Goal: Task Accomplishment & Management: Use online tool/utility

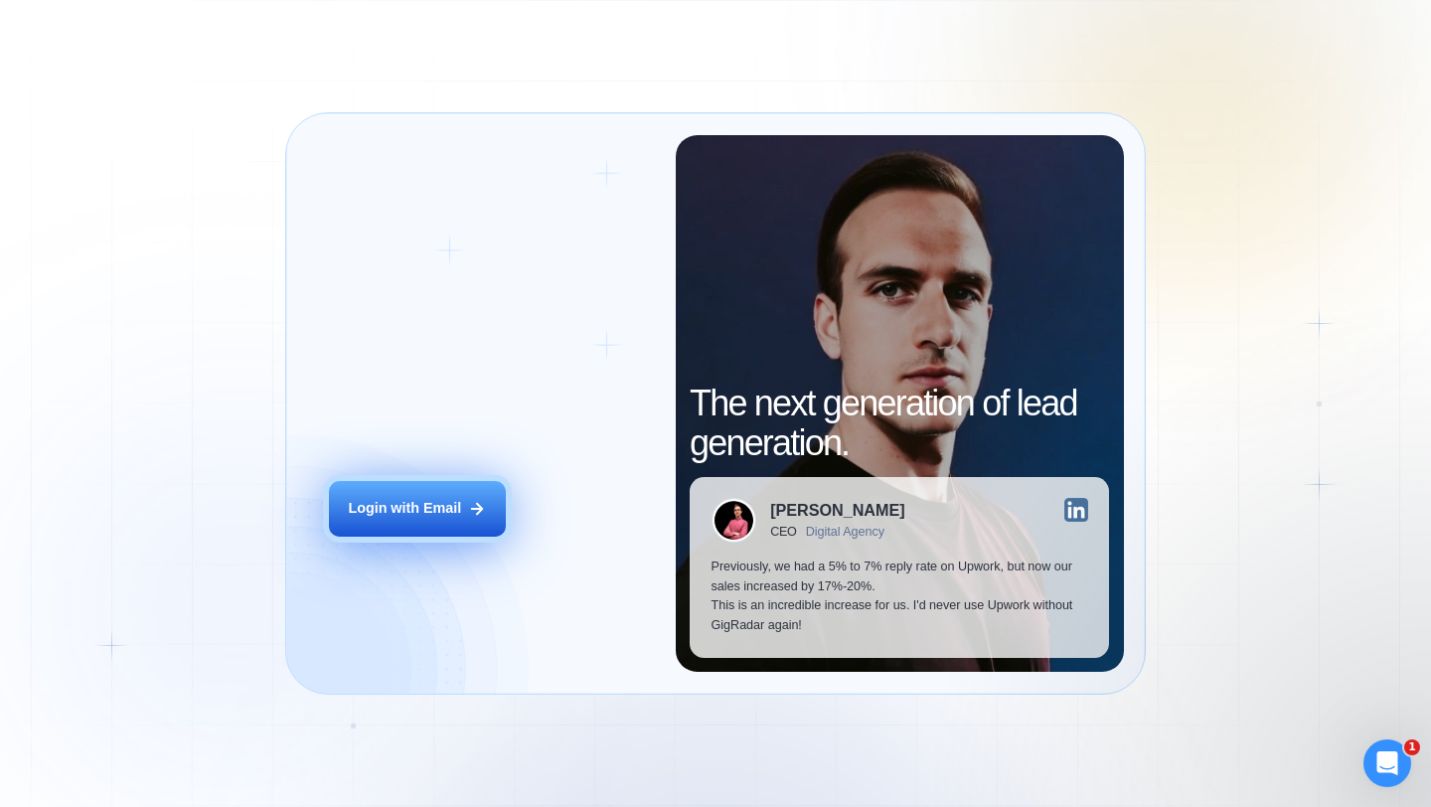
click at [484, 508] on icon at bounding box center [477, 509] width 18 height 18
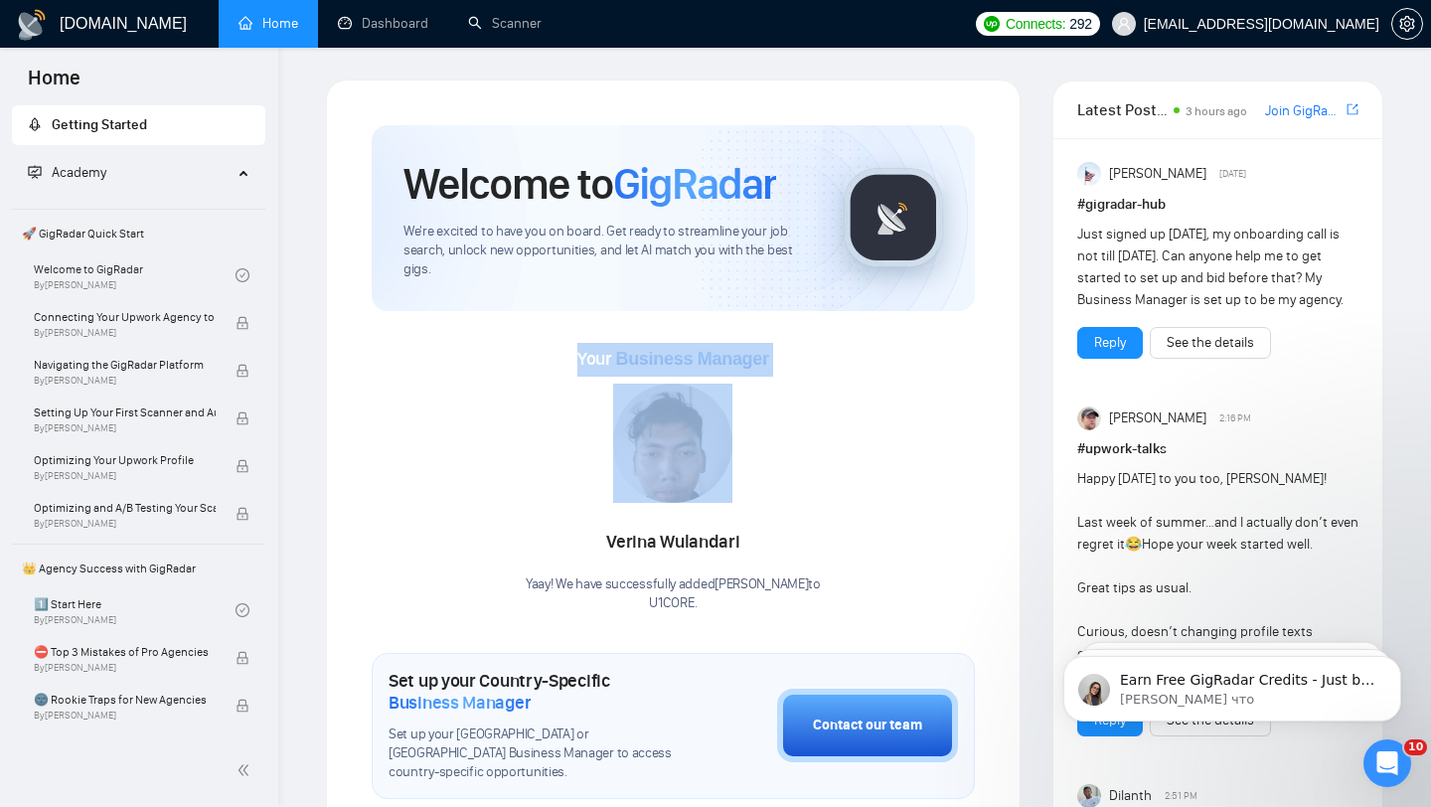
drag, startPoint x: 578, startPoint y: 361, endPoint x: 777, endPoint y: 375, distance: 199.3
click at [777, 375] on div "Your Business Manager Verina Wulandari Yaay! We have successfully added Verina …" at bounding box center [673, 478] width 603 height 270
click at [404, 32] on link "Dashboard" at bounding box center [383, 23] width 90 height 17
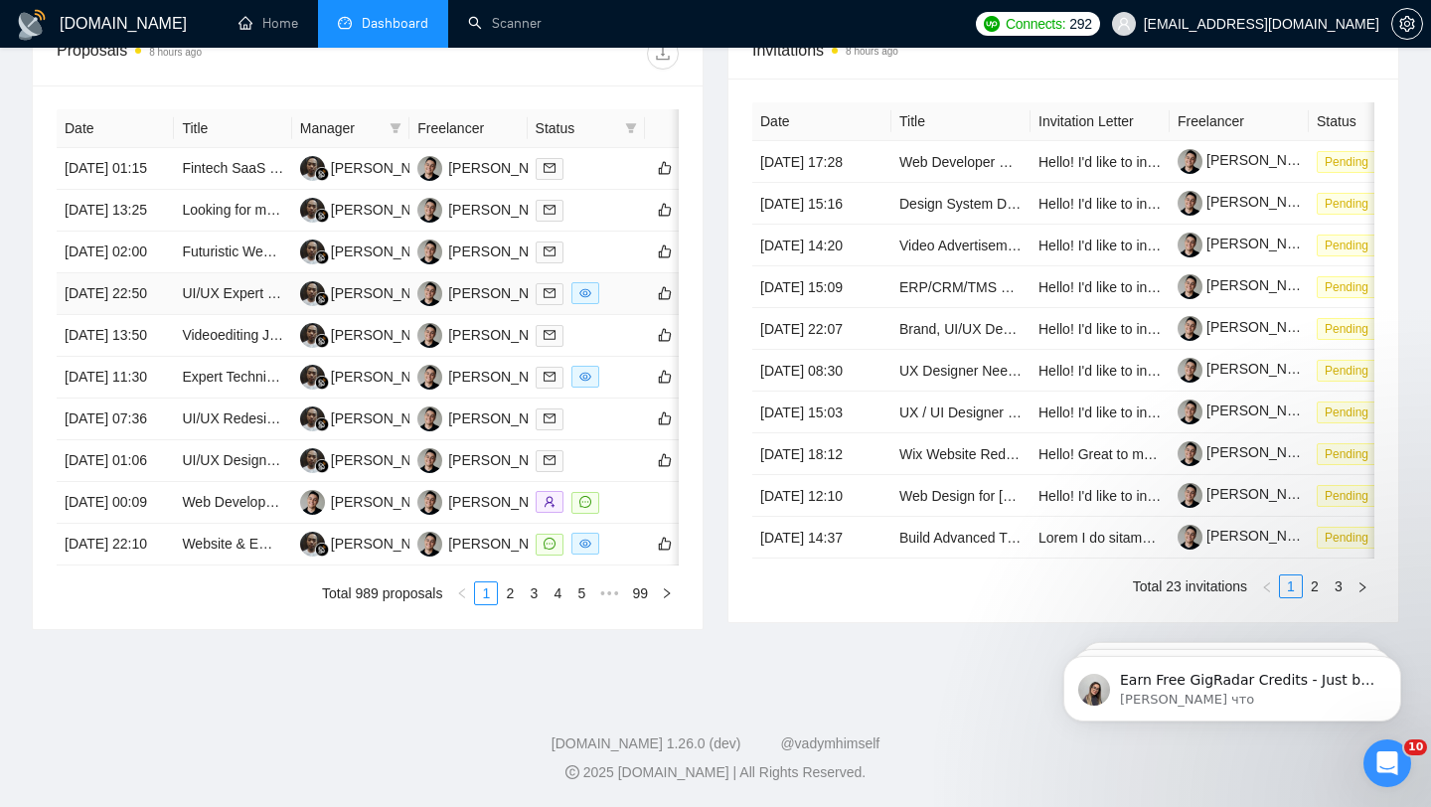
scroll to position [980, 0]
click at [611, 491] on div at bounding box center [586, 502] width 101 height 23
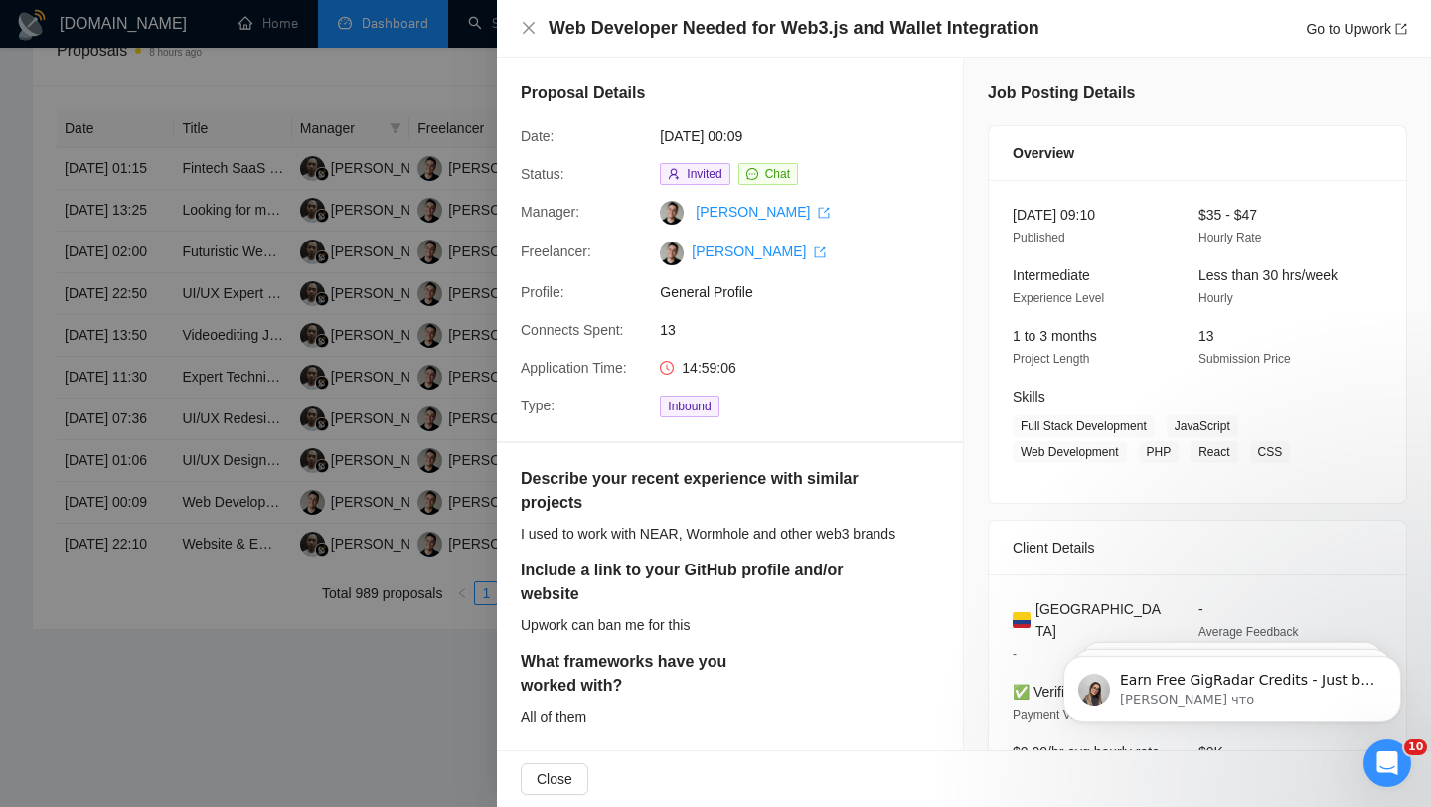
click at [394, 487] on div at bounding box center [715, 403] width 1431 height 807
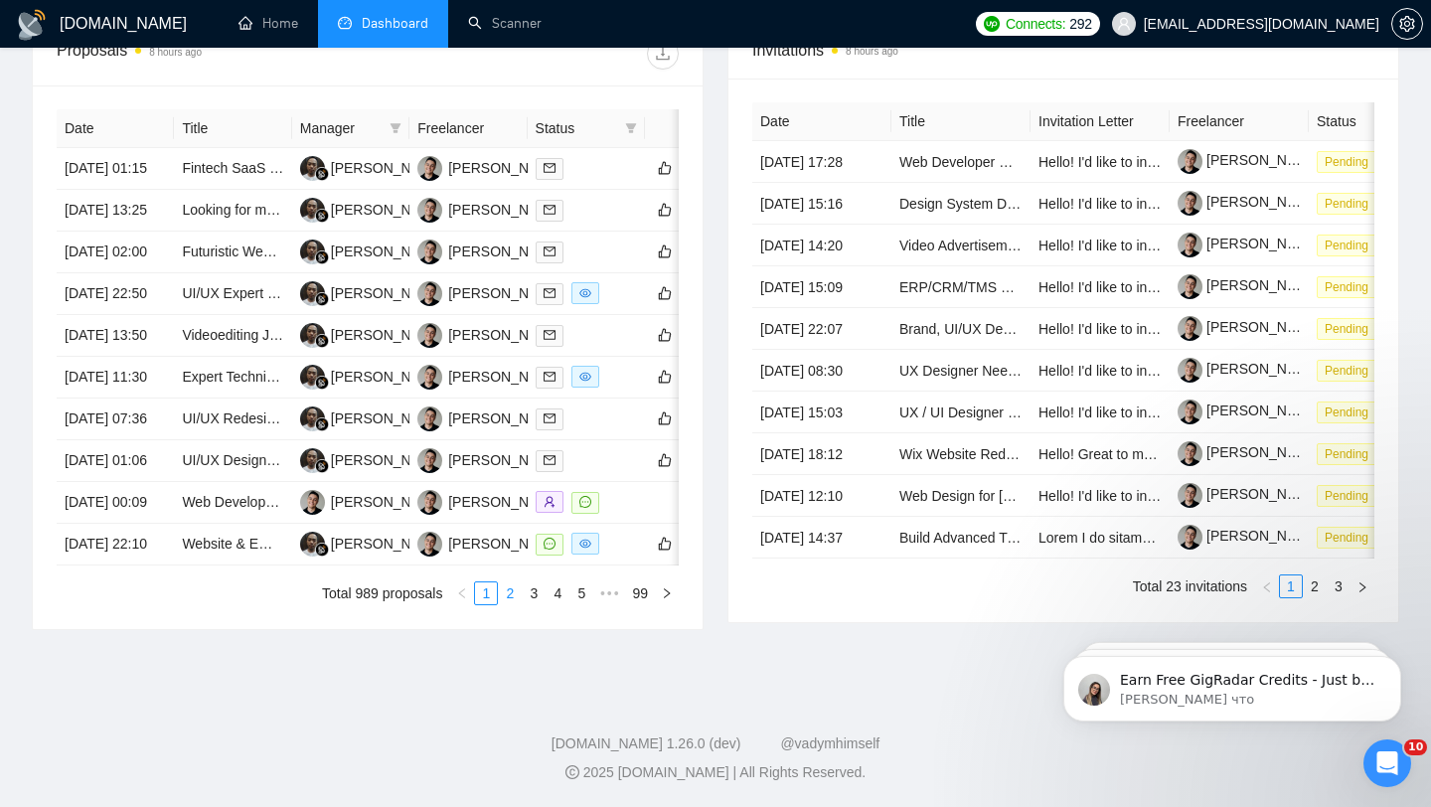
click at [505, 594] on link "2" at bounding box center [510, 593] width 22 height 22
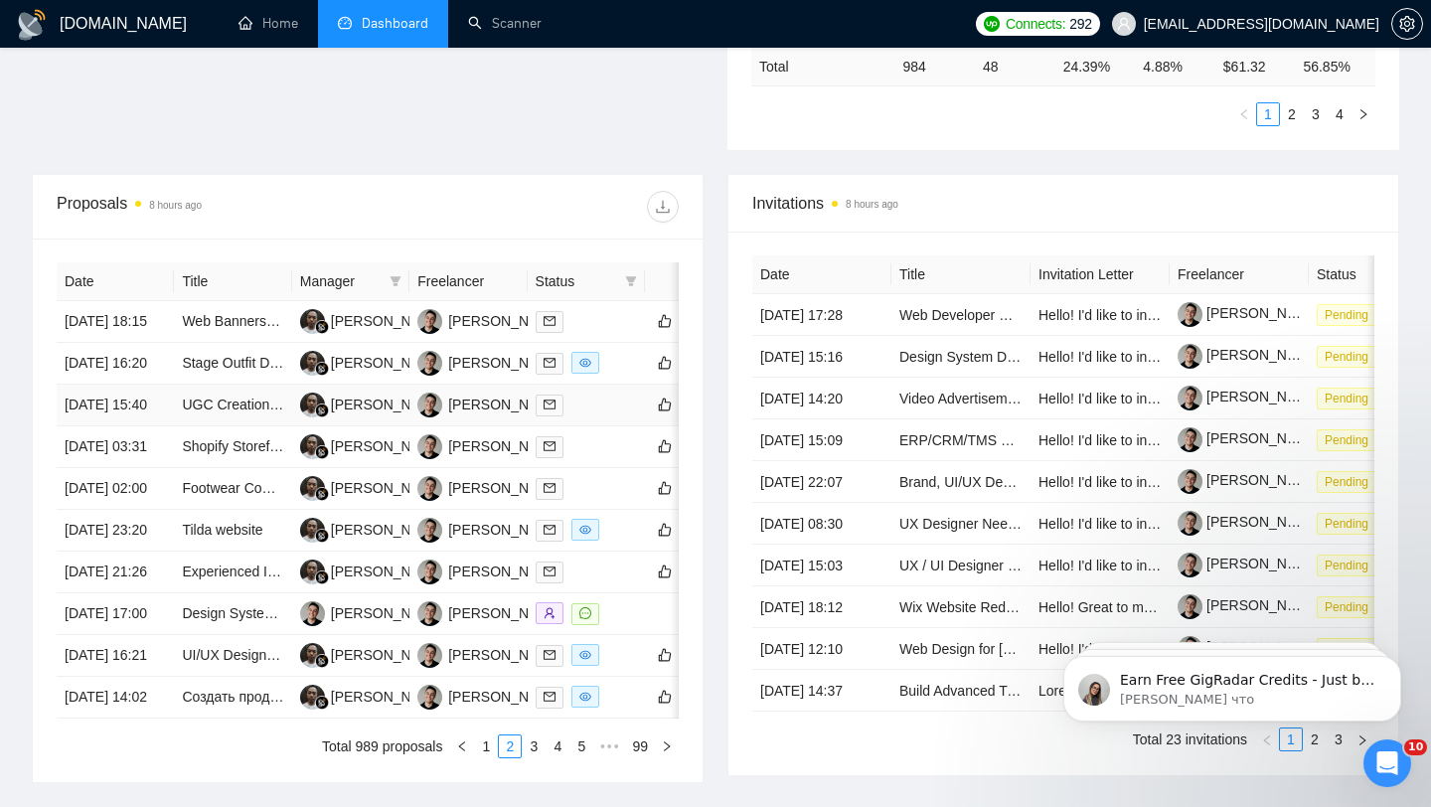
scroll to position [639, 0]
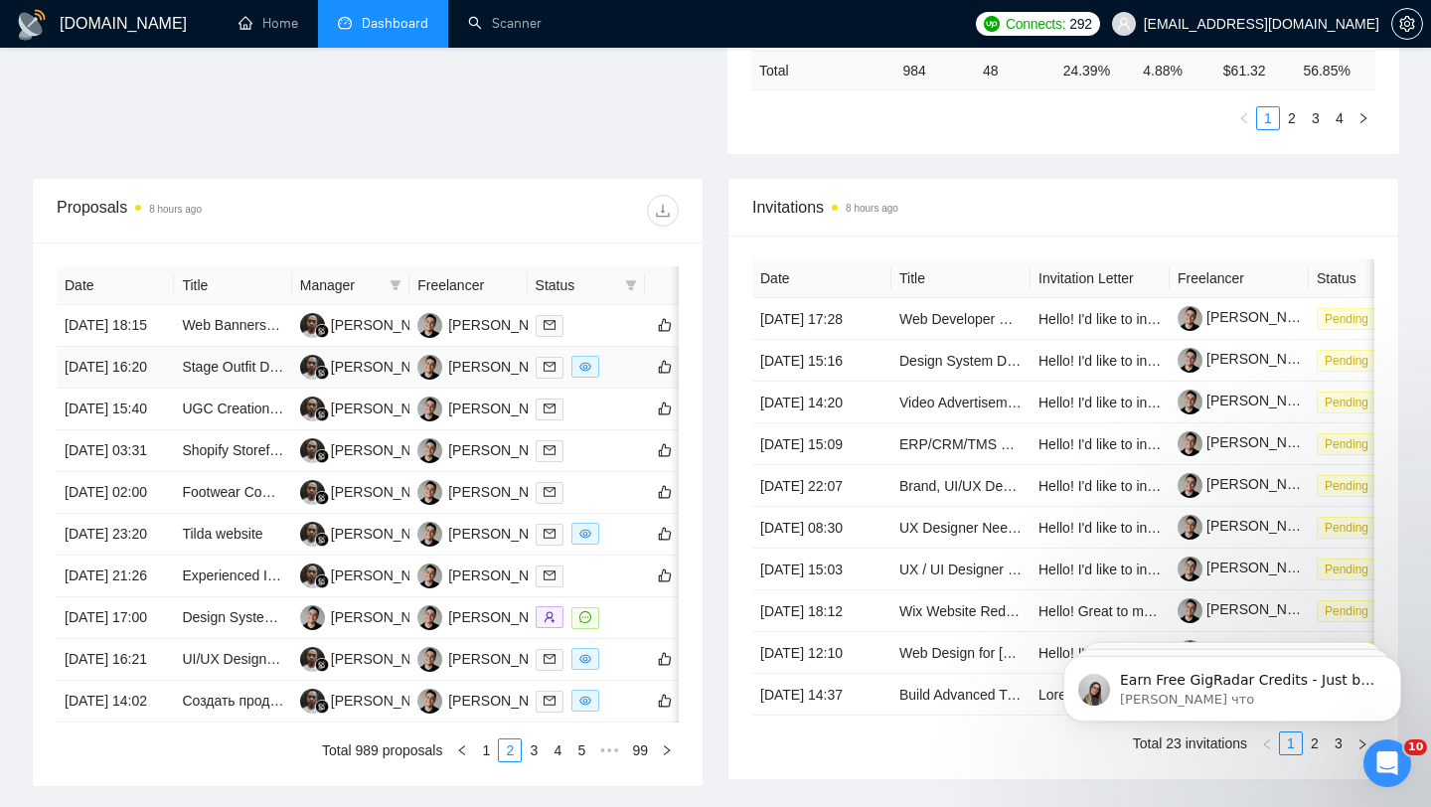
click at [608, 379] on div at bounding box center [586, 367] width 101 height 23
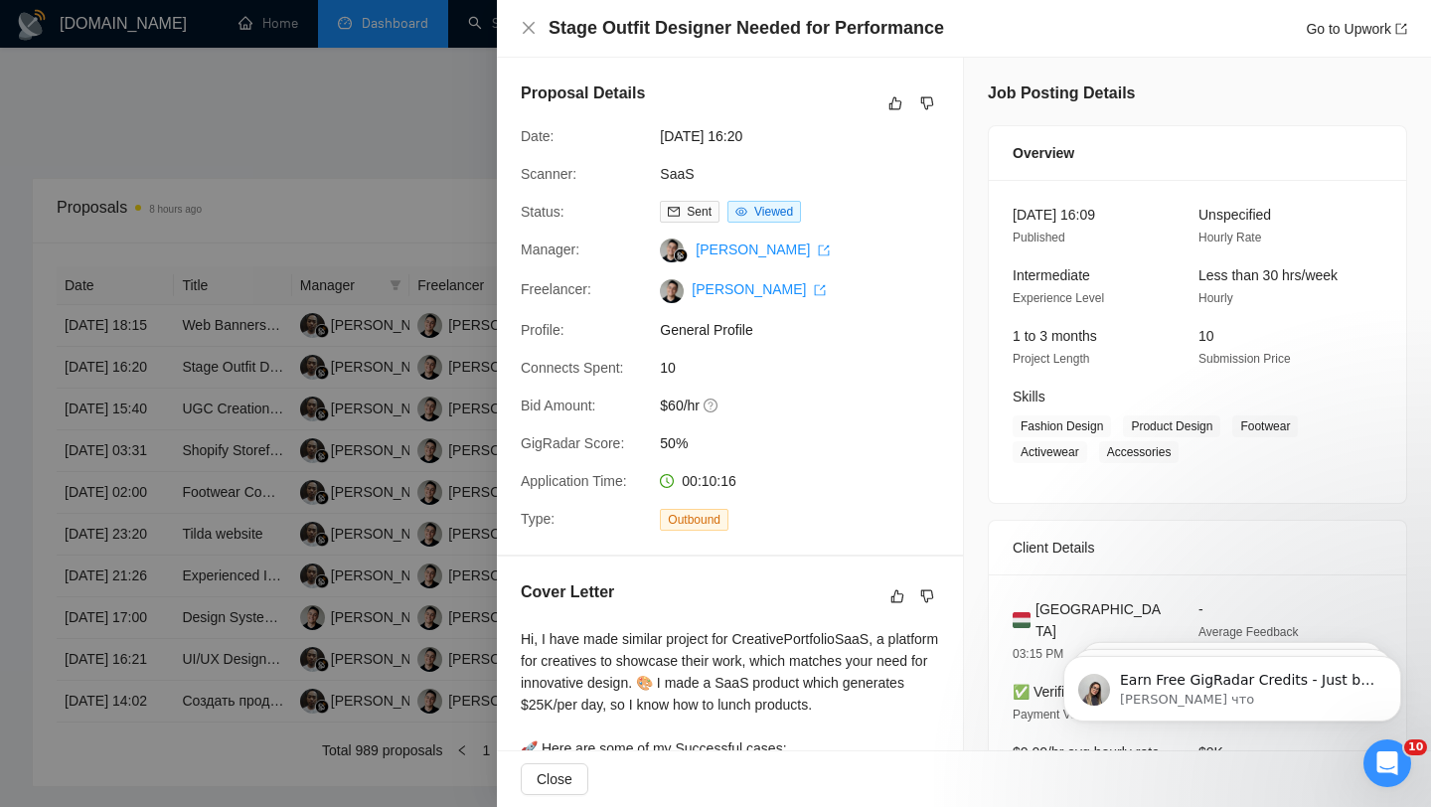
click at [286, 392] on div at bounding box center [715, 403] width 1431 height 807
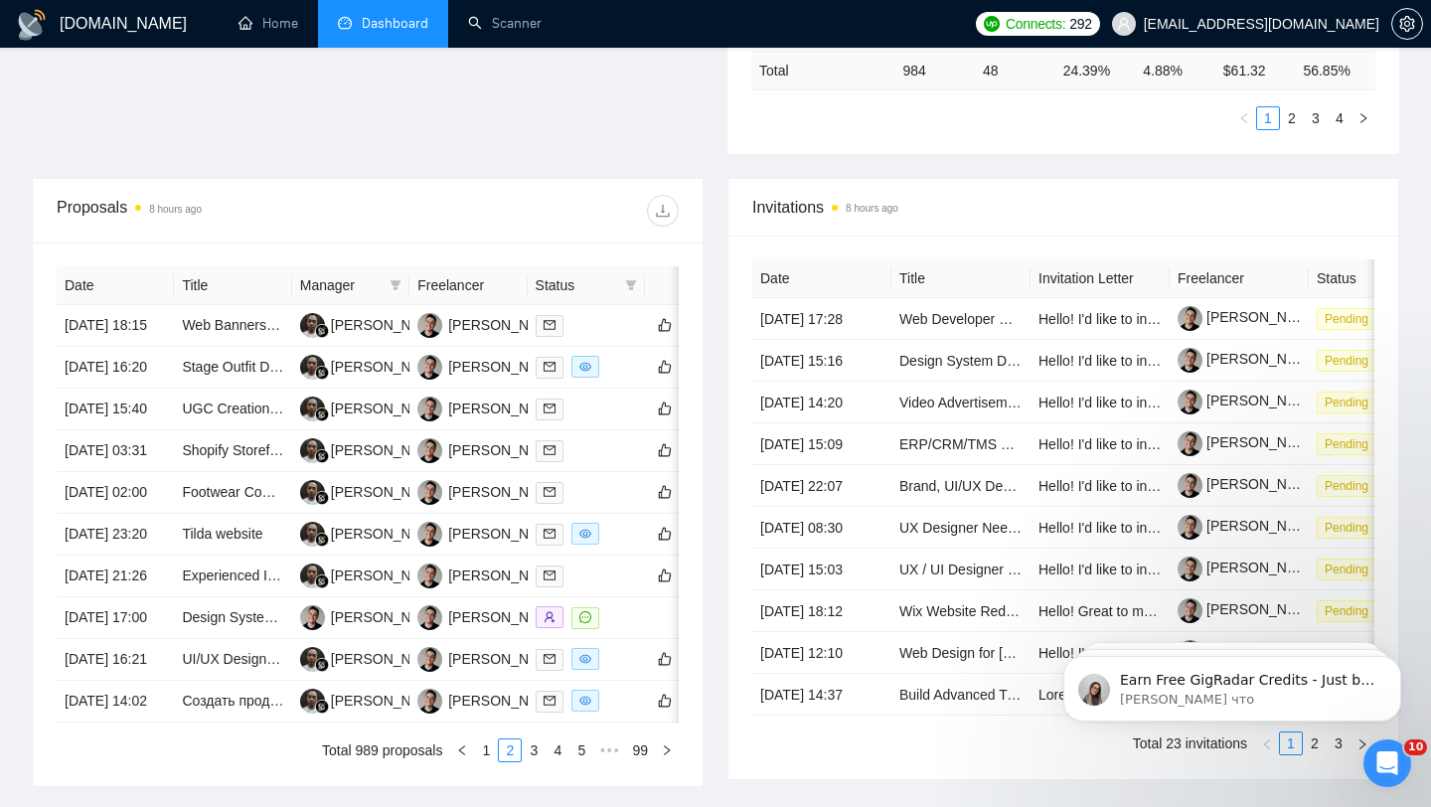
scroll to position [0, 0]
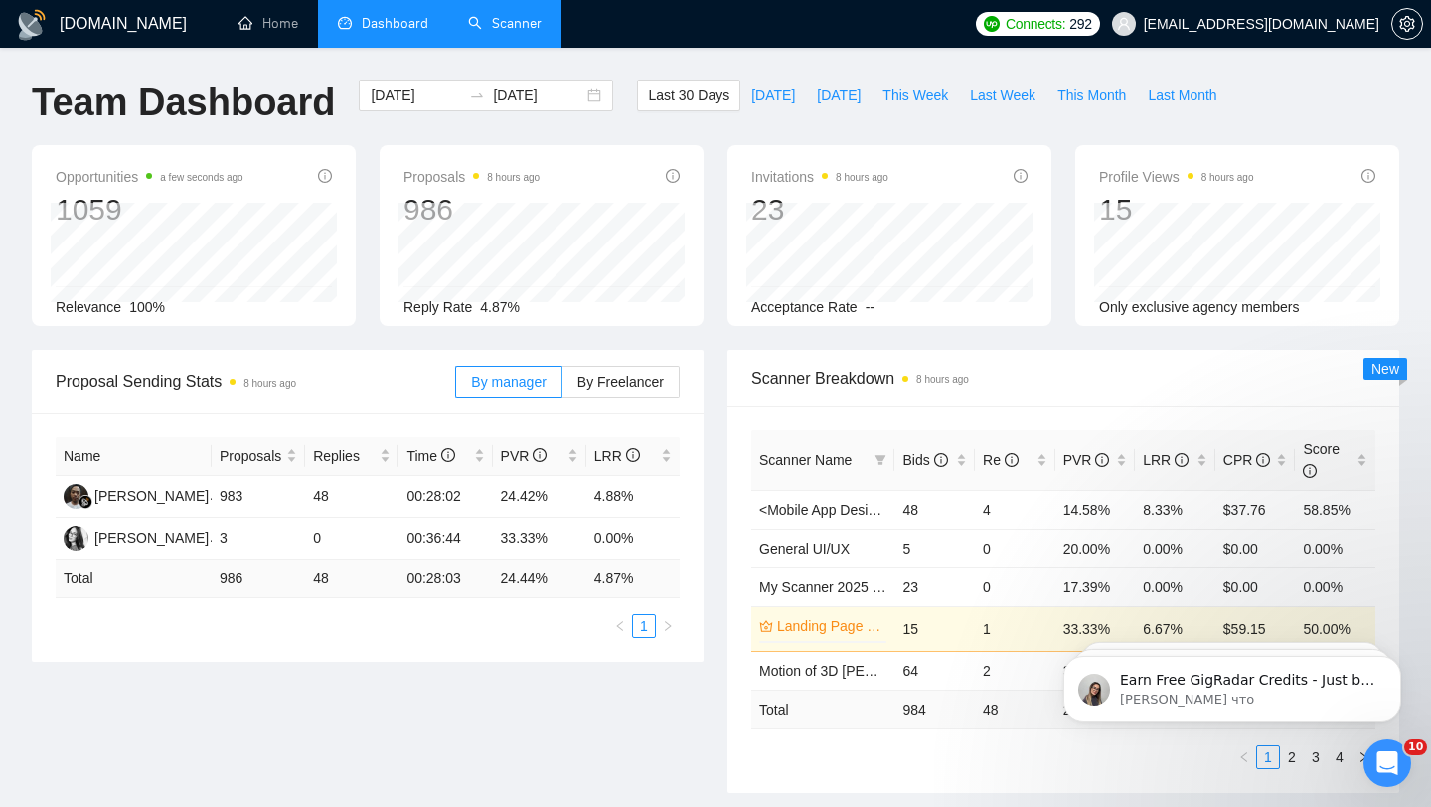
click at [503, 15] on link "Scanner" at bounding box center [505, 23] width 74 height 17
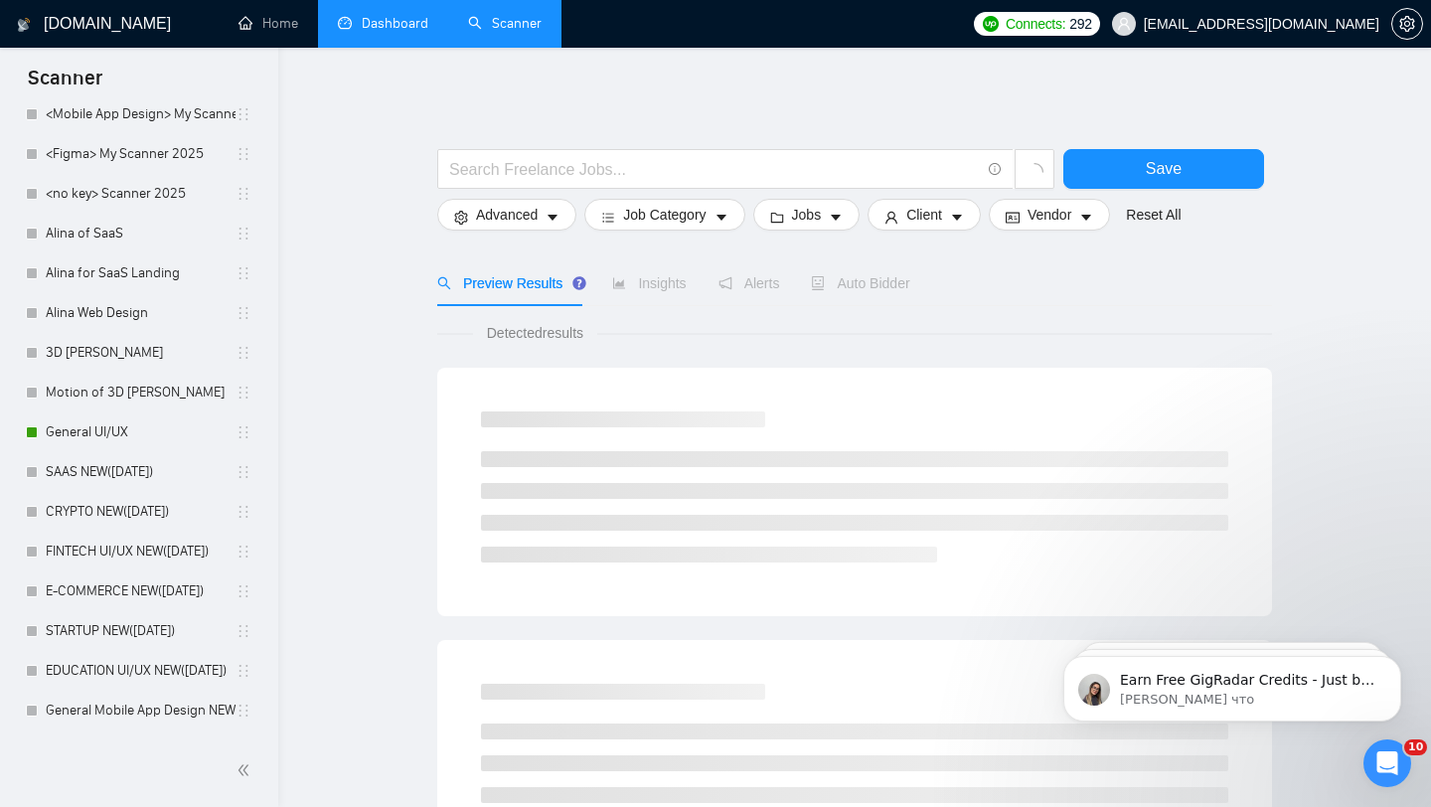
scroll to position [601, 0]
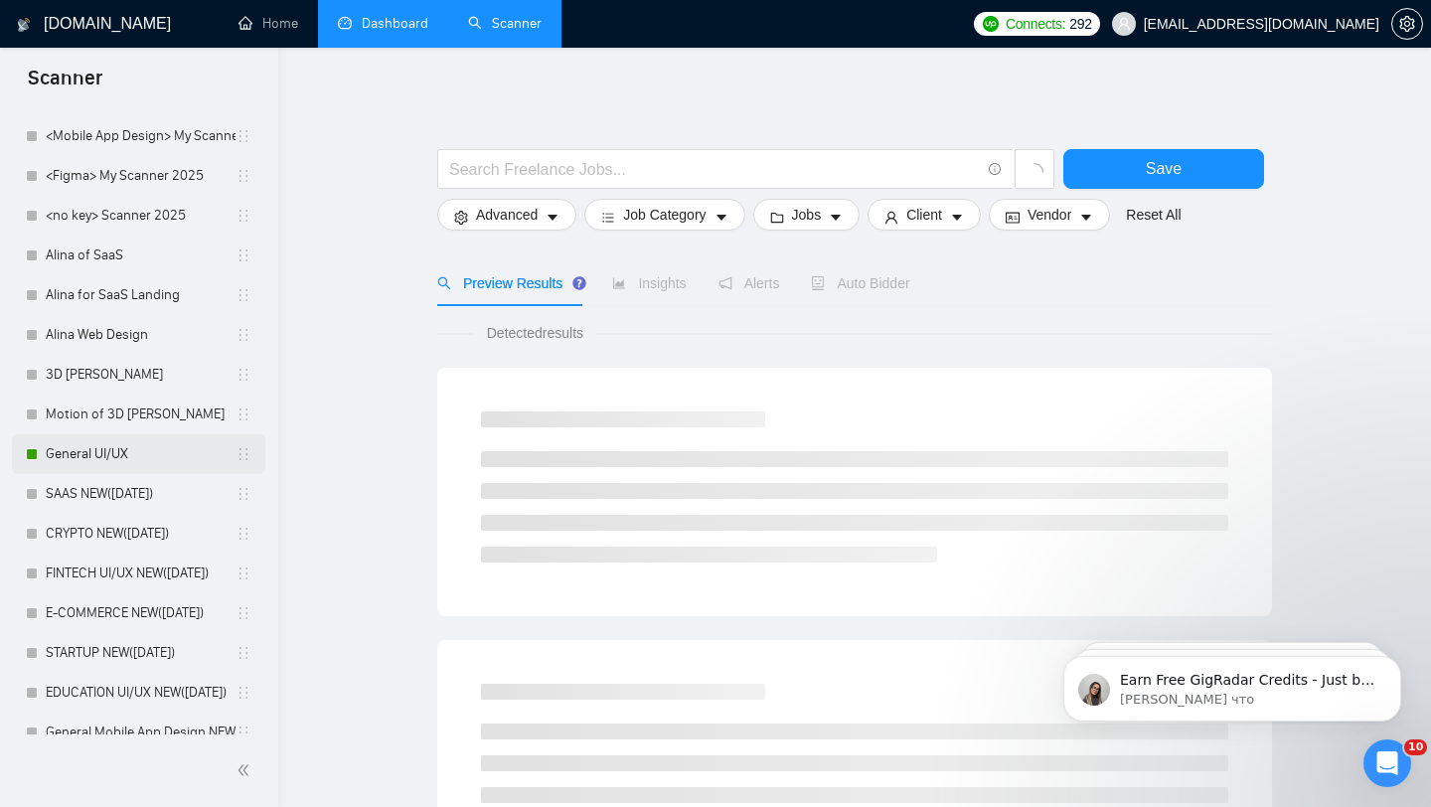
click at [154, 445] on link "General UI/UX" at bounding box center [141, 454] width 190 height 40
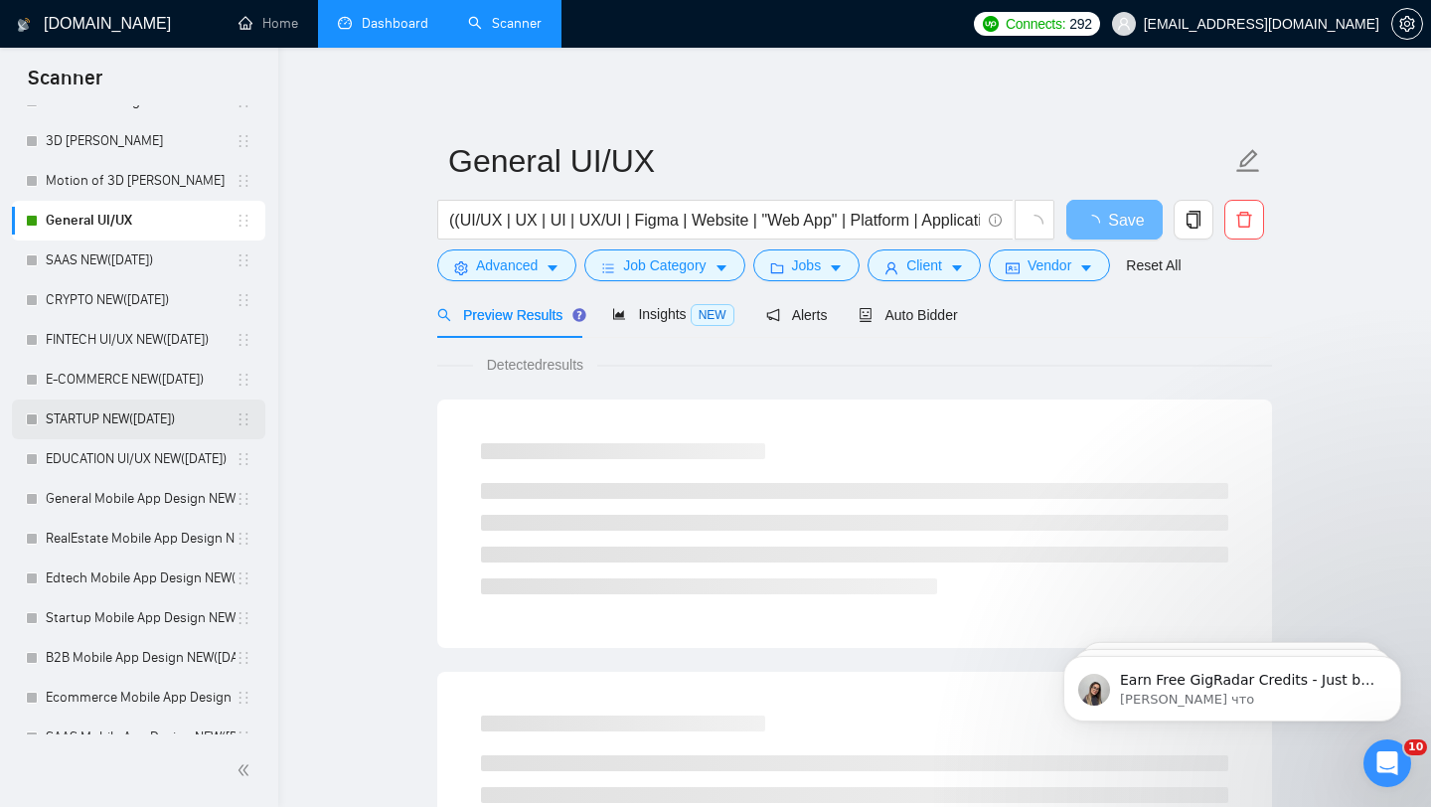
scroll to position [816, 0]
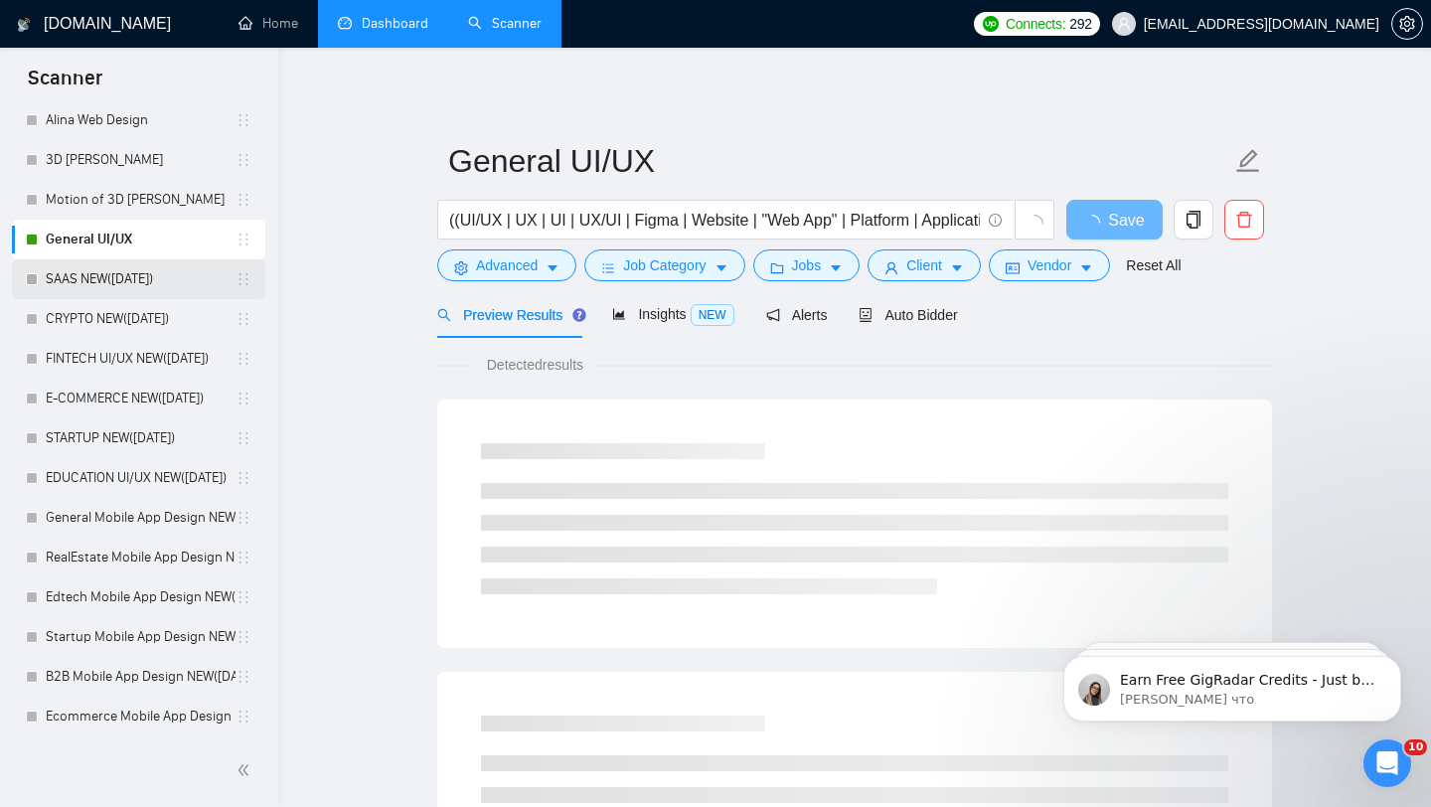
click at [201, 297] on link "SAAS NEW([DATE])" at bounding box center [141, 279] width 190 height 40
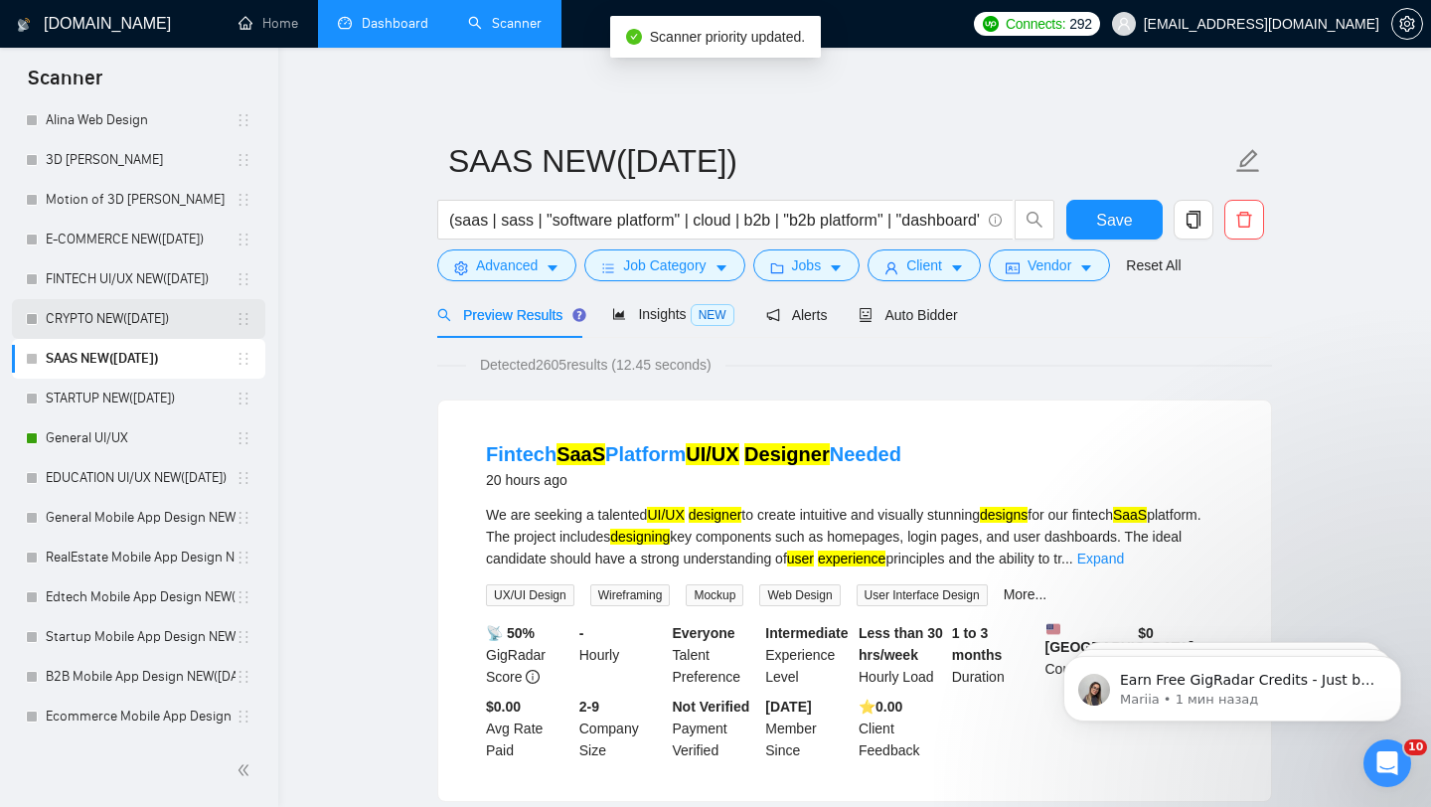
drag, startPoint x: 246, startPoint y: 472, endPoint x: 239, endPoint y: 308, distance: 164.2
click at [239, 307] on ul "UX/UI Crypto Fintech AI SaaS E-Commerce Landing Page Design SaaS Landing UI/UX …" at bounding box center [138, 120] width 253 height 1471
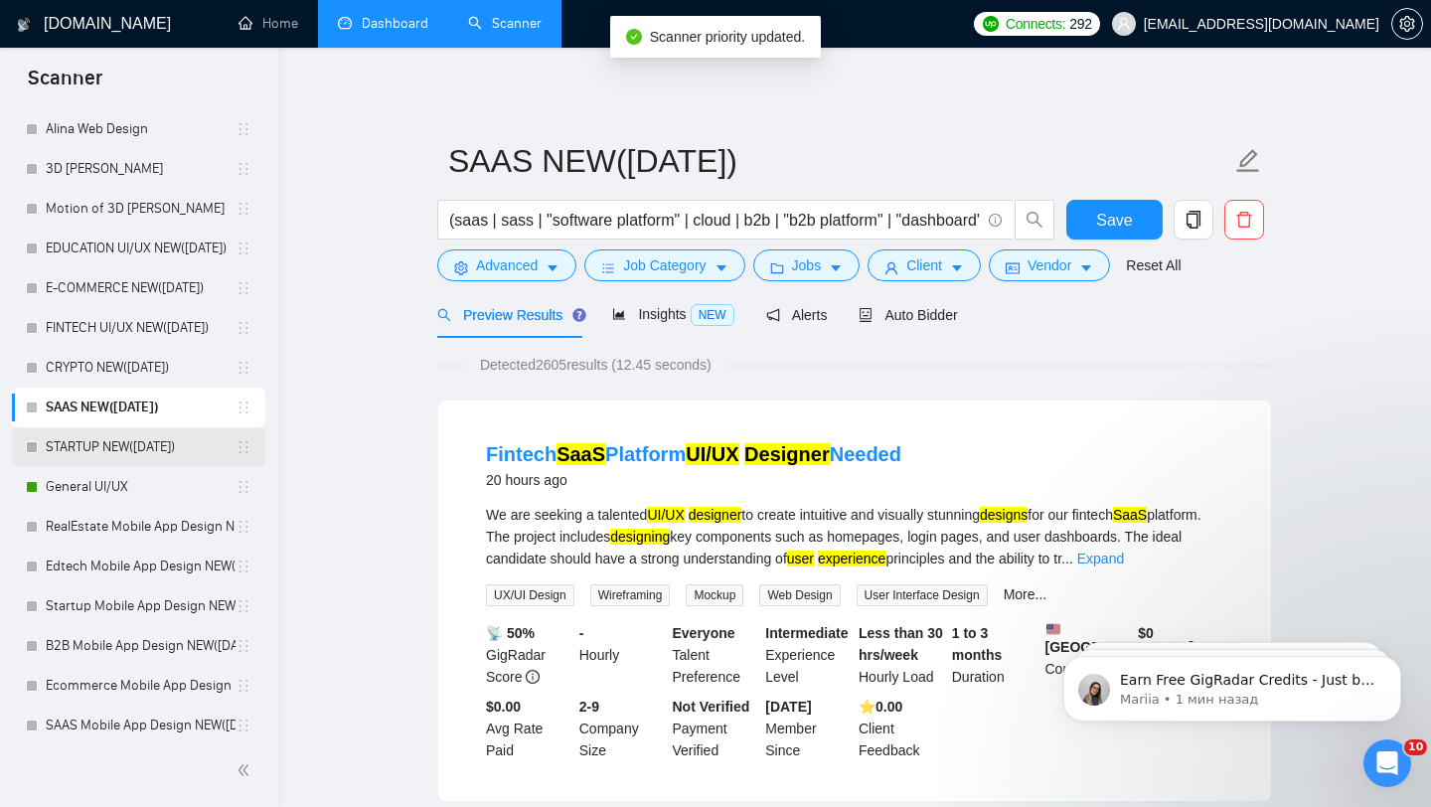
scroll to position [826, 0]
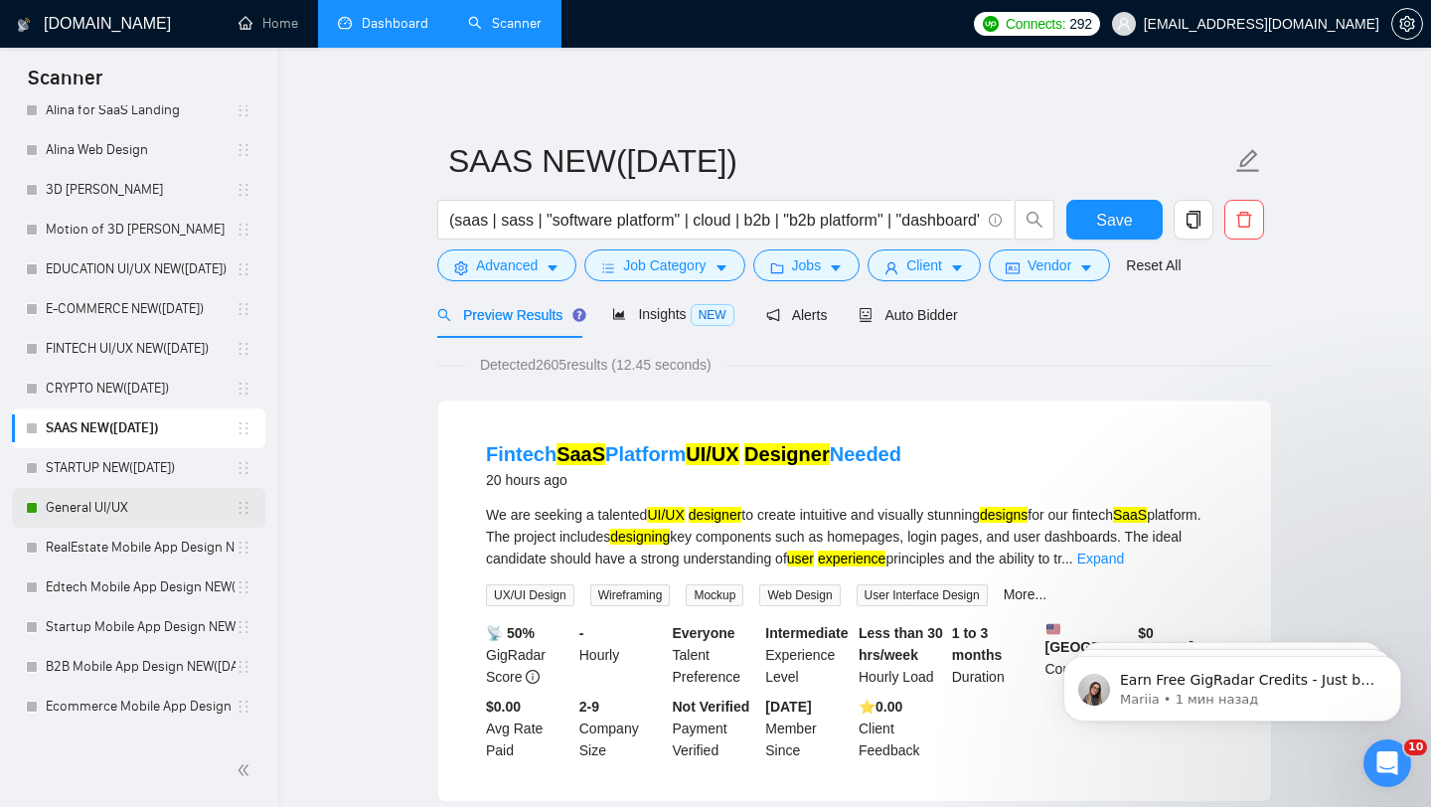
drag, startPoint x: 150, startPoint y: 503, endPoint x: 172, endPoint y: 499, distance: 22.2
click at [150, 503] on link "General UI/UX" at bounding box center [141, 508] width 190 height 40
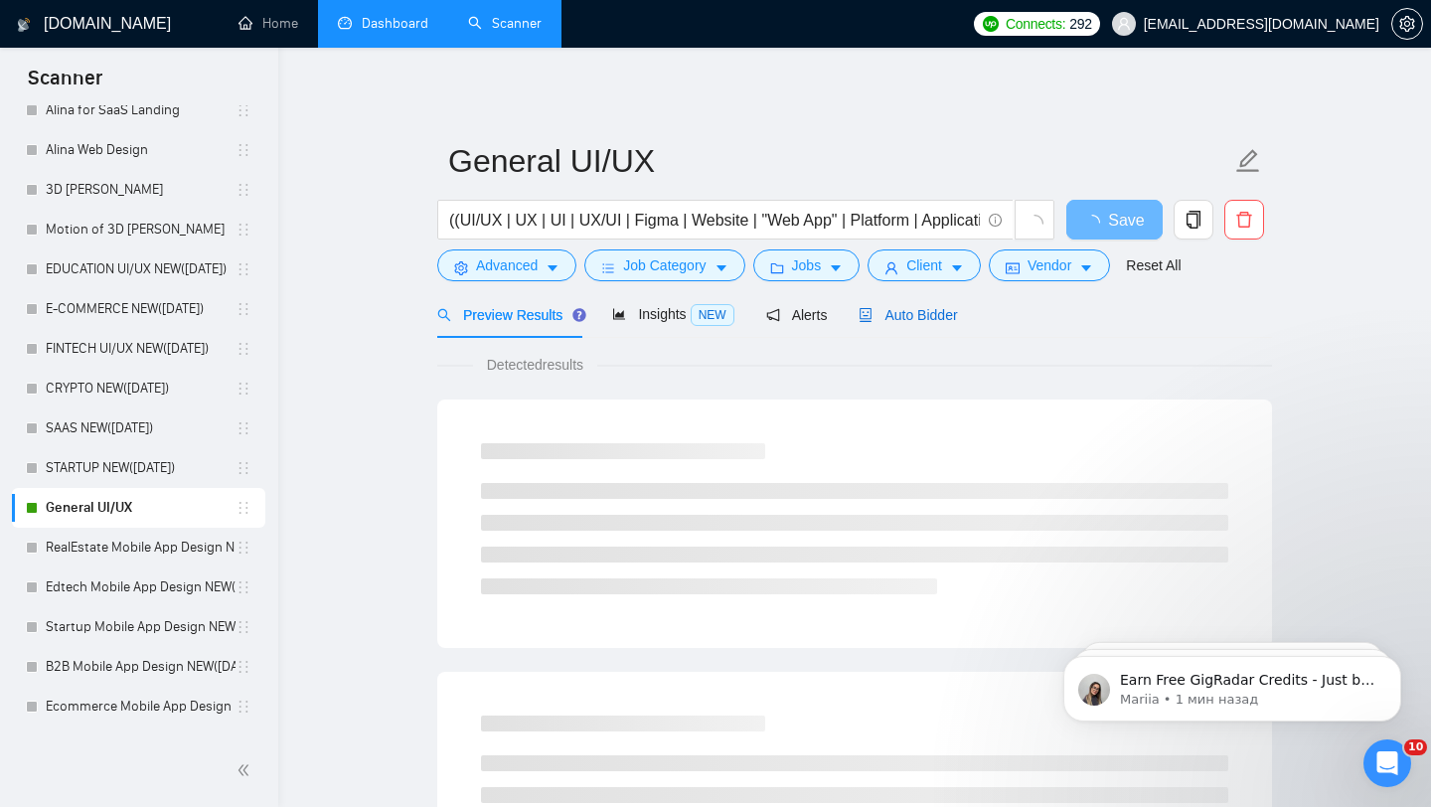
click at [935, 312] on span "Auto Bidder" at bounding box center [908, 315] width 98 height 16
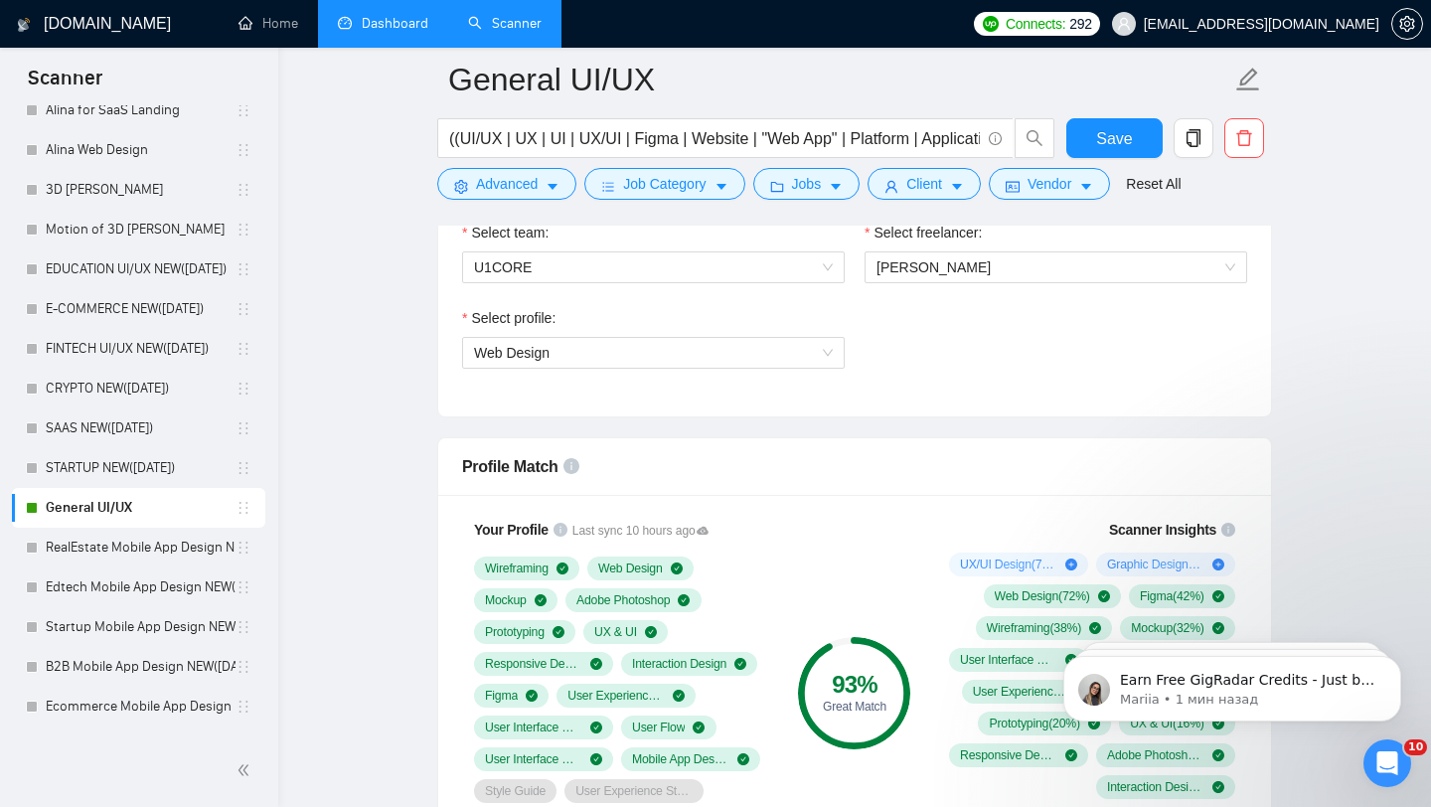
scroll to position [1073, 0]
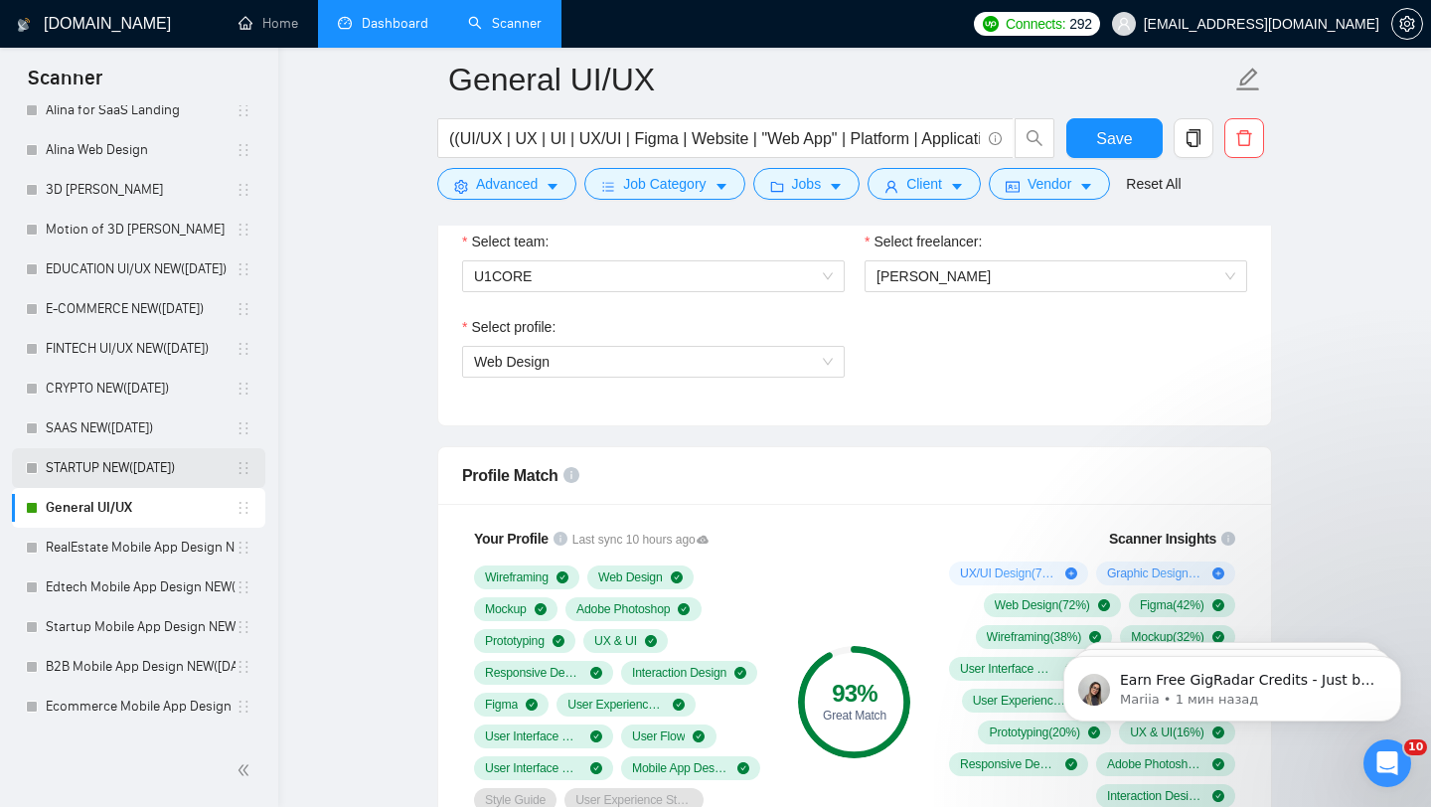
click at [141, 461] on link "STARTUP NEW([DATE])" at bounding box center [141, 468] width 190 height 40
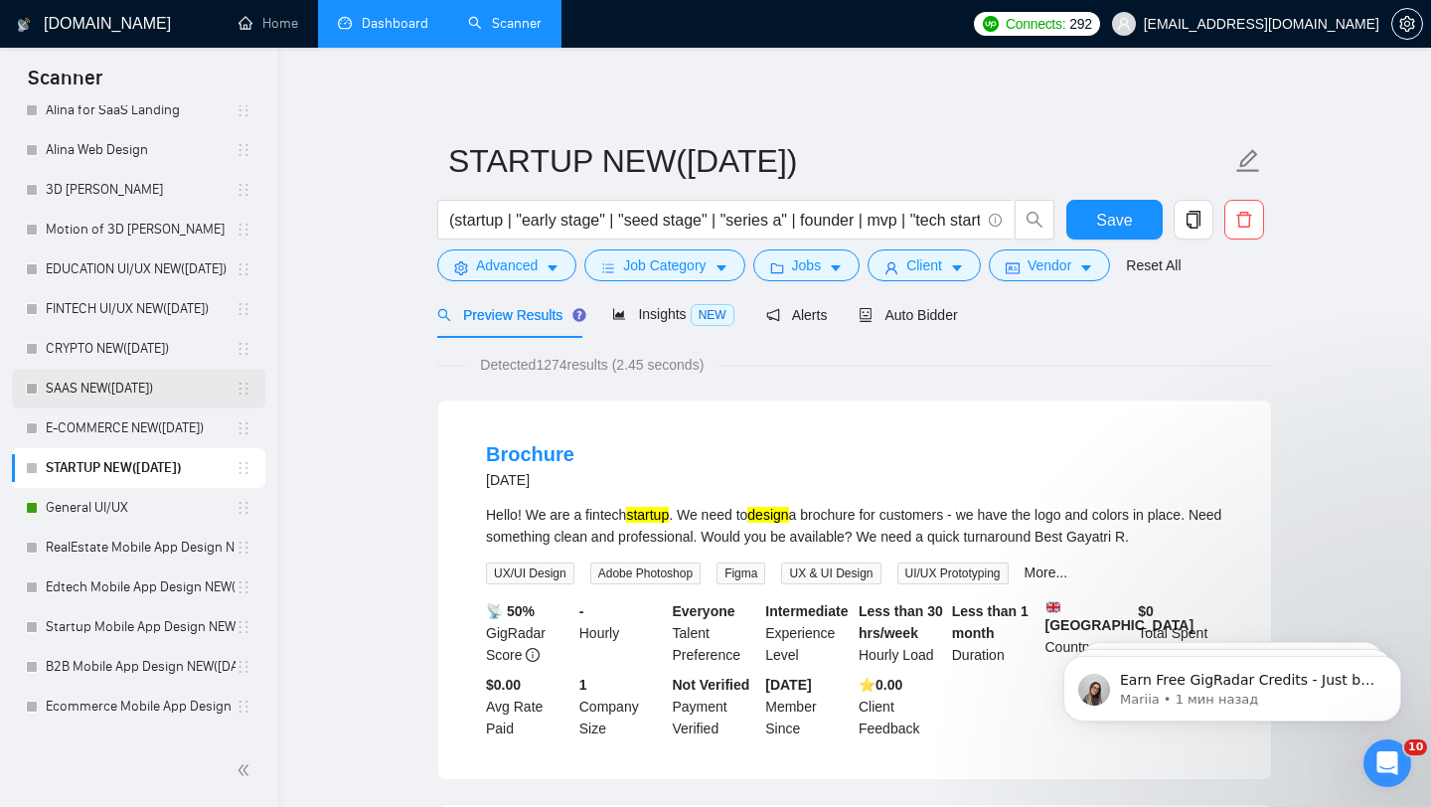
click at [146, 384] on link "SAAS NEW([DATE])" at bounding box center [141, 389] width 190 height 40
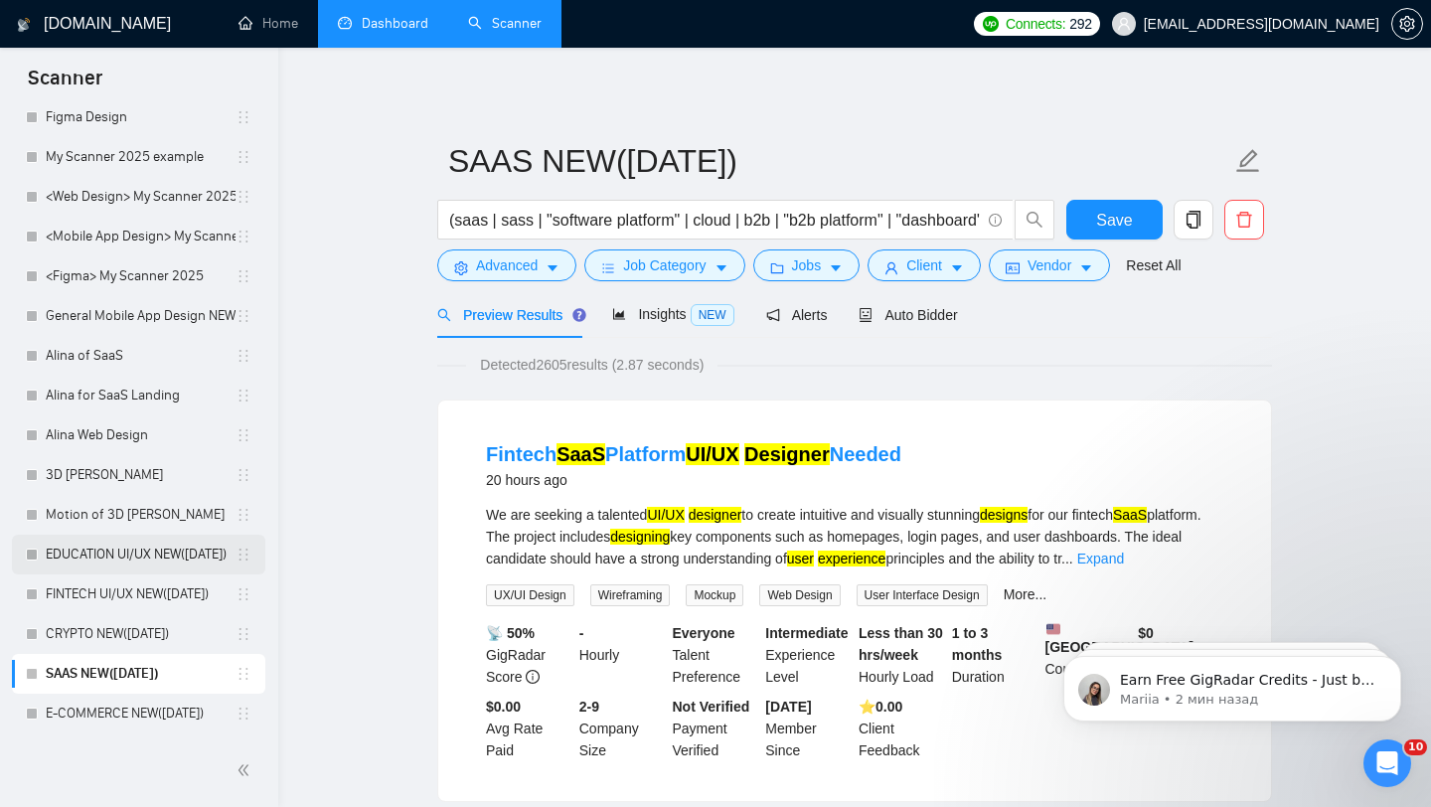
scroll to position [537, 0]
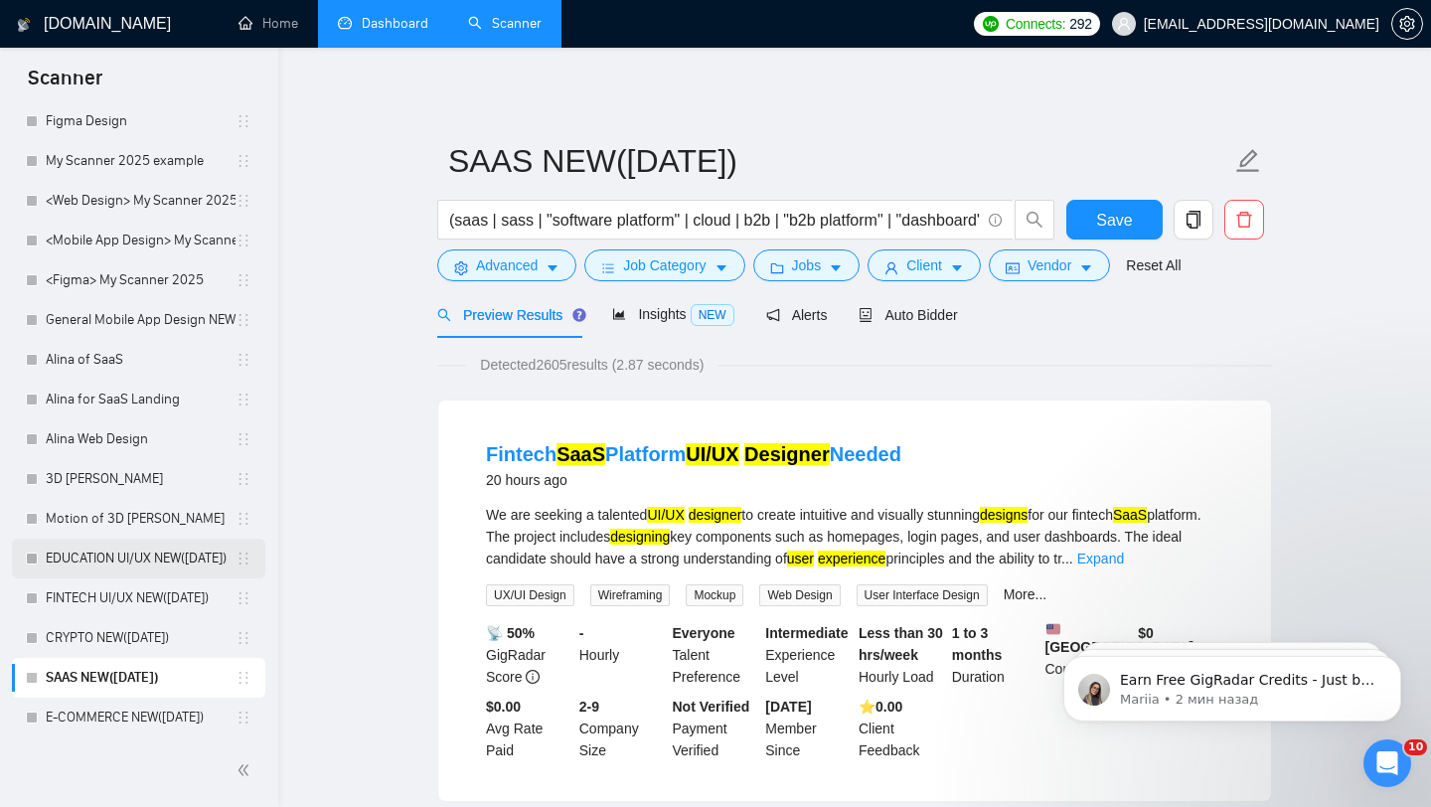
click at [143, 552] on link "EDUCATION UI/UX NEW([DATE])" at bounding box center [141, 559] width 190 height 40
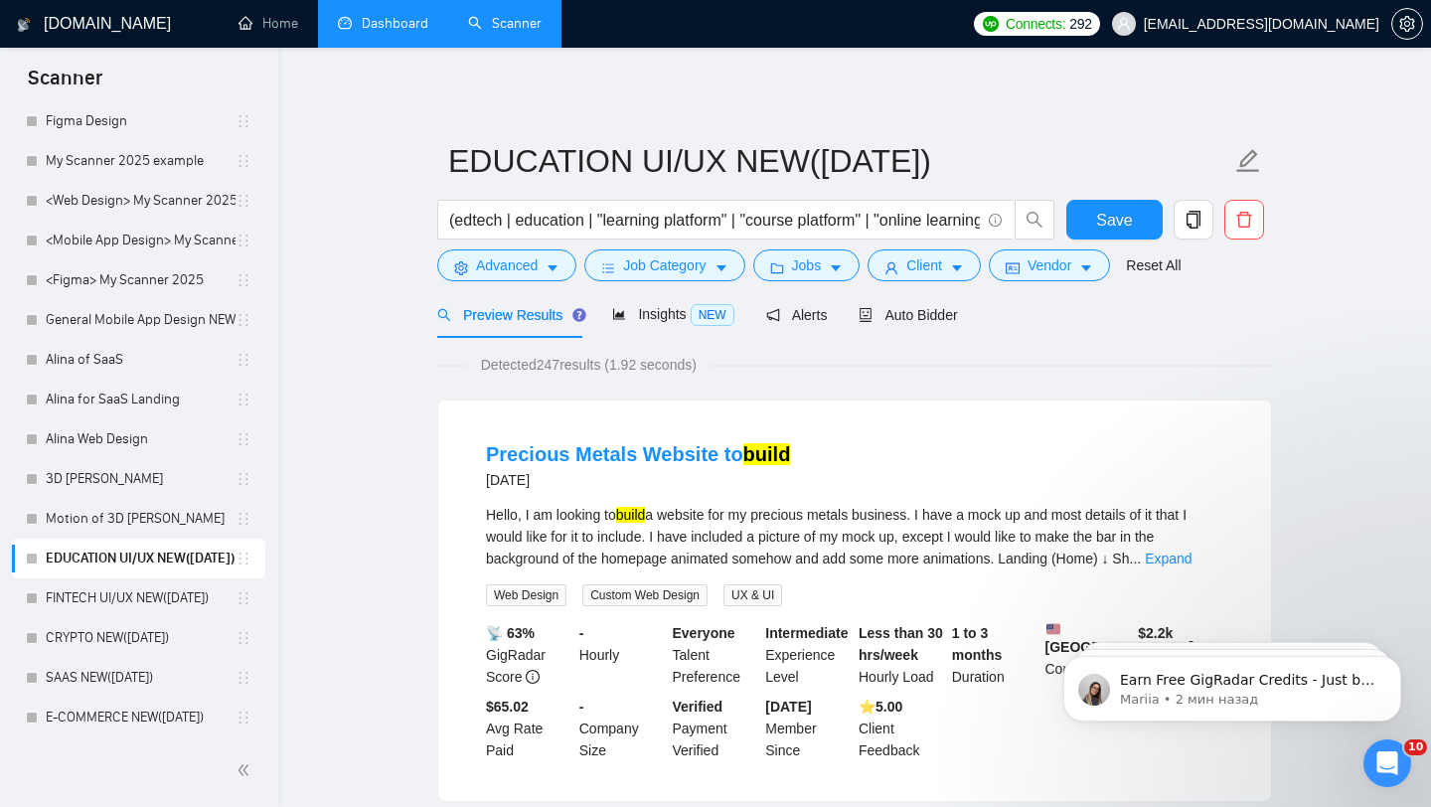
drag, startPoint x: 541, startPoint y: 369, endPoint x: 578, endPoint y: 369, distance: 37.8
click at [578, 369] on span "Detected 247 results (1.92 seconds)" at bounding box center [588, 365] width 243 height 22
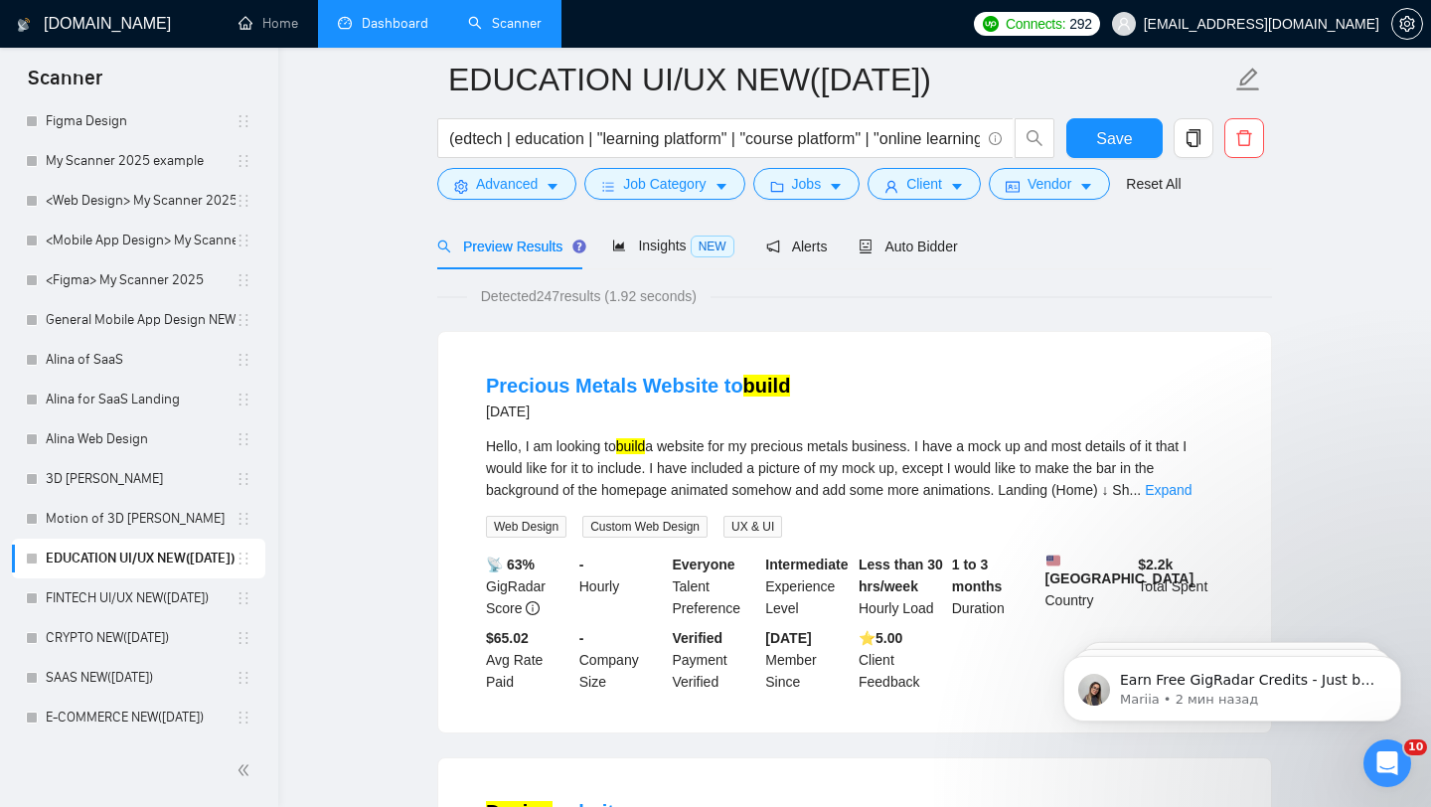
scroll to position [143, 0]
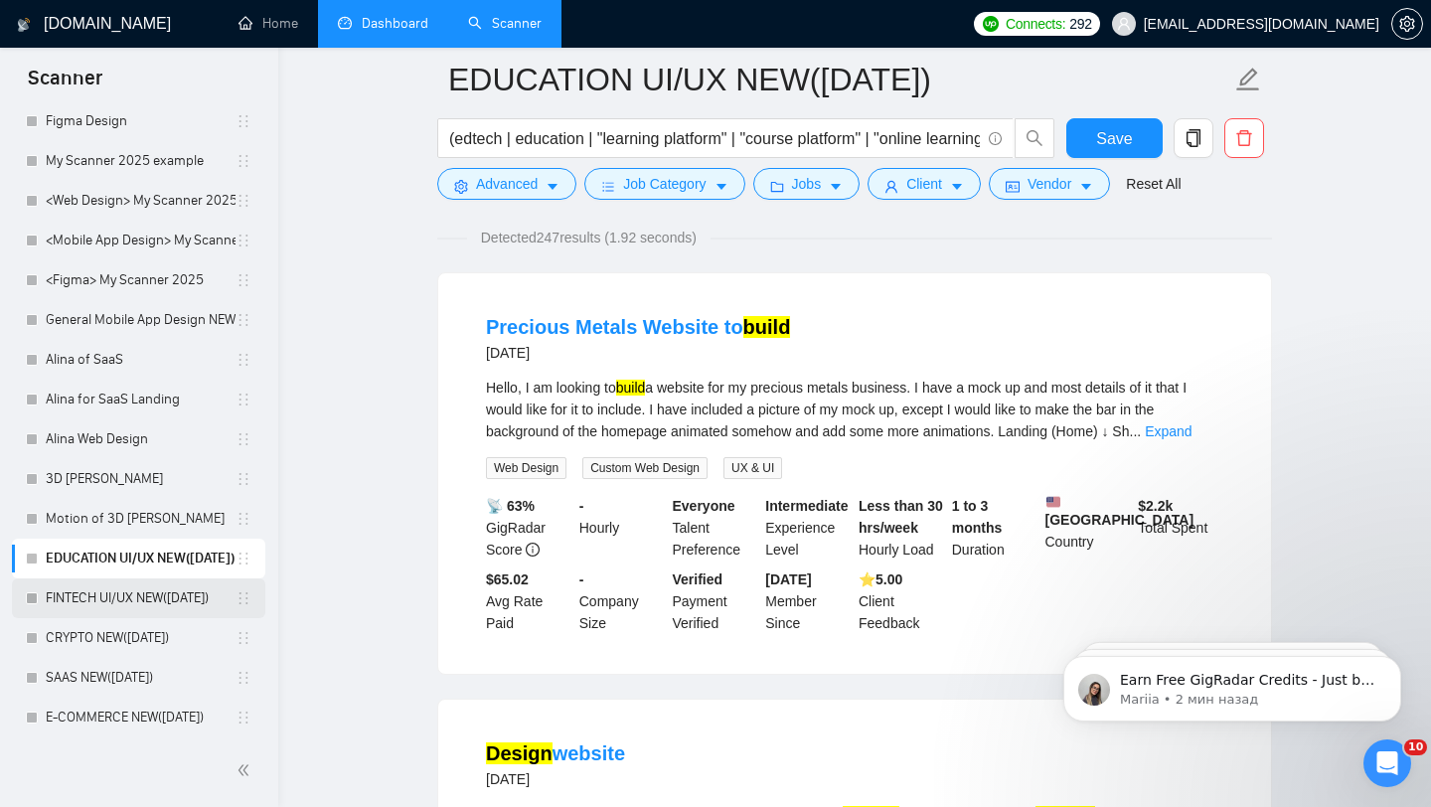
click at [83, 591] on link "FINTECH UI/UX NEW([DATE])" at bounding box center [141, 598] width 190 height 40
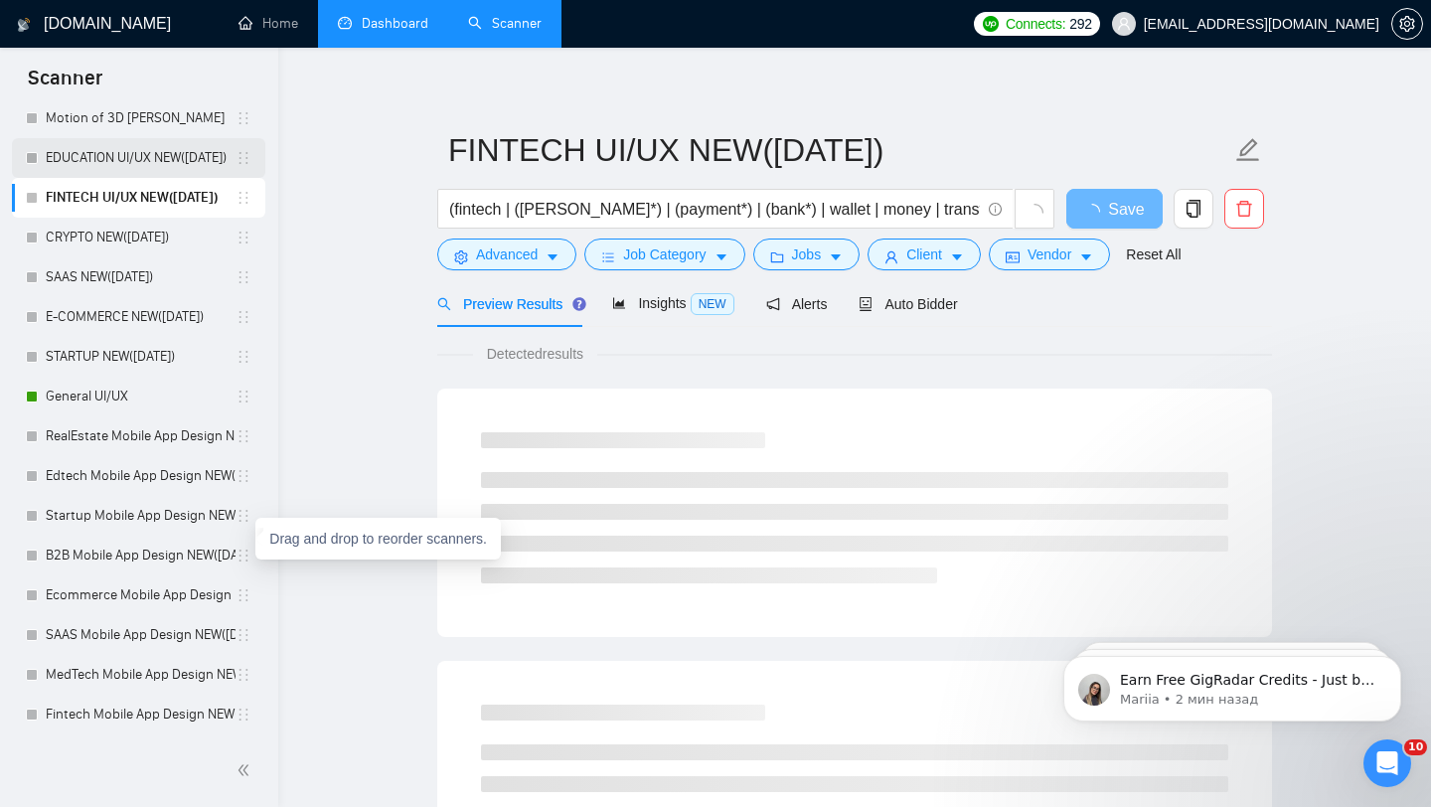
scroll to position [12, 0]
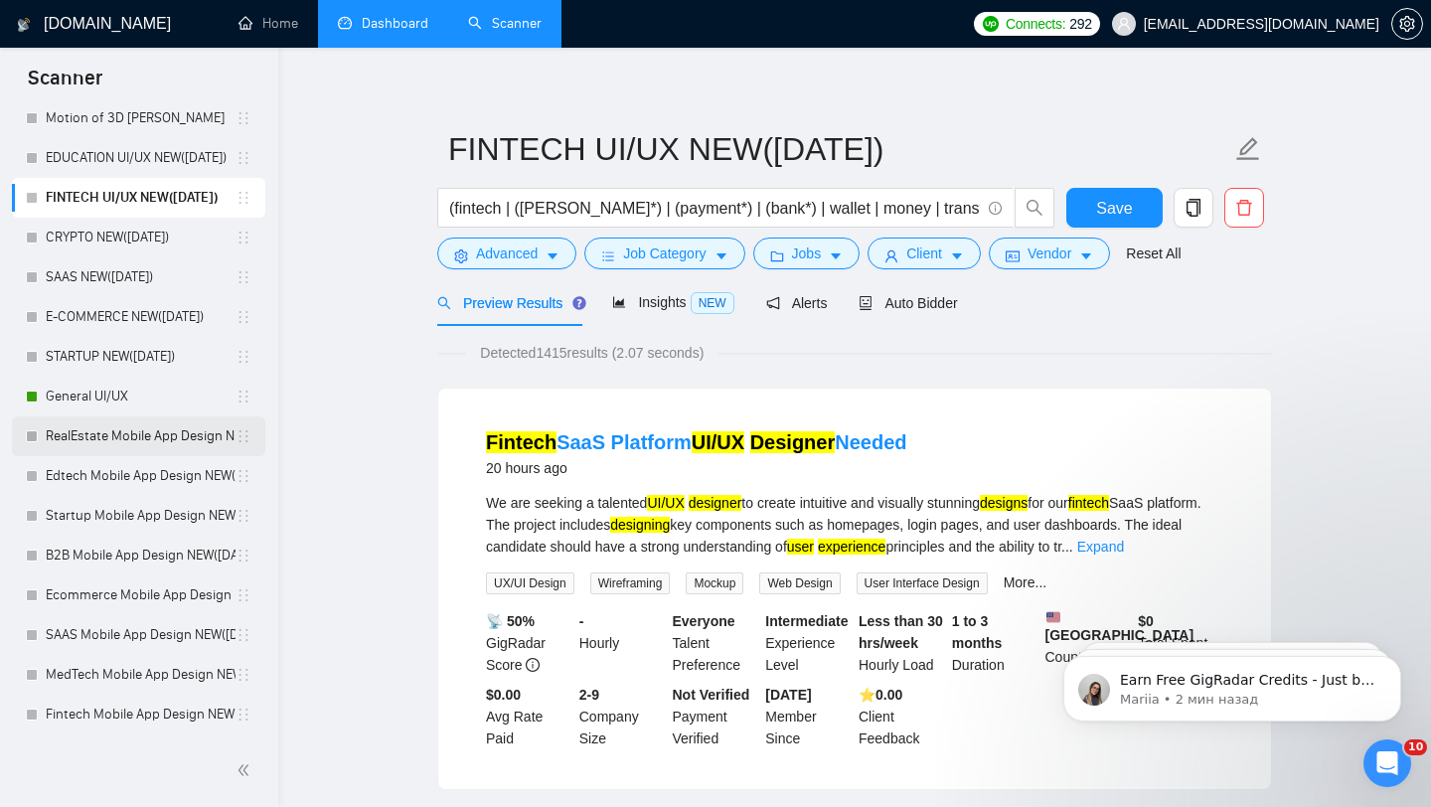
click at [195, 446] on link "RealEstate Mobile App Design NEW([DATE])" at bounding box center [141, 436] width 190 height 40
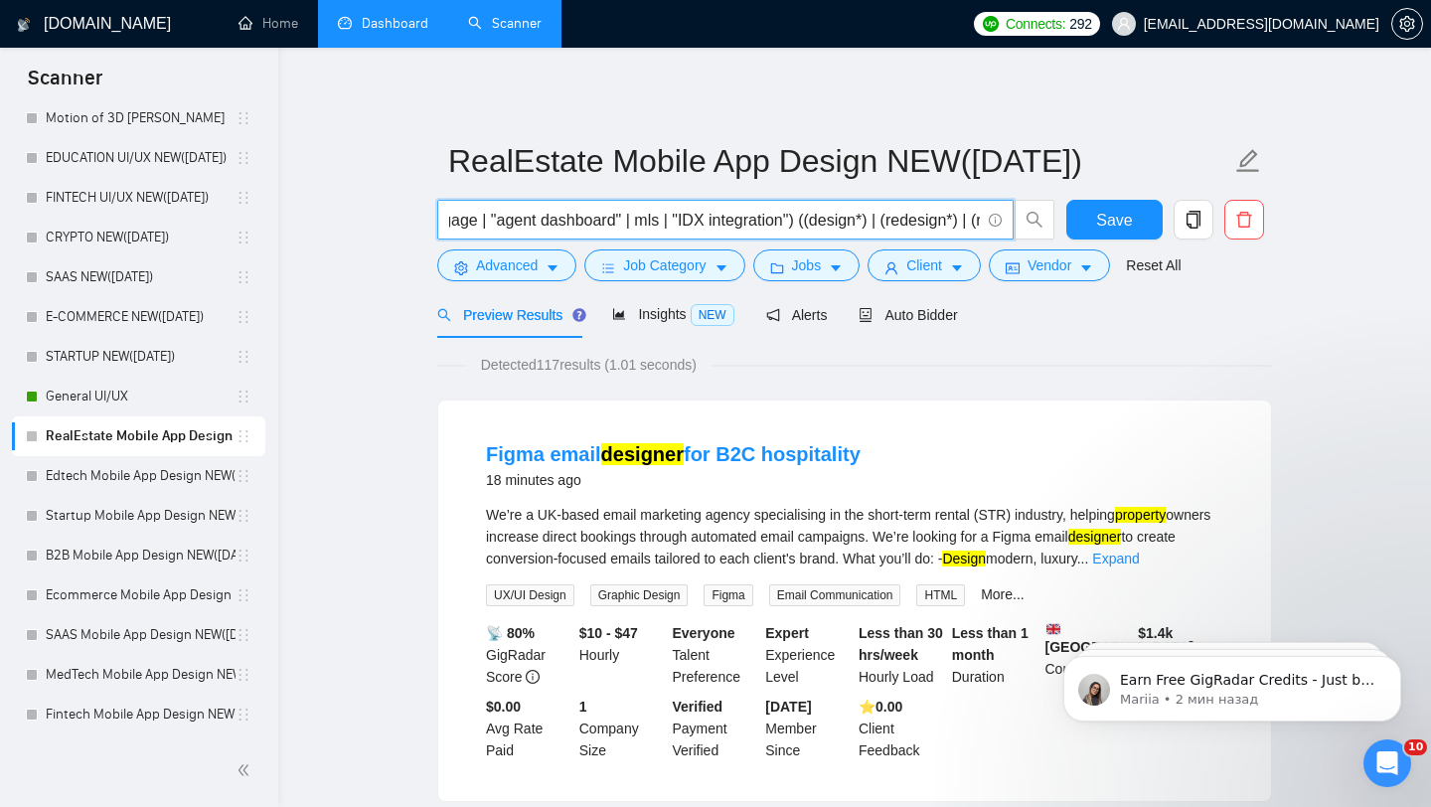
scroll to position [0, 541]
drag, startPoint x: 450, startPoint y: 218, endPoint x: 803, endPoint y: 215, distance: 352.8
click at [803, 215] on input "(''real estate'' | realtor | property | realty | "property listing" | housing |…" at bounding box center [714, 220] width 531 height 25
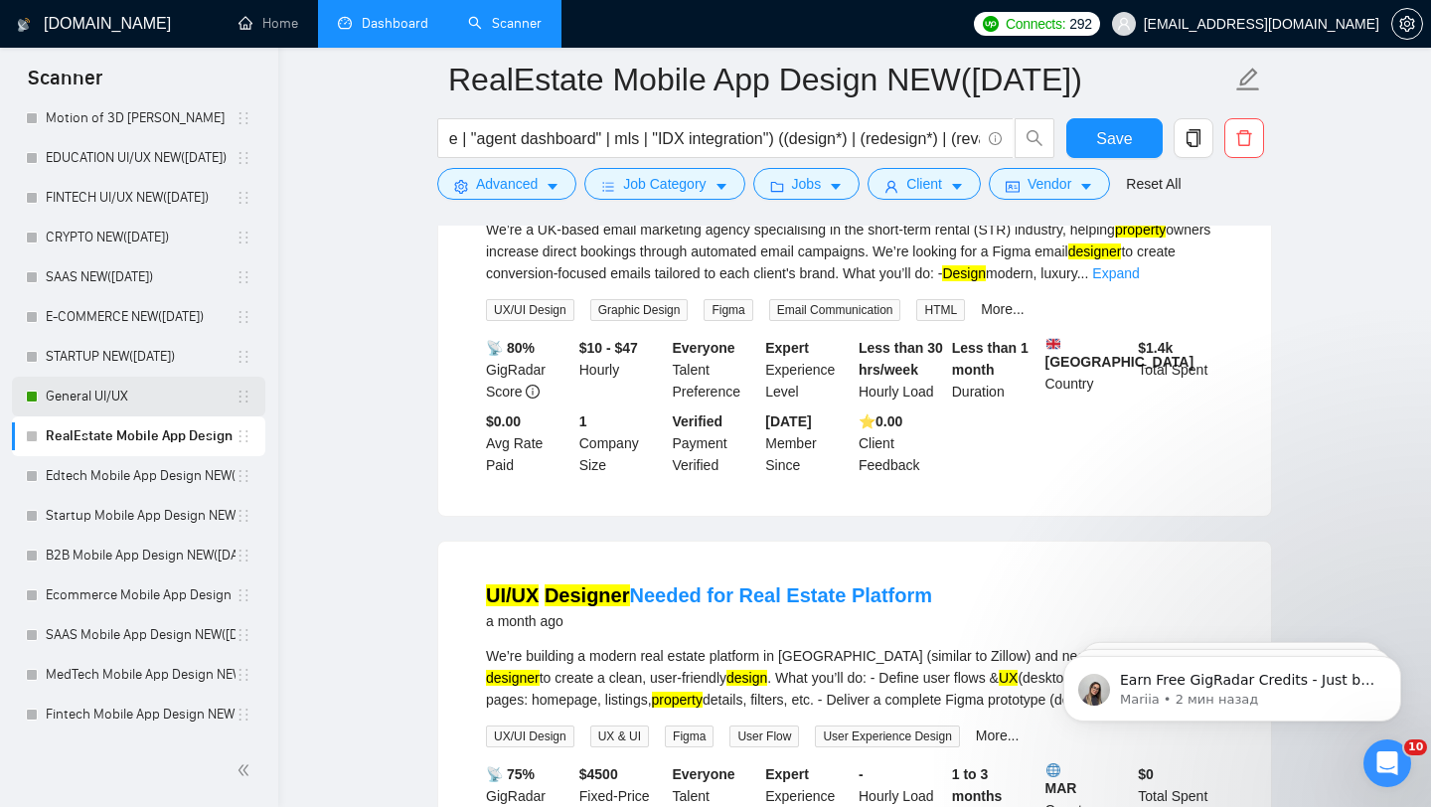
scroll to position [0, 0]
click at [186, 405] on link "General UI/UX" at bounding box center [141, 397] width 190 height 40
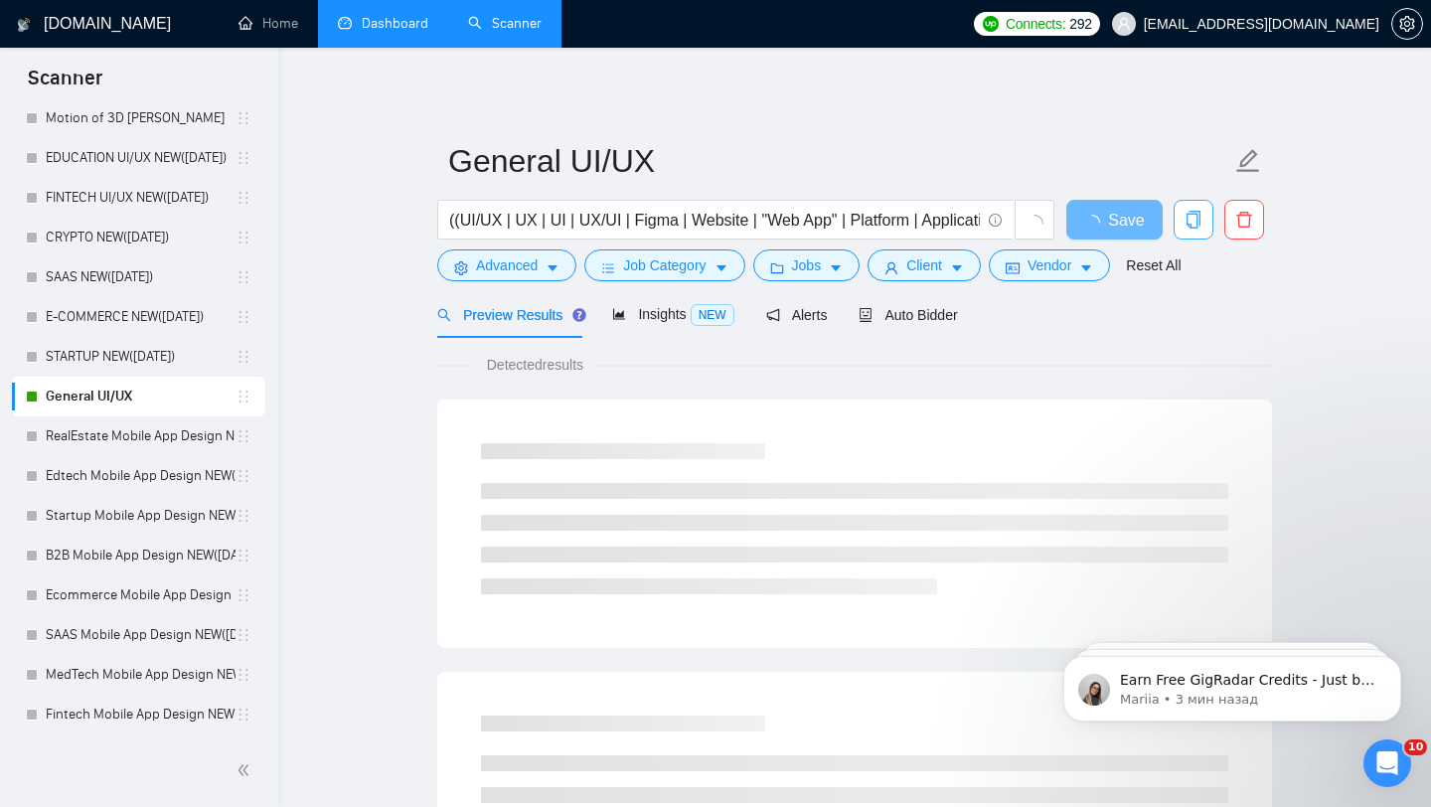
click at [1201, 222] on icon "copy" at bounding box center [1194, 220] width 18 height 18
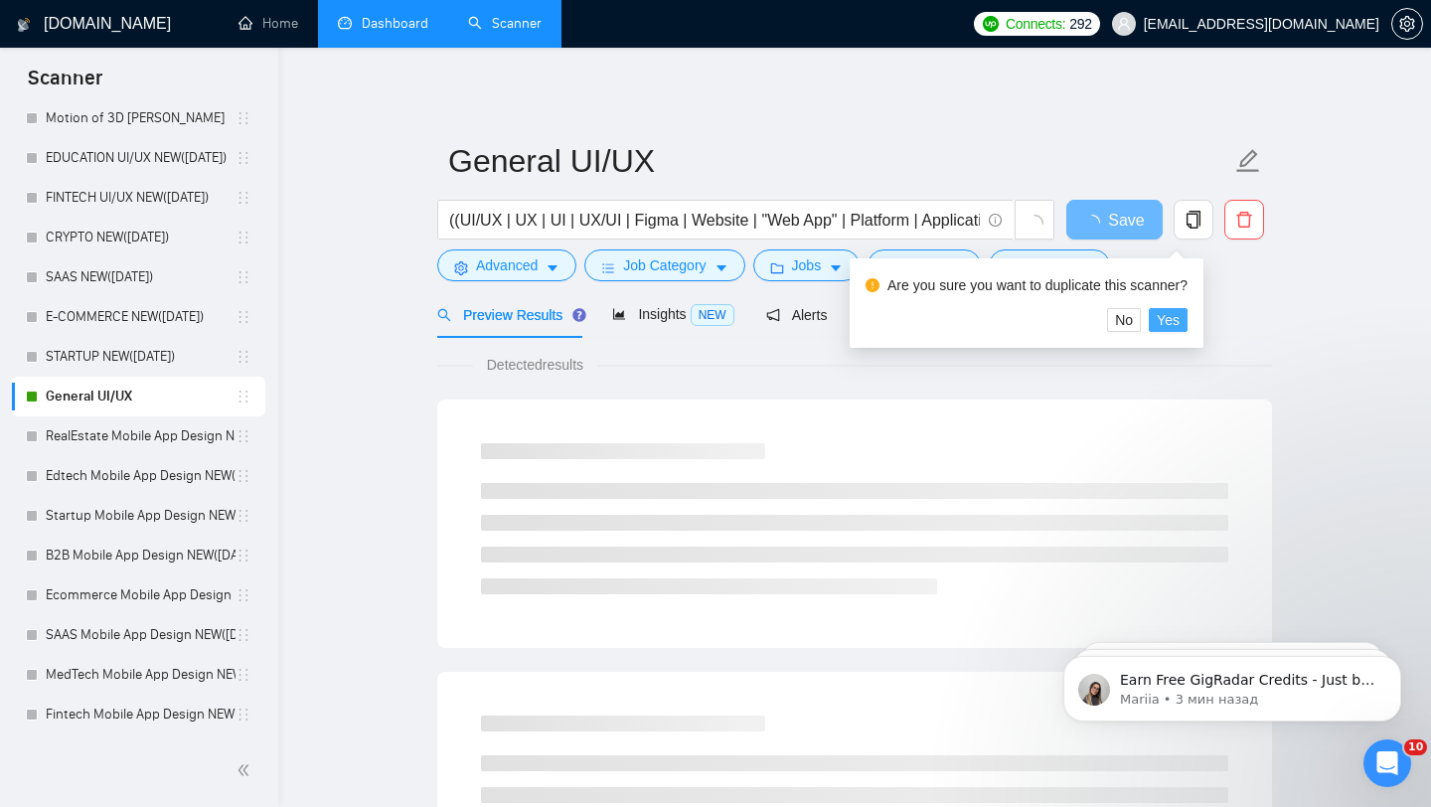
click at [1180, 324] on span "Yes" at bounding box center [1168, 320] width 23 height 22
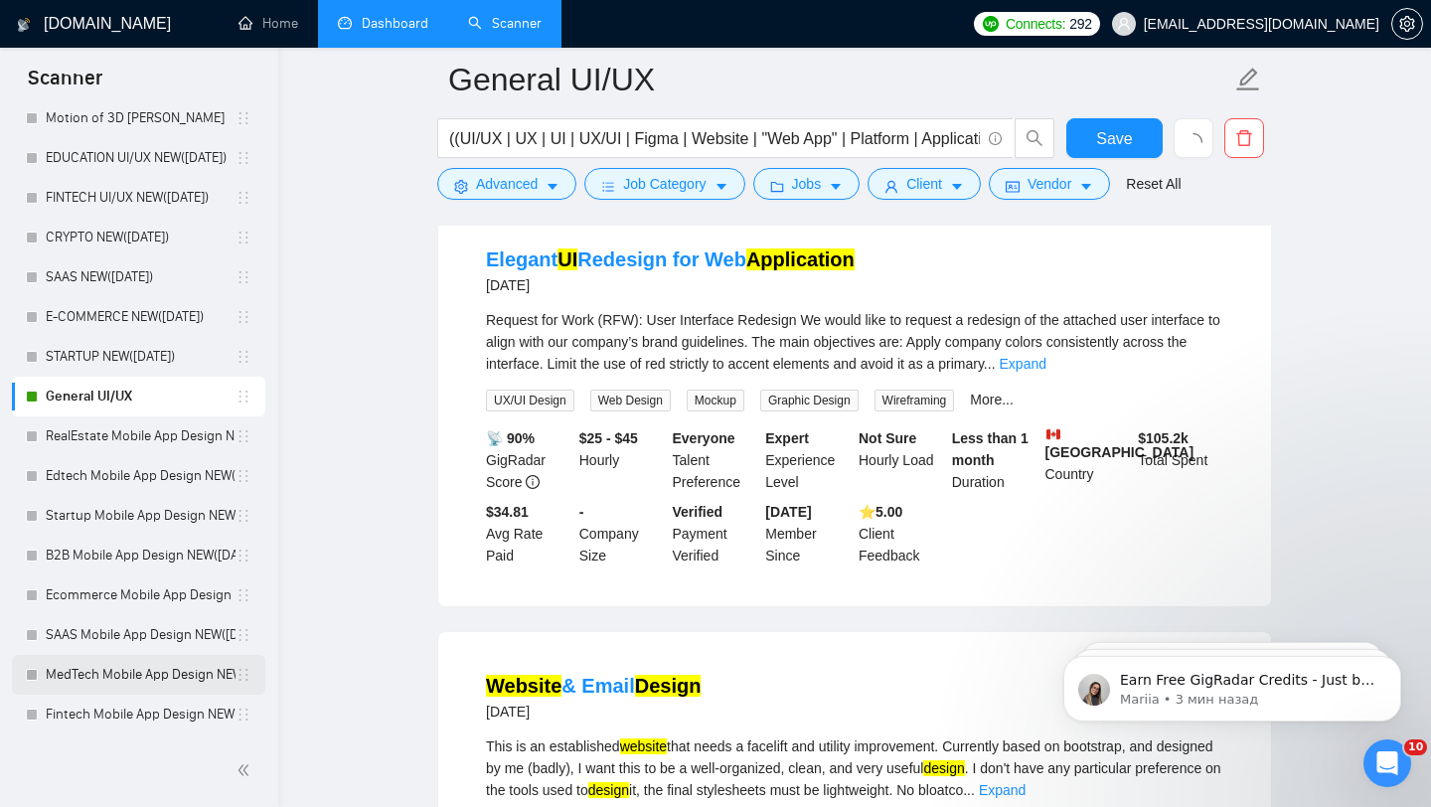
scroll to position [3886, 0]
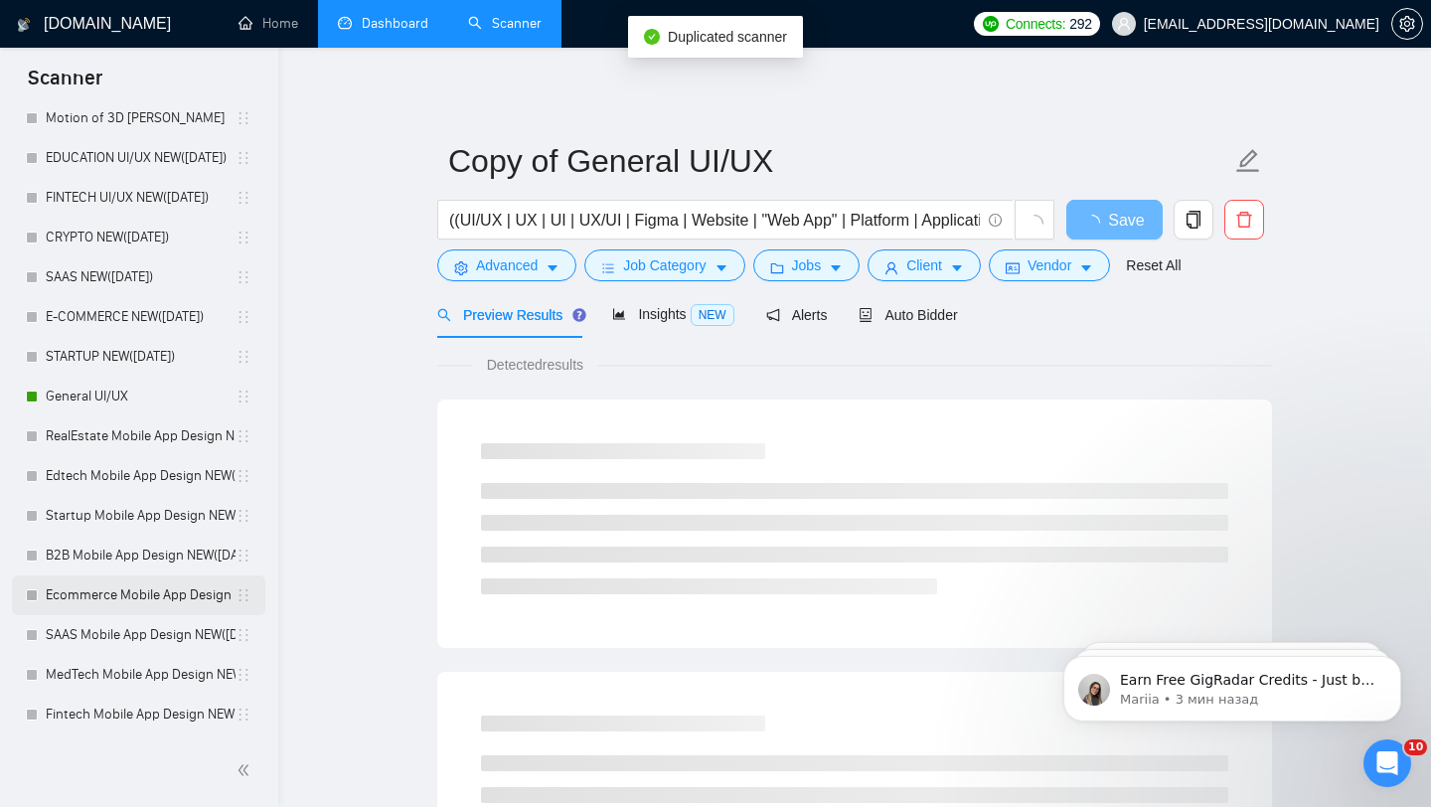
scroll to position [977, 0]
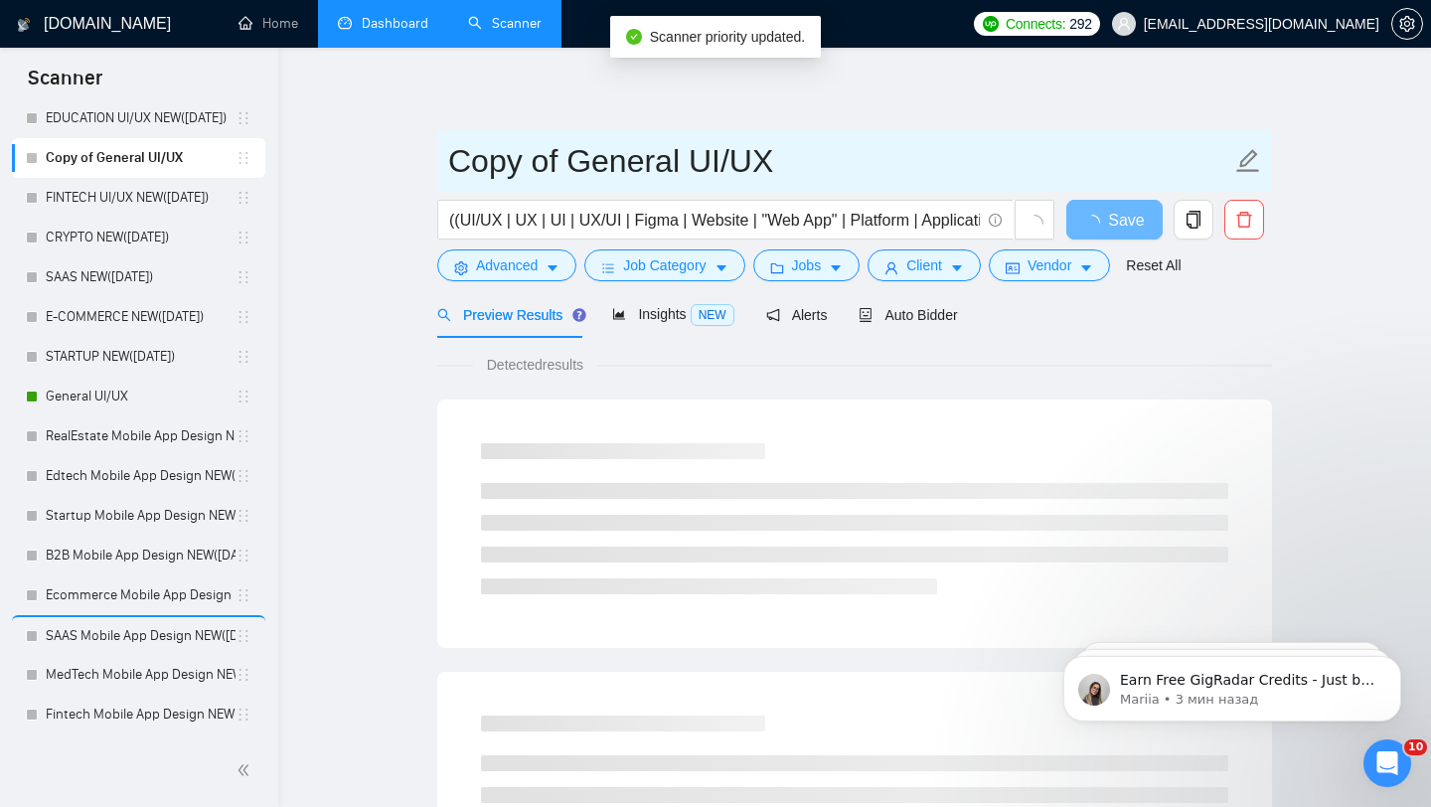
drag, startPoint x: 672, startPoint y: 157, endPoint x: 336, endPoint y: 142, distance: 336.3
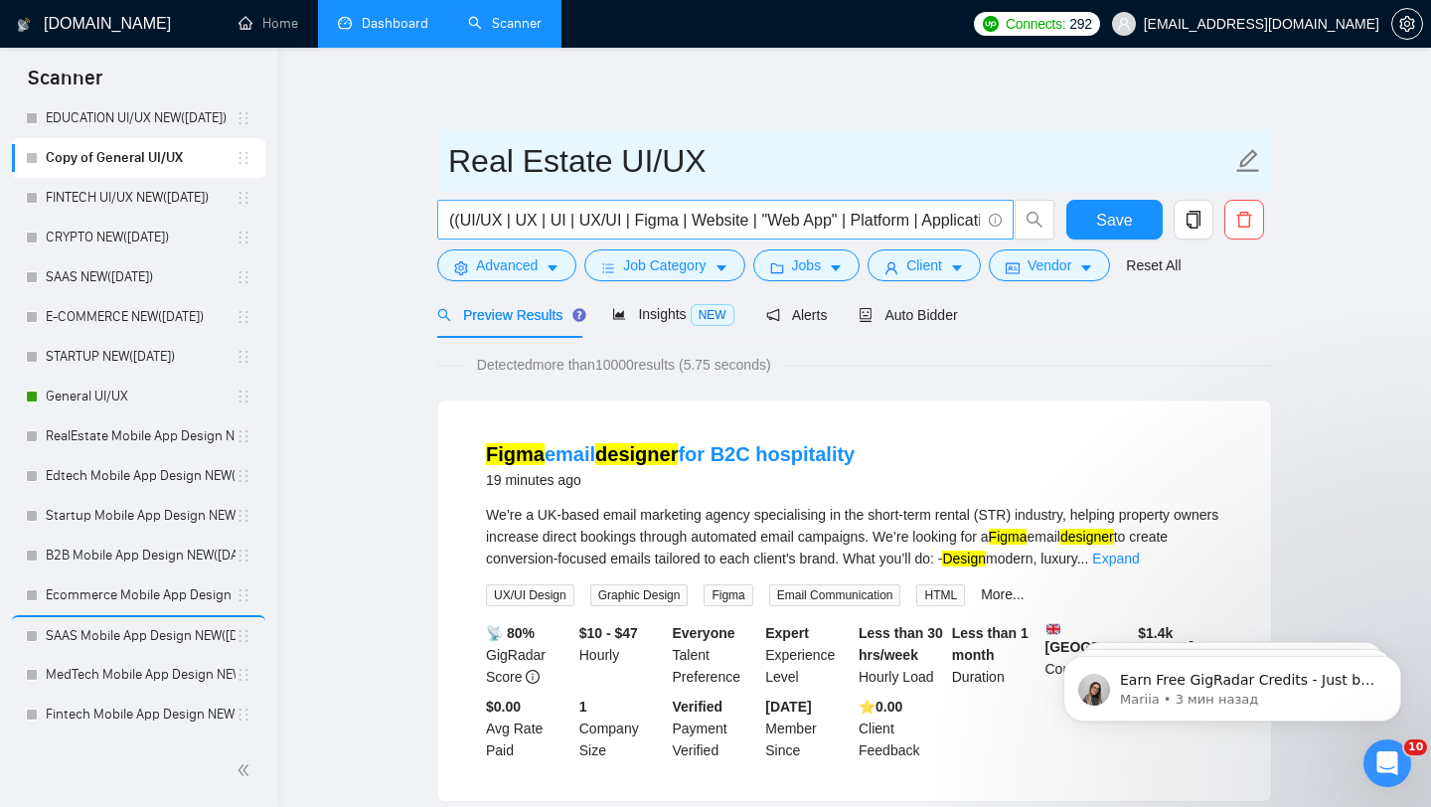
type input "Real Estate UI/UX"
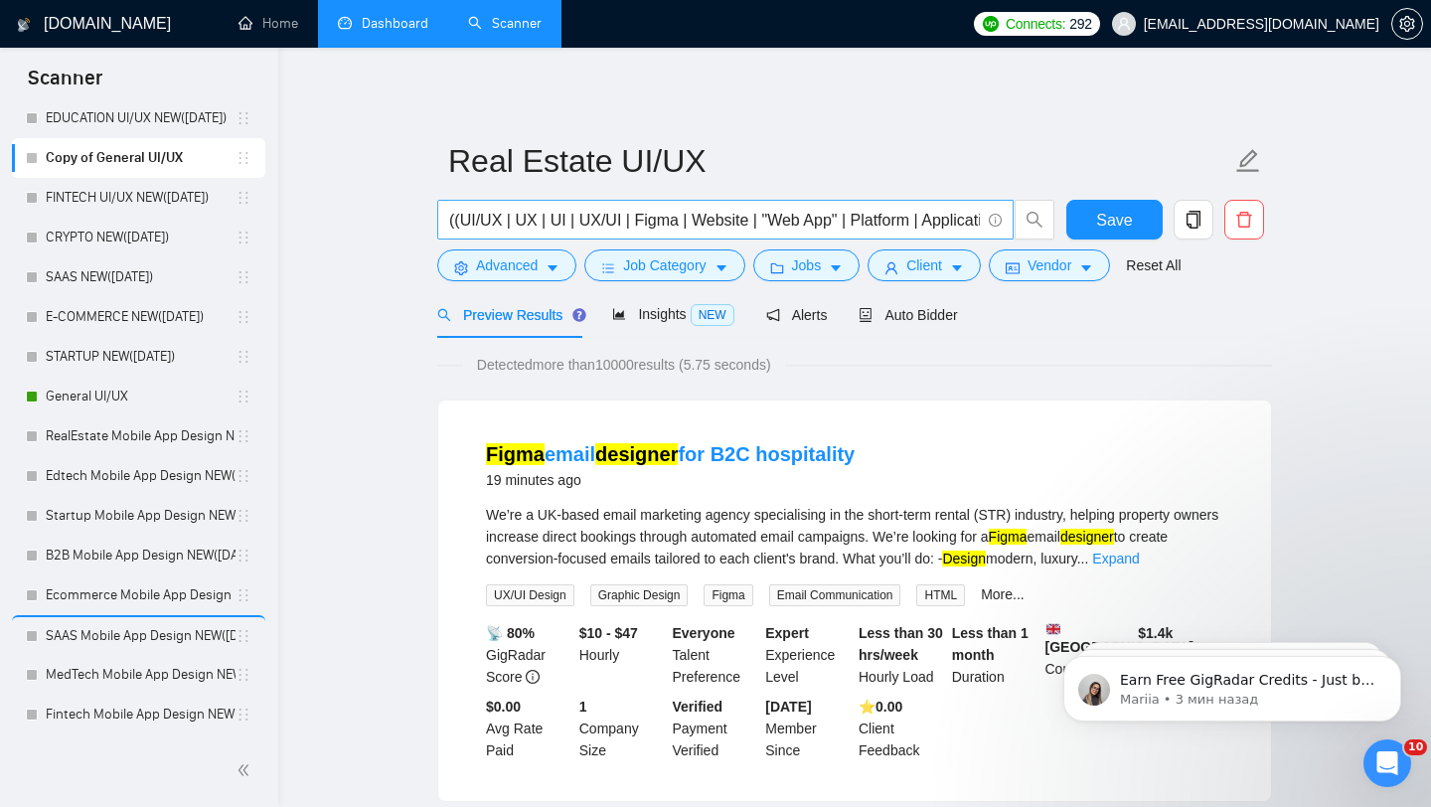
click at [451, 222] on input "((UI/UX | UX | UI | UX/UI | Figma | Website | "Web App" | Platform | Applicatio…" at bounding box center [714, 220] width 531 height 25
click at [450, 222] on input "((UI/UX | UX | UI | UX/UI | Figma | Website | "Web App" | Platform | Applicatio…" at bounding box center [714, 220] width 531 height 25
paste input "(''real estate'' | realtor | property | realty | "property listing" | housing |…"
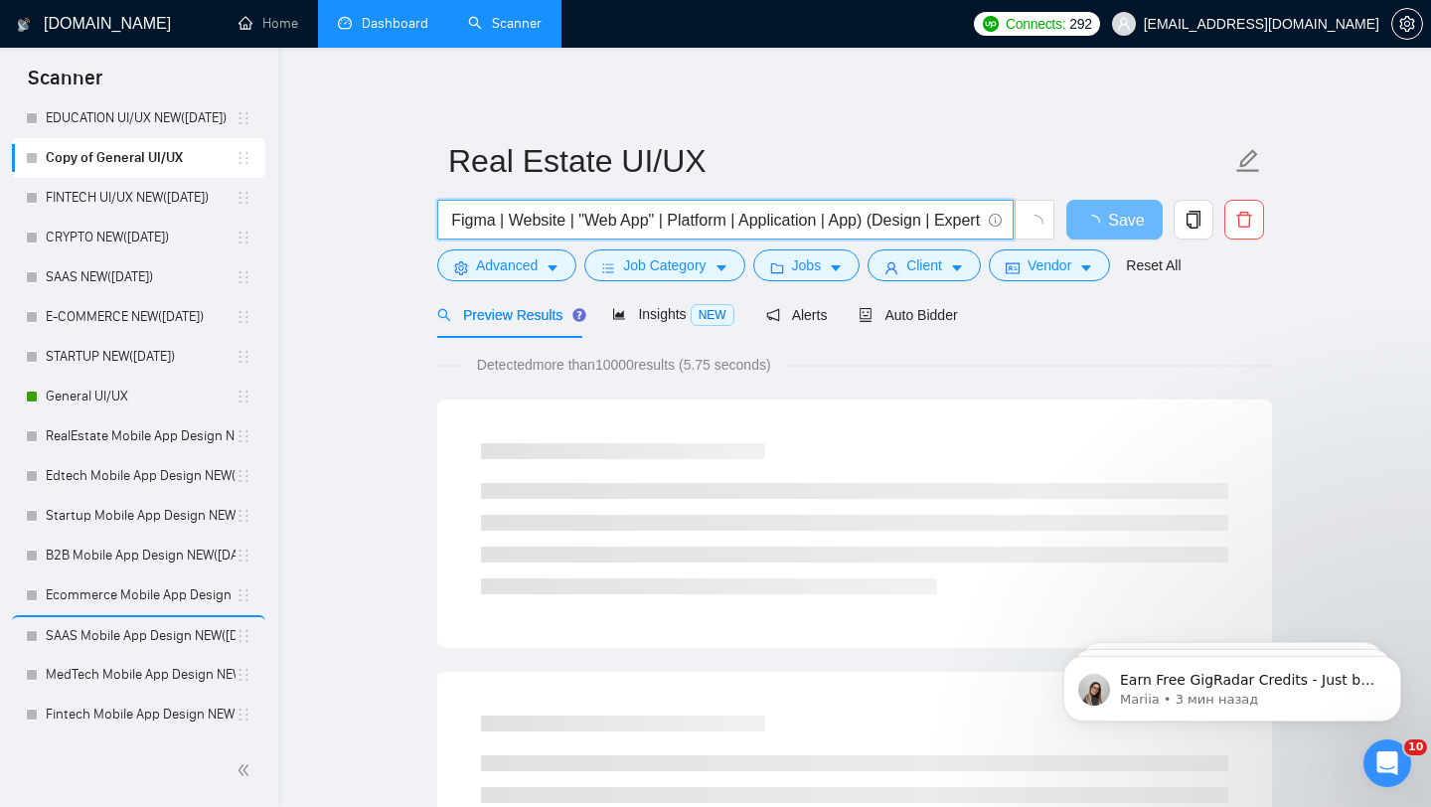
scroll to position [0, 1073]
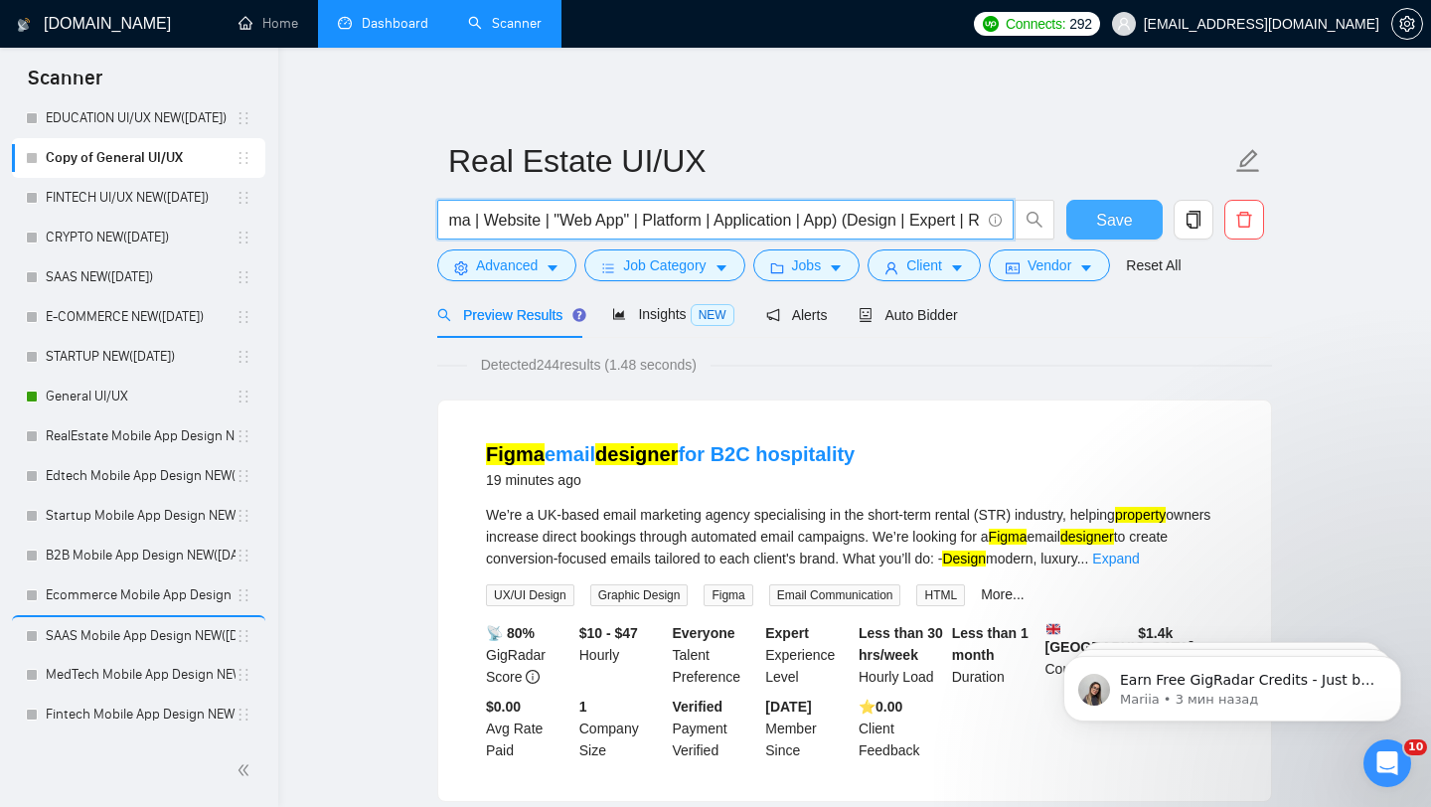
type input "(''real estate'' | realtor | property | realty | "property listing" | housing |…"
click at [1108, 224] on span "Save" at bounding box center [1114, 220] width 36 height 25
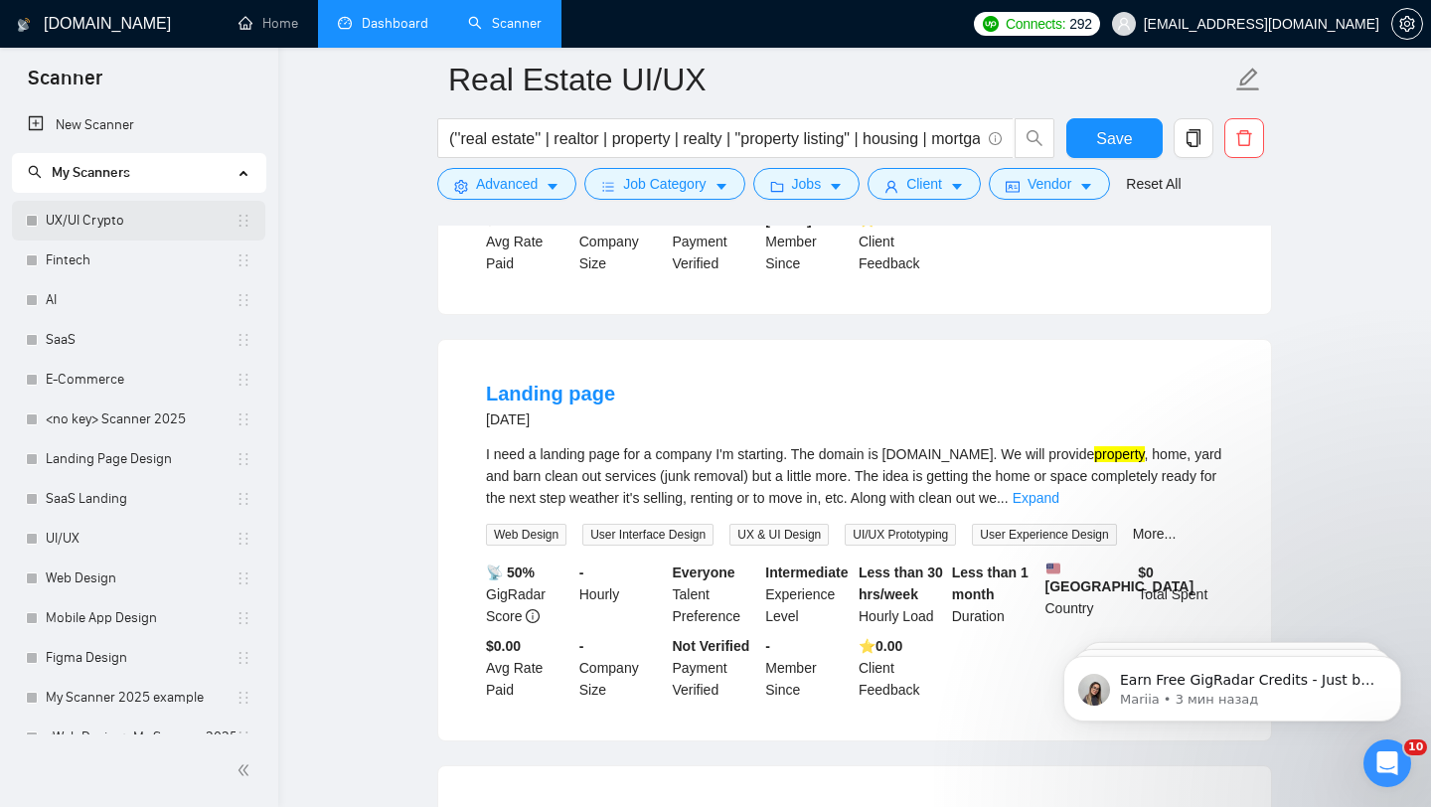
click at [141, 220] on link "UX/UI Crypto" at bounding box center [141, 221] width 190 height 40
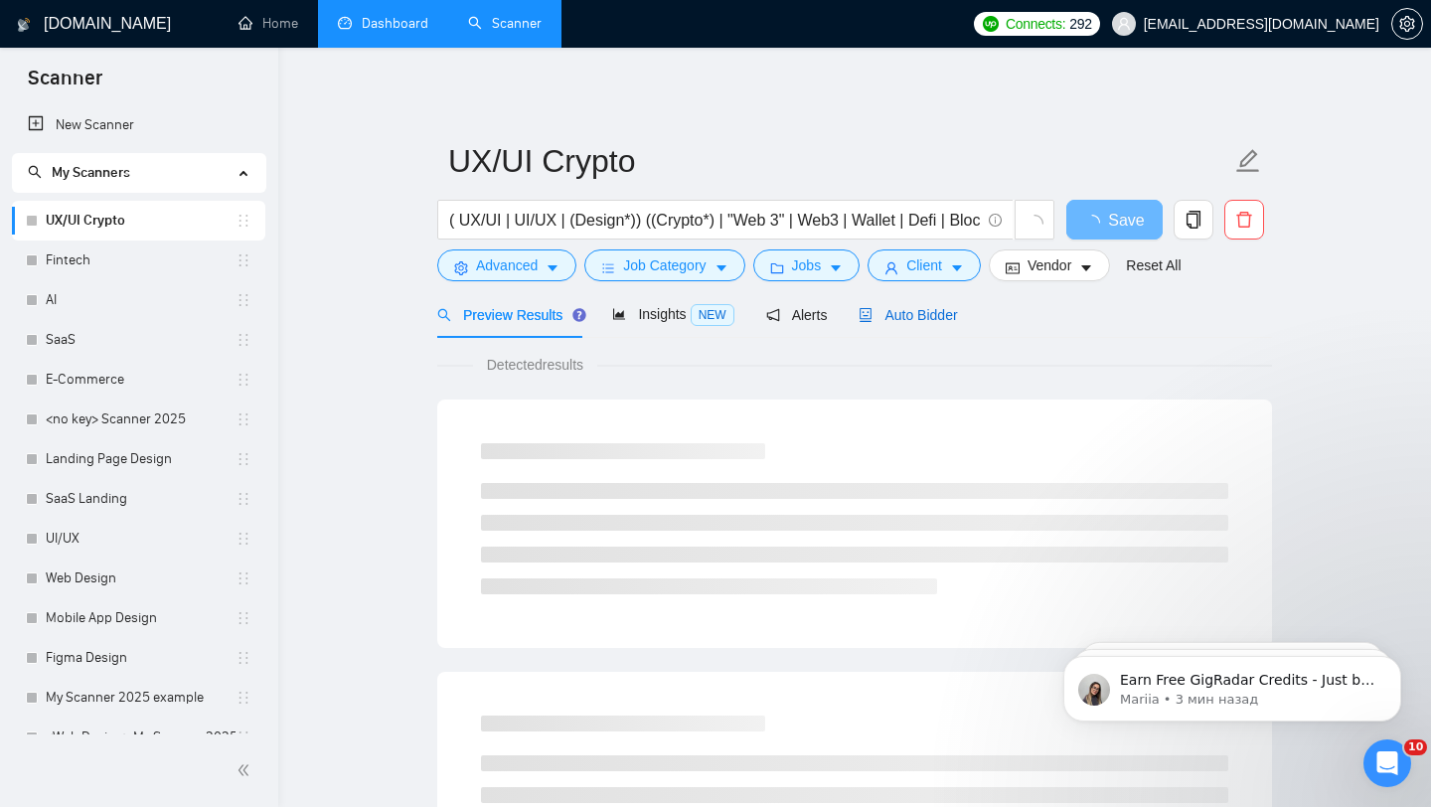
click at [948, 313] on span "Auto Bidder" at bounding box center [908, 315] width 98 height 16
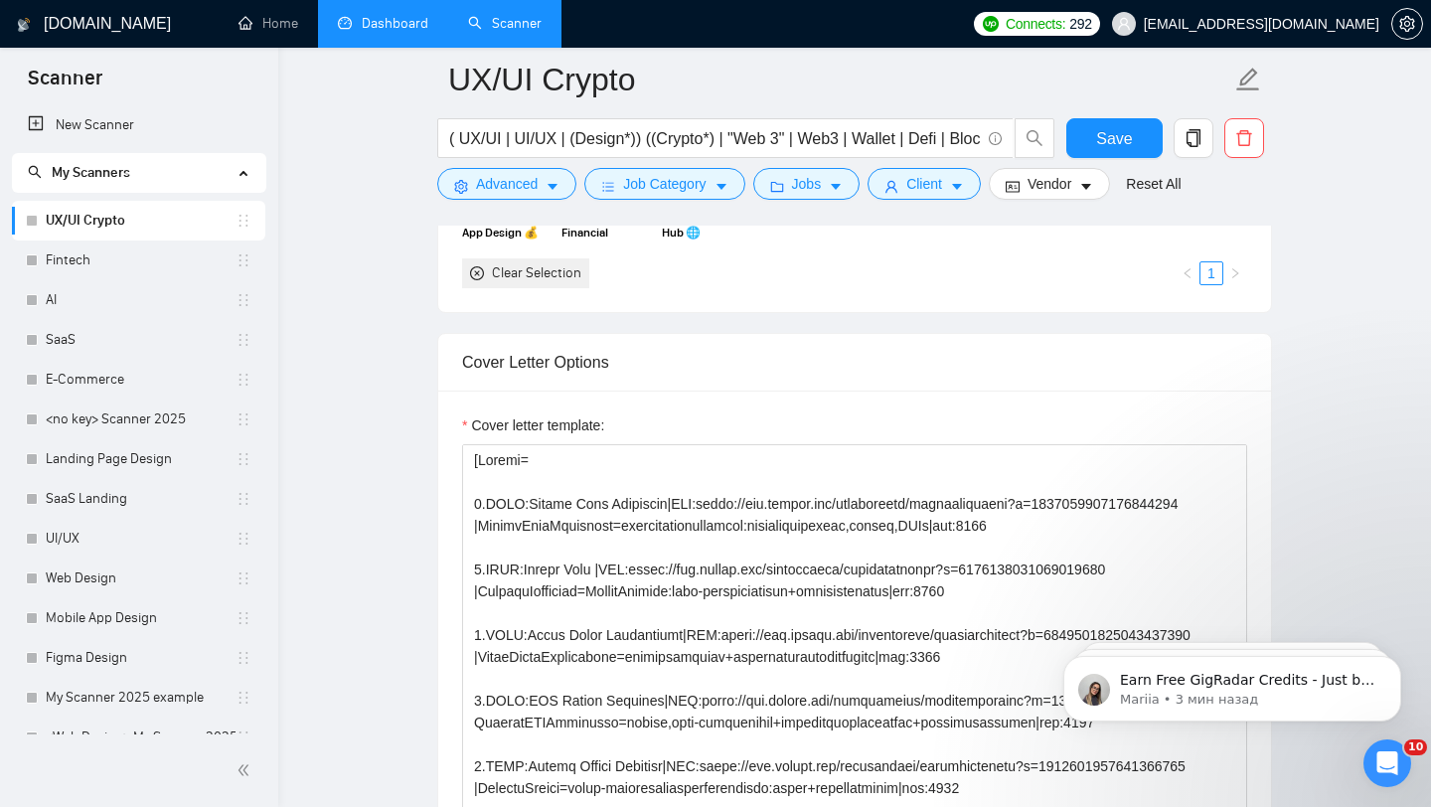
scroll to position [2102, 0]
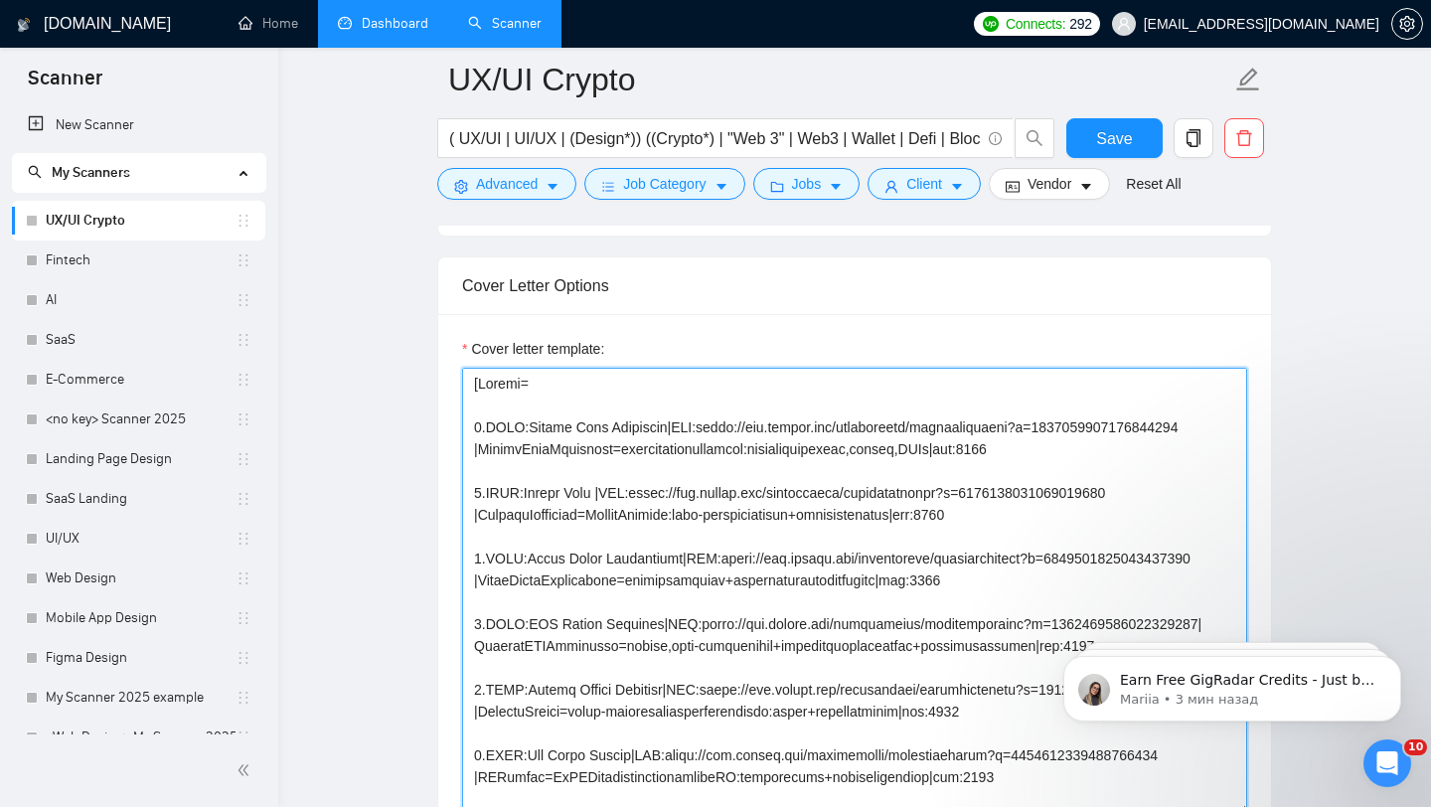
click at [727, 479] on textarea "Cover letter template:" at bounding box center [854, 591] width 785 height 447
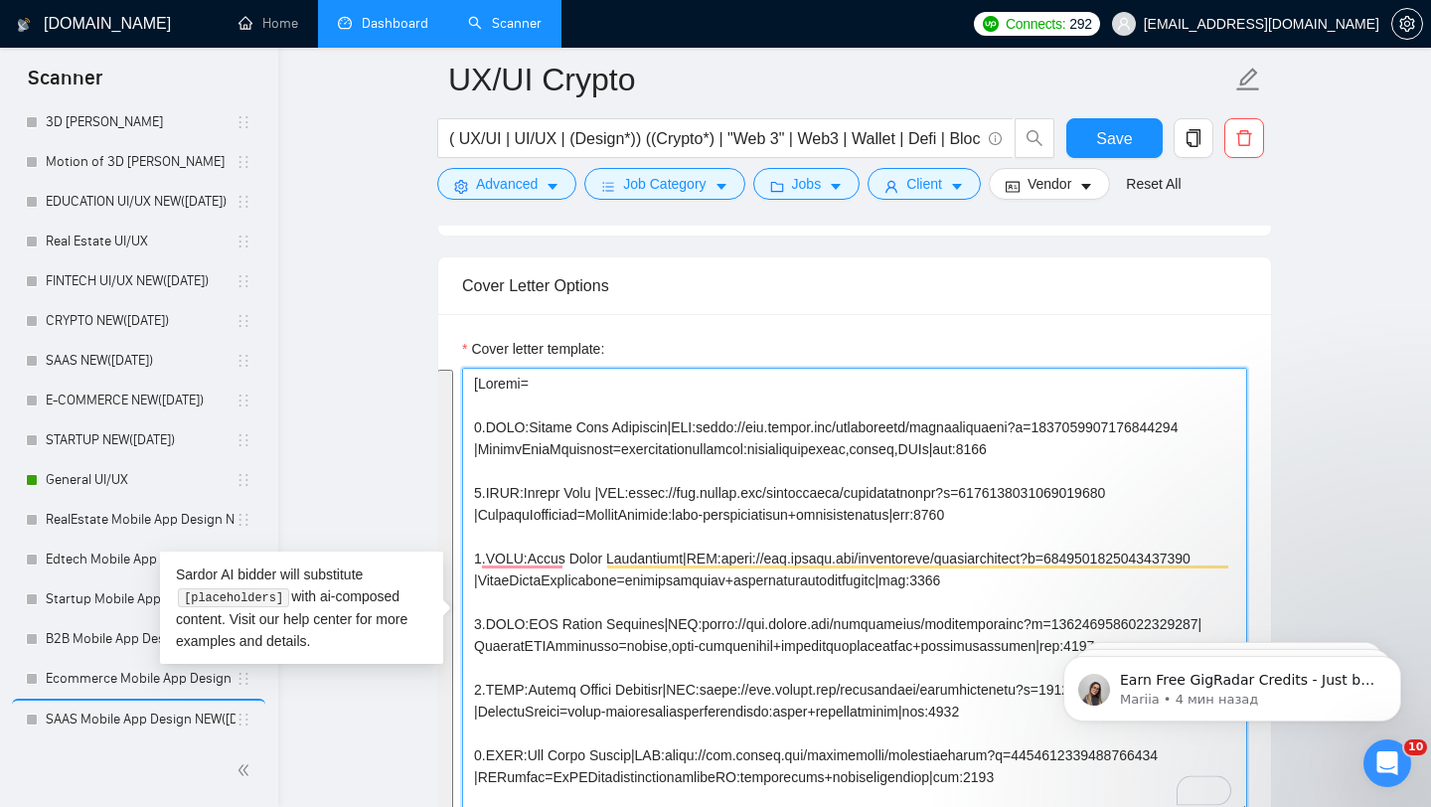
scroll to position [977, 0]
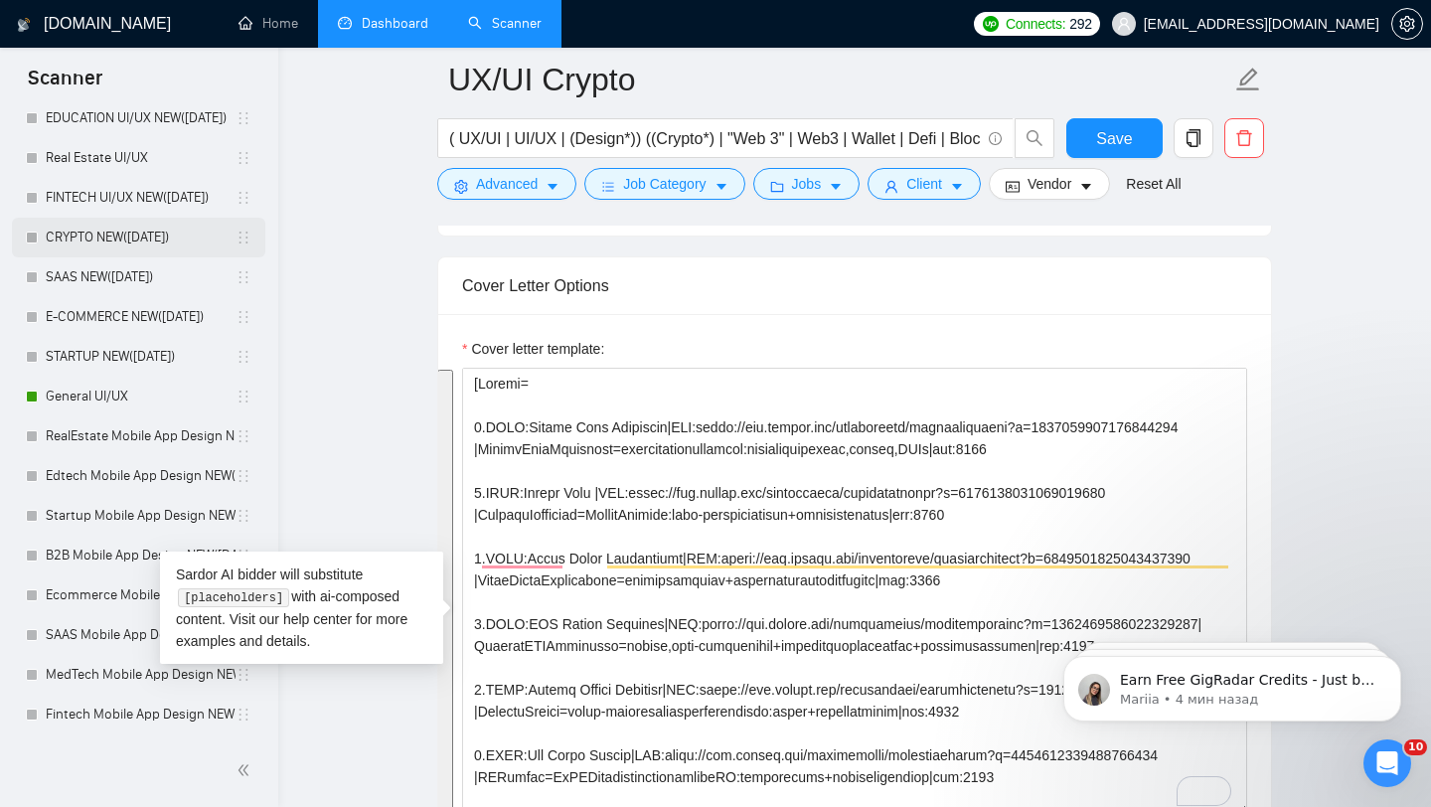
drag, startPoint x: 150, startPoint y: 234, endPoint x: 242, endPoint y: 239, distance: 92.6
click at [150, 234] on link "CRYPTO NEW([DATE])" at bounding box center [141, 238] width 190 height 40
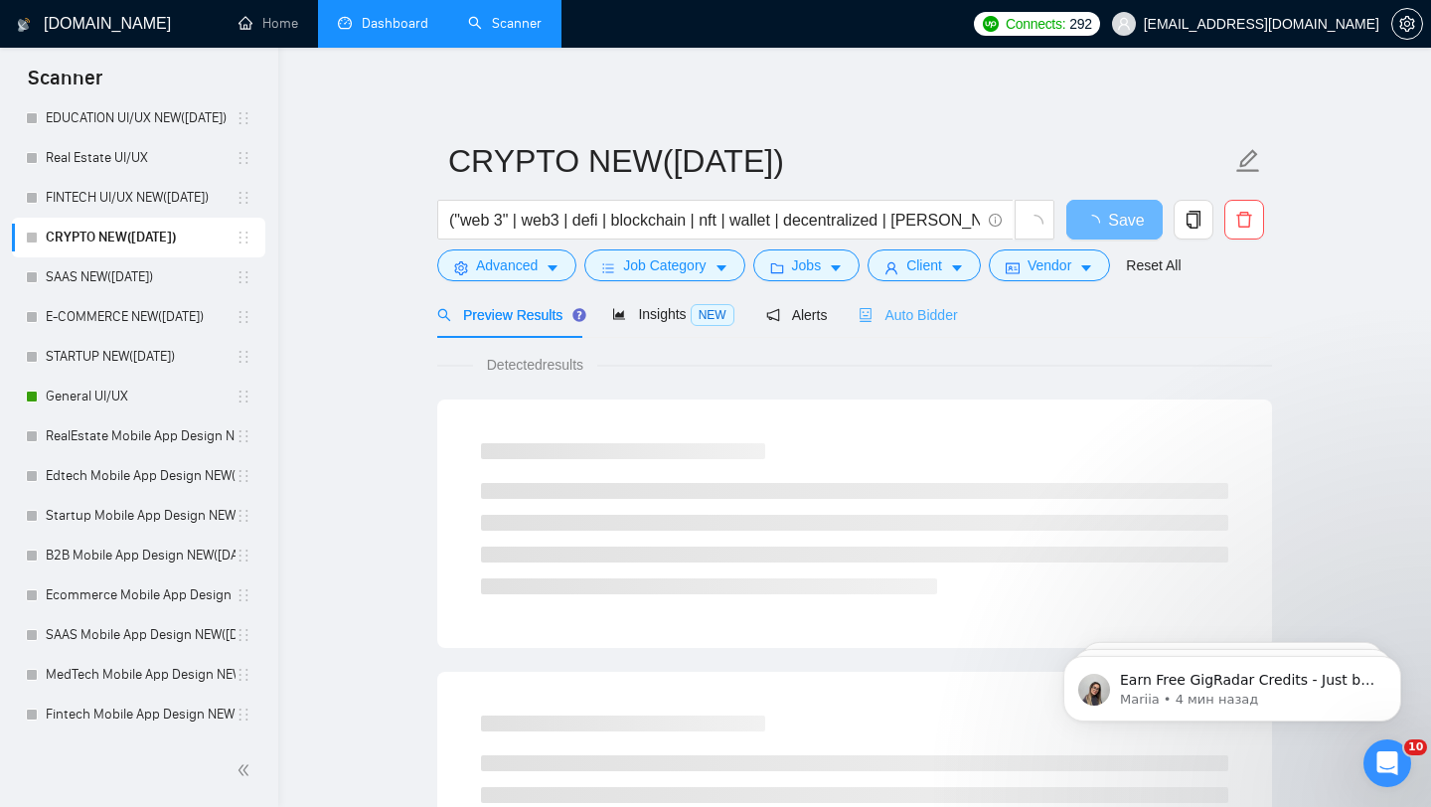
click at [889, 328] on div "Auto Bidder" at bounding box center [908, 314] width 98 height 47
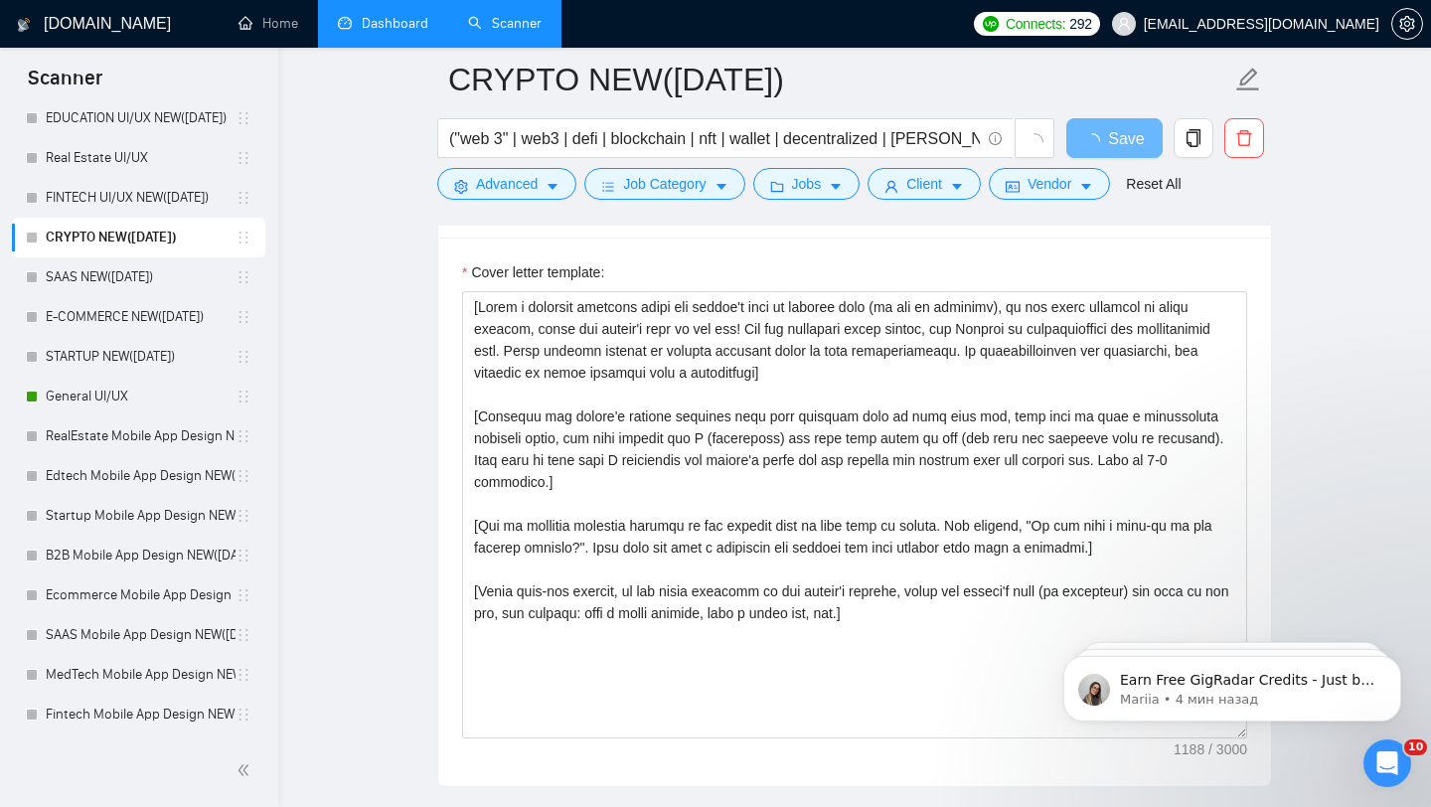
scroll to position [2277, 0]
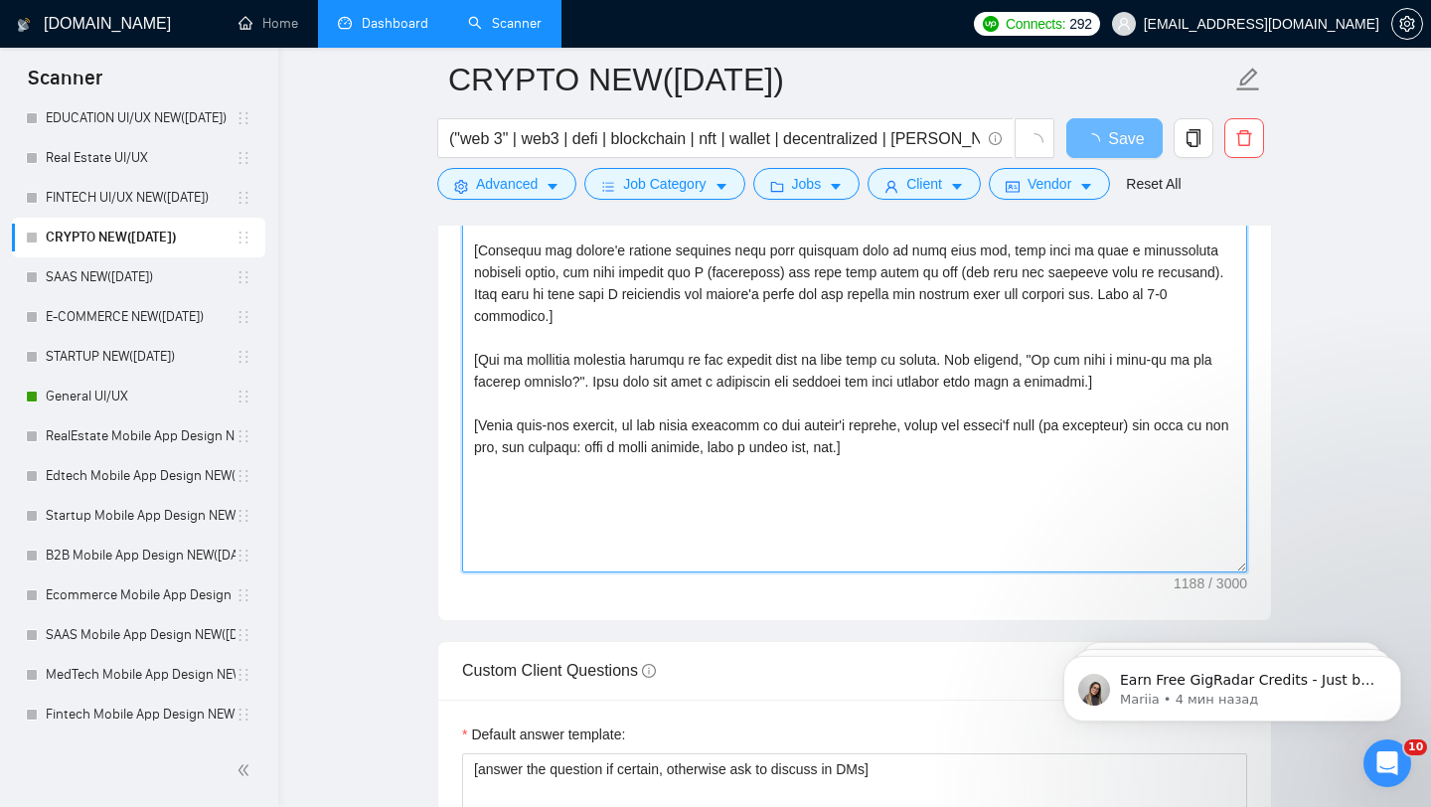
click at [728, 531] on textarea "Cover letter template:" at bounding box center [854, 348] width 785 height 447
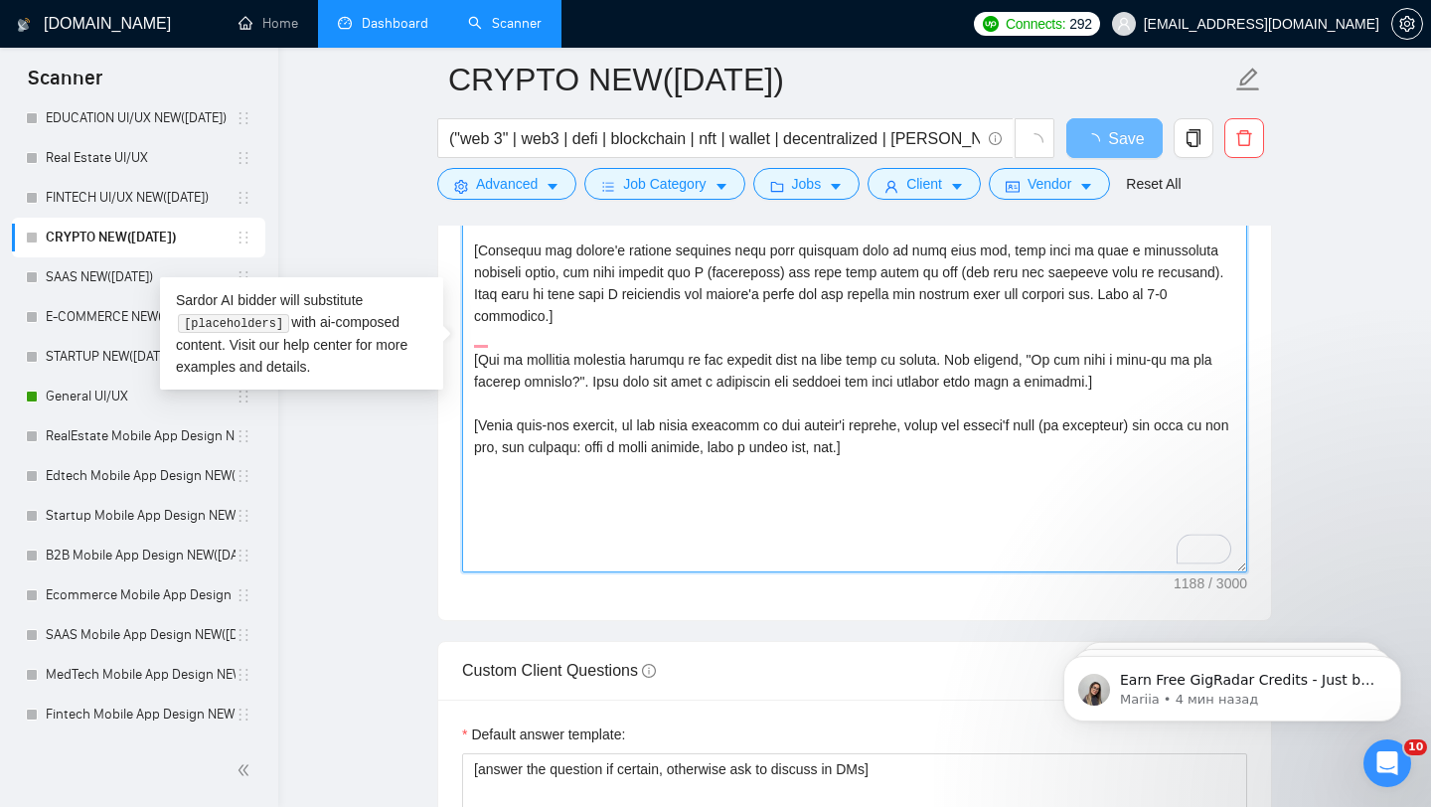
paste textarea "Folder= 1.CLNT:Crypto Swap Interface|URL:https://www.upwork.com/freelancers/tar…"
type textarea "[Folder= 1.CLNT:Crypto Swap Interface|URL:https://www.upwork.com/freelancers/ta…"
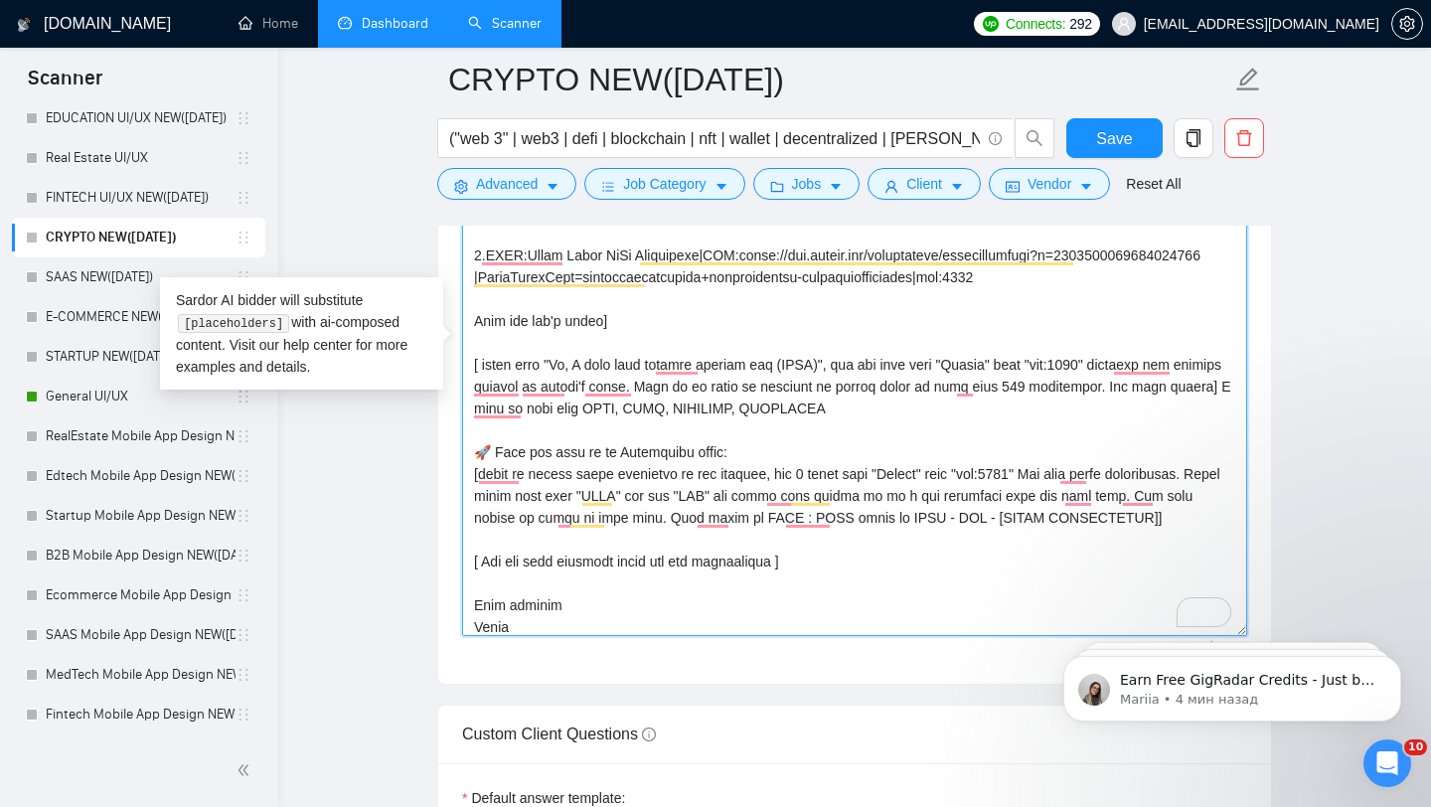
scroll to position [0, 0]
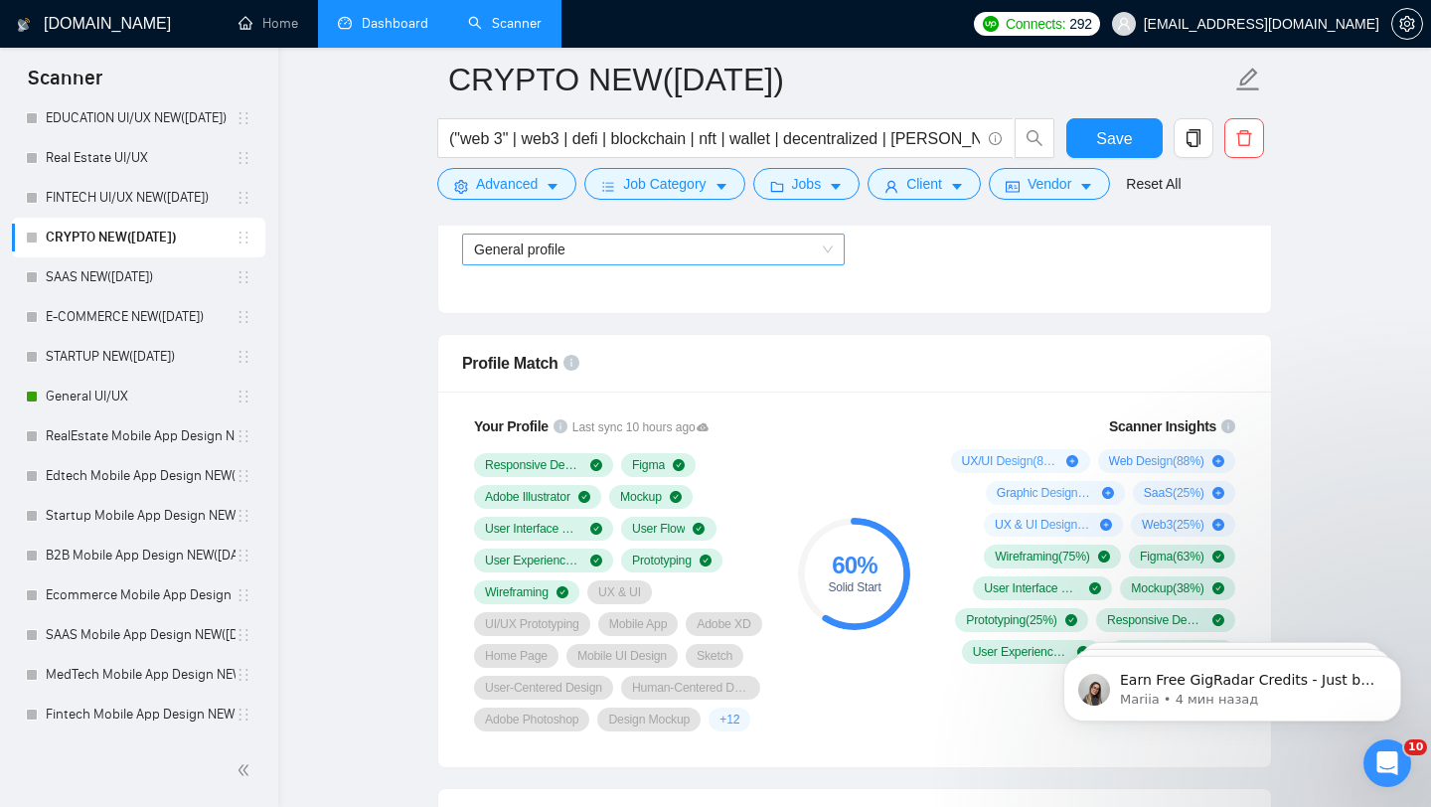
click at [603, 244] on span "General profile" at bounding box center [653, 250] width 359 height 30
type textarea "[Folder= 1.CLNT:Crypto Swap Interface|URL:https://www.upwork.com/freelancers/ta…"
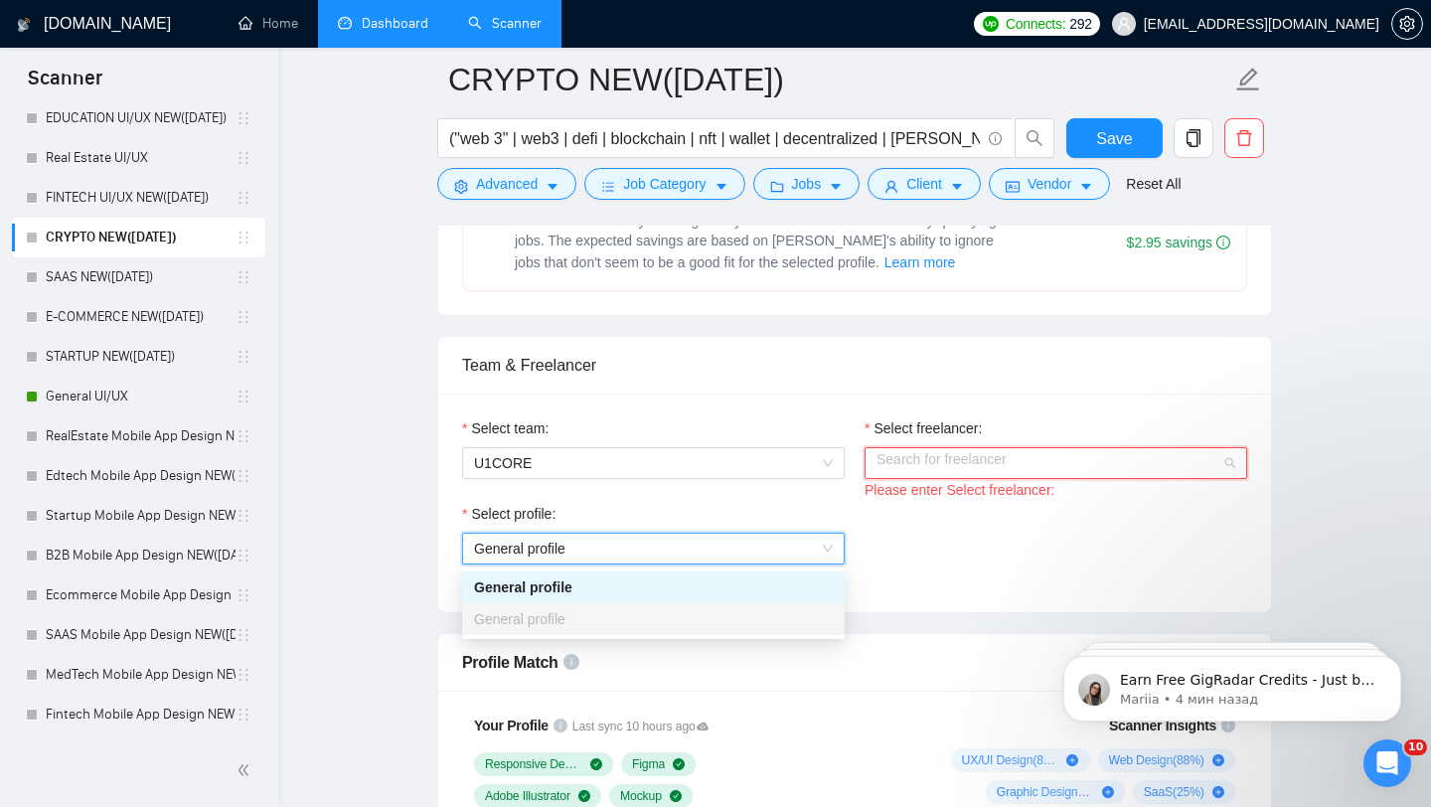
click at [950, 457] on input "Select freelancer:" at bounding box center [1049, 463] width 345 height 30
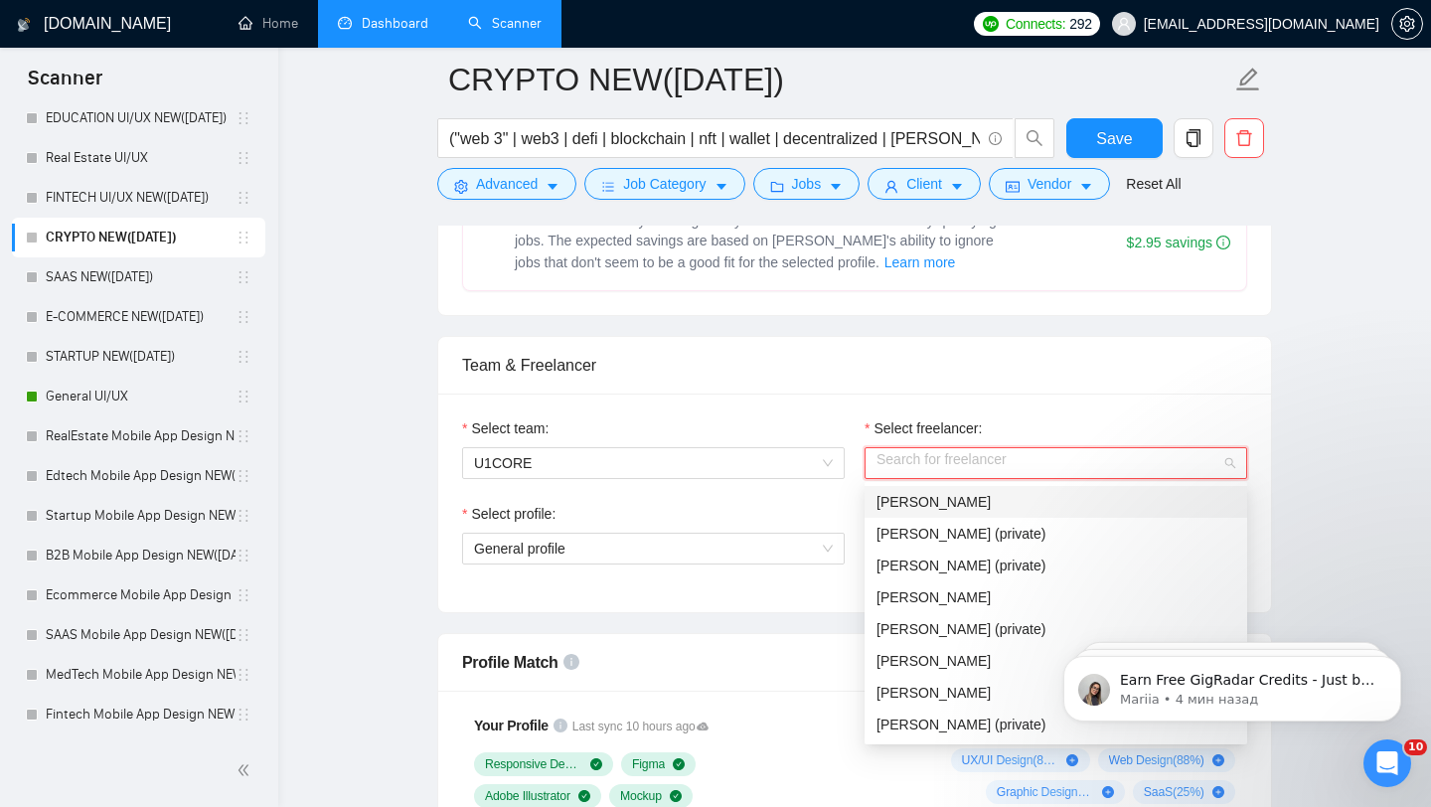
click at [909, 501] on span "[PERSON_NAME]" at bounding box center [934, 502] width 114 height 16
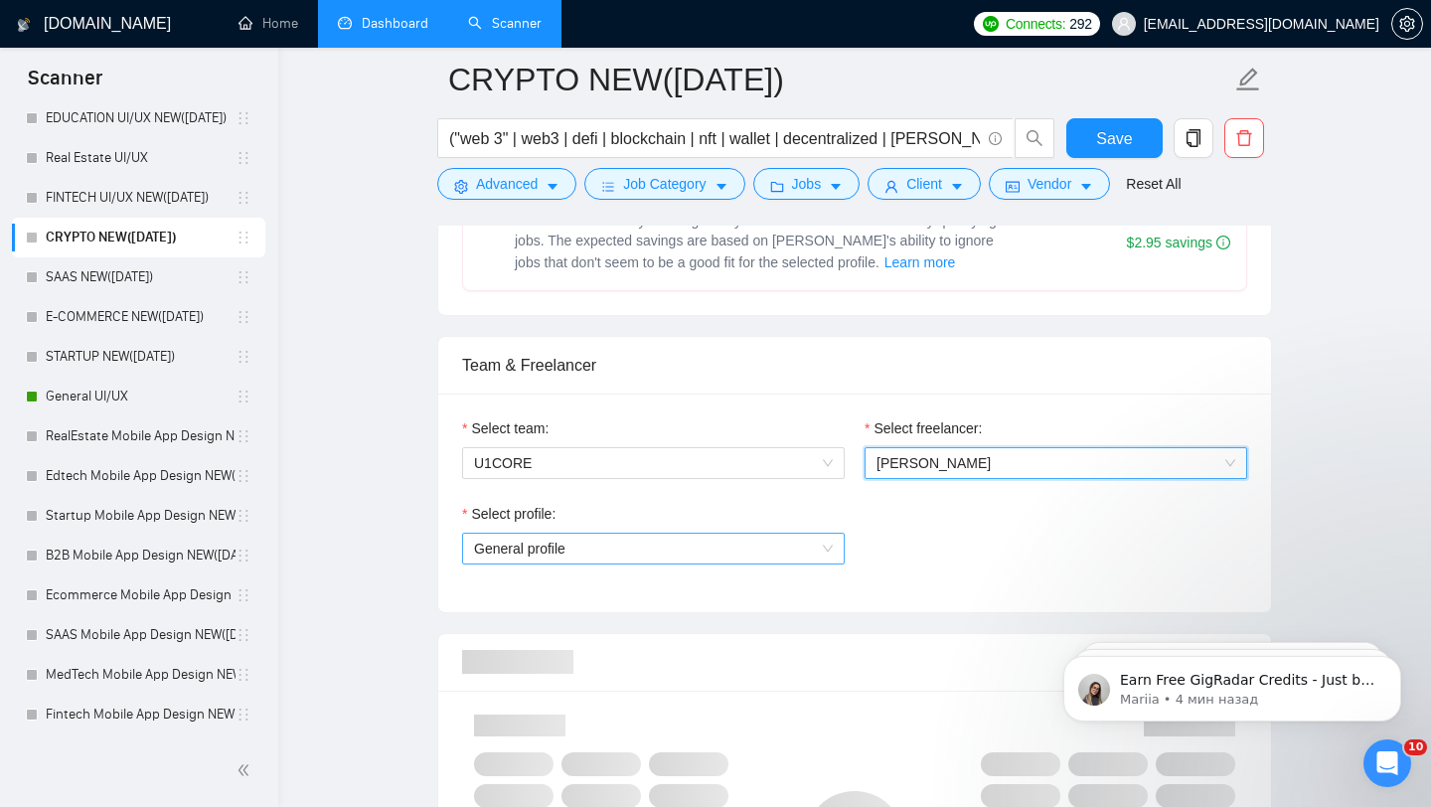
click at [726, 555] on span "General profile" at bounding box center [653, 549] width 359 height 30
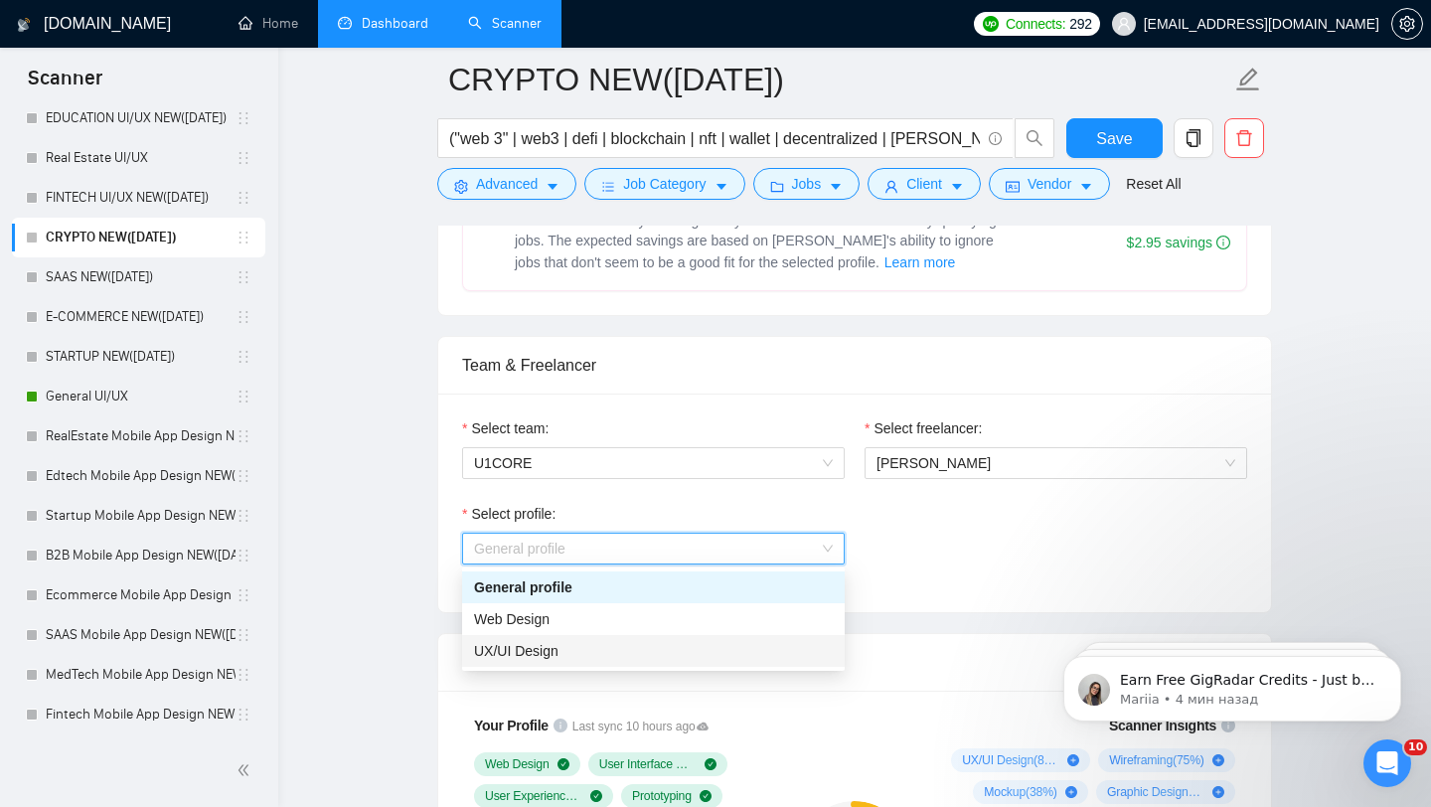
click at [594, 659] on div "UX/UI Design" at bounding box center [653, 651] width 359 height 22
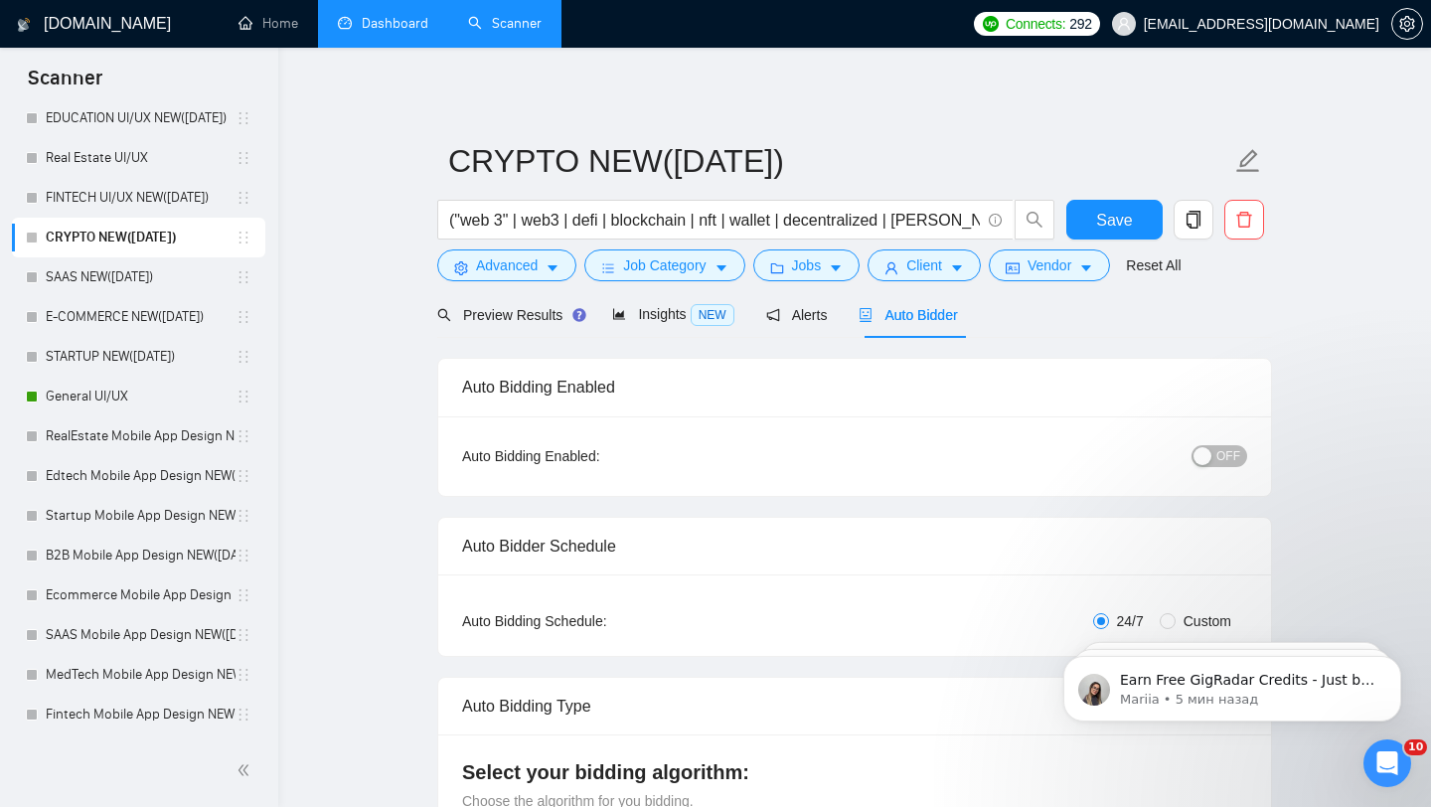
click at [1206, 461] on div "button" at bounding box center [1203, 456] width 18 height 18
click at [1128, 204] on button "Save" at bounding box center [1114, 220] width 96 height 40
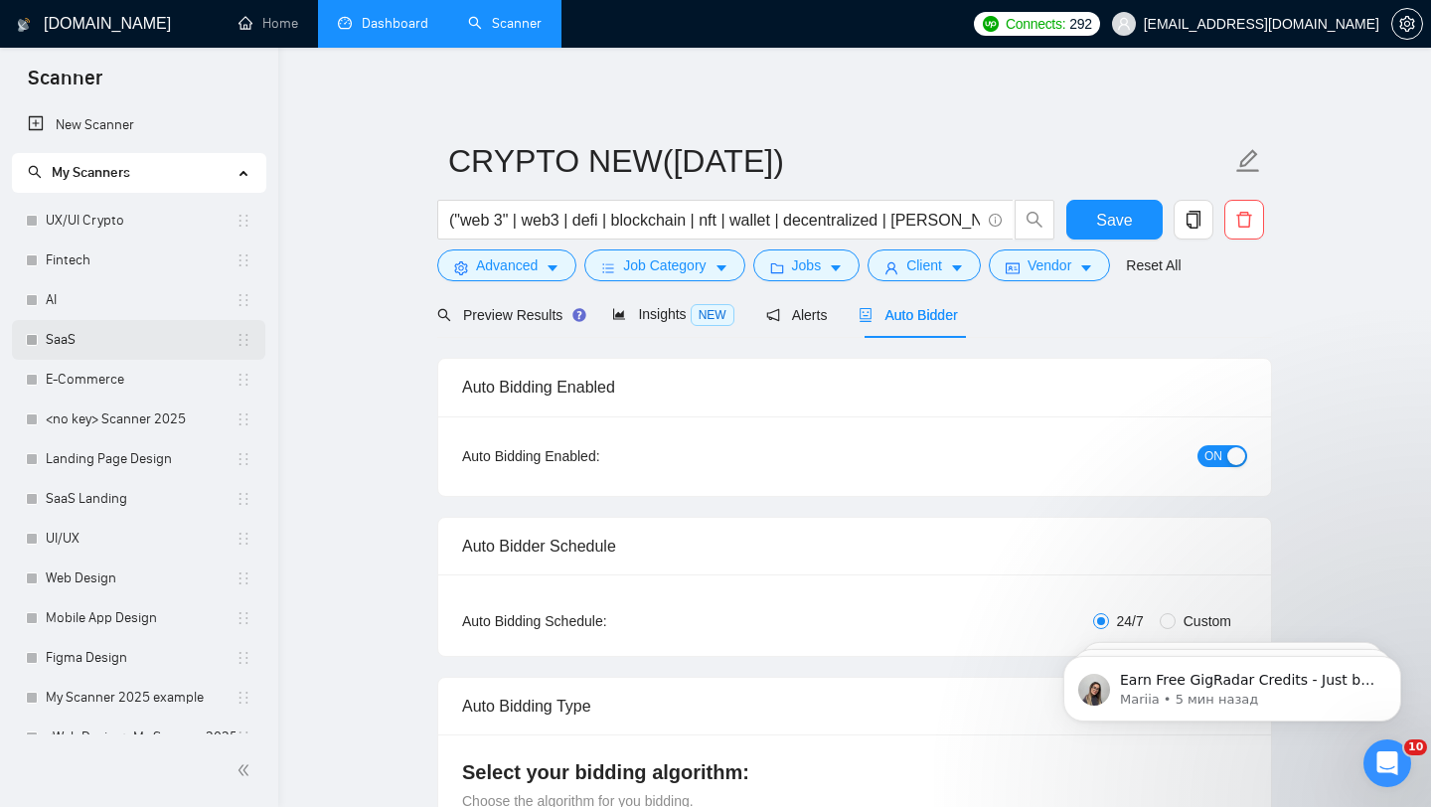
click at [97, 350] on link "SaaS" at bounding box center [141, 340] width 190 height 40
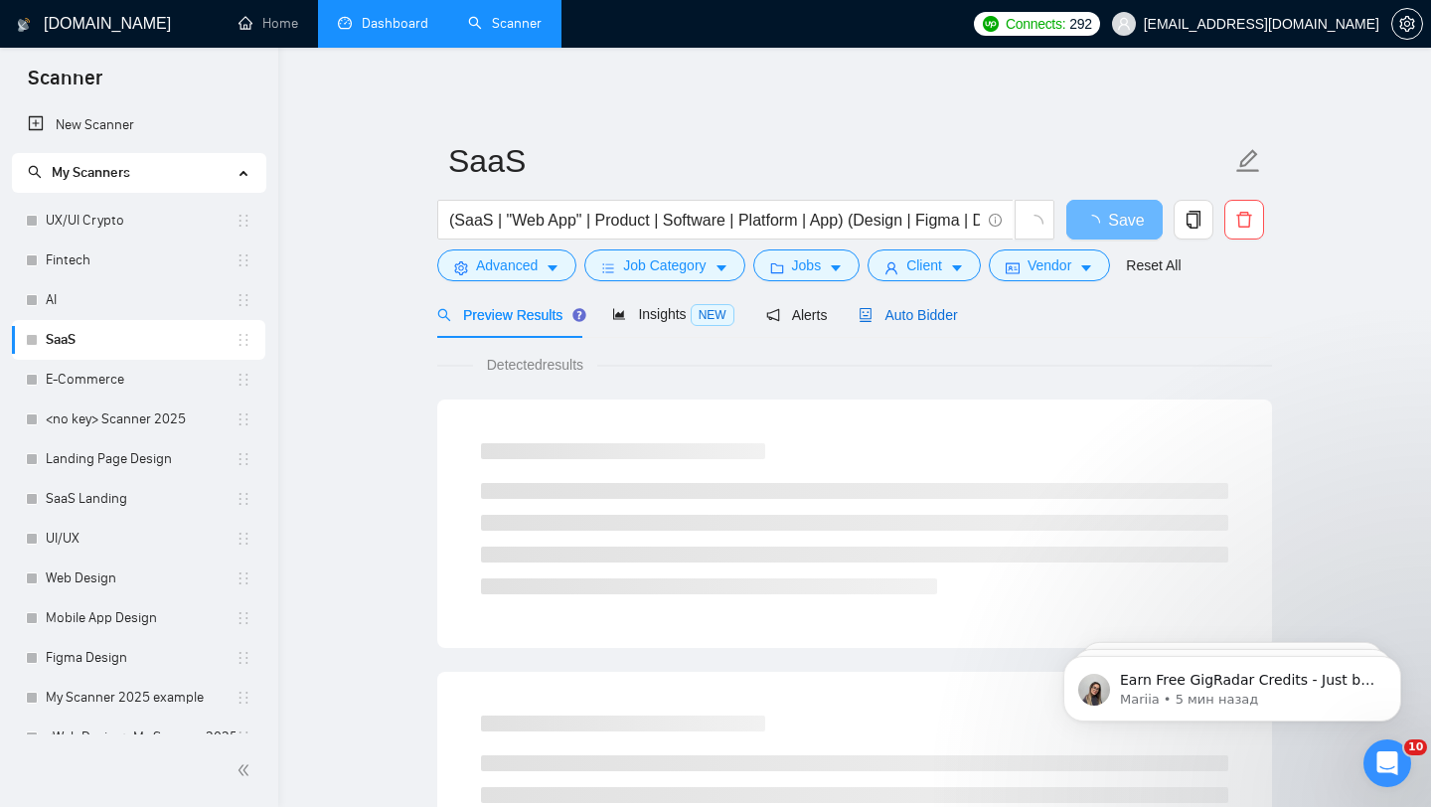
drag, startPoint x: 935, startPoint y: 310, endPoint x: 920, endPoint y: 310, distance: 14.9
click at [935, 310] on span "Auto Bidder" at bounding box center [908, 315] width 98 height 16
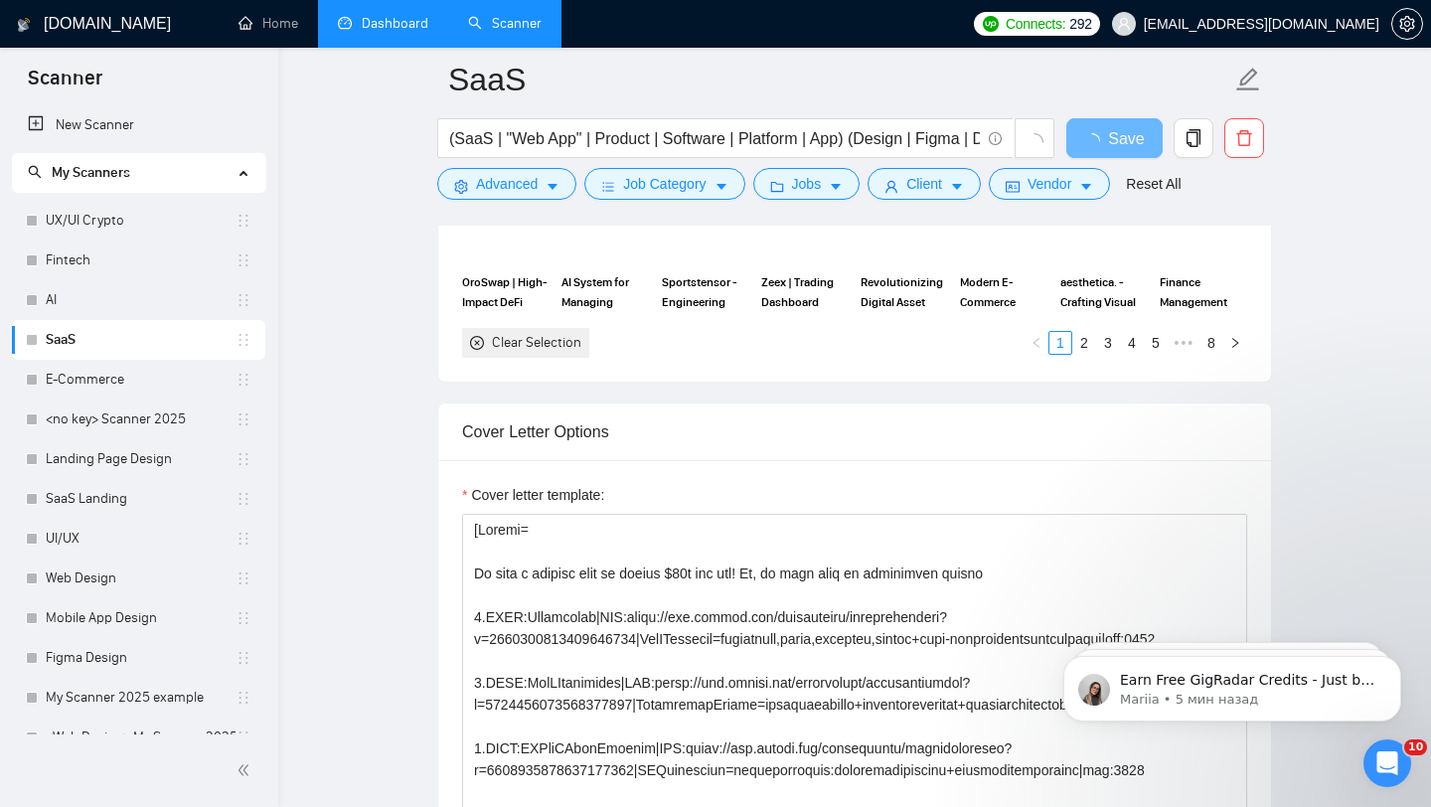
scroll to position [2345, 0]
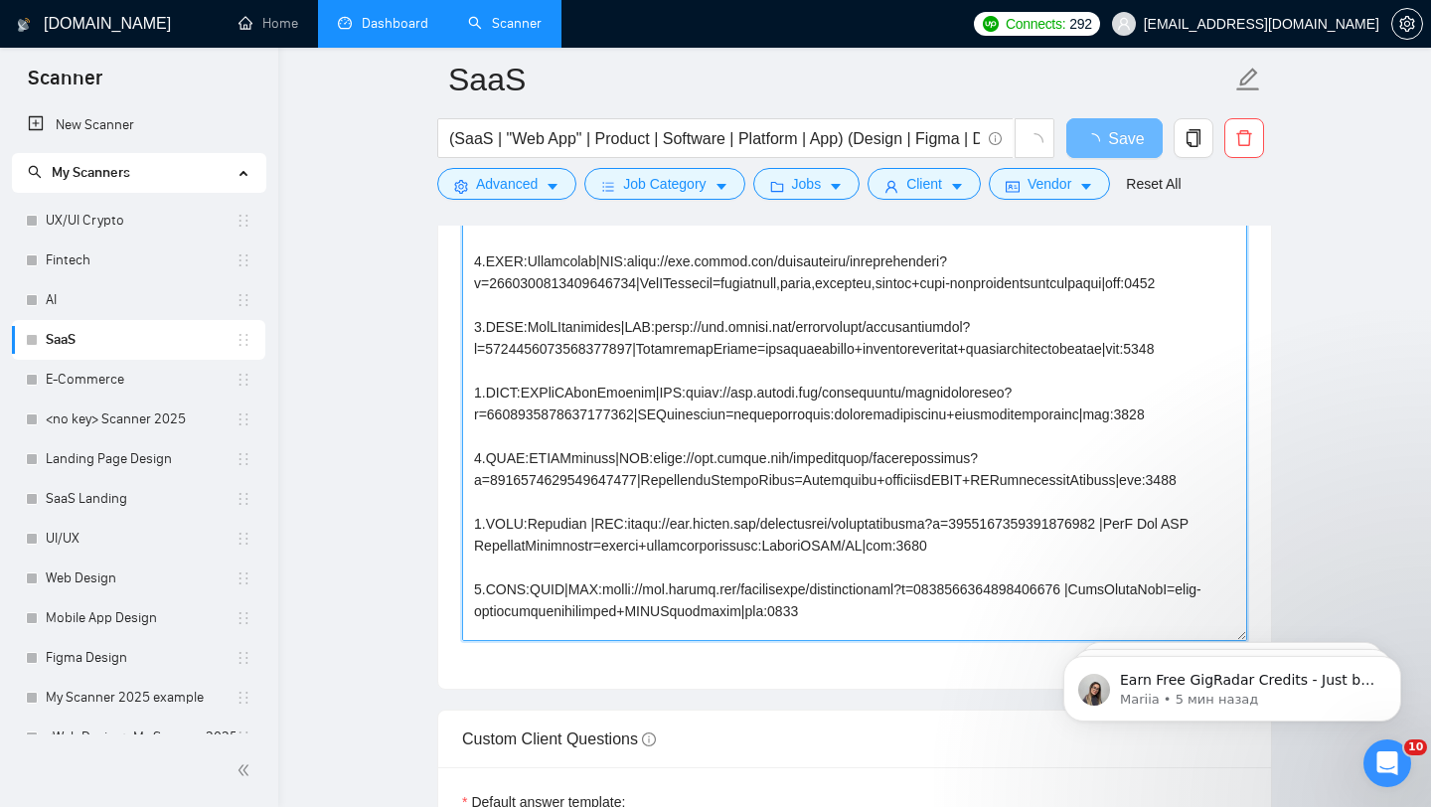
click at [739, 405] on textarea "Cover letter template:" at bounding box center [854, 417] width 785 height 447
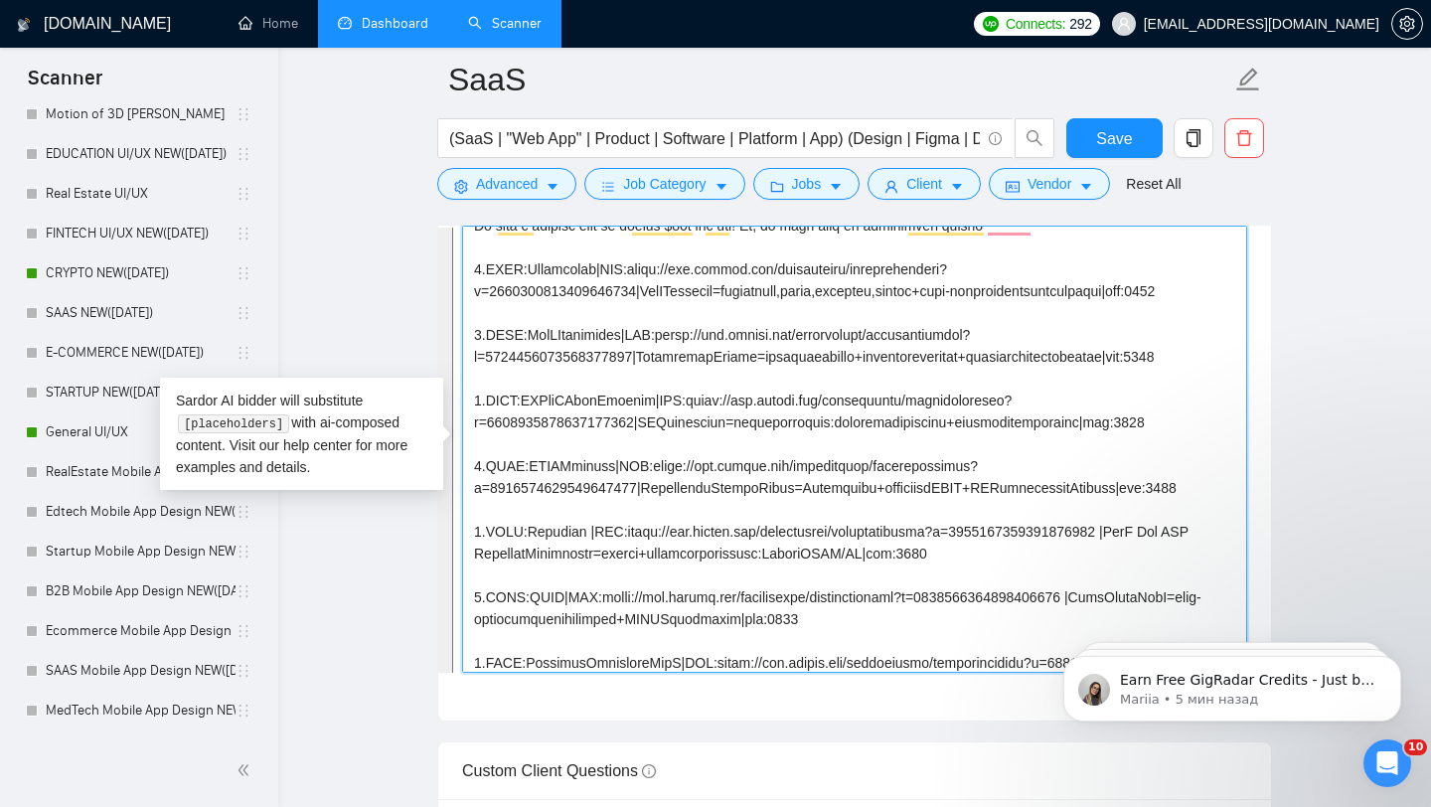
scroll to position [977, 0]
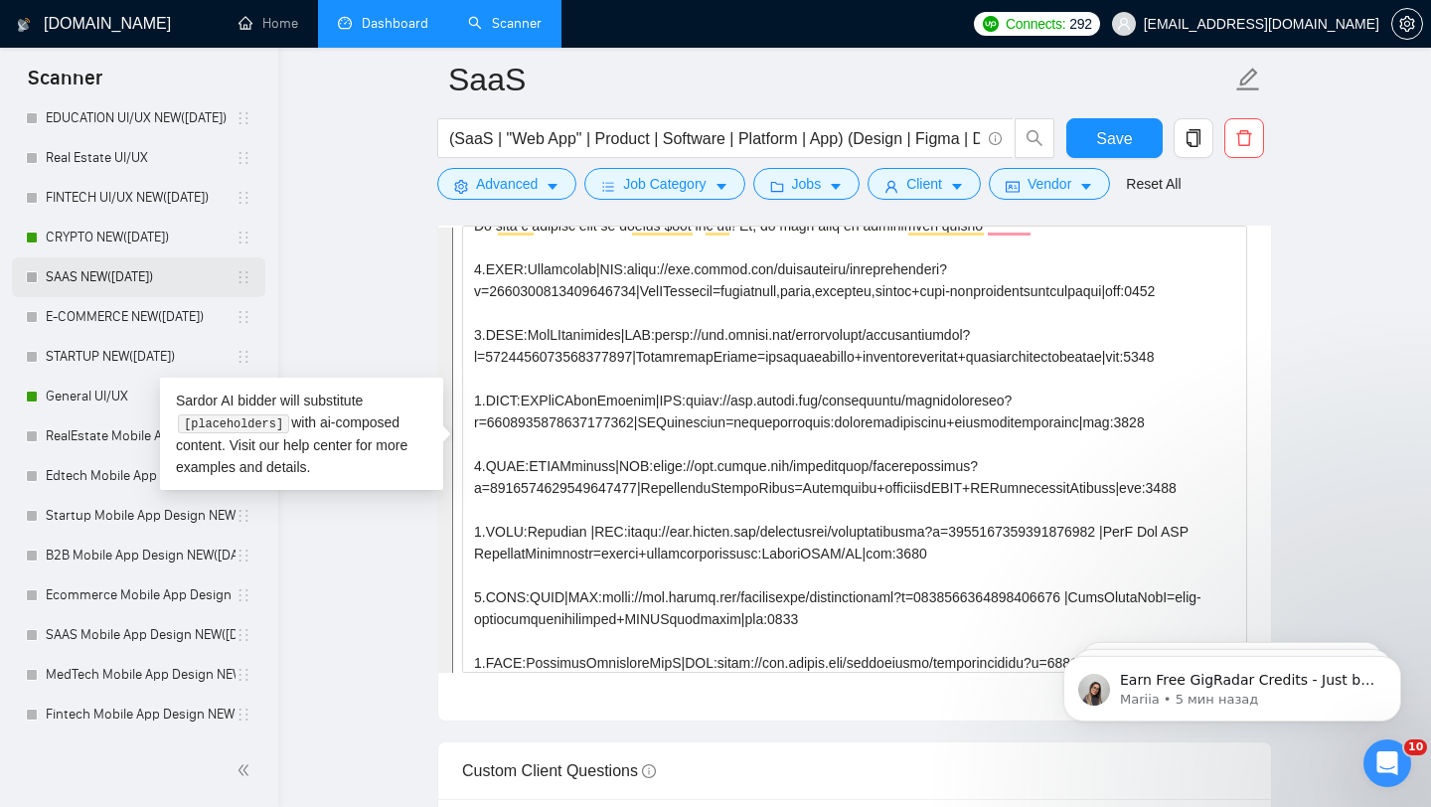
click at [152, 271] on link "SAAS NEW([DATE])" at bounding box center [141, 277] width 190 height 40
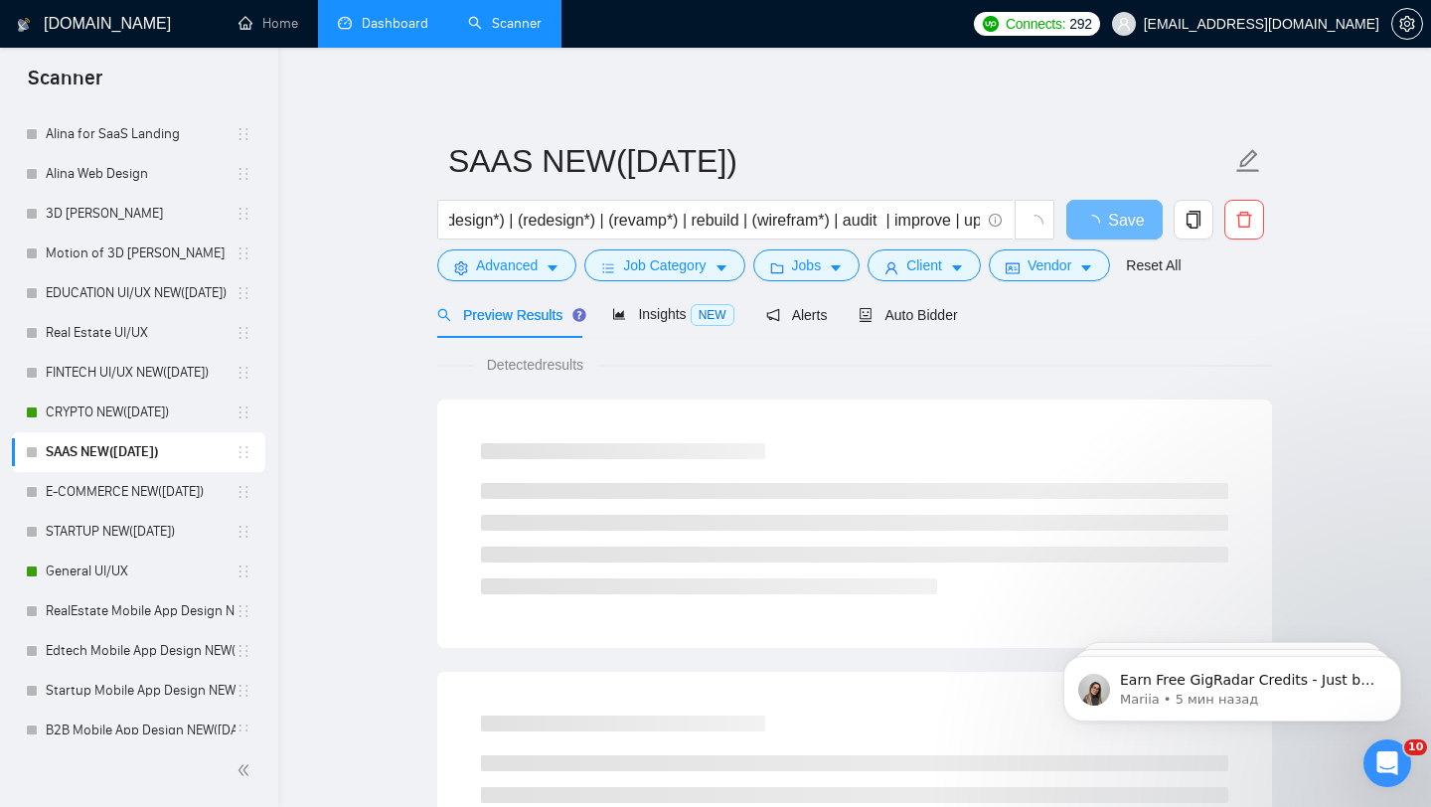
scroll to position [814, 0]
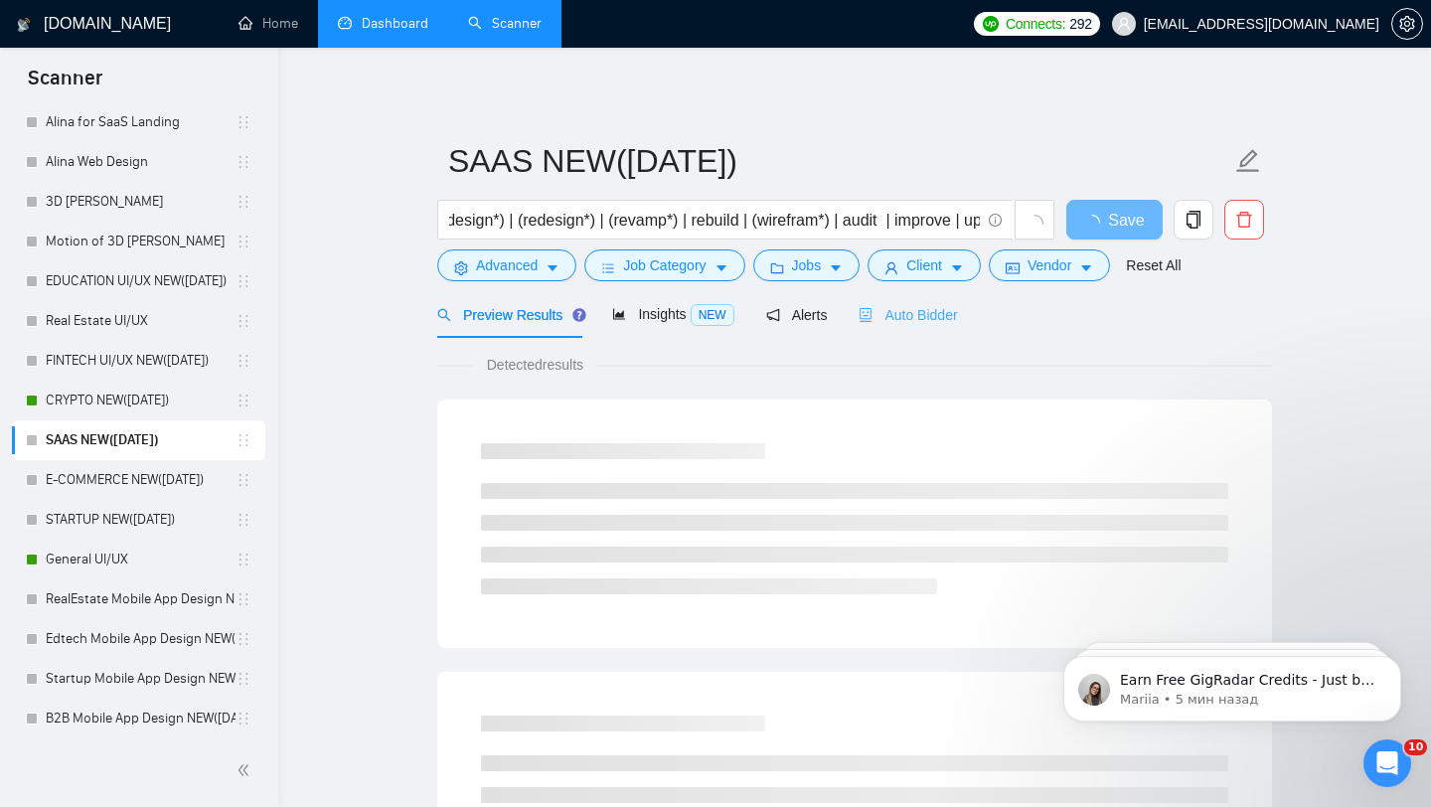
click at [924, 301] on div "Auto Bidder" at bounding box center [908, 314] width 98 height 47
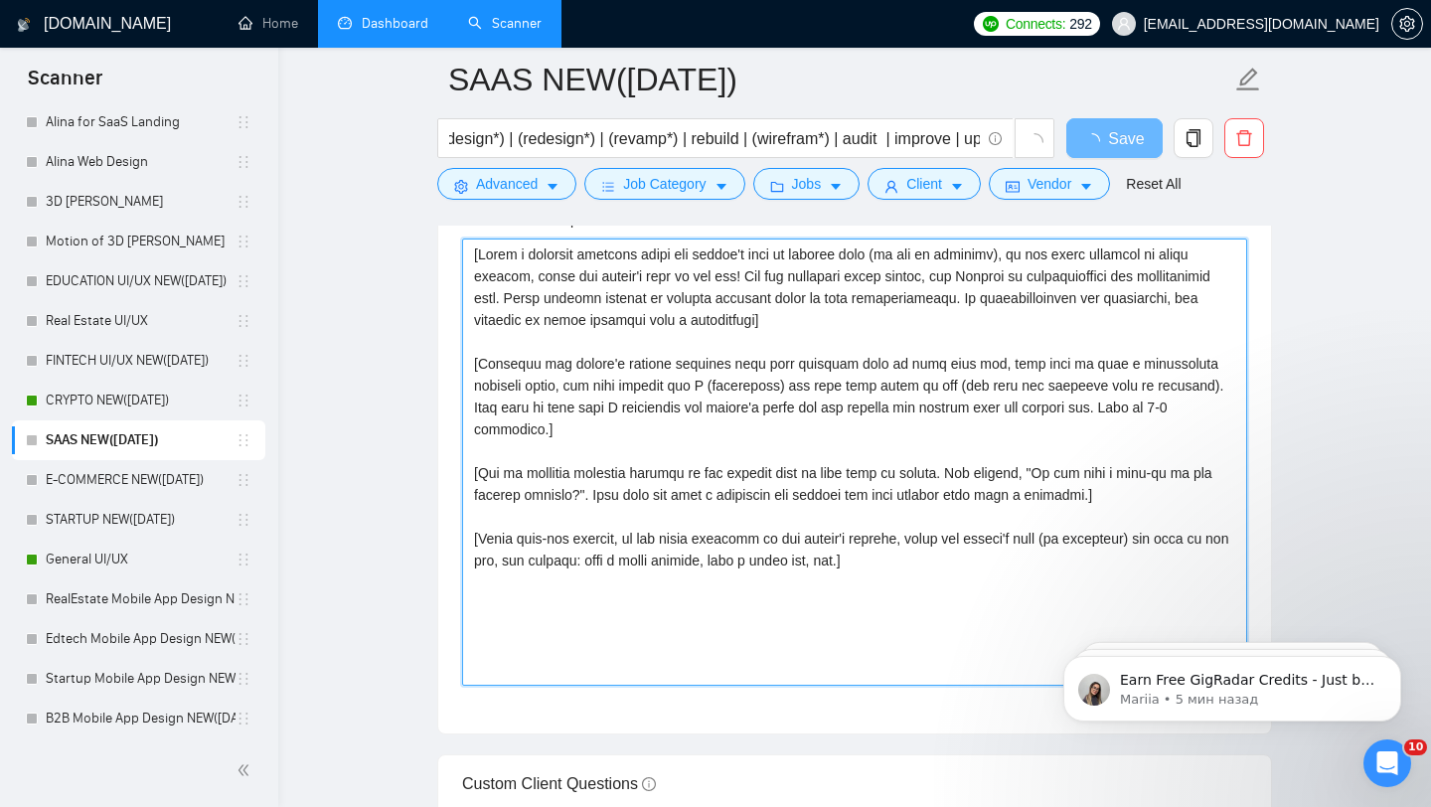
click at [711, 544] on textarea "Cover letter template:" at bounding box center [854, 462] width 785 height 447
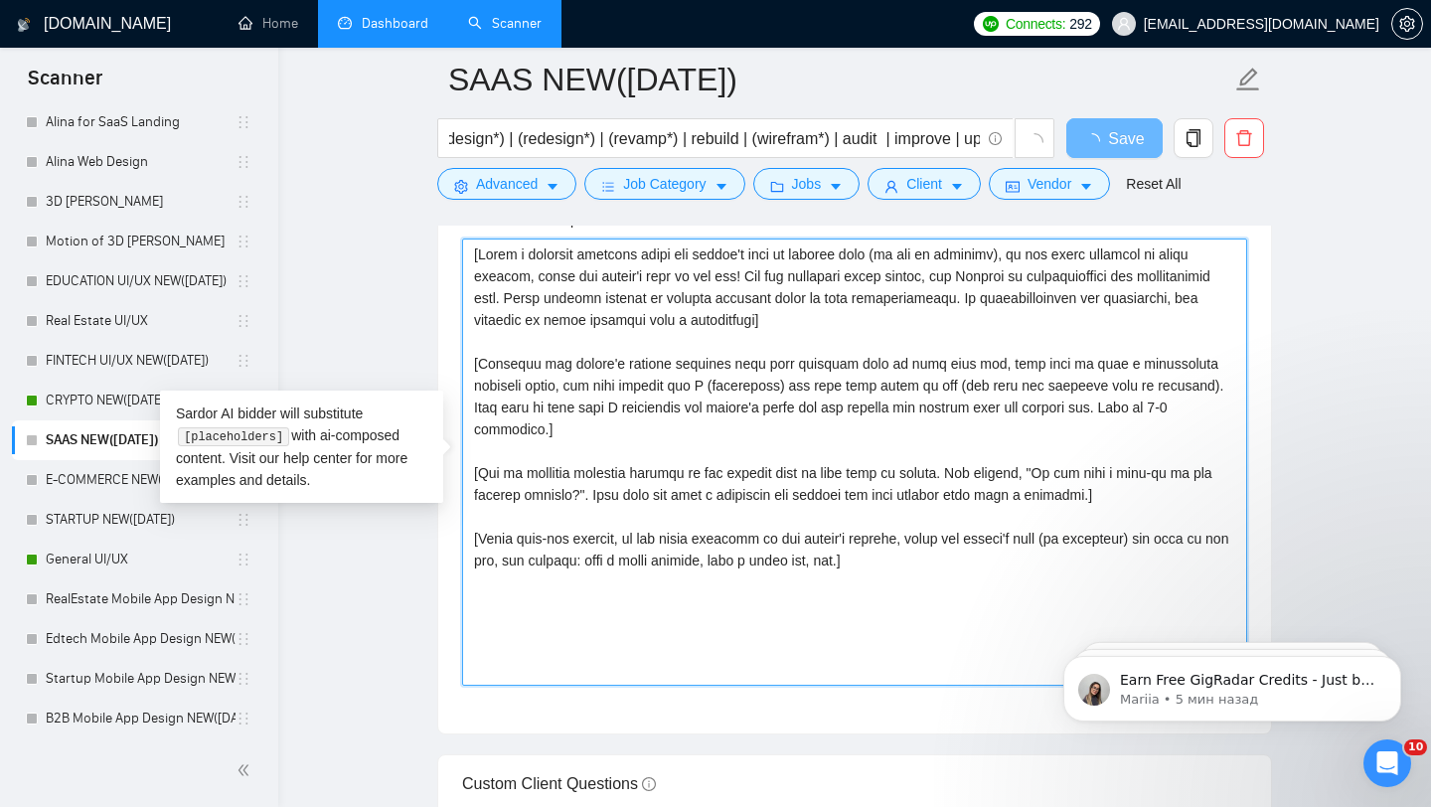
paste textarea "Folder= We made a product that is making $25k per day! So, we know what is prof…"
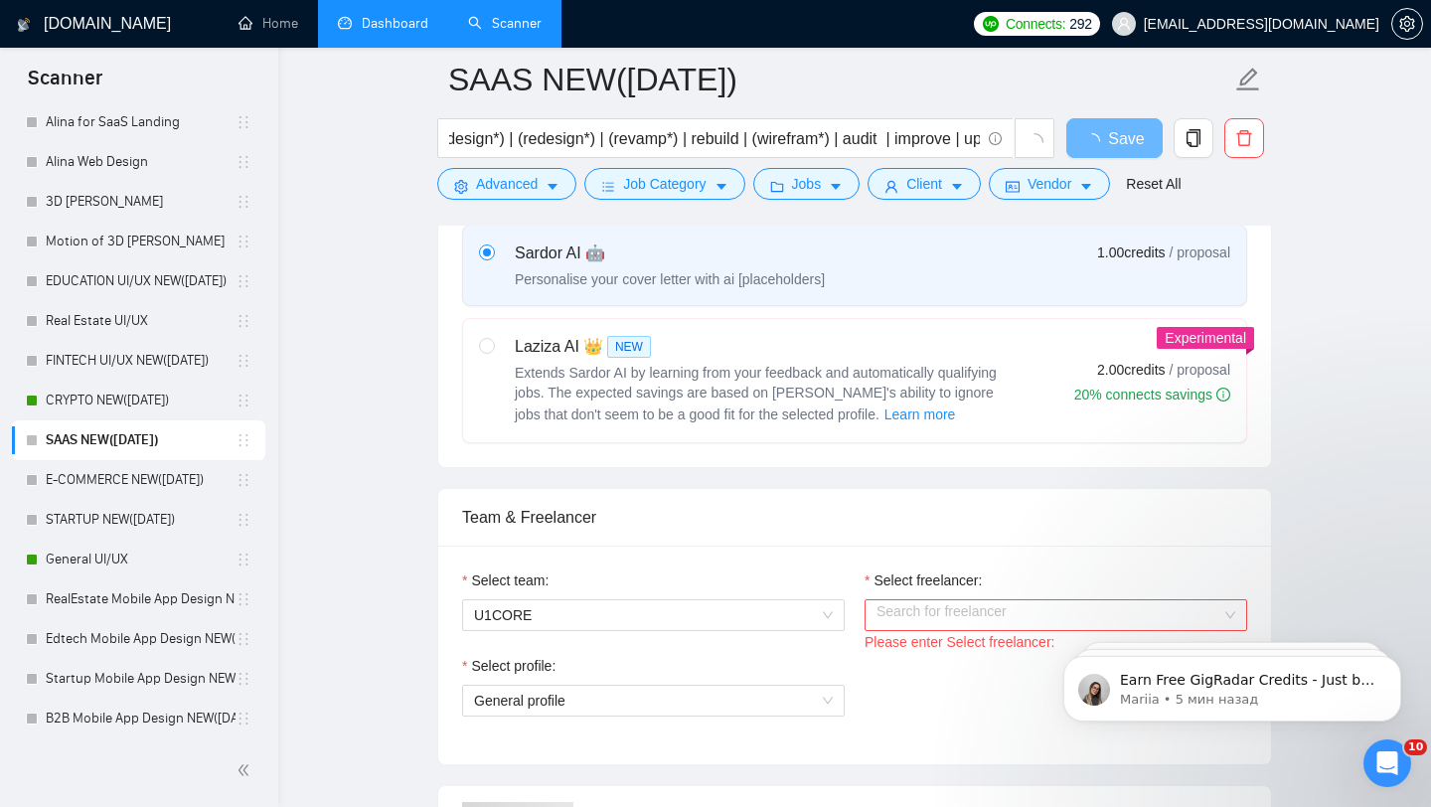
type textarea "[Folder= We made a product that is making $25k per day! So, we know what is pro…"
click at [964, 613] on input "Select freelancer:" at bounding box center [1049, 615] width 345 height 30
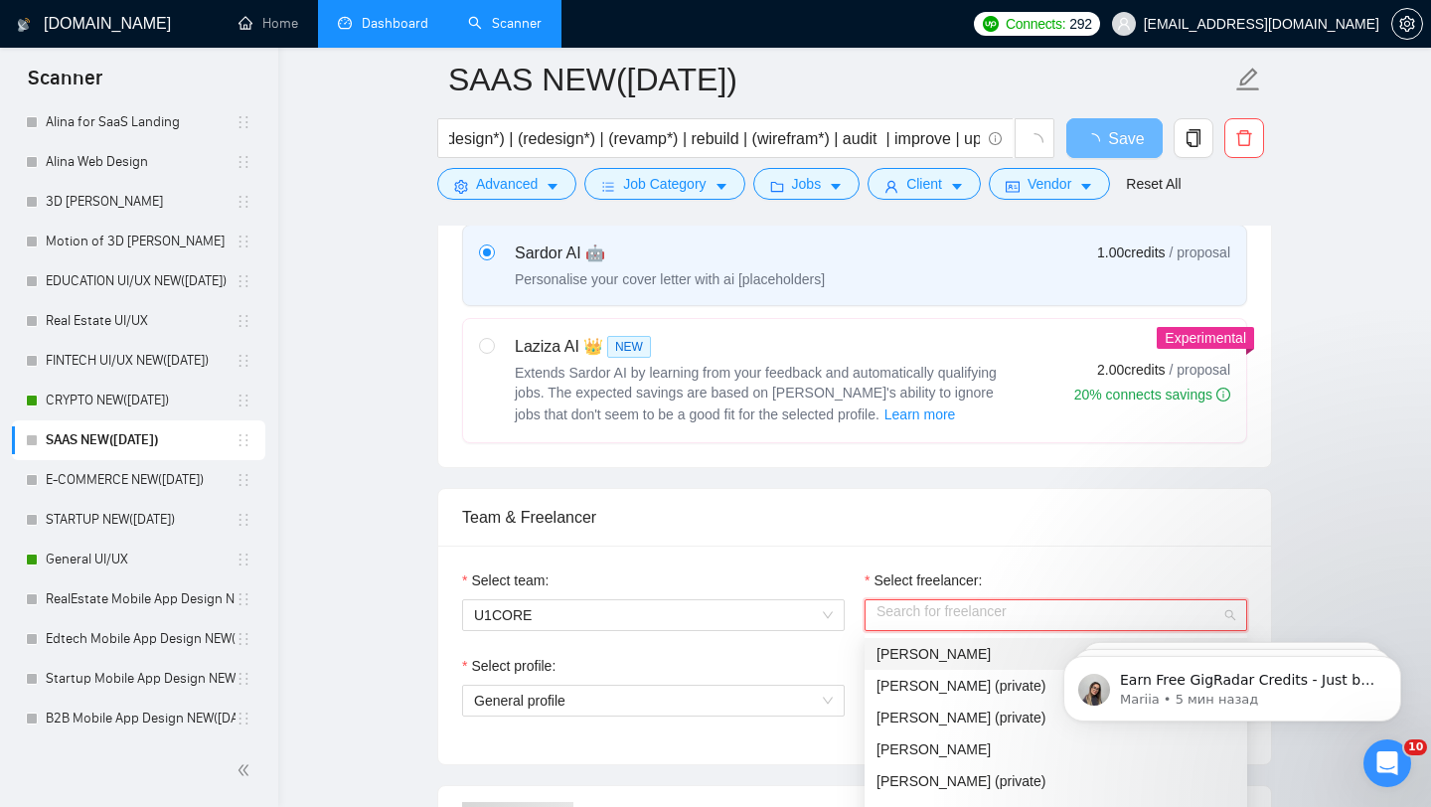
click at [902, 657] on span "[PERSON_NAME]" at bounding box center [934, 654] width 114 height 16
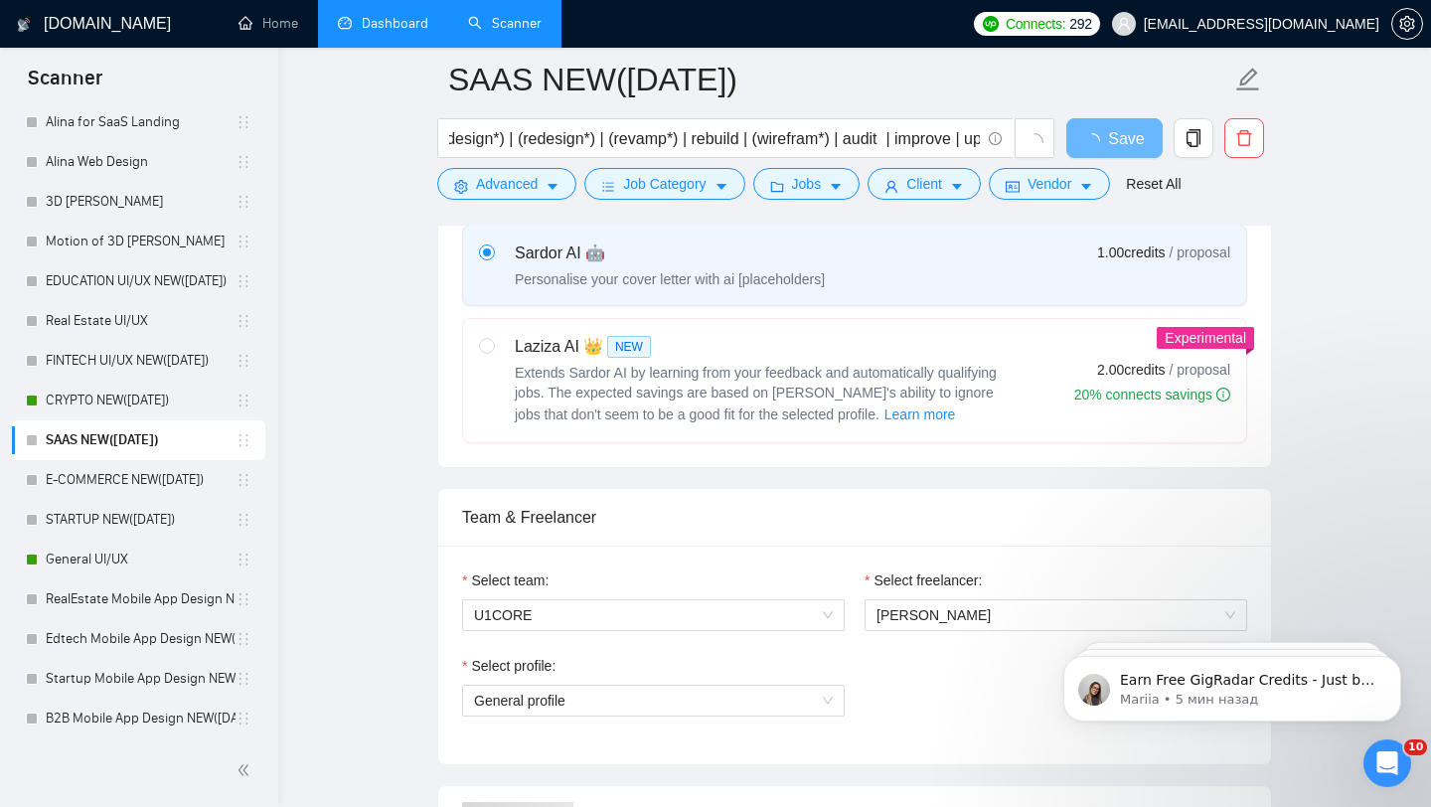
click at [982, 521] on div "Team & Freelancer" at bounding box center [854, 517] width 785 height 57
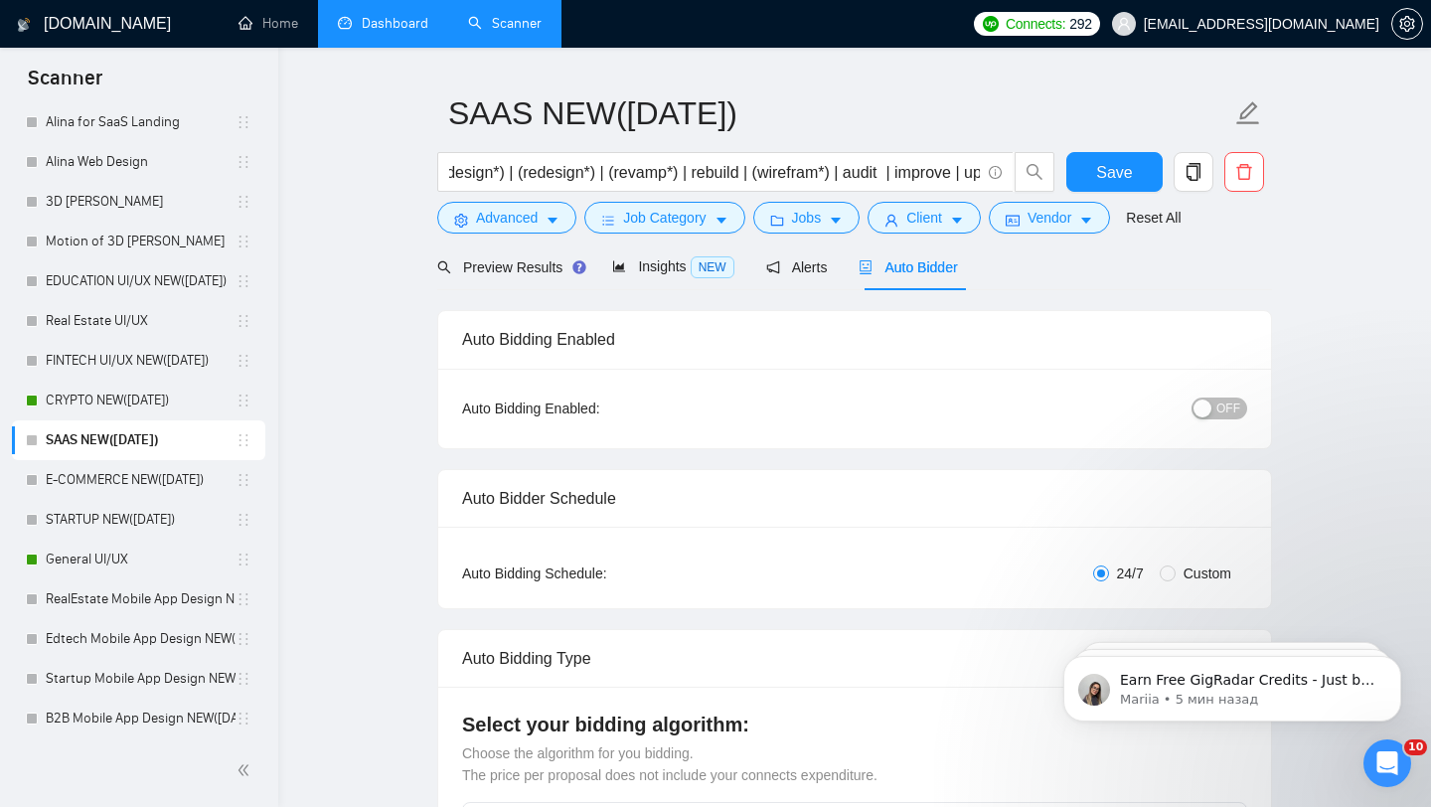
click at [1212, 417] on button "OFF" at bounding box center [1220, 409] width 56 height 22
click at [1092, 183] on button "Save" at bounding box center [1114, 172] width 96 height 40
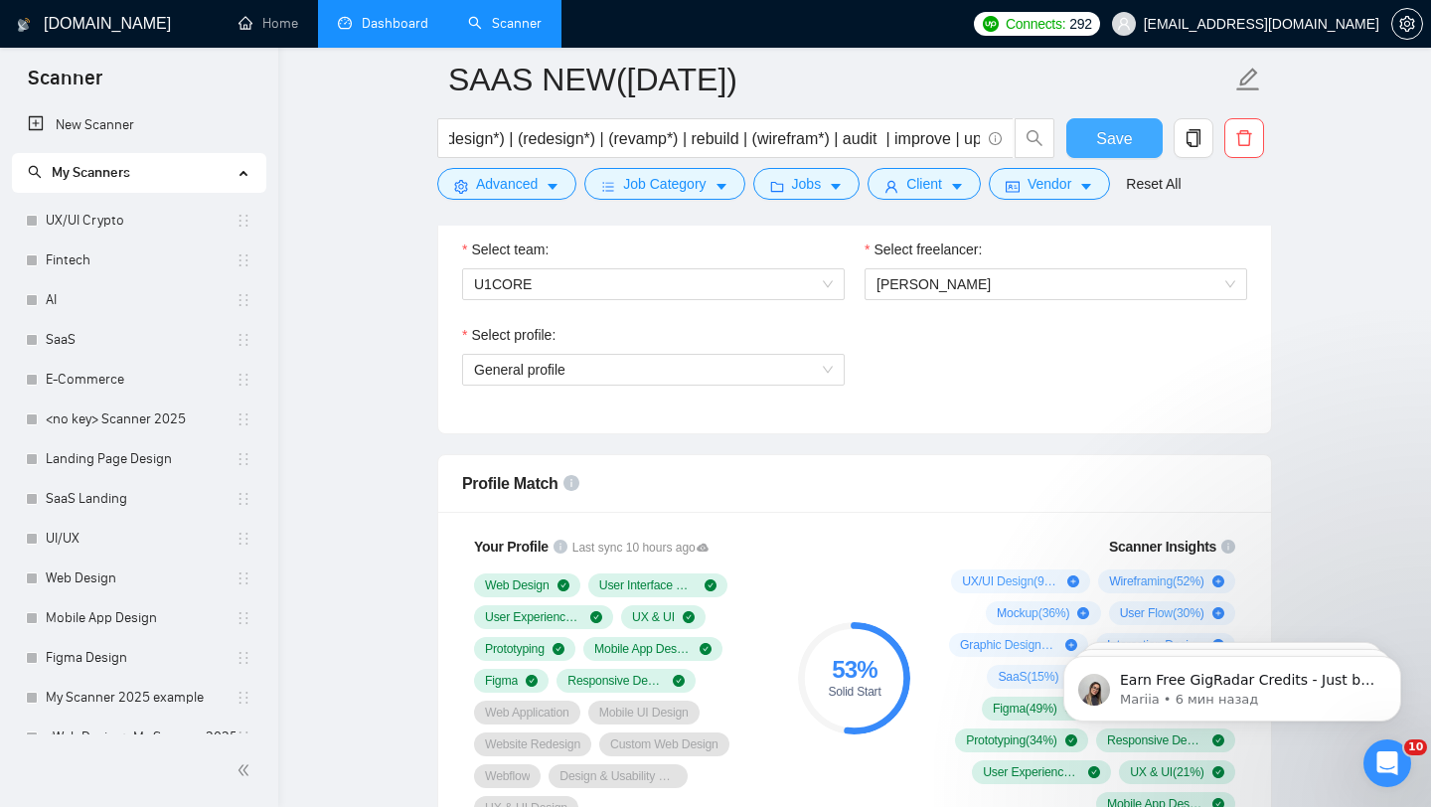
scroll to position [1077, 0]
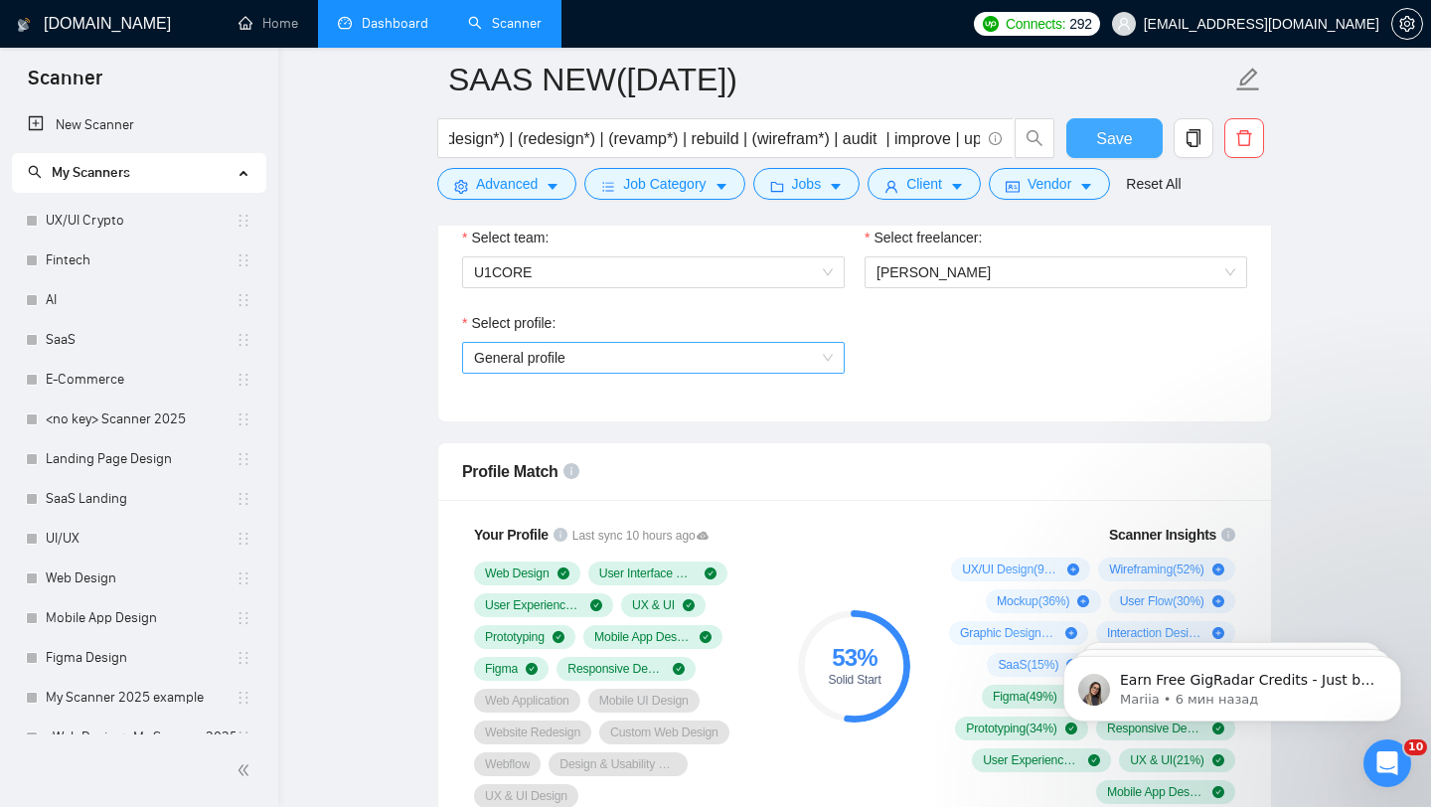
click at [711, 360] on span "General profile" at bounding box center [653, 358] width 359 height 30
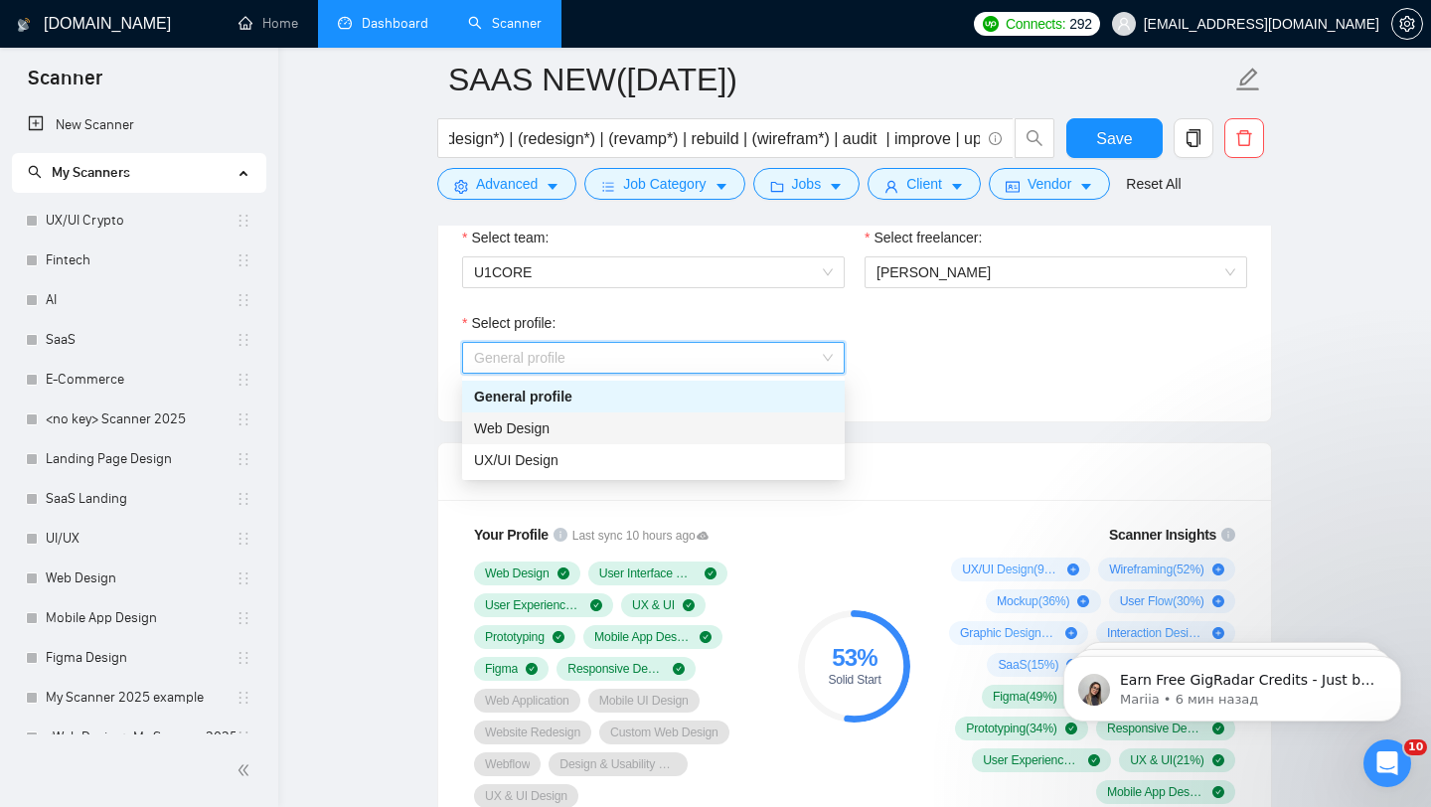
click at [580, 429] on div "Web Design" at bounding box center [653, 428] width 359 height 22
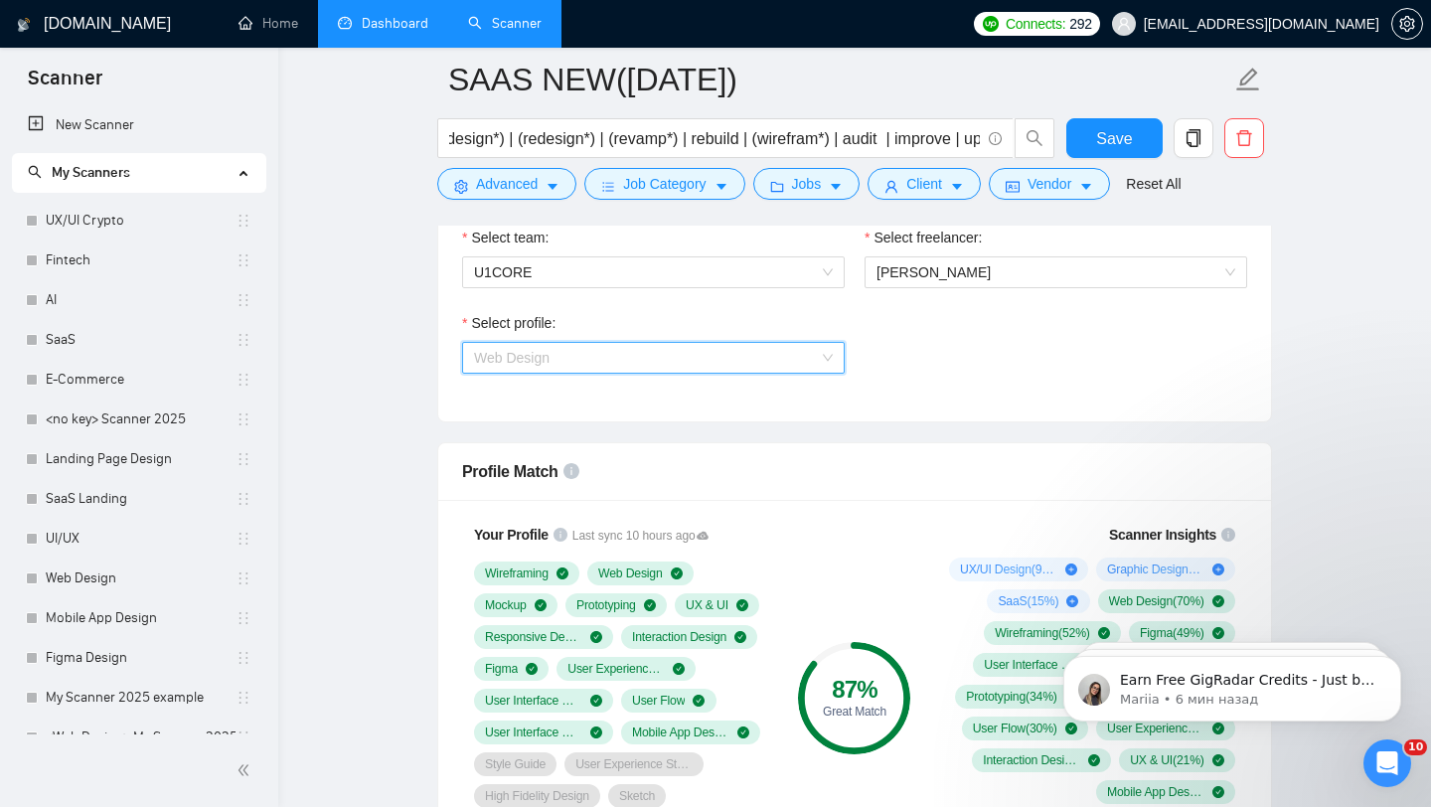
click at [643, 362] on span "Web Design" at bounding box center [653, 358] width 359 height 30
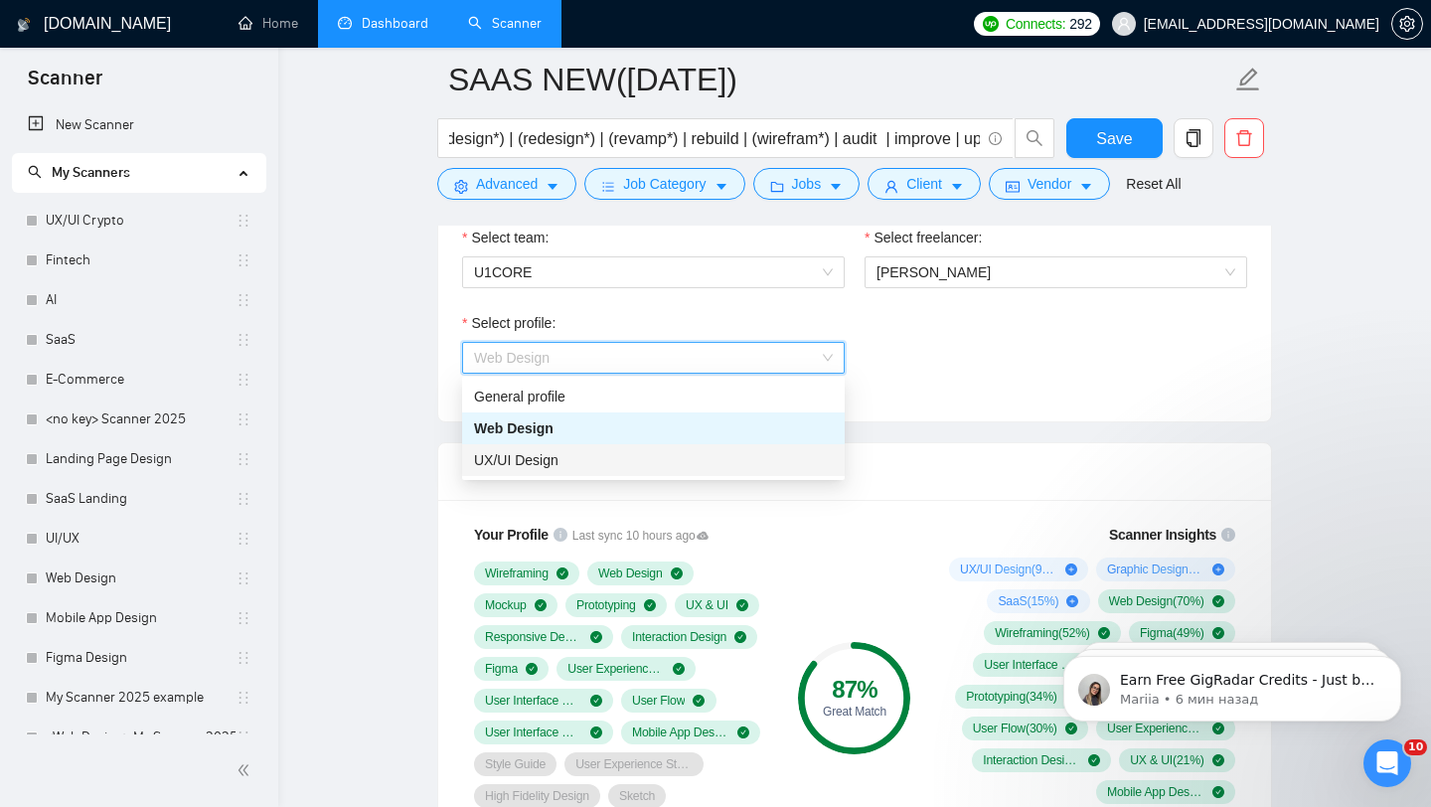
click at [556, 464] on span "UX/UI Design" at bounding box center [516, 460] width 84 height 16
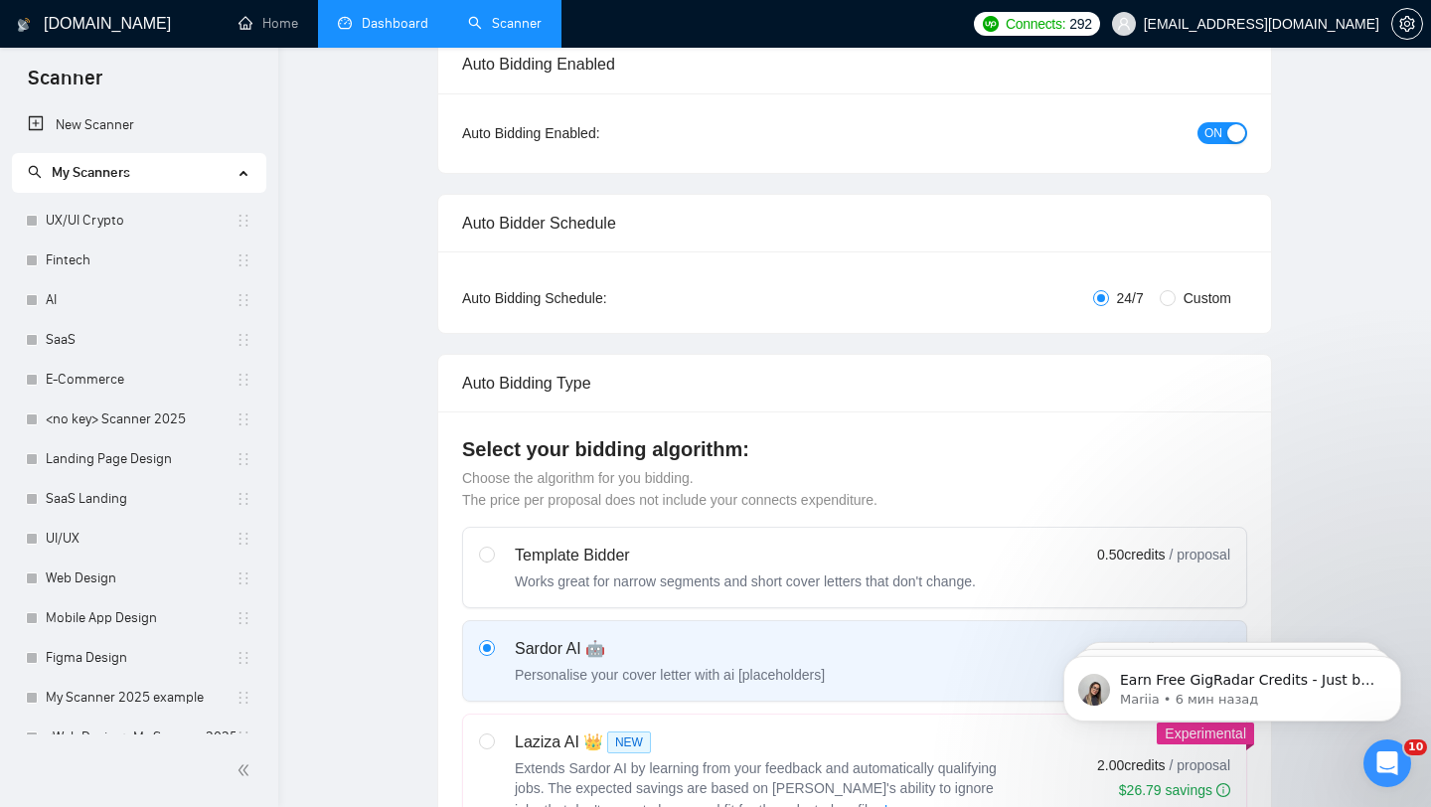
scroll to position [0, 0]
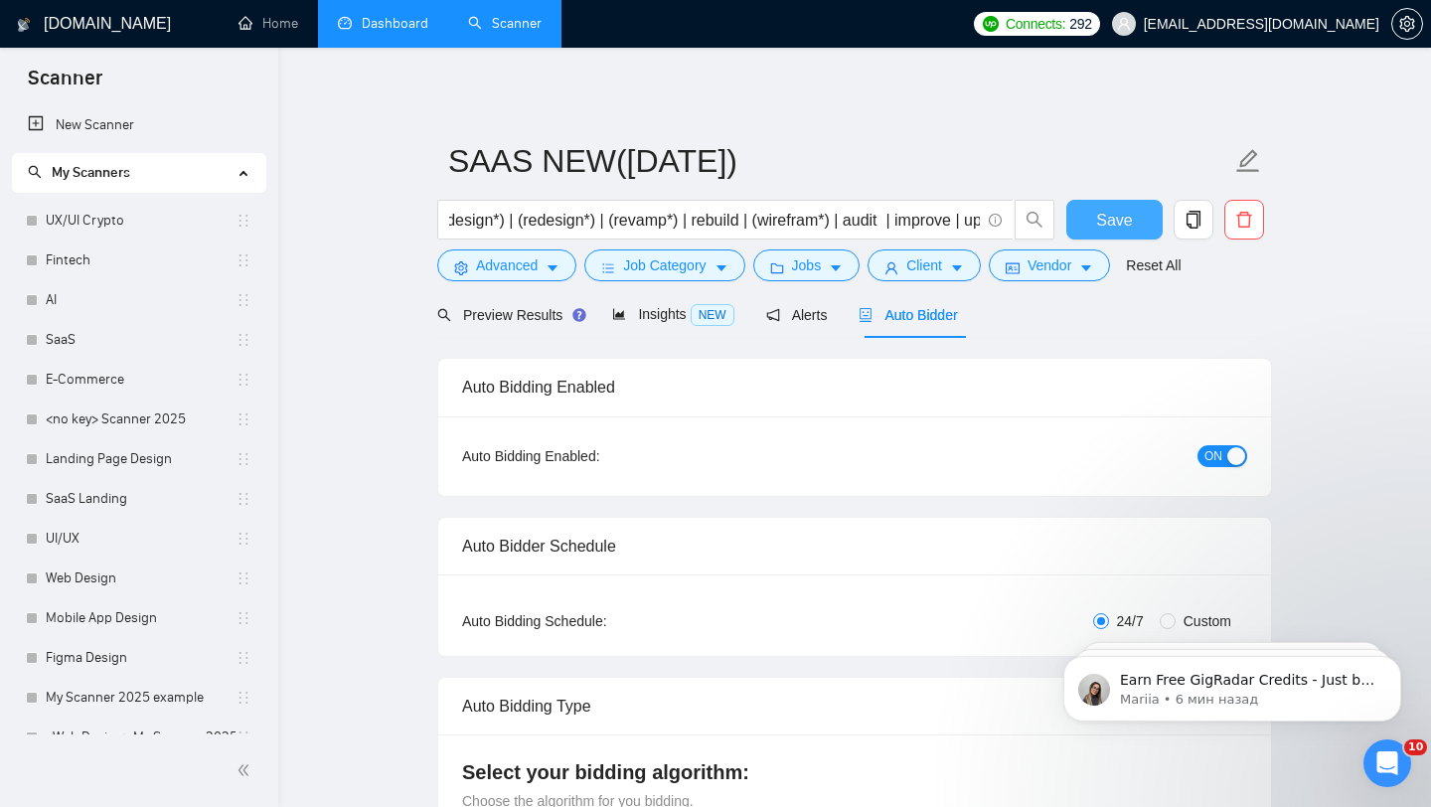
click at [1107, 208] on span "Save" at bounding box center [1114, 220] width 36 height 25
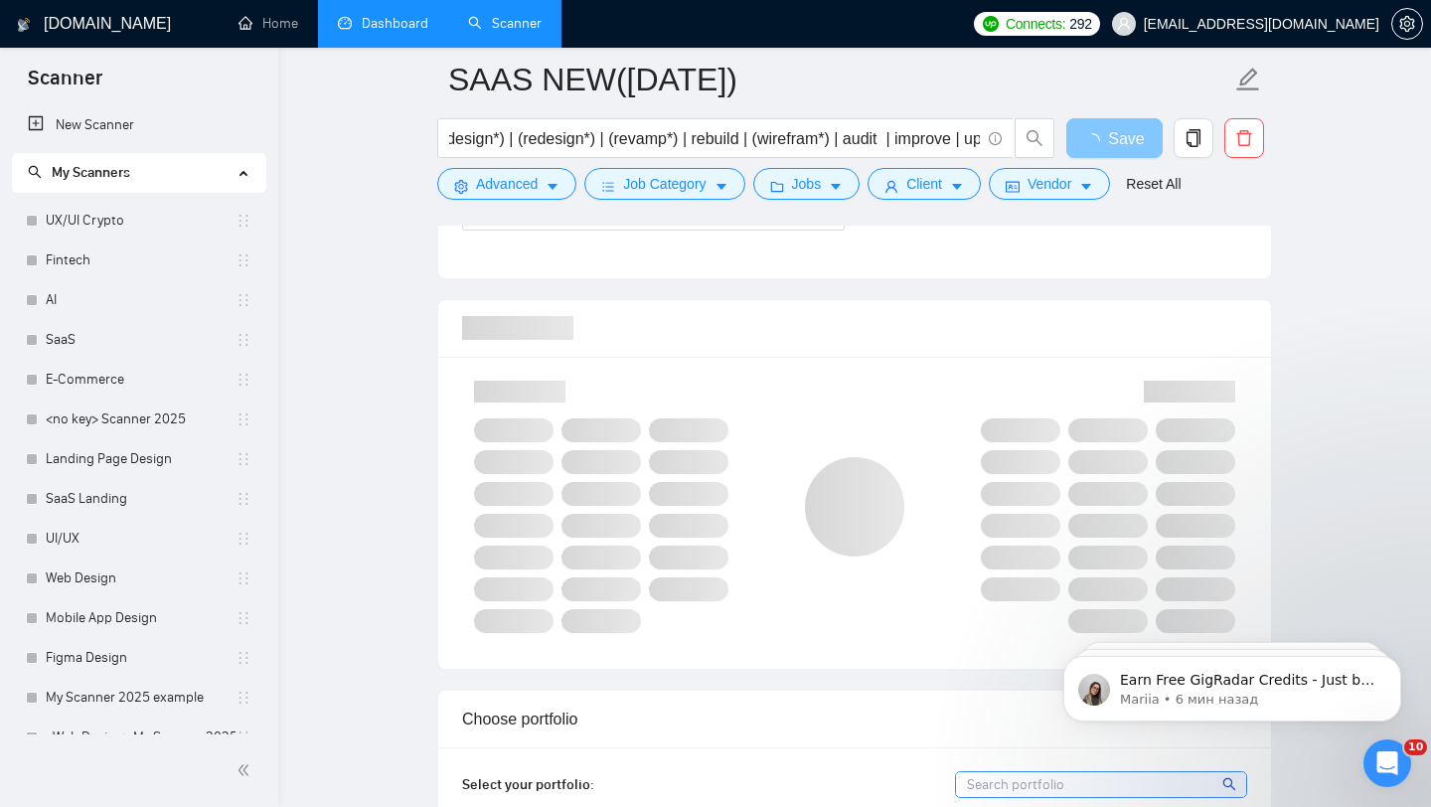
scroll to position [1221, 0]
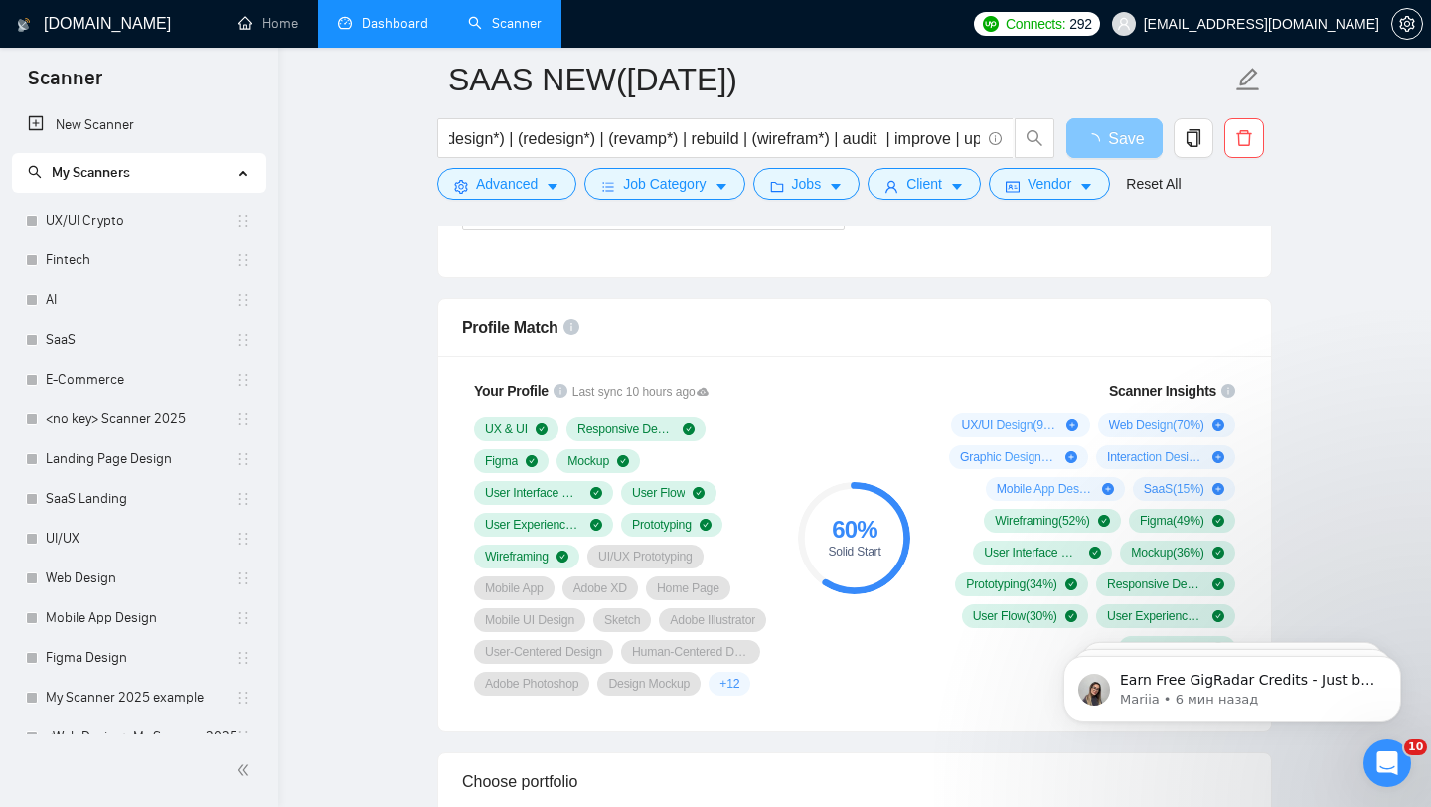
click at [1066, 118] on button "Save" at bounding box center [1114, 138] width 96 height 40
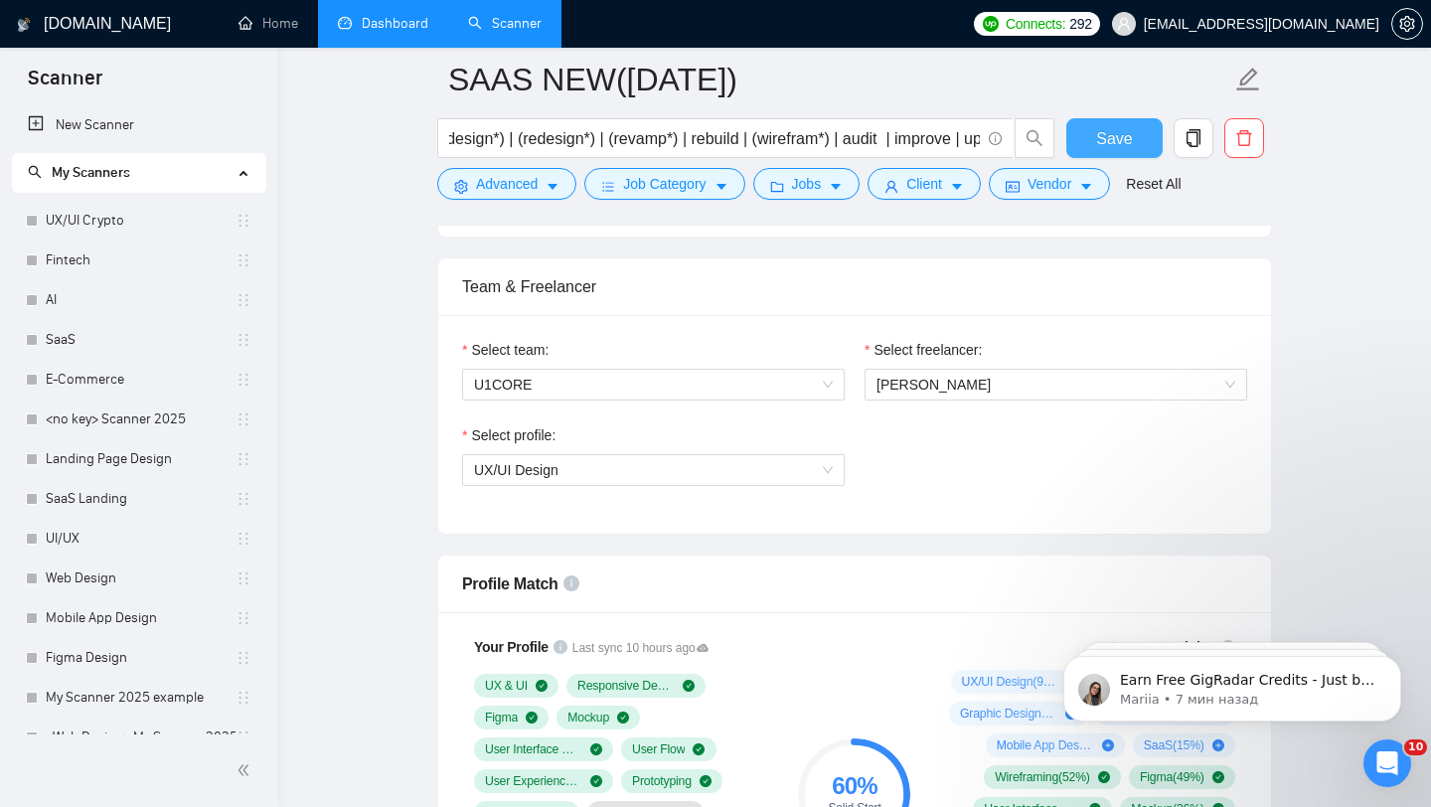
scroll to position [755, 0]
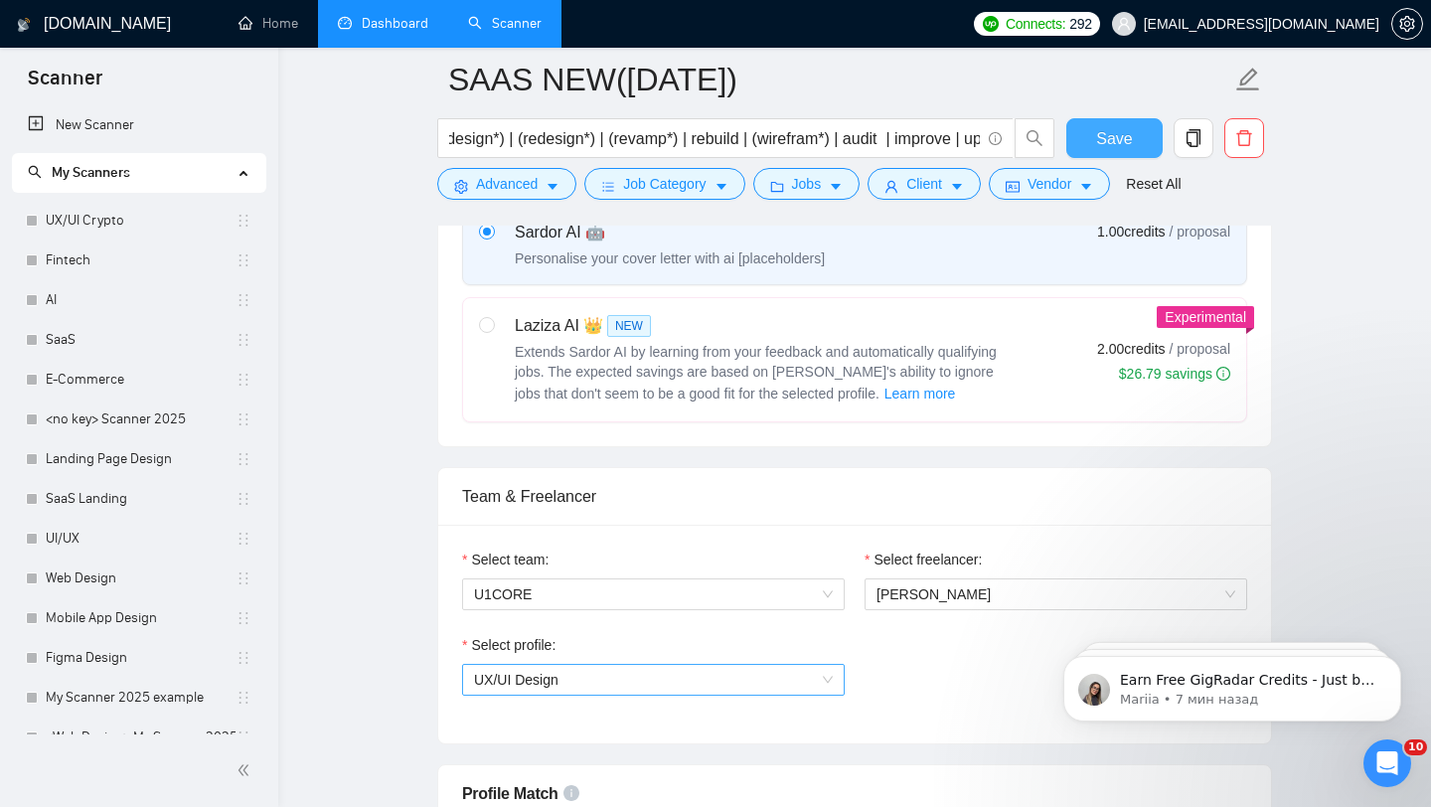
click at [565, 685] on span "UX/UI Design" at bounding box center [653, 680] width 359 height 30
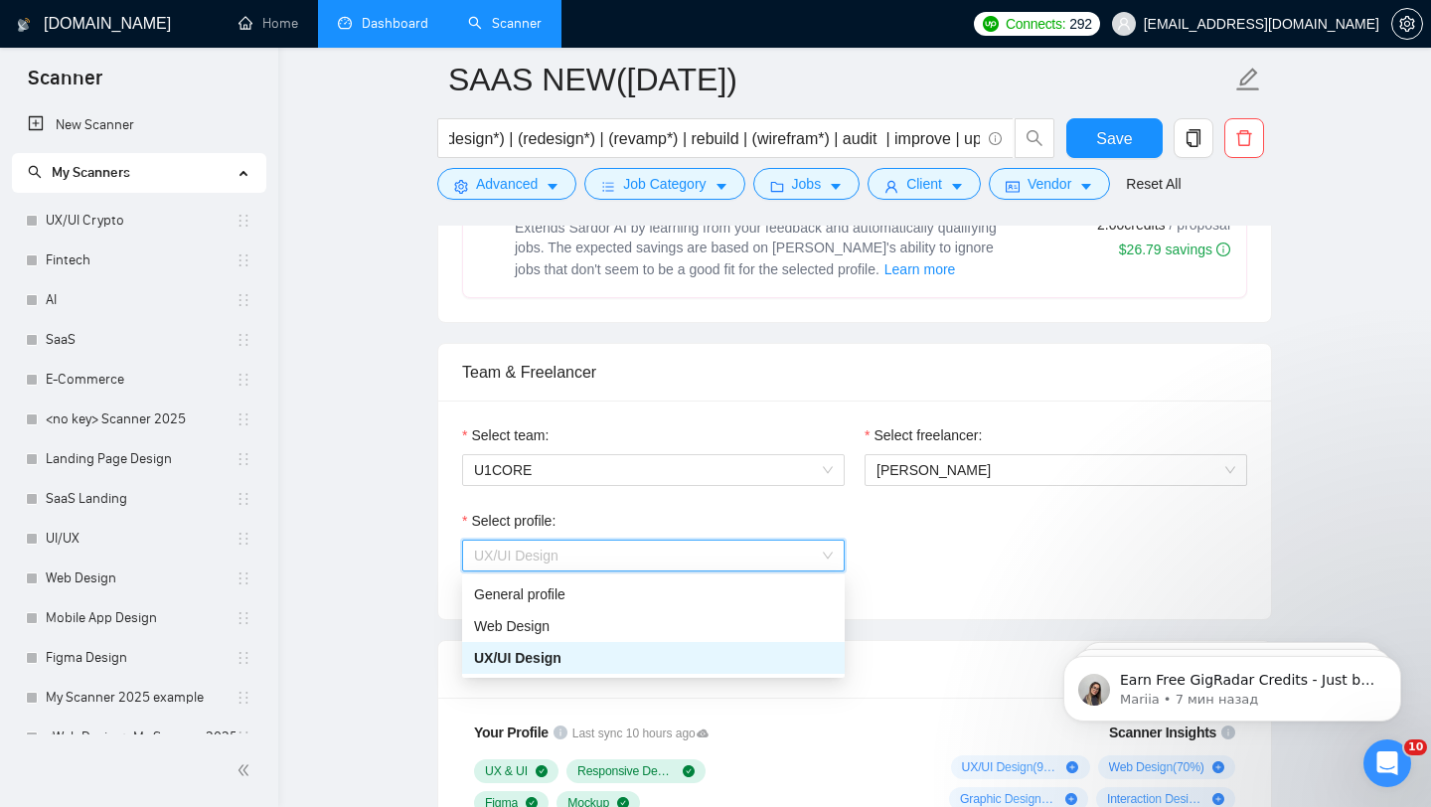
scroll to position [920, 0]
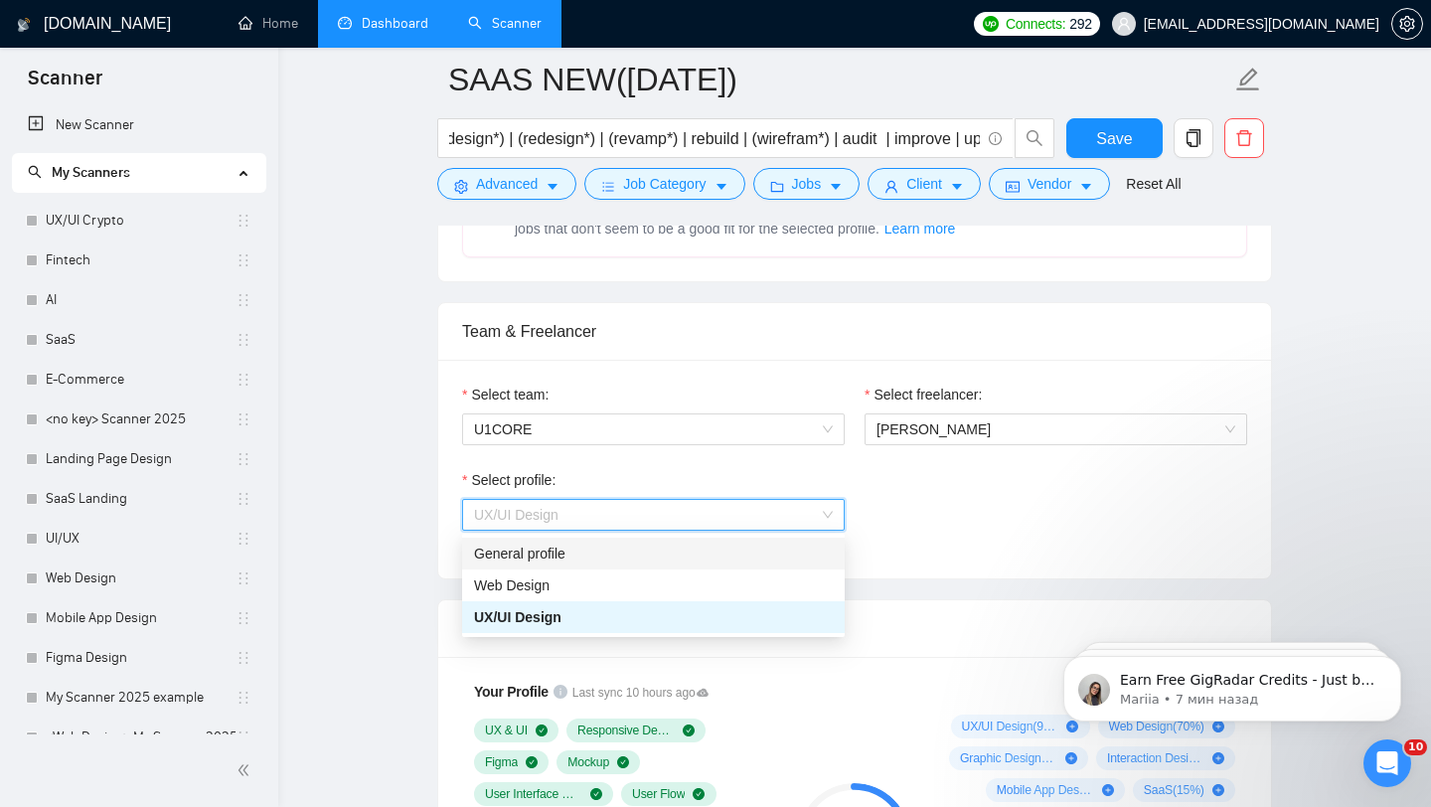
click at [941, 521] on div "Select profile: UX/UI Design" at bounding box center [854, 511] width 805 height 85
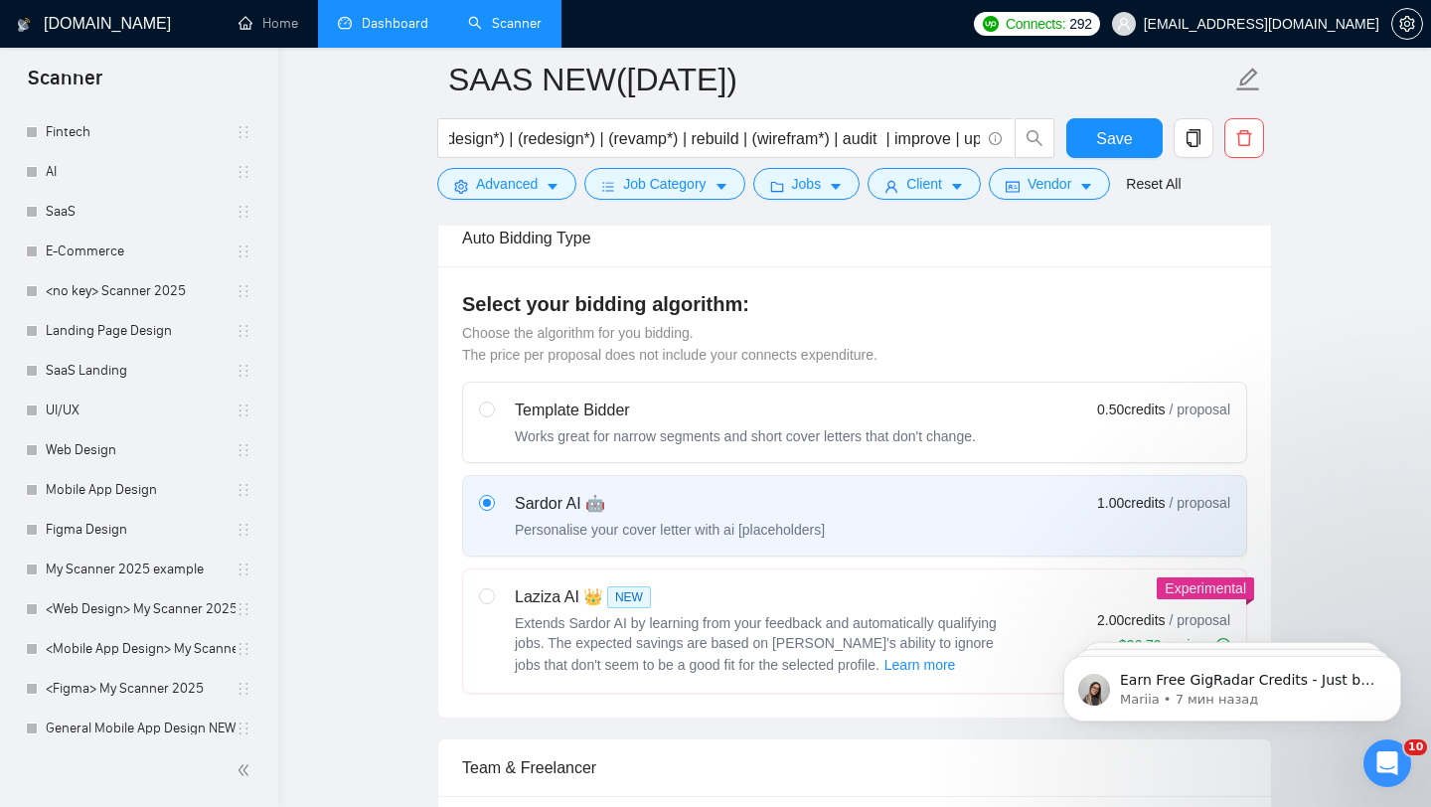
scroll to position [147, 0]
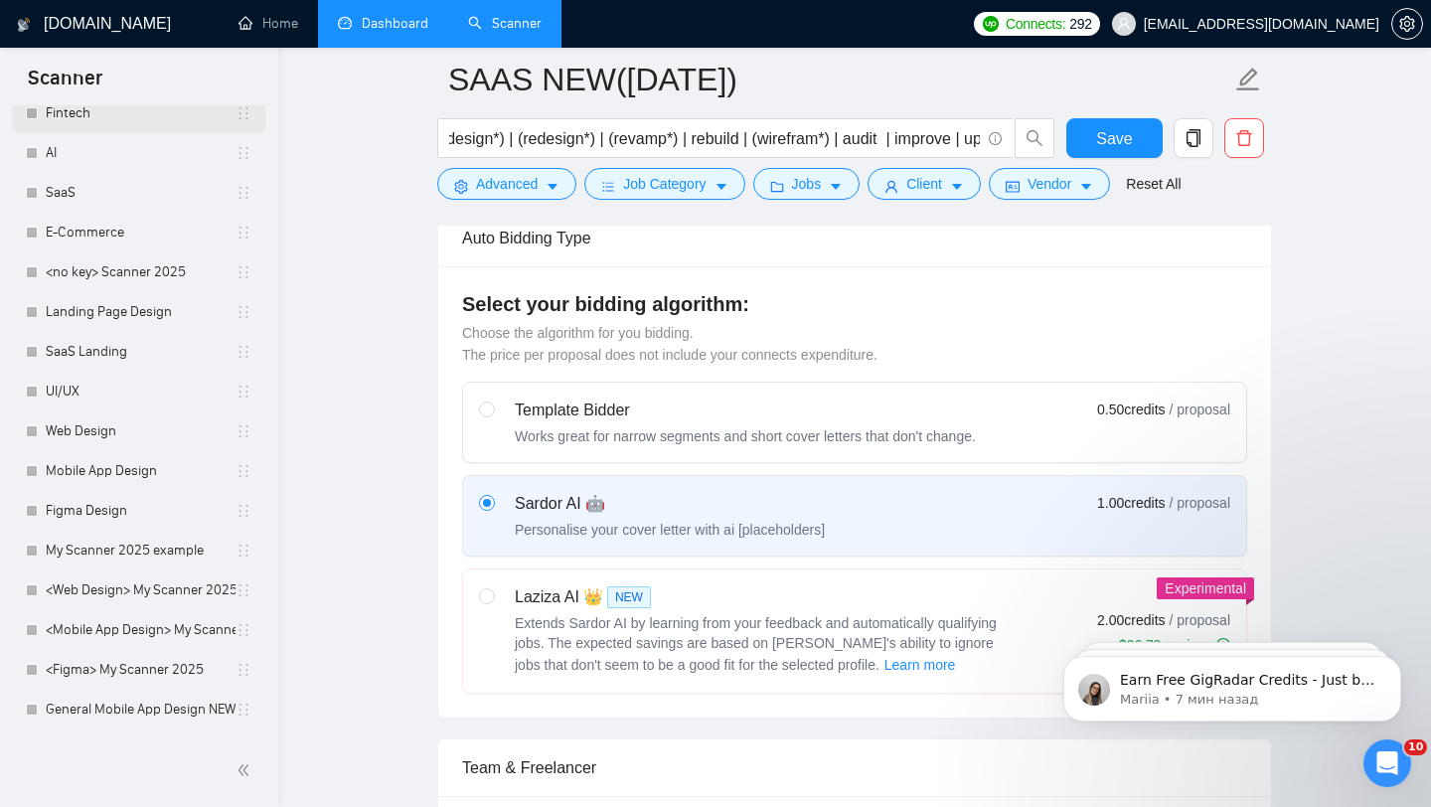
click at [99, 114] on link "Fintech" at bounding box center [141, 113] width 190 height 40
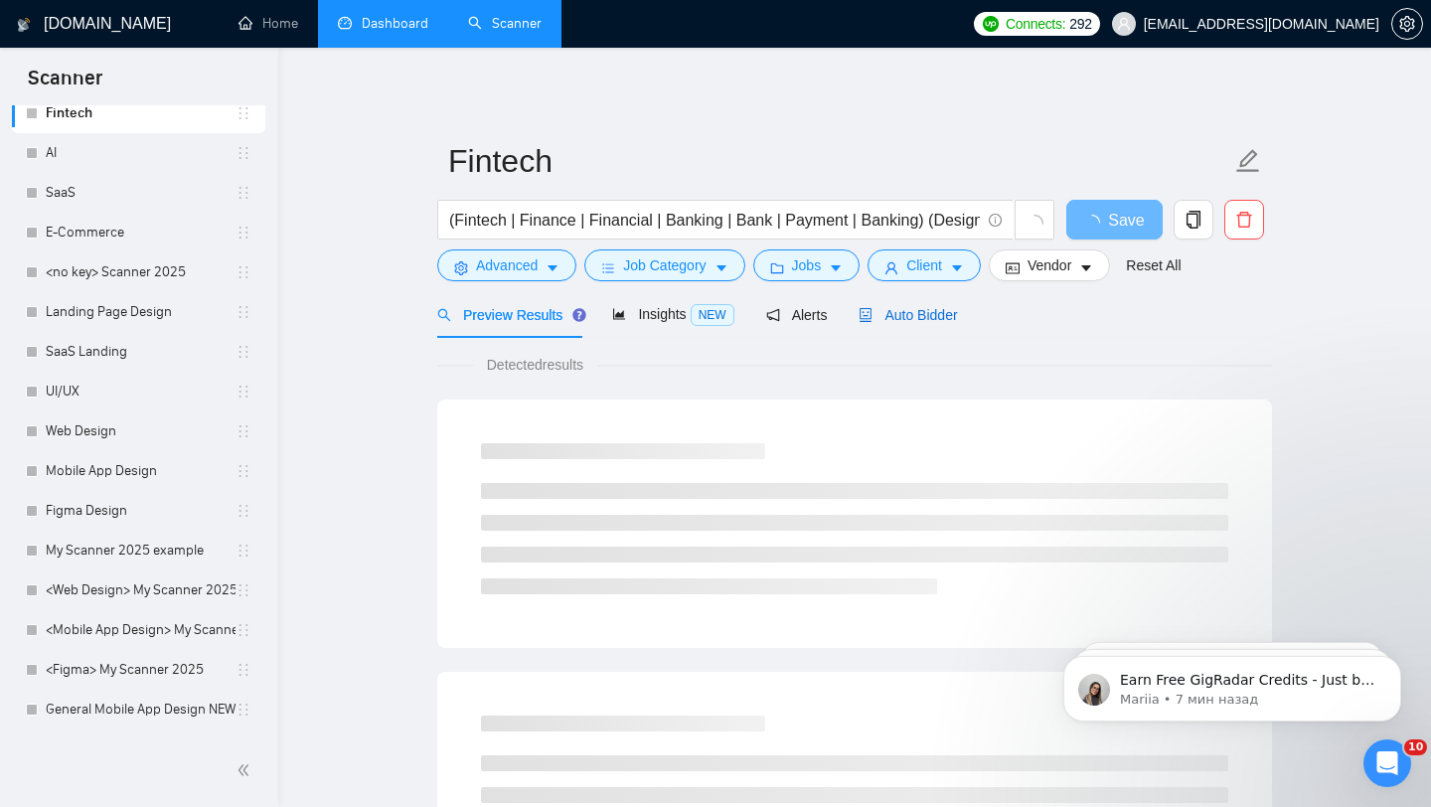
click at [912, 320] on span "Auto Bidder" at bounding box center [908, 315] width 98 height 16
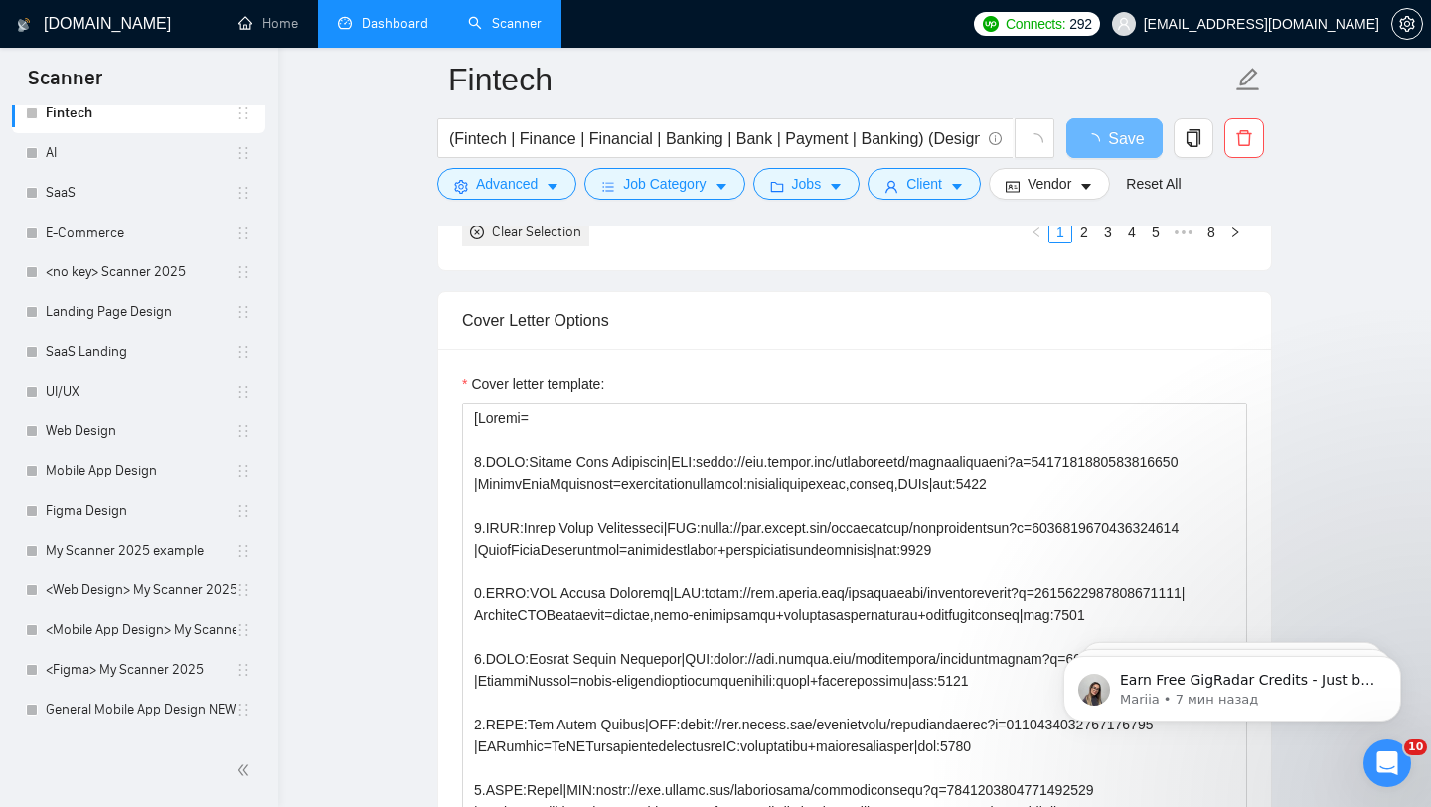
click at [823, 349] on div "Cover Letter Options" at bounding box center [854, 320] width 785 height 57
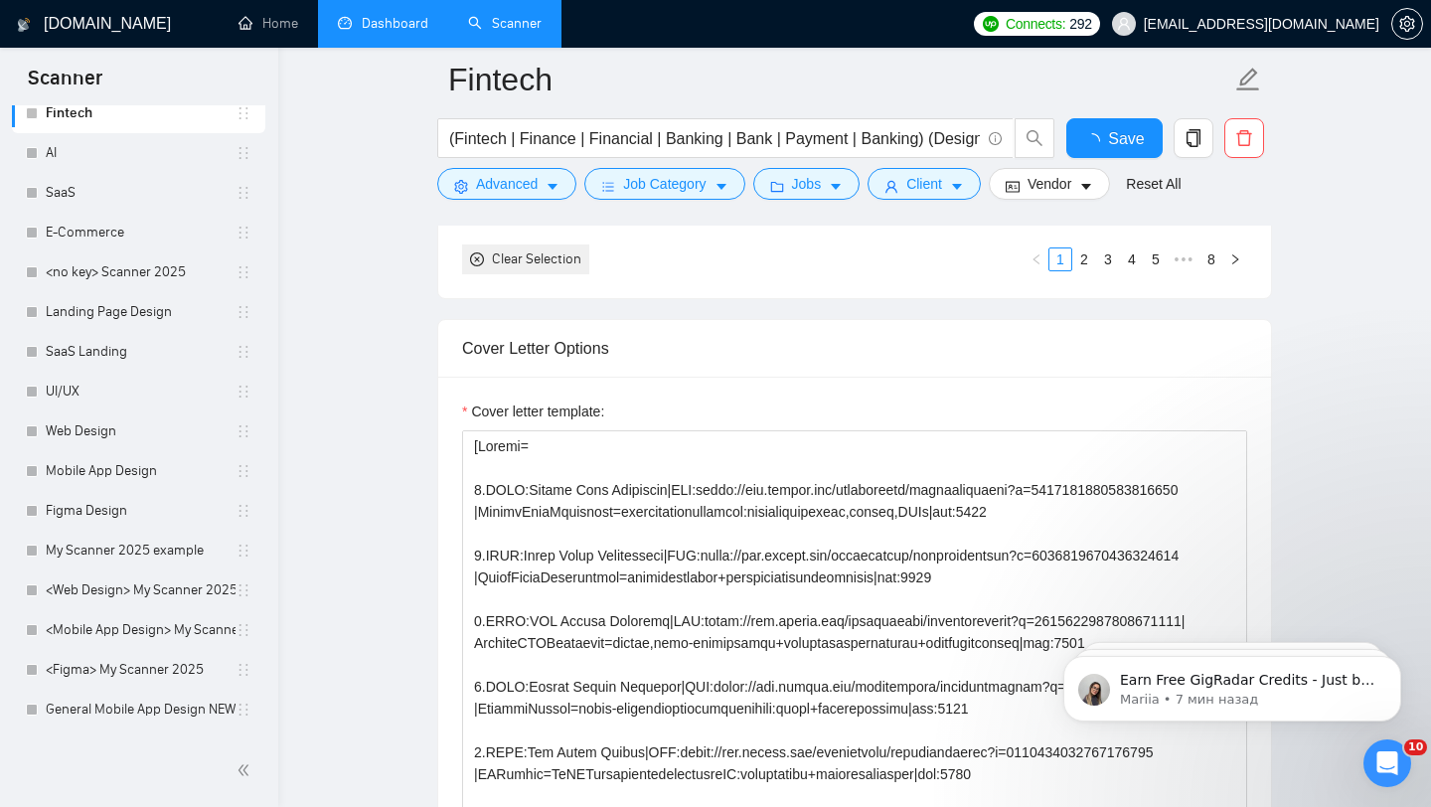
scroll to position [2155, 0]
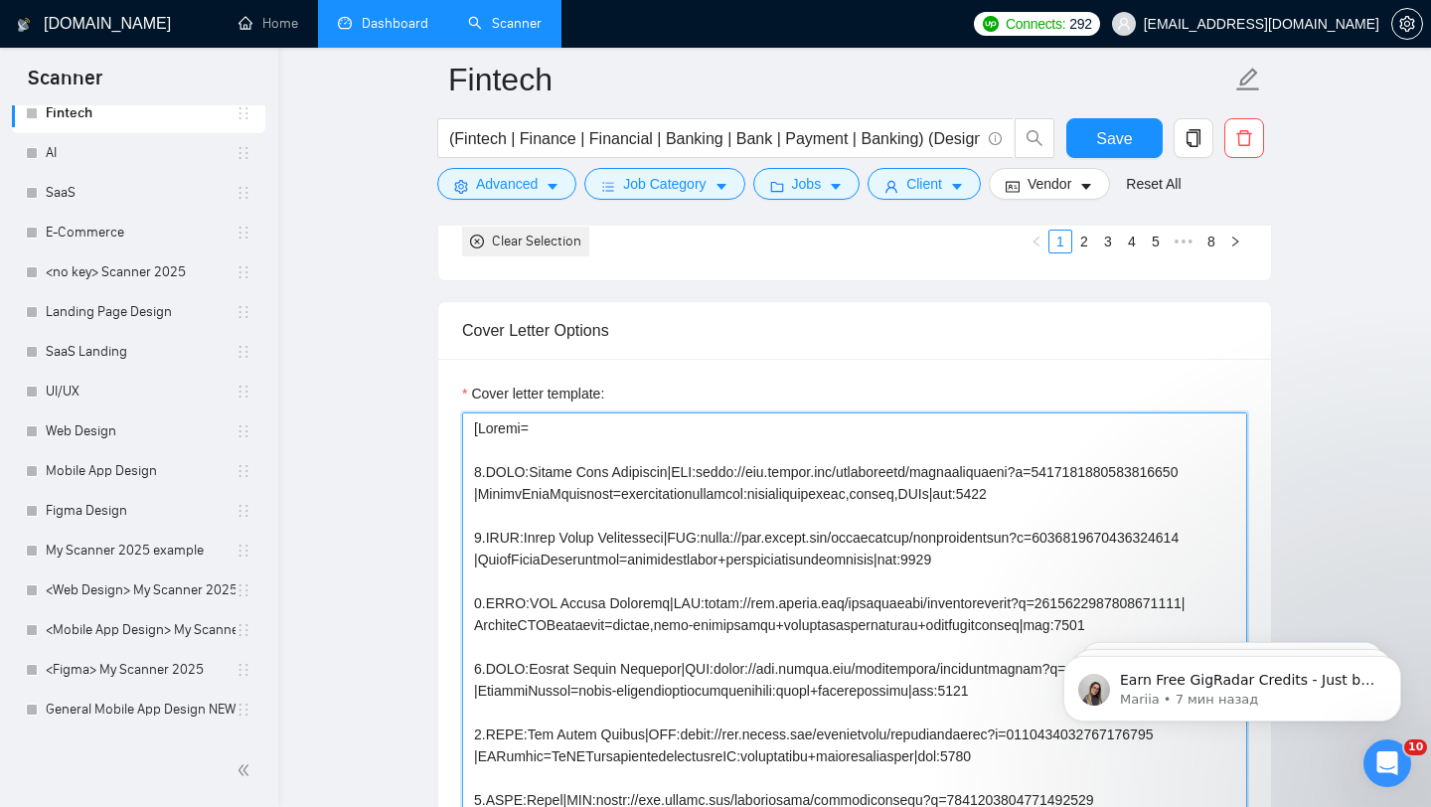
click at [750, 484] on textarea "Cover letter template:" at bounding box center [854, 635] width 785 height 447
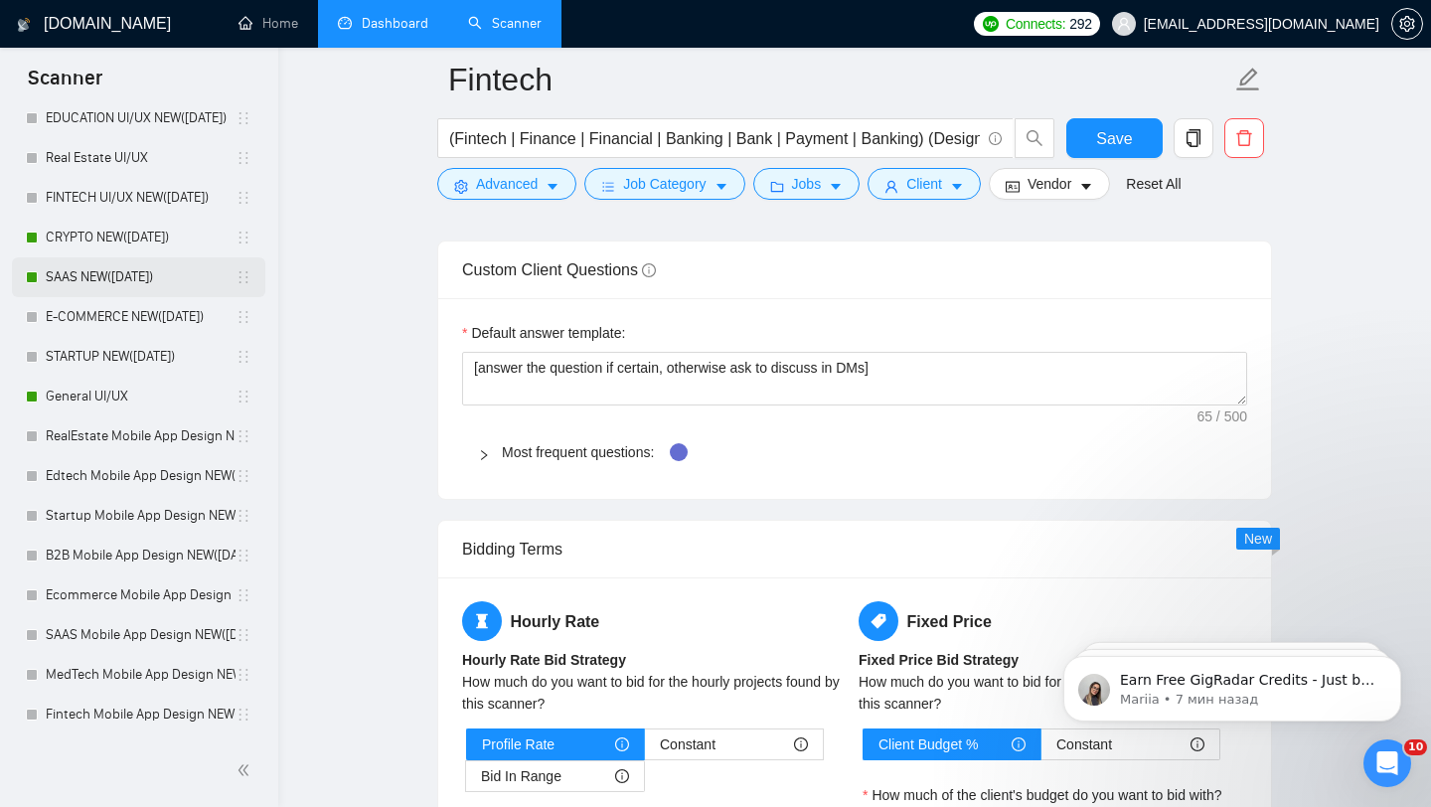
scroll to position [935, 0]
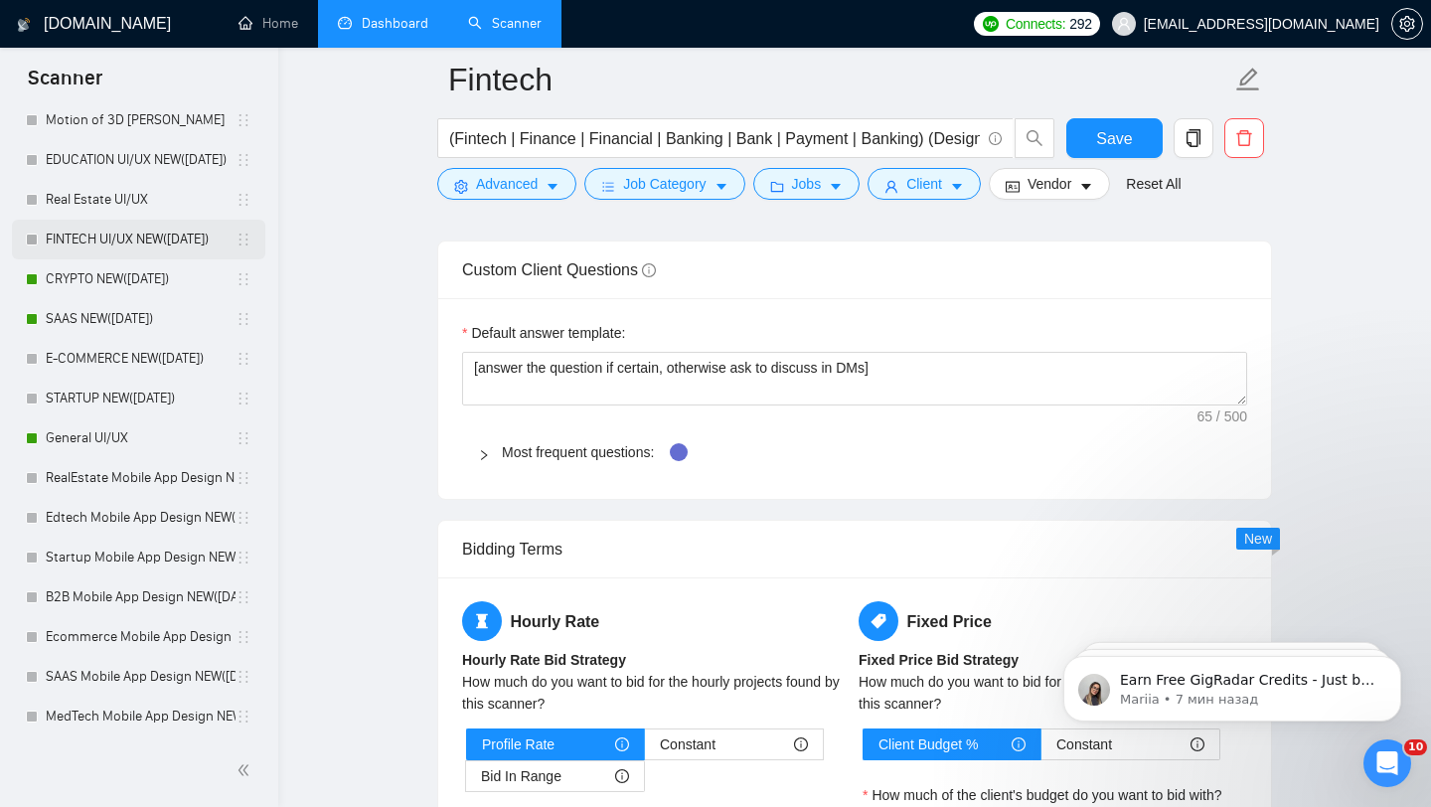
click at [141, 243] on link "FINTECH UI/UX NEW([DATE])" at bounding box center [141, 240] width 190 height 40
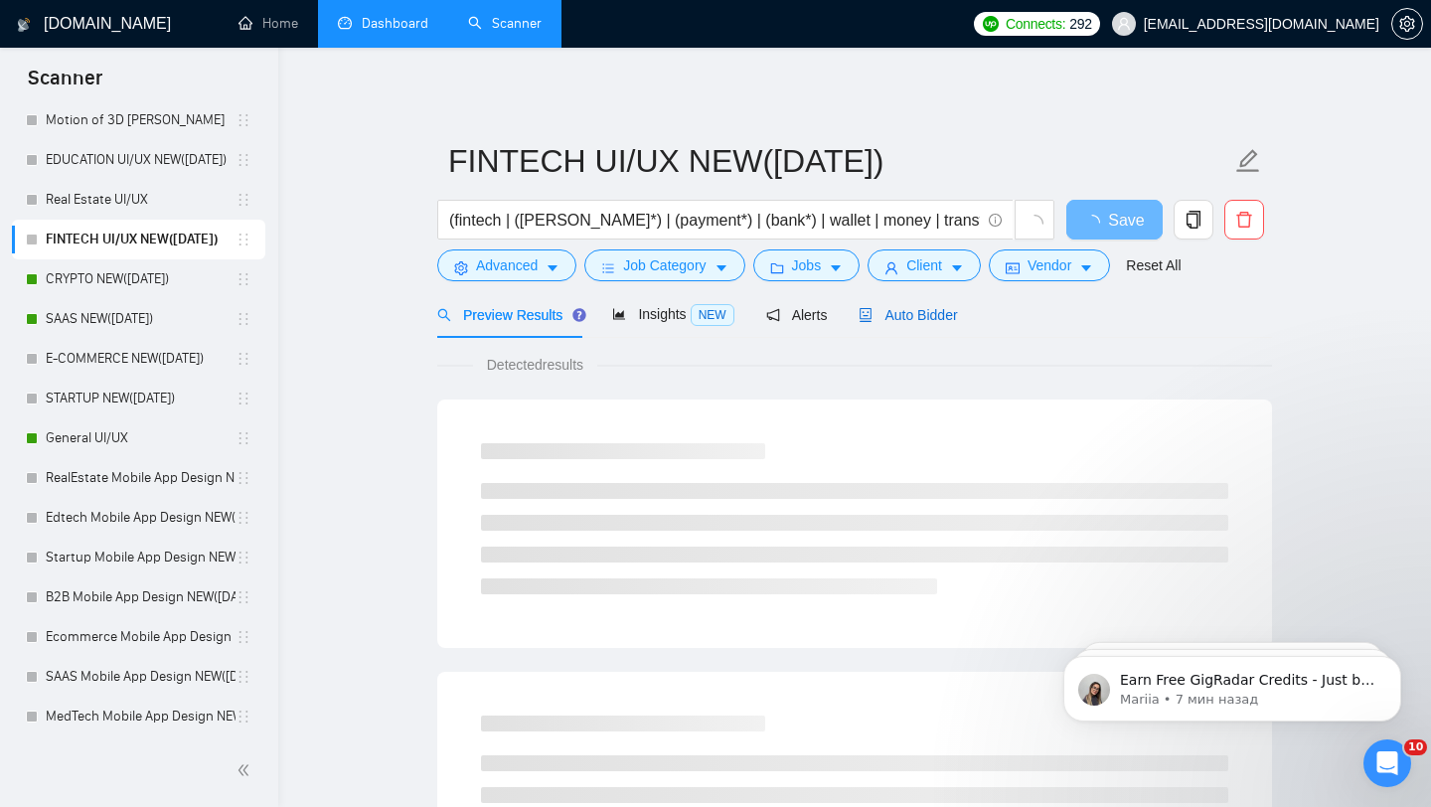
click at [932, 320] on span "Auto Bidder" at bounding box center [908, 315] width 98 height 16
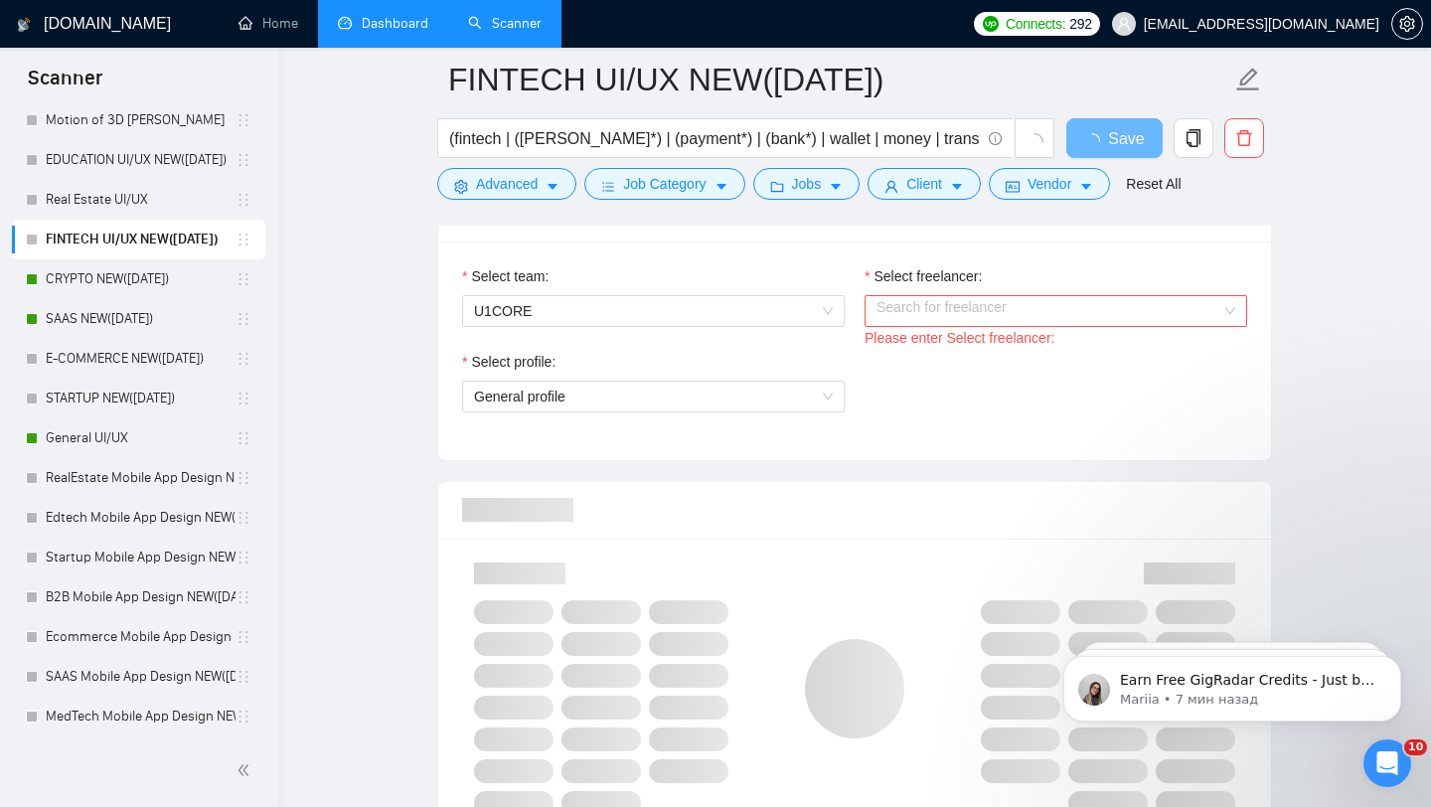
scroll to position [977, 0]
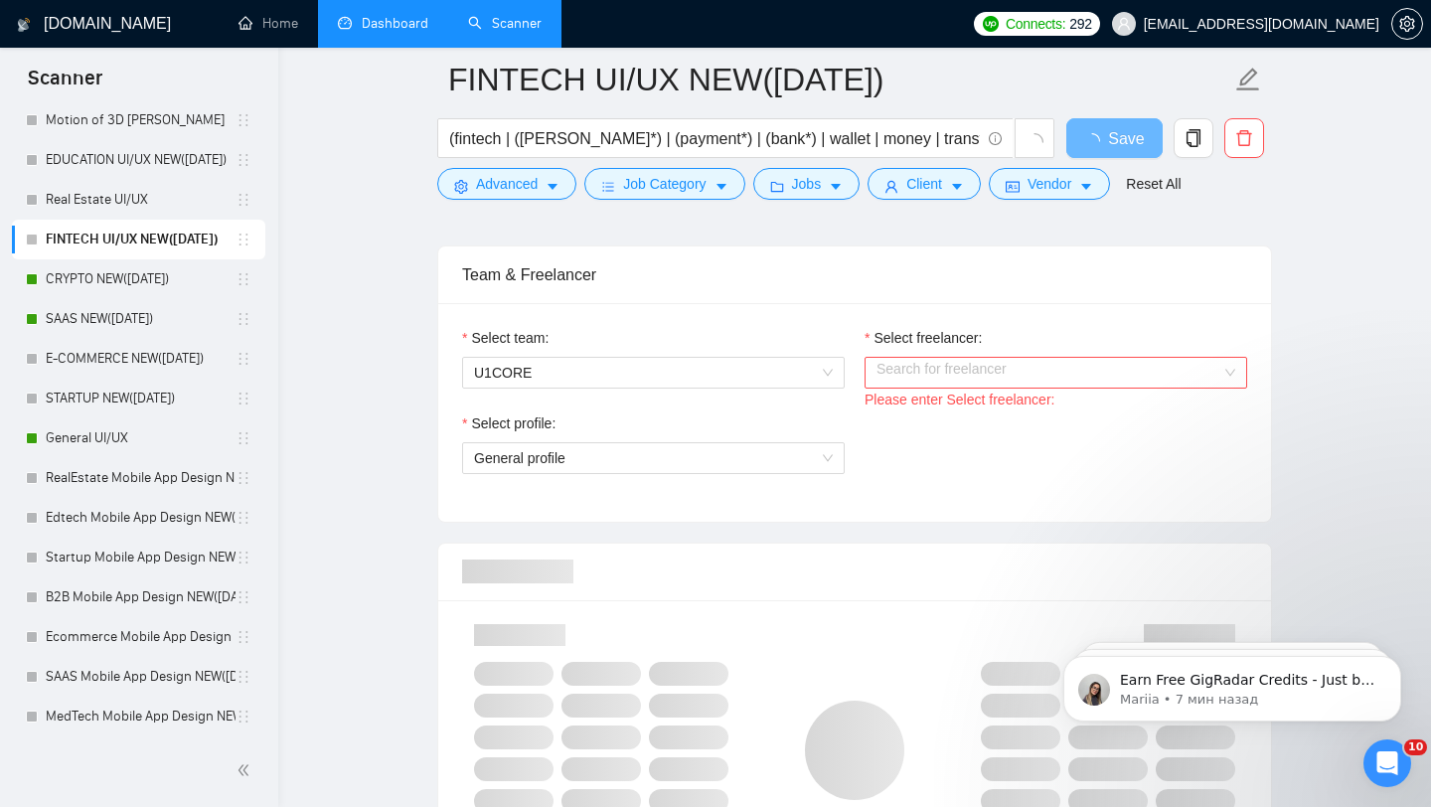
click at [941, 367] on input "Select freelancer:" at bounding box center [1049, 373] width 345 height 30
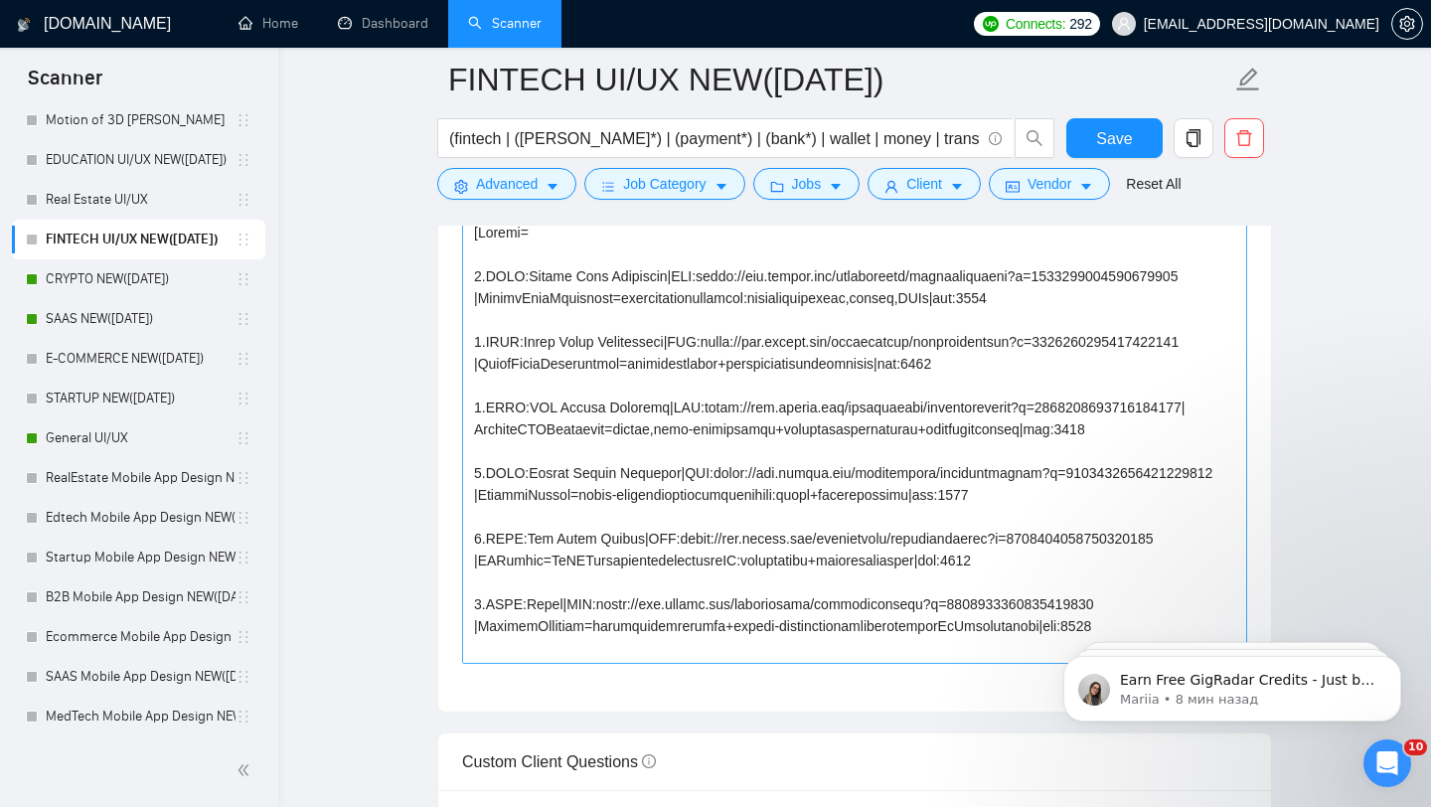
scroll to position [2239, 0]
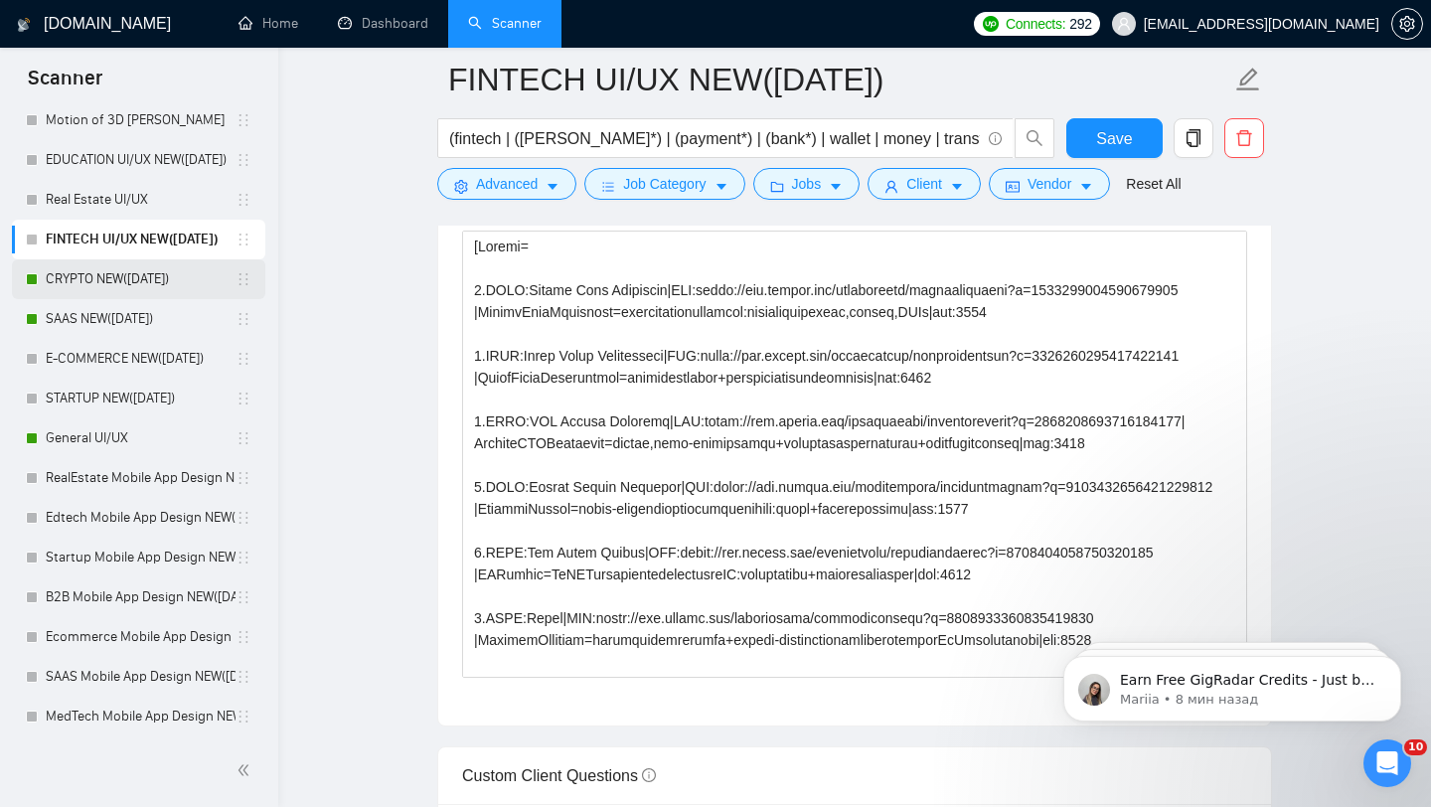
click at [106, 277] on link "CRYPTO NEW([DATE])" at bounding box center [141, 279] width 190 height 40
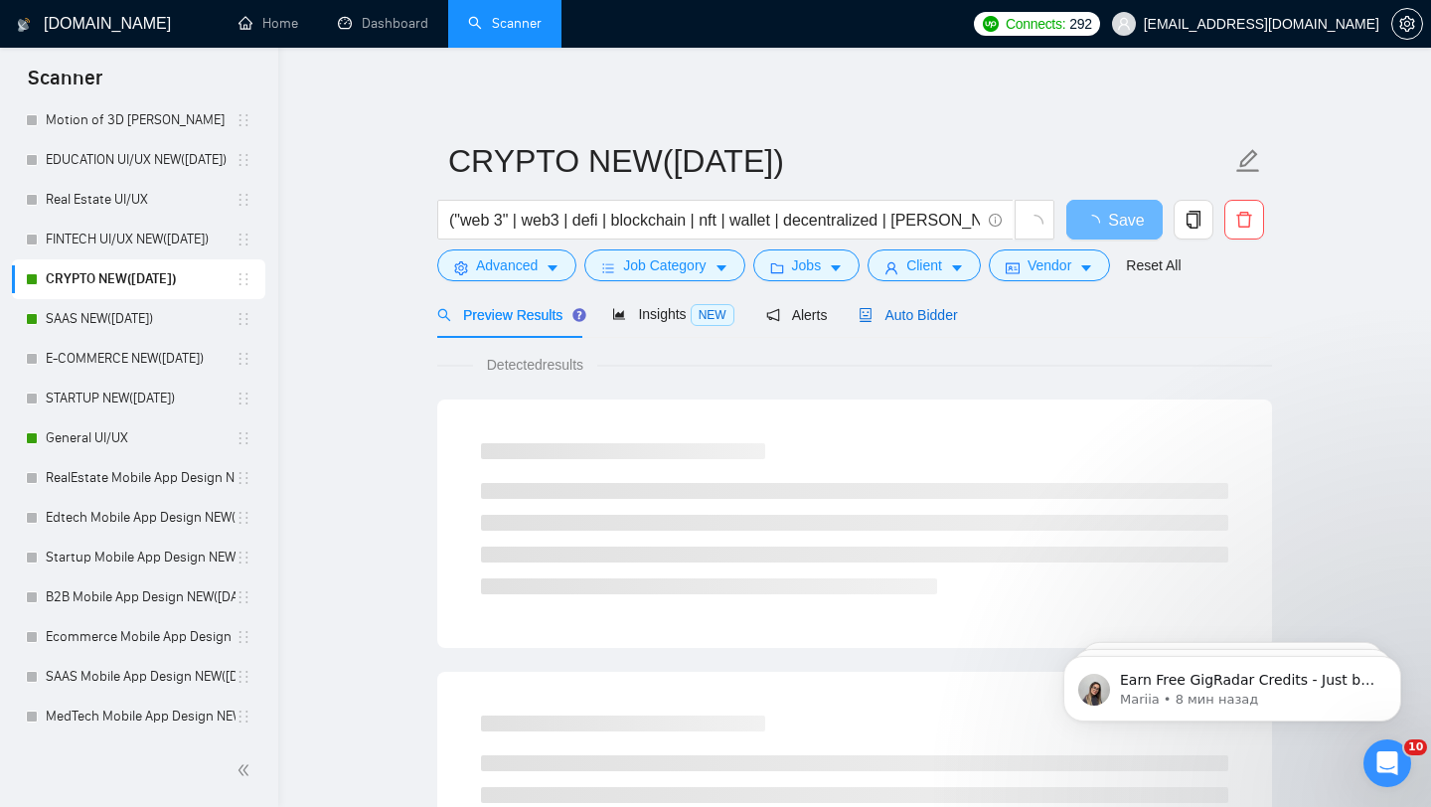
click at [882, 325] on div "Auto Bidder" at bounding box center [908, 315] width 98 height 22
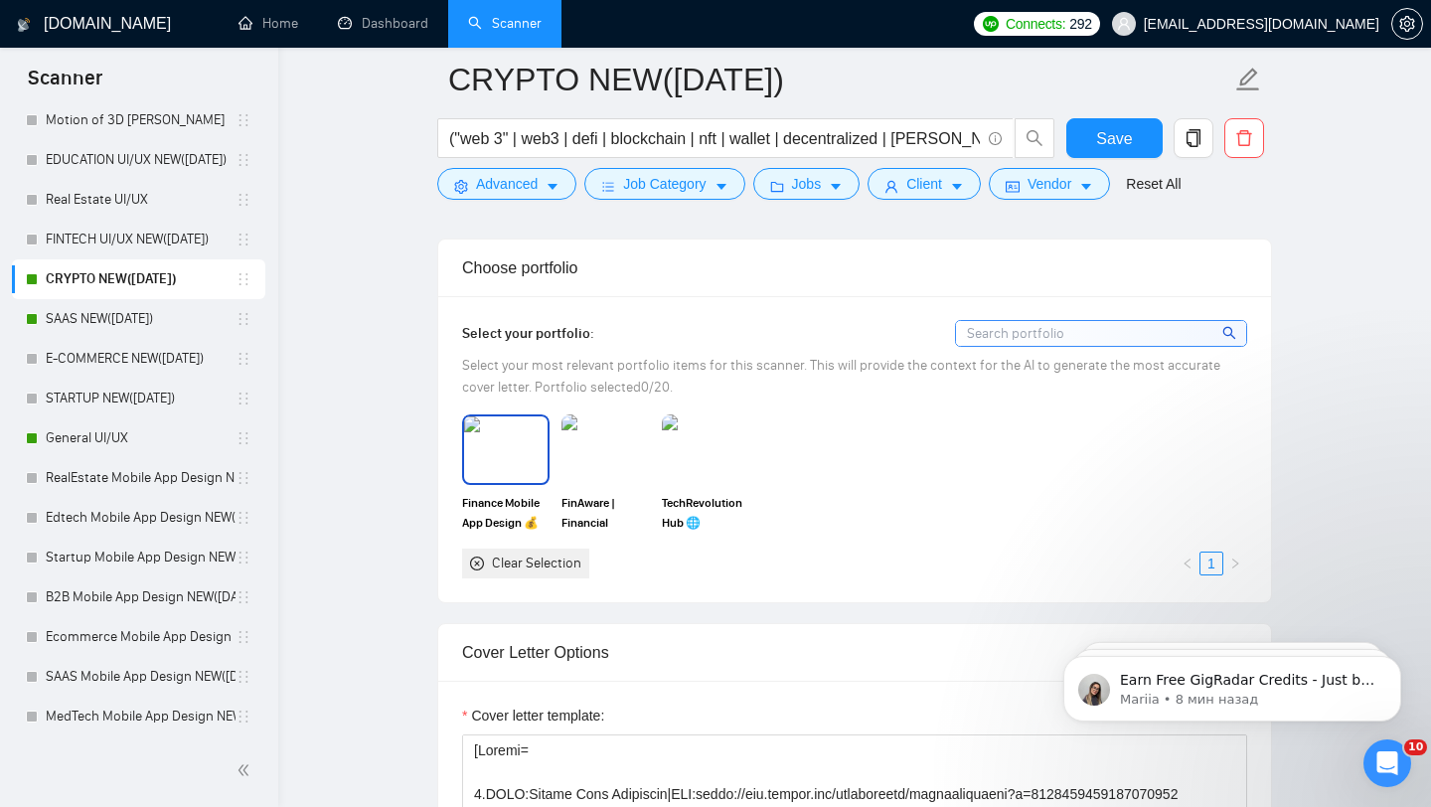
scroll to position [1746, 0]
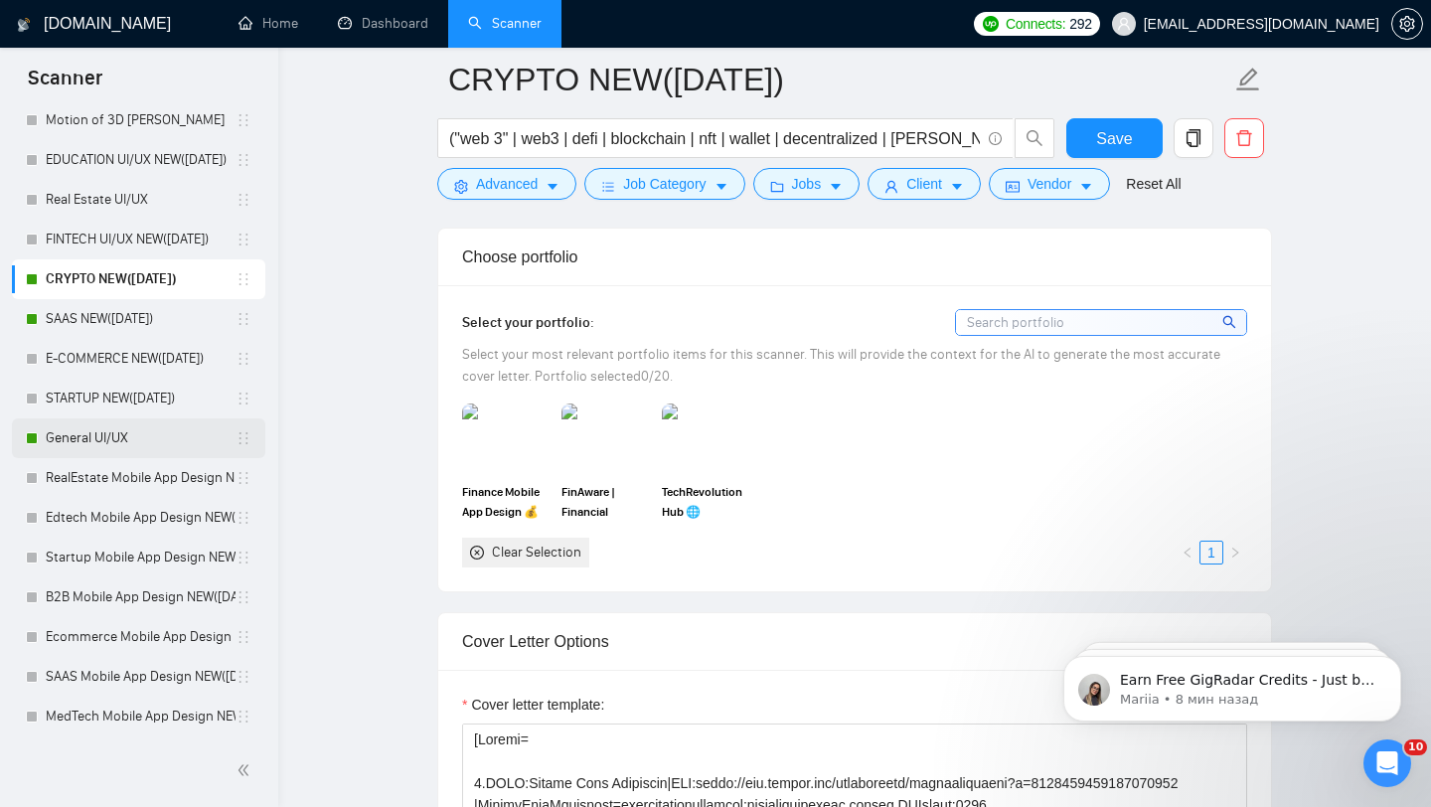
click at [106, 441] on link "General UI/UX" at bounding box center [141, 438] width 190 height 40
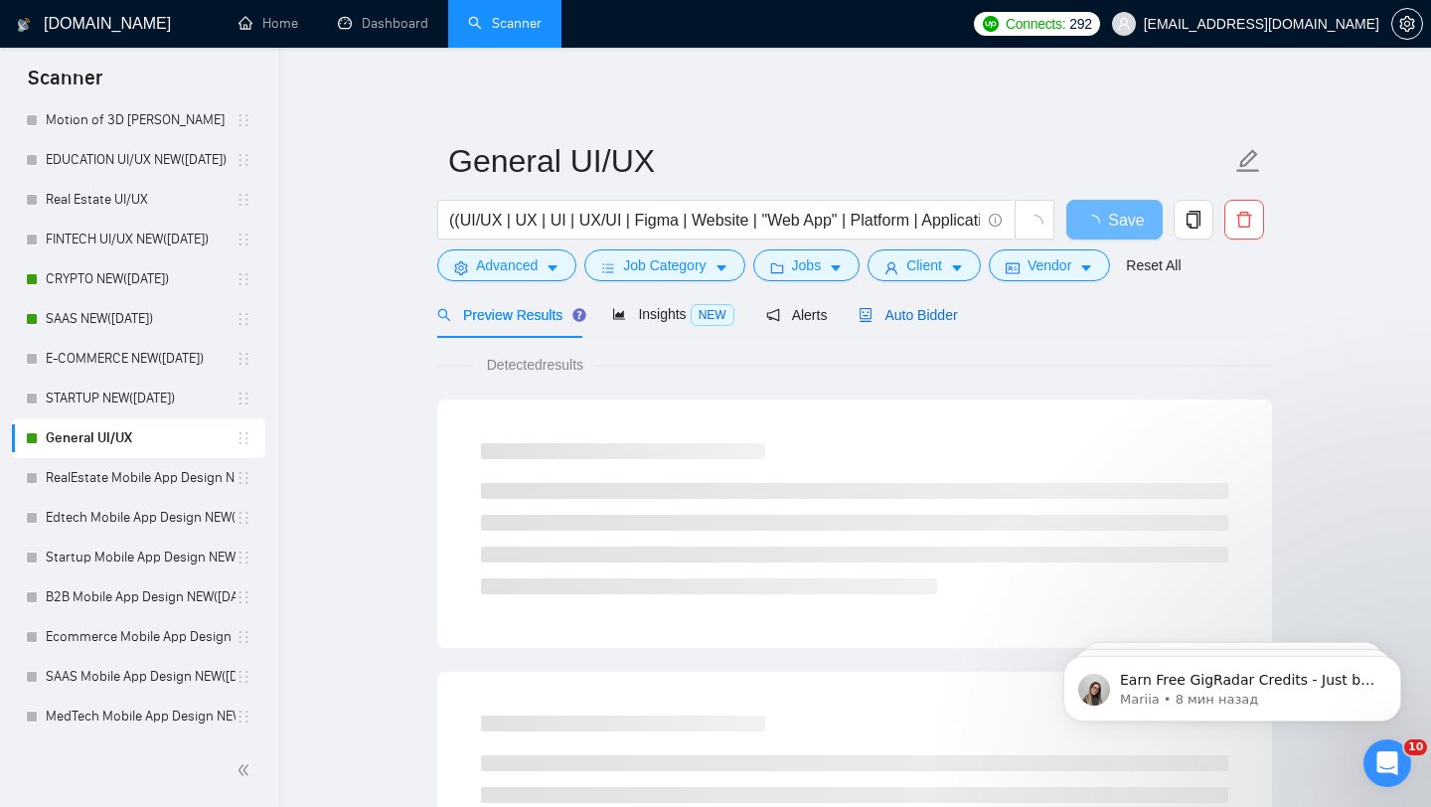
click at [938, 314] on span "Auto Bidder" at bounding box center [908, 315] width 98 height 16
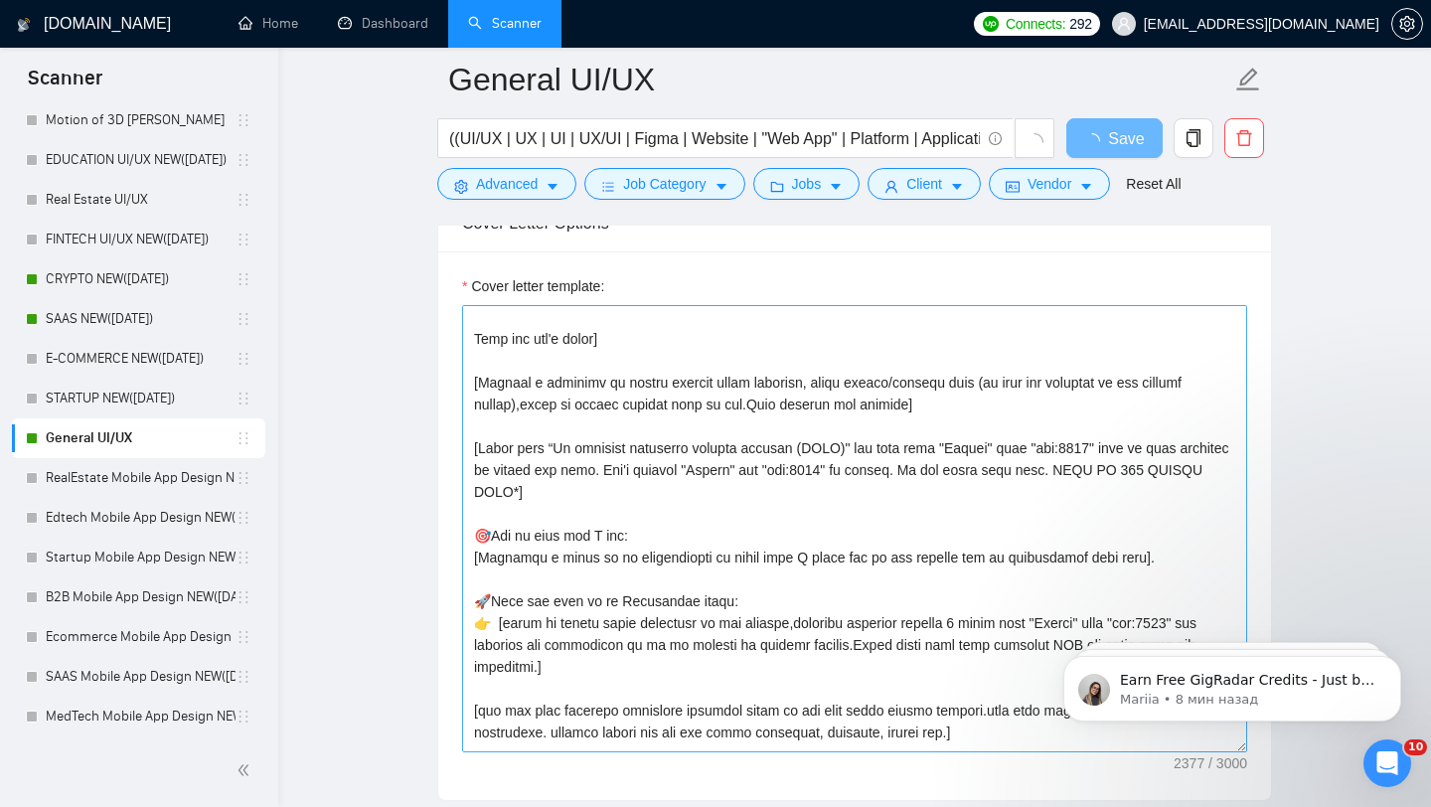
scroll to position [474, 0]
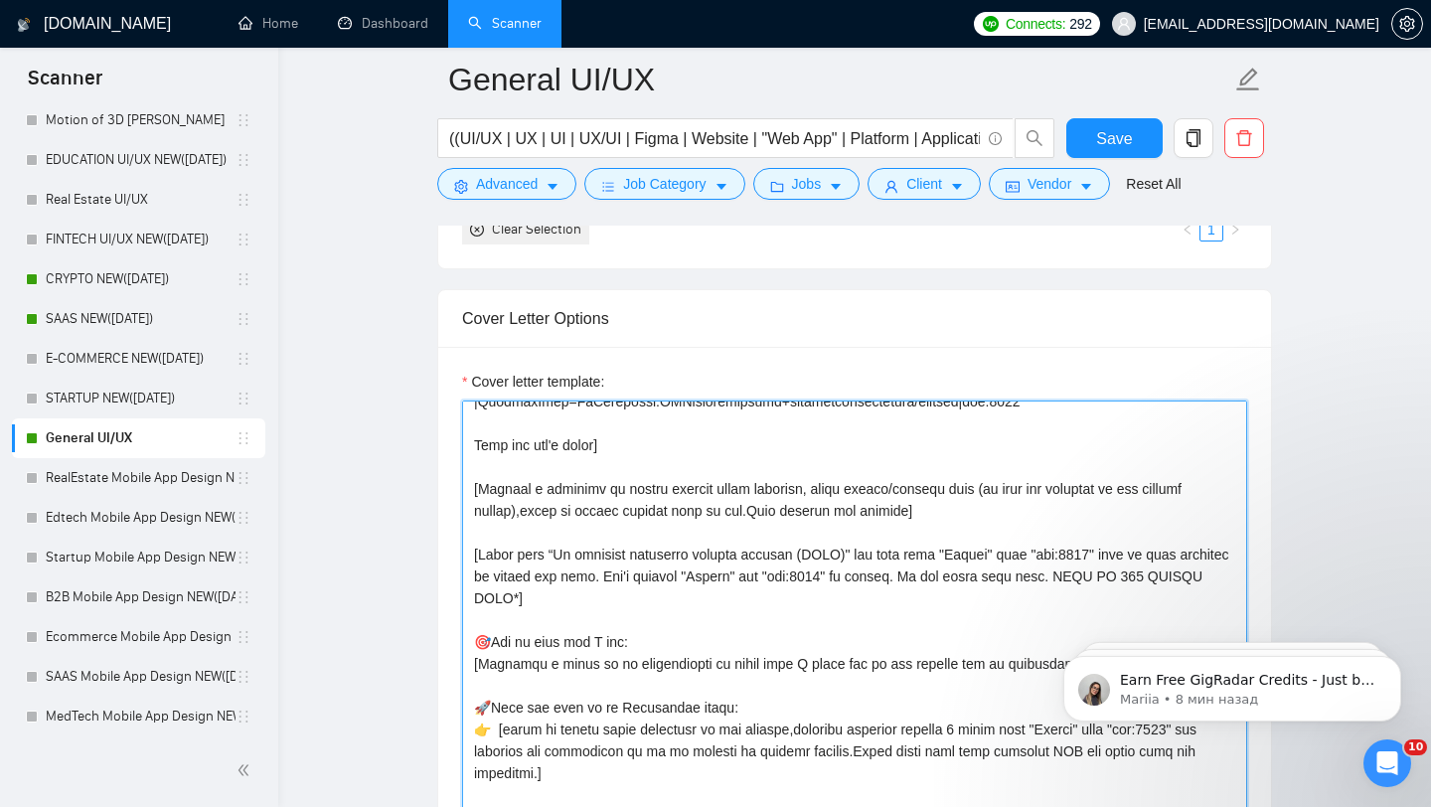
click at [570, 586] on textarea "Cover letter template:" at bounding box center [854, 624] width 785 height 447
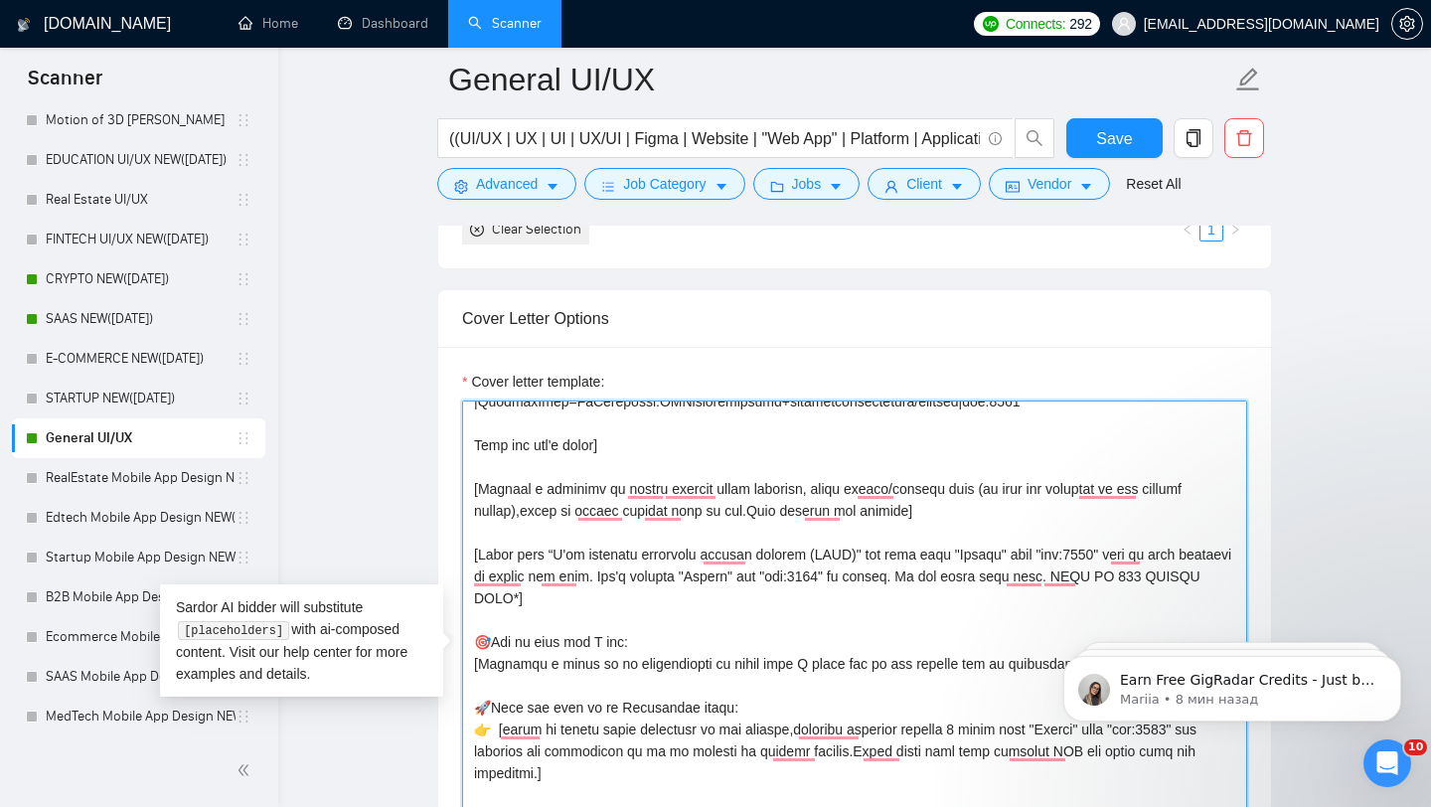
click at [676, 580] on textarea "Cover letter template:" at bounding box center [854, 624] width 785 height 447
drag, startPoint x: 701, startPoint y: 588, endPoint x: 634, endPoint y: 594, distance: 66.9
click at [635, 594] on textarea "Cover letter template:" at bounding box center [854, 624] width 785 height 447
click at [707, 585] on textarea "Cover letter template:" at bounding box center [854, 624] width 785 height 447
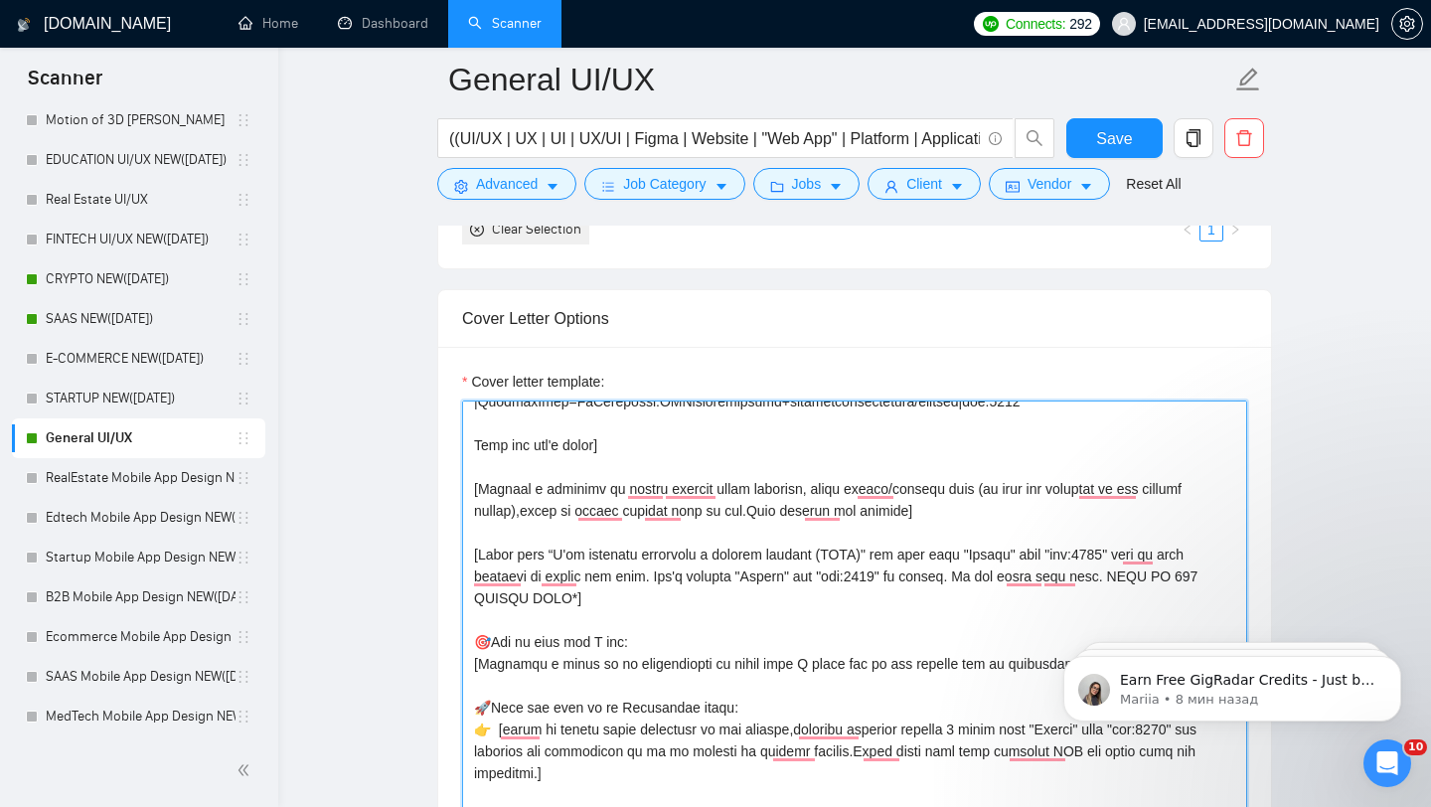
click at [619, 593] on textarea "Cover letter template:" at bounding box center [854, 624] width 785 height 447
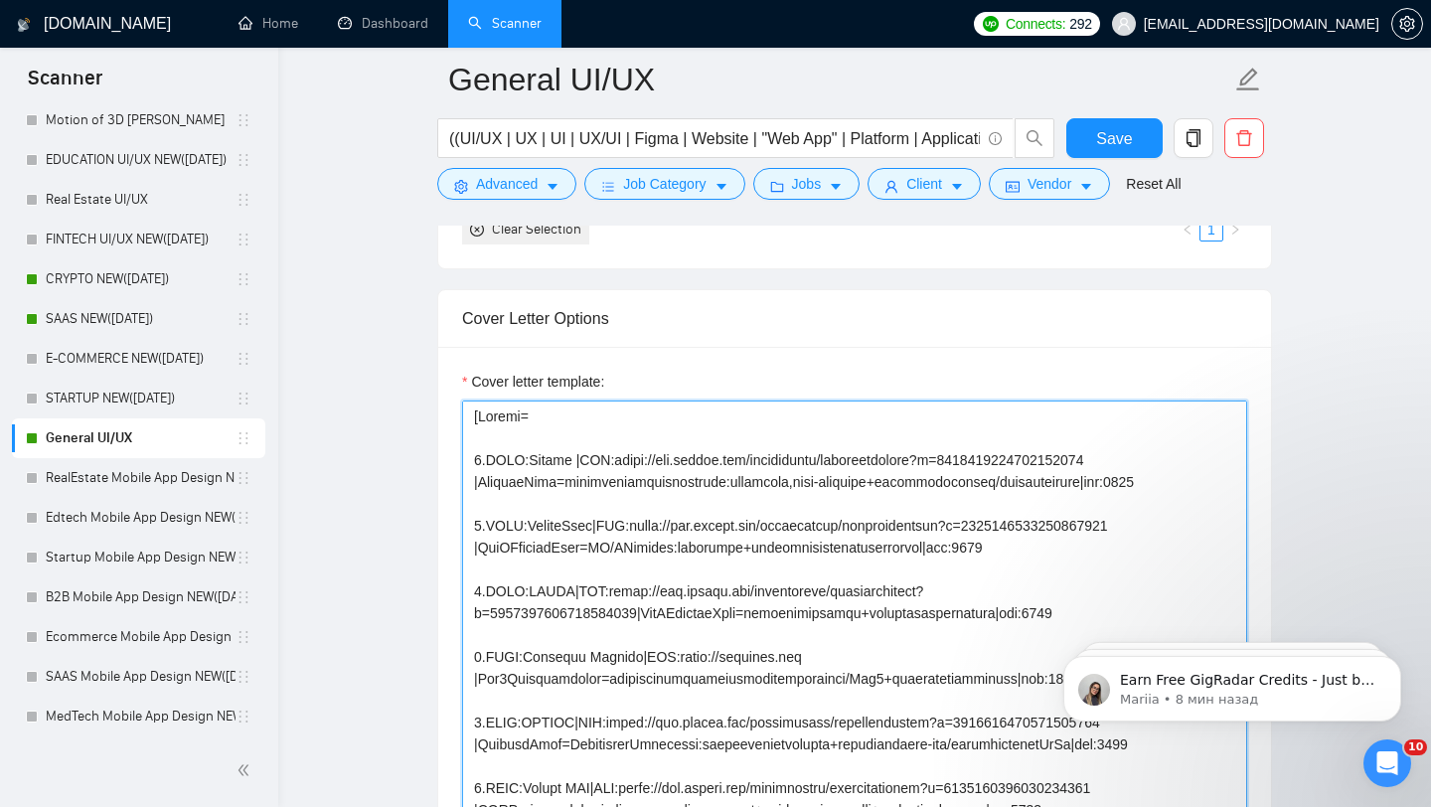
scroll to position [0, 0]
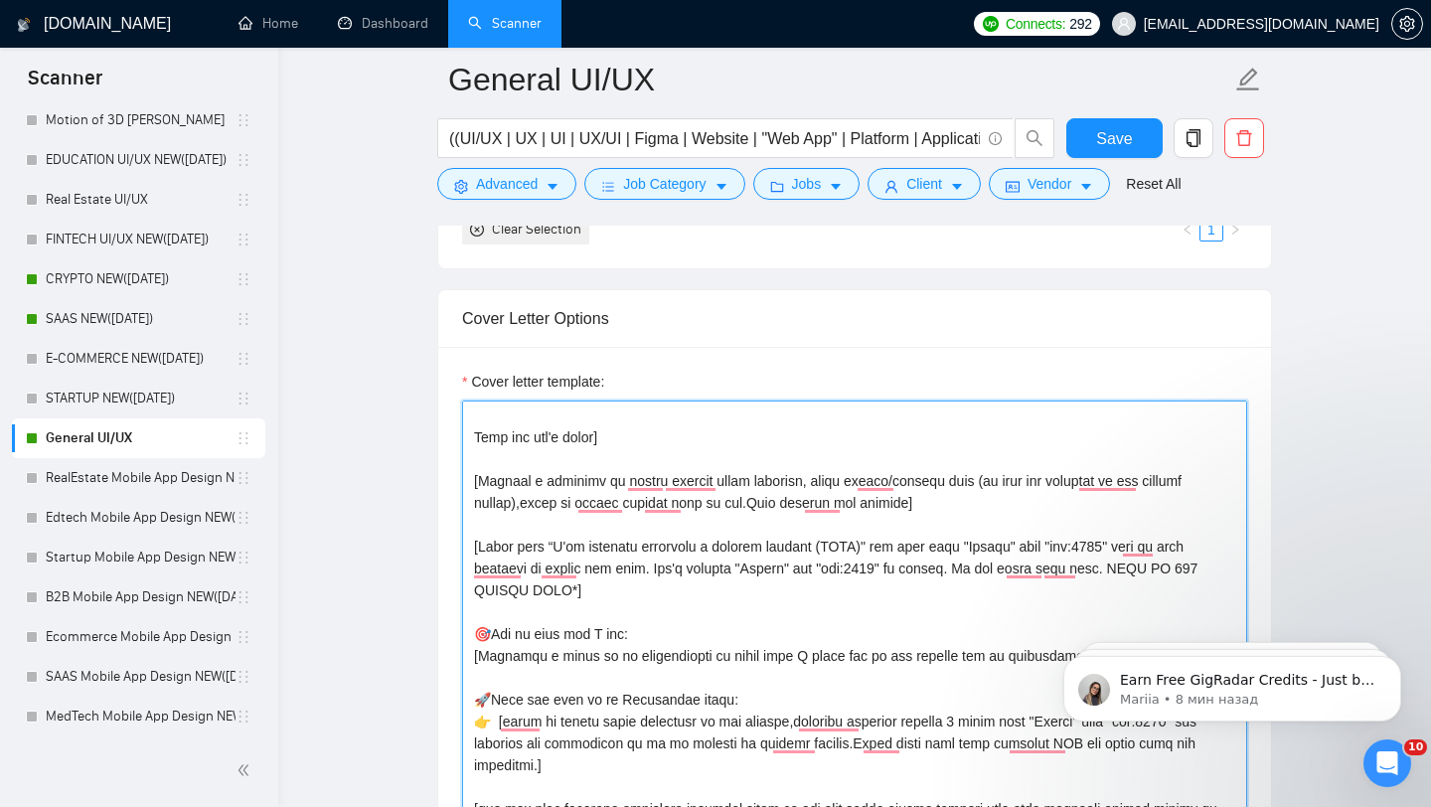
drag, startPoint x: 811, startPoint y: 574, endPoint x: 858, endPoint y: 577, distance: 46.8
click at [858, 577] on textarea "Cover letter template:" at bounding box center [854, 624] width 785 height 447
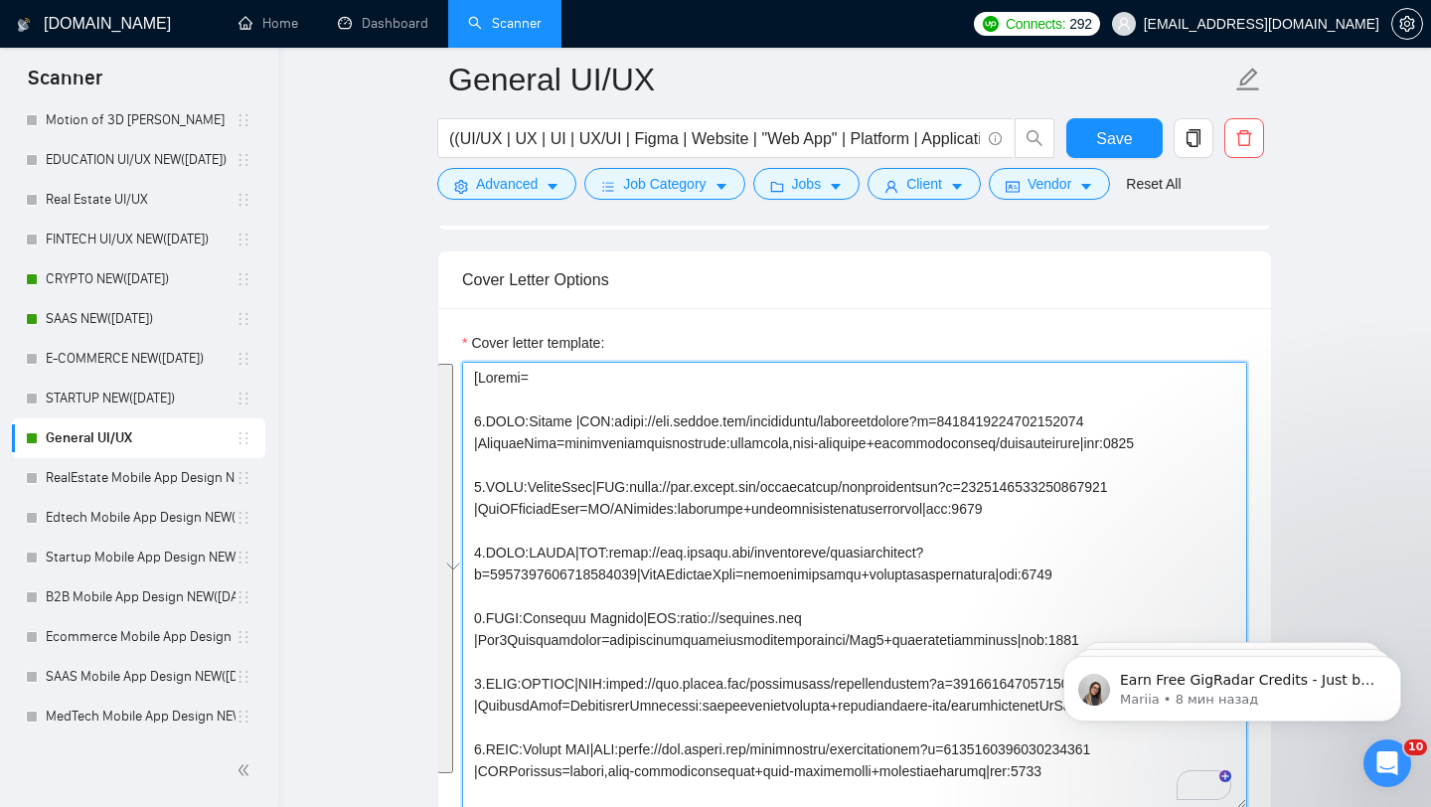
drag, startPoint x: 470, startPoint y: 443, endPoint x: 626, endPoint y: 777, distance: 368.6
click at [626, 777] on textarea "Cover letter template:" at bounding box center [854, 585] width 785 height 447
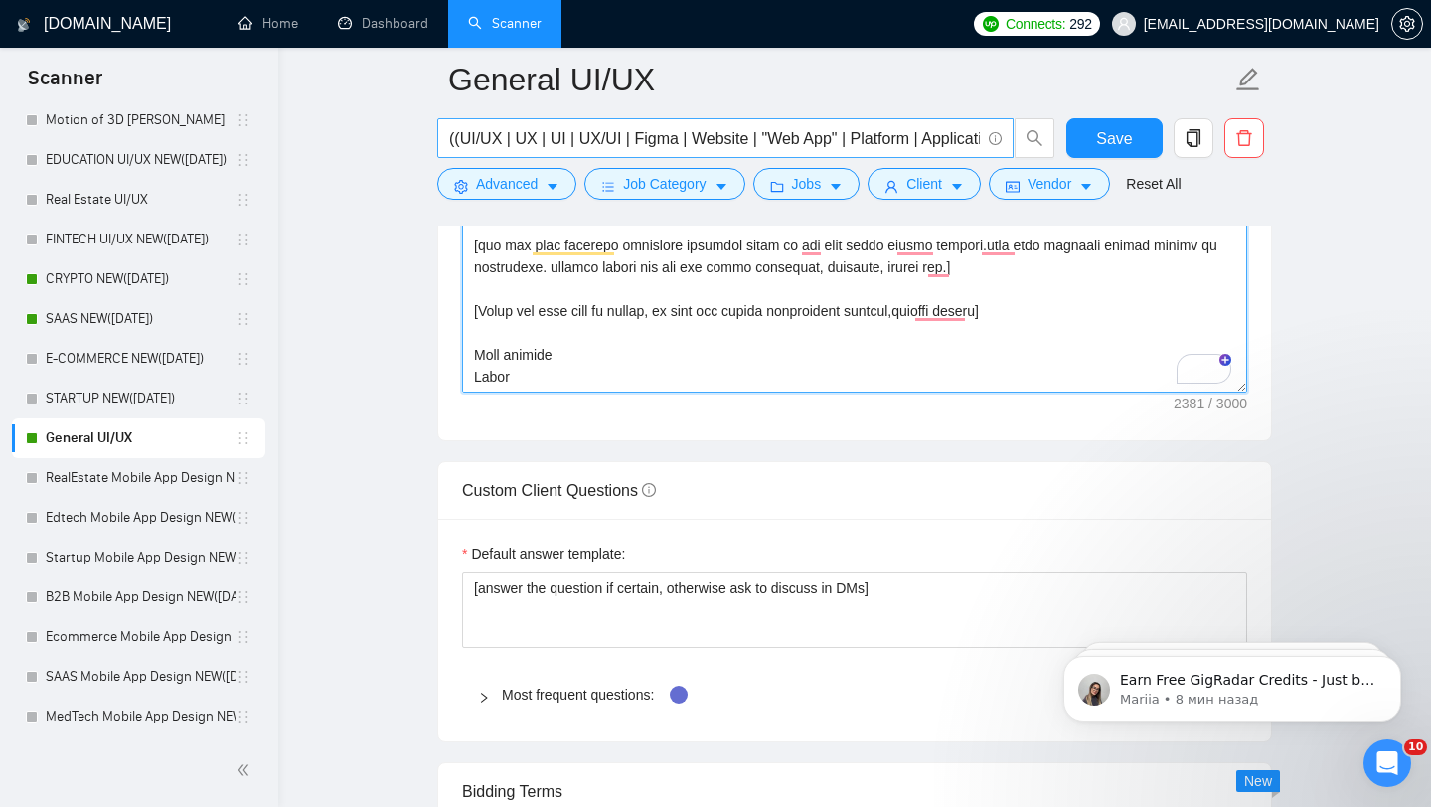
drag, startPoint x: 516, startPoint y: 413, endPoint x: 465, endPoint y: 148, distance: 270.2
click at [465, 148] on div "General UI/UX ((UI/UX | UX | UI | UX/UI | Figma | Website | "Web App" | Platfor…" at bounding box center [854, 241] width 835 height 5436
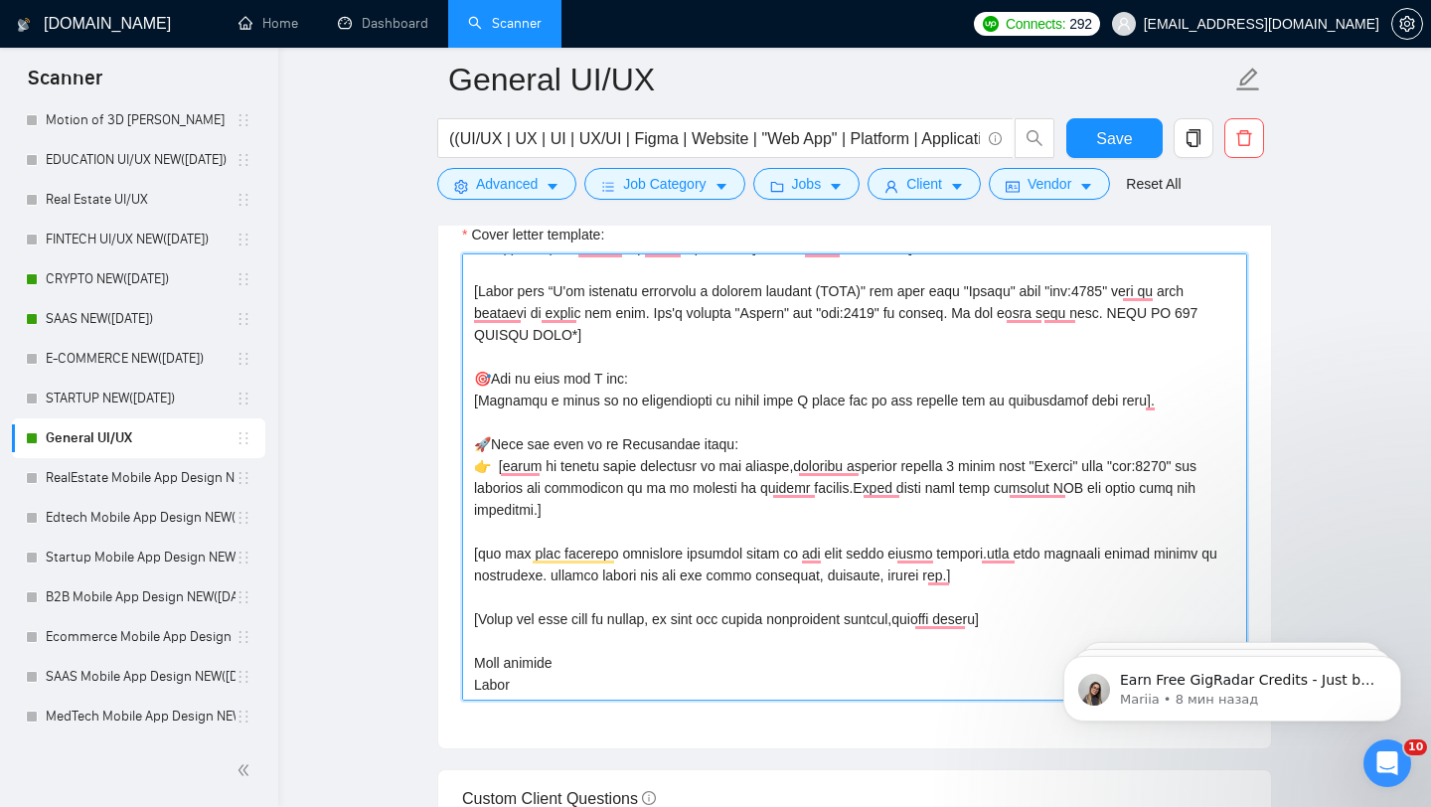
click at [529, 701] on textarea "Cover letter template:" at bounding box center [854, 476] width 785 height 447
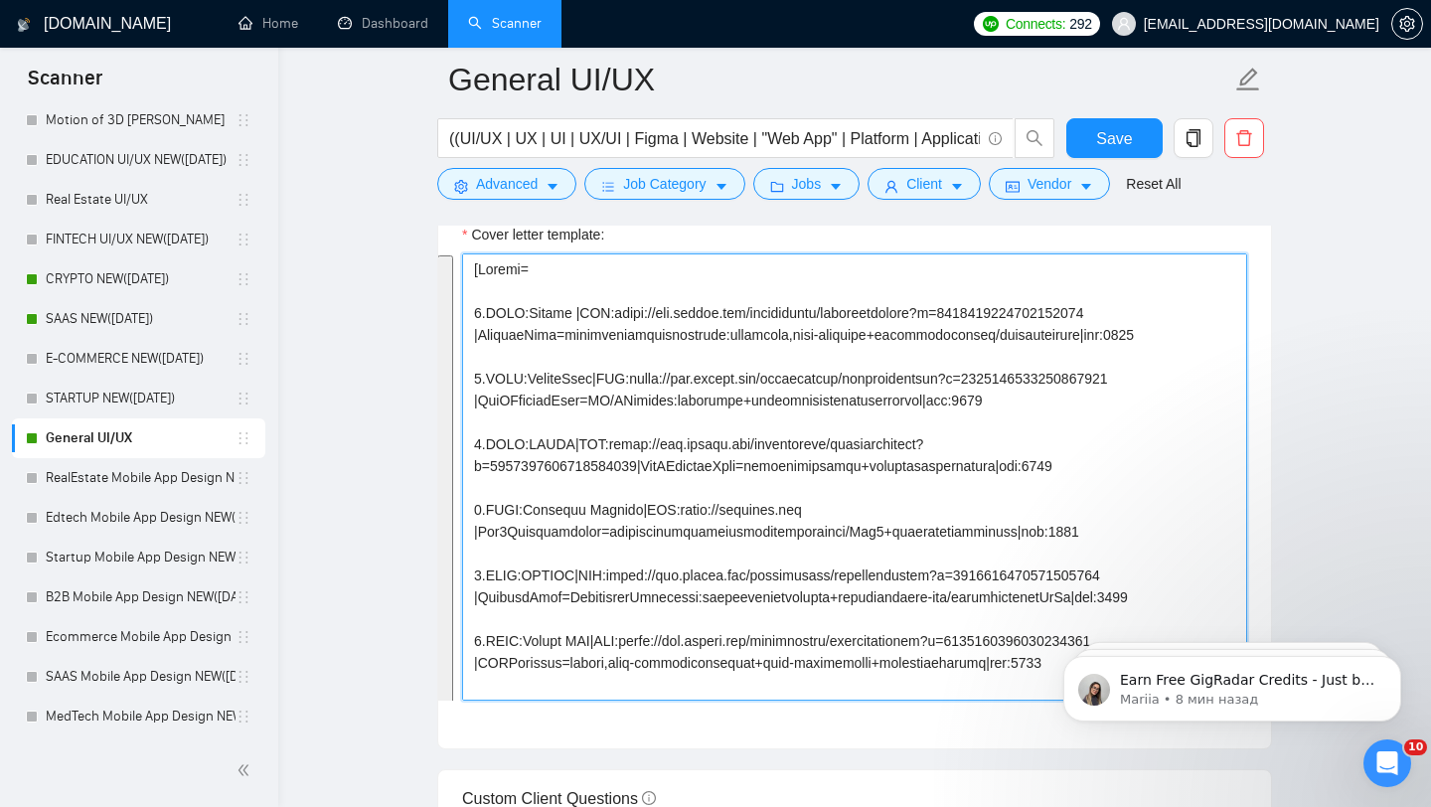
drag, startPoint x: 529, startPoint y: 719, endPoint x: 475, endPoint y: 285, distance: 436.6
click at [475, 285] on textarea "Cover letter template:" at bounding box center [854, 476] width 785 height 447
type textarea "[Folder= 1.CLNT:Lifeee |URL:[URL][DOMAIN_NAME] |LandingPage=lifeeemessageschedu…"
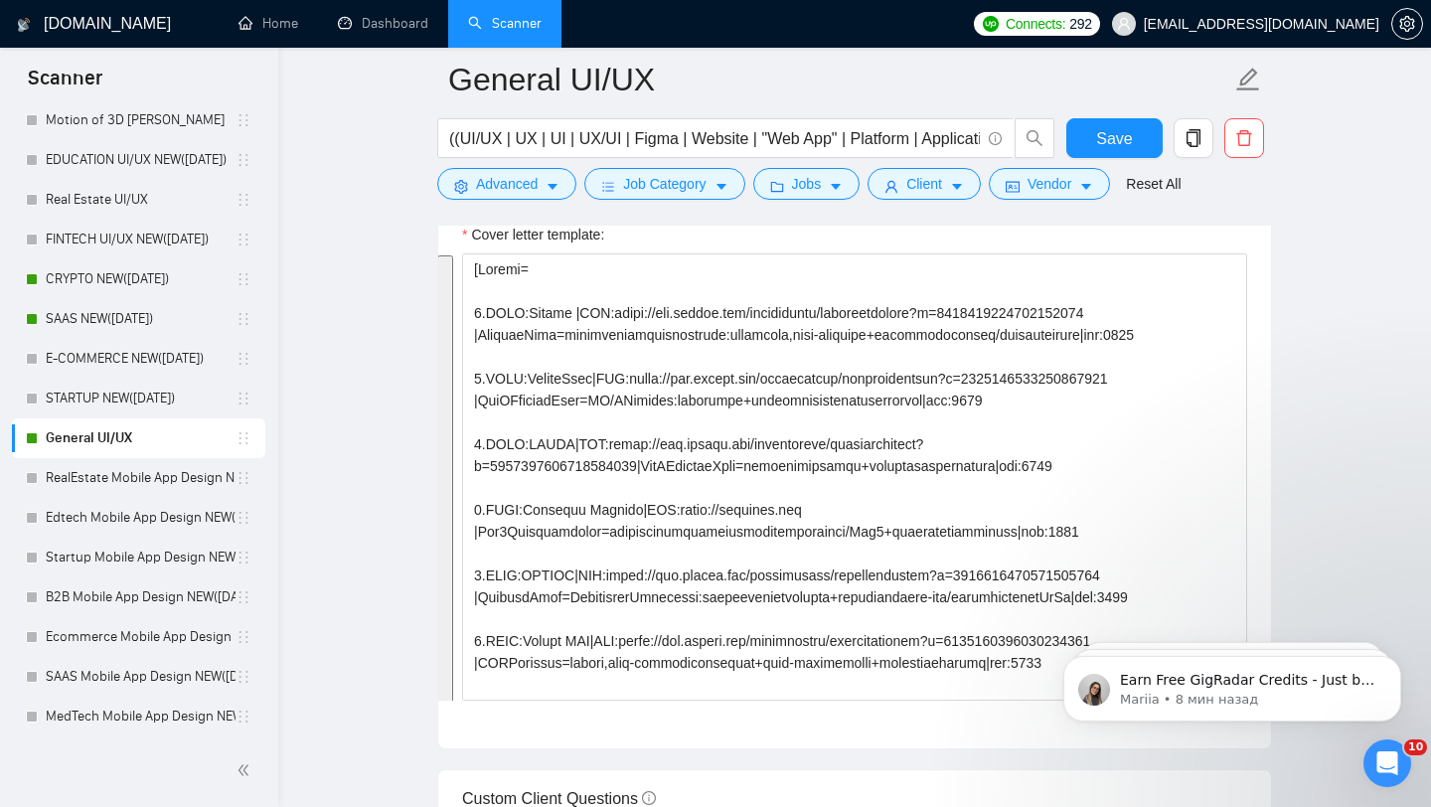
click at [549, 248] on div "Cover letter template:" at bounding box center [854, 474] width 833 height 549
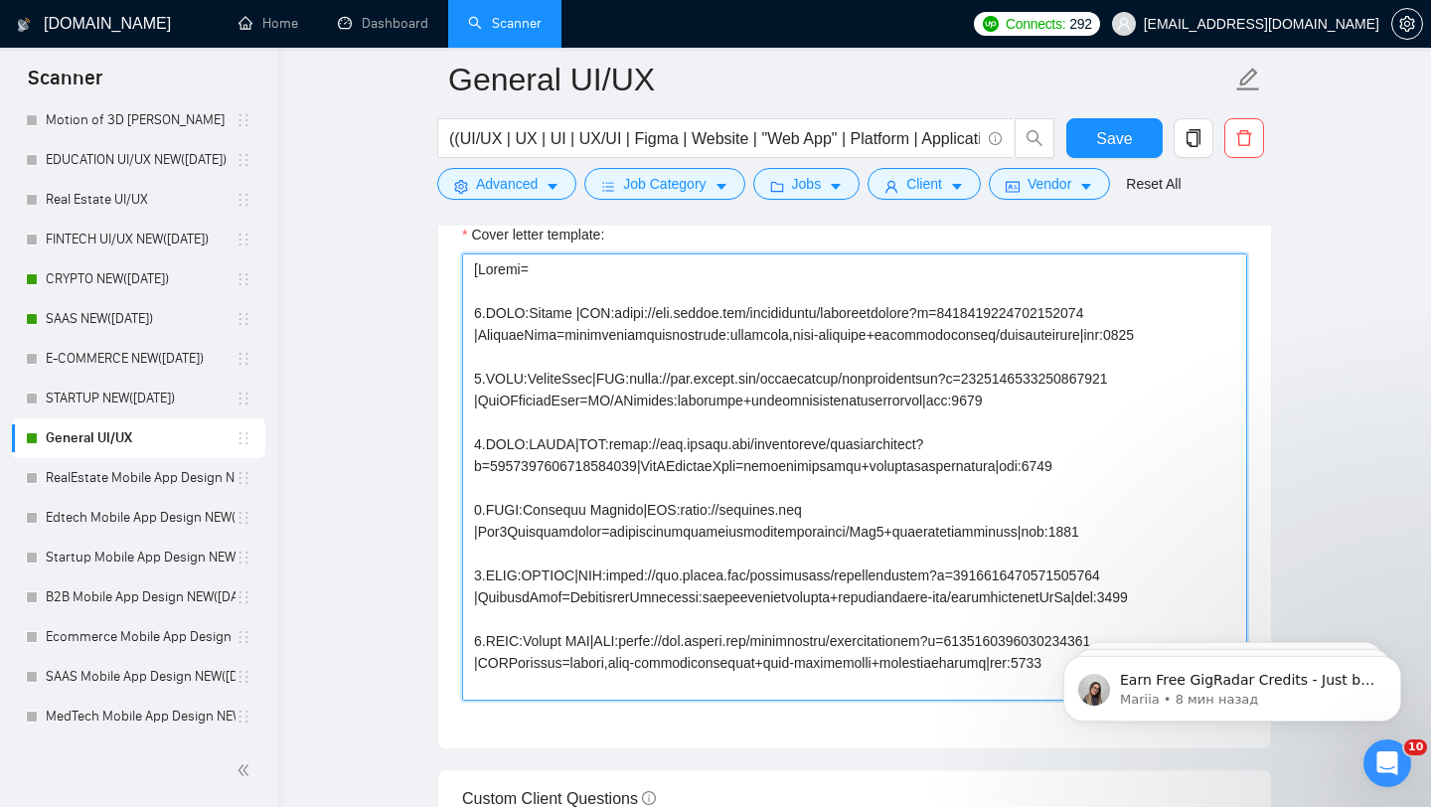
click at [496, 344] on textarea "Cover letter template:" at bounding box center [854, 476] width 785 height 447
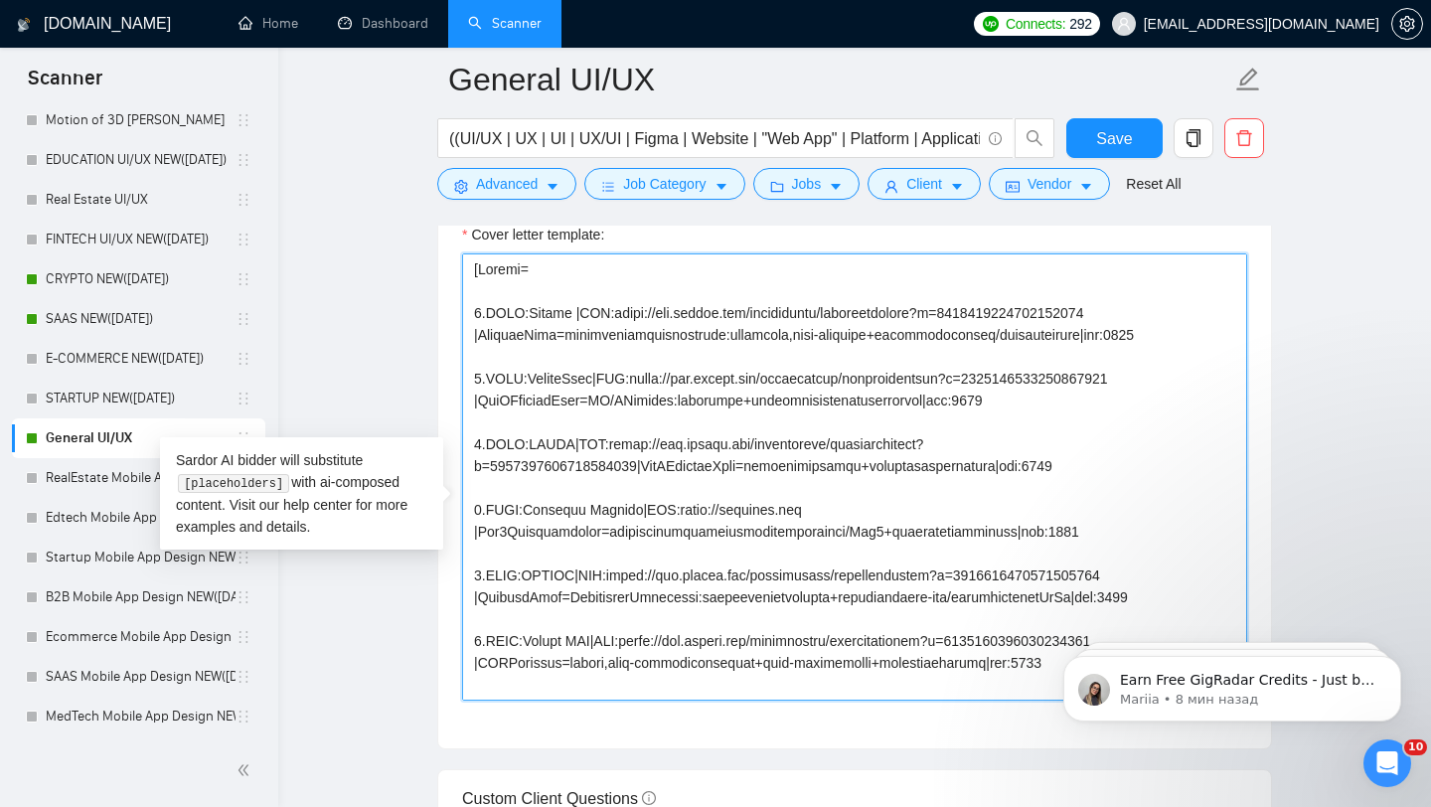
drag, startPoint x: 519, startPoint y: 348, endPoint x: 489, endPoint y: 348, distance: 29.8
click at [489, 348] on textarea "Cover letter template:" at bounding box center [854, 476] width 785 height 447
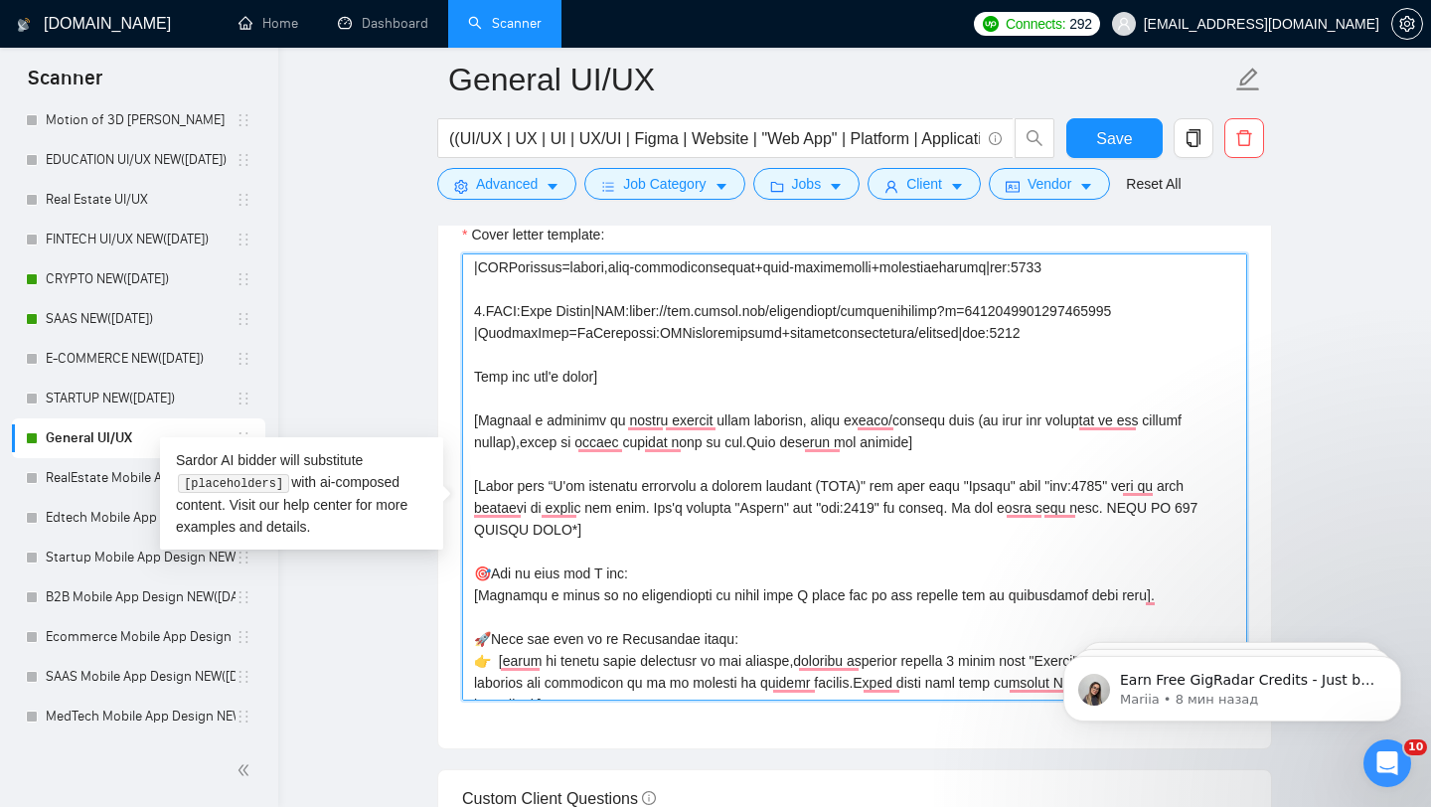
drag, startPoint x: 963, startPoint y: 518, endPoint x: 1012, endPoint y: 517, distance: 48.7
click at [1012, 517] on textarea "Cover letter template:" at bounding box center [854, 476] width 785 height 447
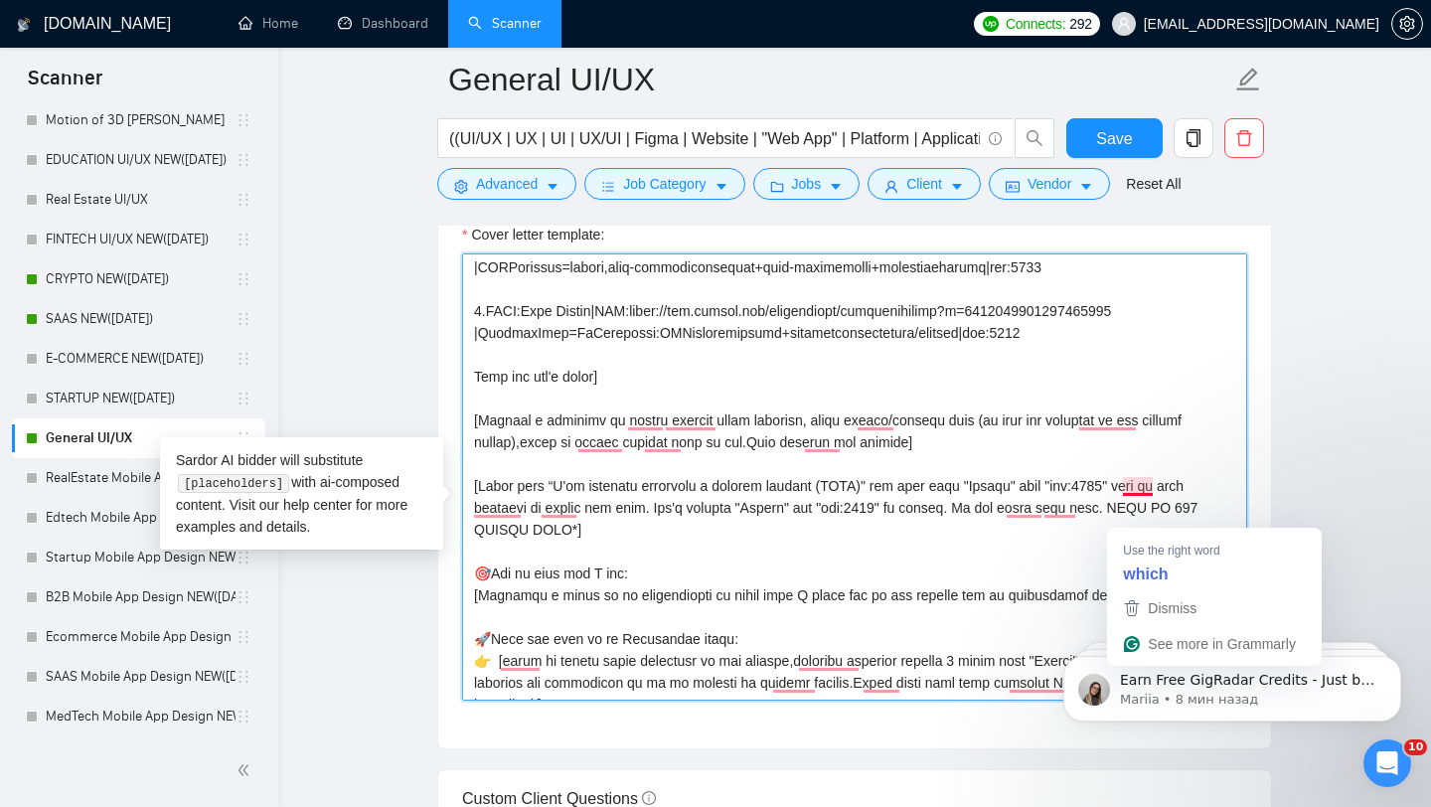
drag, startPoint x: 1050, startPoint y: 509, endPoint x: 1117, endPoint y: 507, distance: 67.6
click at [1117, 507] on textarea "Cover letter template:" at bounding box center [854, 476] width 785 height 447
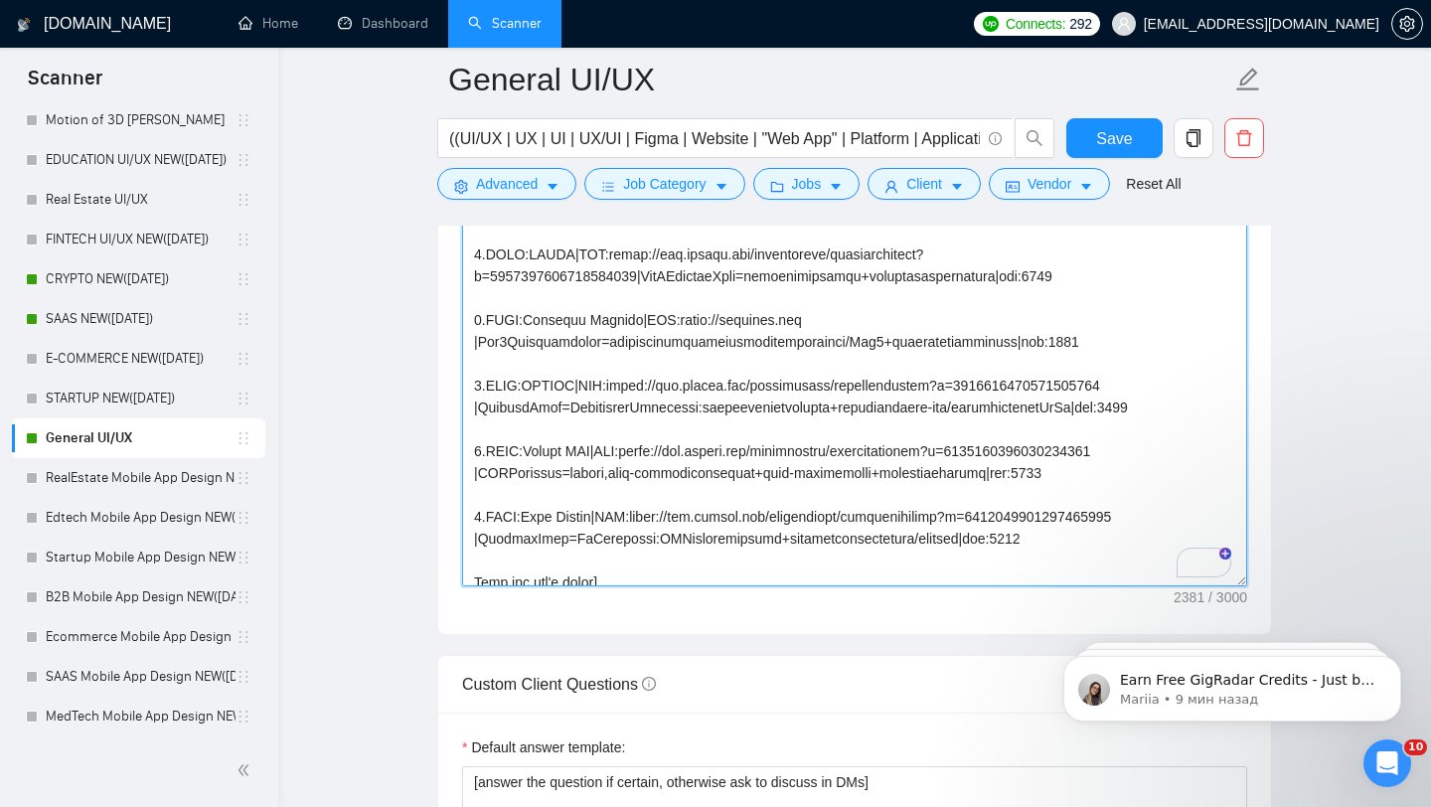
drag, startPoint x: 971, startPoint y: 510, endPoint x: 1061, endPoint y: 506, distance: 90.5
click at [1061, 506] on textarea "Cover letter template:" at bounding box center [854, 362] width 785 height 447
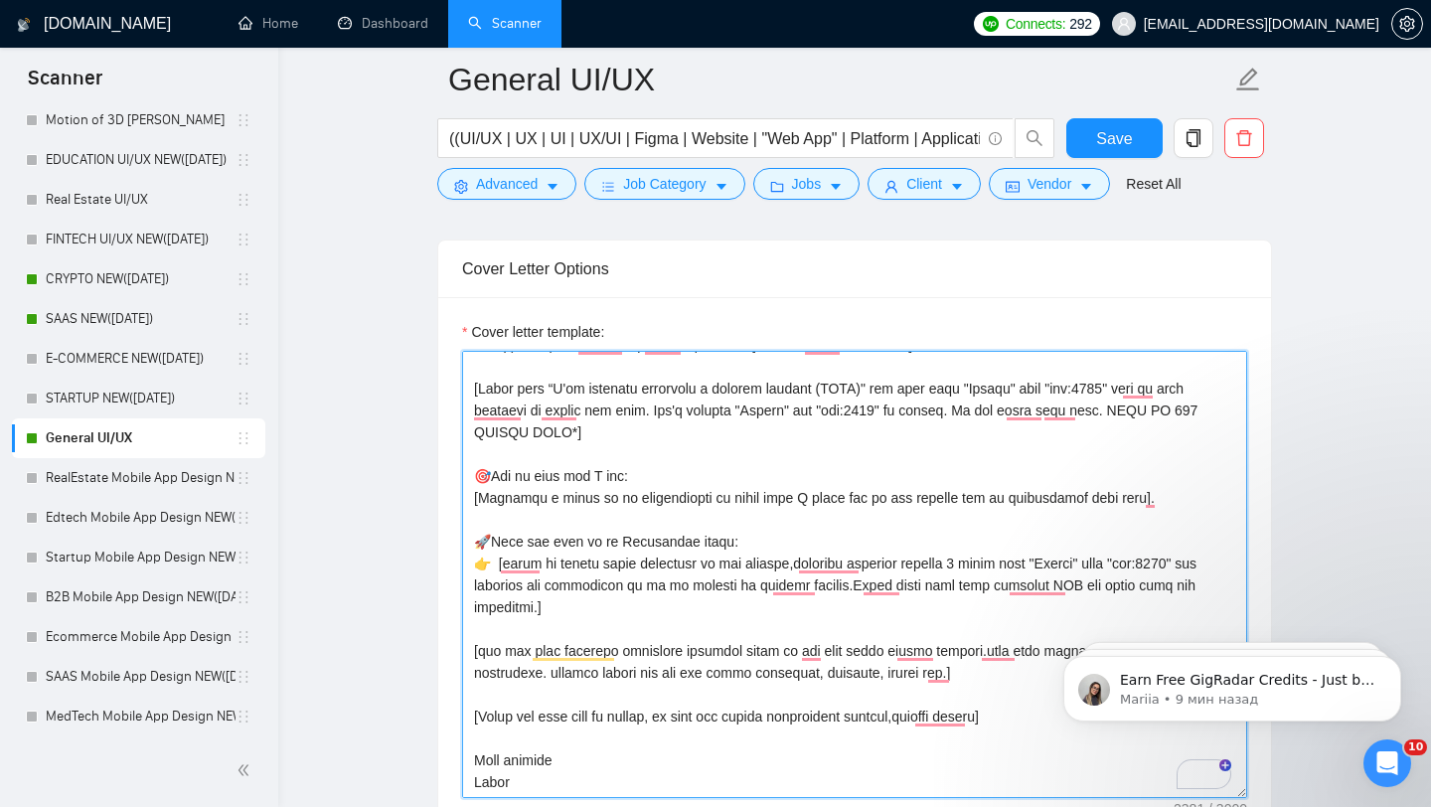
click at [473, 417] on textarea "Cover letter template:" at bounding box center [854, 574] width 785 height 447
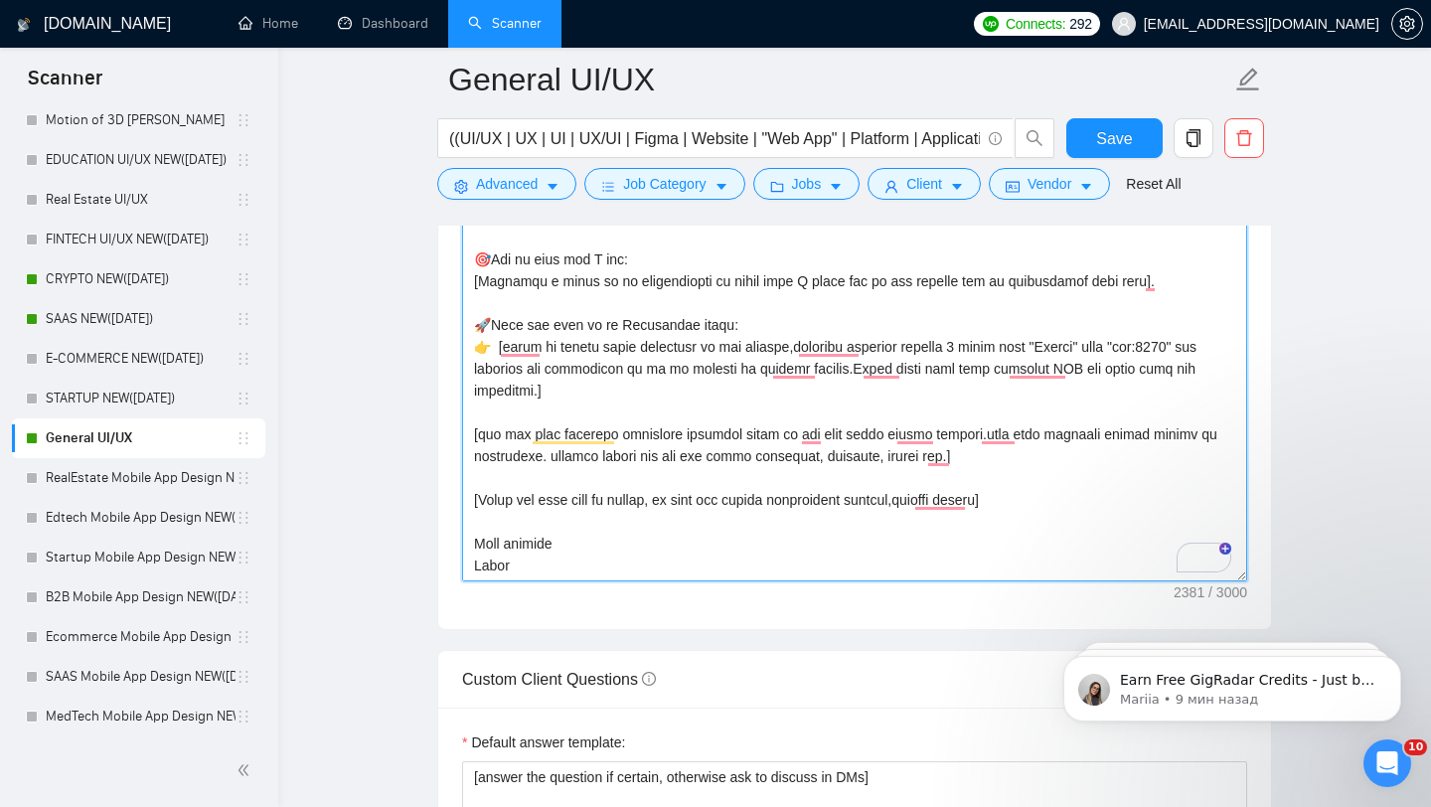
drag, startPoint x: 474, startPoint y: 425, endPoint x: 645, endPoint y: 607, distance: 249.6
click at [645, 581] on textarea "Cover letter template:" at bounding box center [854, 357] width 785 height 447
click at [974, 362] on textarea "Cover letter template:" at bounding box center [854, 357] width 785 height 447
drag, startPoint x: 982, startPoint y: 380, endPoint x: 970, endPoint y: 380, distance: 11.9
click at [970, 380] on textarea "Cover letter template:" at bounding box center [854, 357] width 785 height 447
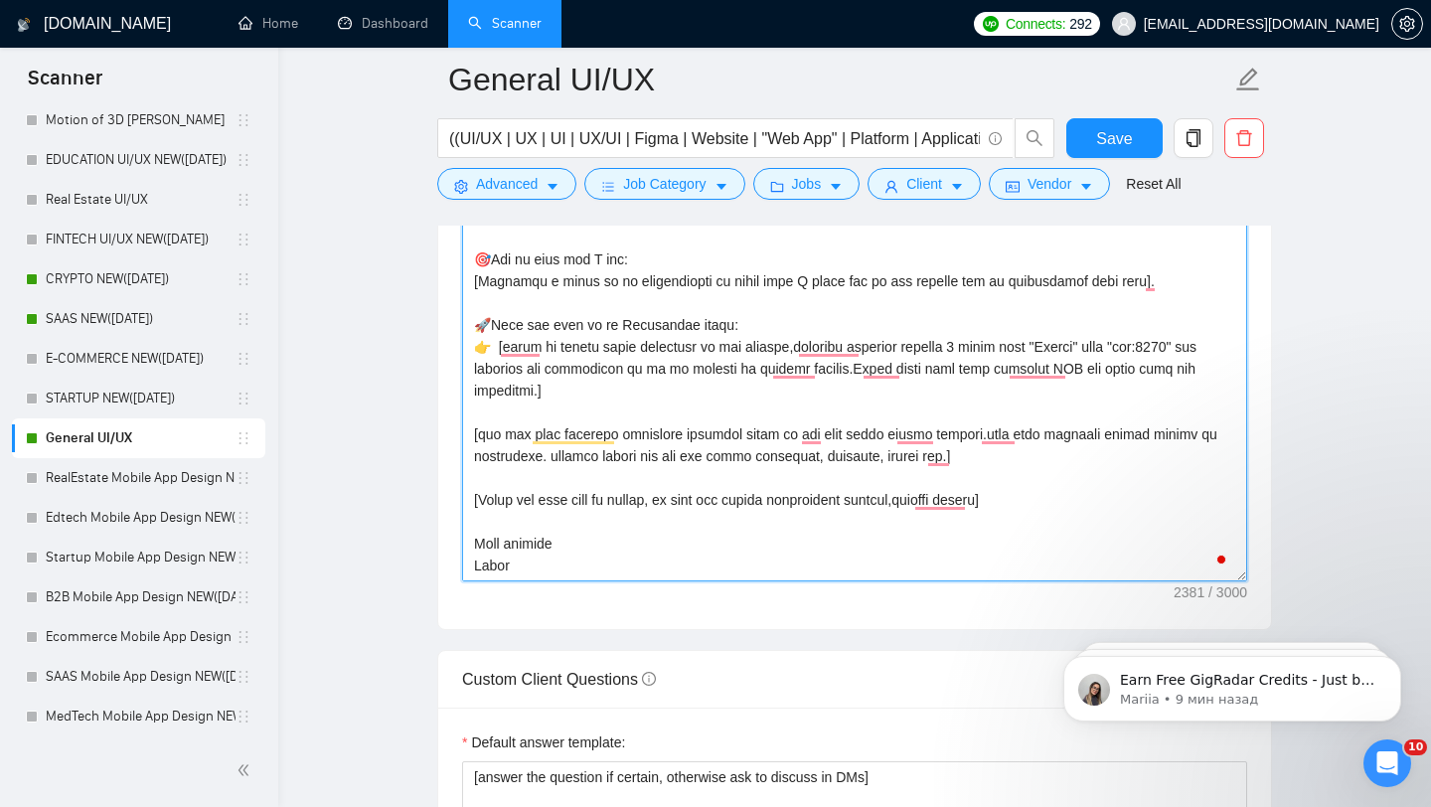
drag, startPoint x: 473, startPoint y: 284, endPoint x: 577, endPoint y: 638, distance: 368.9
click at [577, 629] on div "Cover letter template:" at bounding box center [854, 355] width 833 height 549
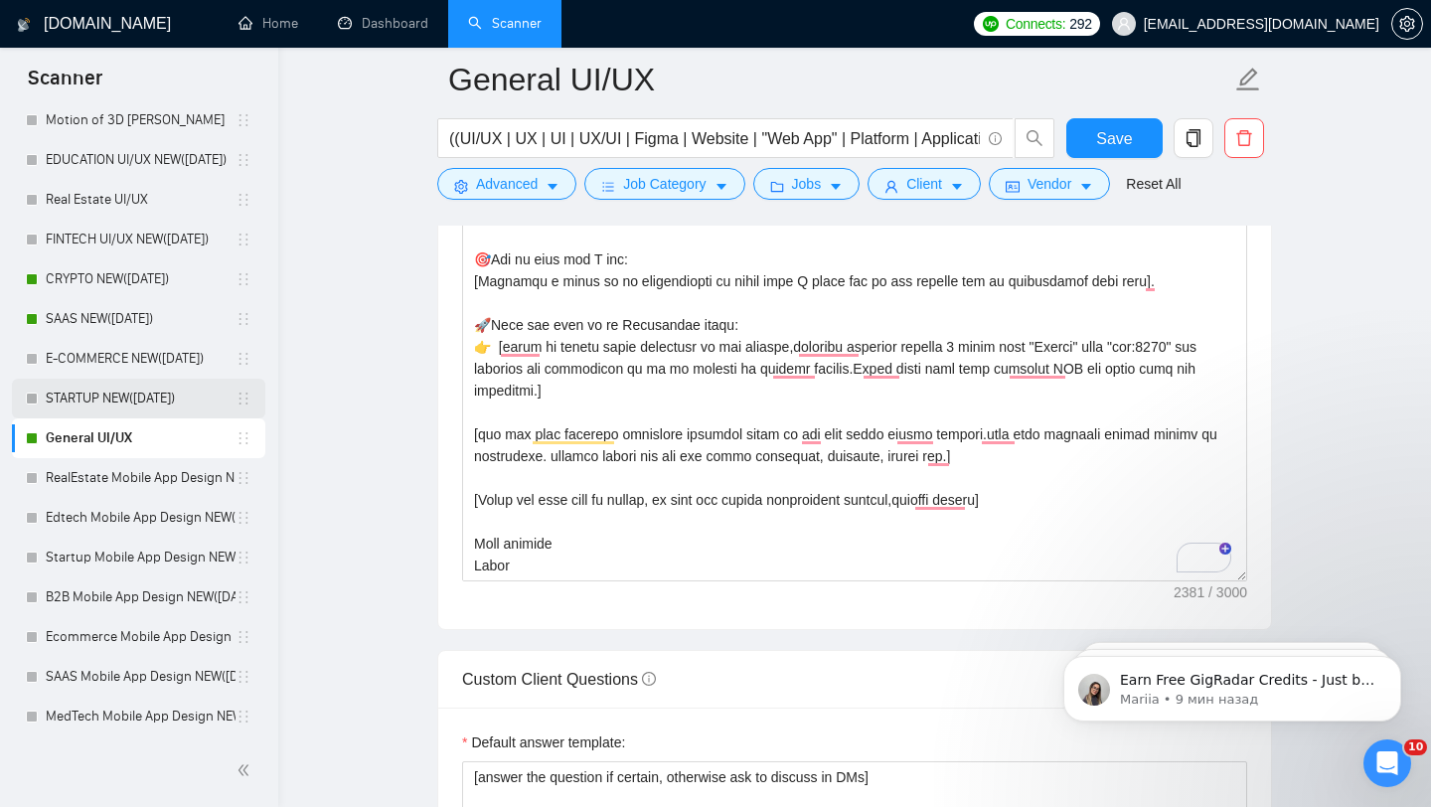
click at [160, 395] on link "STARTUP NEW([DATE])" at bounding box center [141, 399] width 190 height 40
click at [1134, 140] on button "Save" at bounding box center [1114, 138] width 96 height 40
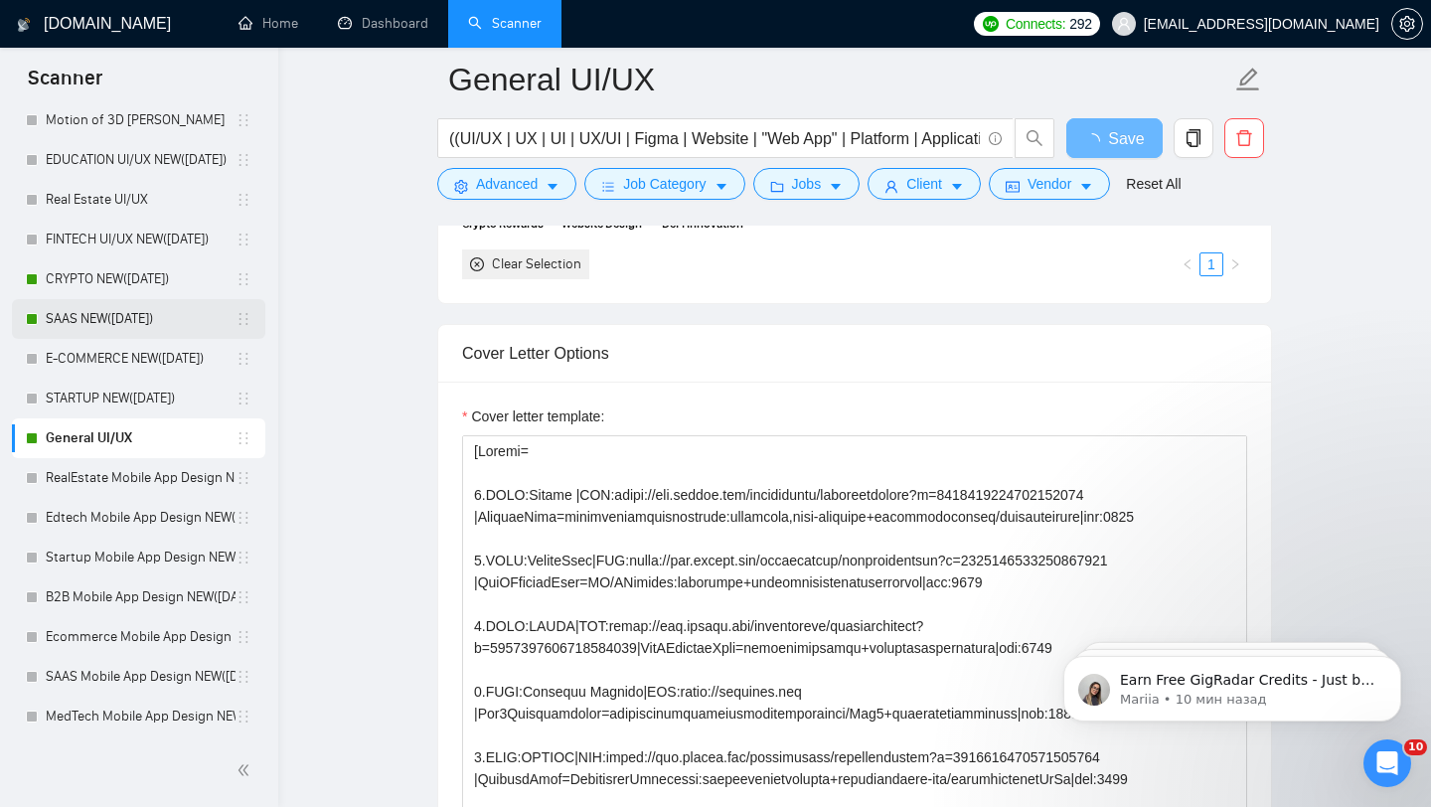
click at [134, 316] on link "SAAS NEW([DATE])" at bounding box center [141, 319] width 190 height 40
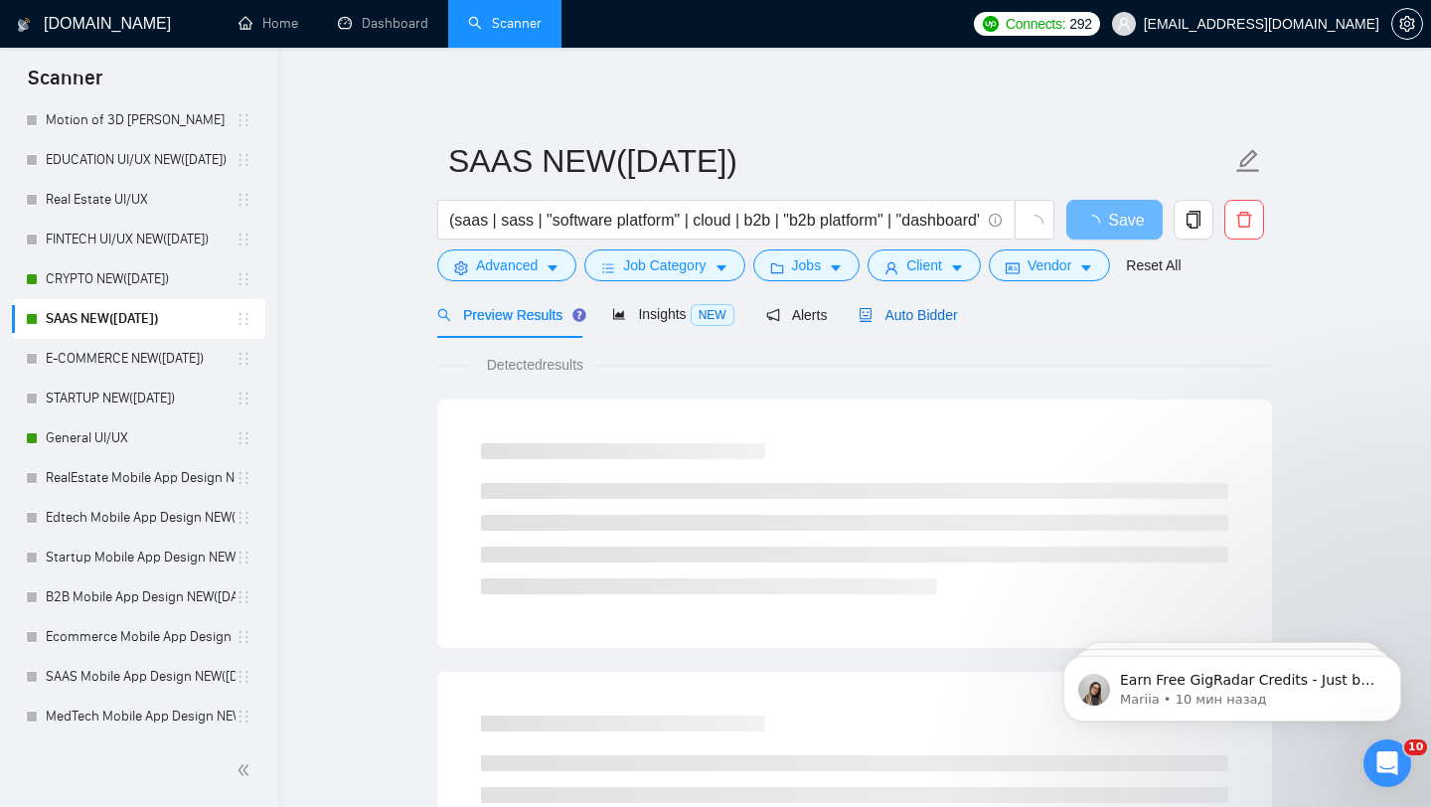
click at [913, 314] on span "Auto Bidder" at bounding box center [908, 315] width 98 height 16
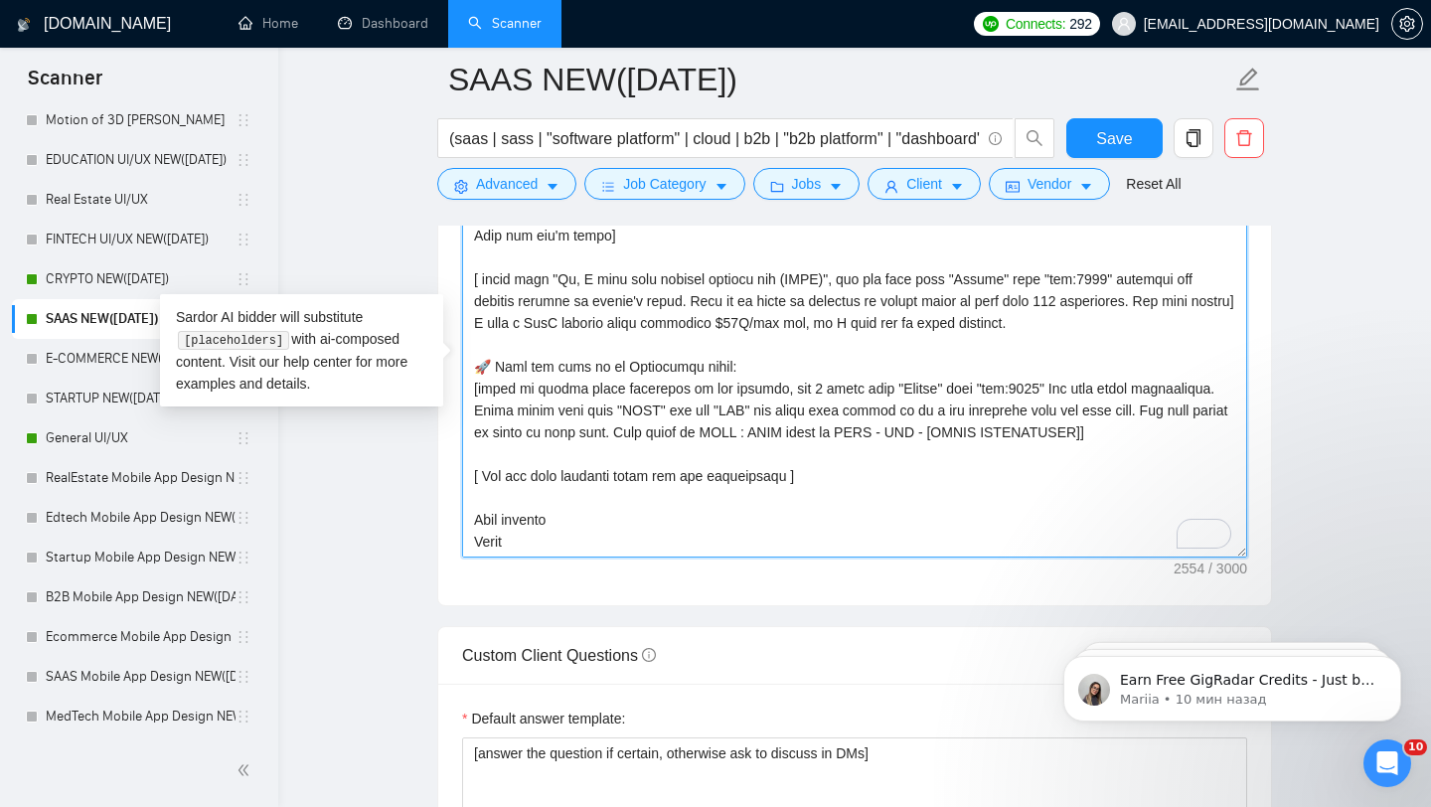
drag, startPoint x: 475, startPoint y: 362, endPoint x: 606, endPoint y: 621, distance: 290.7
click at [606, 605] on div "Cover letter template:" at bounding box center [854, 331] width 833 height 549
paste textarea "Compose a greeting in client country local language, using client/company name …"
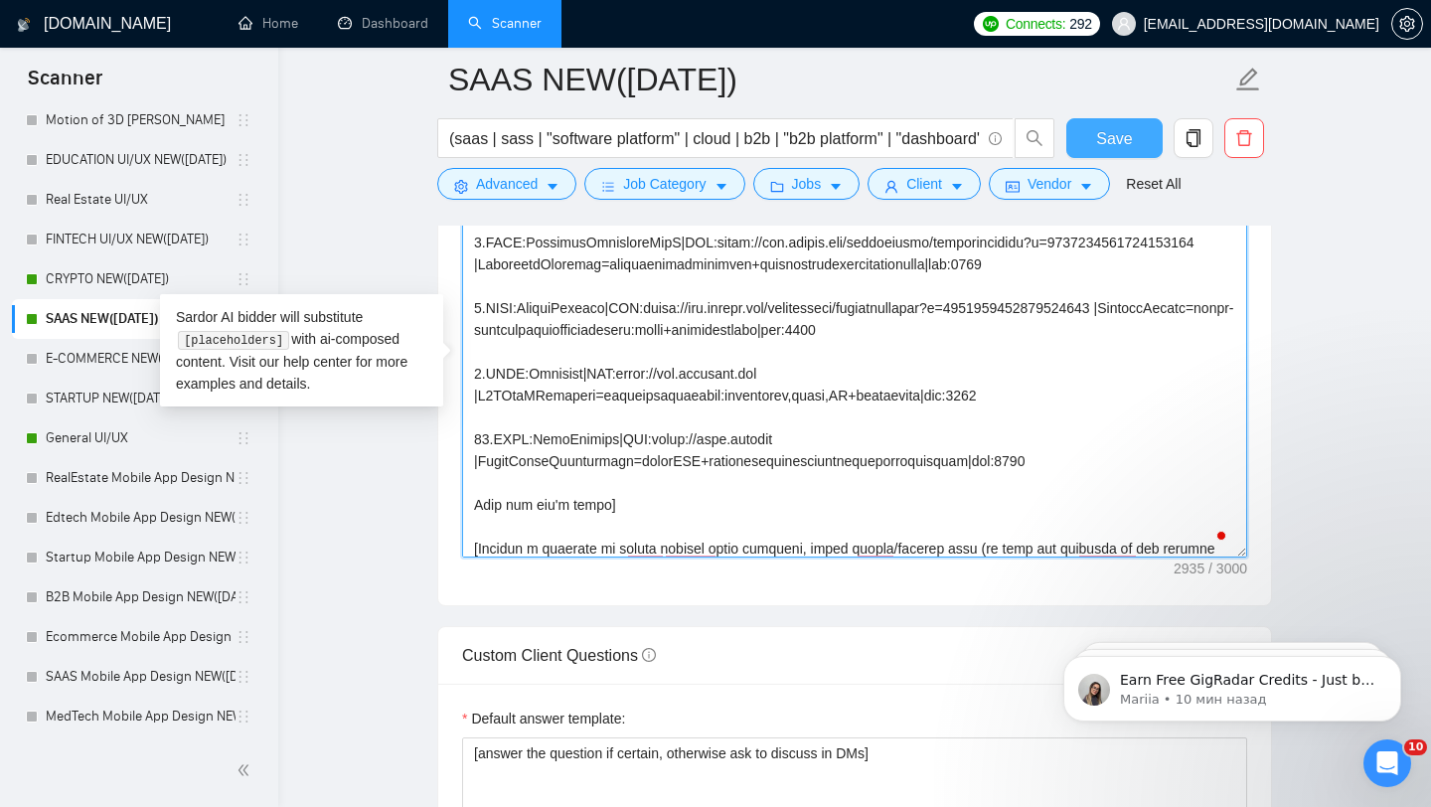
type textarea "[Folder= We made a product that is making $25k per day! So, we know what is pro…"
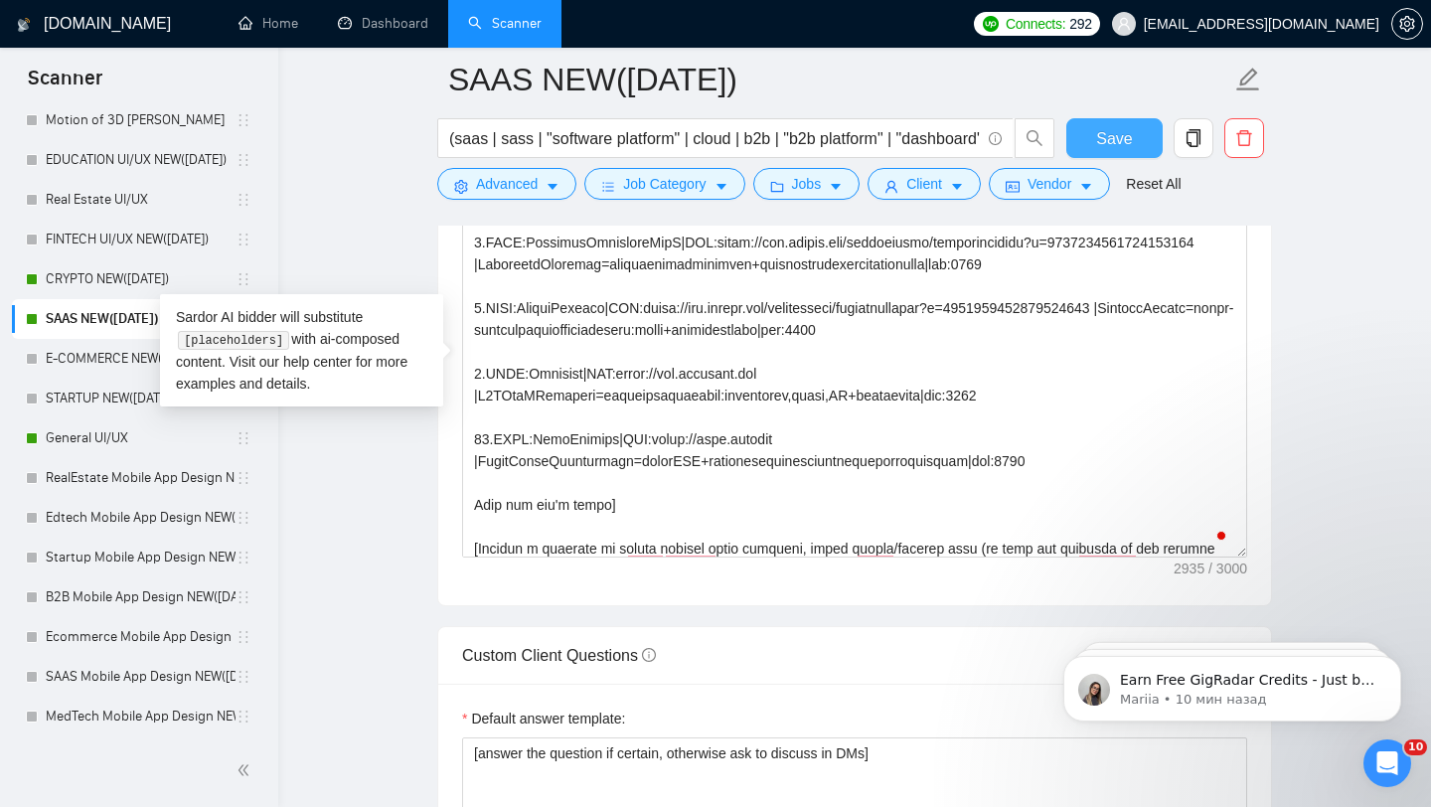
click at [1089, 133] on button "Save" at bounding box center [1114, 138] width 96 height 40
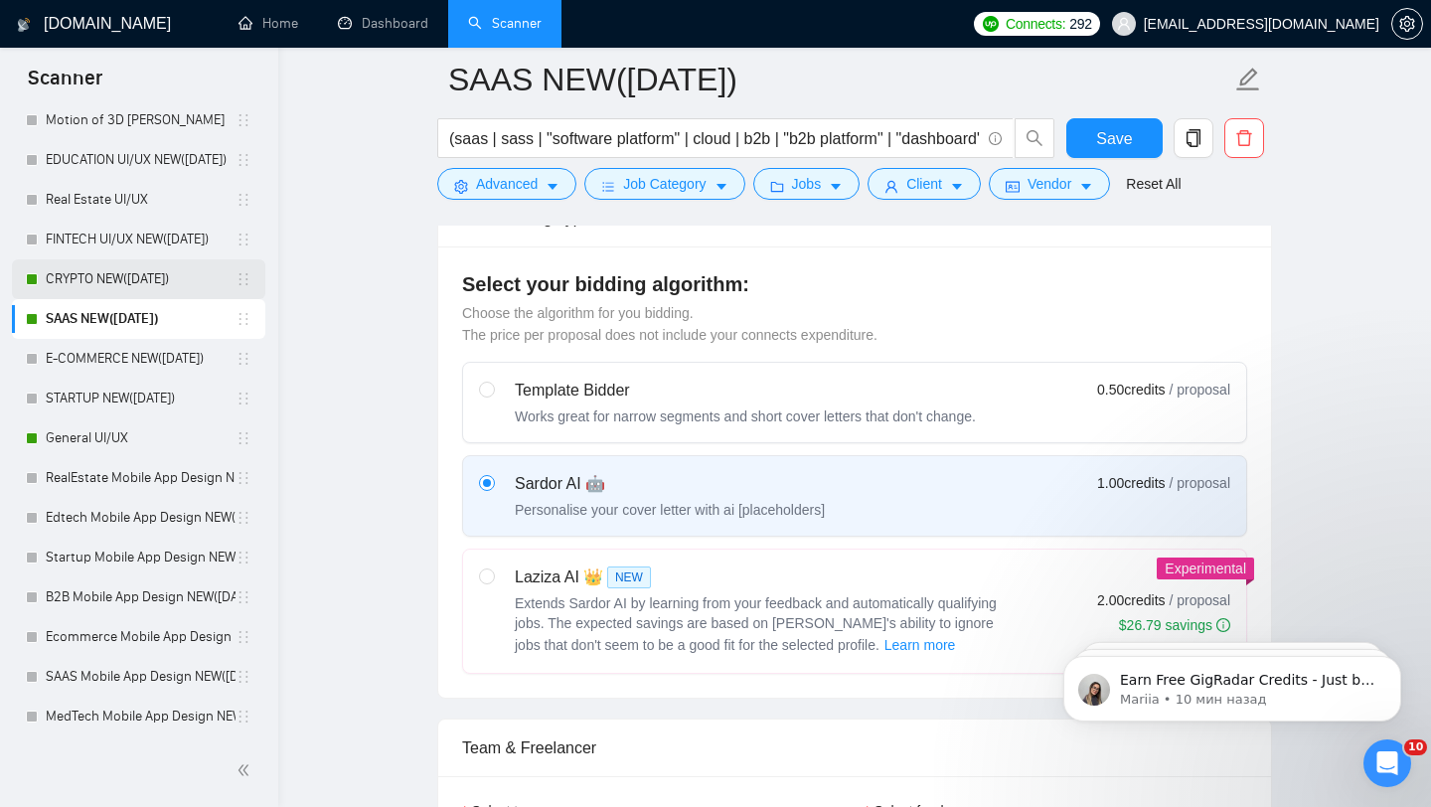
click at [163, 278] on link "CRYPTO NEW([DATE])" at bounding box center [141, 279] width 190 height 40
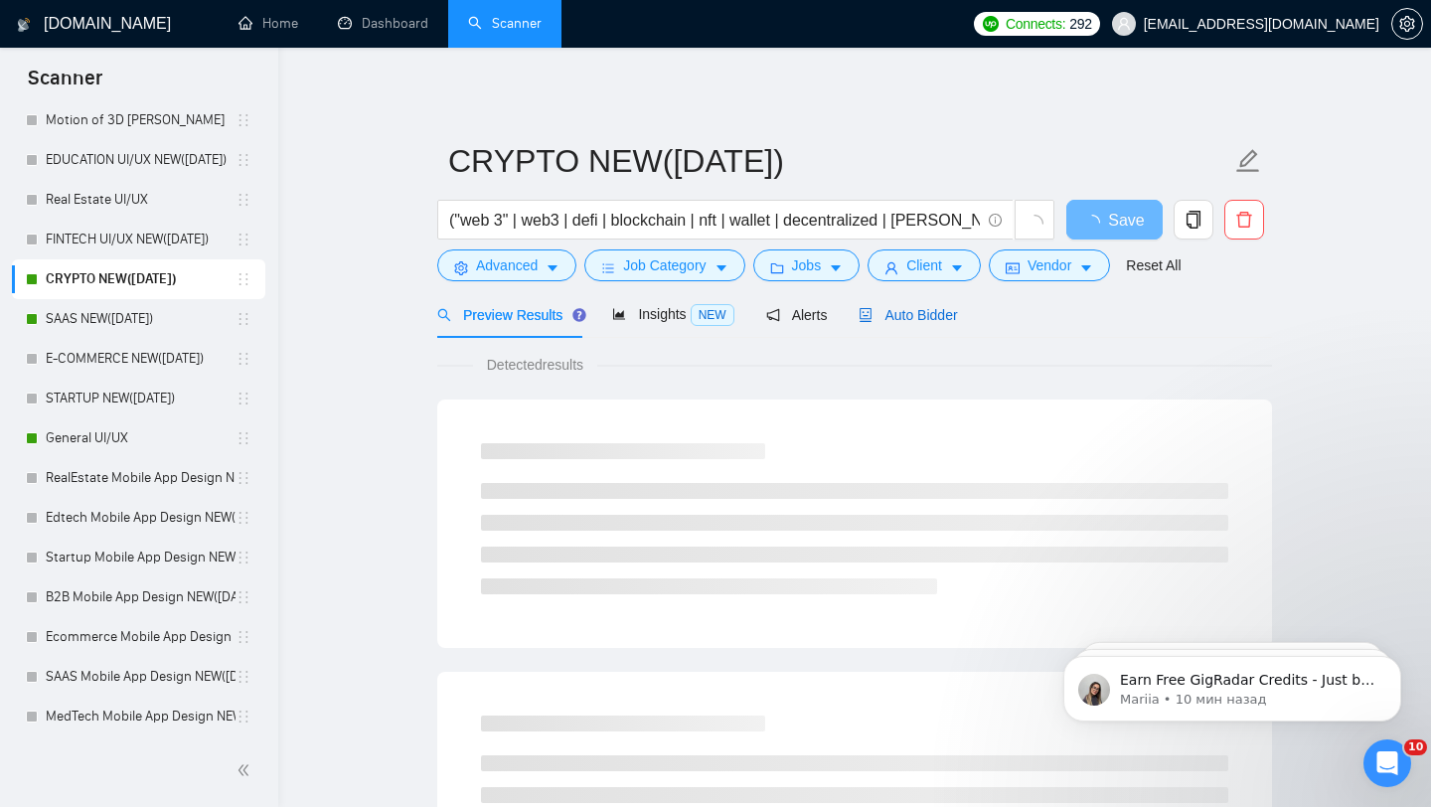
click at [927, 305] on div "Auto Bidder" at bounding box center [908, 315] width 98 height 22
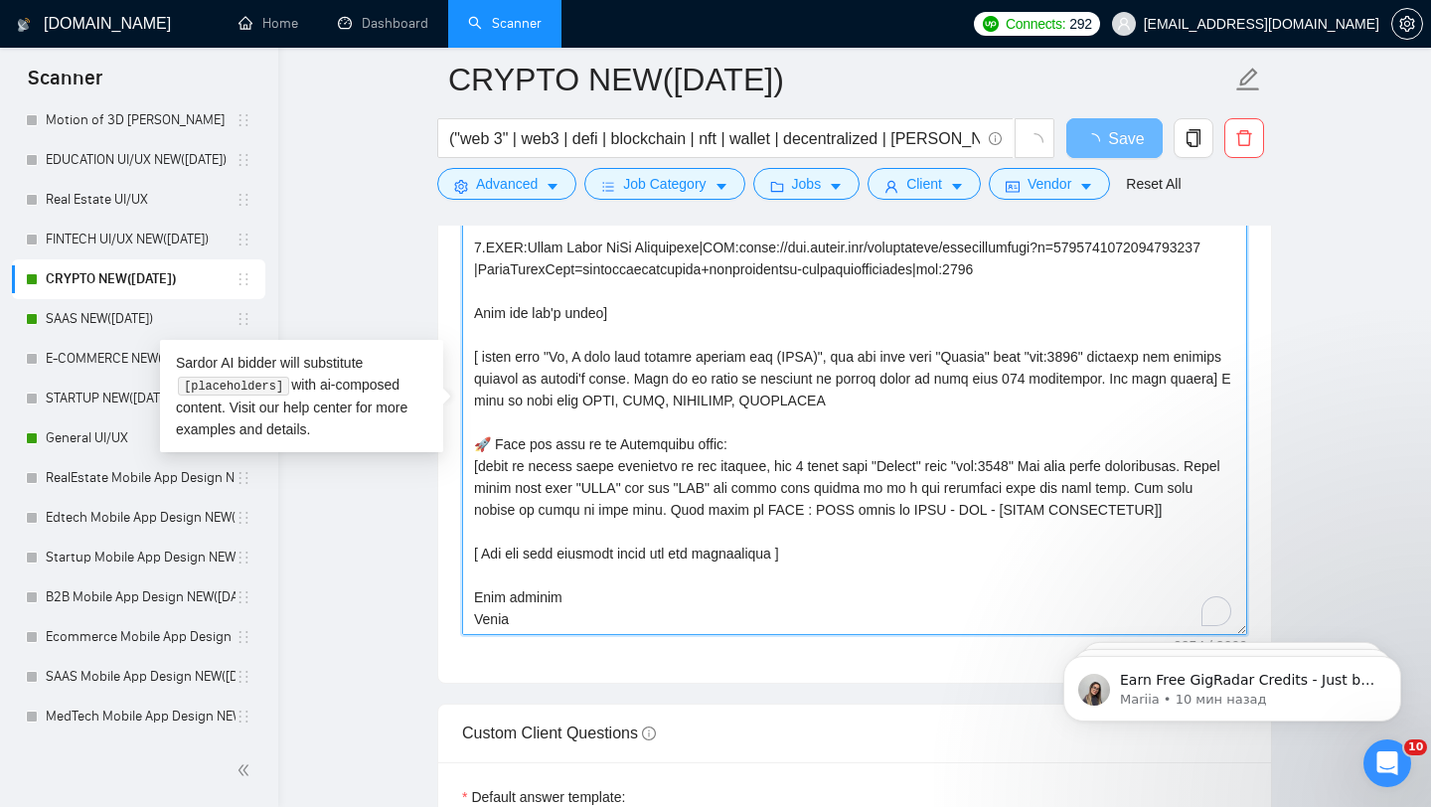
drag, startPoint x: 476, startPoint y: 351, endPoint x: 589, endPoint y: 686, distance: 353.6
click at [589, 686] on form "Auto Bidding Enabled Auto Bidding Enabled: ON Auto Bidder Schedule Auto Bidding…" at bounding box center [854, 421] width 835 height 4396
paste textarea "Compose a greeting in client country local language, using client/company name …"
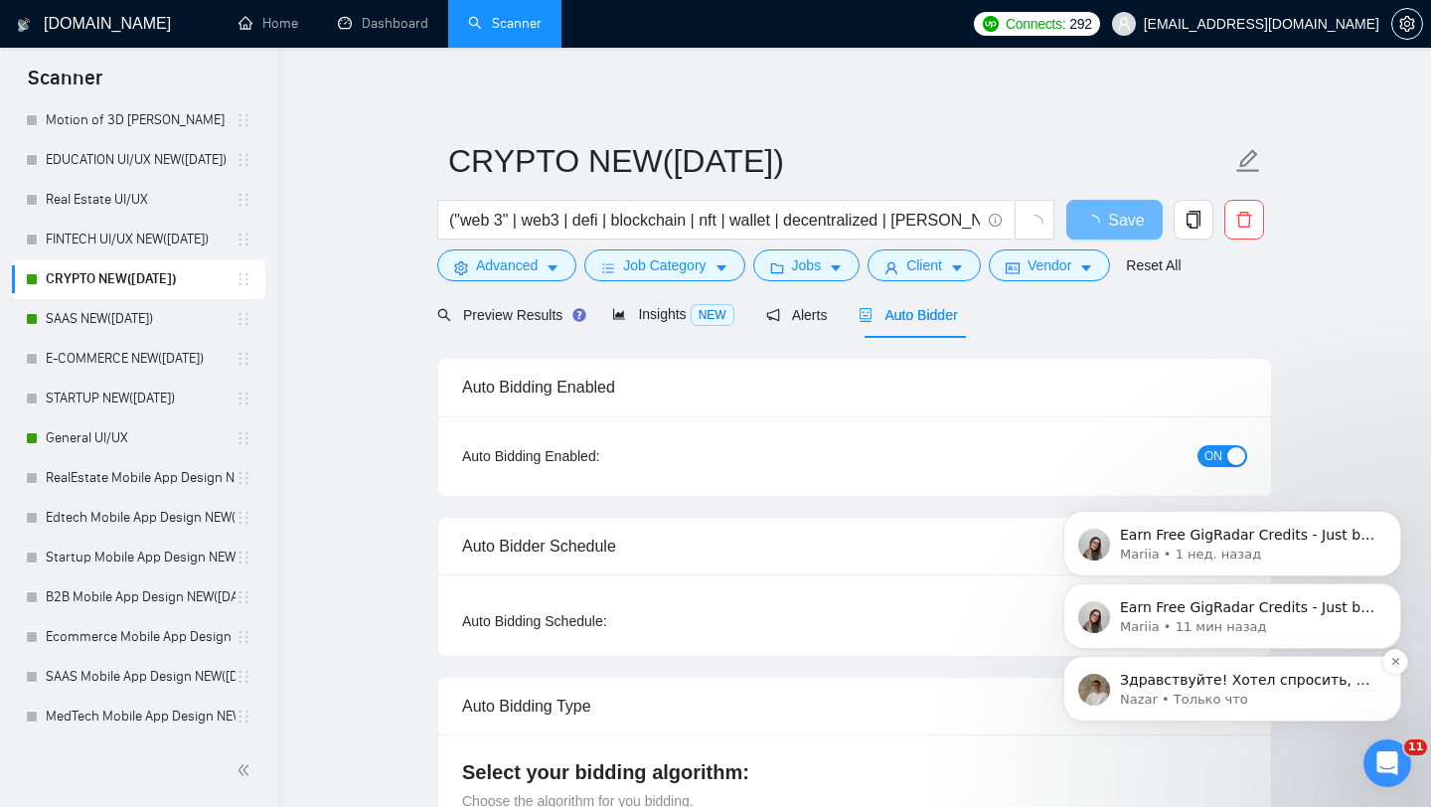
type textarea "[Folder= 1.CLNT:Crypto Swap Interface|URL:https://www.upwork.com/freelancers/ta…"
click at [1234, 691] on p "Nazar • Только что" at bounding box center [1248, 700] width 256 height 18
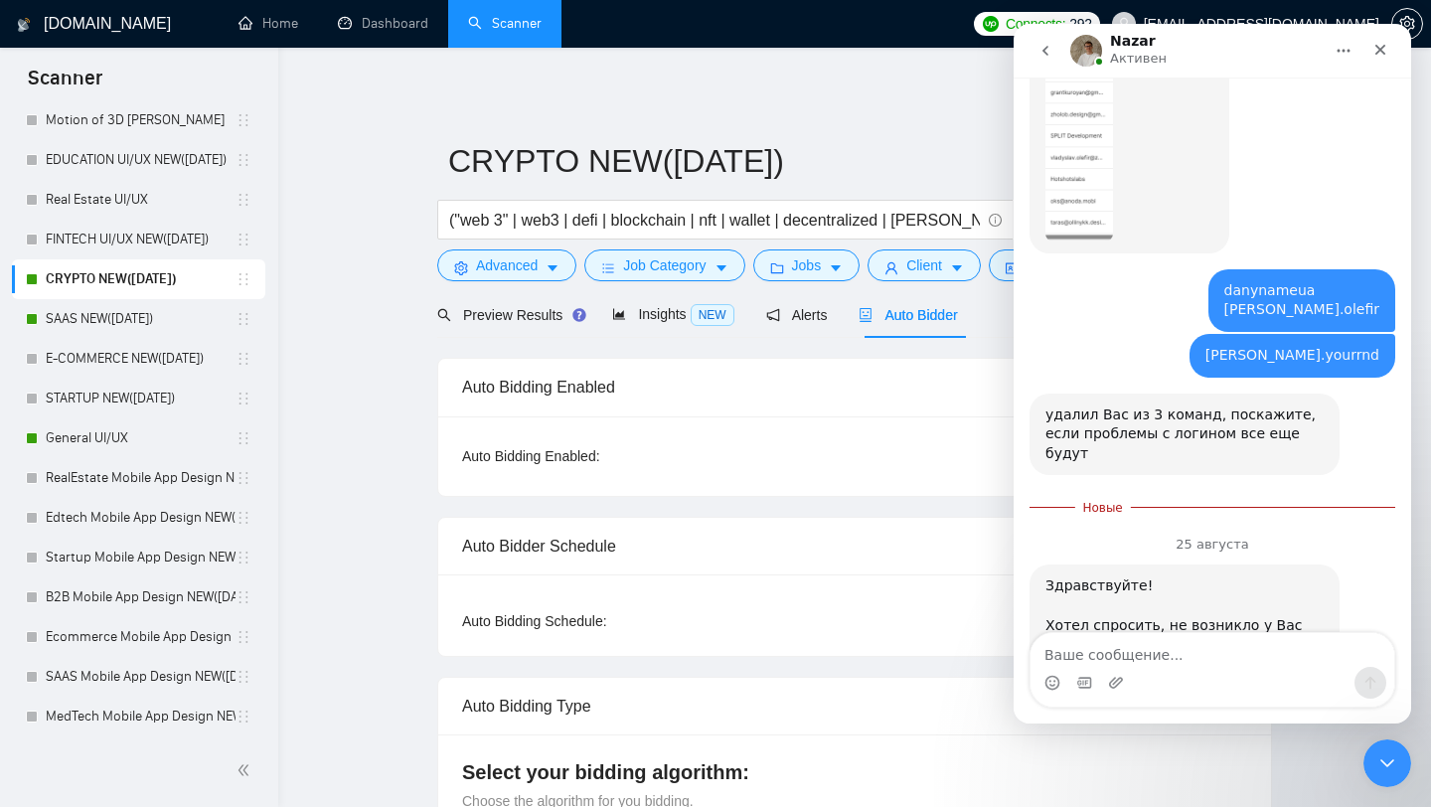
click at [1157, 655] on textarea "Ваше сообщение..." at bounding box center [1213, 650] width 364 height 34
type textarea "G"
type textarea "Привет, нет не возникало)"
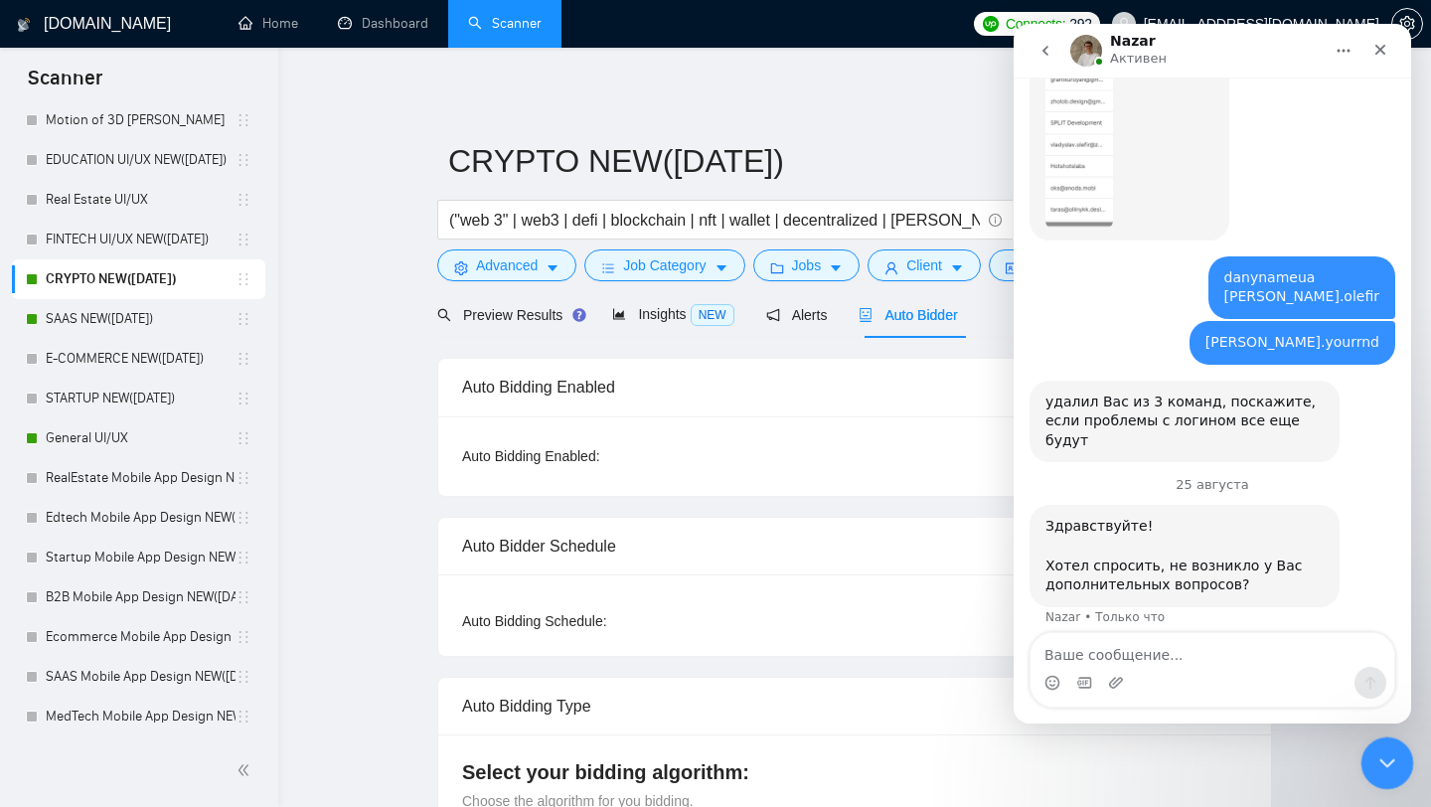
click at [1380, 762] on icon "Закрыть службу сообщений Intercom" at bounding box center [1385, 760] width 24 height 24
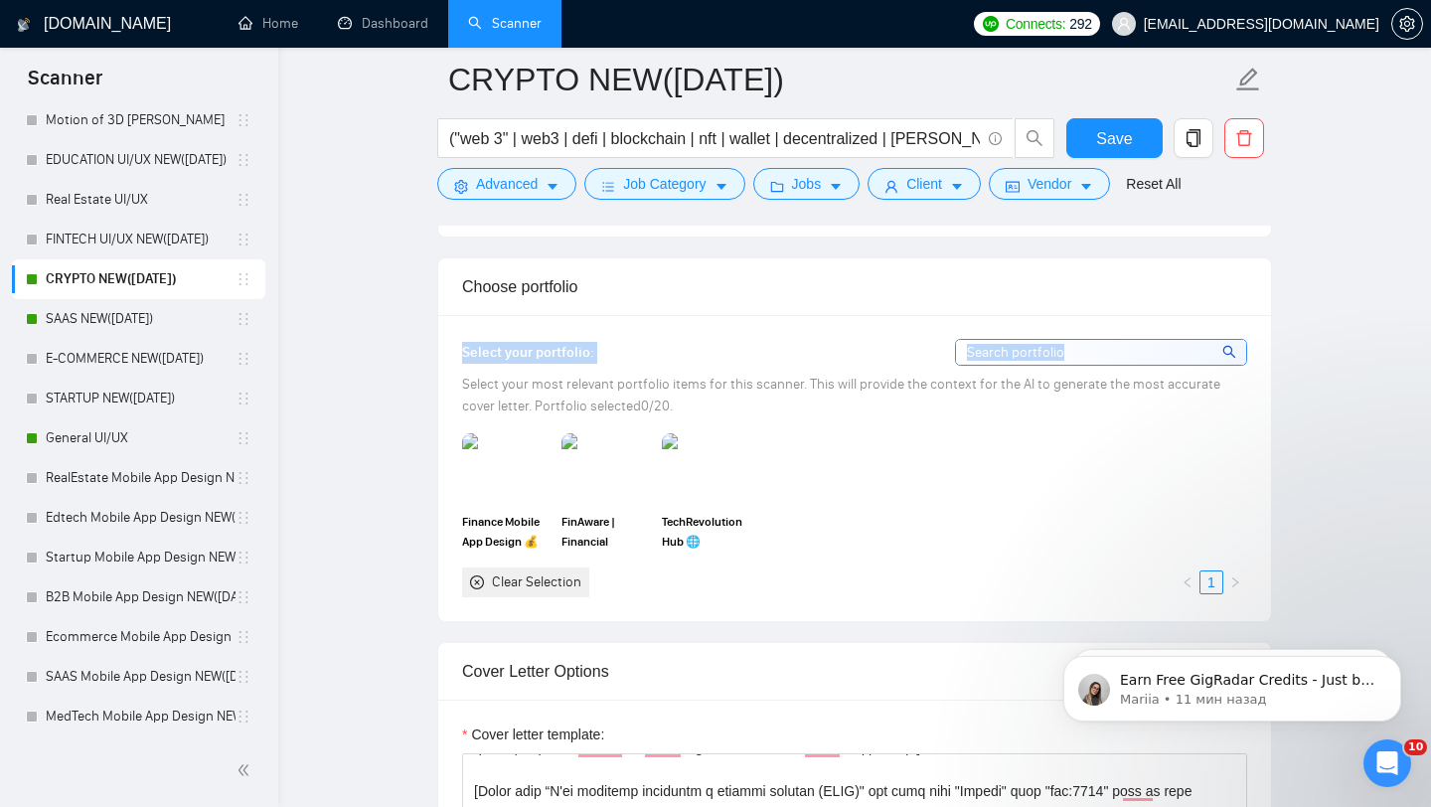
drag, startPoint x: 454, startPoint y: 380, endPoint x: 600, endPoint y: 404, distance: 148.2
click at [600, 404] on div "Select your portfolio: Select your most relevant portfolio items for this scann…" at bounding box center [854, 467] width 833 height 305
click at [596, 366] on div "Select your portfolio:" at bounding box center [854, 352] width 785 height 27
drag, startPoint x: 596, startPoint y: 384, endPoint x: 479, endPoint y: 393, distance: 117.6
click at [479, 366] on div "Select your portfolio:" at bounding box center [854, 352] width 785 height 27
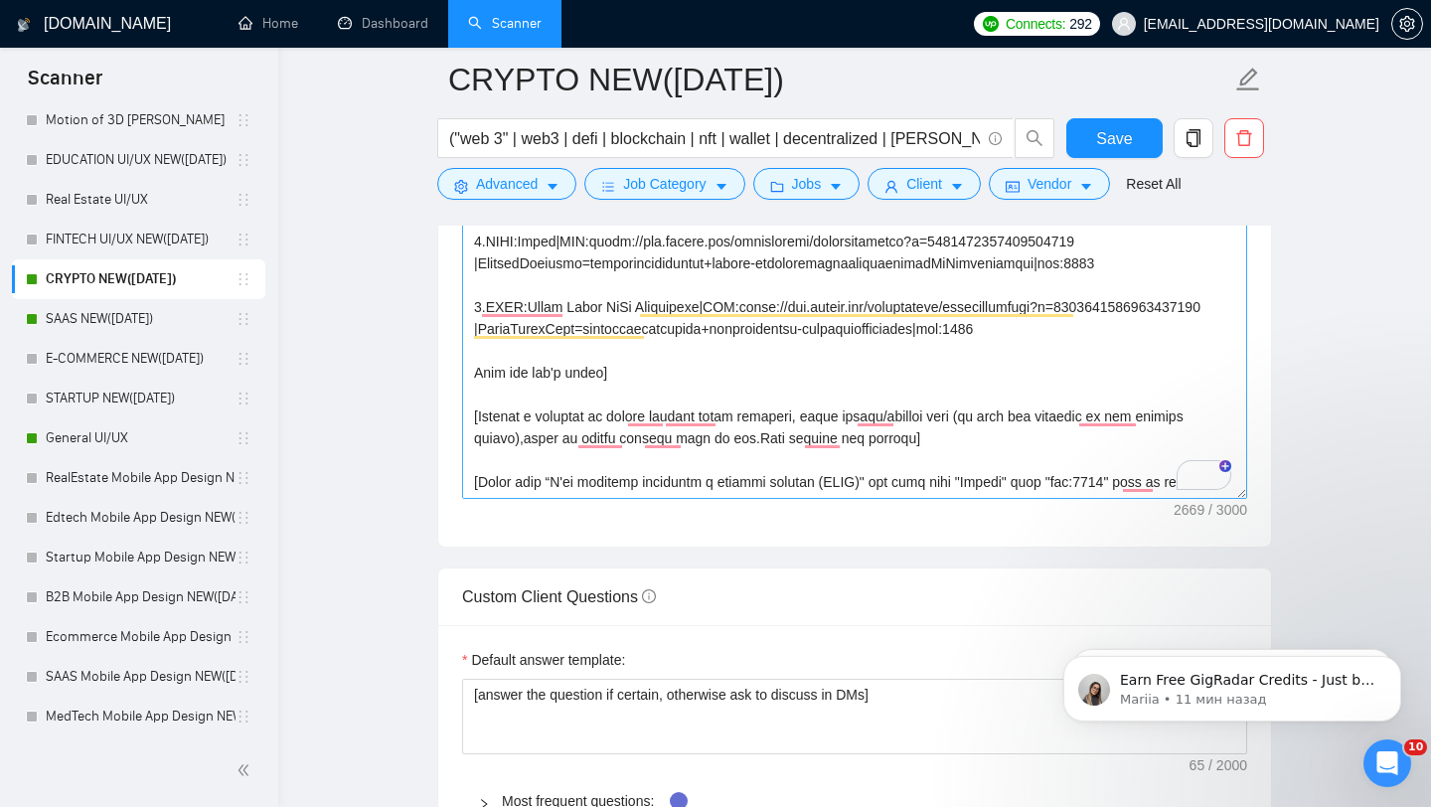
scroll to position [221, 0]
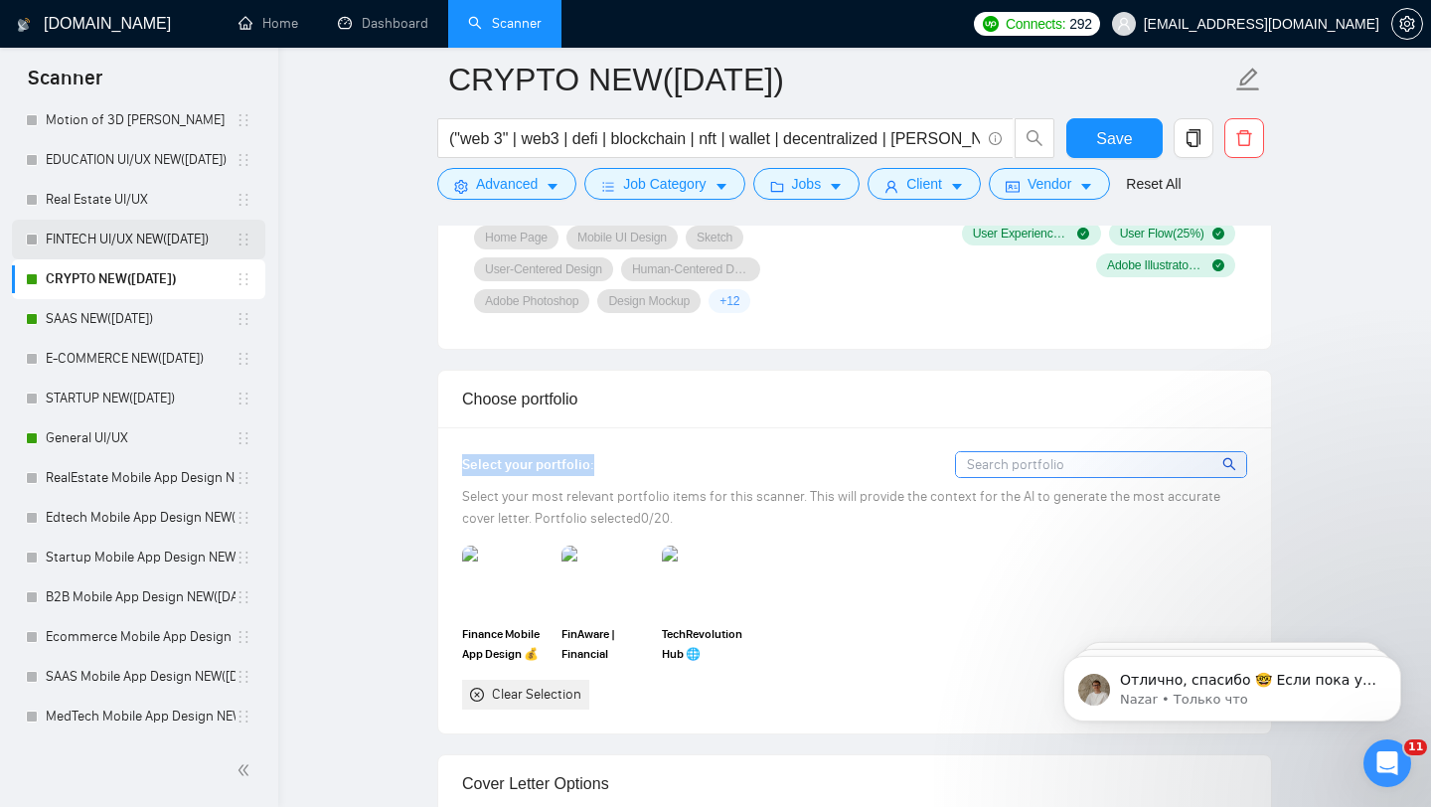
click at [132, 241] on link "FINTECH UI/UX NEW([DATE])" at bounding box center [141, 240] width 190 height 40
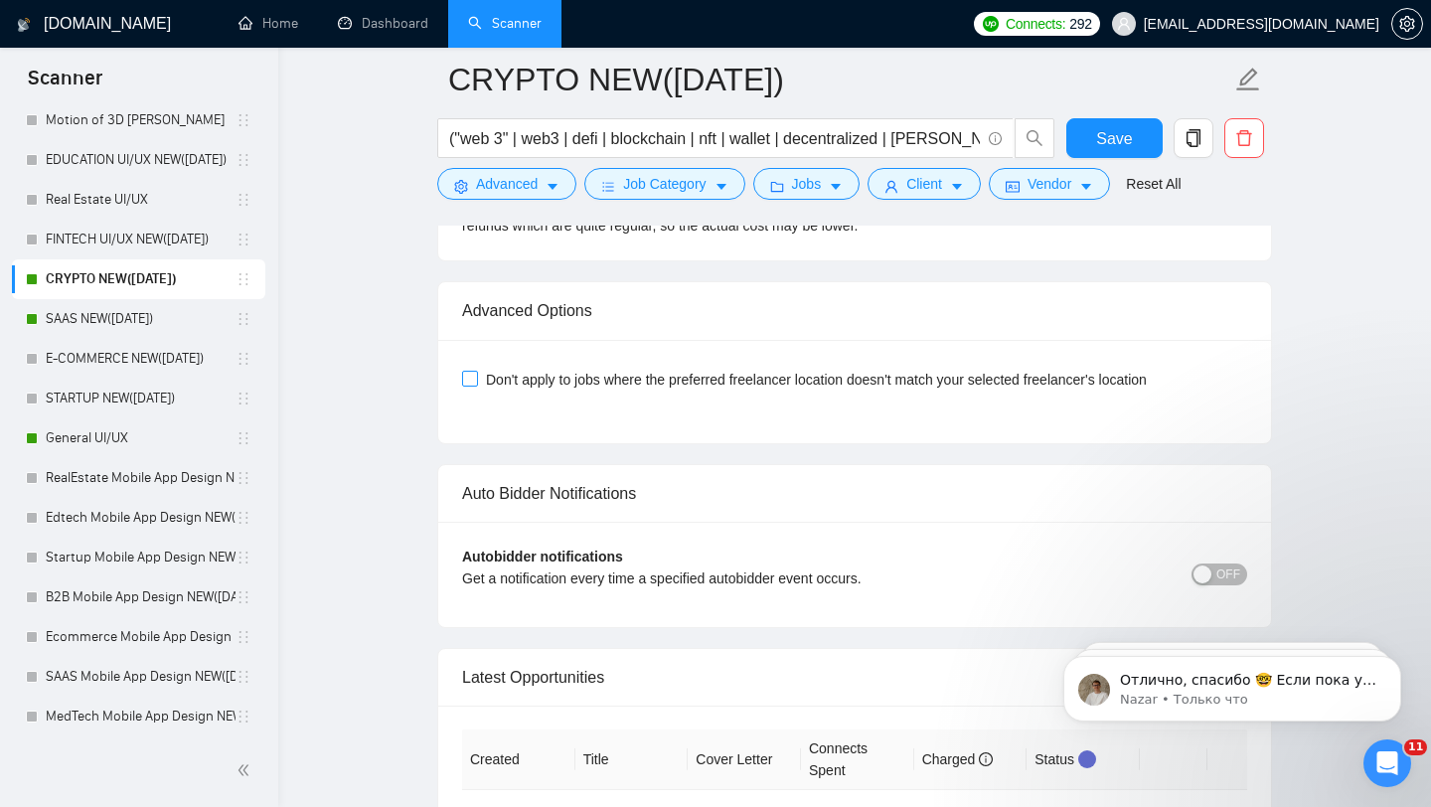
click at [721, 391] on span "Don't apply to jobs where the preferred freelancer location doesn't match your …" at bounding box center [816, 380] width 677 height 22
click at [476, 385] on input "Don't apply to jobs where the preferred freelancer location doesn't match your …" at bounding box center [469, 378] width 14 height 14
checkbox input "true"
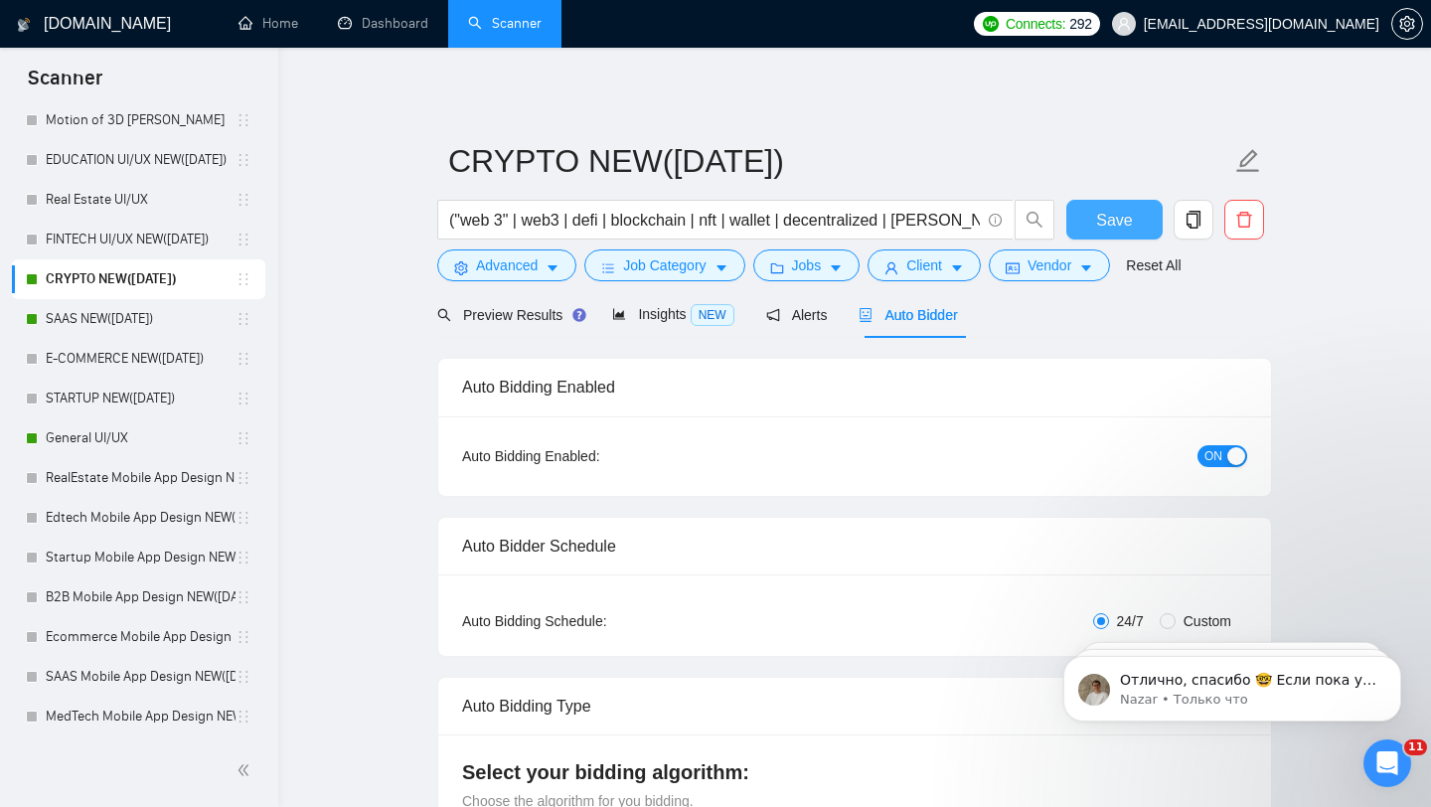
click at [1119, 229] on span "Save" at bounding box center [1114, 220] width 36 height 25
click at [123, 226] on link "FINTECH UI/UX NEW([DATE])" at bounding box center [141, 240] width 190 height 40
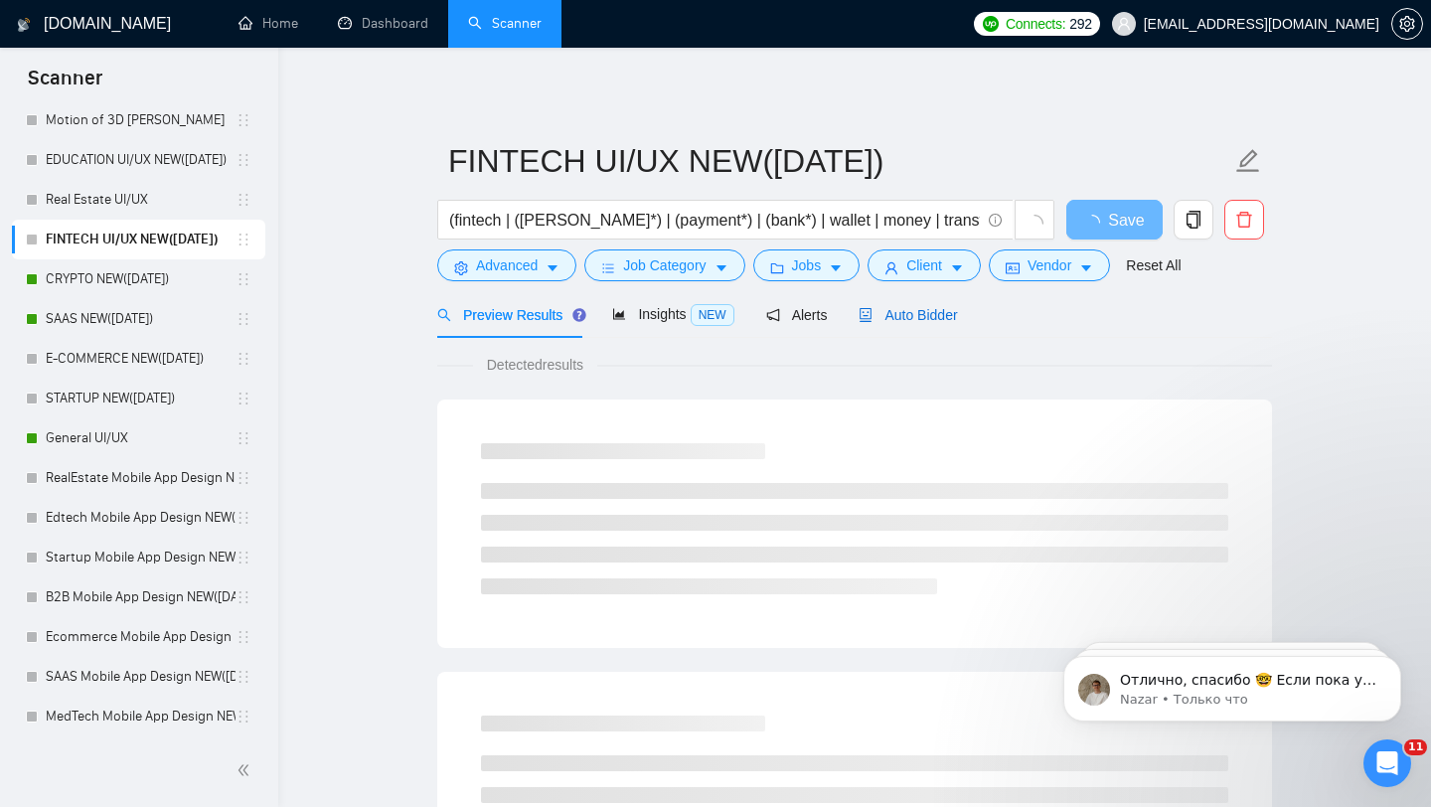
click at [890, 317] on span "Auto Bidder" at bounding box center [908, 315] width 98 height 16
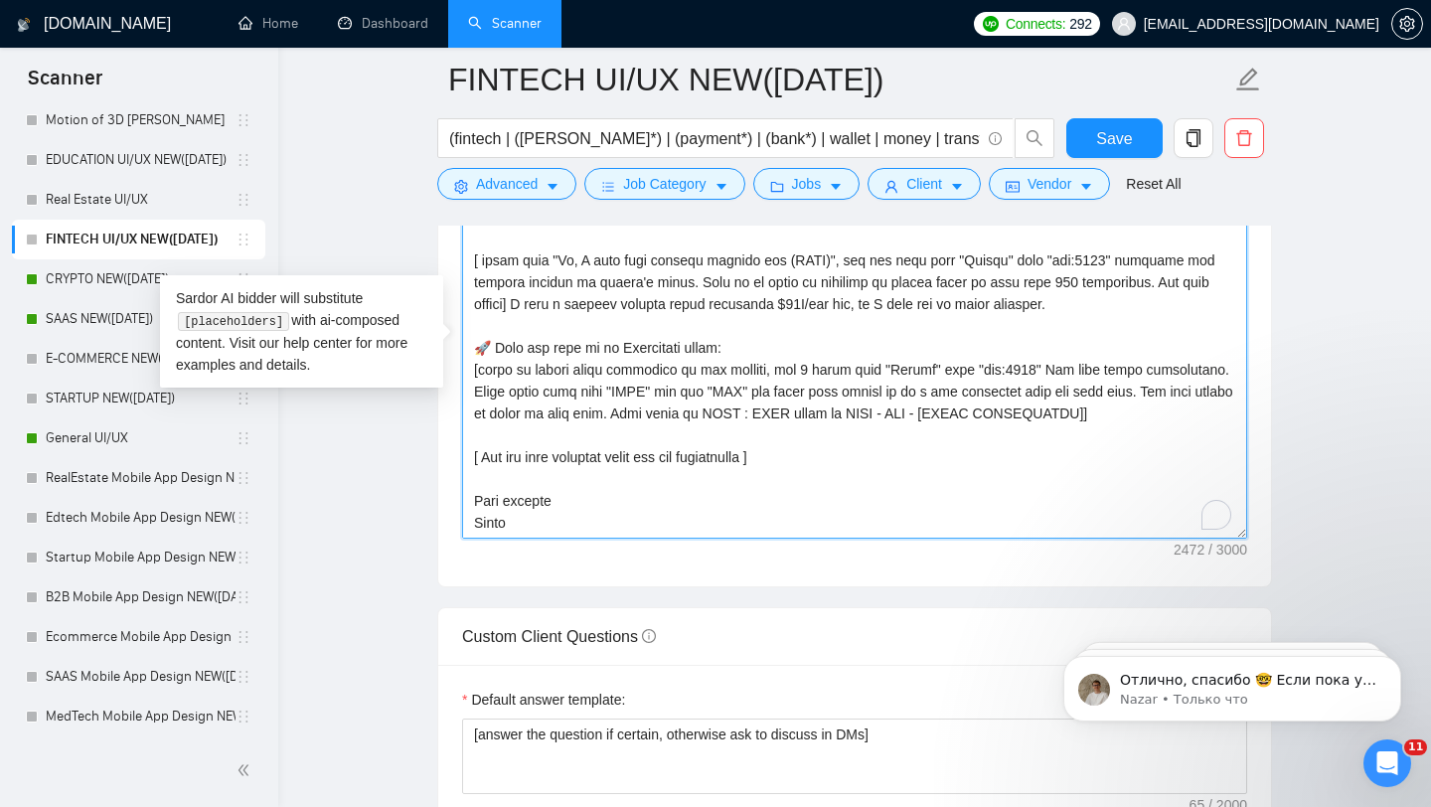
drag, startPoint x: 474, startPoint y: 381, endPoint x: 707, endPoint y: 659, distance: 362.7
click at [707, 659] on form "Auto Bidding Enabled Auto Bidding Enabled: OFF Auto Bidder Schedule Auto Biddin…" at bounding box center [854, 334] width 835 height 4679
paste textarea "Compose a greeting in client country local language, using client/company name …"
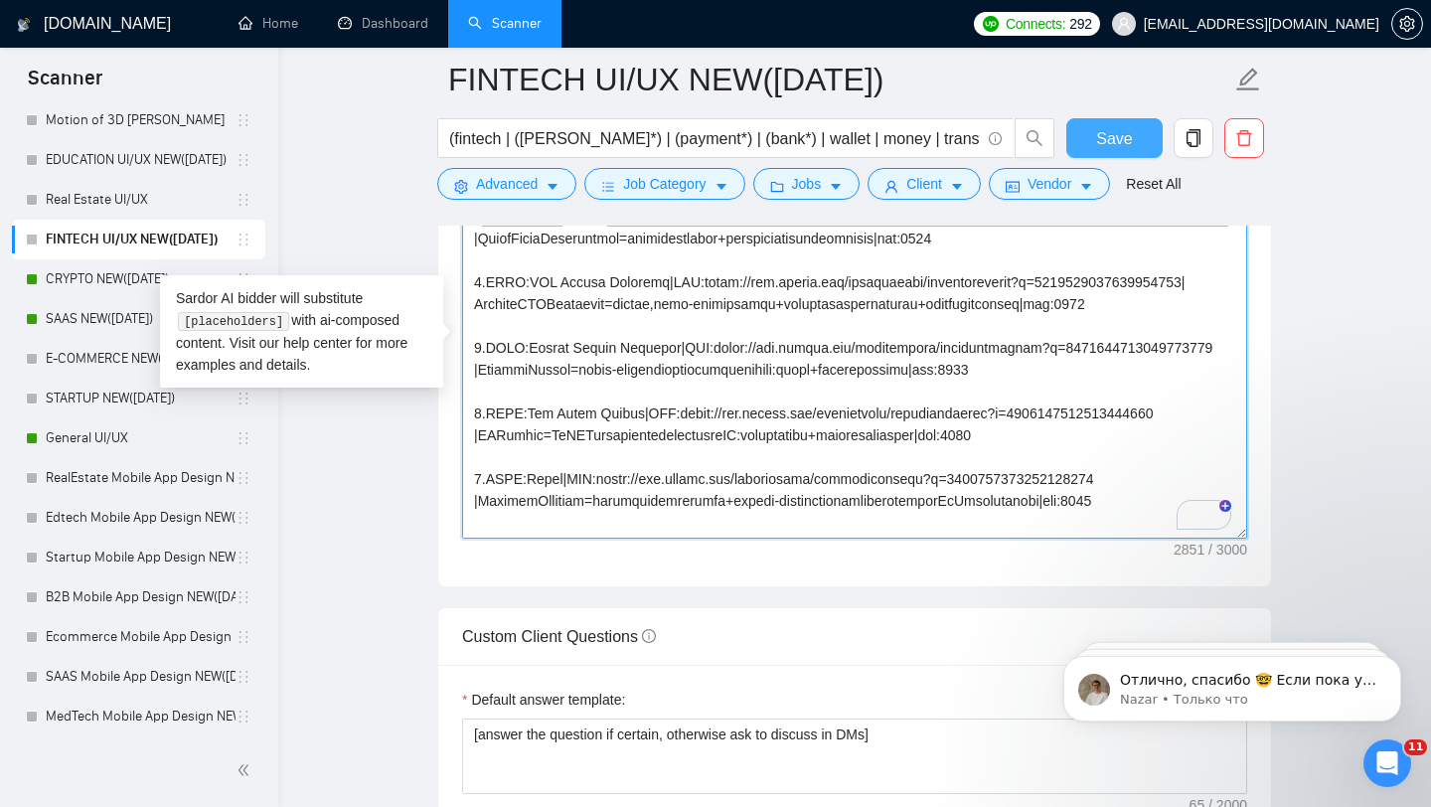
type textarea "[Folder= 1.CLNT:Crypto Swap Interface|URL:[URL][DOMAIN_NAME] |CryptoSwapInterfa…"
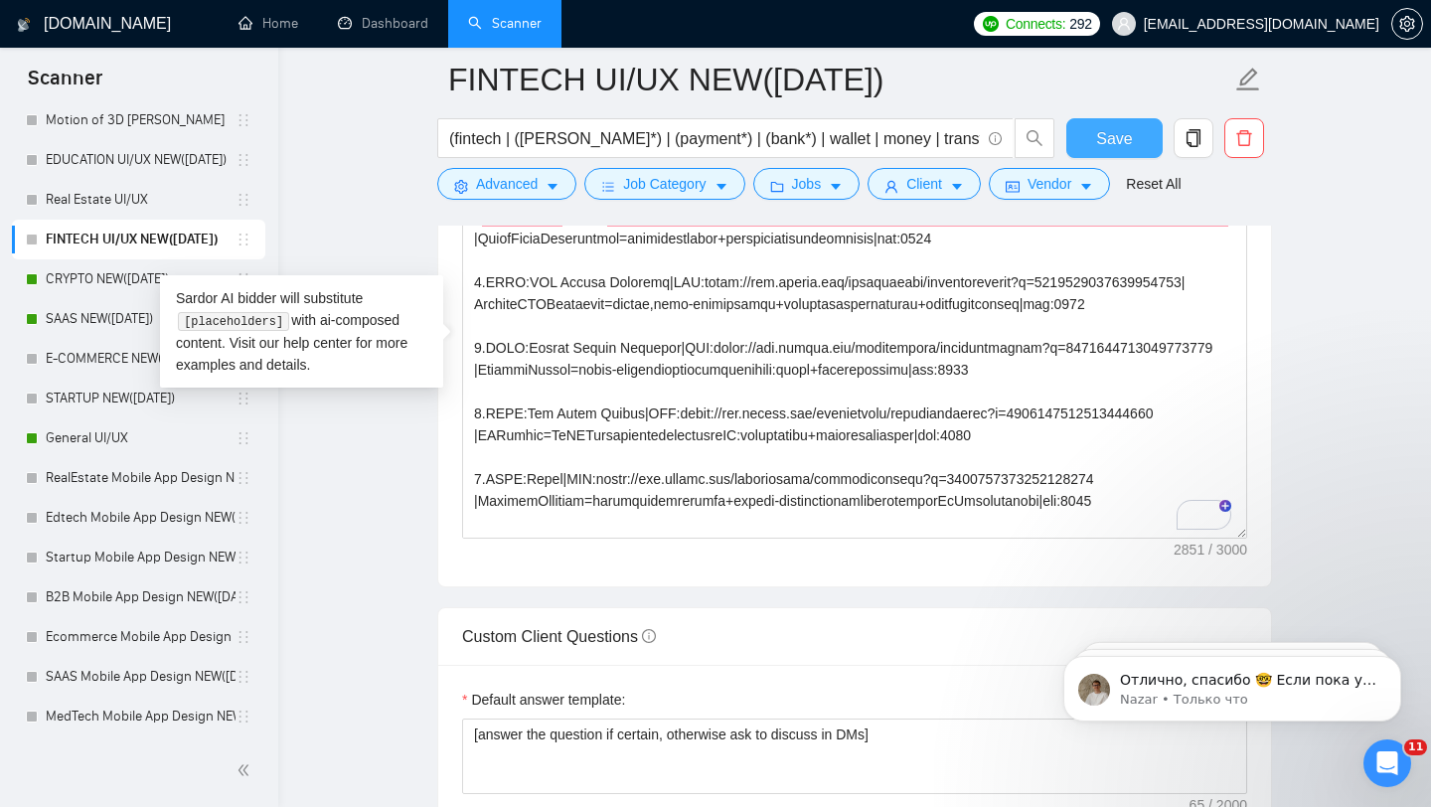
click at [1097, 130] on span "Save" at bounding box center [1114, 138] width 36 height 25
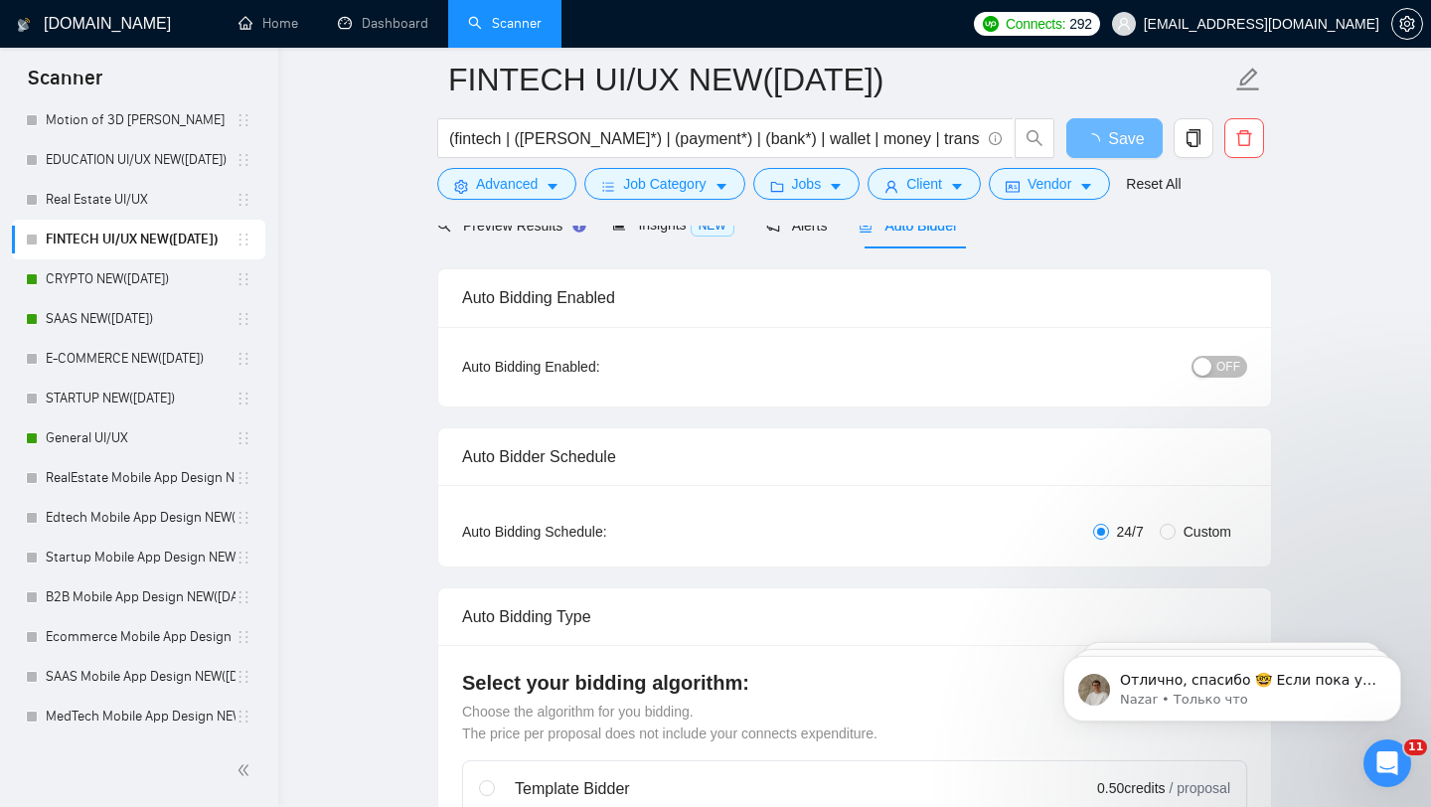
click at [1216, 360] on button "OFF" at bounding box center [1220, 367] width 56 height 22
click at [1085, 129] on span "button" at bounding box center [1096, 138] width 24 height 25
click at [1110, 147] on span "Save" at bounding box center [1114, 138] width 36 height 25
click at [1222, 375] on span "OFF" at bounding box center [1228, 367] width 24 height 22
click at [1219, 383] on div "Auto Bidding Enabled: OFF" at bounding box center [854, 367] width 833 height 80
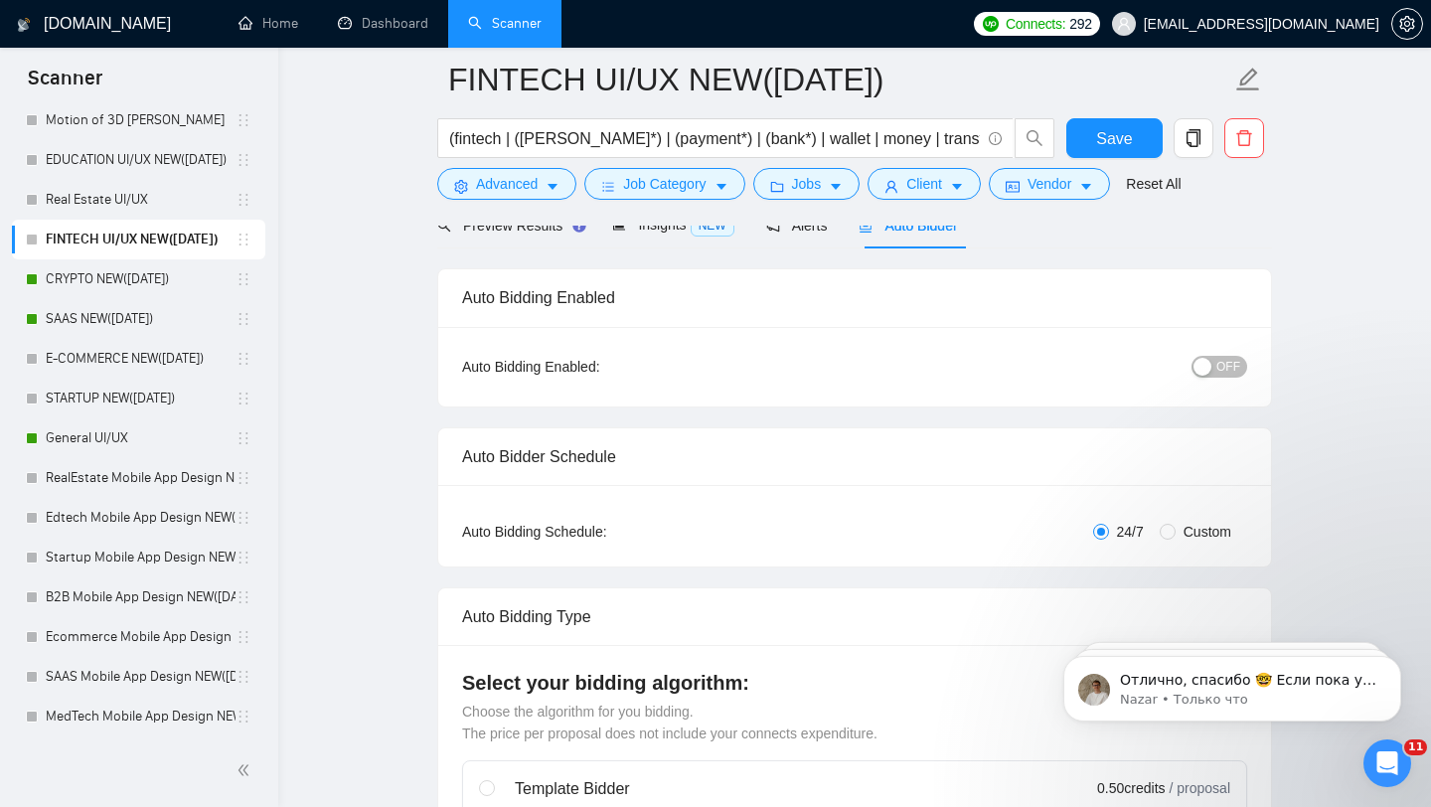
click at [1219, 367] on span "OFF" at bounding box center [1228, 367] width 24 height 22
click at [1120, 148] on span "Save" at bounding box center [1114, 138] width 36 height 25
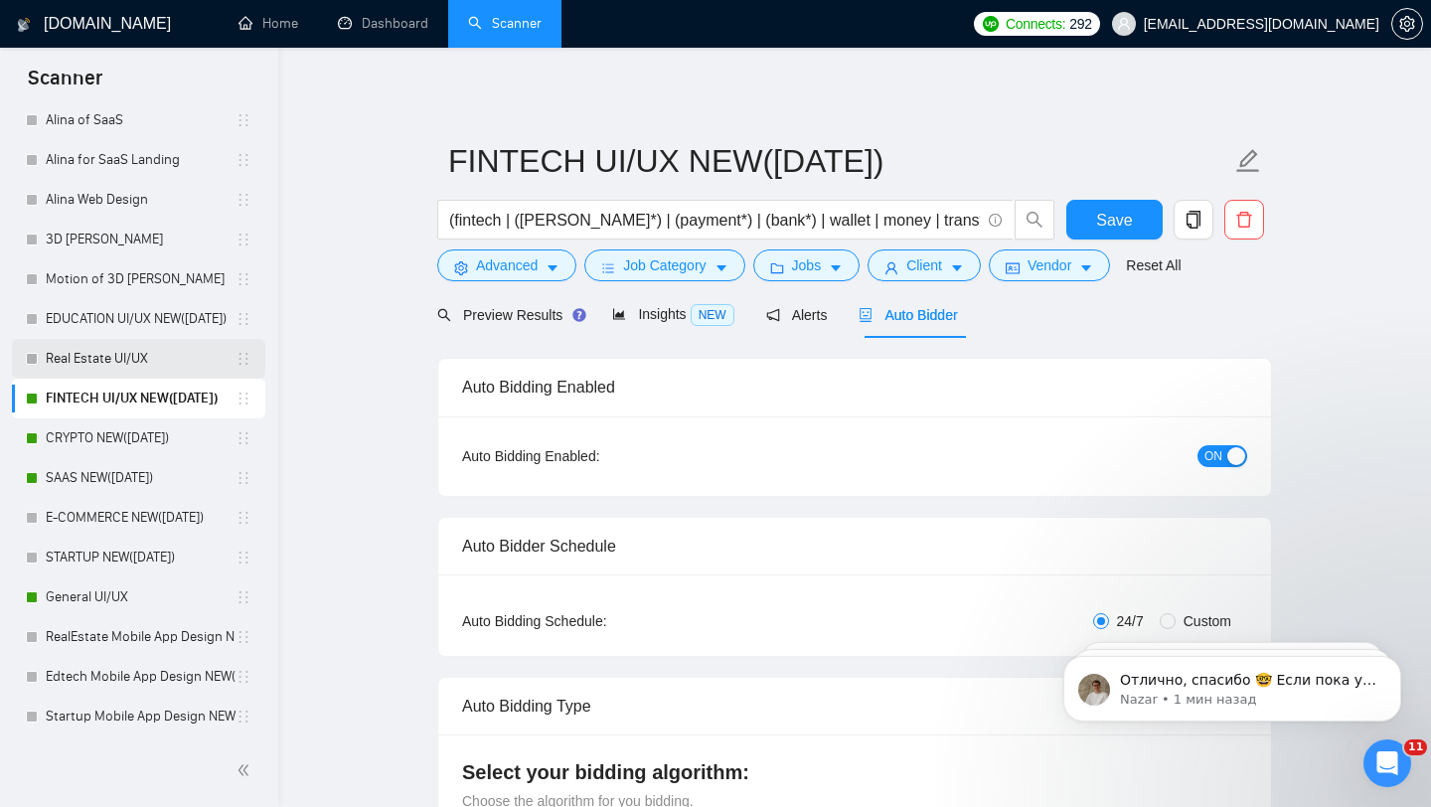
click at [151, 363] on link "Real Estate UI/UX" at bounding box center [141, 359] width 190 height 40
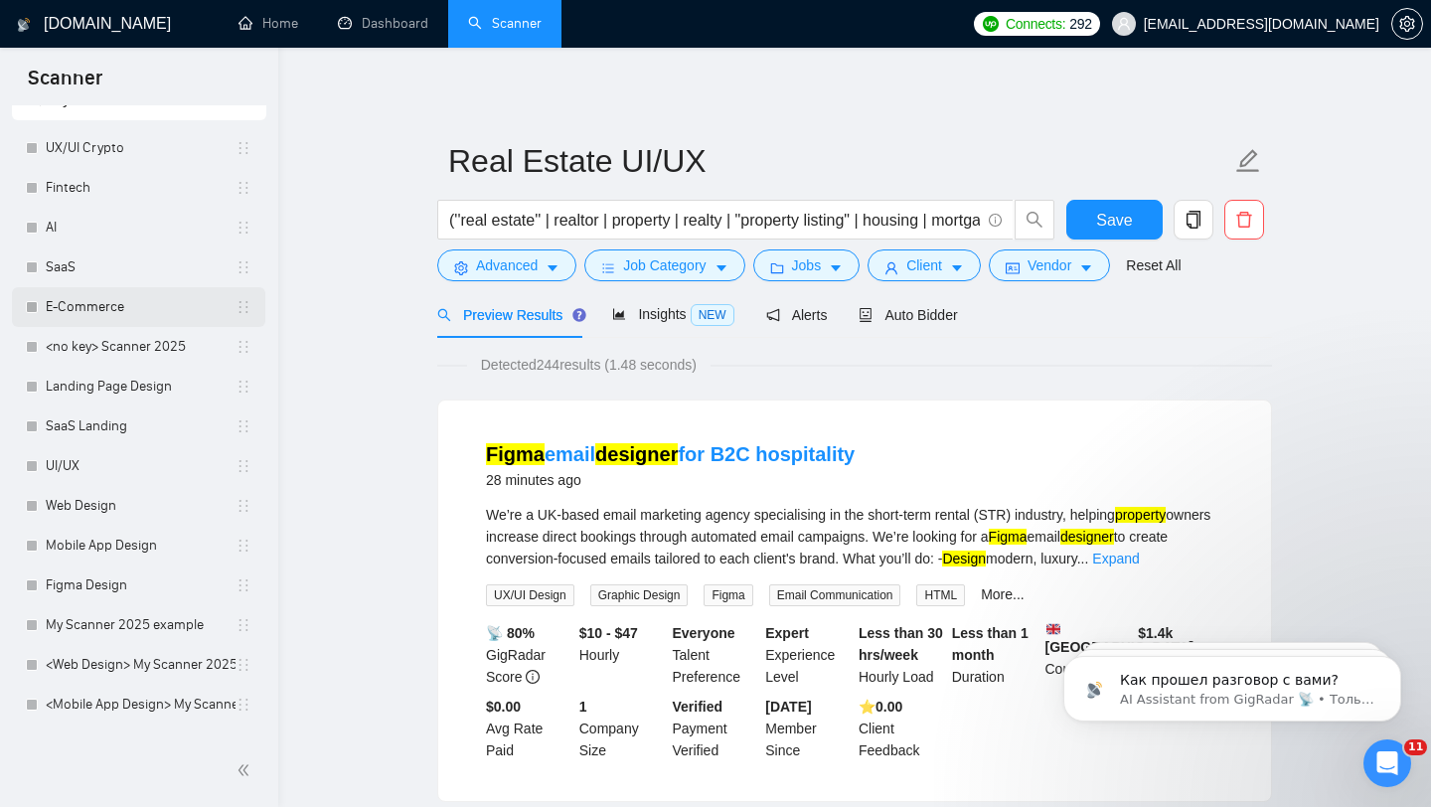
click at [147, 301] on link "E-Commerce" at bounding box center [141, 307] width 190 height 40
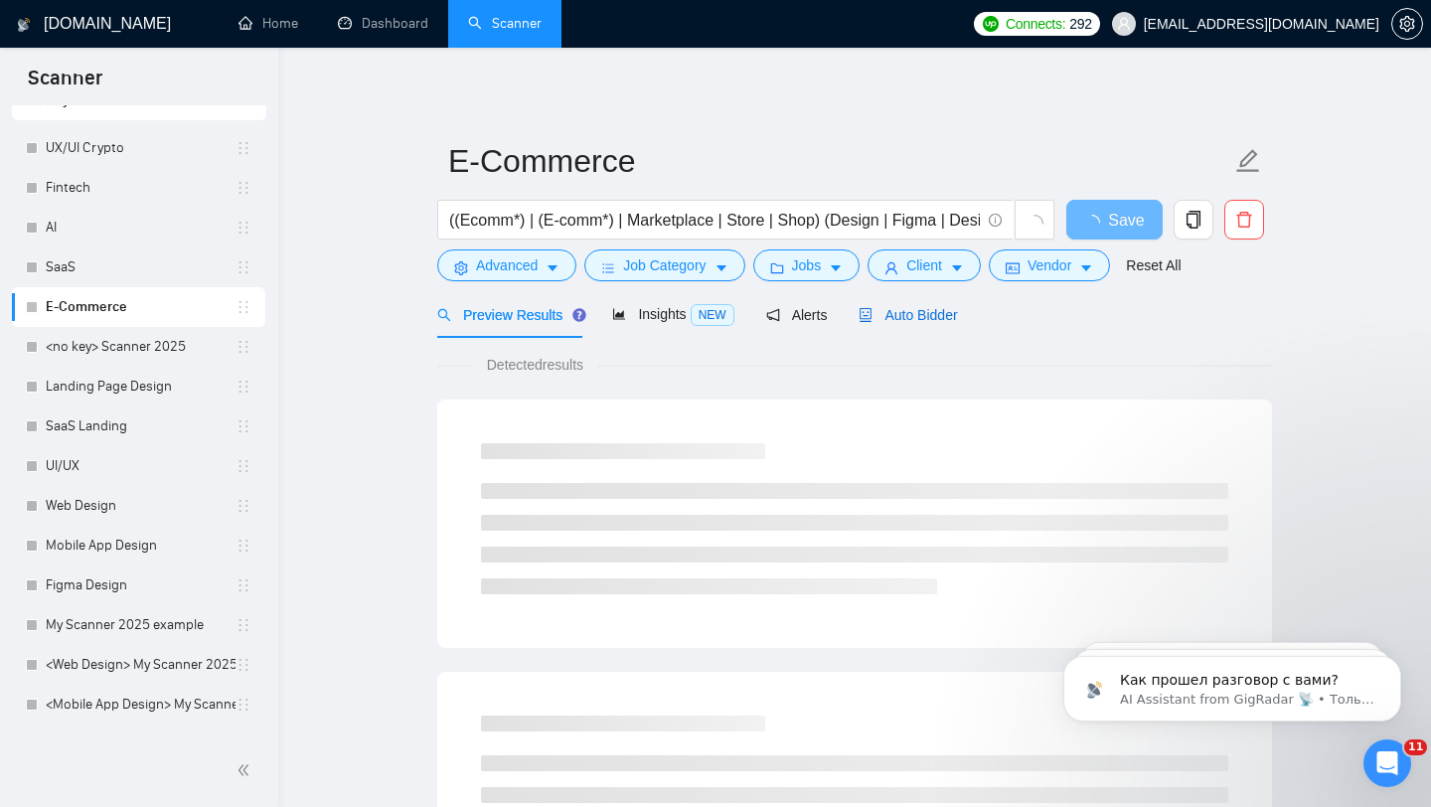
drag, startPoint x: 877, startPoint y: 303, endPoint x: 863, endPoint y: 327, distance: 27.6
click at [877, 304] on div "Auto Bidder" at bounding box center [908, 315] width 98 height 22
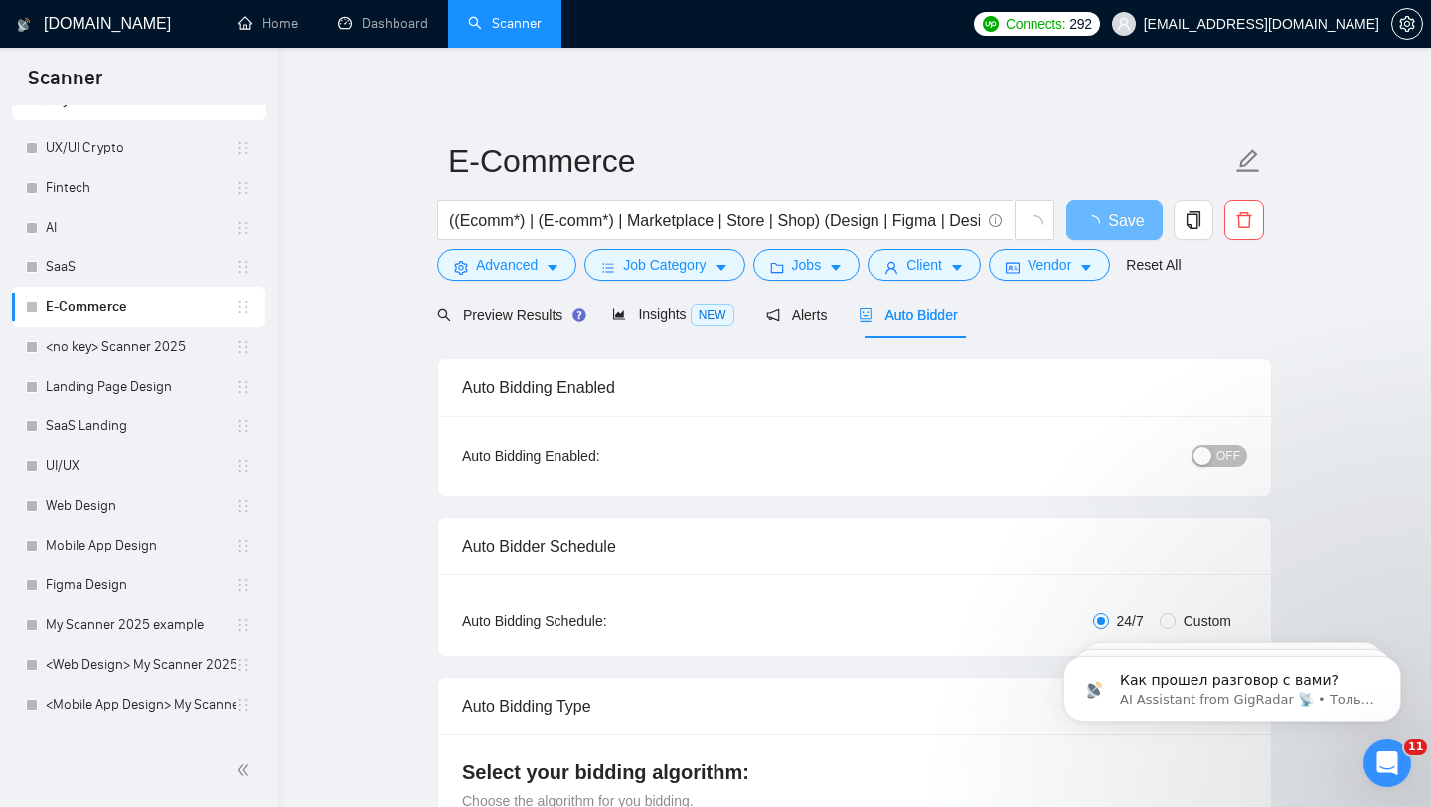
checkbox input "true"
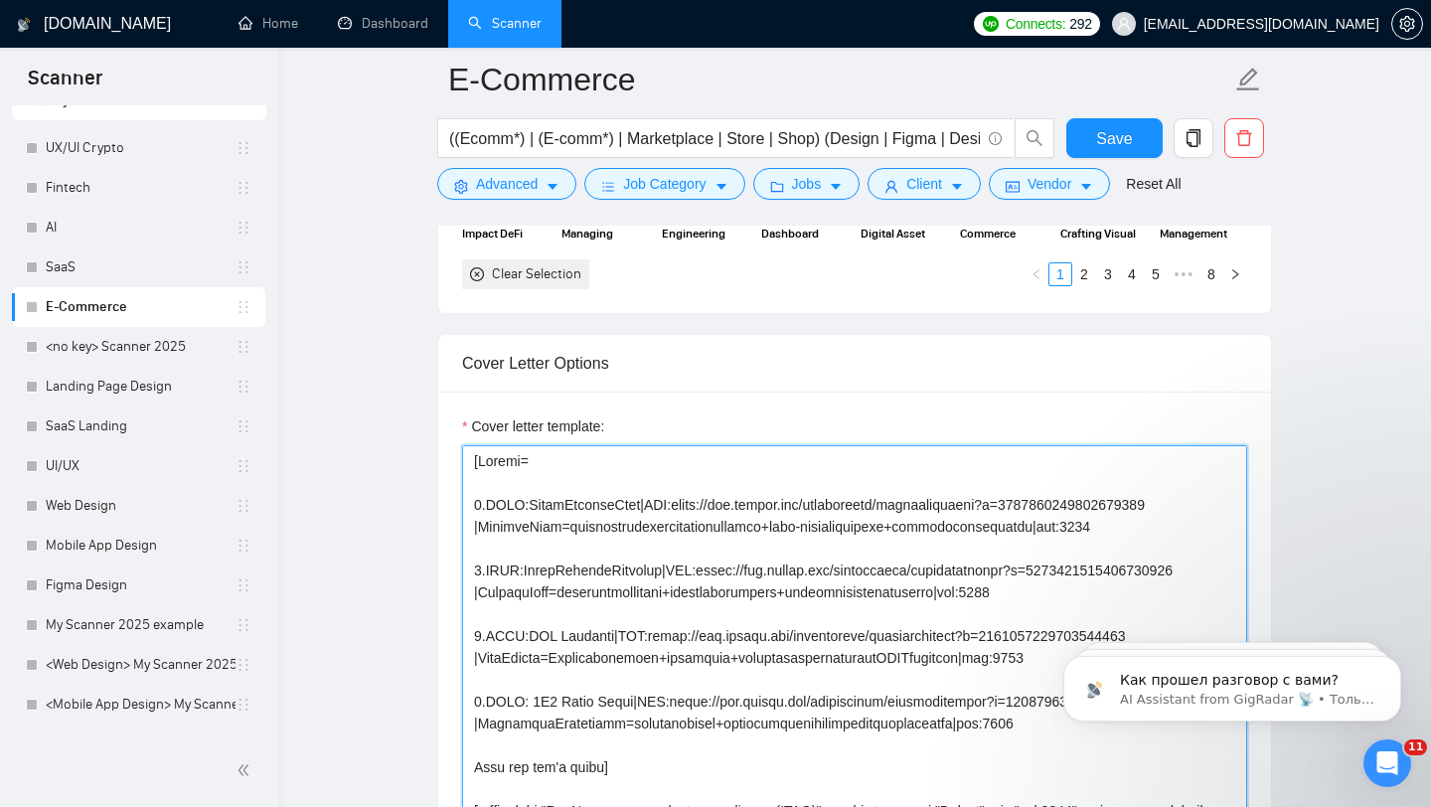
click at [733, 515] on textarea "Cover letter template:" at bounding box center [854, 668] width 785 height 447
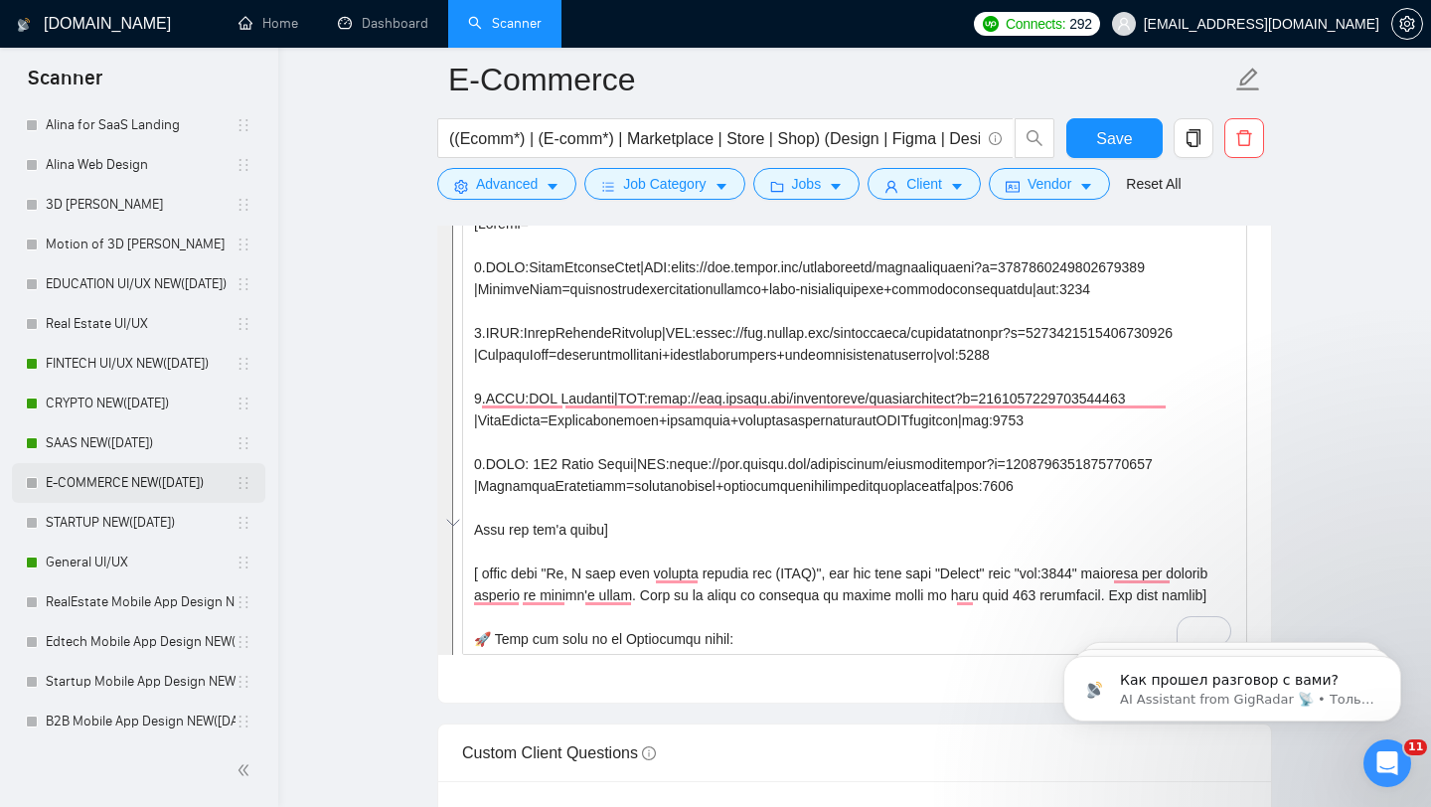
click at [131, 477] on link "E-COMMERCE NEW([DATE])" at bounding box center [141, 483] width 190 height 40
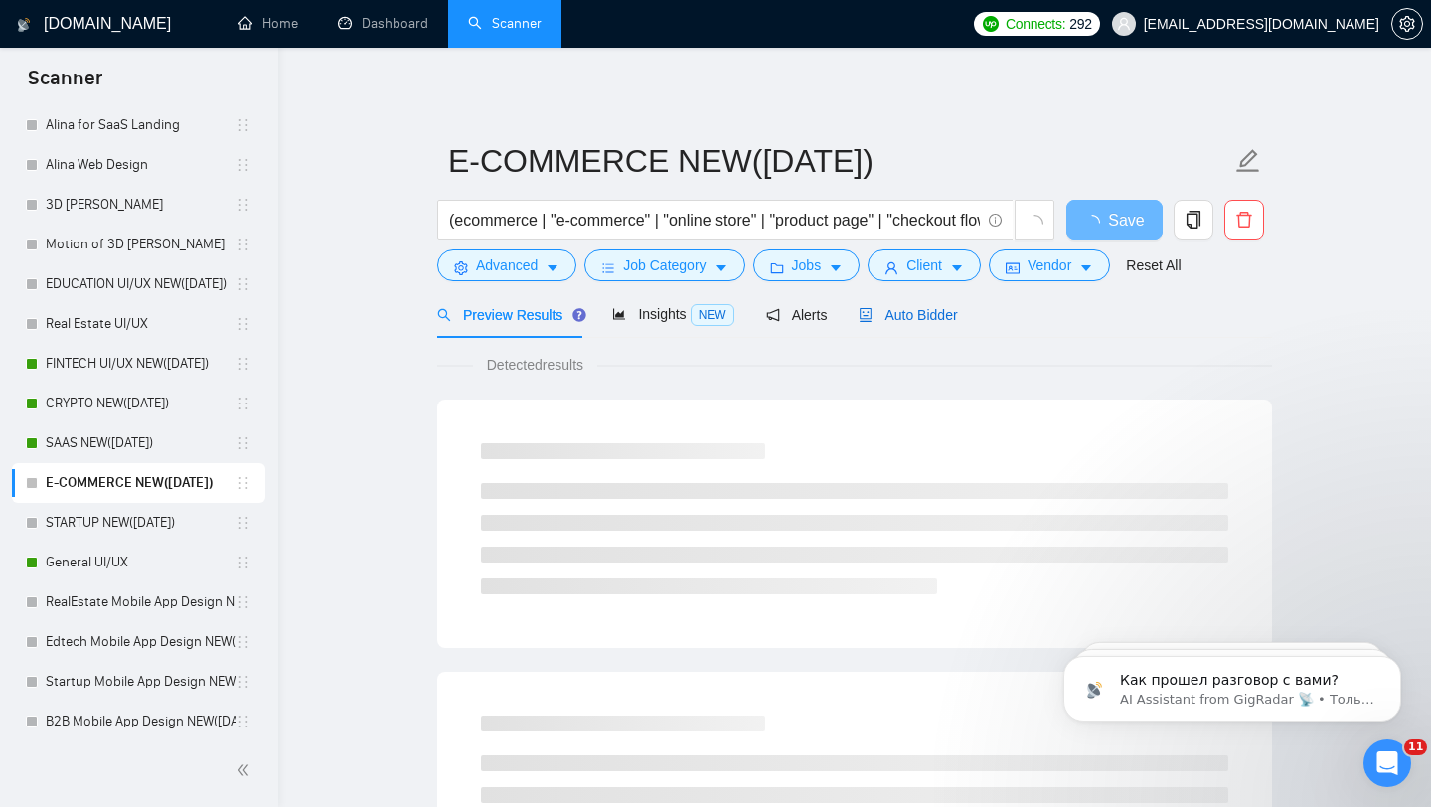
click at [899, 312] on span "Auto Bidder" at bounding box center [908, 315] width 98 height 16
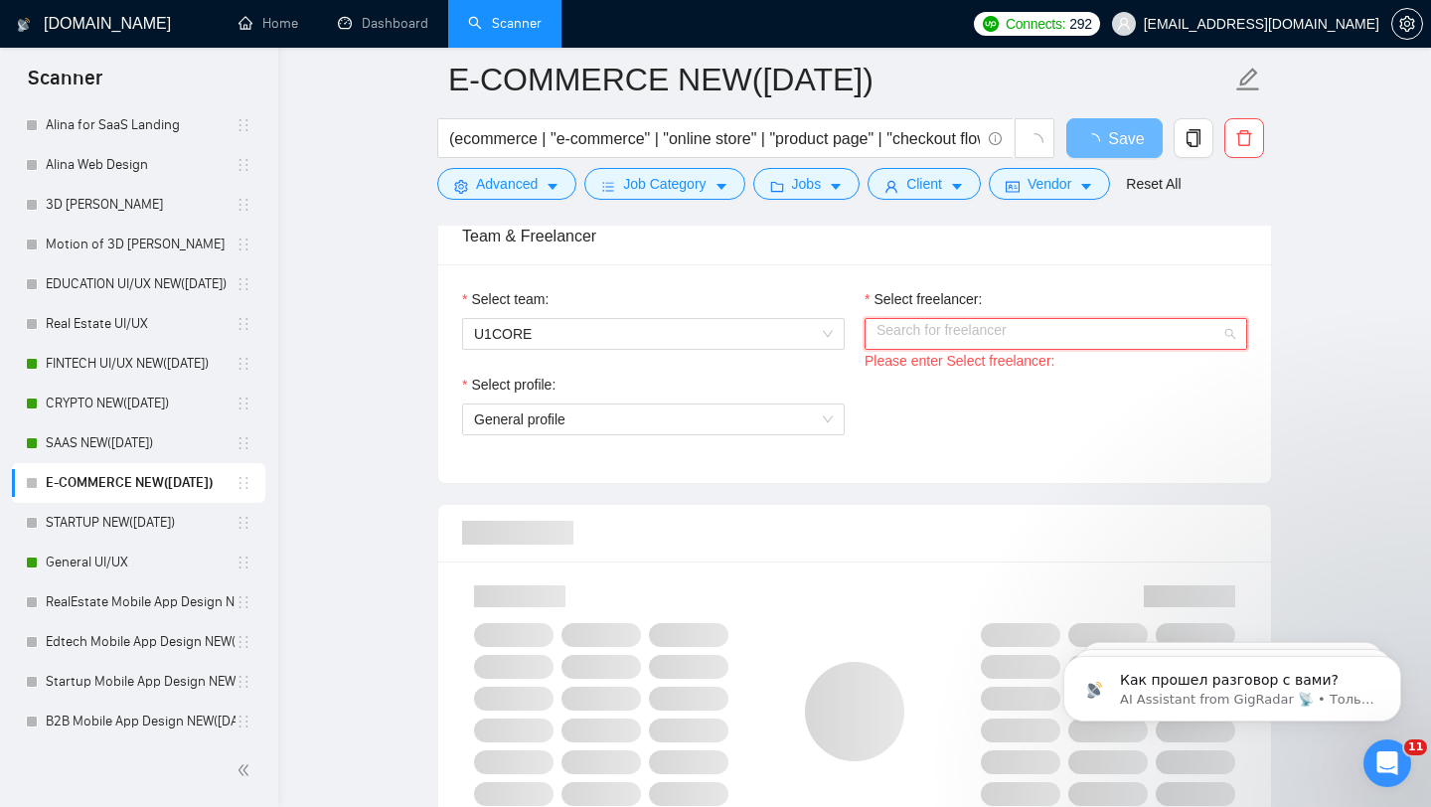
click at [926, 334] on input "Select freelancer:" at bounding box center [1049, 334] width 345 height 30
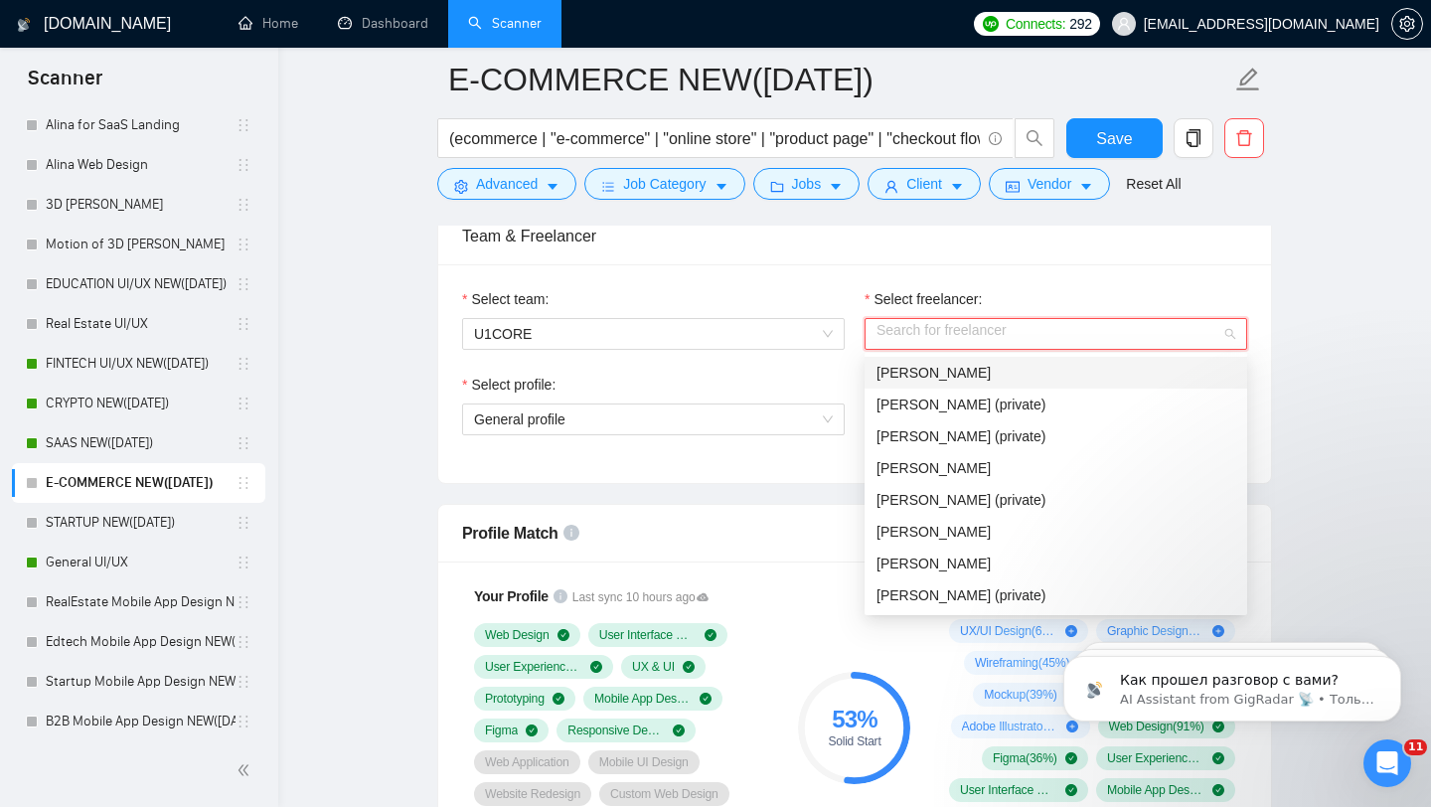
click at [992, 363] on div "[PERSON_NAME]" at bounding box center [1056, 373] width 359 height 22
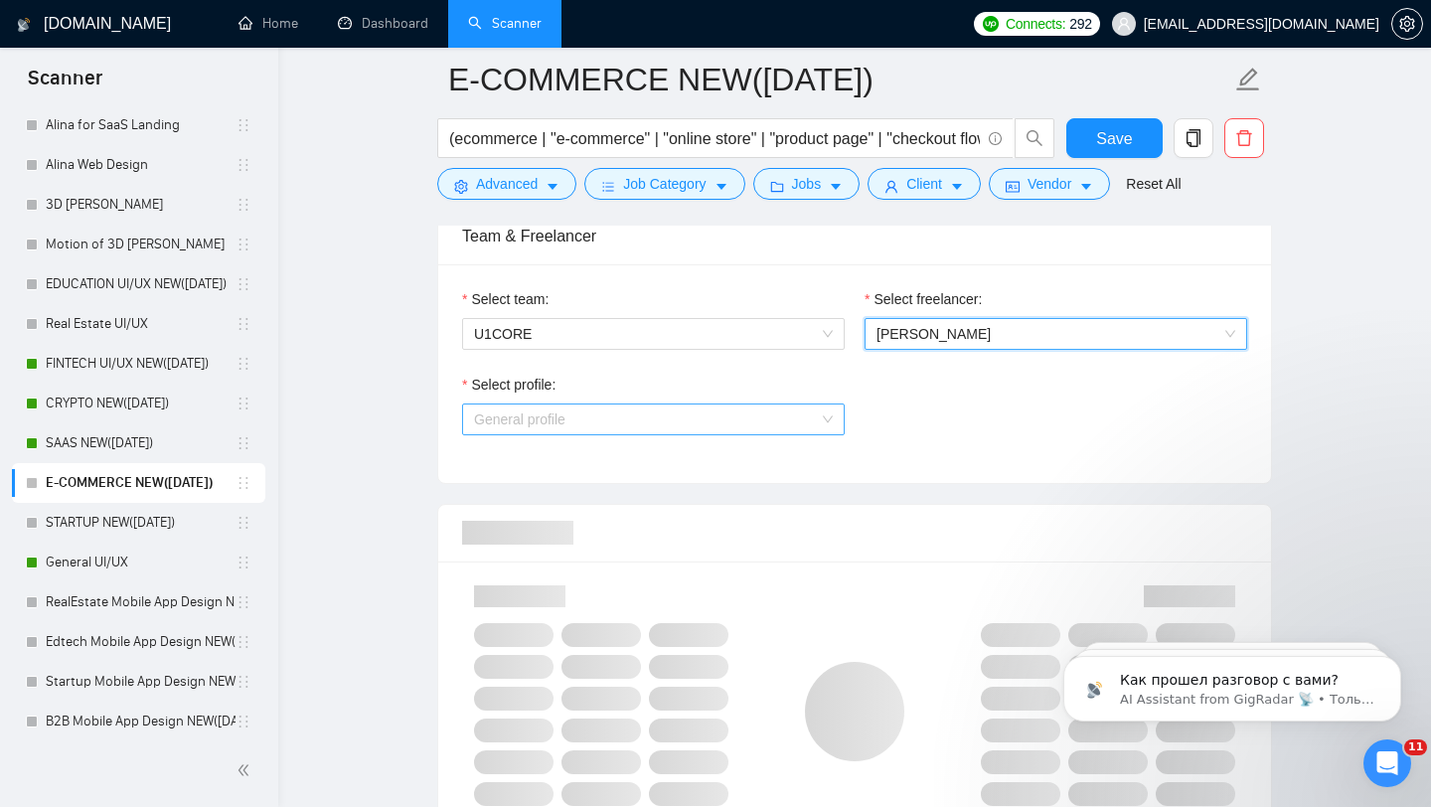
click at [761, 424] on span "General profile" at bounding box center [653, 419] width 359 height 30
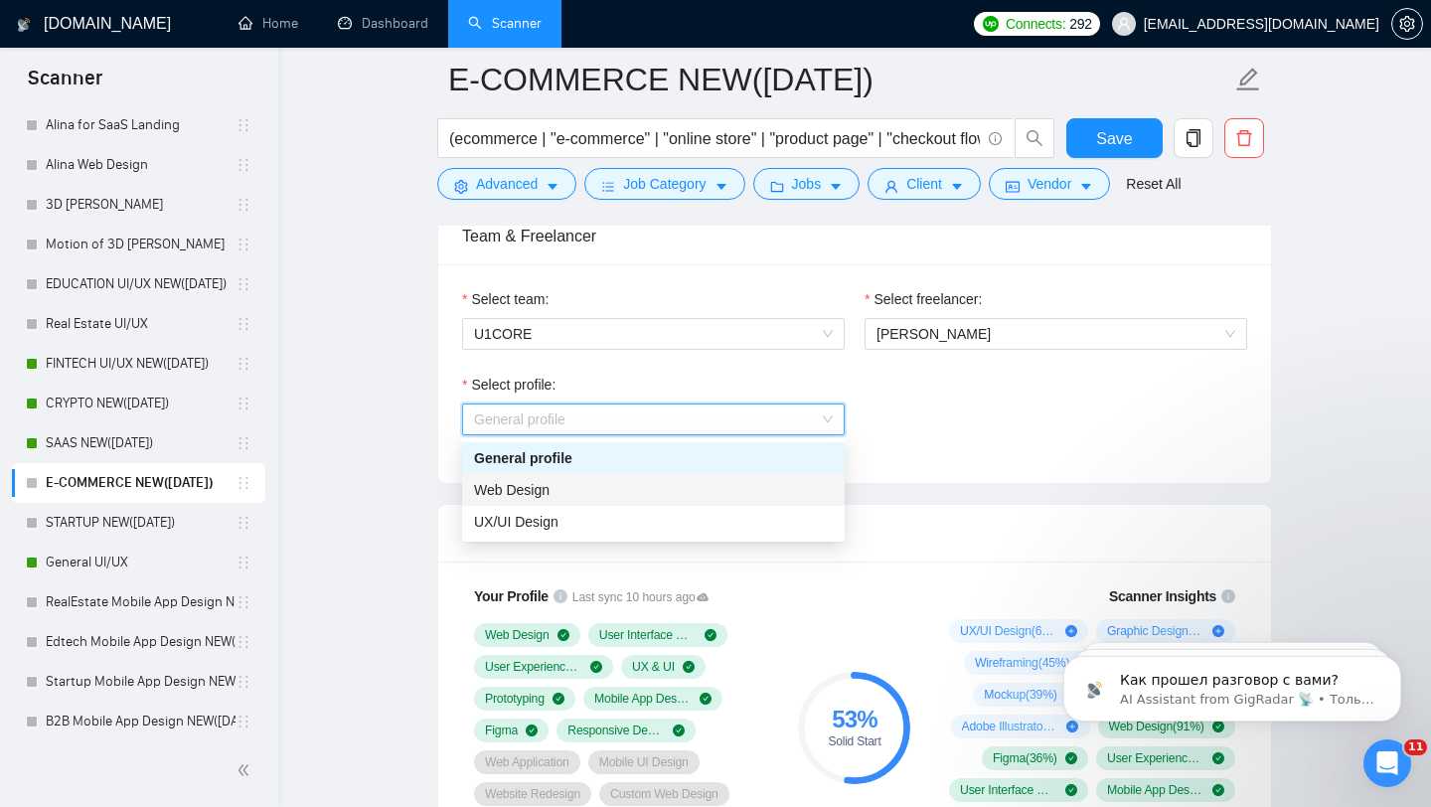
click at [684, 492] on div "Web Design" at bounding box center [653, 490] width 359 height 22
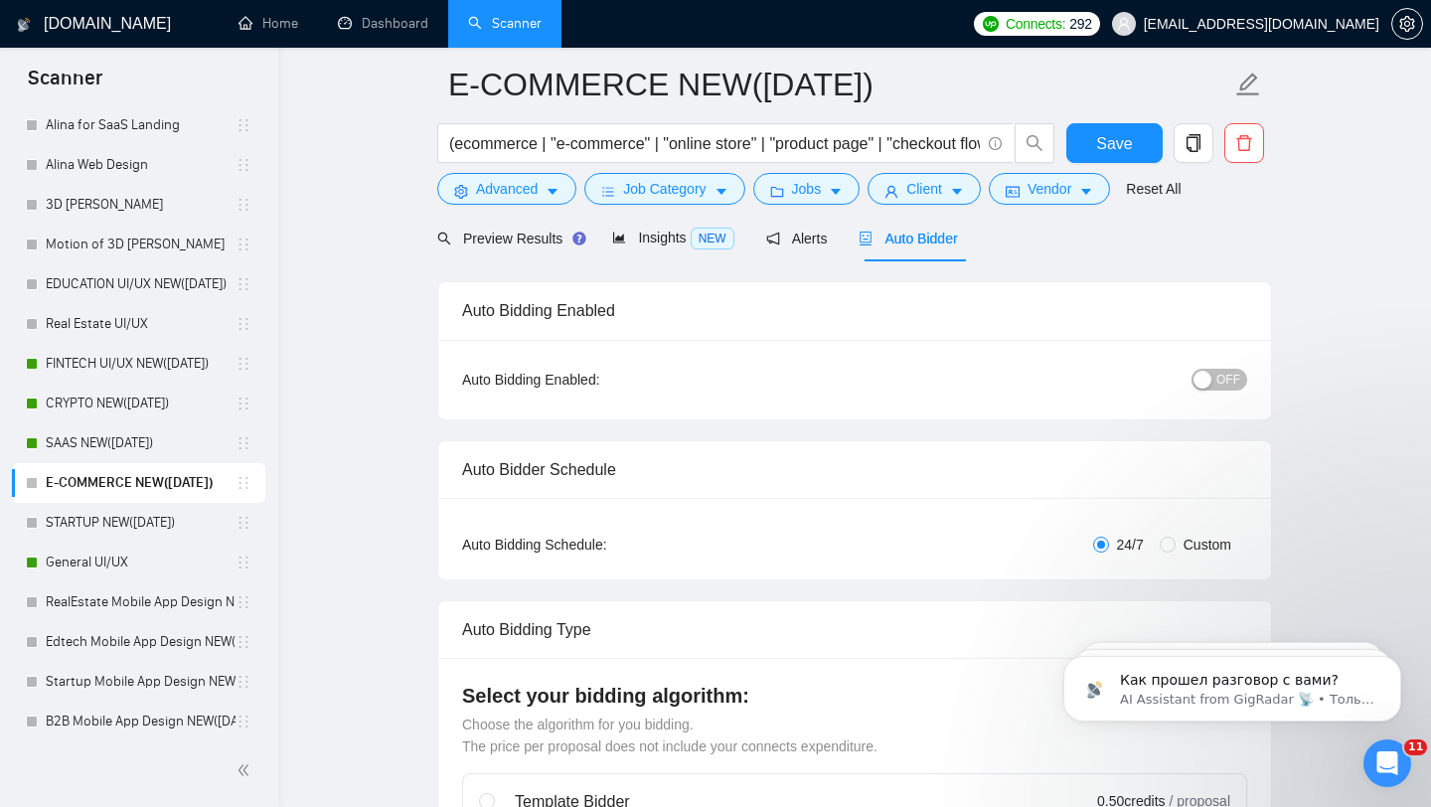
scroll to position [1311, 0]
type textarea "[Loremi= 4.DOLO:SitamEtconseCtet|ADI:elits://doe.tempor.inc/utlaboreetd/magnaal…"
click at [1231, 385] on span "OFF" at bounding box center [1228, 380] width 24 height 22
click at [1110, 150] on span "Save" at bounding box center [1114, 143] width 36 height 25
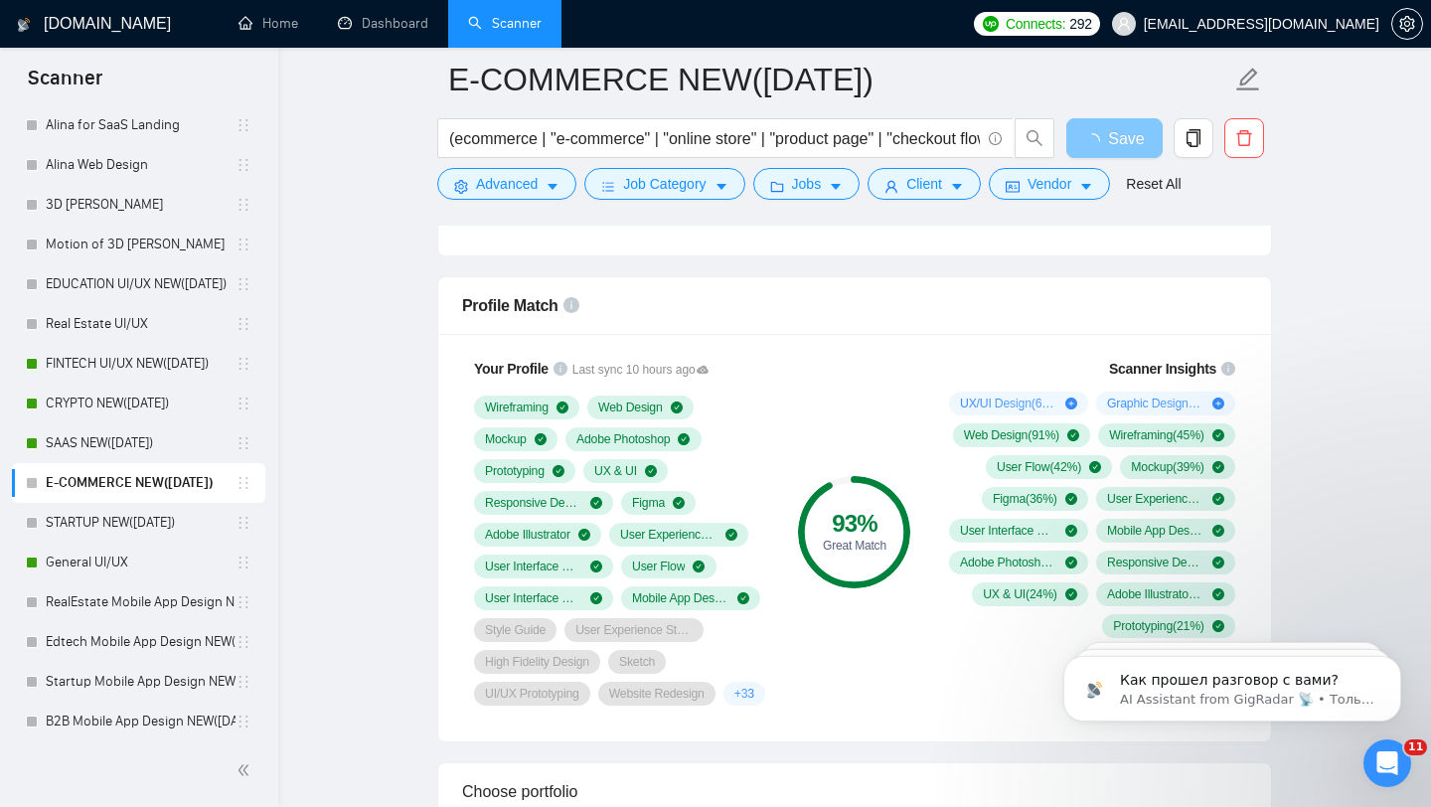
scroll to position [1249, 0]
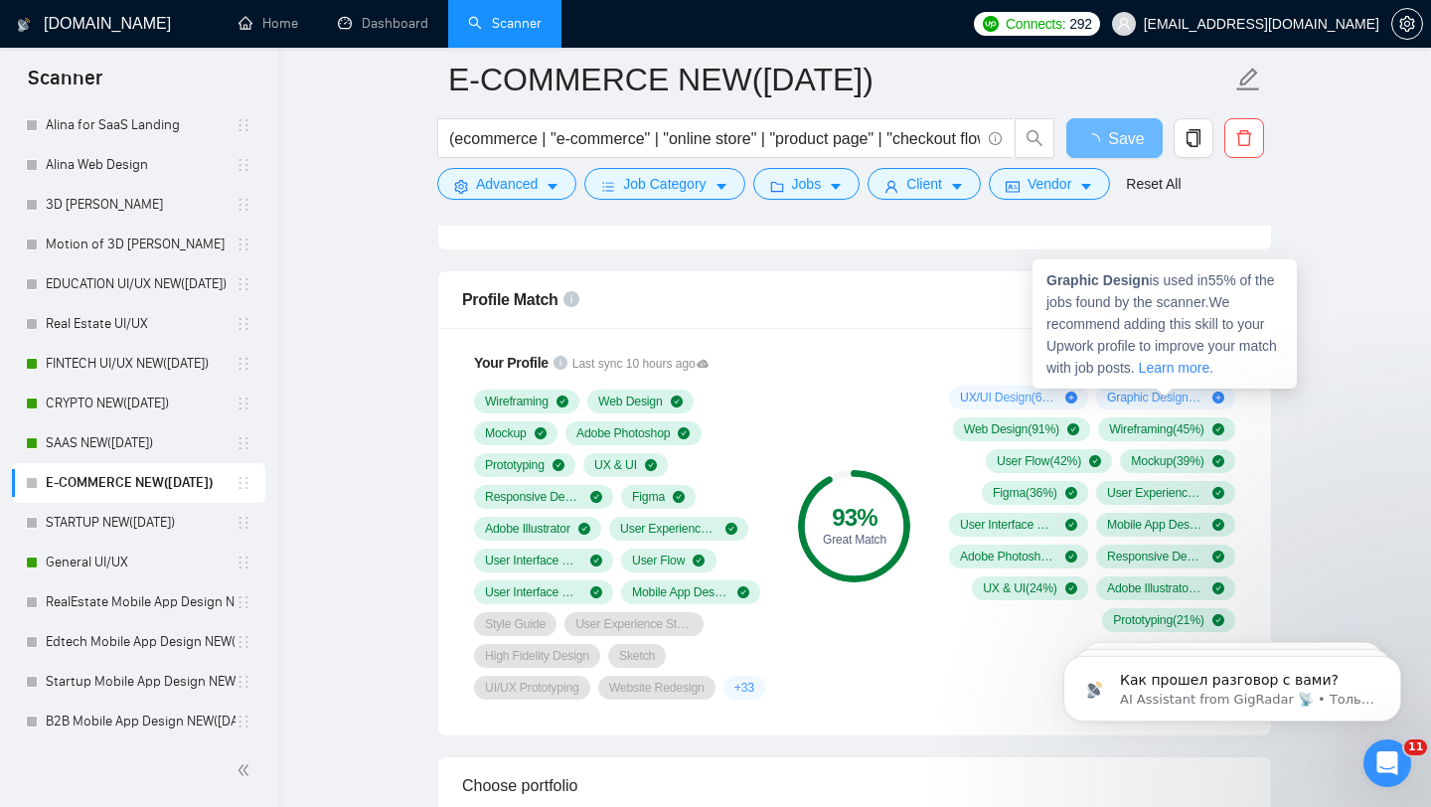
click at [1176, 403] on span "Graphic Design ( 55 %)" at bounding box center [1155, 398] width 97 height 16
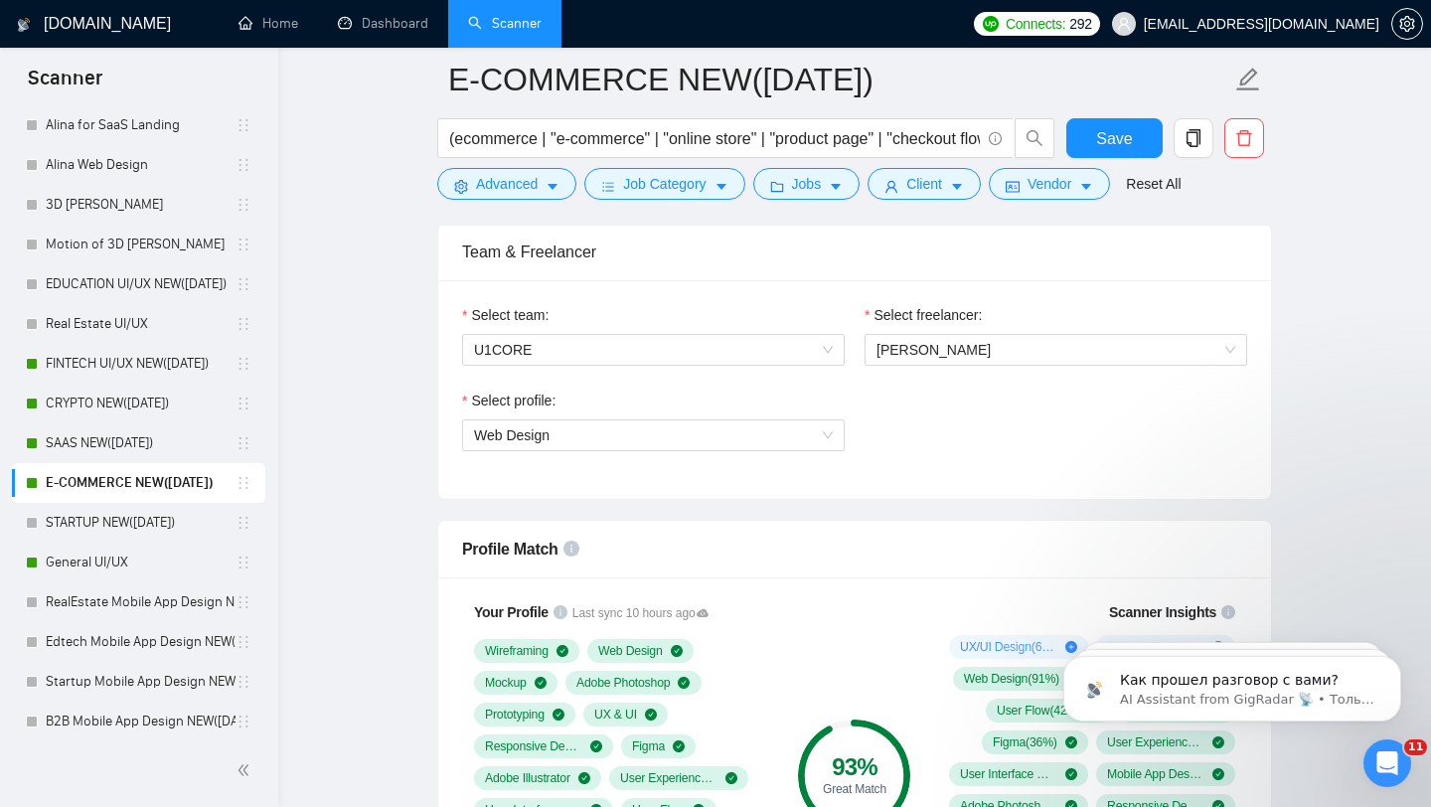
scroll to position [993, 0]
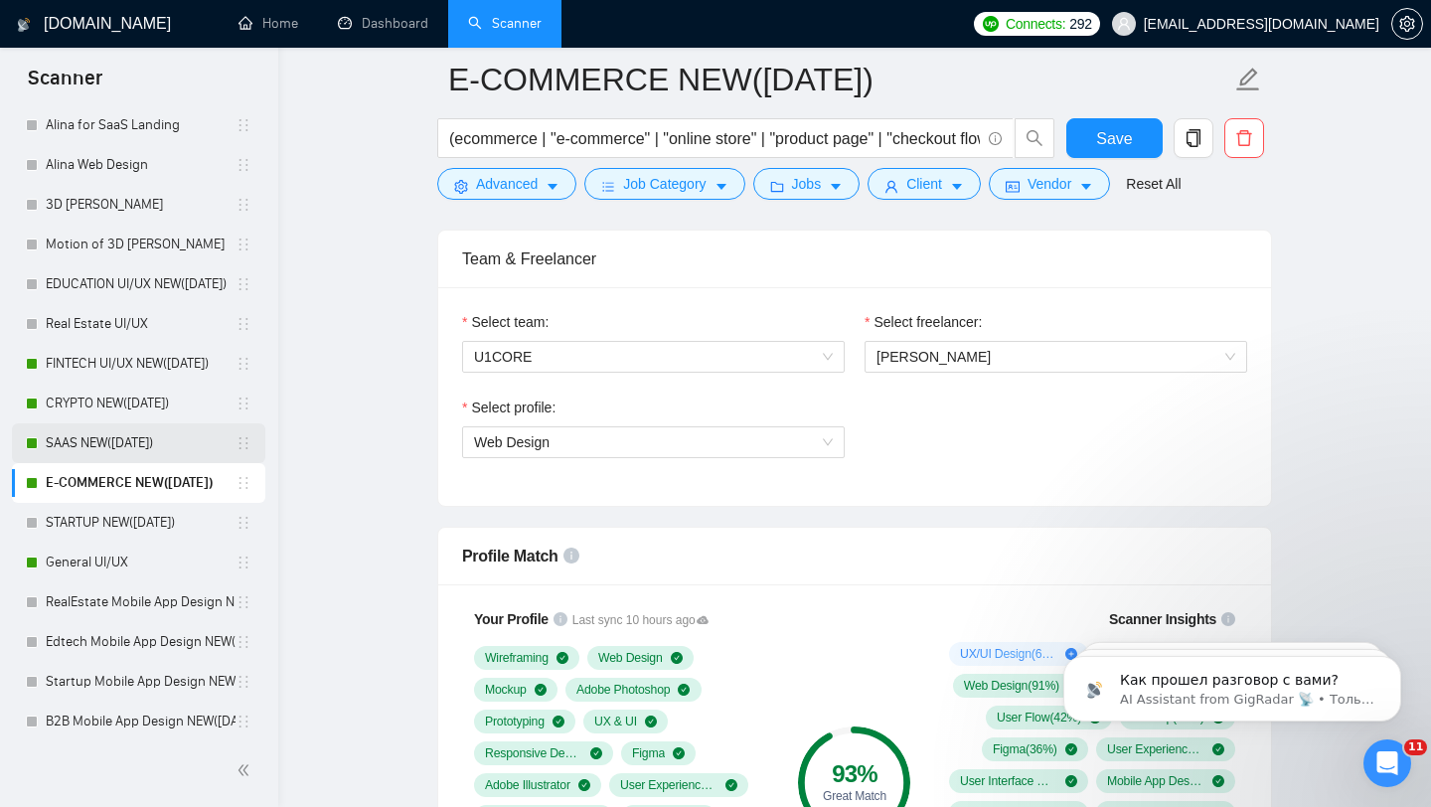
click at [175, 438] on link "SAAS NEW([DATE])" at bounding box center [141, 443] width 190 height 40
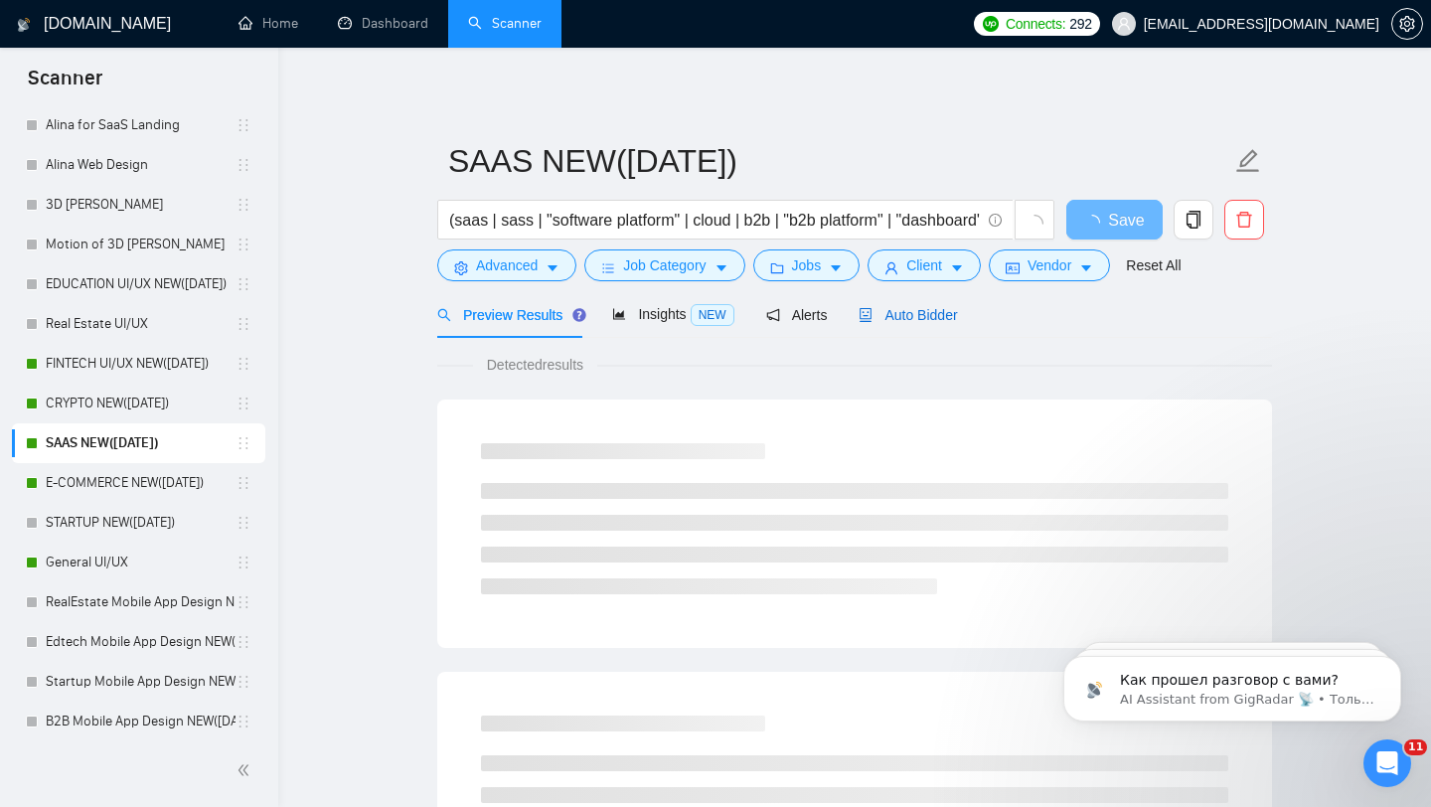
click at [940, 319] on span "Auto Bidder" at bounding box center [908, 315] width 98 height 16
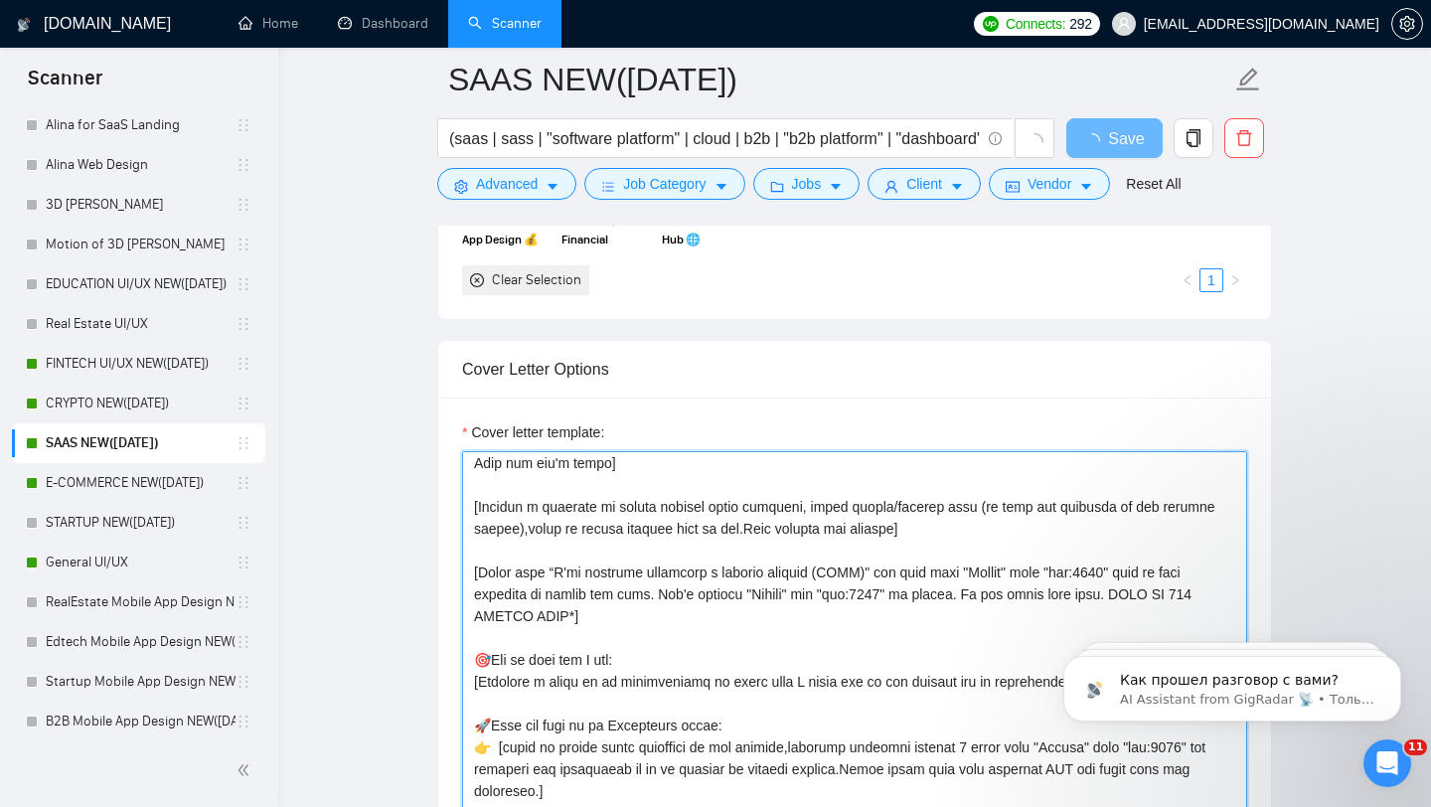
scroll to position [747, 0]
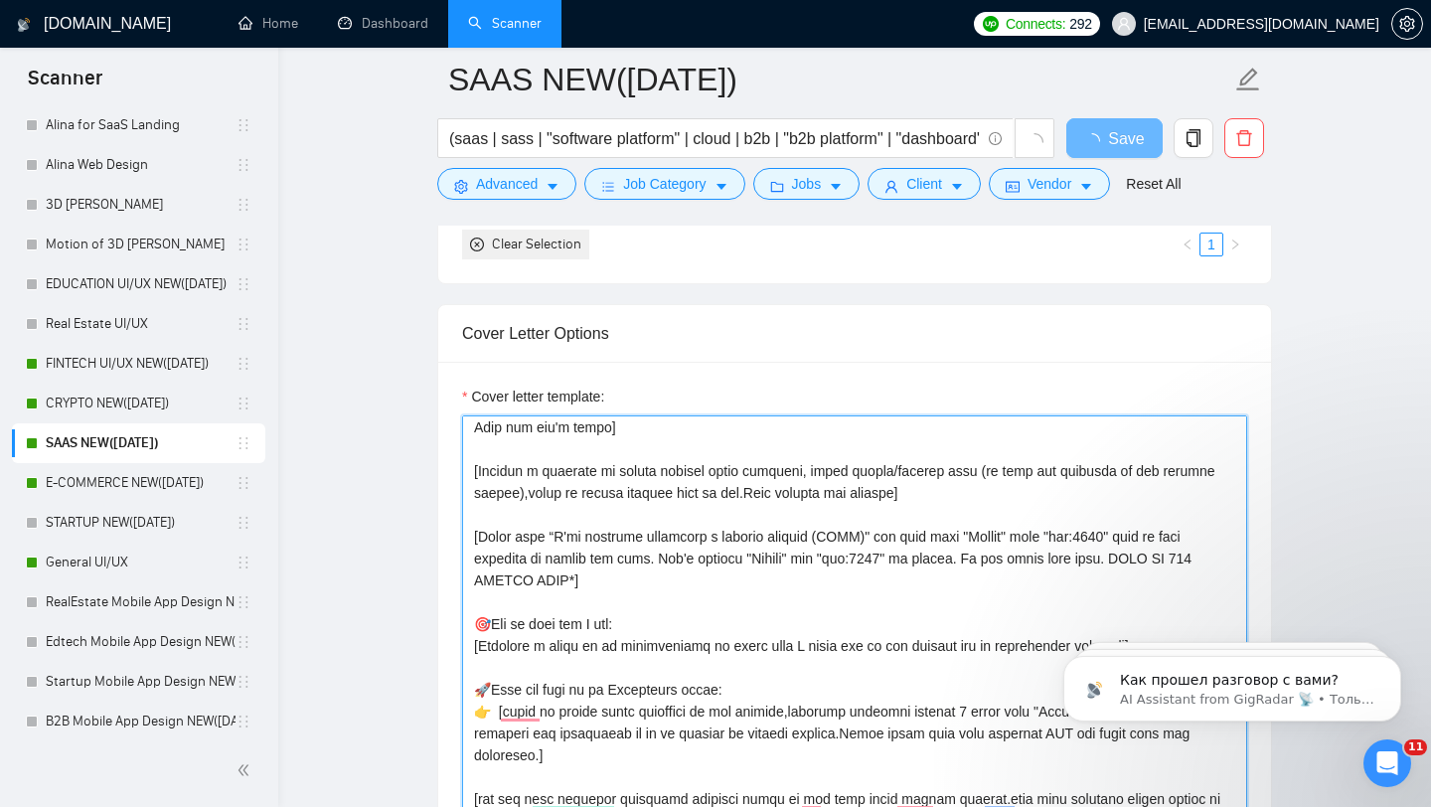
drag, startPoint x: 474, startPoint y: 513, endPoint x: 671, endPoint y: 806, distance: 353.1
click at [671, 806] on textarea "Cover letter template:" at bounding box center [854, 638] width 785 height 447
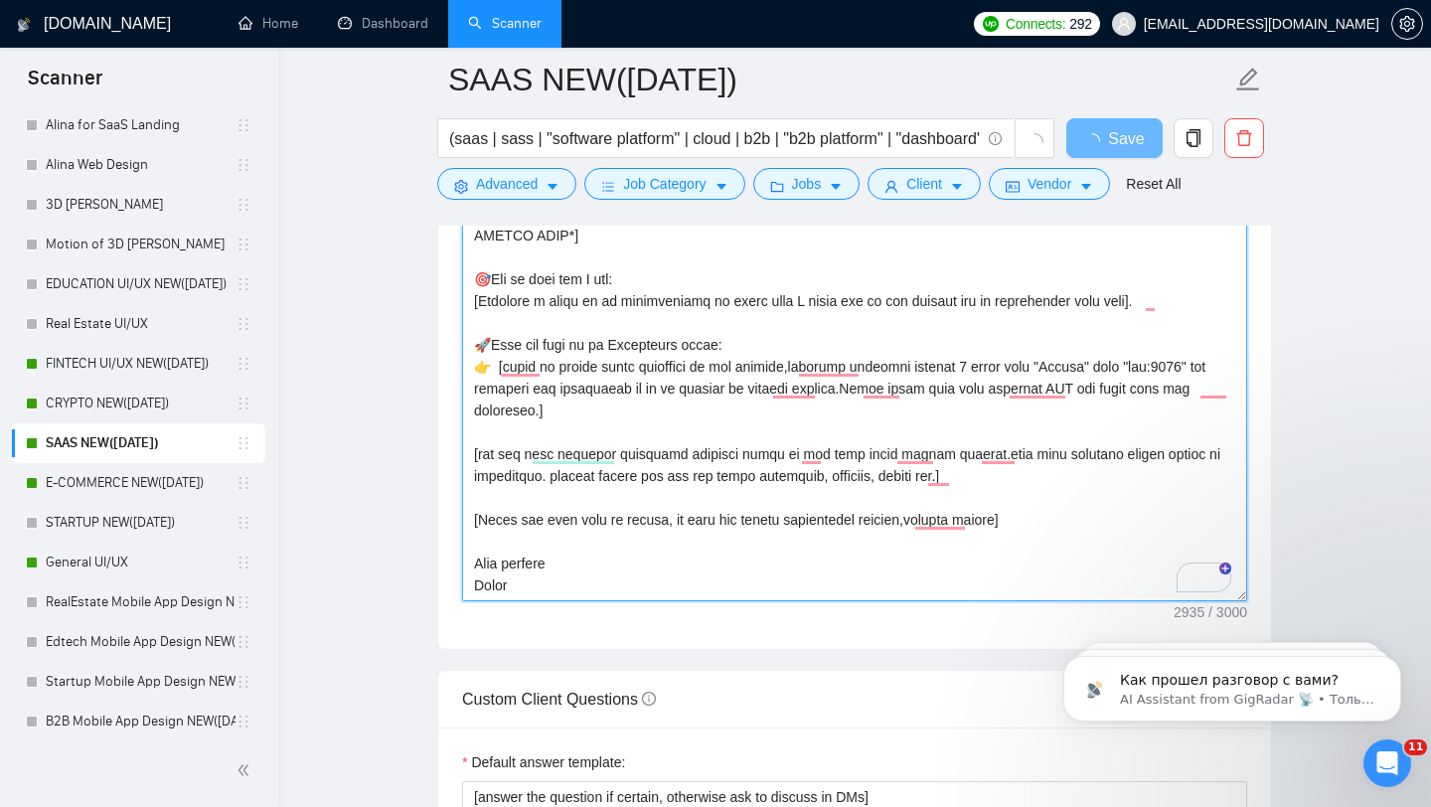
scroll to position [2253, 0]
drag, startPoint x: 521, startPoint y: 589, endPoint x: 486, endPoint y: 198, distance: 393.1
click at [486, 197] on div "SAAS NEW([DATE]) (saas | sass | "software platform" | cloud | b2b | "b2b platfo…" at bounding box center [854, 381] width 835 height 5110
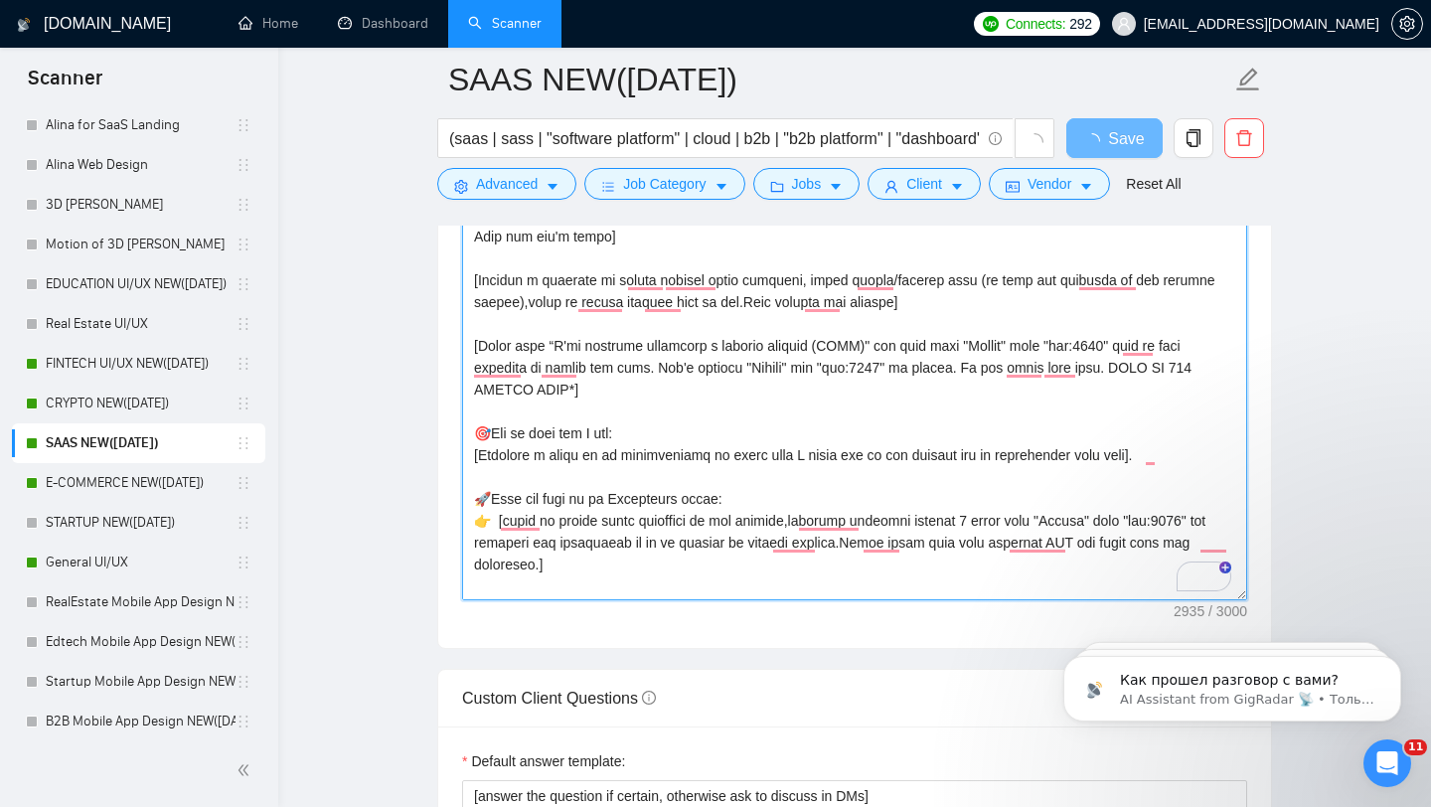
scroll to position [0, 0]
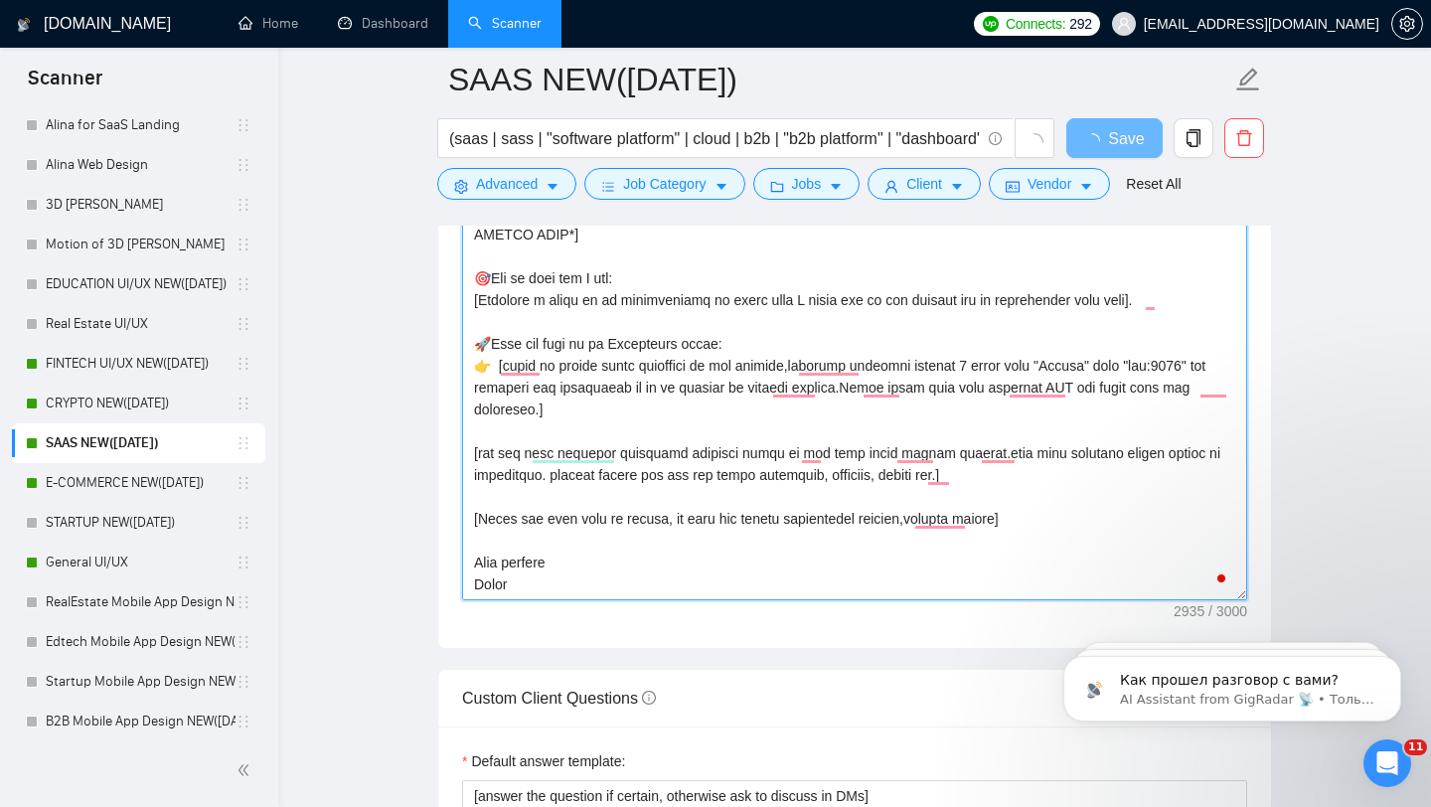
drag, startPoint x: 474, startPoint y: 291, endPoint x: 562, endPoint y: 607, distance: 327.9
click at [562, 607] on div "Cover letter template:" at bounding box center [854, 373] width 833 height 549
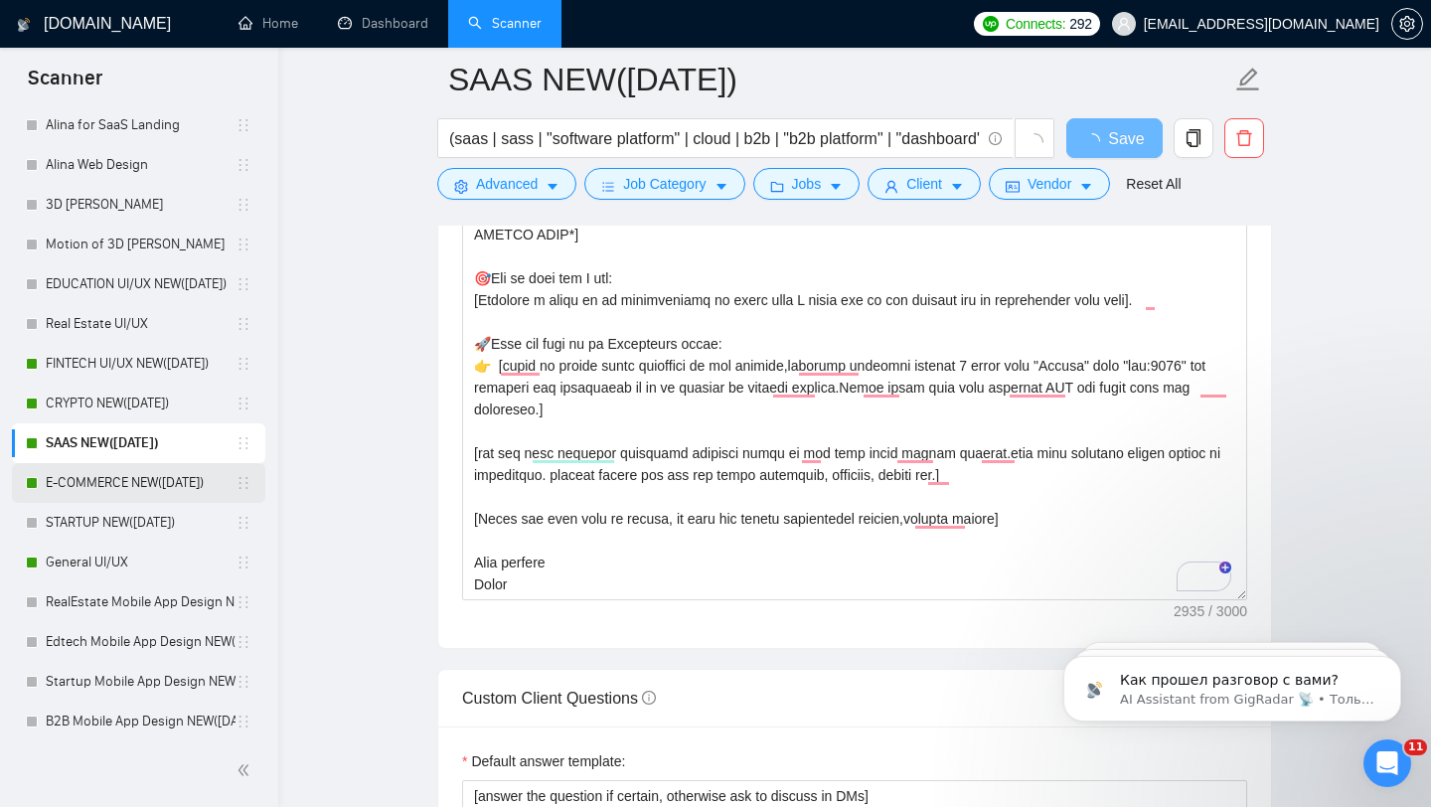
click at [156, 478] on link "E-COMMERCE NEW([DATE])" at bounding box center [141, 483] width 190 height 40
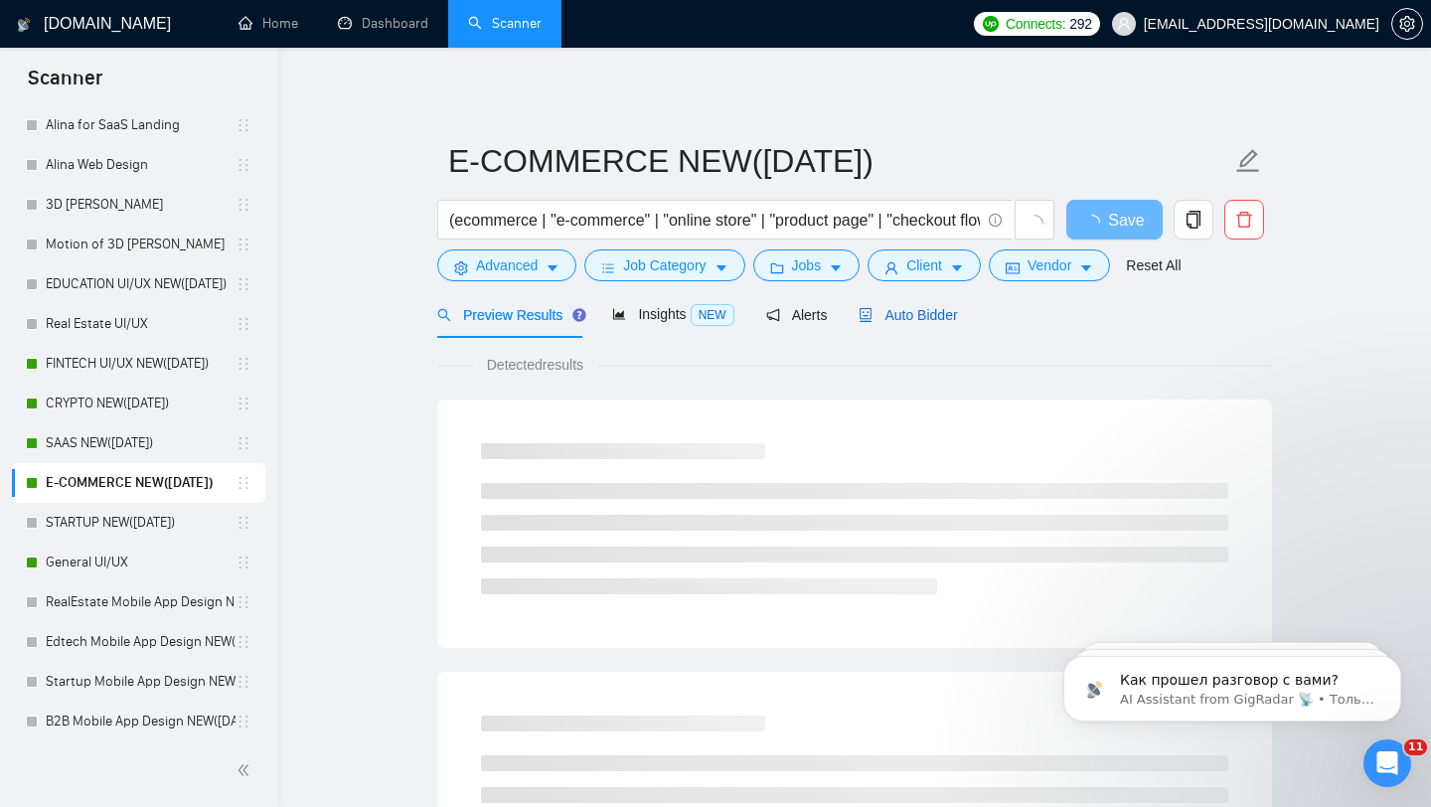
click at [954, 307] on span "Auto Bidder" at bounding box center [908, 315] width 98 height 16
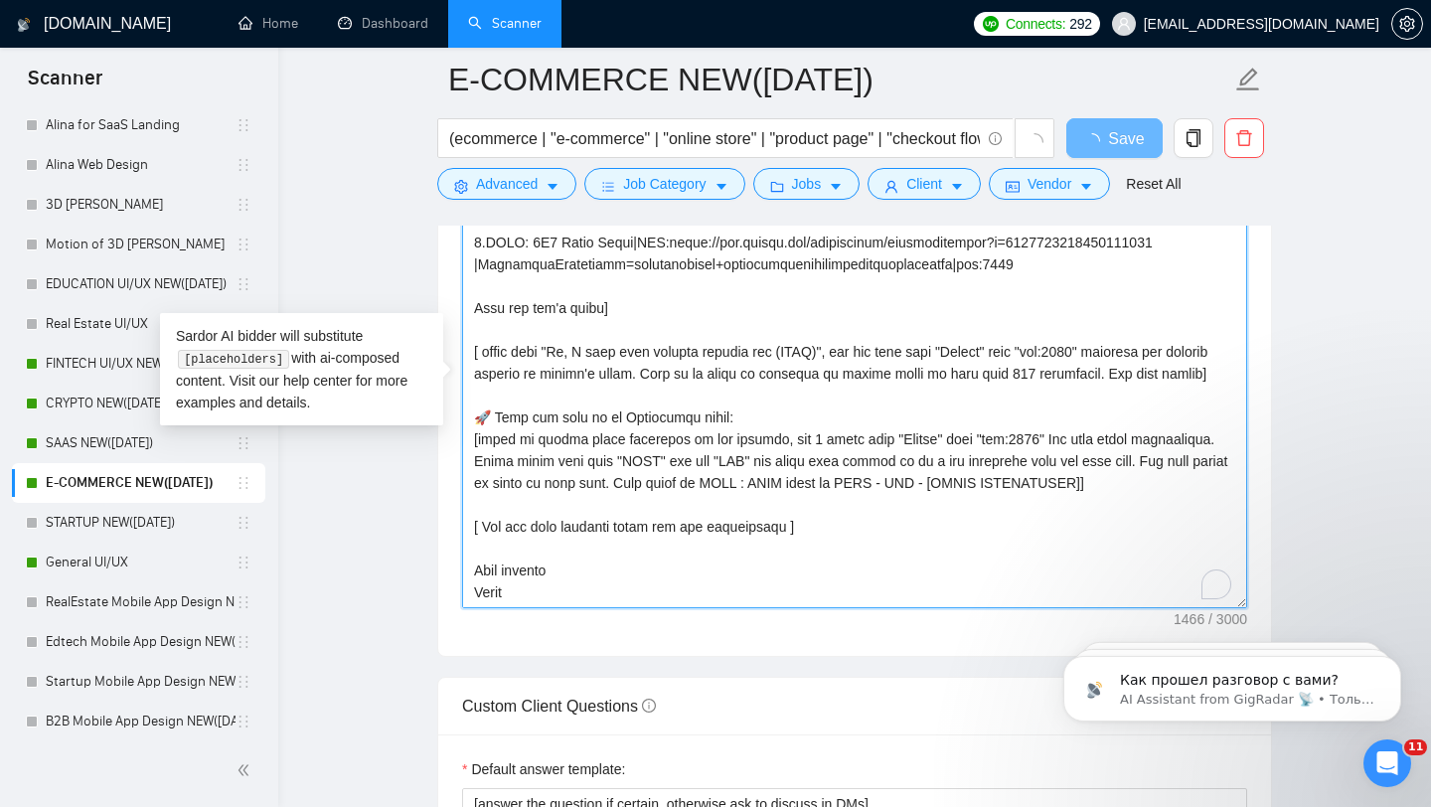
drag, startPoint x: 471, startPoint y: 323, endPoint x: 550, endPoint y: 640, distance: 326.6
click at [550, 642] on div "Cover letter template:" at bounding box center [854, 381] width 833 height 549
paste textarea "Loremip d sitametc ad elitse doeiusm tempo incididu, utlab etdolo/magnaal enim …"
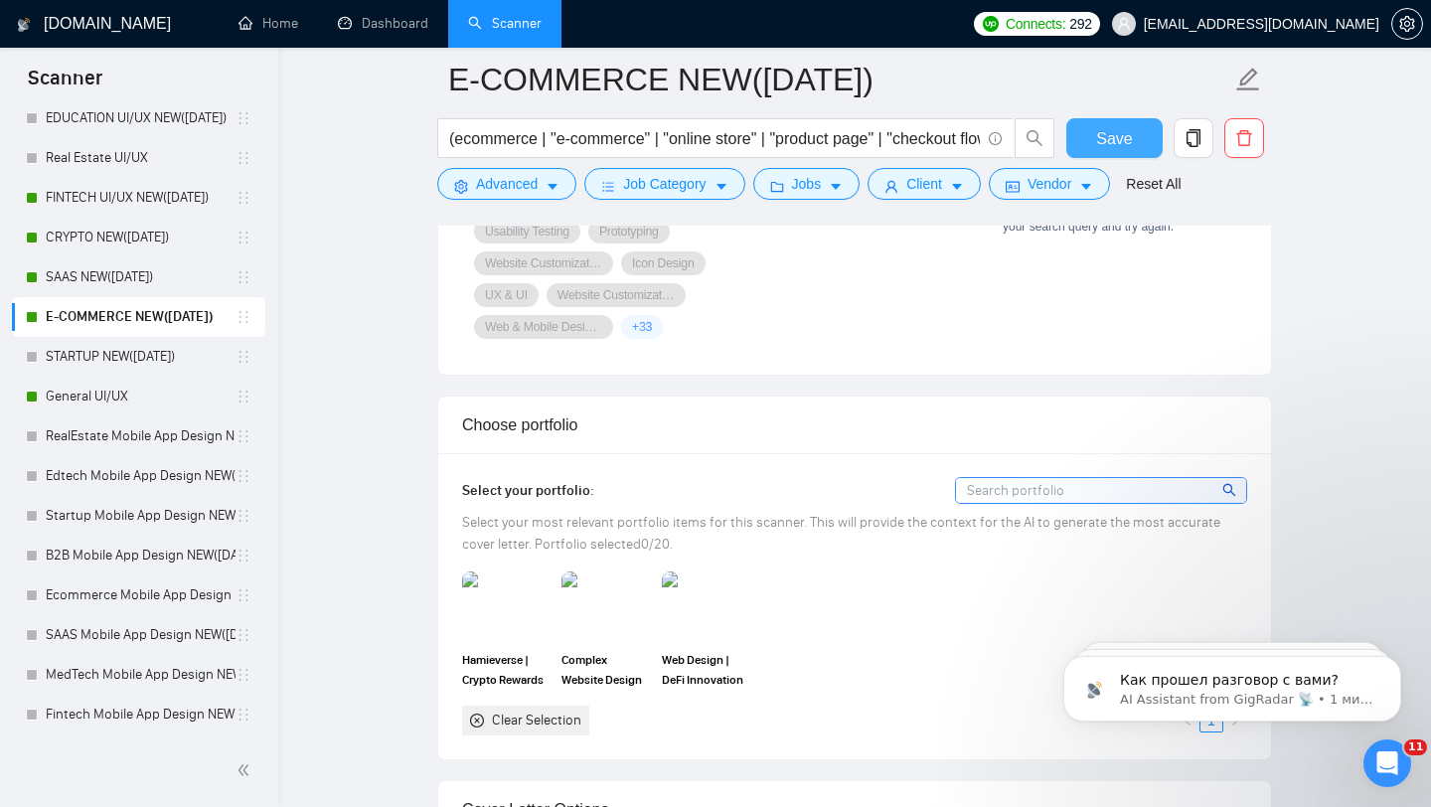
type textarea "[Folder= 1.CLNT:SwissWatchesHero|URL:https://www.upwork.com/freelancers/tarasol…"
drag, startPoint x: 1102, startPoint y: 144, endPoint x: 1074, endPoint y: 166, distance: 35.4
click at [1102, 143] on span "Save" at bounding box center [1114, 138] width 36 height 25
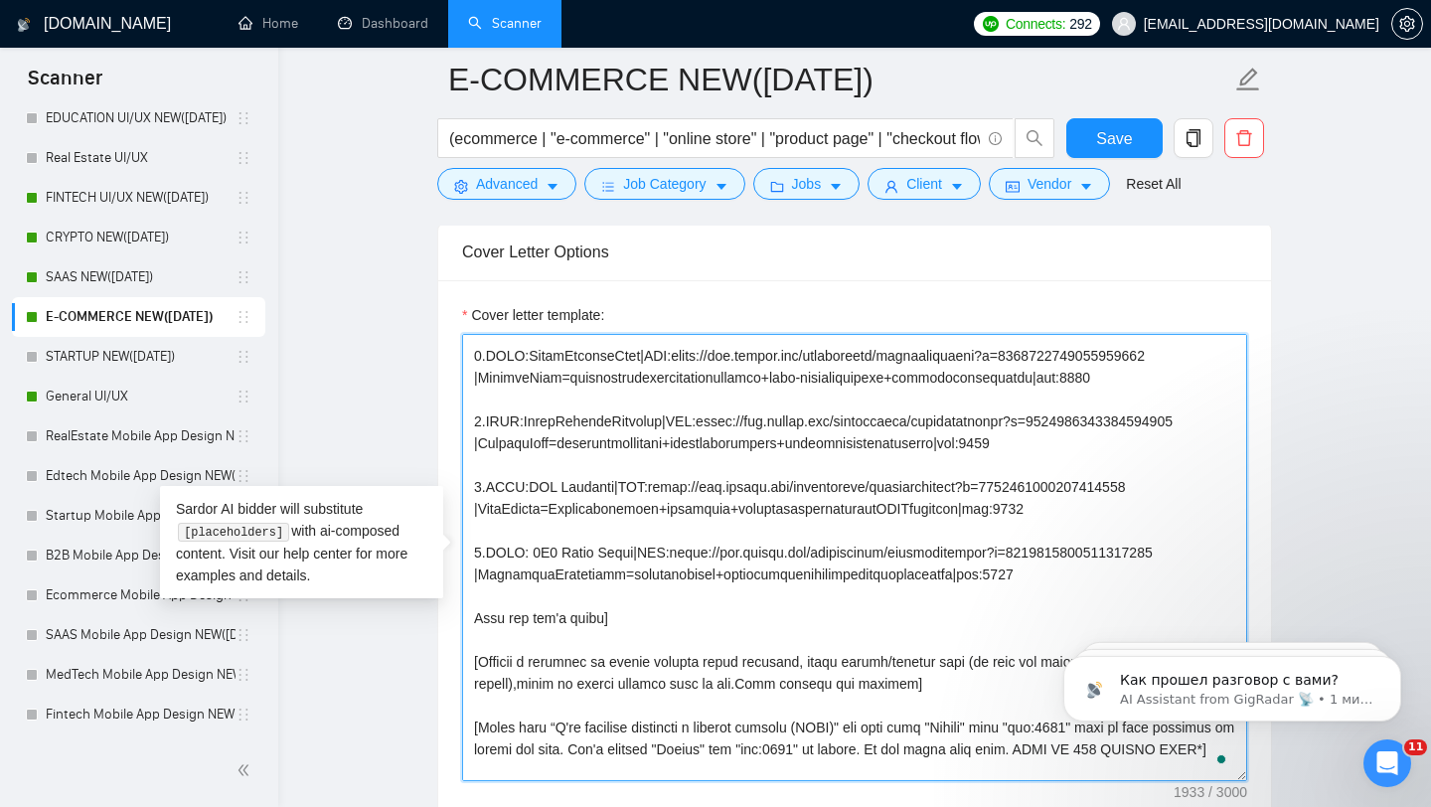
drag, startPoint x: 473, startPoint y: 423, endPoint x: 1087, endPoint y: 467, distance: 615.8
click at [1090, 468] on textarea "Cover letter template:" at bounding box center [854, 557] width 785 height 447
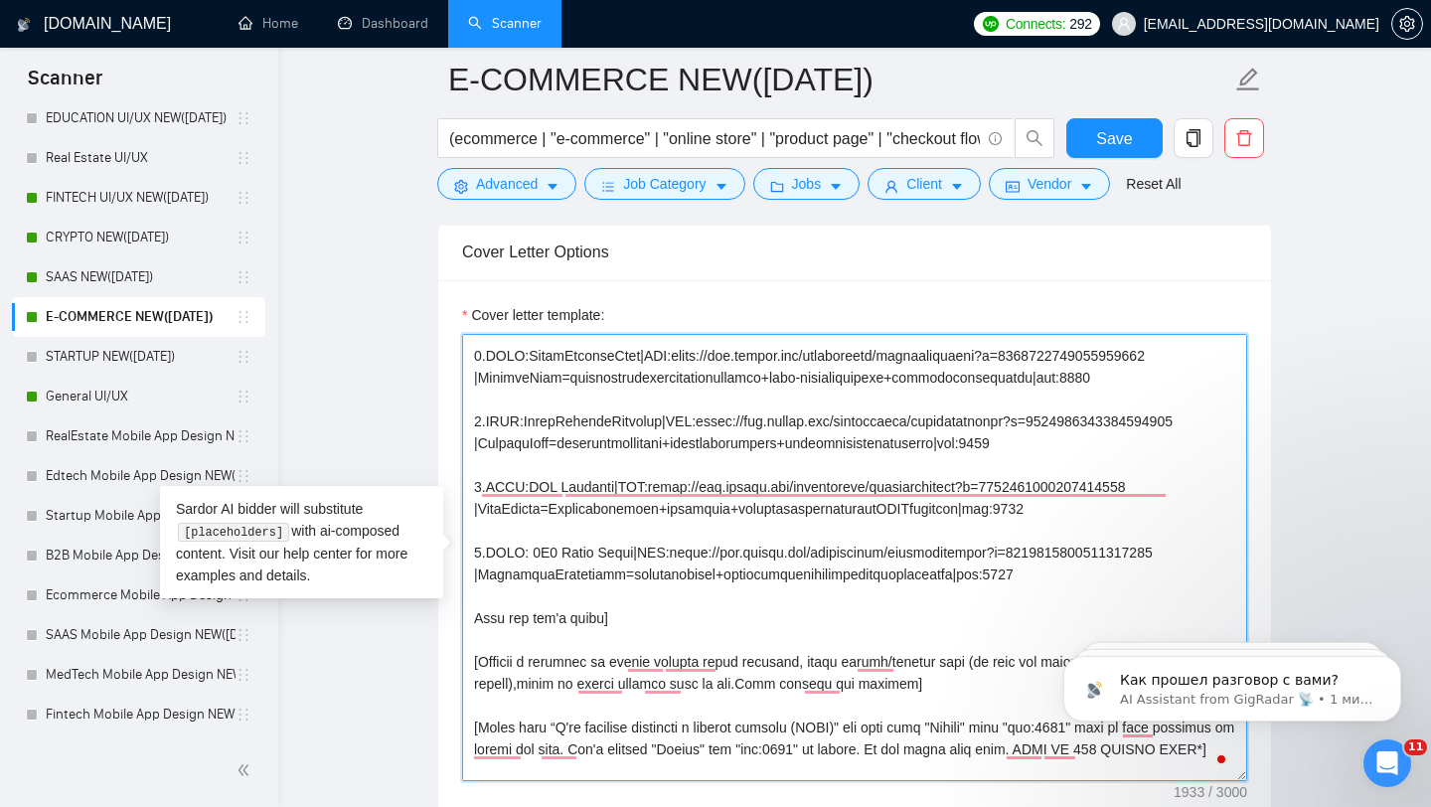
drag, startPoint x: 475, startPoint y: 484, endPoint x: 1192, endPoint y: 513, distance: 717.1
click at [1192, 513] on textarea "Cover letter template:" at bounding box center [854, 557] width 785 height 447
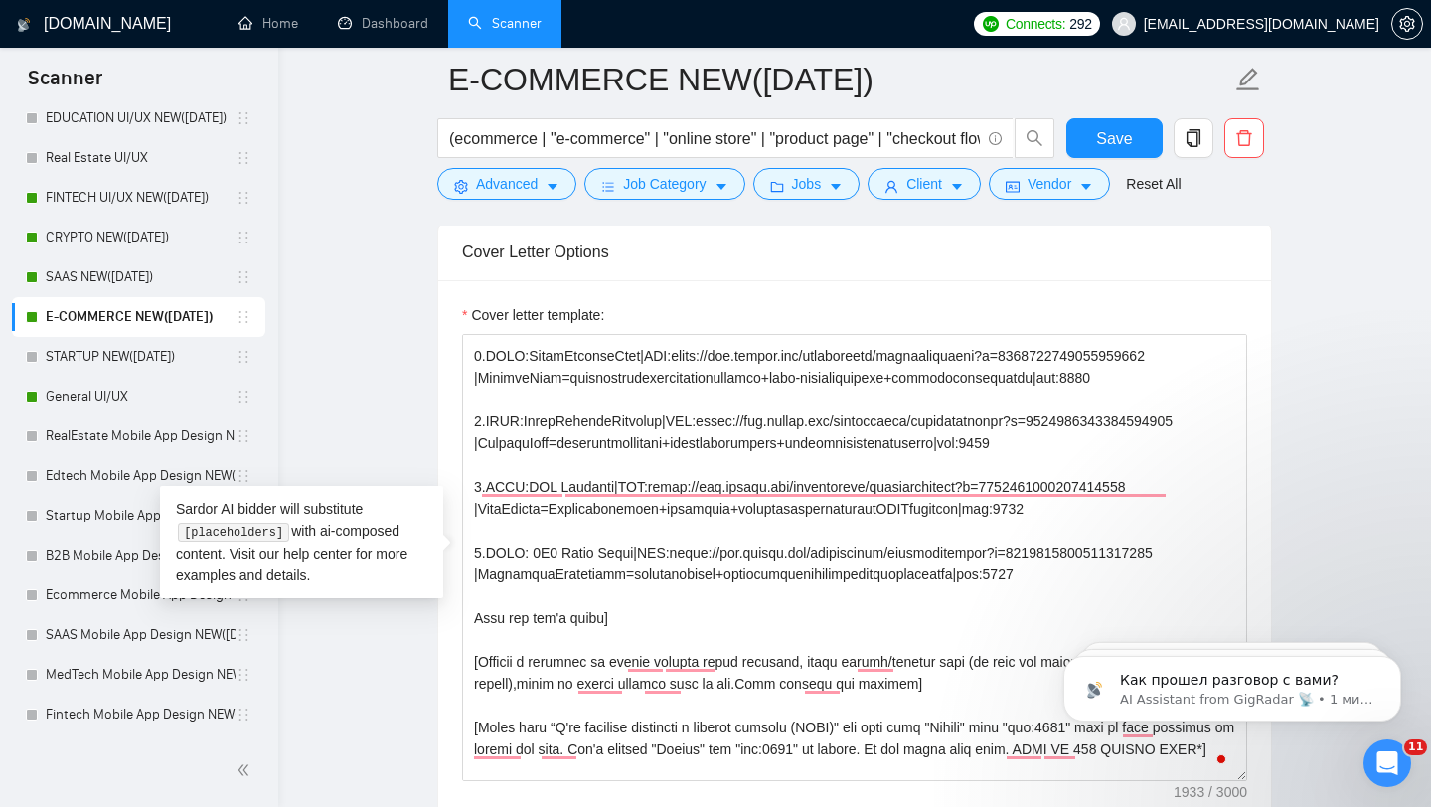
click at [799, 300] on div "Cover letter template:" at bounding box center [854, 554] width 833 height 549
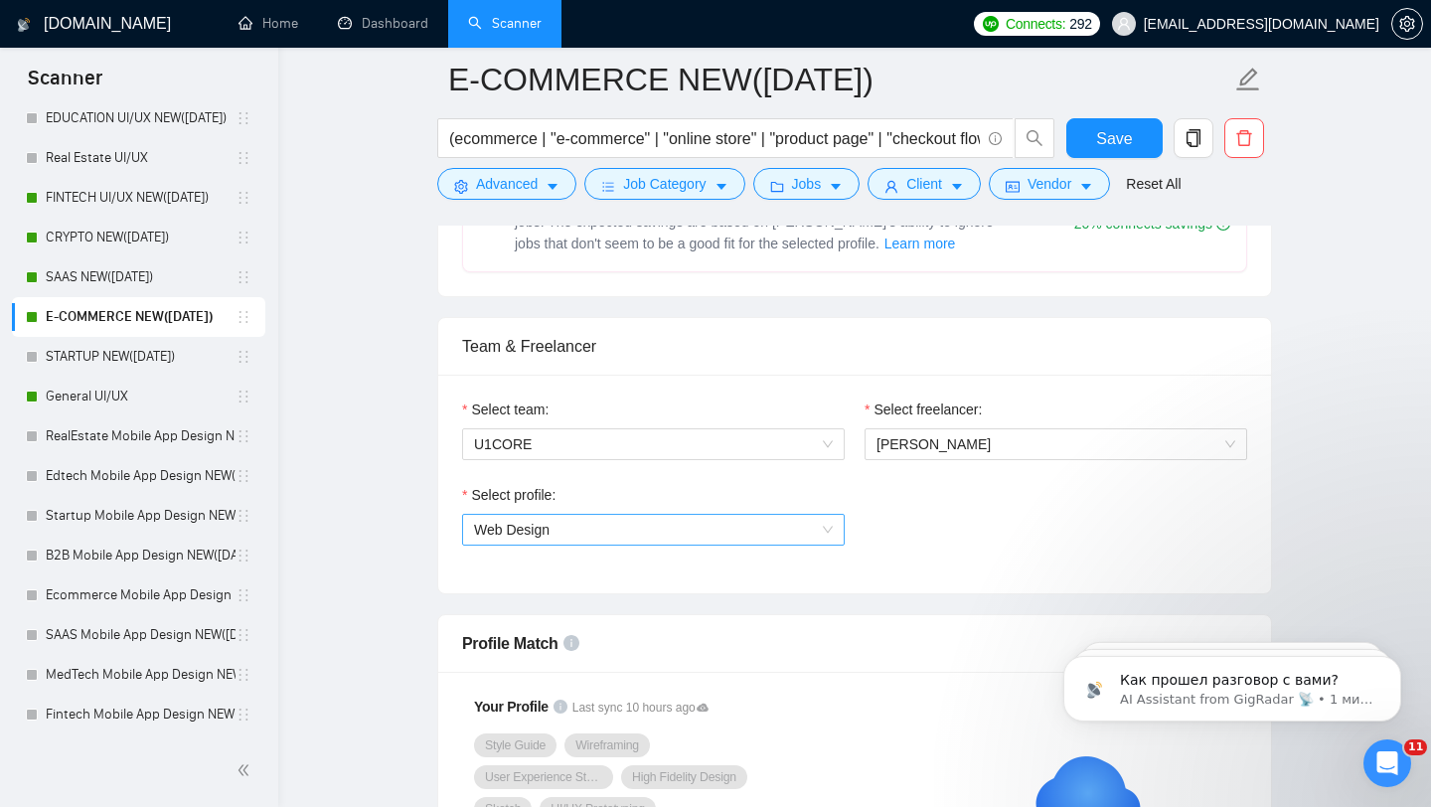
click at [806, 524] on span "Web Design" at bounding box center [653, 530] width 359 height 30
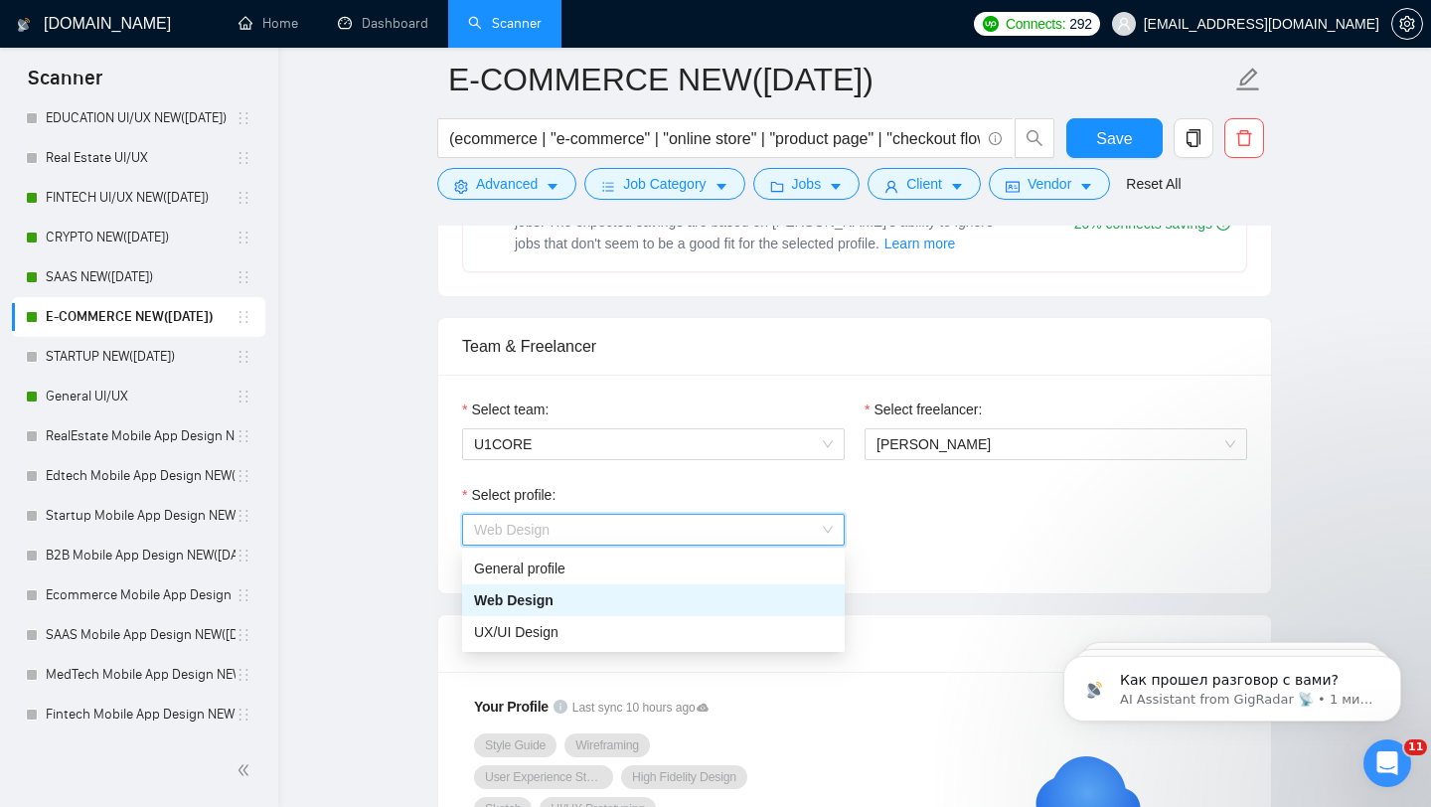
click at [662, 595] on div "Web Design" at bounding box center [653, 600] width 359 height 22
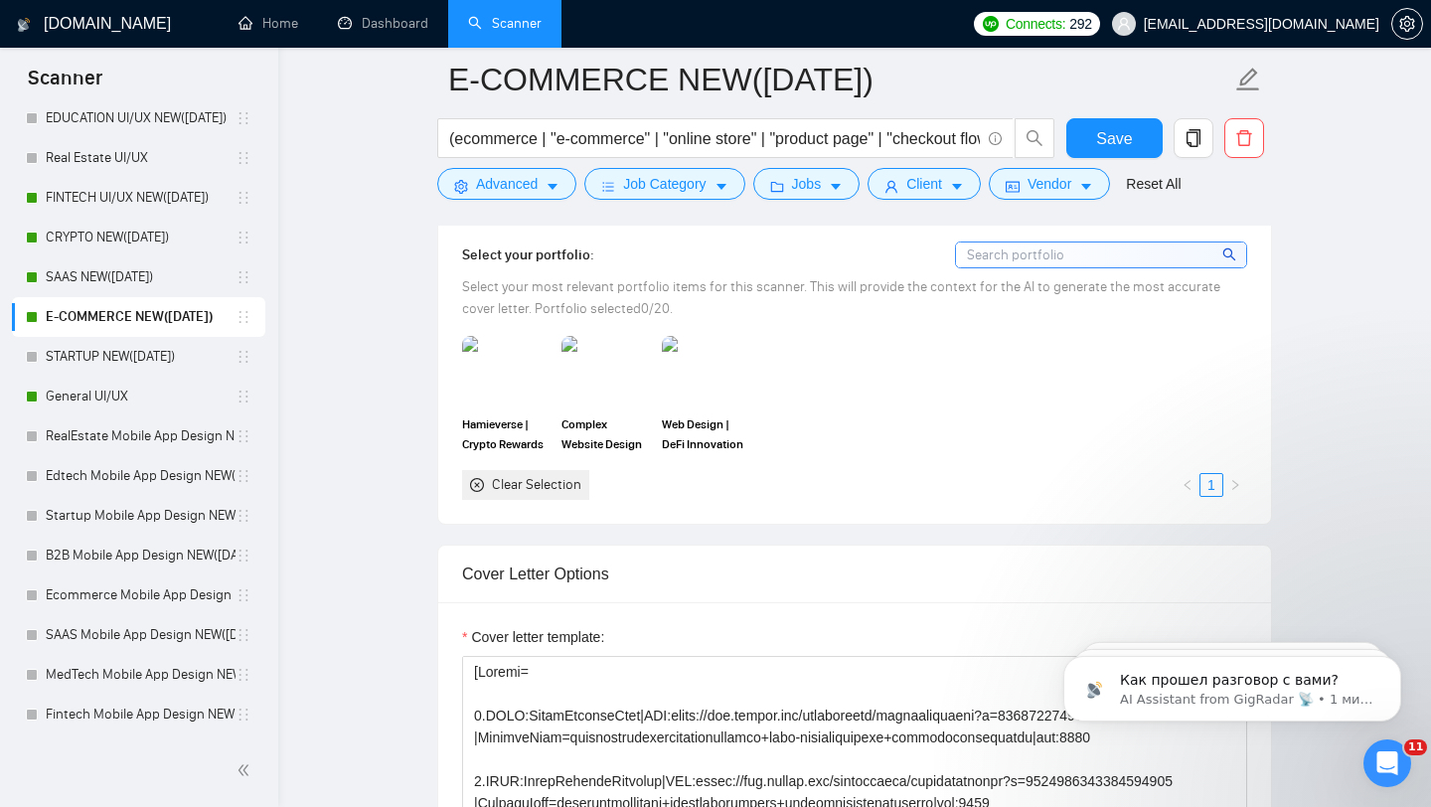
click at [534, 493] on div "Clear Selection" at bounding box center [536, 485] width 89 height 22
click at [718, 363] on img at bounding box center [705, 371] width 83 height 66
click at [691, 358] on icon at bounding box center [705, 371] width 33 height 33
click at [605, 379] on img at bounding box center [605, 371] width 83 height 66
click at [572, 379] on div at bounding box center [605, 371] width 83 height 66
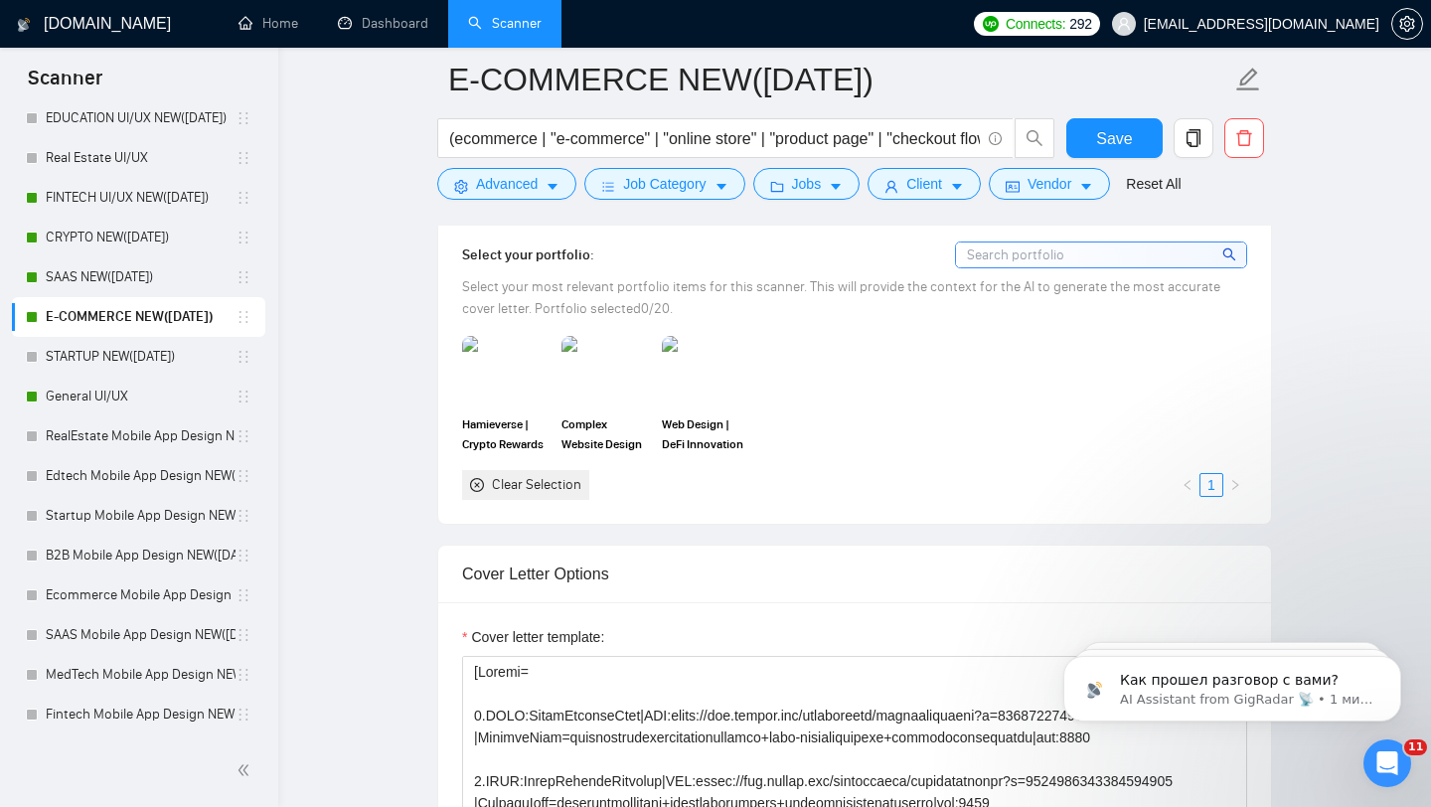
click at [541, 492] on div "Clear Selection" at bounding box center [536, 485] width 89 height 22
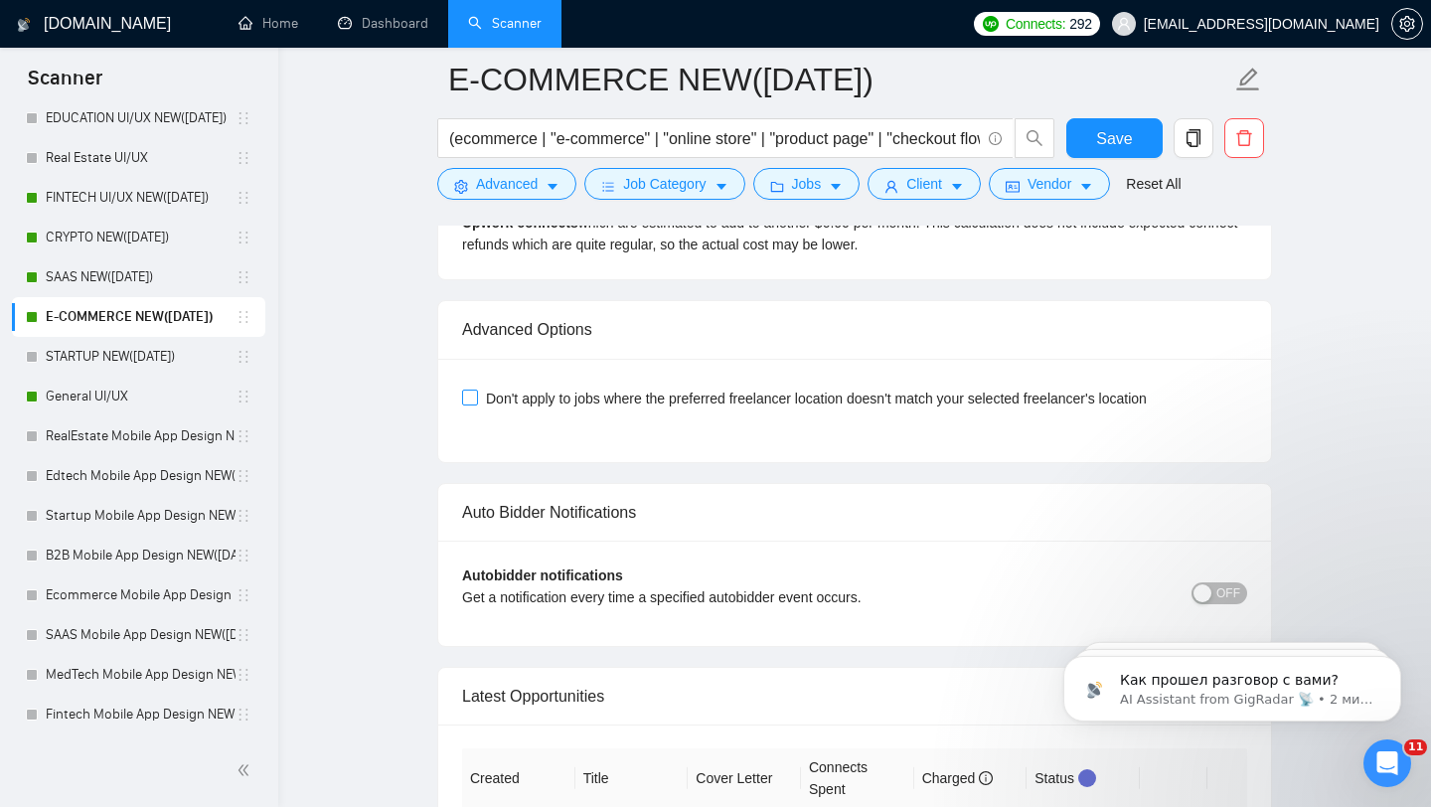
click at [493, 397] on span "Don't apply to jobs where the preferred freelancer location doesn't match your …" at bounding box center [816, 399] width 677 height 22
click at [476, 397] on input "Don't apply to jobs where the preferred freelancer location doesn't match your …" at bounding box center [469, 397] width 14 height 14
checkbox input "true"
click at [1134, 142] on button "Save" at bounding box center [1114, 138] width 96 height 40
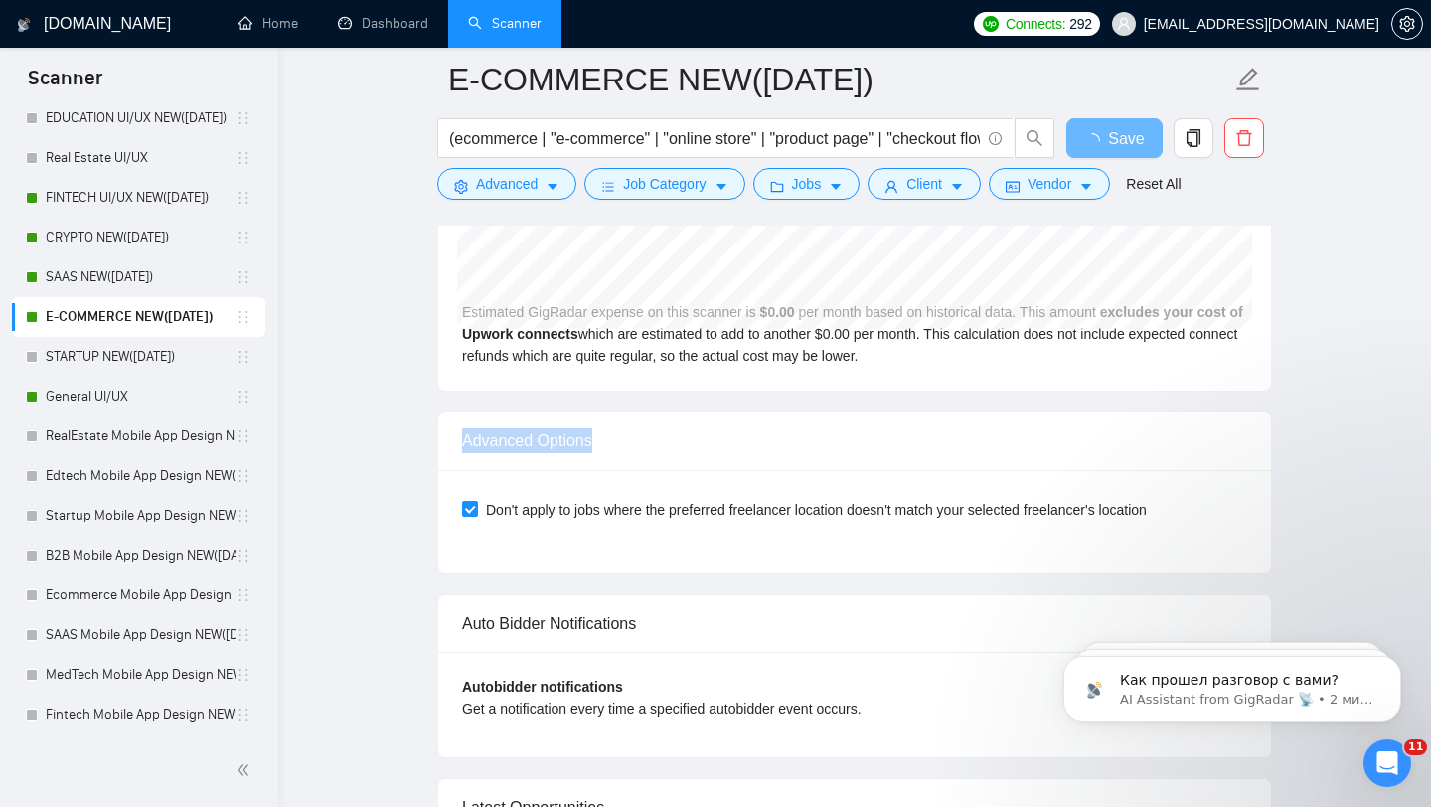
drag, startPoint x: 463, startPoint y: 439, endPoint x: 627, endPoint y: 439, distance: 164.0
click at [624, 440] on div "Advanced Options" at bounding box center [854, 440] width 785 height 57
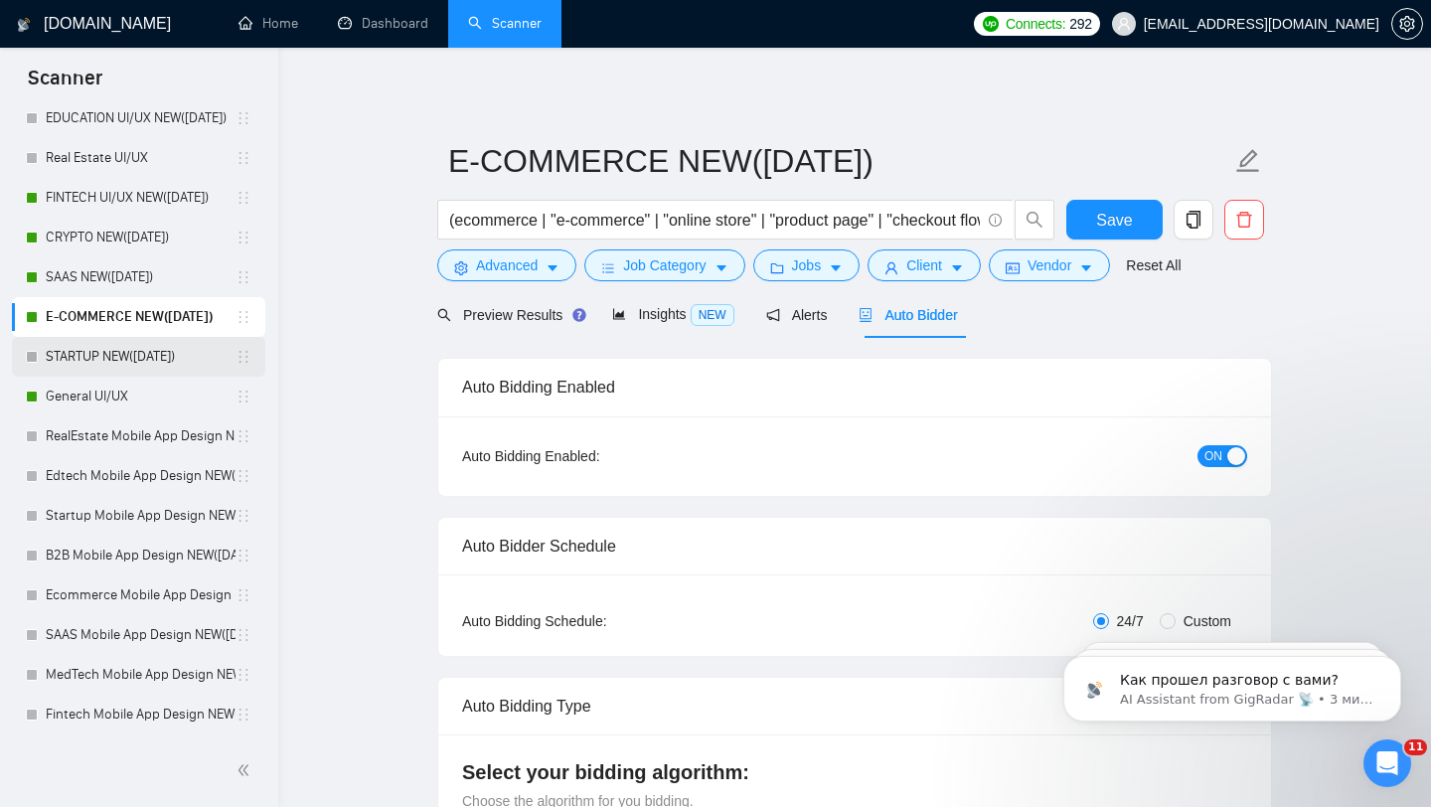
click at [142, 360] on link "STARTUP NEW([DATE])" at bounding box center [141, 357] width 190 height 40
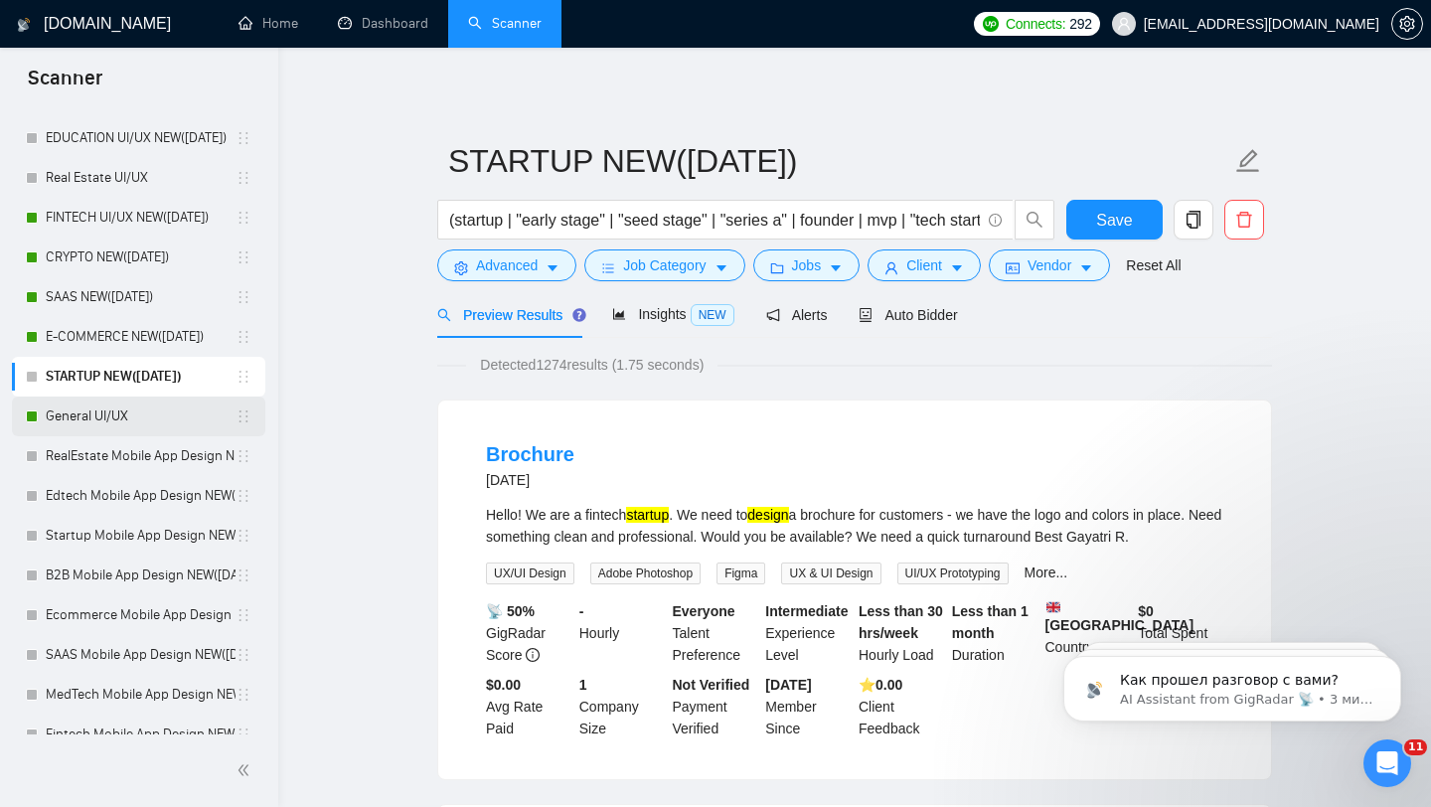
scroll to position [977, 0]
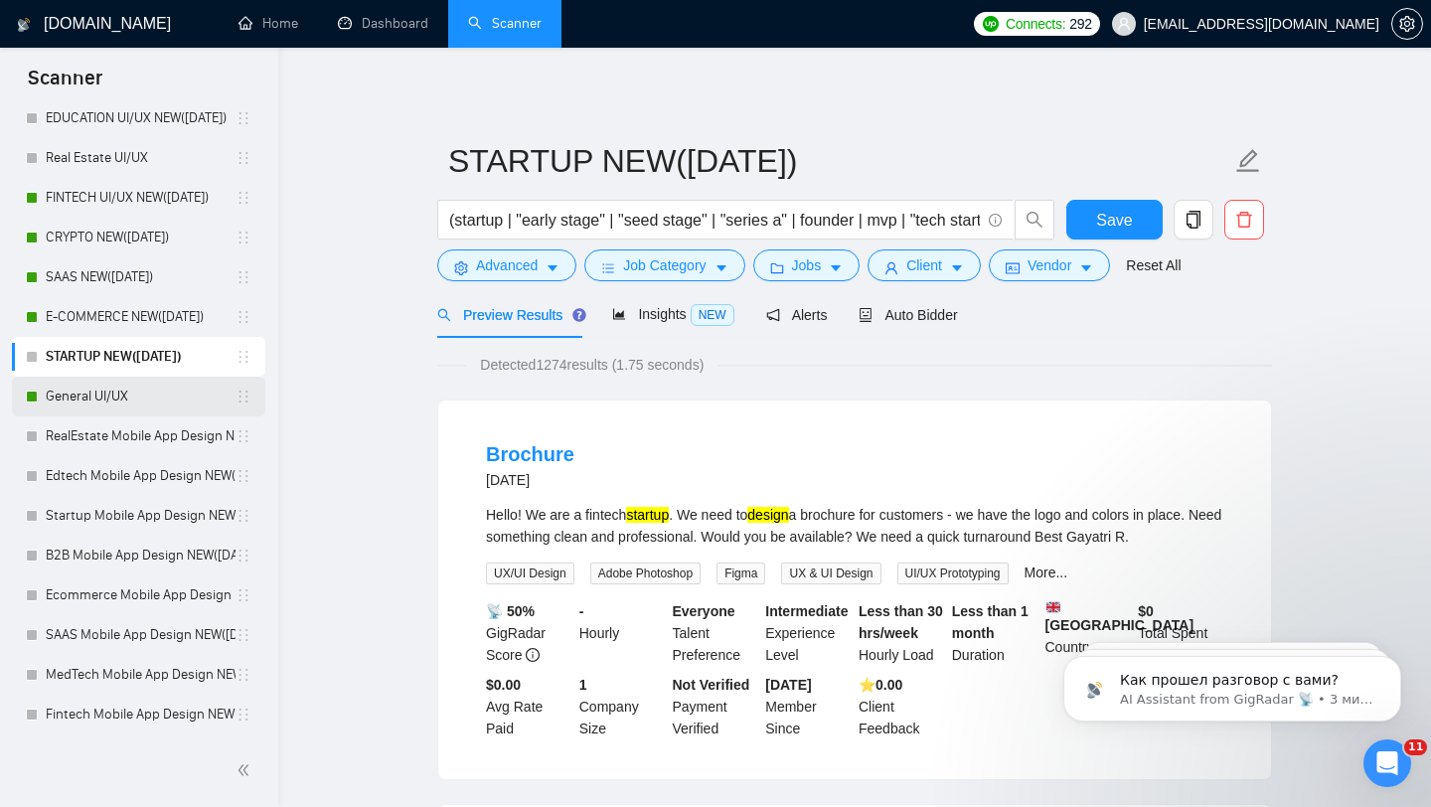
click at [135, 394] on link "General UI/UX" at bounding box center [141, 397] width 190 height 40
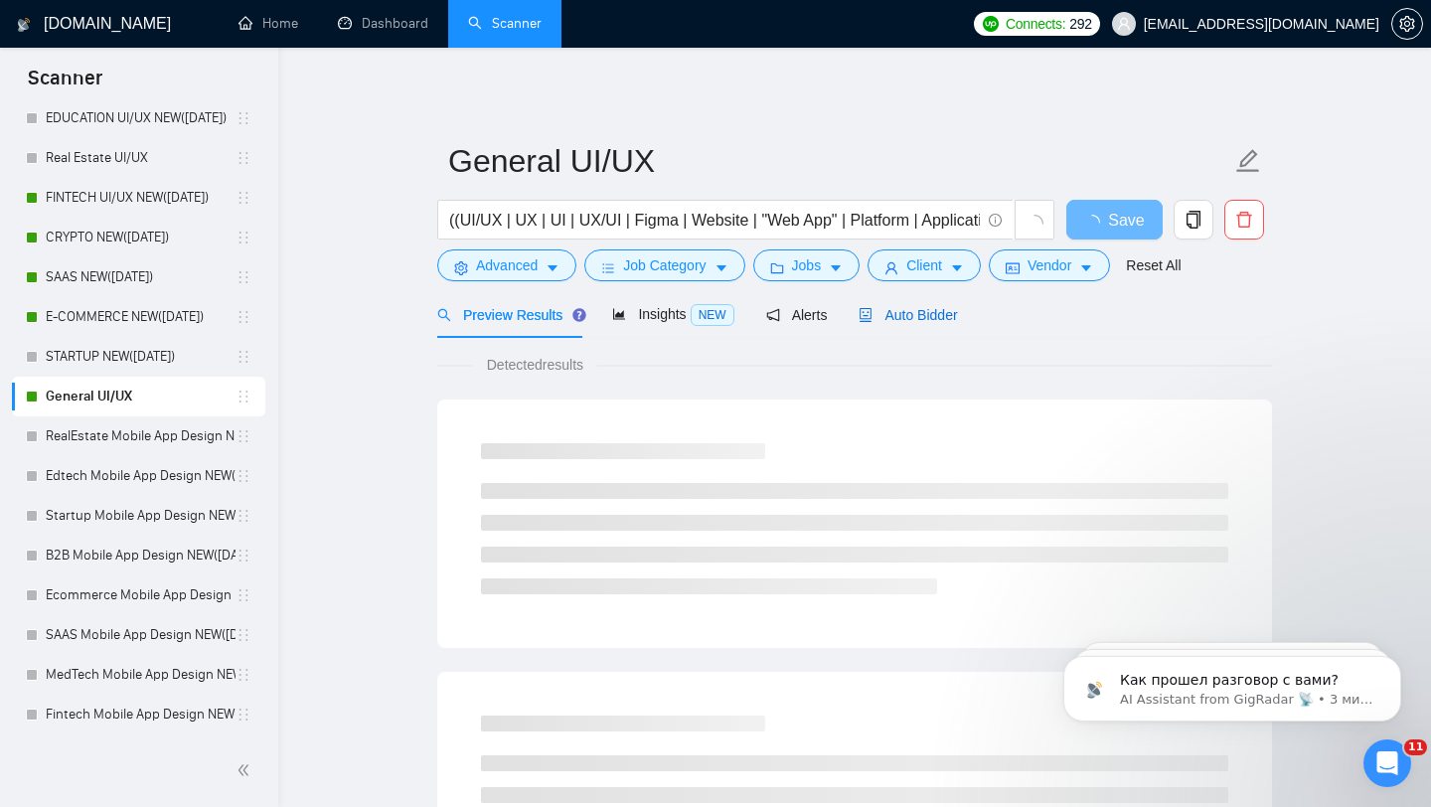
click at [949, 316] on span "Auto Bidder" at bounding box center [908, 315] width 98 height 16
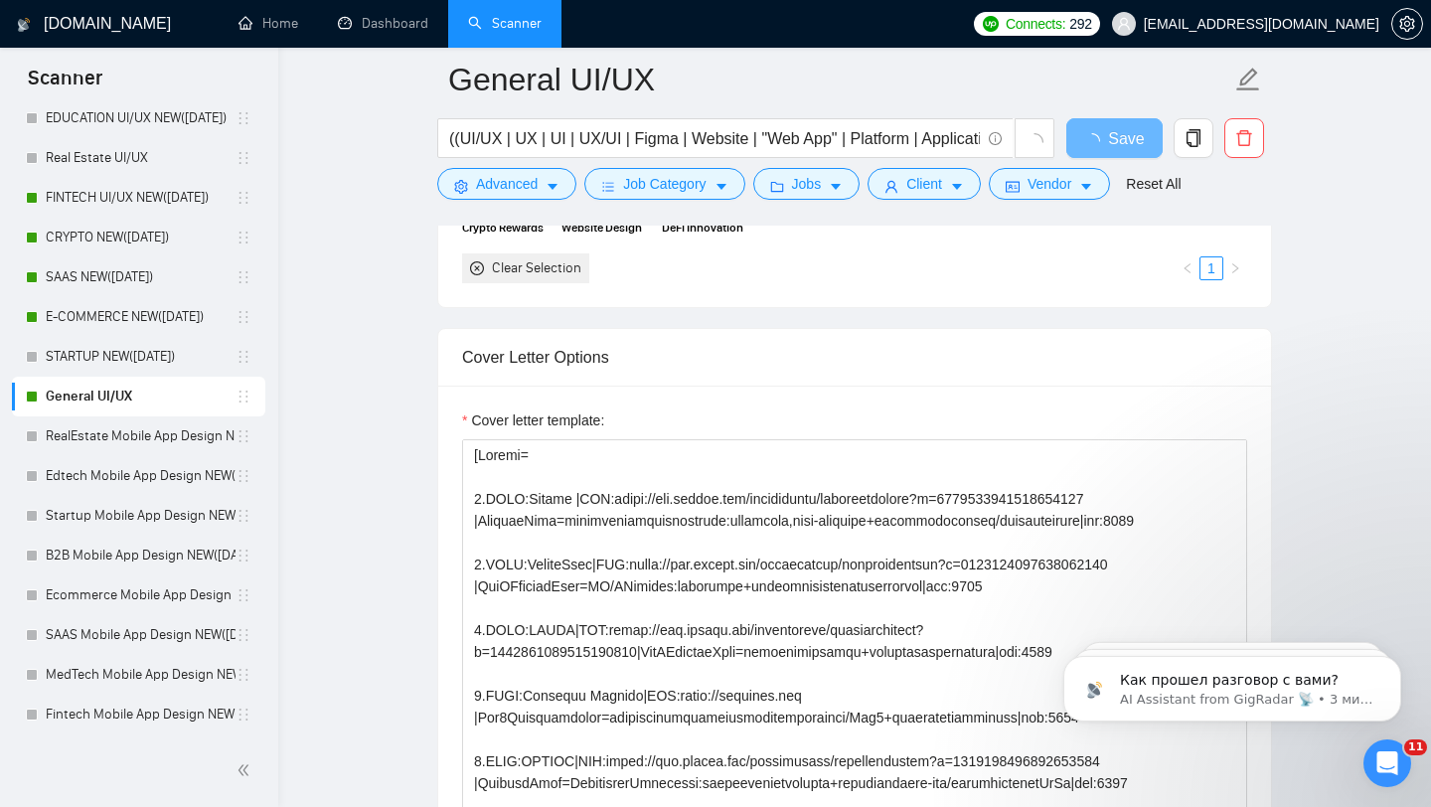
scroll to position [2241, 0]
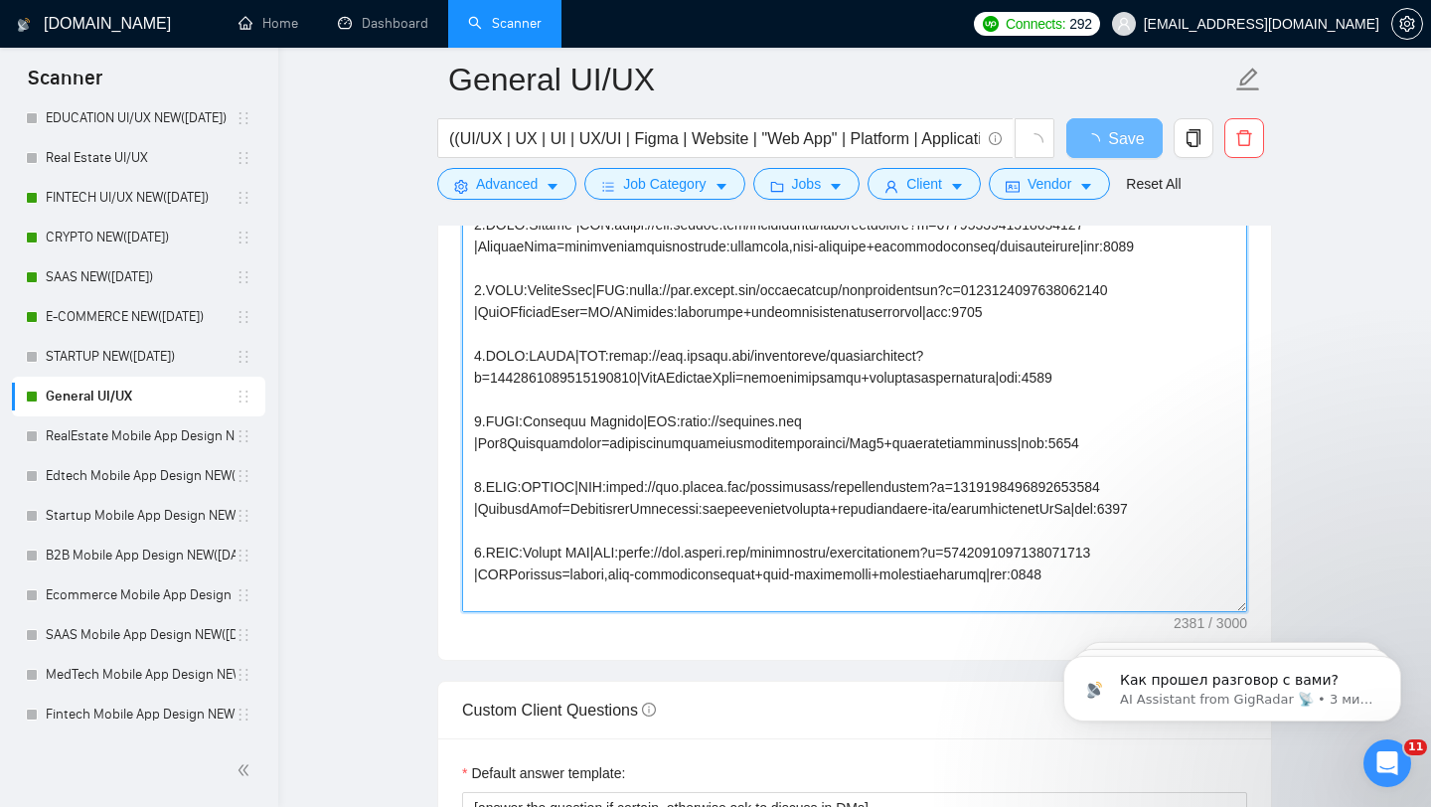
click at [766, 486] on textarea "Cover letter template:" at bounding box center [854, 388] width 785 height 447
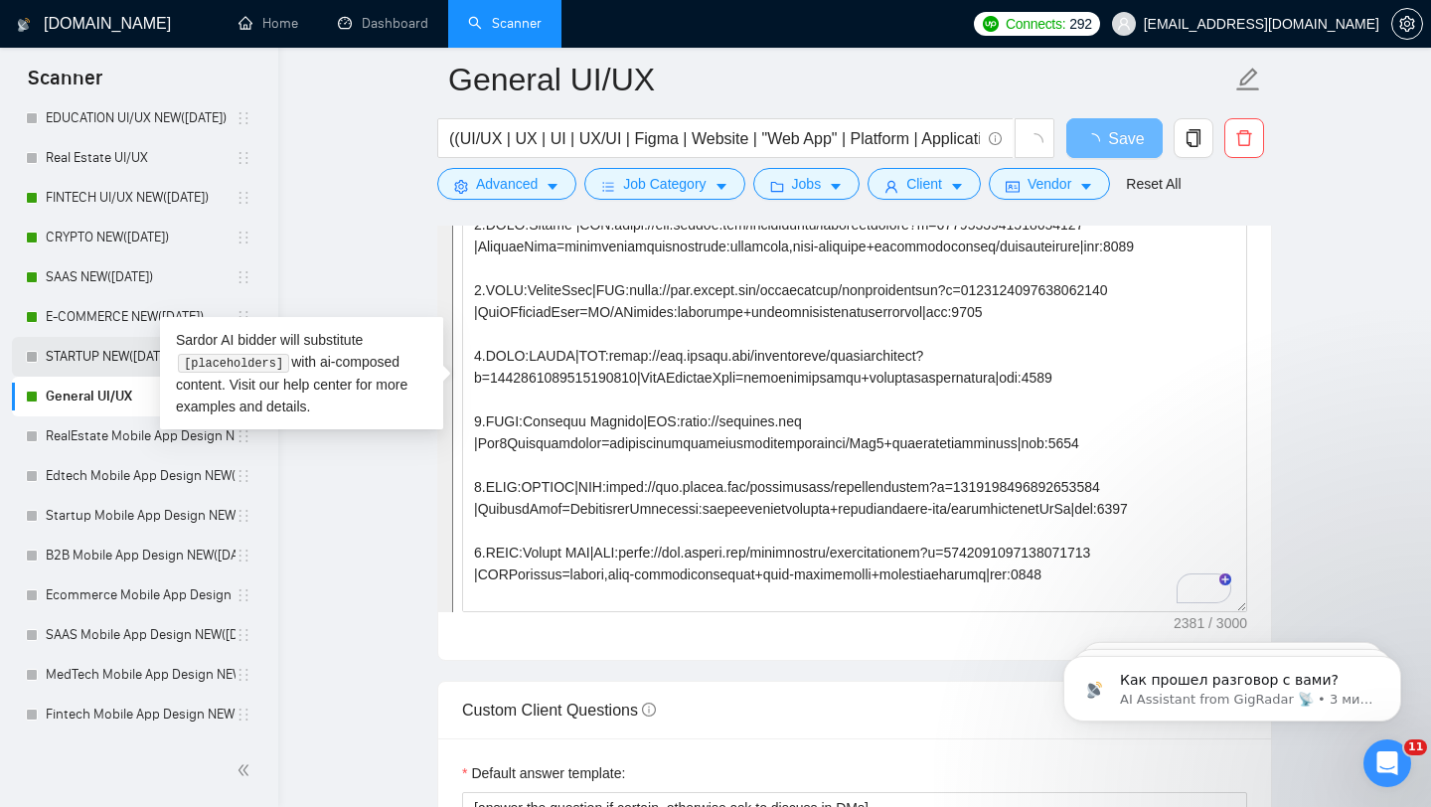
click at [61, 345] on link "STARTUP NEW([DATE])" at bounding box center [141, 357] width 190 height 40
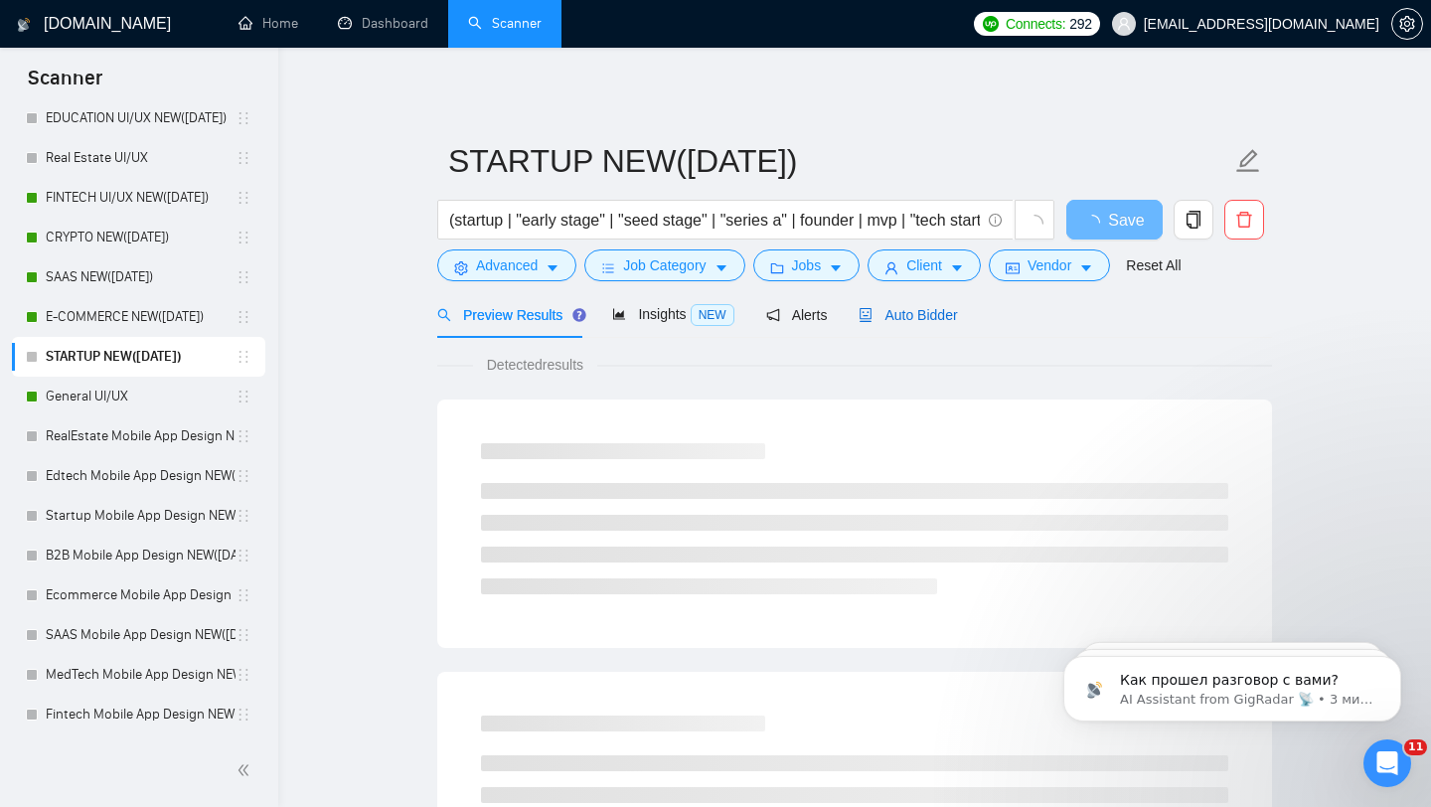
click at [895, 322] on span "Auto Bidder" at bounding box center [908, 315] width 98 height 16
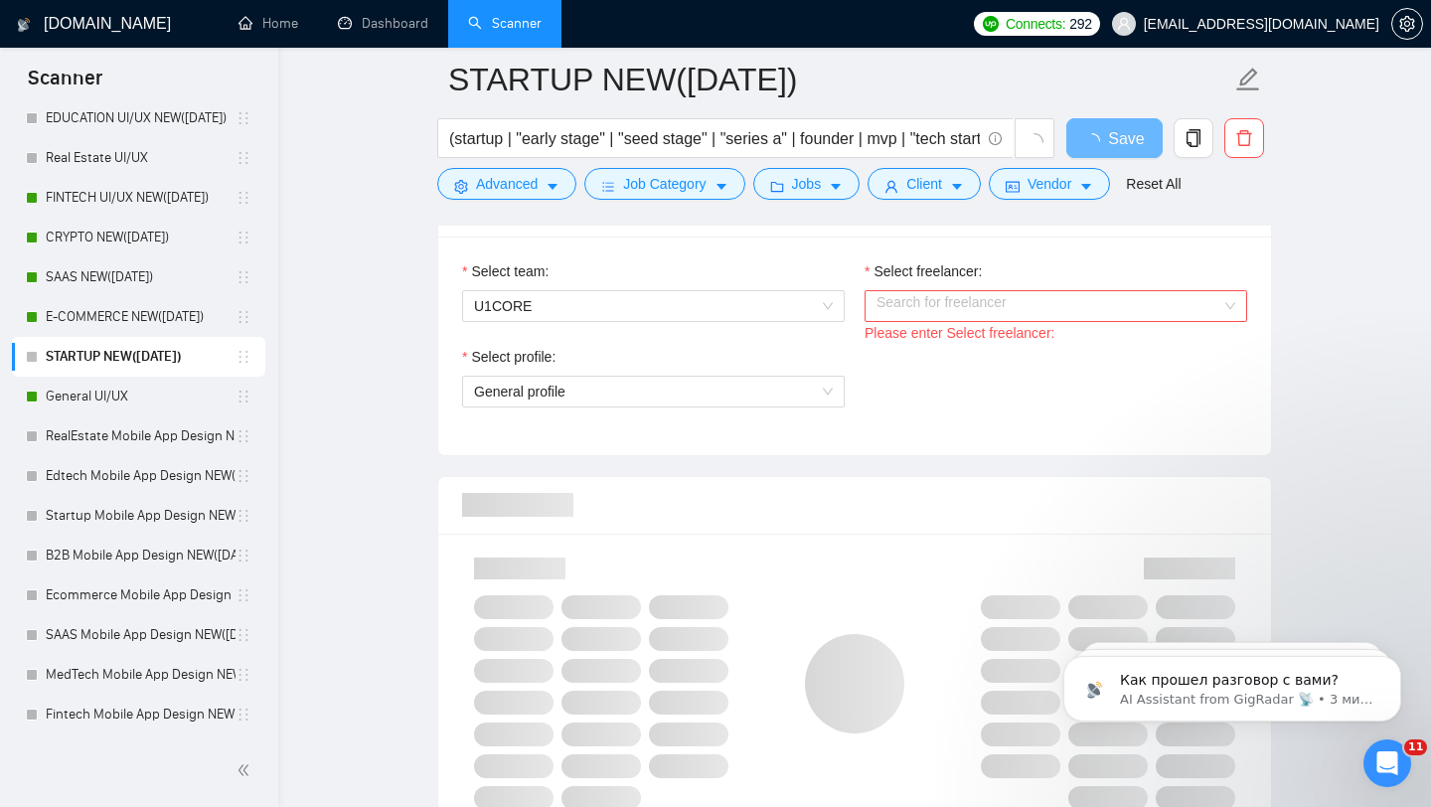
scroll to position [798, 0]
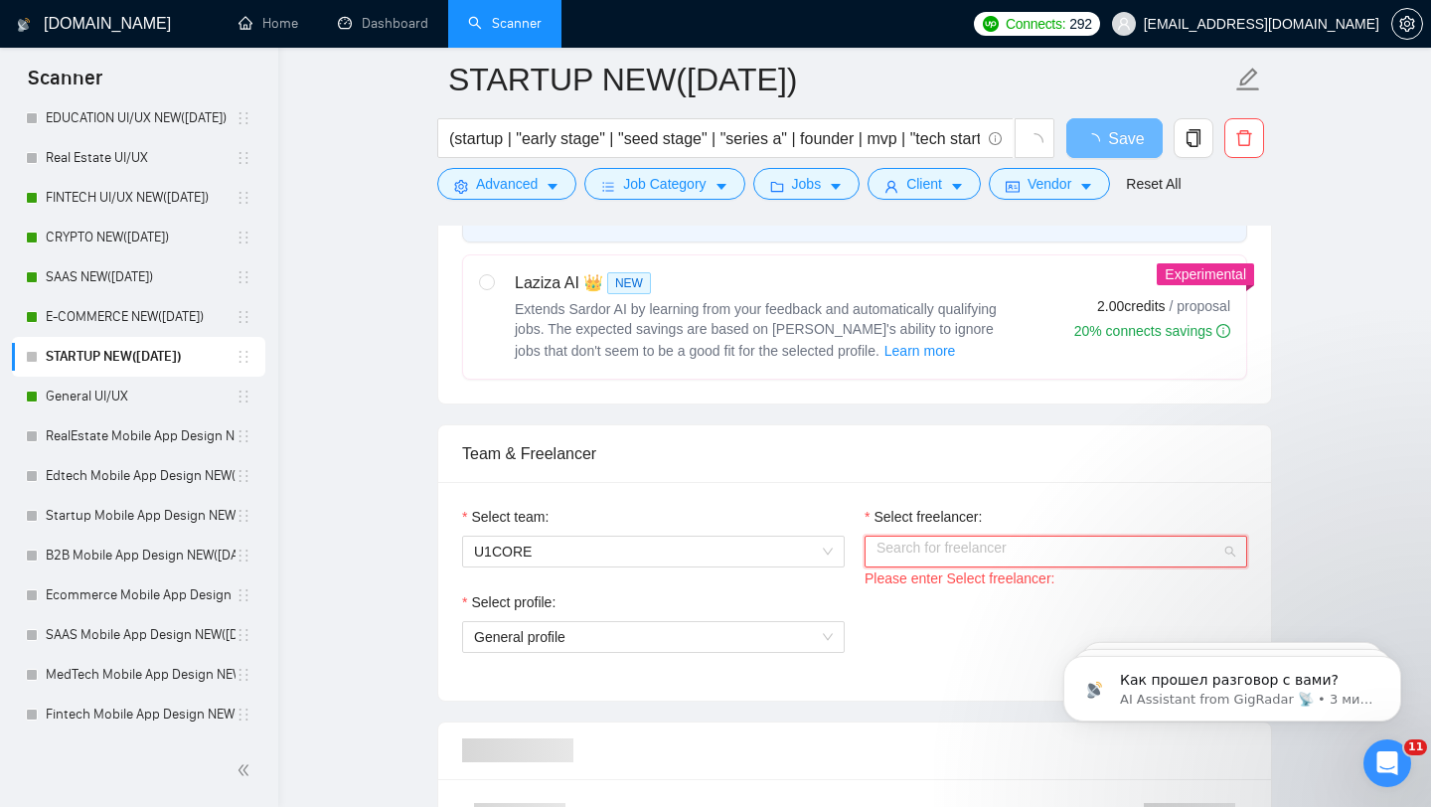
click at [956, 543] on input "Select freelancer:" at bounding box center [1049, 552] width 345 height 30
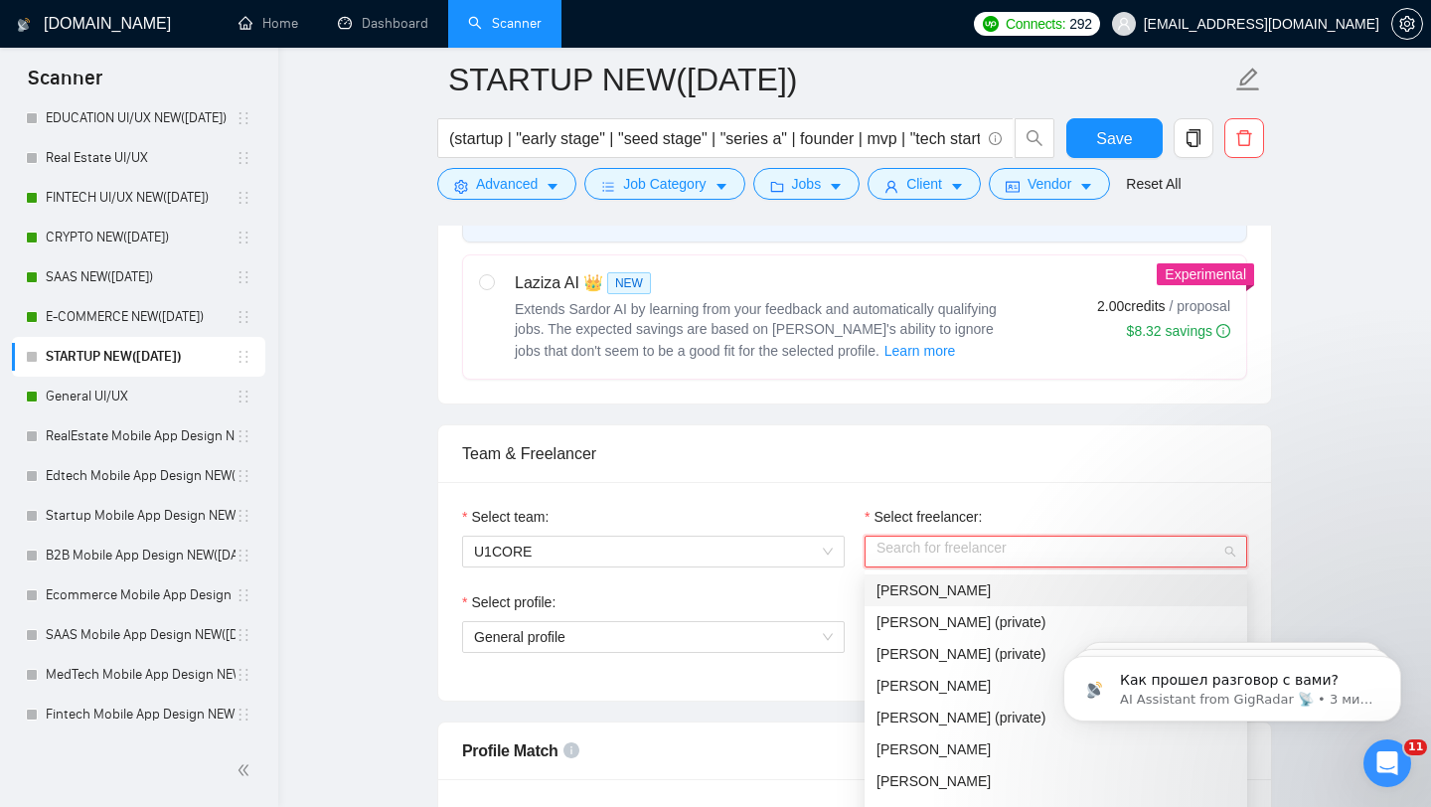
click at [924, 577] on div "[PERSON_NAME]" at bounding box center [1056, 590] width 383 height 32
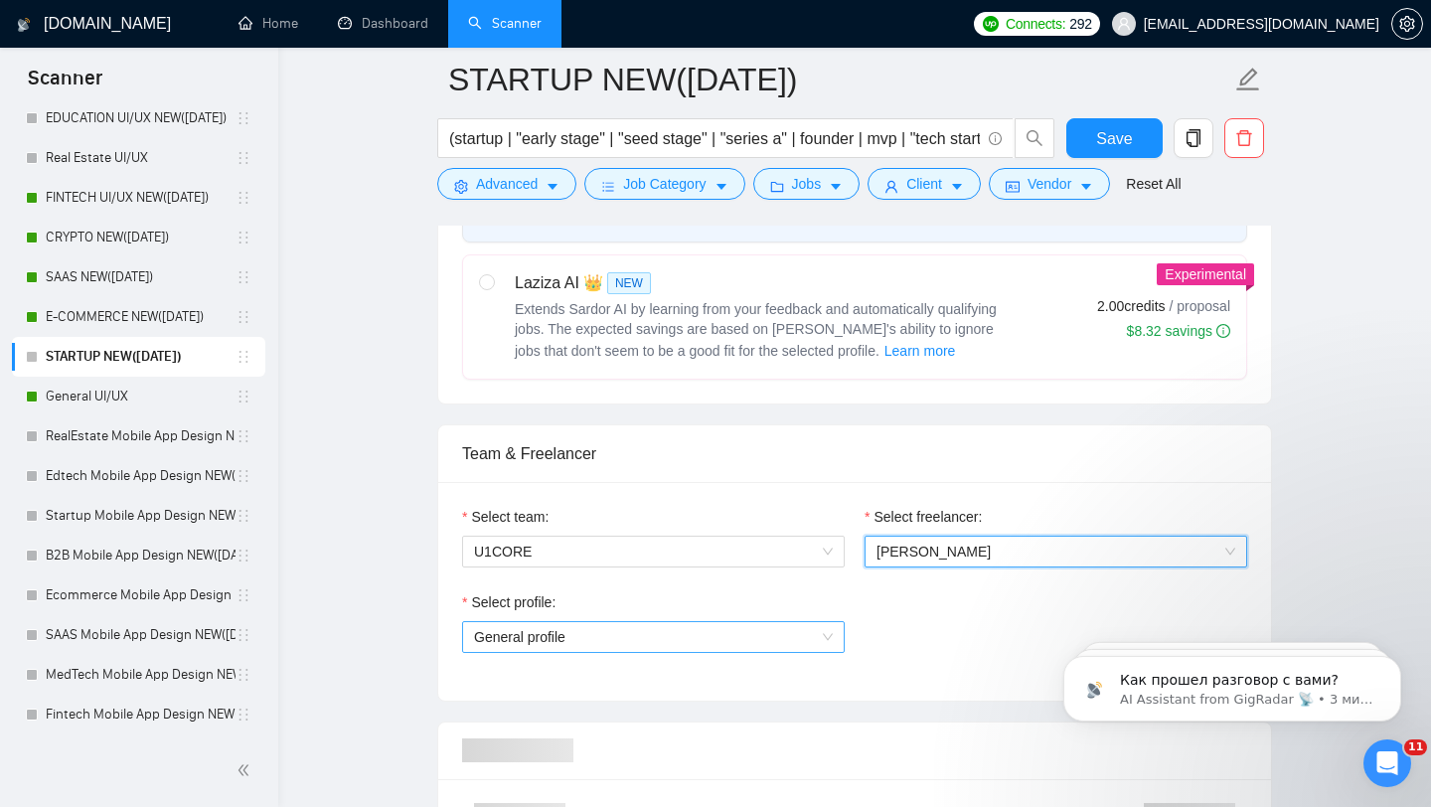
click at [736, 633] on span "General profile" at bounding box center [653, 637] width 359 height 30
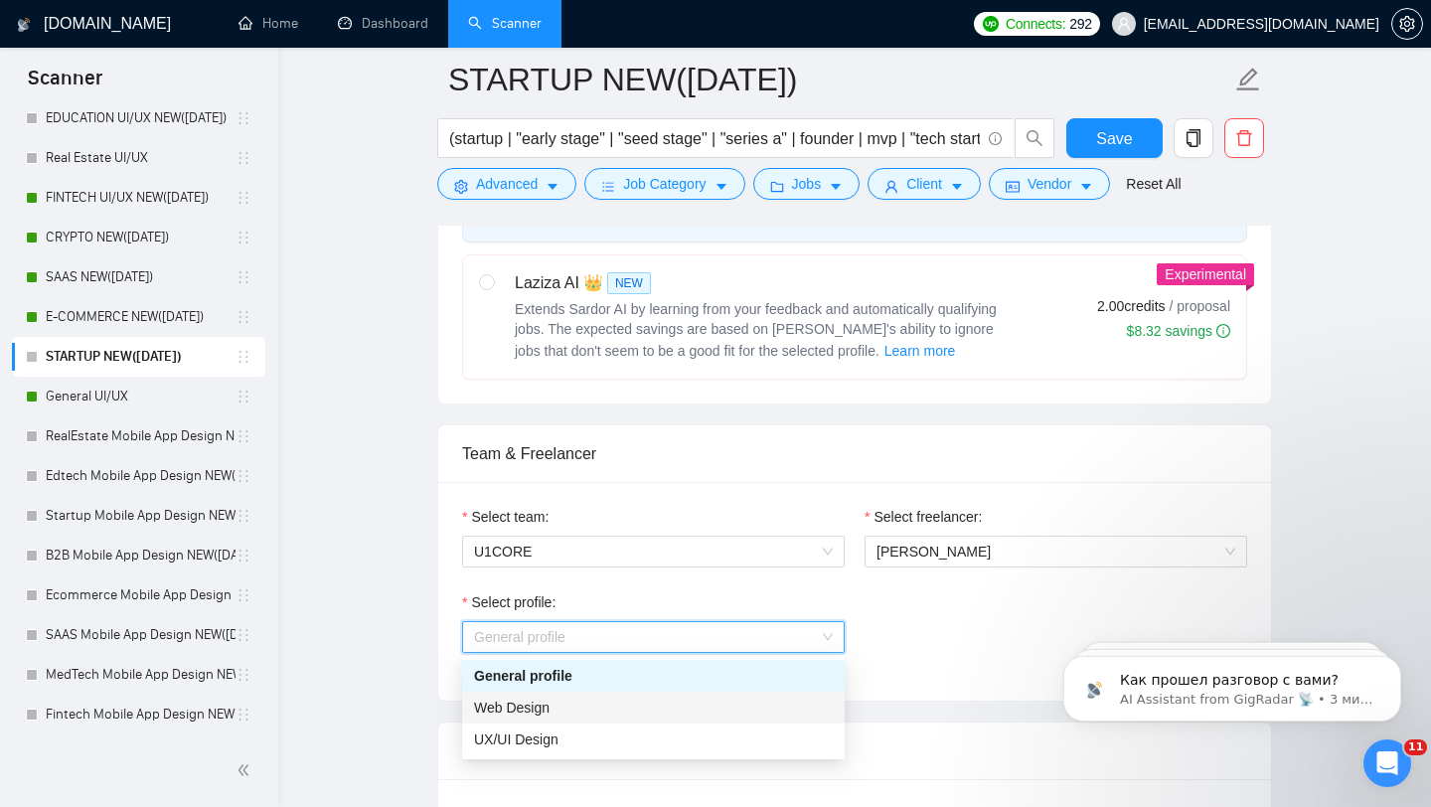
click at [613, 706] on div "Web Design" at bounding box center [653, 708] width 359 height 22
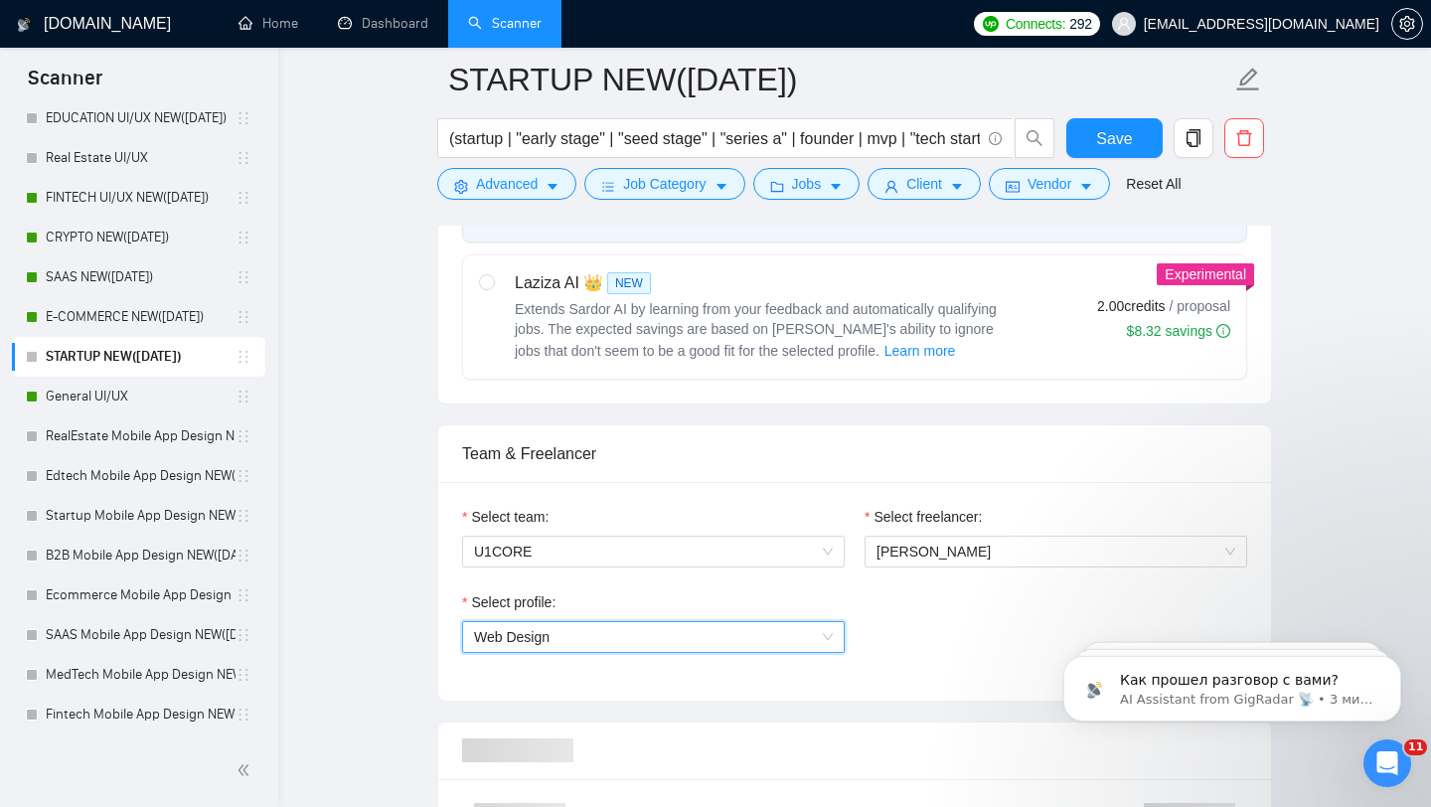
click at [902, 577] on div "Select freelancer: Taras Oliinyk" at bounding box center [1056, 548] width 403 height 85
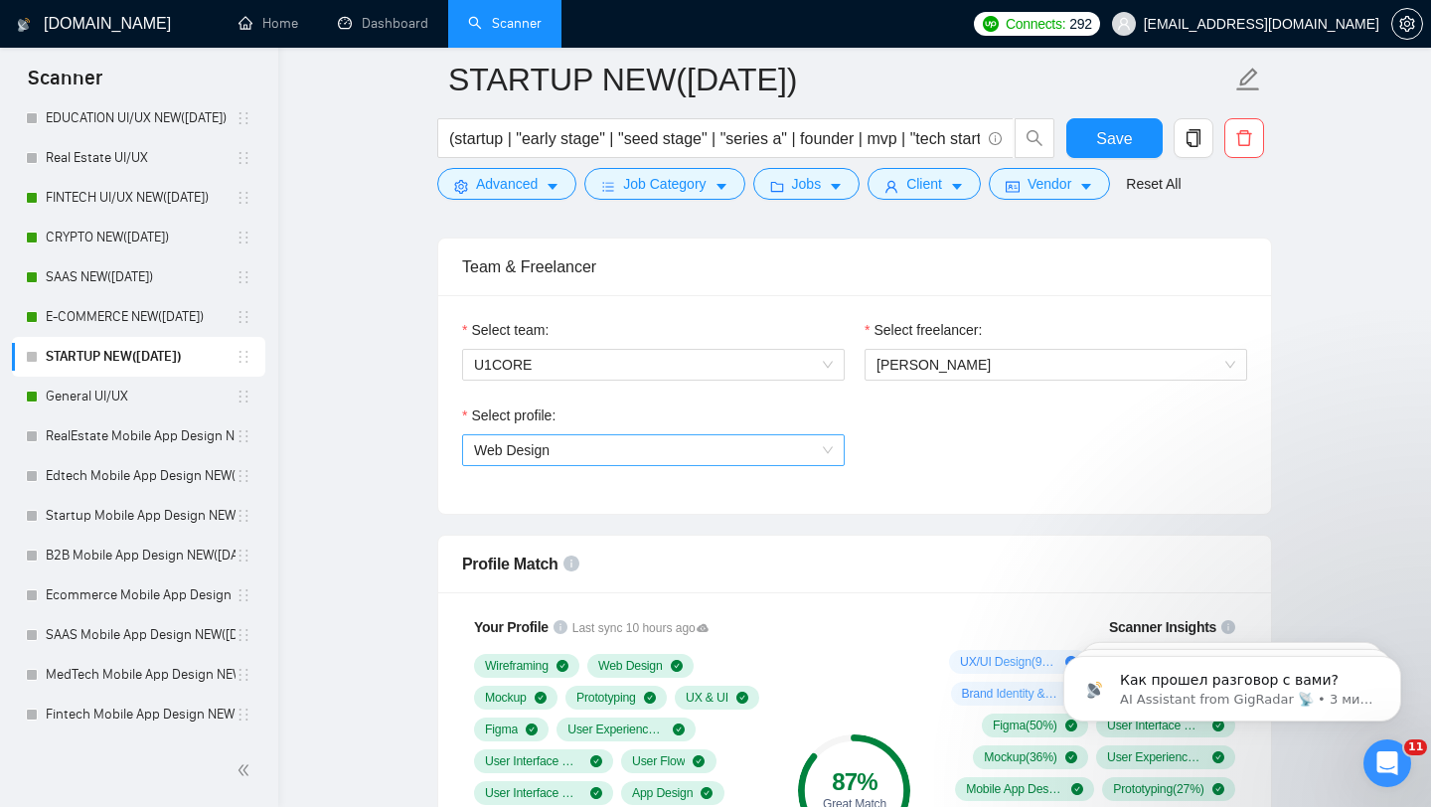
click at [634, 441] on span "Web Design" at bounding box center [653, 450] width 359 height 30
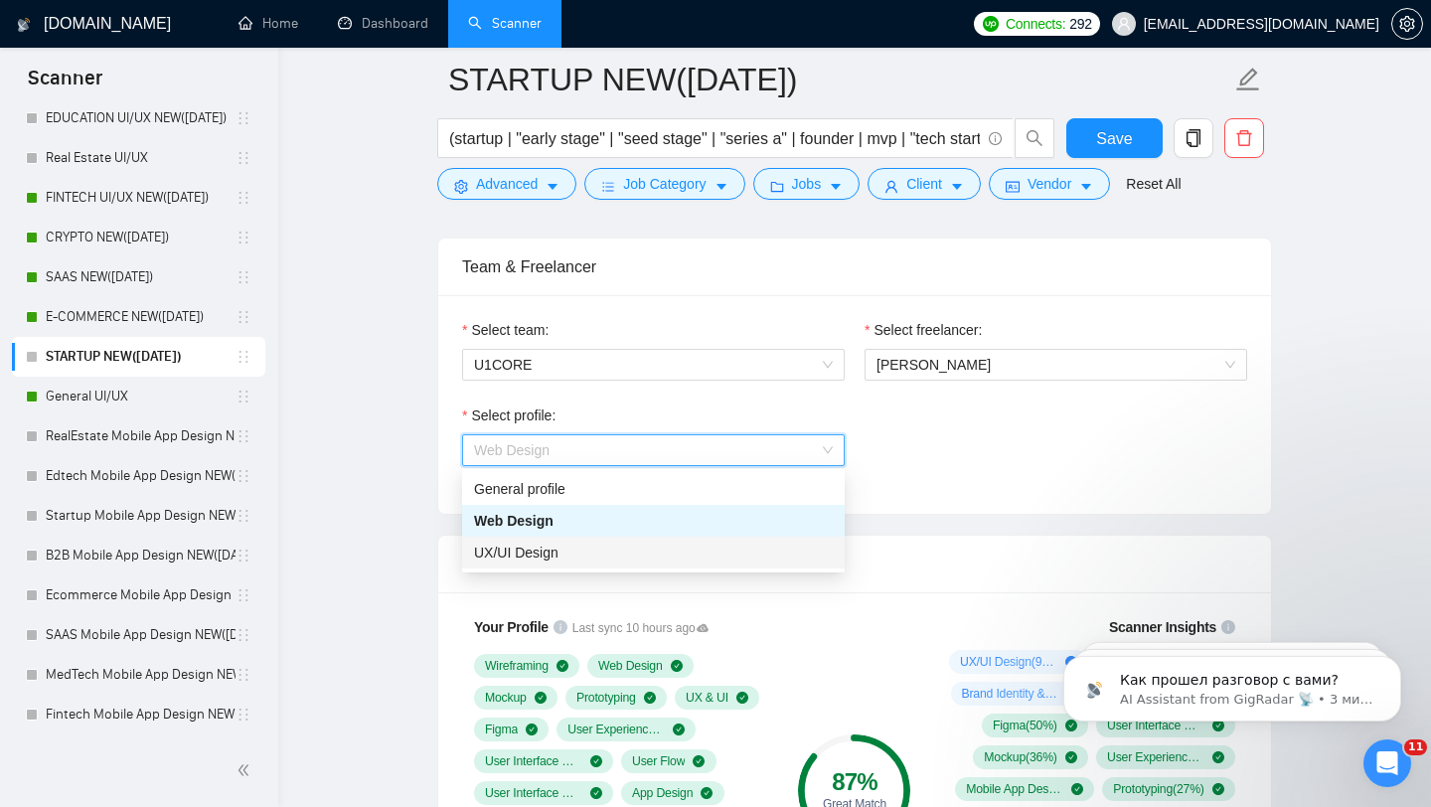
click at [548, 539] on div "UX/UI Design" at bounding box center [653, 553] width 383 height 32
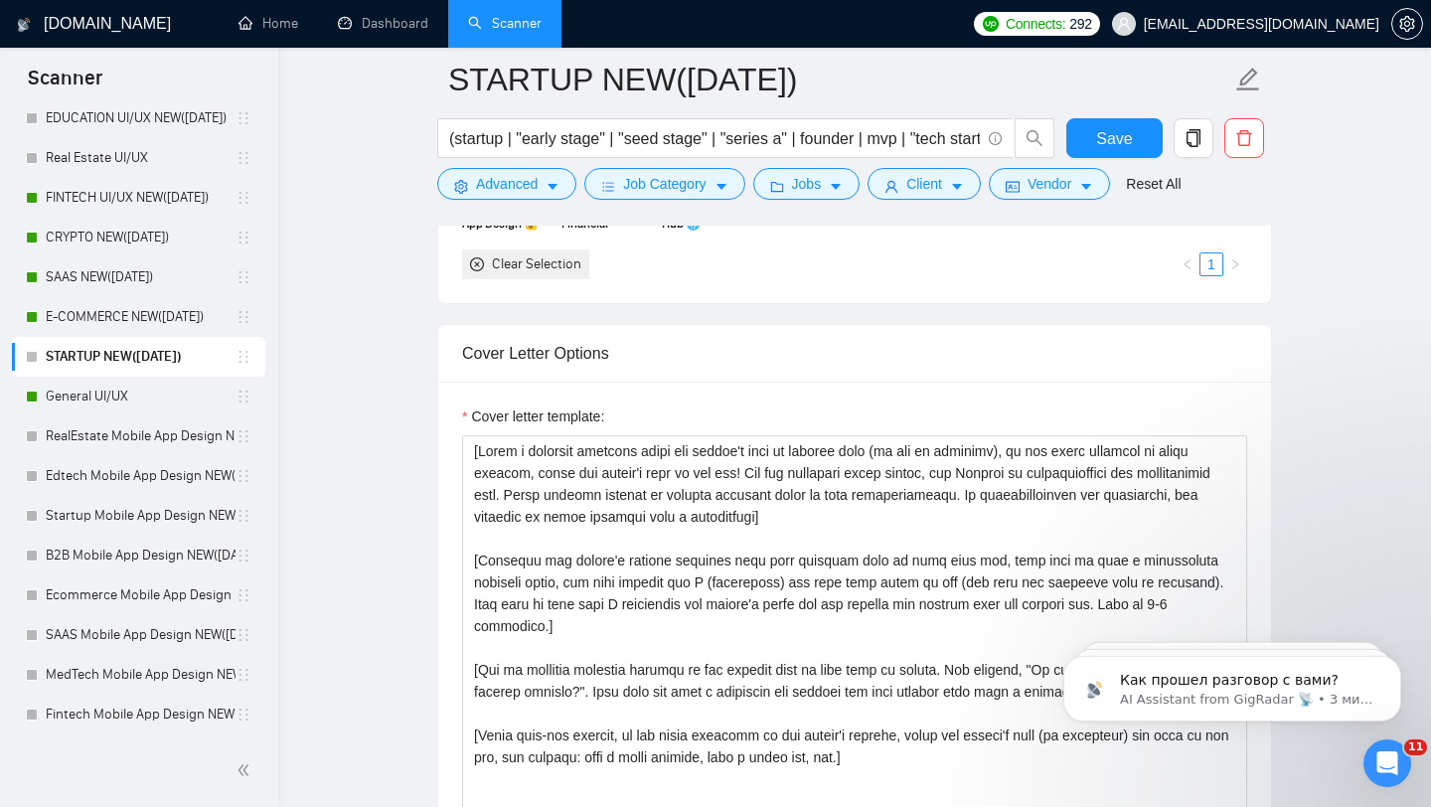
scroll to position [2364, 0]
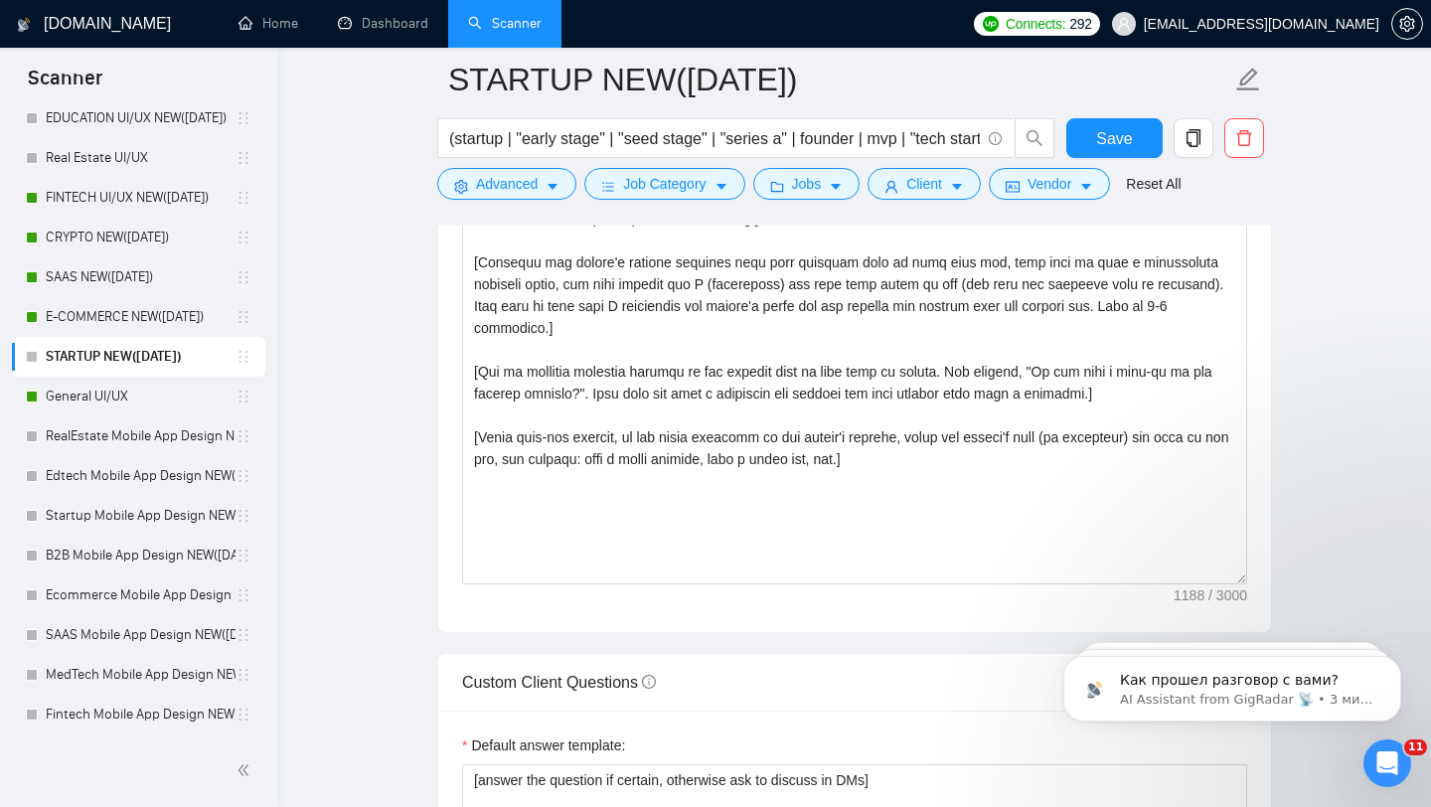
click at [746, 587] on div "Cover letter template:" at bounding box center [854, 357] width 833 height 549
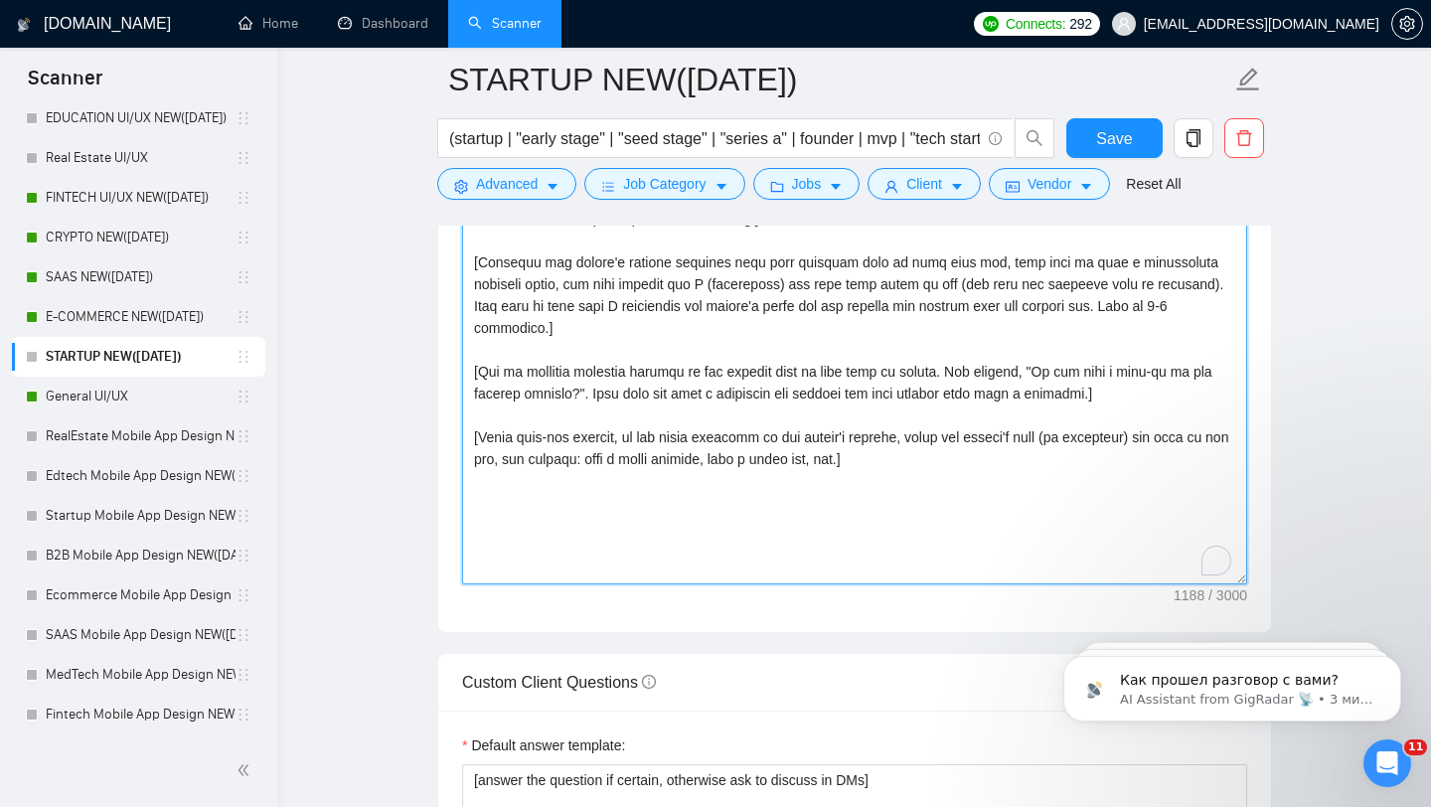
click at [750, 443] on textarea "Cover letter template:" at bounding box center [854, 360] width 785 height 447
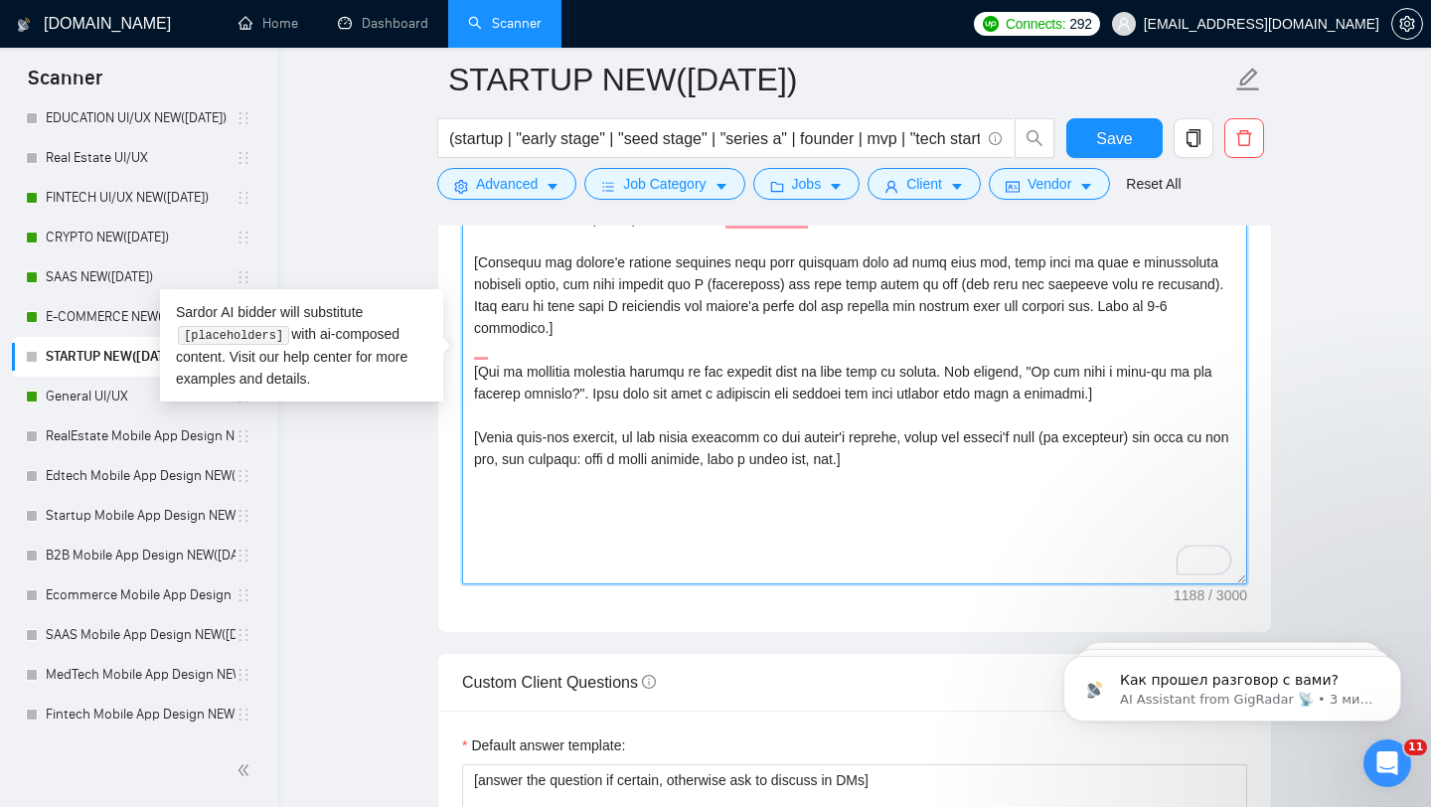
paste textarea "Folder= 1.CLNT:Lifeee |URL:https://www.upwork.com/freelancers/tarasoliinykkk?p=…"
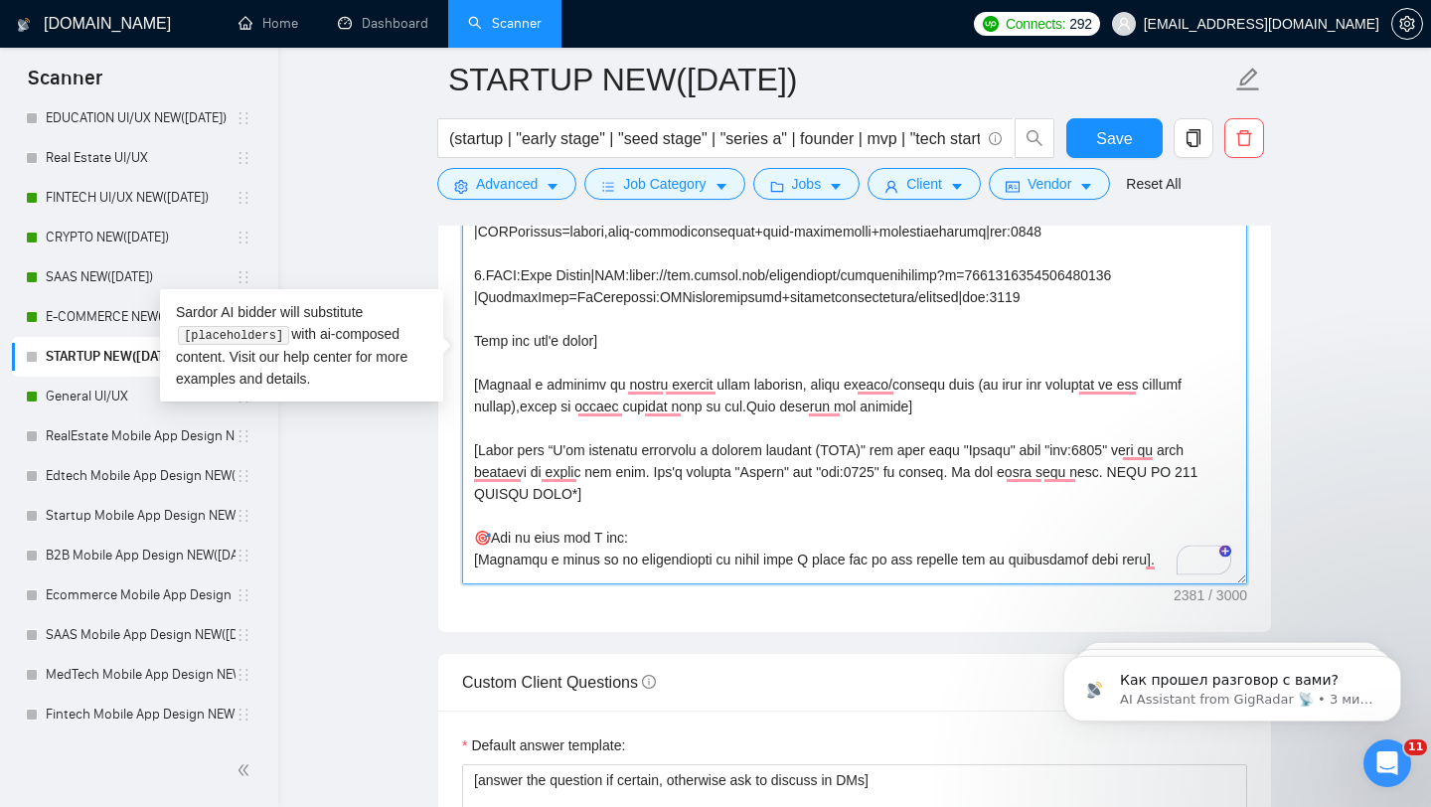
scroll to position [66, 0]
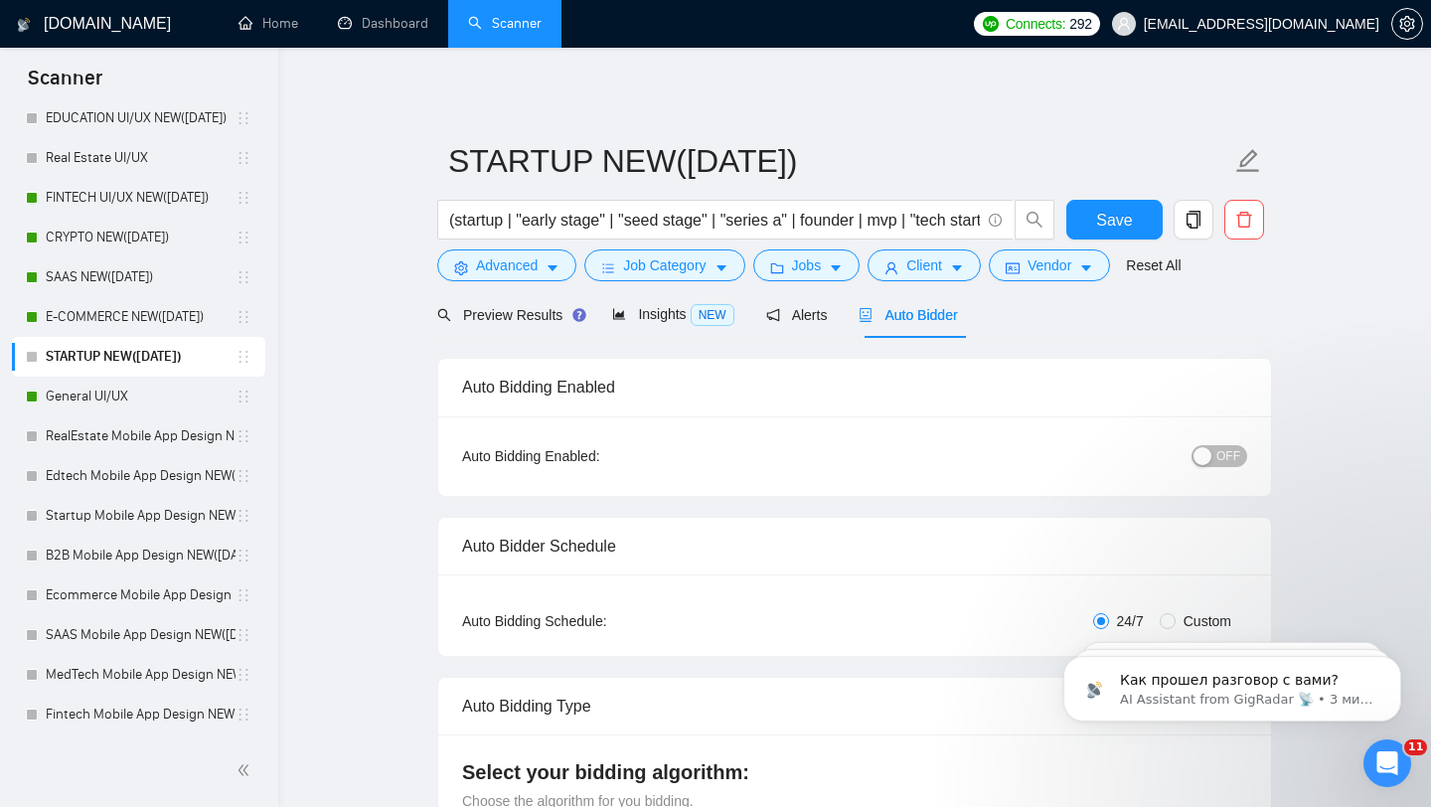
type textarea "[Folder= 1.CLNT:Lifeee |URL:[URL][DOMAIN_NAME] |LandingPage=lifeeemessageschedu…"
click at [1205, 453] on div "button" at bounding box center [1203, 456] width 18 height 18
click at [1130, 213] on span "Save" at bounding box center [1114, 220] width 36 height 25
click at [555, 325] on div "Preview Results" at bounding box center [508, 315] width 143 height 22
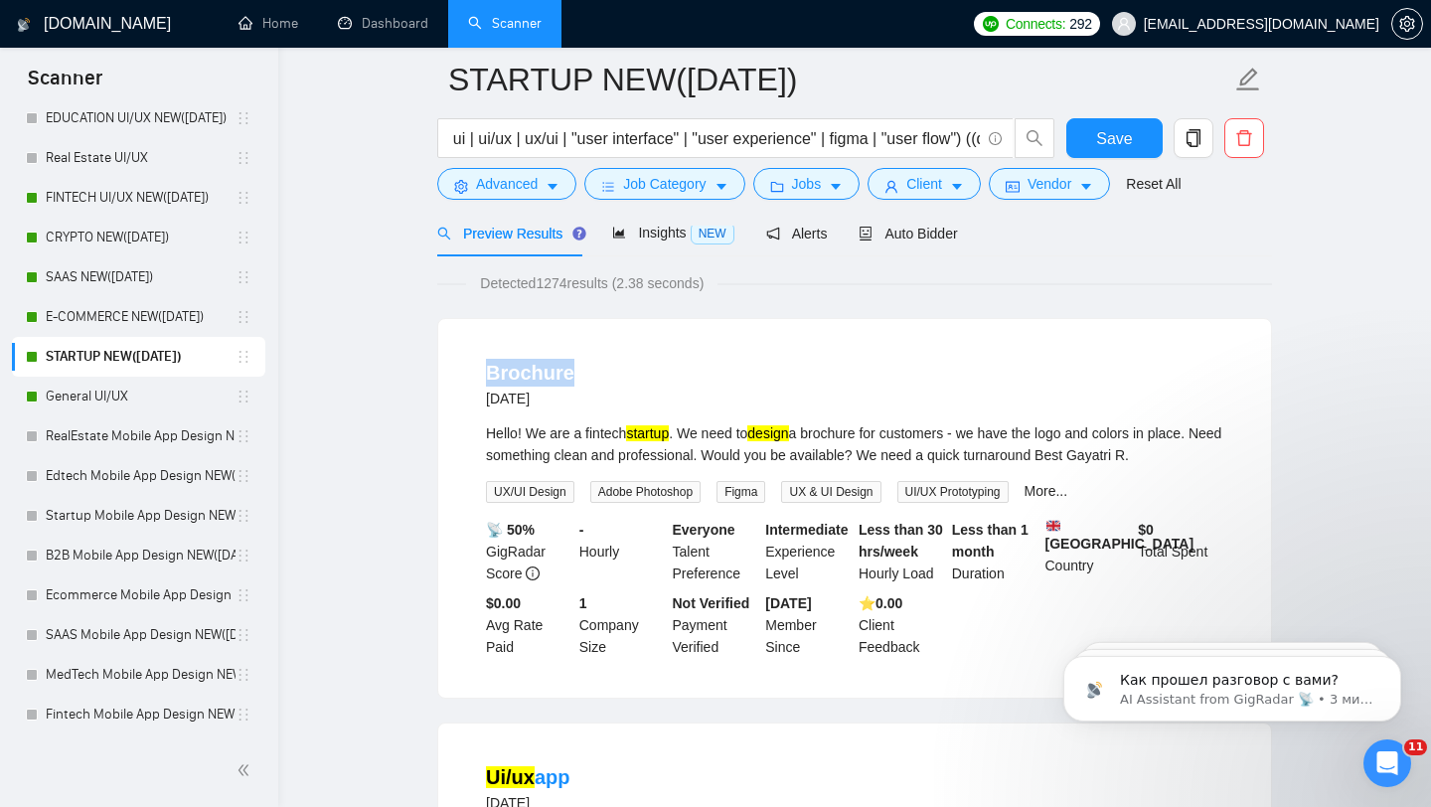
drag, startPoint x: 477, startPoint y: 376, endPoint x: 599, endPoint y: 377, distance: 122.2
click at [599, 377] on li "Brochure 4 days ago Hello! We are a fintech startup . We need to design a broch…" at bounding box center [854, 508] width 785 height 331
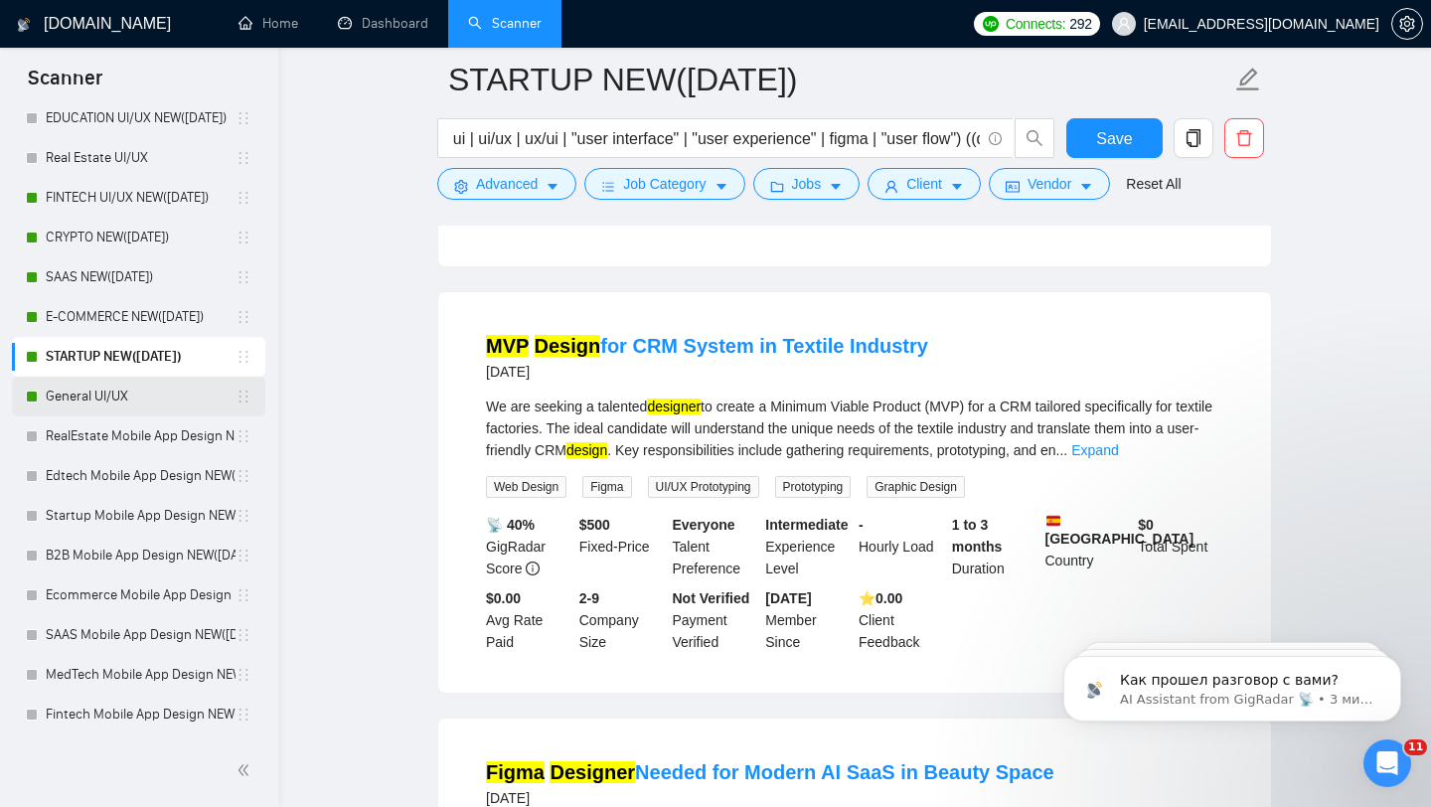
click at [145, 392] on link "General UI/UX" at bounding box center [141, 397] width 190 height 40
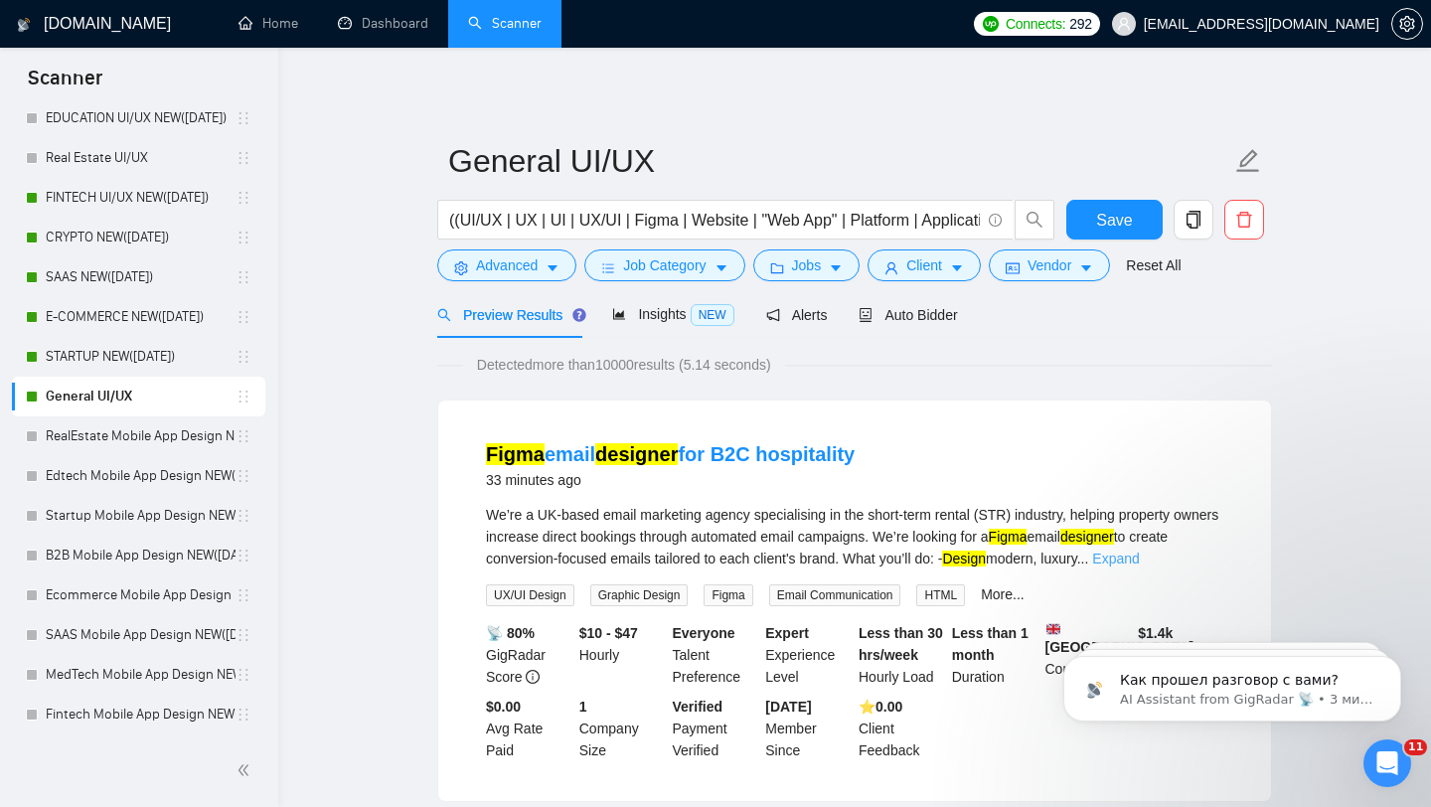
click at [1139, 553] on link "Expand" at bounding box center [1115, 559] width 47 height 16
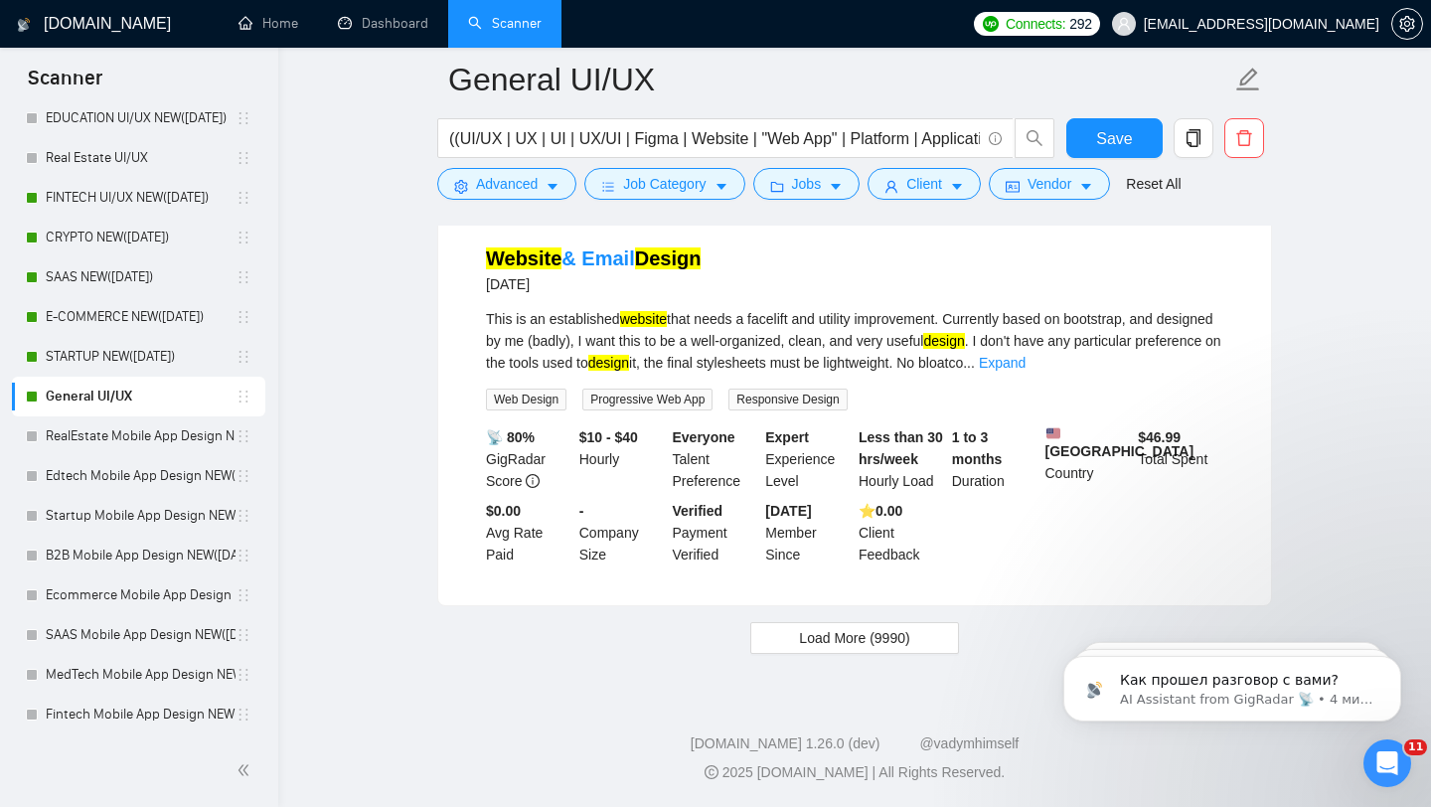
scroll to position [4206, 0]
click at [839, 629] on button "Load More (9990)" at bounding box center [854, 638] width 208 height 32
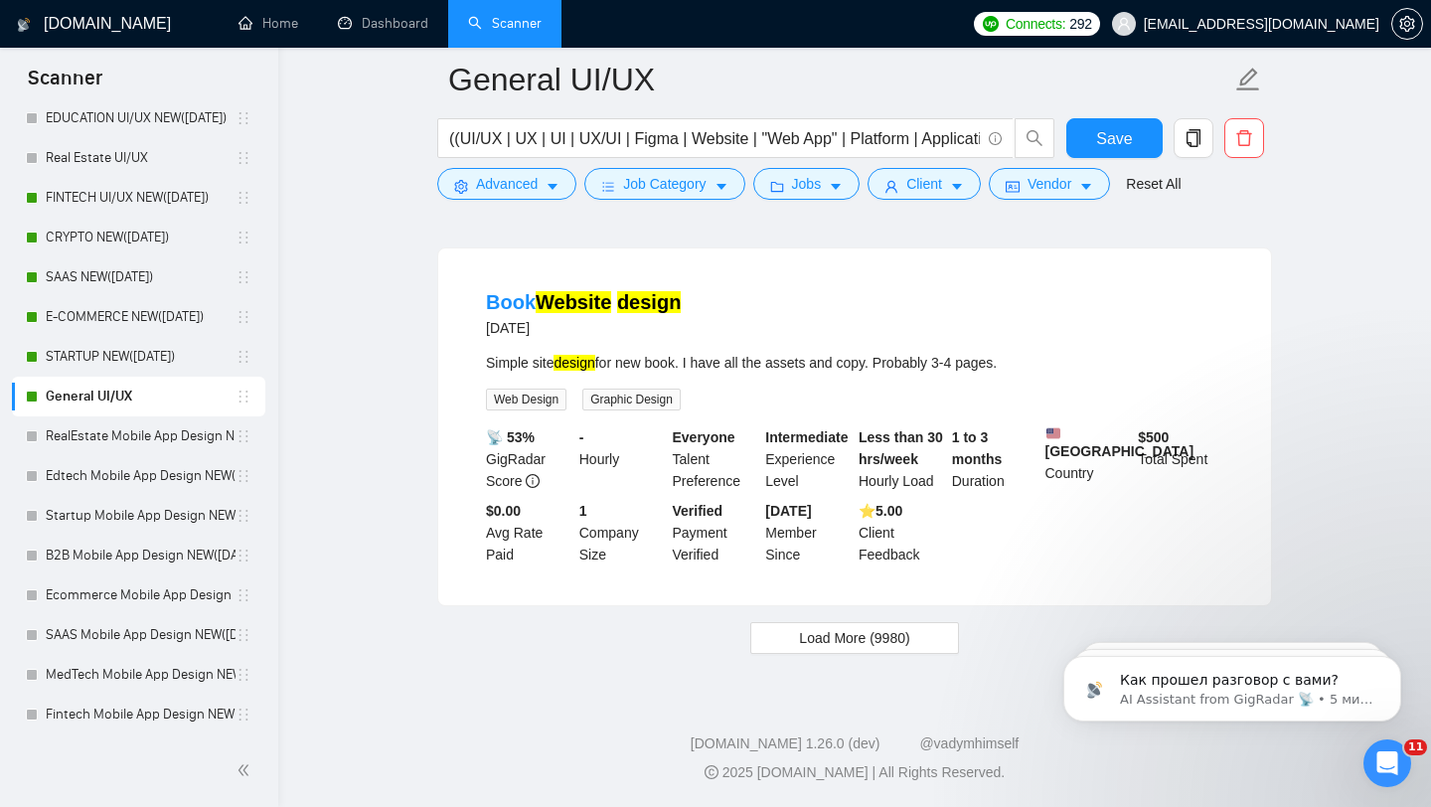
scroll to position [8339, 0]
click at [799, 649] on span "Load More (9980)" at bounding box center [854, 638] width 110 height 22
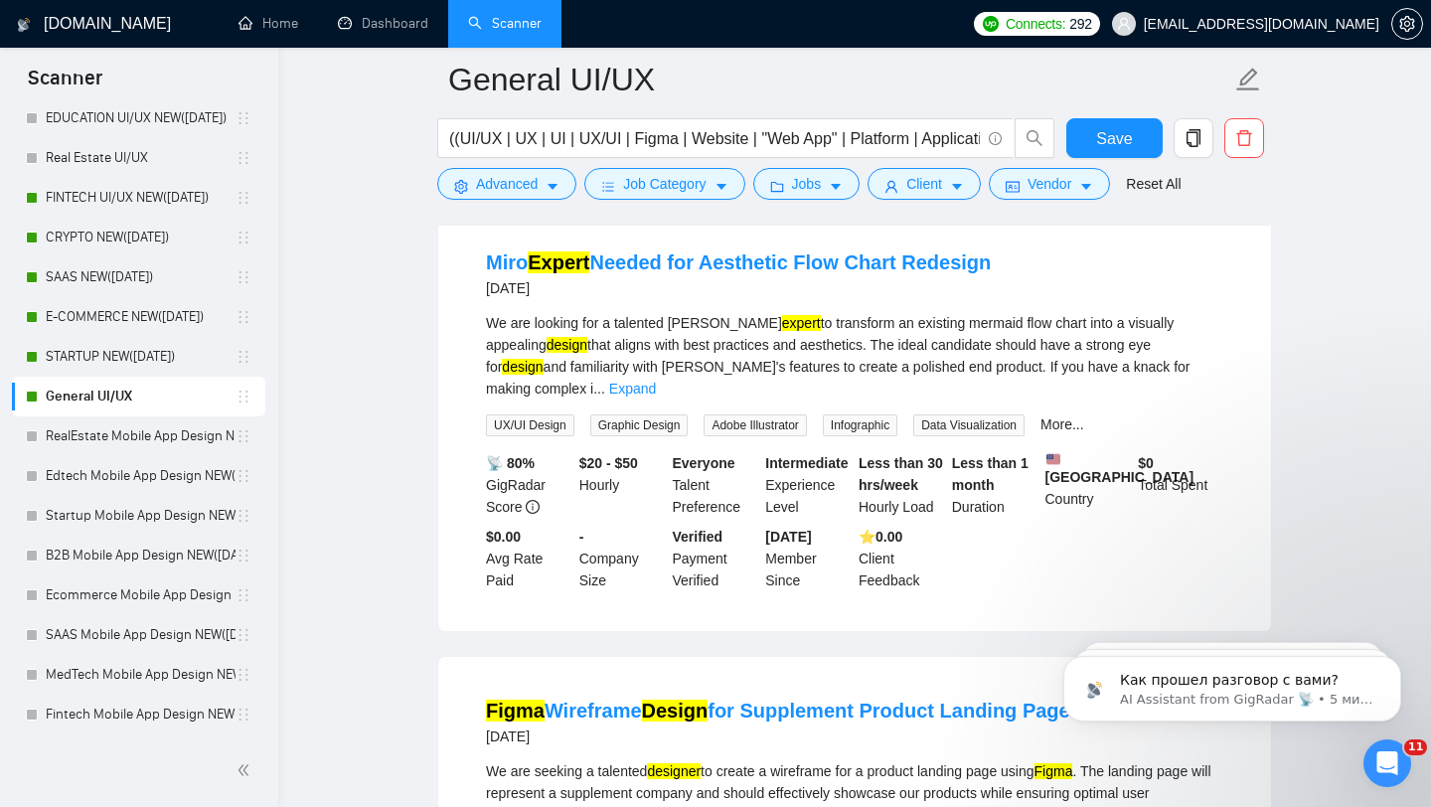
scroll to position [8700, 0]
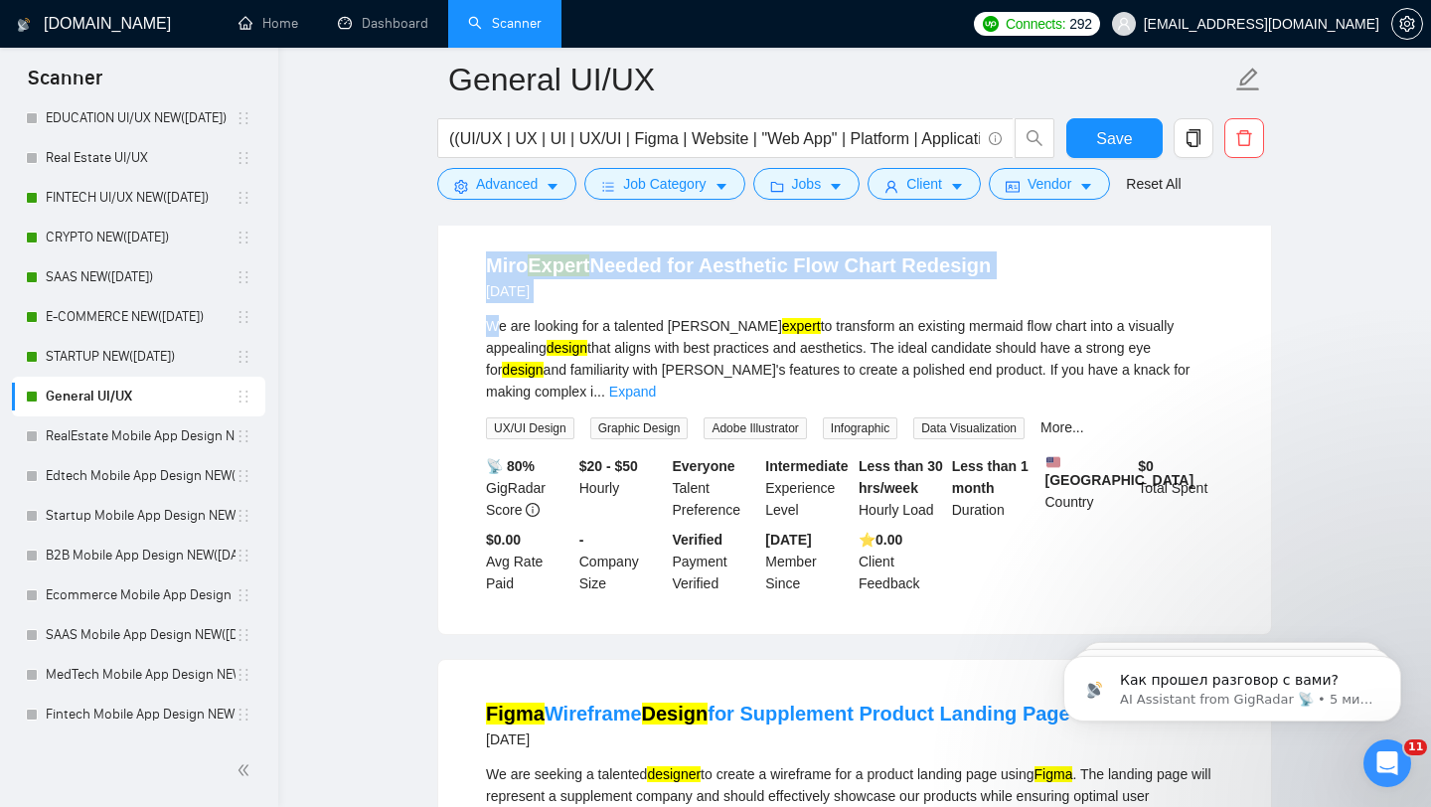
drag, startPoint x: 462, startPoint y: 376, endPoint x: 495, endPoint y: 447, distance: 78.7
click at [494, 447] on li "[PERSON_NAME] Expert Needed for Aesthetic Flow Chart Redesign [DATE] We are loo…" at bounding box center [854, 423] width 785 height 375
click at [690, 303] on div "[DATE]" at bounding box center [738, 291] width 505 height 24
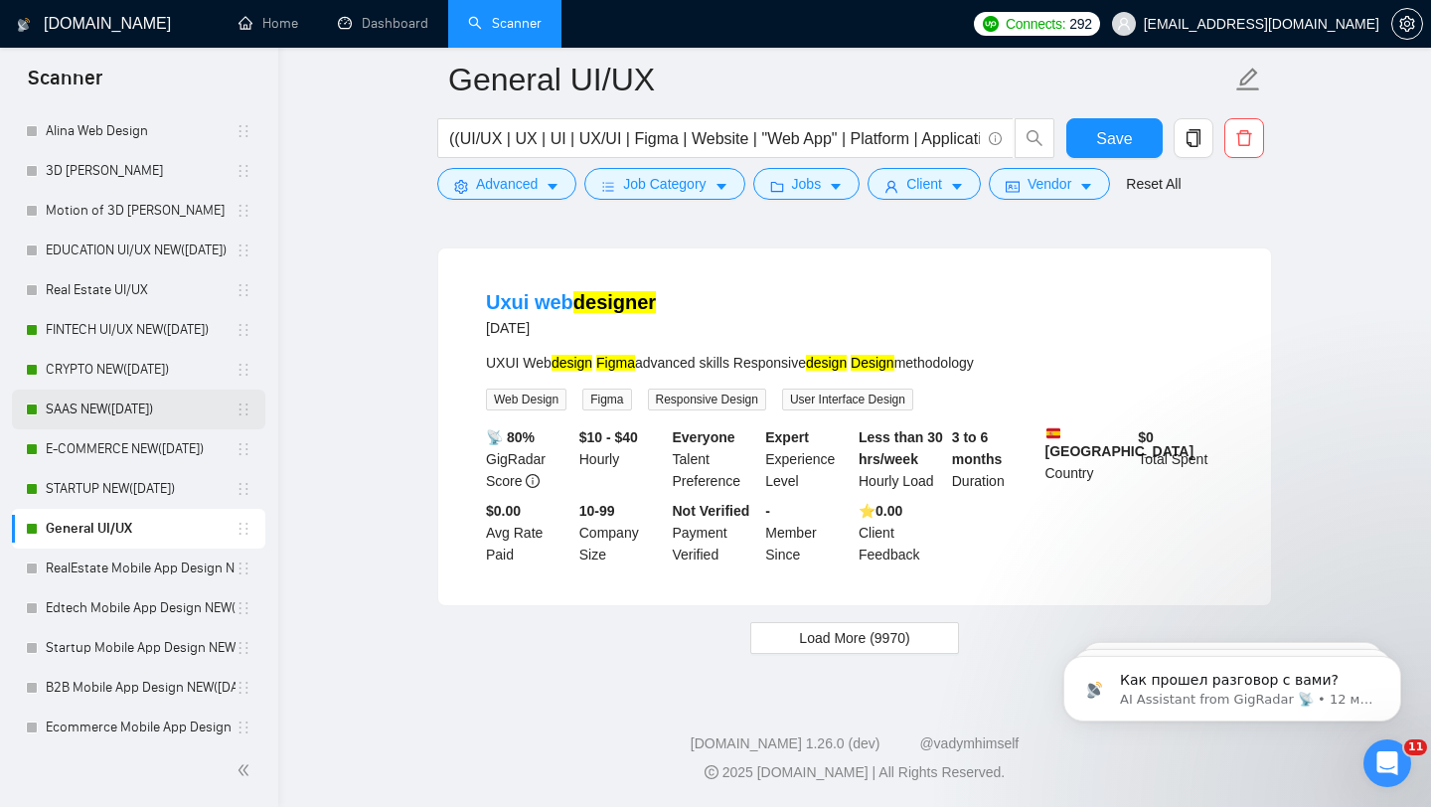
scroll to position [751, 0]
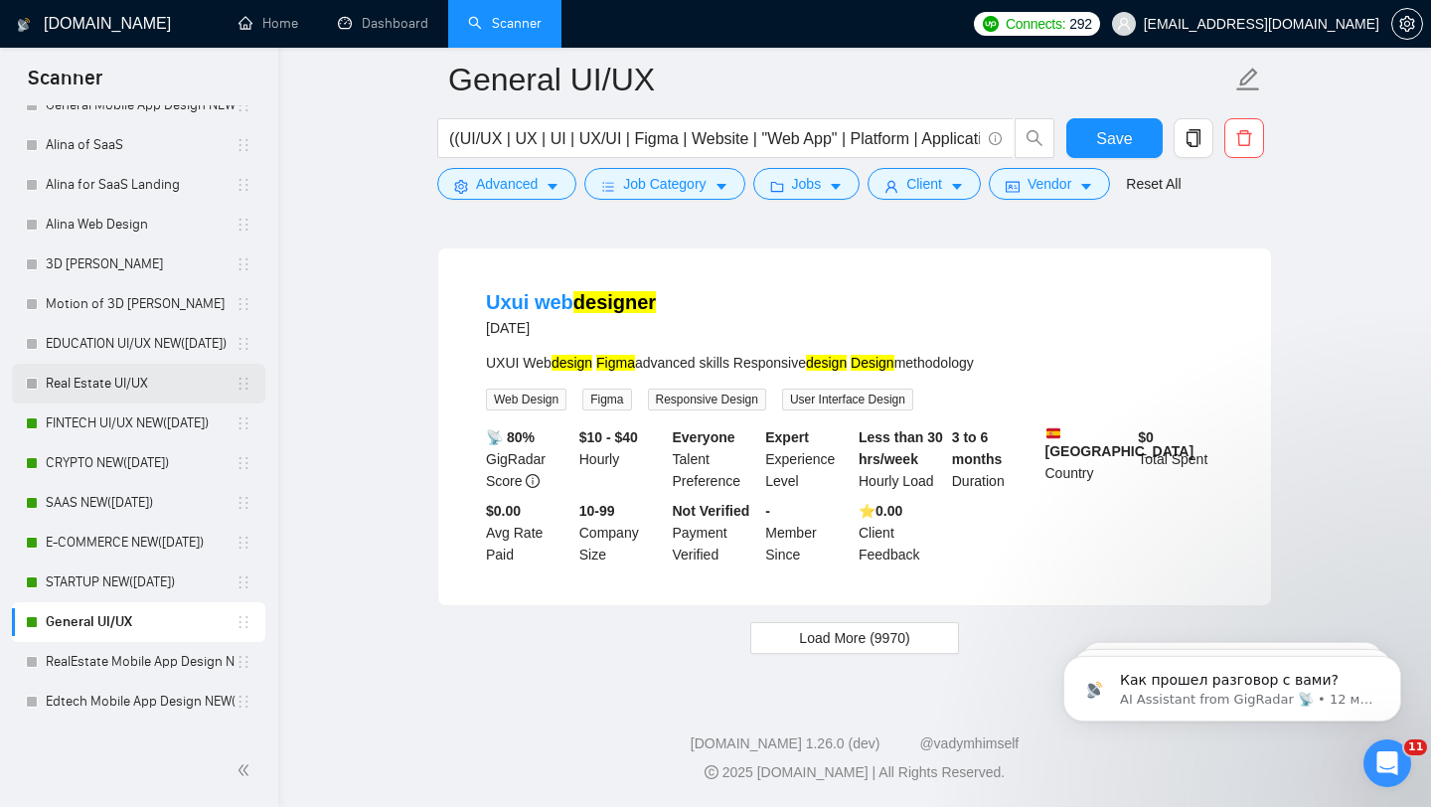
click at [143, 390] on link "Real Estate UI/UX" at bounding box center [141, 384] width 190 height 40
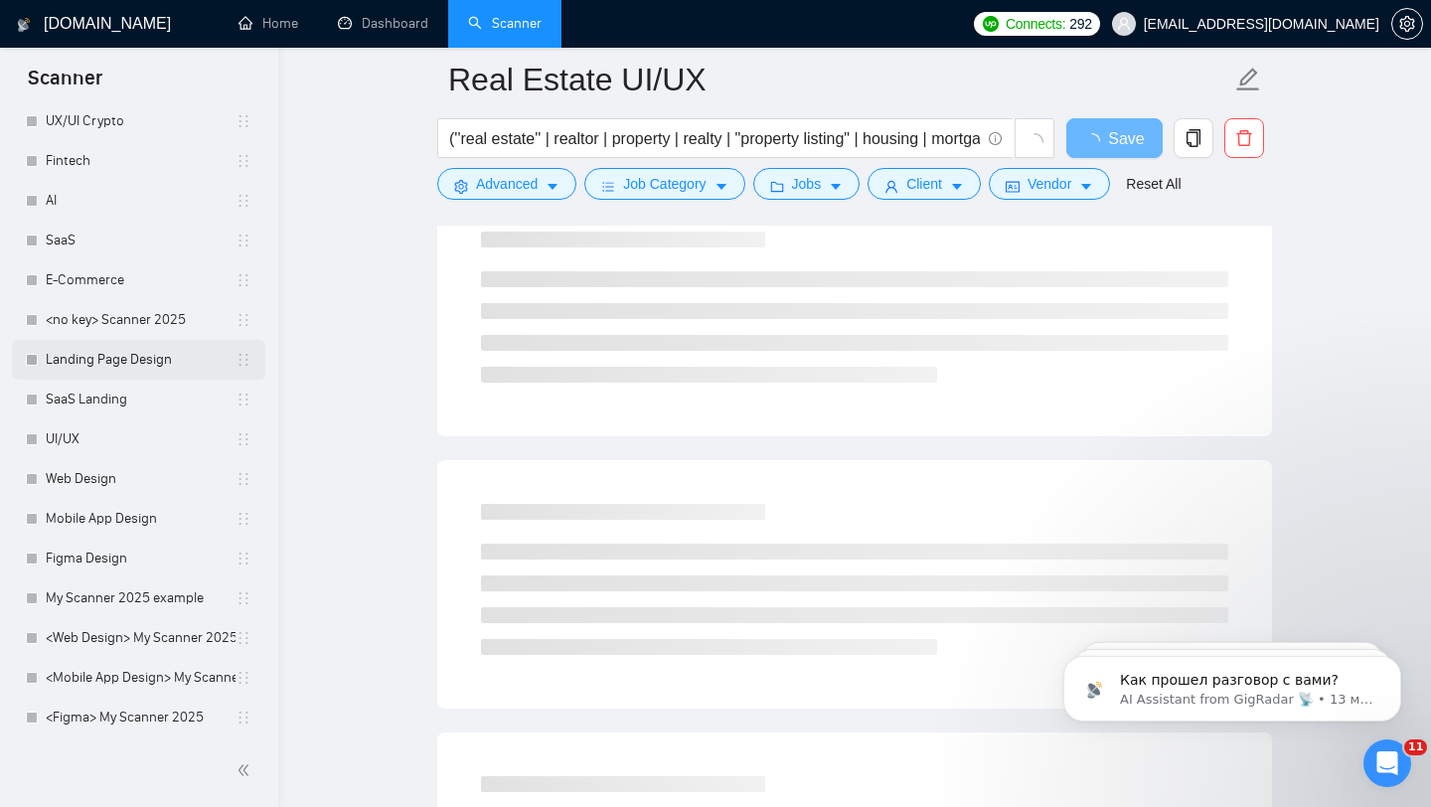
scroll to position [141, 0]
click at [159, 375] on link "SaaS Landing" at bounding box center [141, 358] width 190 height 40
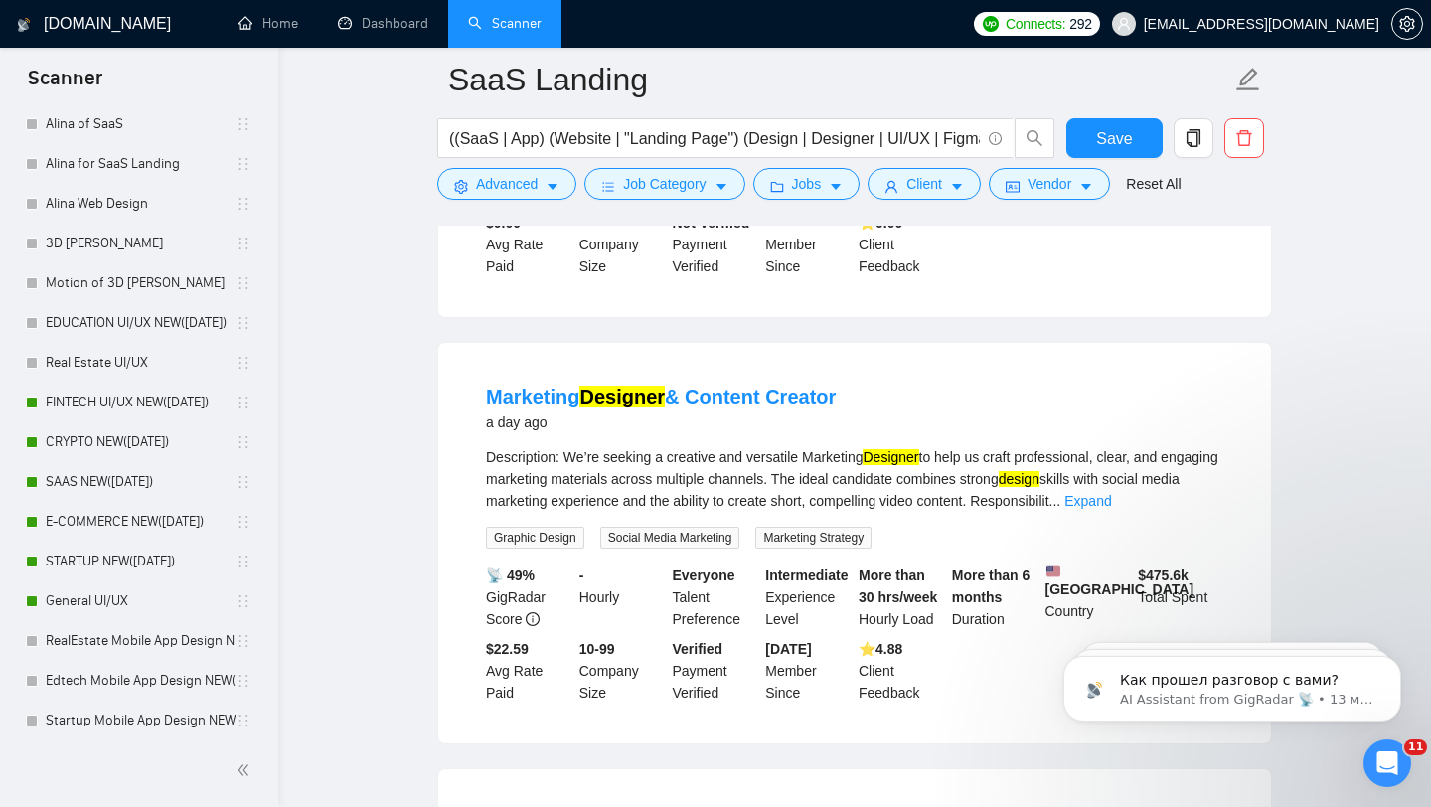
scroll to position [814, 0]
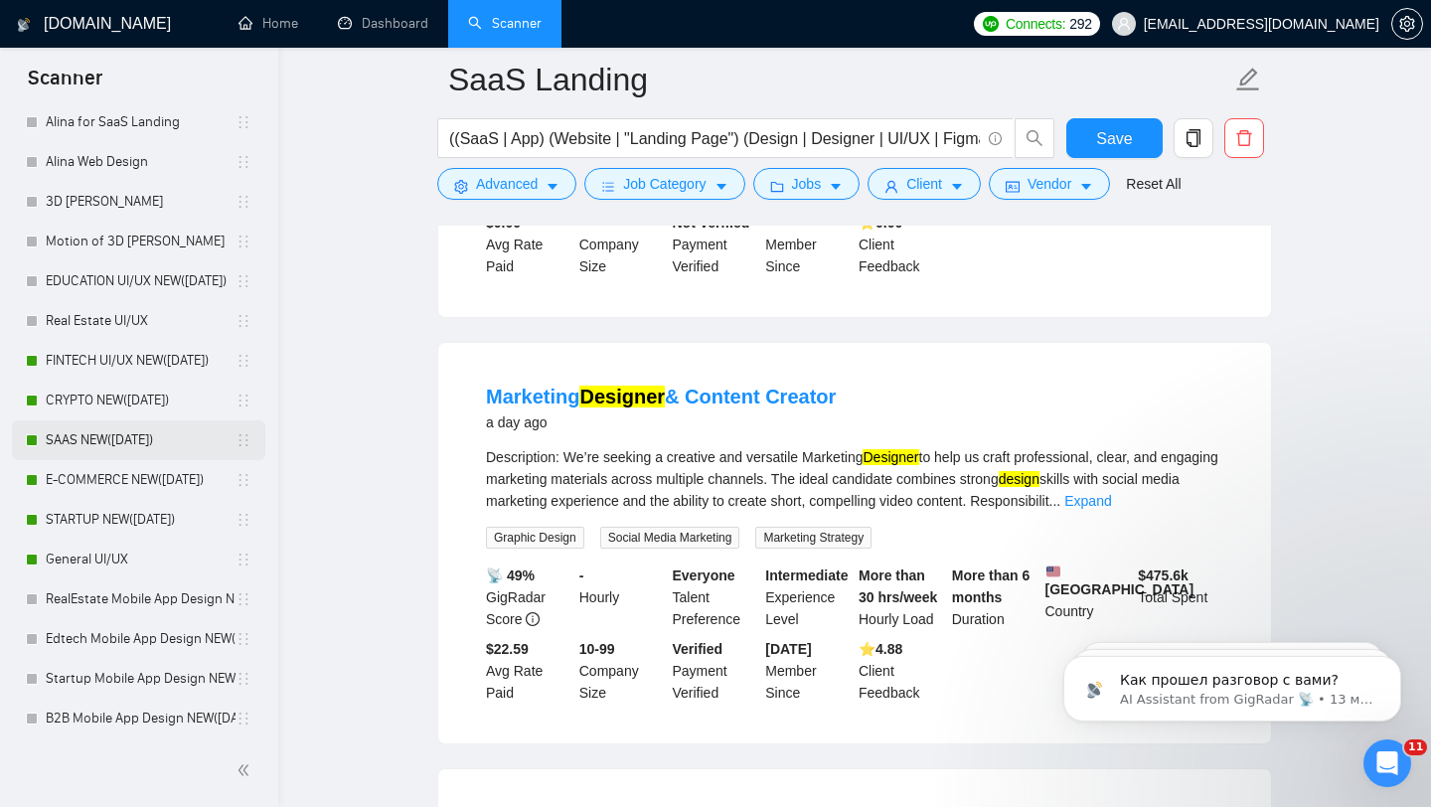
click at [170, 442] on link "SAAS NEW([DATE])" at bounding box center [141, 440] width 190 height 40
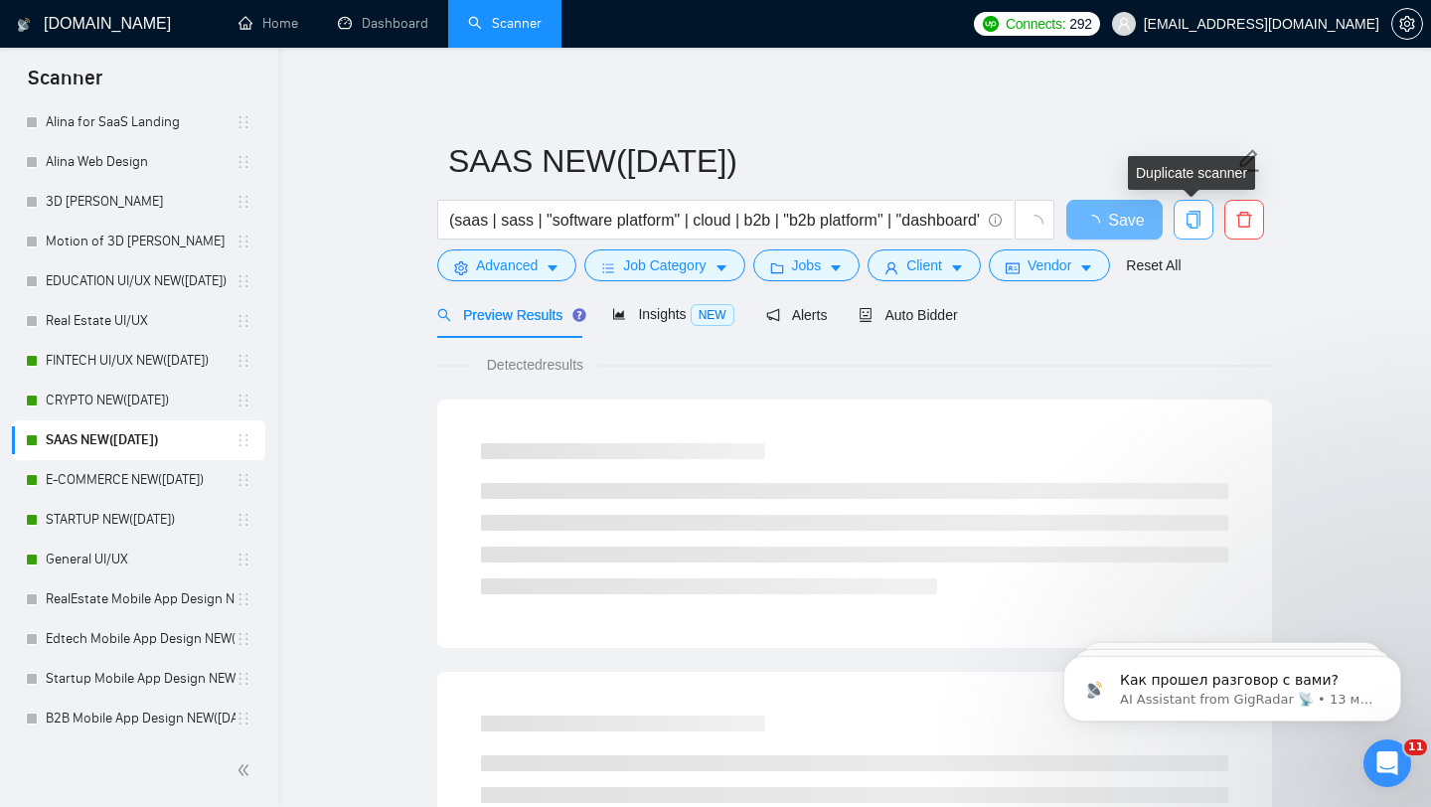
click at [1204, 230] on button "button" at bounding box center [1194, 220] width 40 height 40
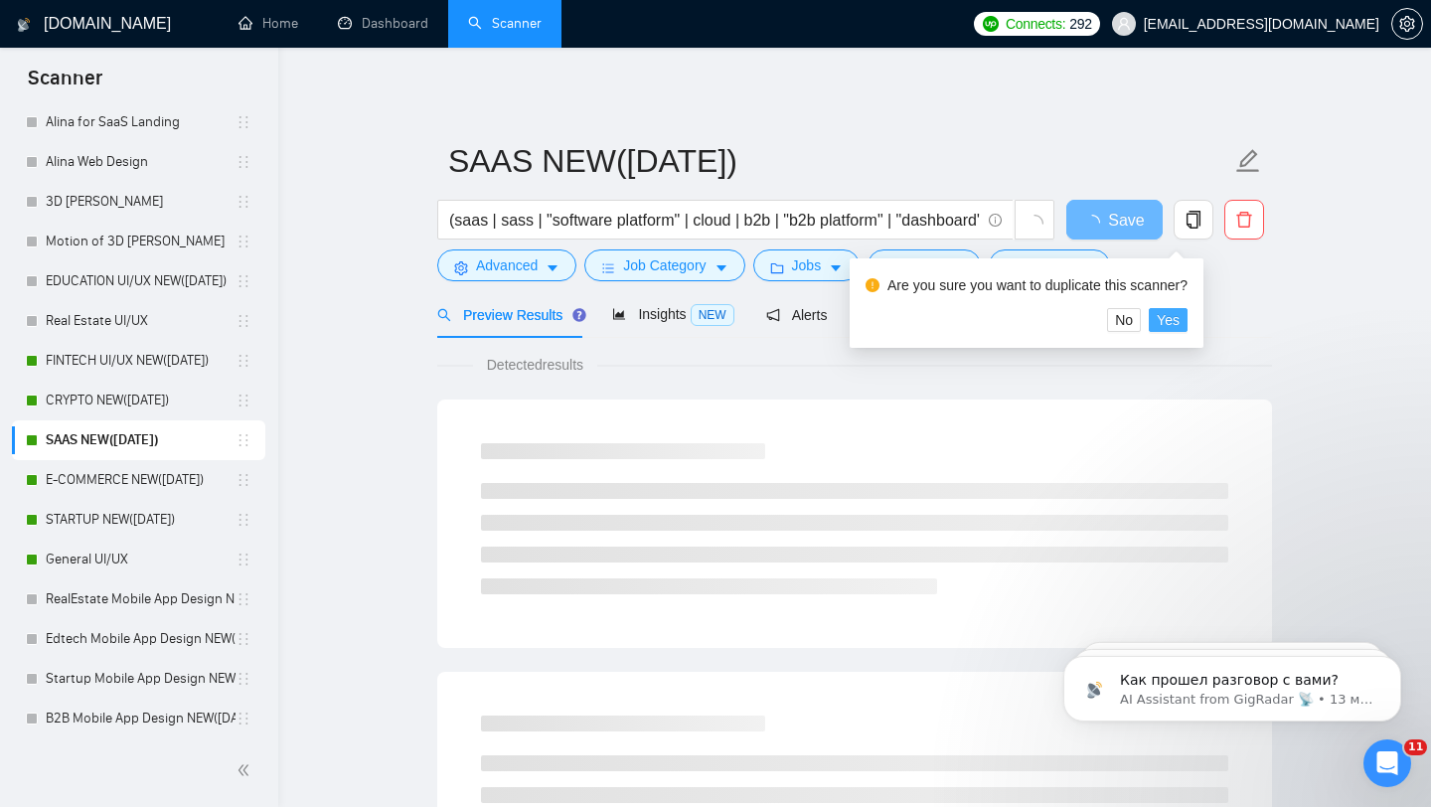
click at [1179, 319] on span "Yes" at bounding box center [1168, 320] width 23 height 22
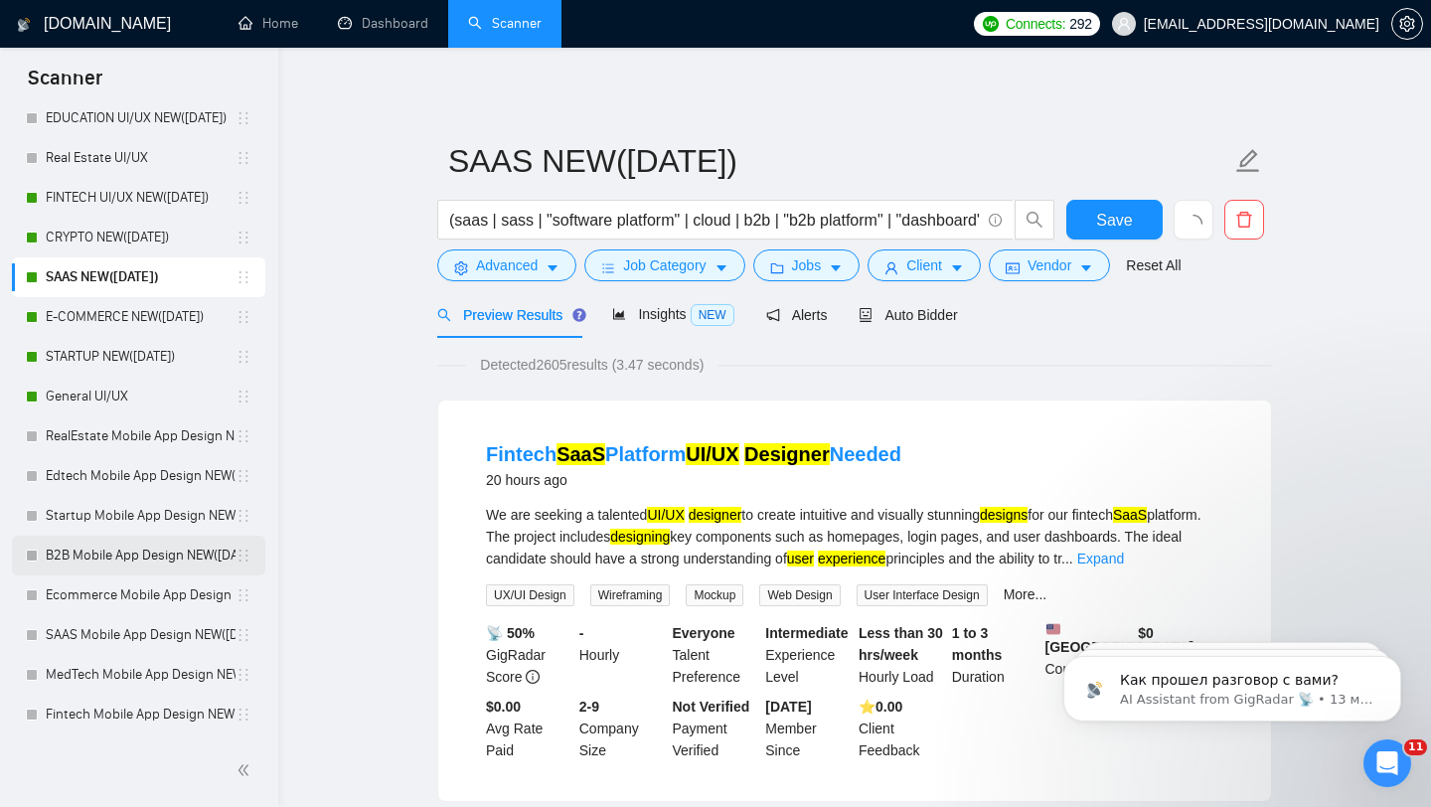
scroll to position [6, 0]
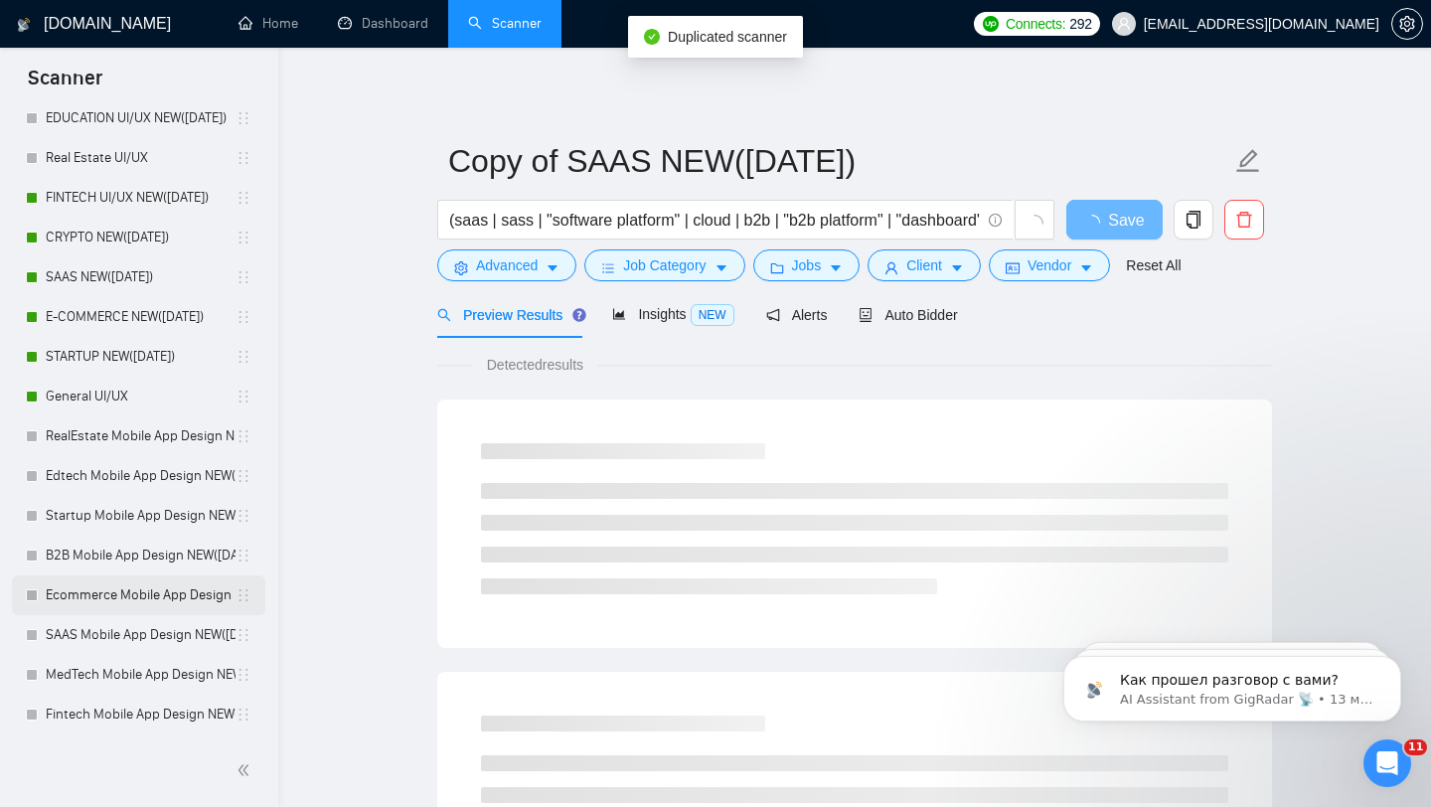
scroll to position [1017, 0]
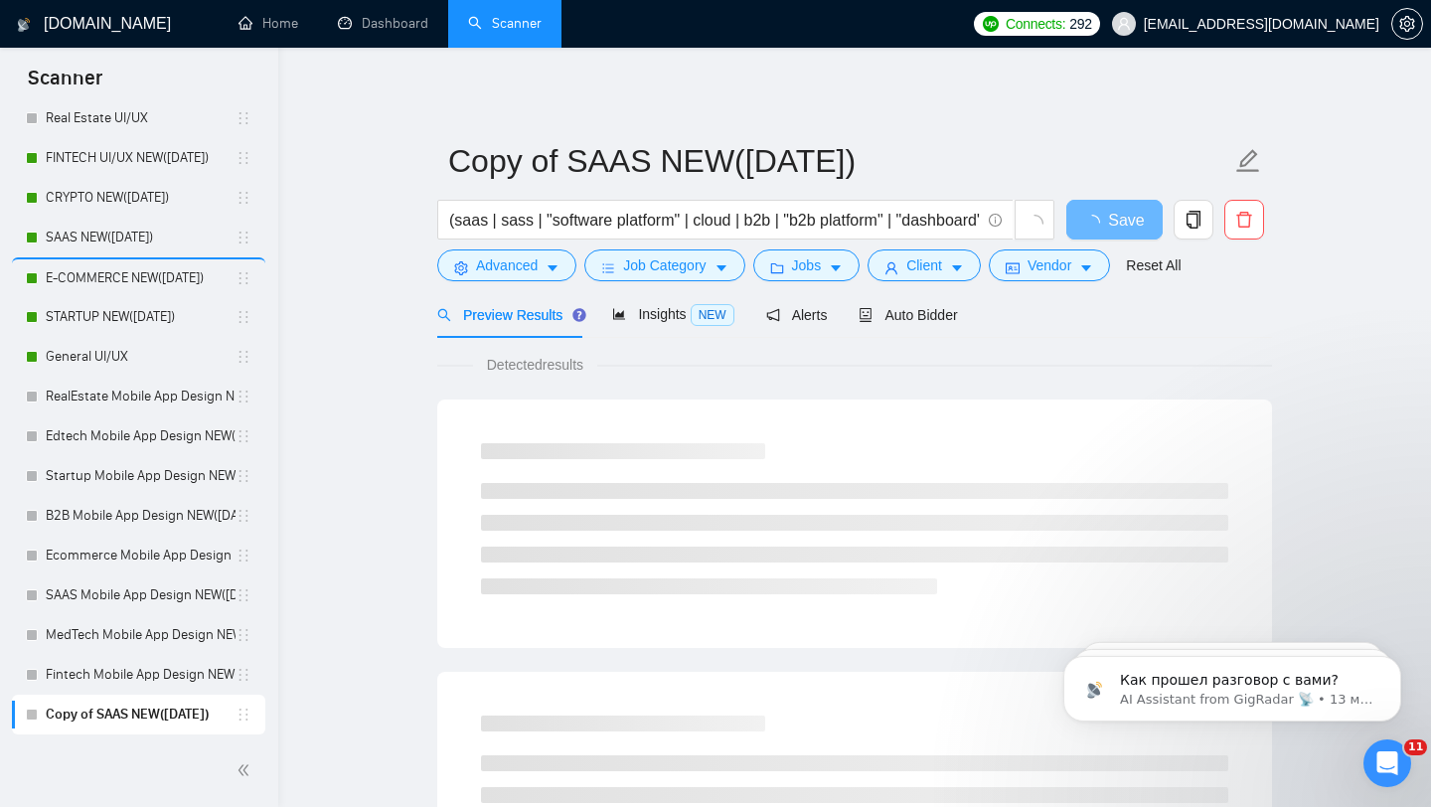
drag, startPoint x: 243, startPoint y: 716, endPoint x: 243, endPoint y: 704, distance: 11.9
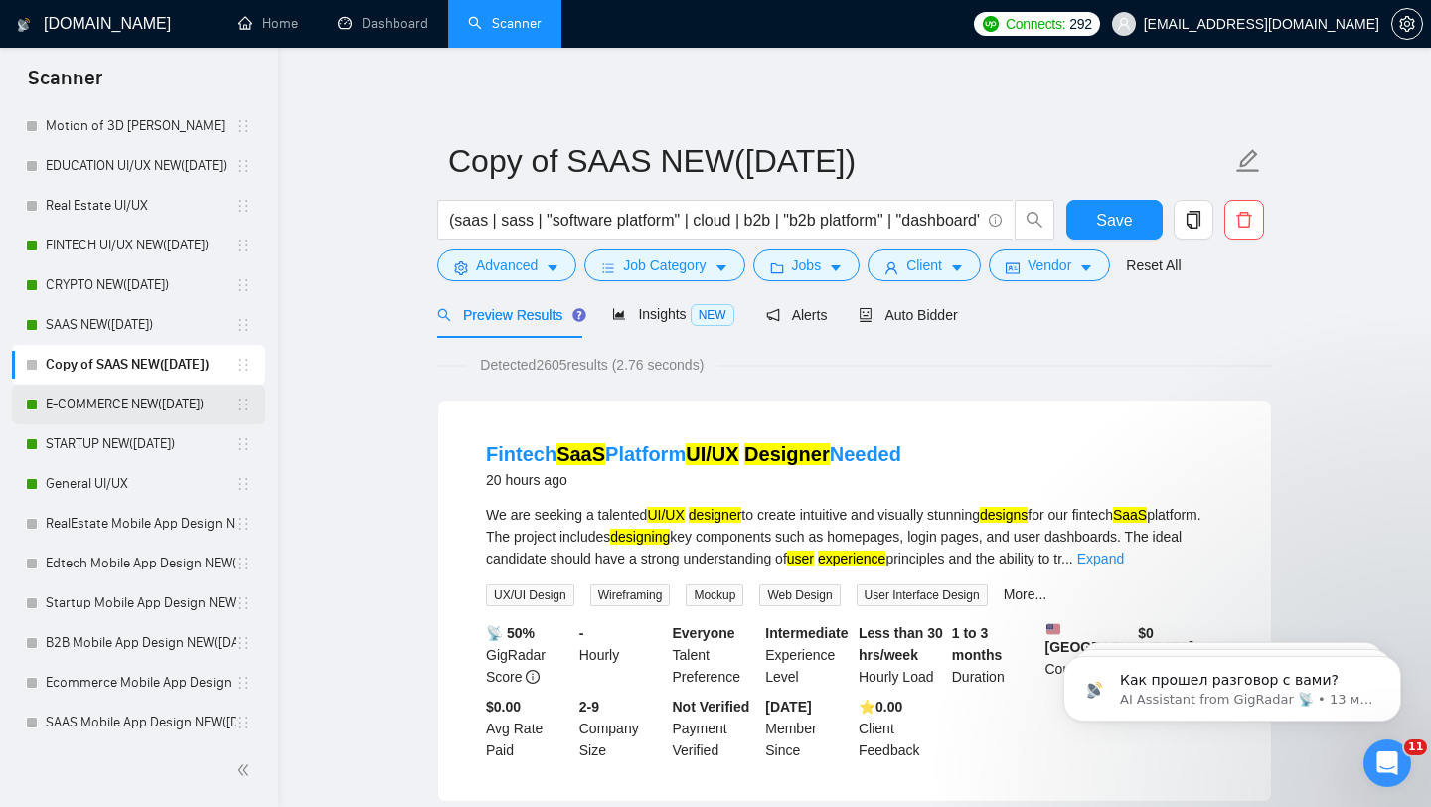
scroll to position [898, 0]
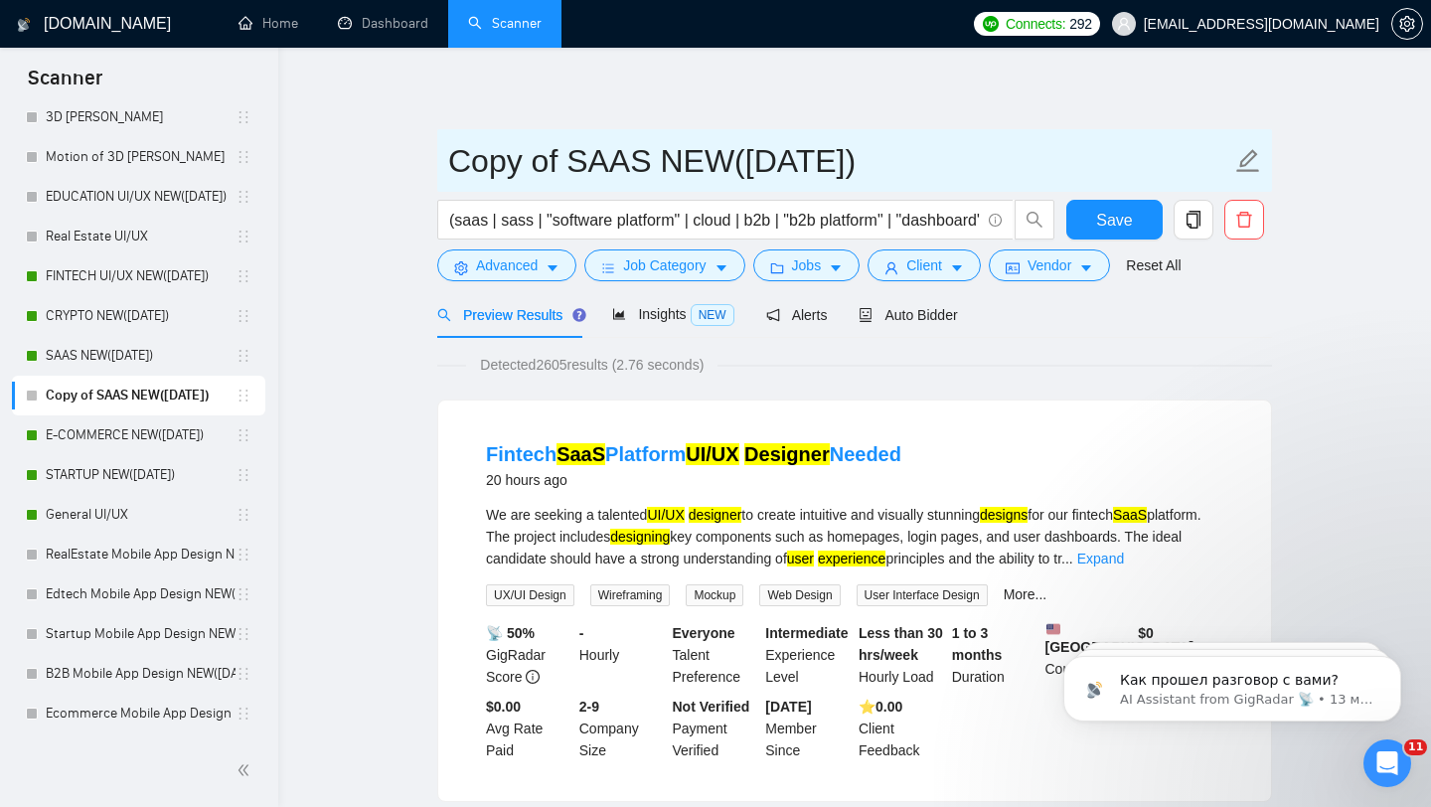
drag, startPoint x: 567, startPoint y: 159, endPoint x: 272, endPoint y: 159, distance: 295.2
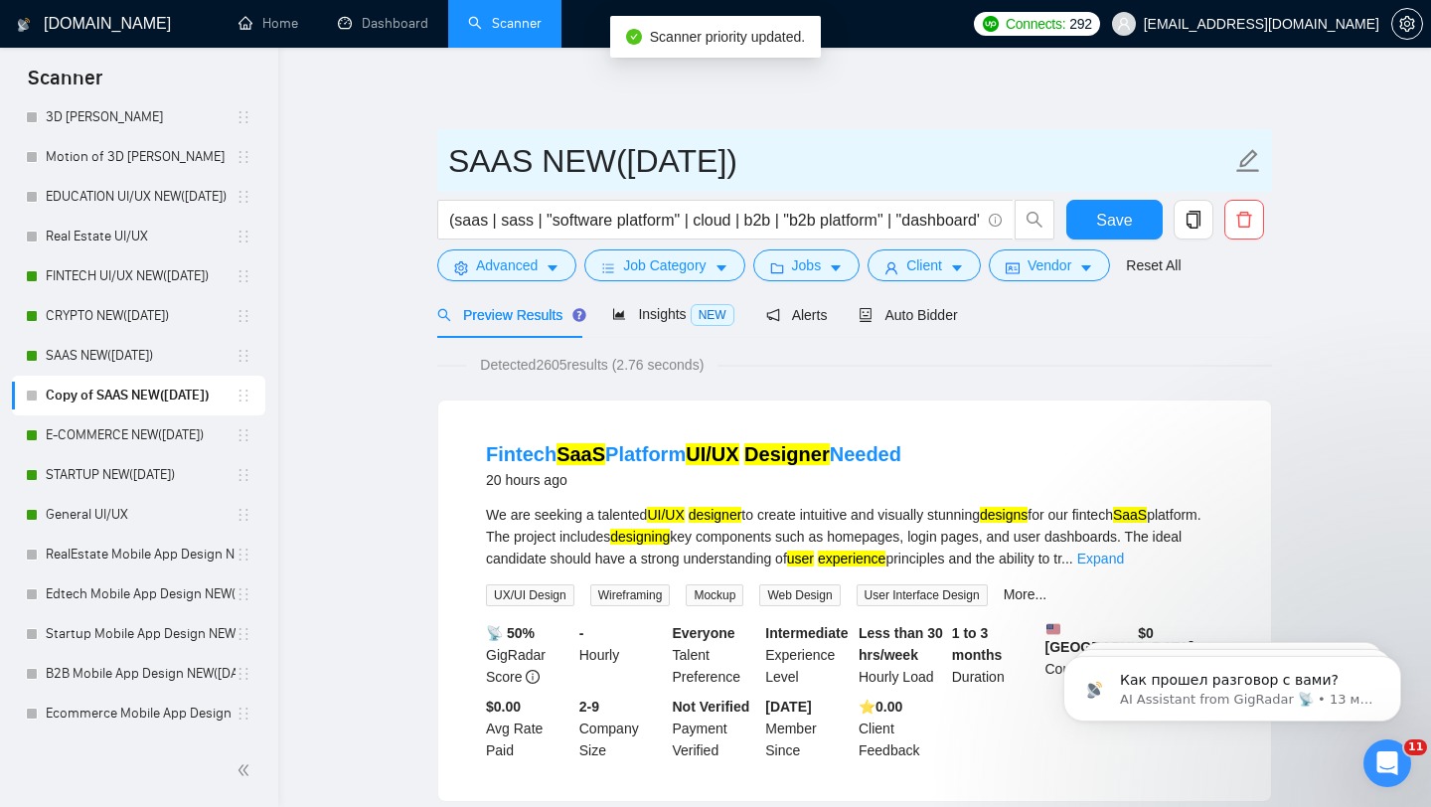
click at [525, 147] on input "SAAS NEW([DATE])" at bounding box center [839, 161] width 783 height 50
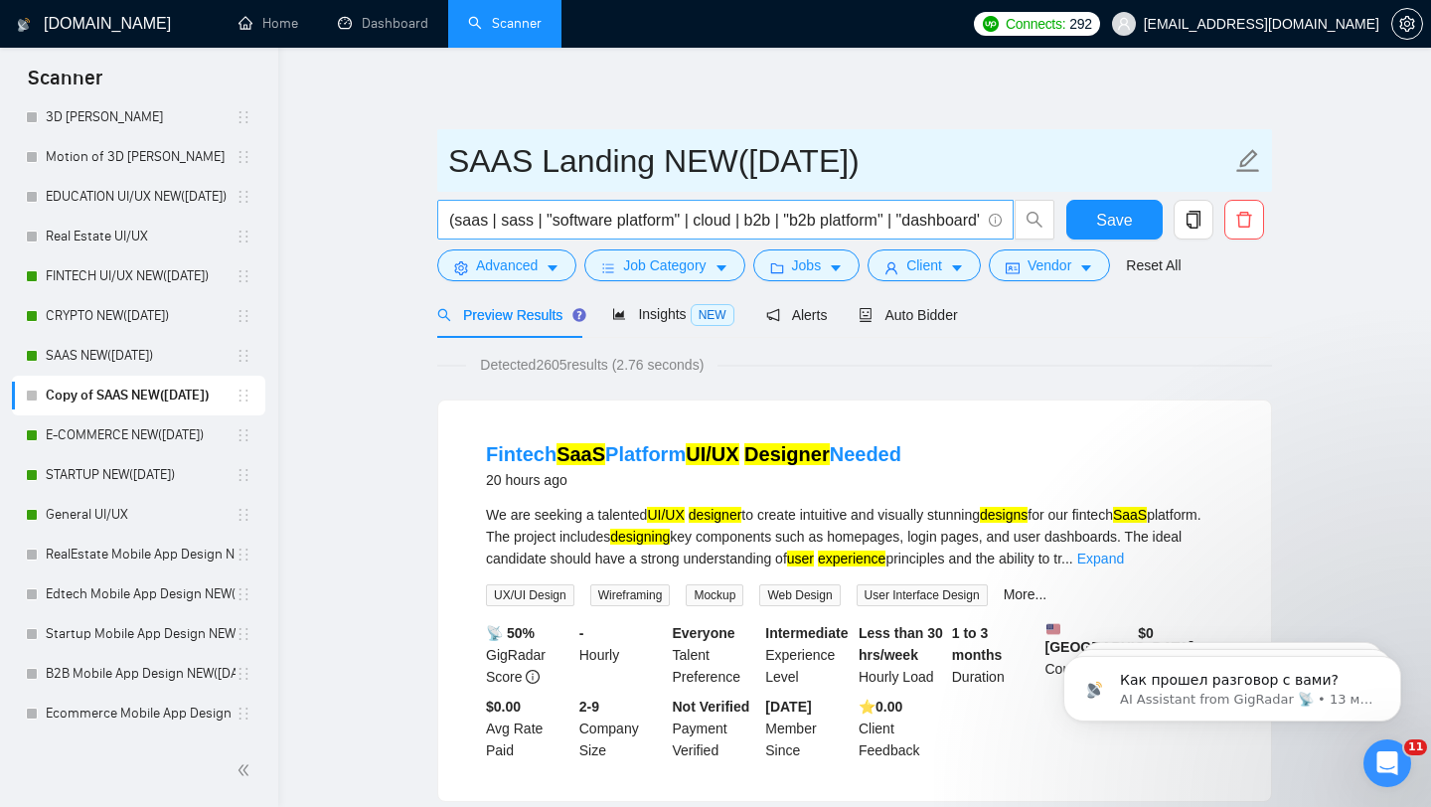
type input "SAAS Landing NEW([DATE])"
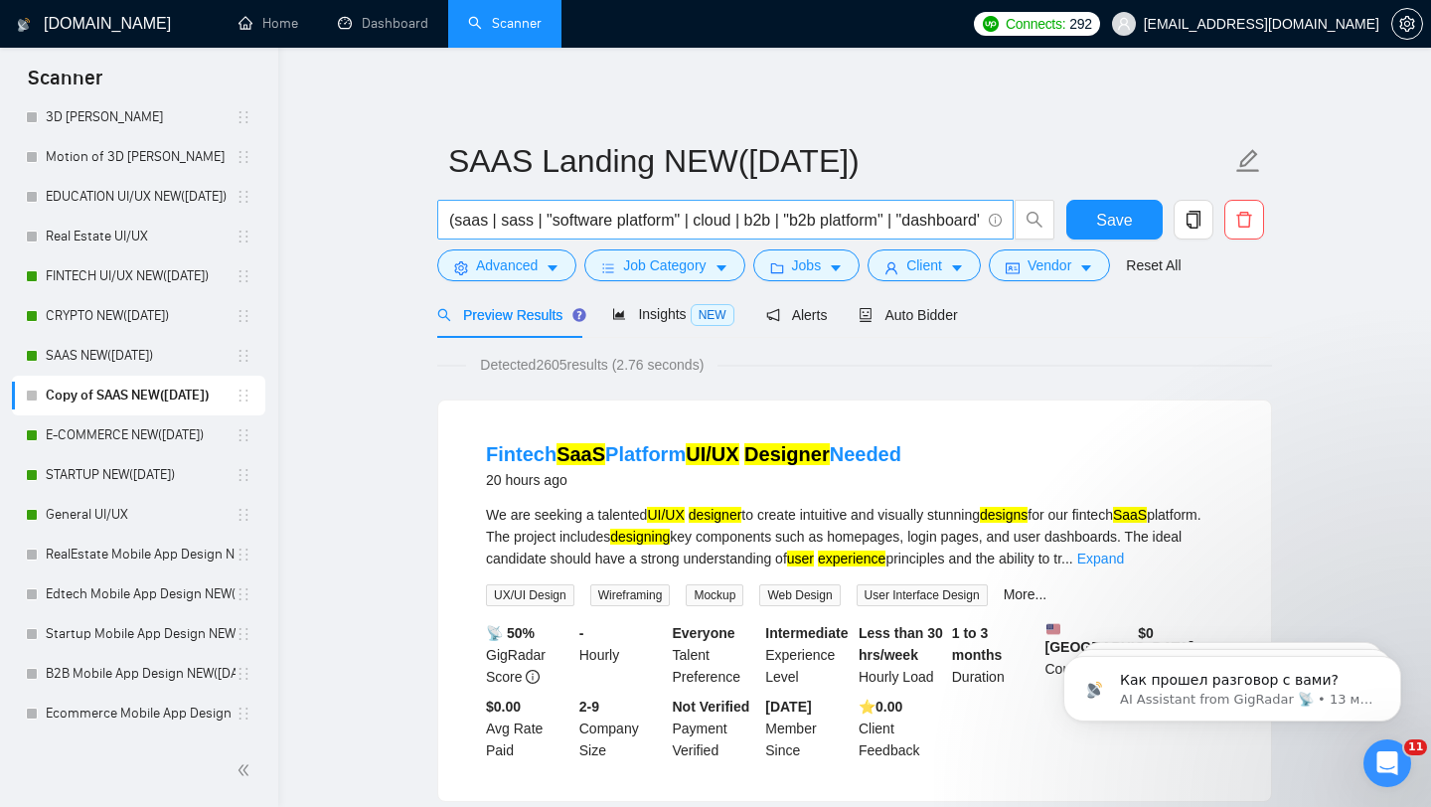
click at [668, 216] on input "(saas | sass | "software platform" | cloud | b2b | "b2b platform" | "dashboard"…" at bounding box center [714, 220] width 531 height 25
click at [640, 220] on input "(saas | sass | "software platform" | cloud | b2b | "b2b platform" | "dashboard"…" at bounding box center [714, 220] width 531 height 25
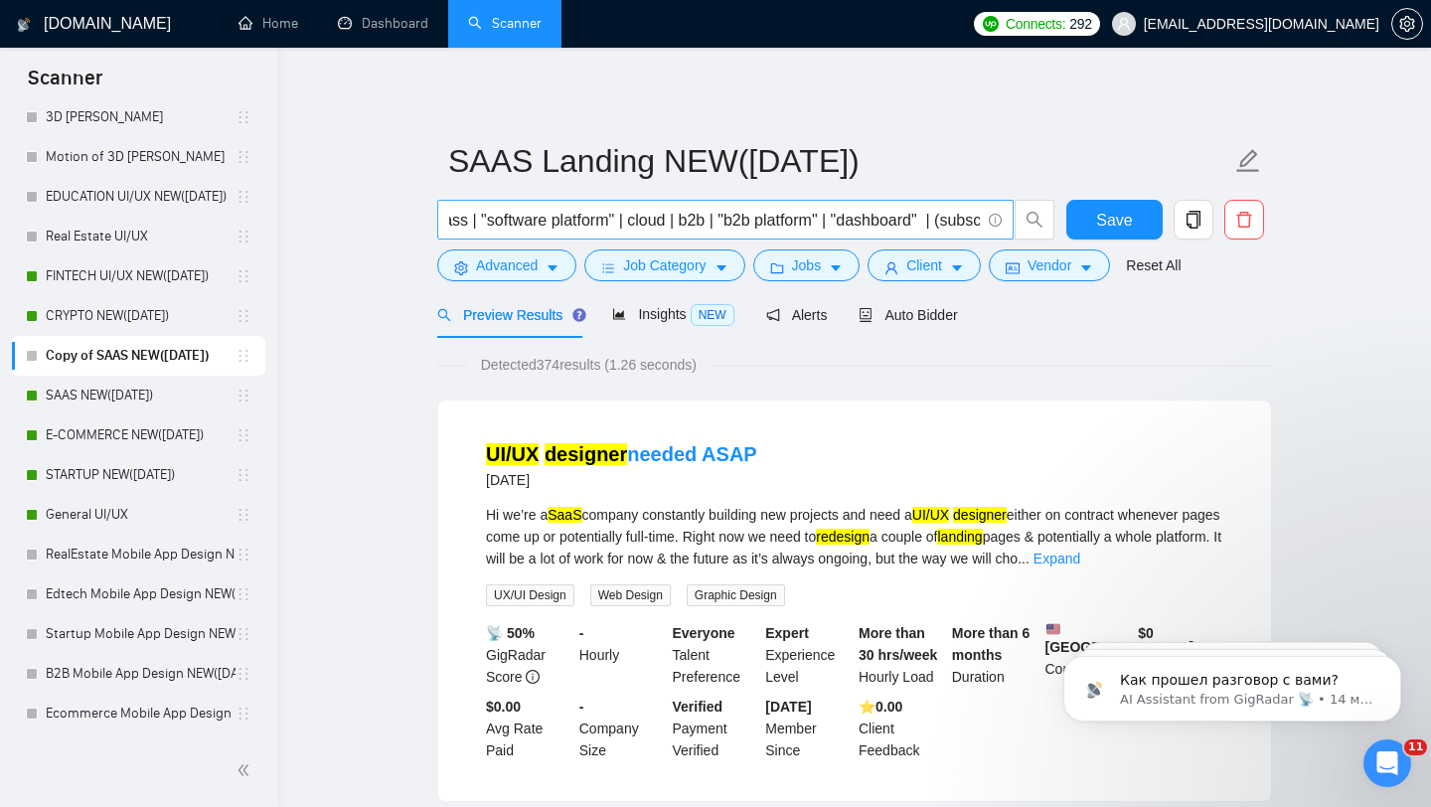
scroll to position [0, 0]
click at [878, 223] on input "(saas | sass | "software platform" | cloud | b2b | "b2b platform" | "dashboard"…" at bounding box center [714, 220] width 531 height 25
click at [873, 222] on input "(saas | sass | "software platform" | cloud | b2b | "b2b platform" | "dashboard"…" at bounding box center [714, 220] width 531 height 25
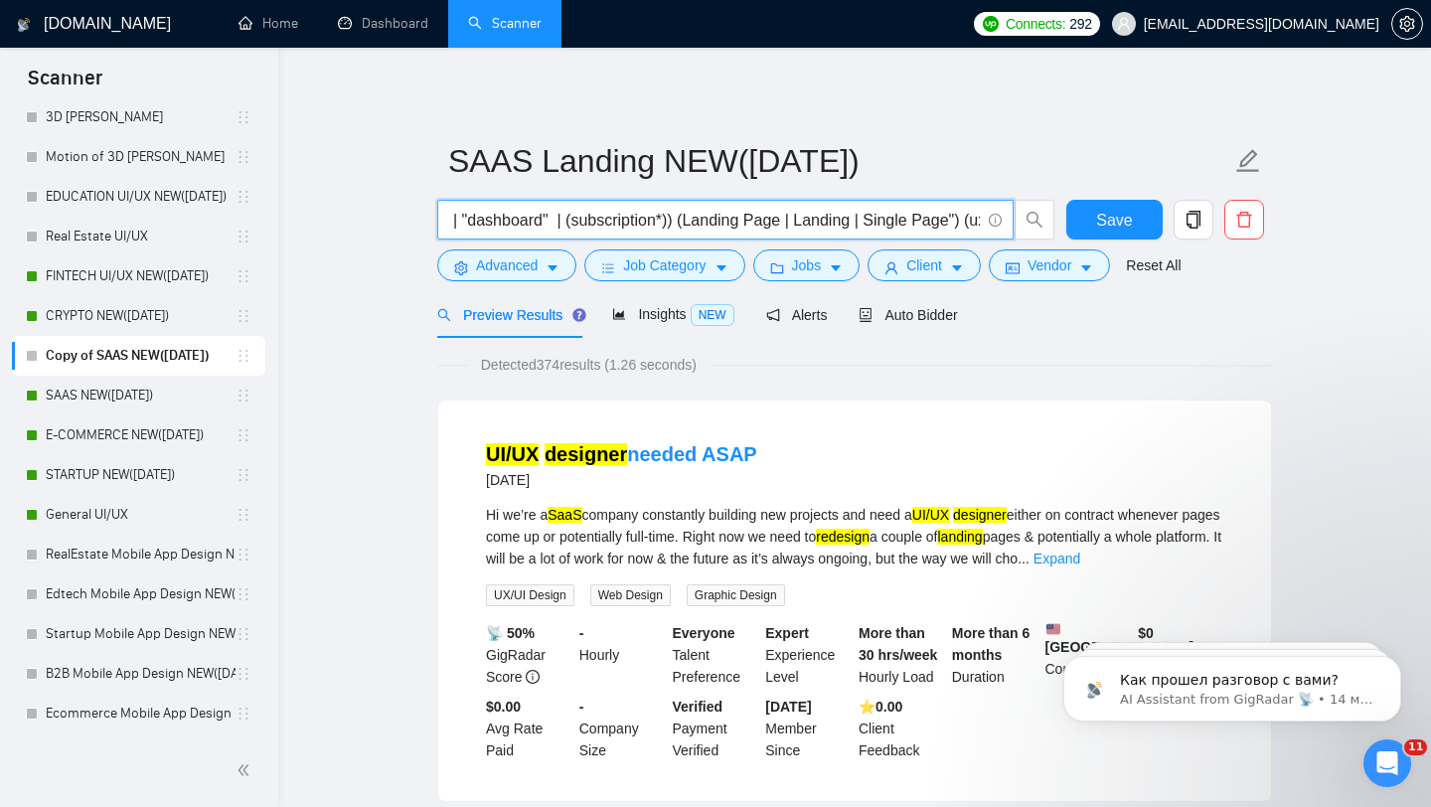
click at [889, 219] on input "(saas | sass | "software platform" | cloud | b2b | "b2b platform" | "dashboard"…" at bounding box center [714, 220] width 531 height 25
click at [805, 227] on input "(saas | sass | "software platform" | cloud | b2b | "b2b platform" | "dashboard"…" at bounding box center [714, 220] width 531 height 25
click at [712, 230] on input "(saas | sass | "software platform" | cloud | b2b | "b2b platform" | "dashboard"…" at bounding box center [714, 220] width 531 height 25
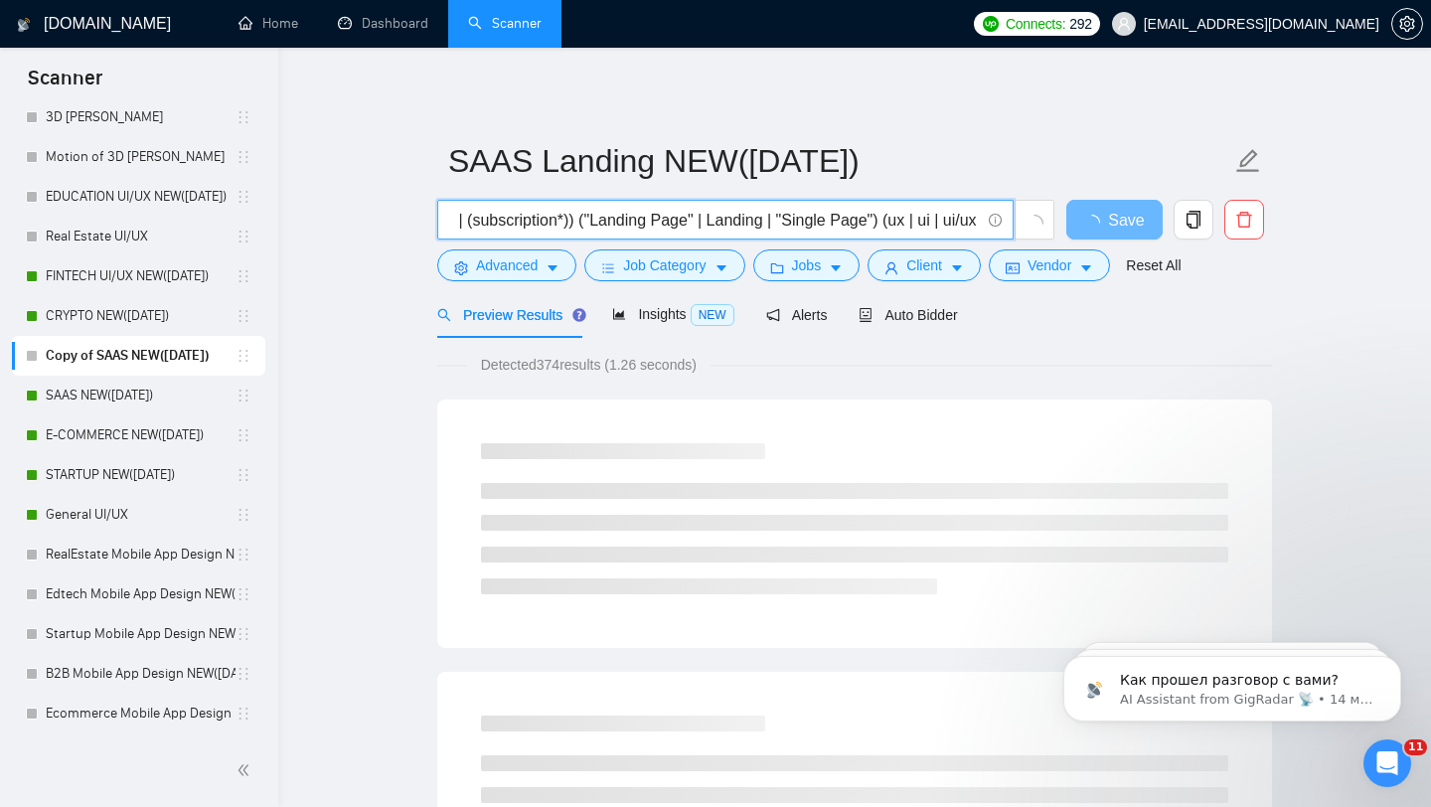
click at [902, 217] on input "(saas | sass | "software platform" | cloud | b2b | "b2b platform" | "dashboard"…" at bounding box center [714, 220] width 531 height 25
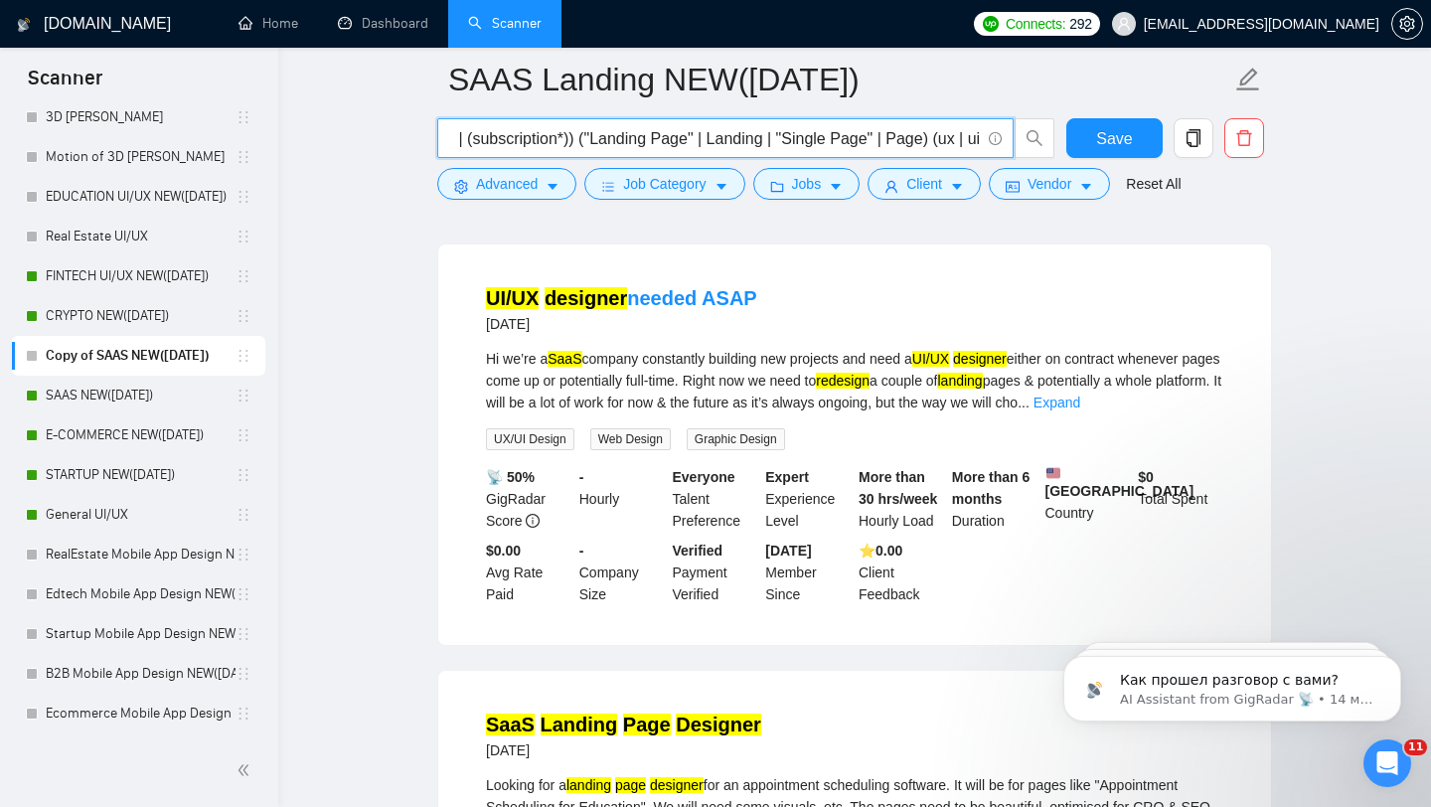
scroll to position [125, 0]
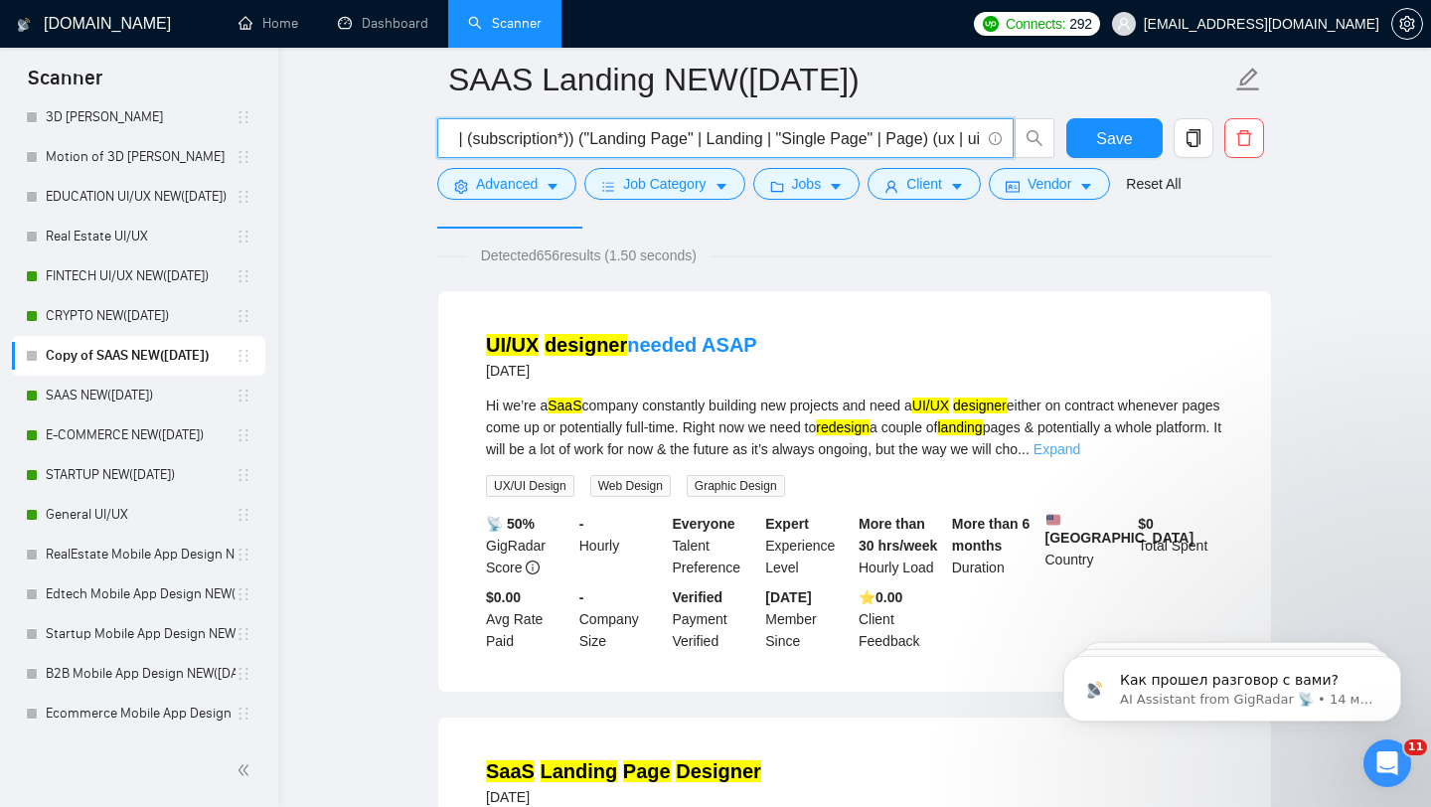
type input "(saas | sass | "software platform" | cloud | b2b | "b2b platform" | "dashboard"…"
click at [1080, 441] on link "Expand" at bounding box center [1057, 449] width 47 height 16
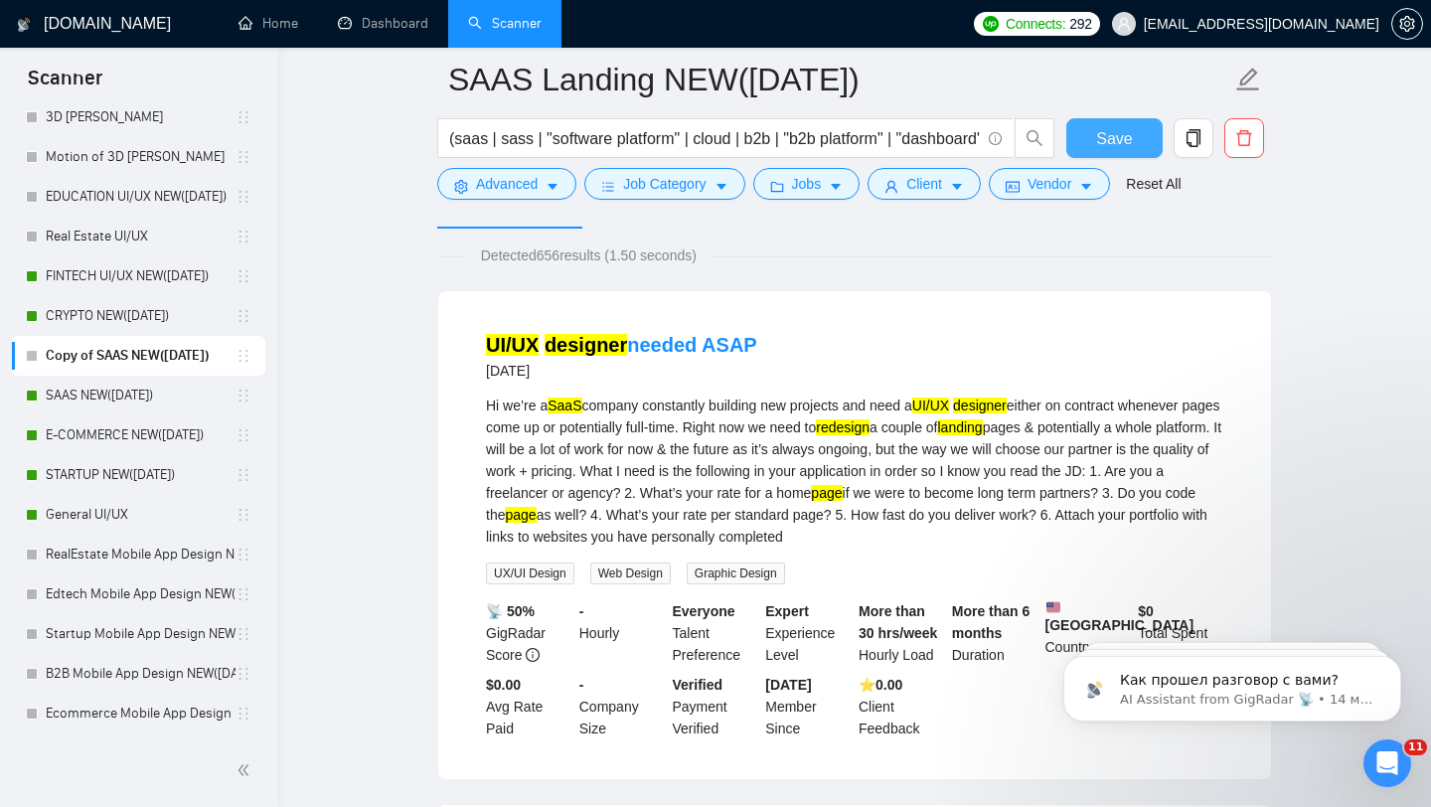
click at [1106, 134] on span "Save" at bounding box center [1114, 138] width 36 height 25
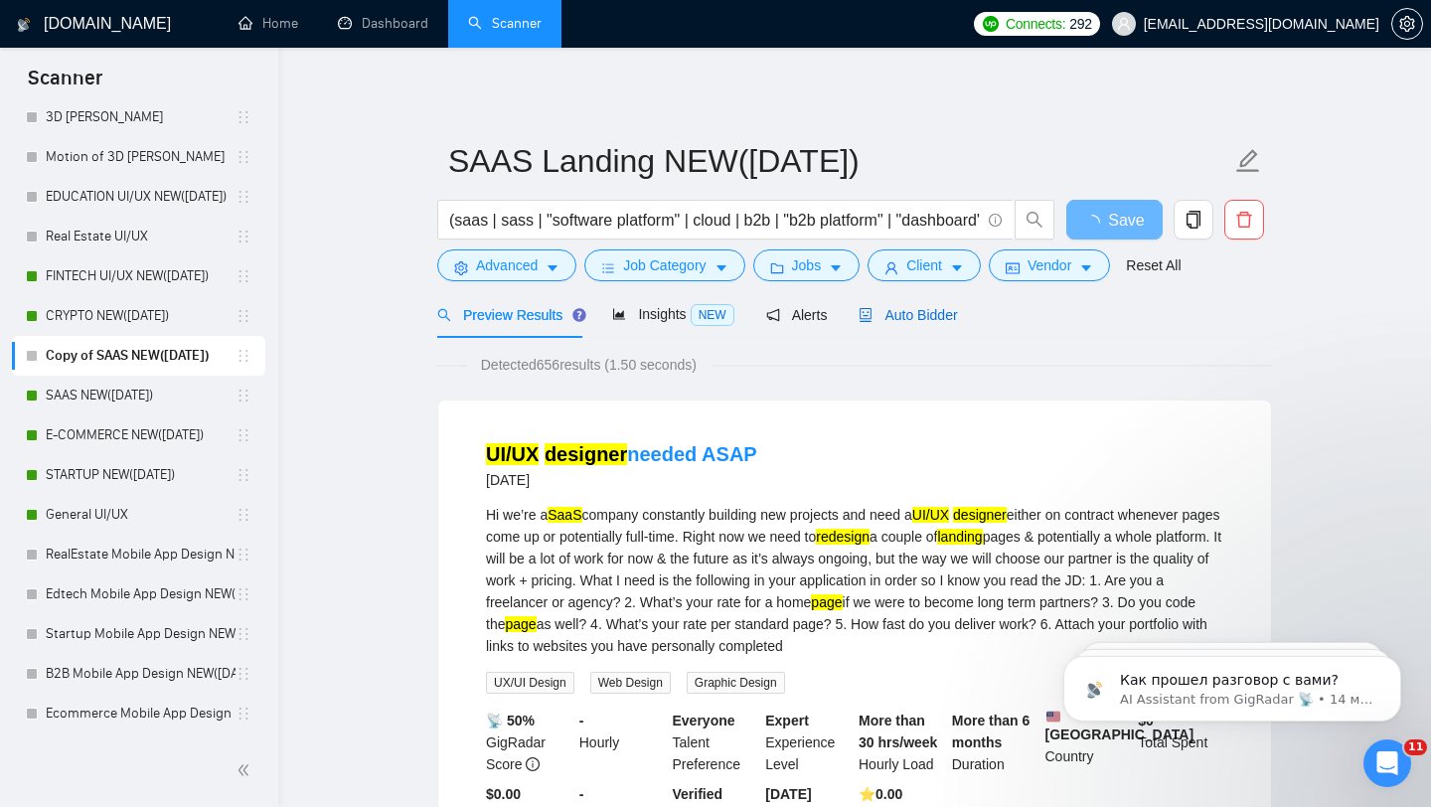
drag, startPoint x: 908, startPoint y: 323, endPoint x: 473, endPoint y: 336, distance: 435.5
click at [908, 324] on div "Auto Bidder" at bounding box center [908, 315] width 98 height 22
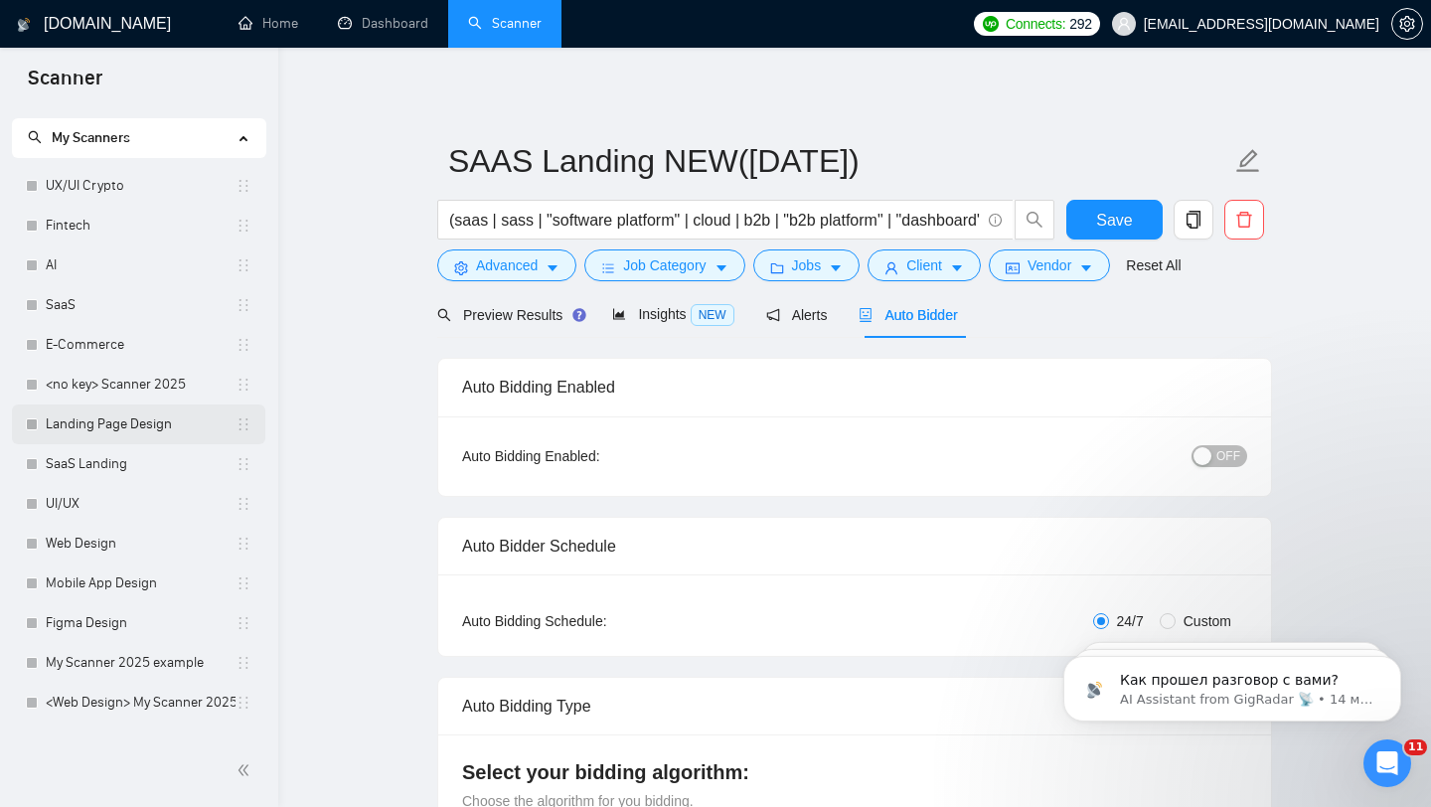
scroll to position [39, 0]
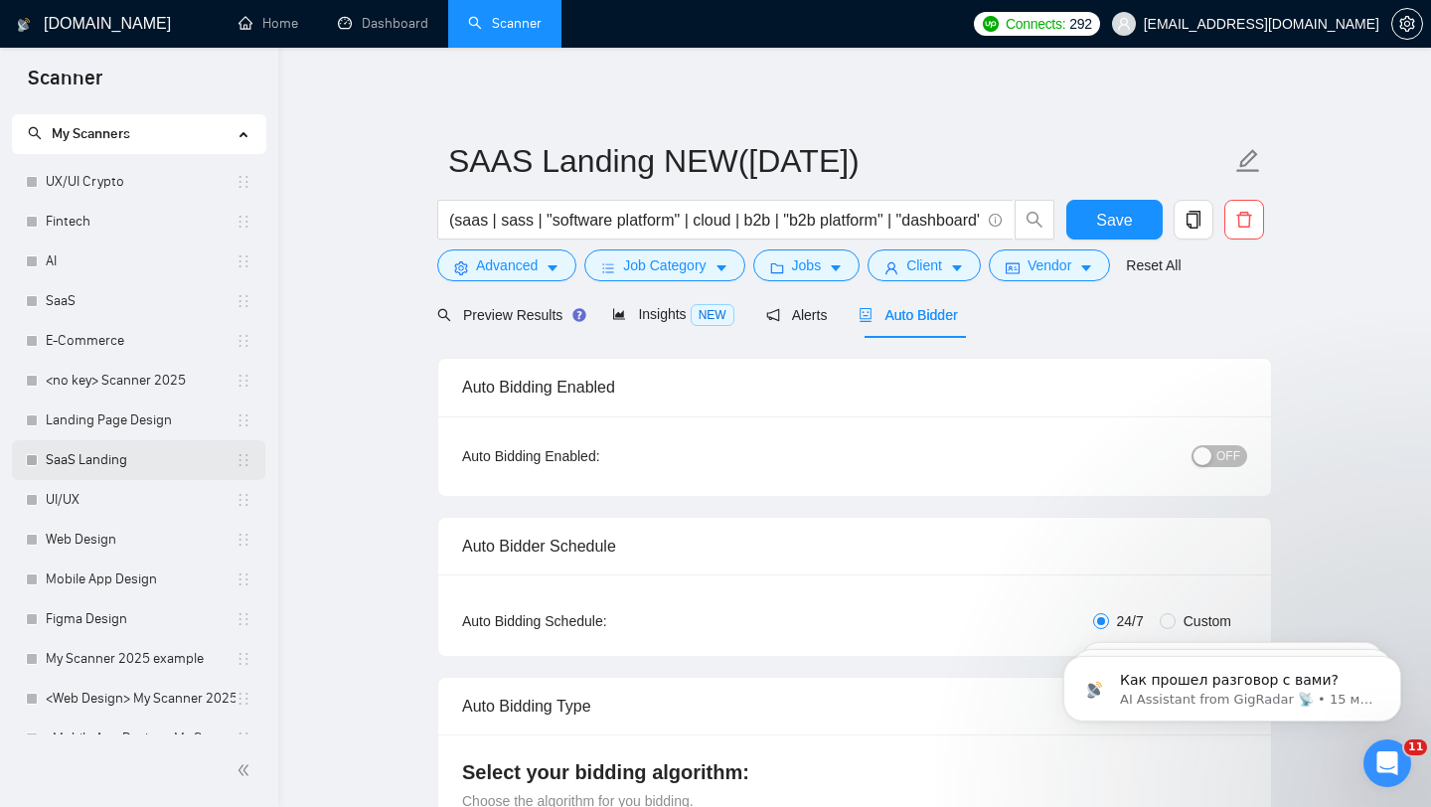
click at [139, 464] on link "SaaS Landing" at bounding box center [141, 460] width 190 height 40
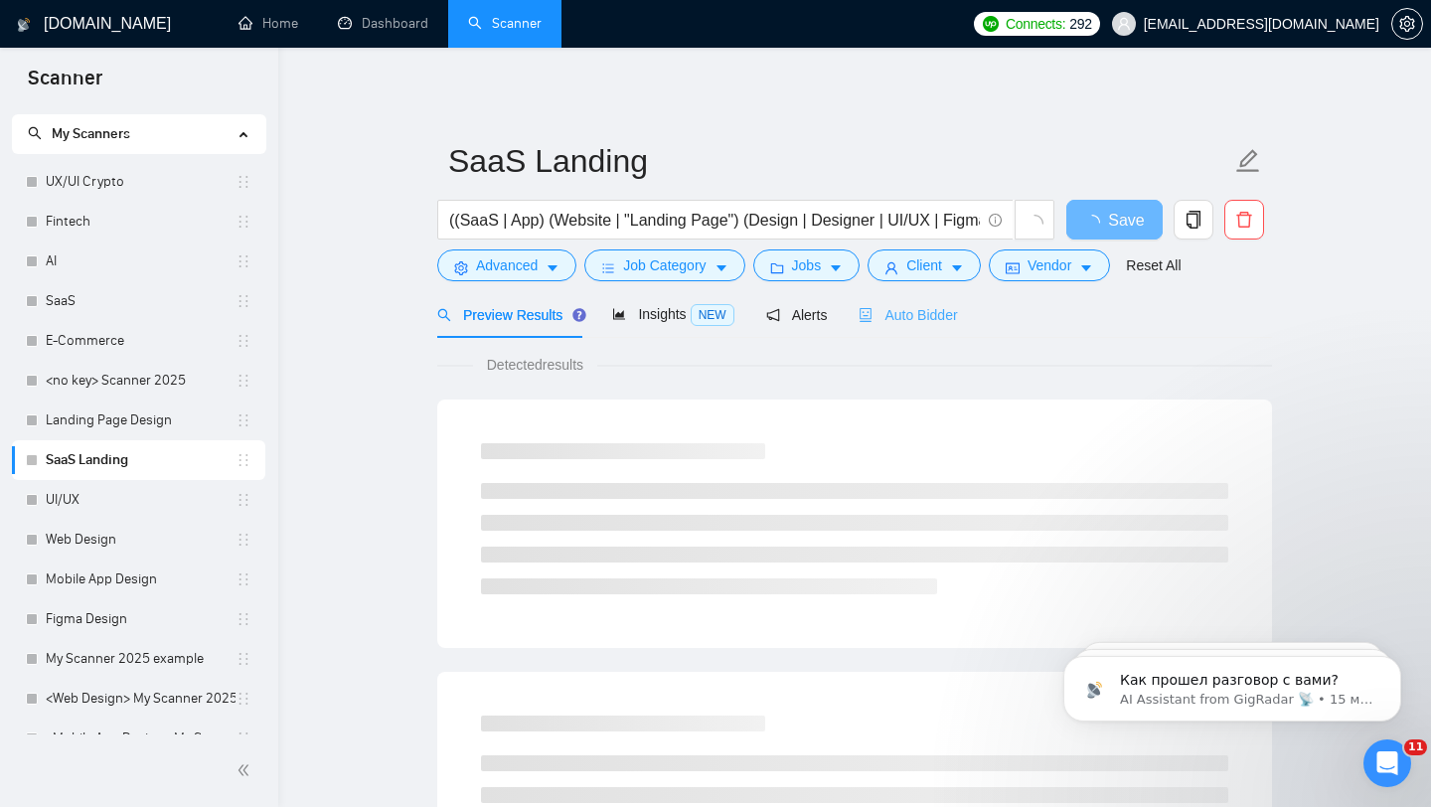
click at [917, 326] on div "Auto Bidder" at bounding box center [908, 314] width 98 height 47
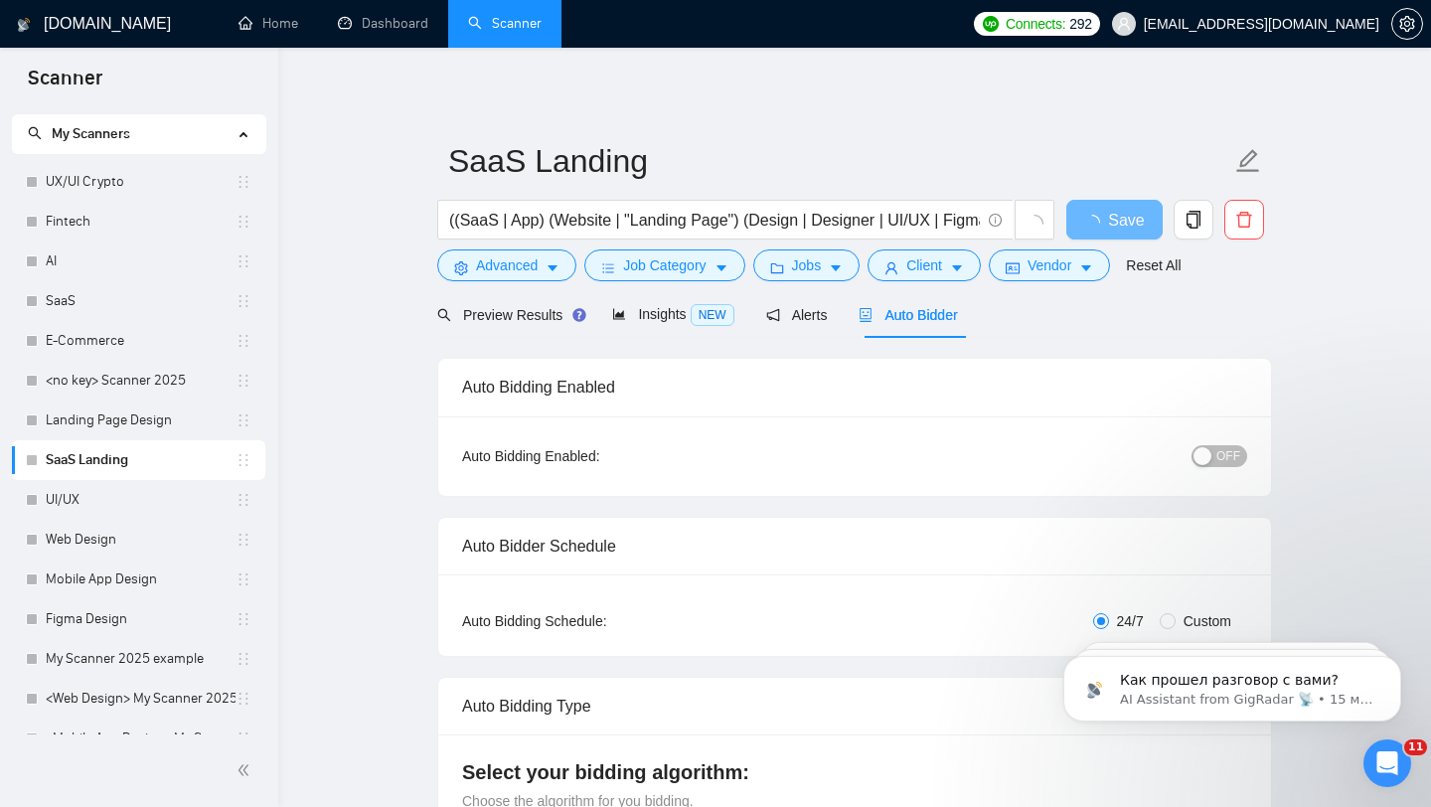
checkbox input "true"
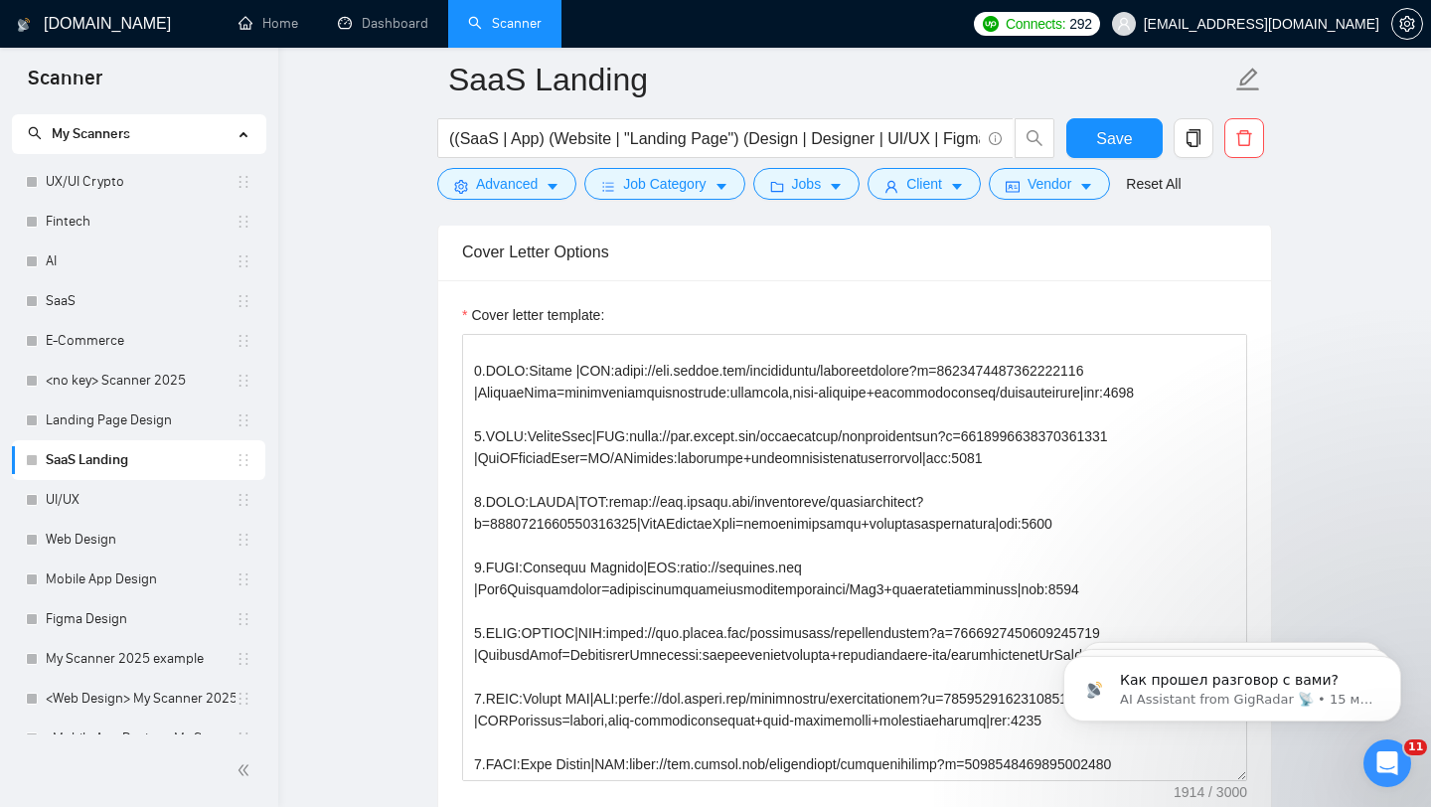
scroll to position [28, 0]
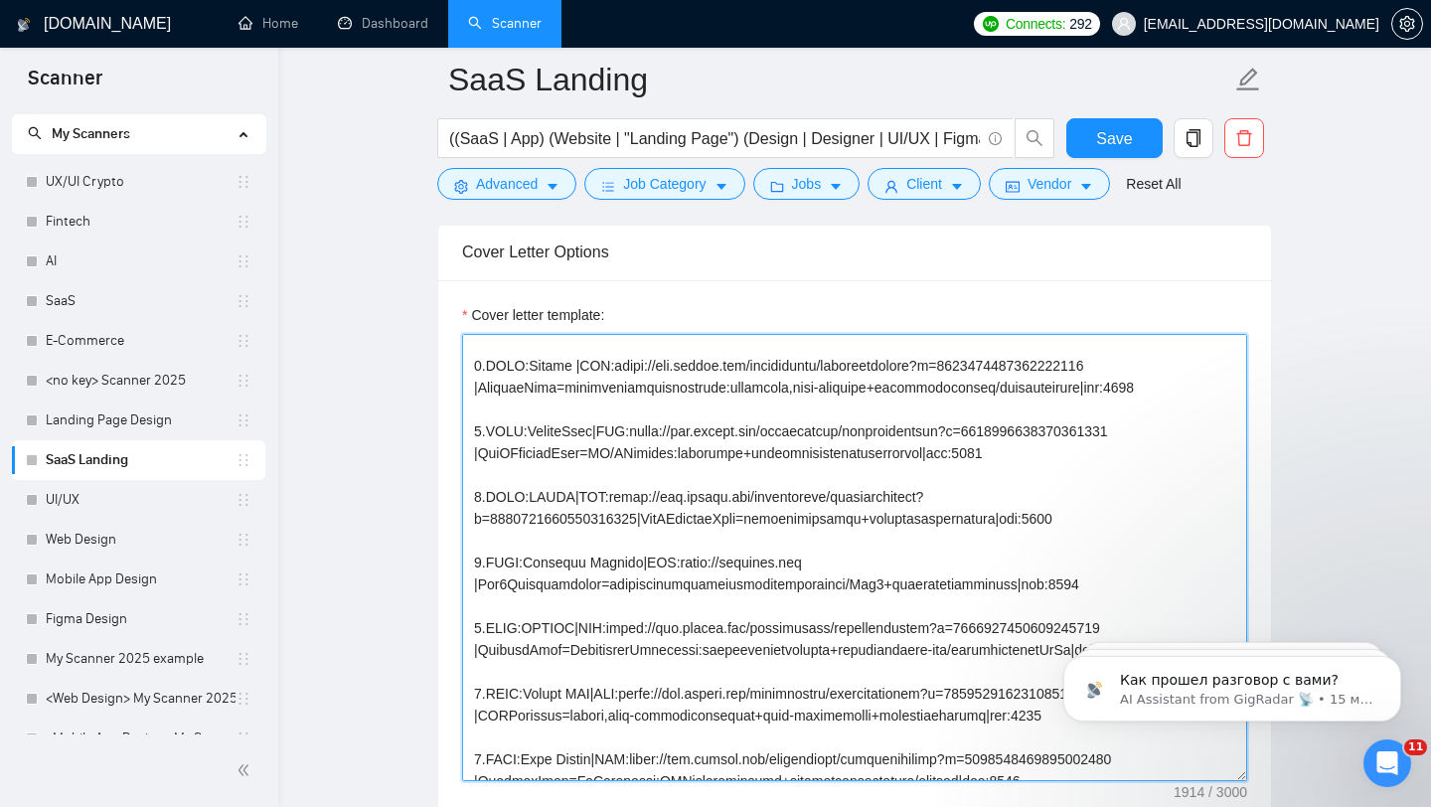
click at [632, 496] on textarea "Cover letter template:" at bounding box center [854, 557] width 785 height 447
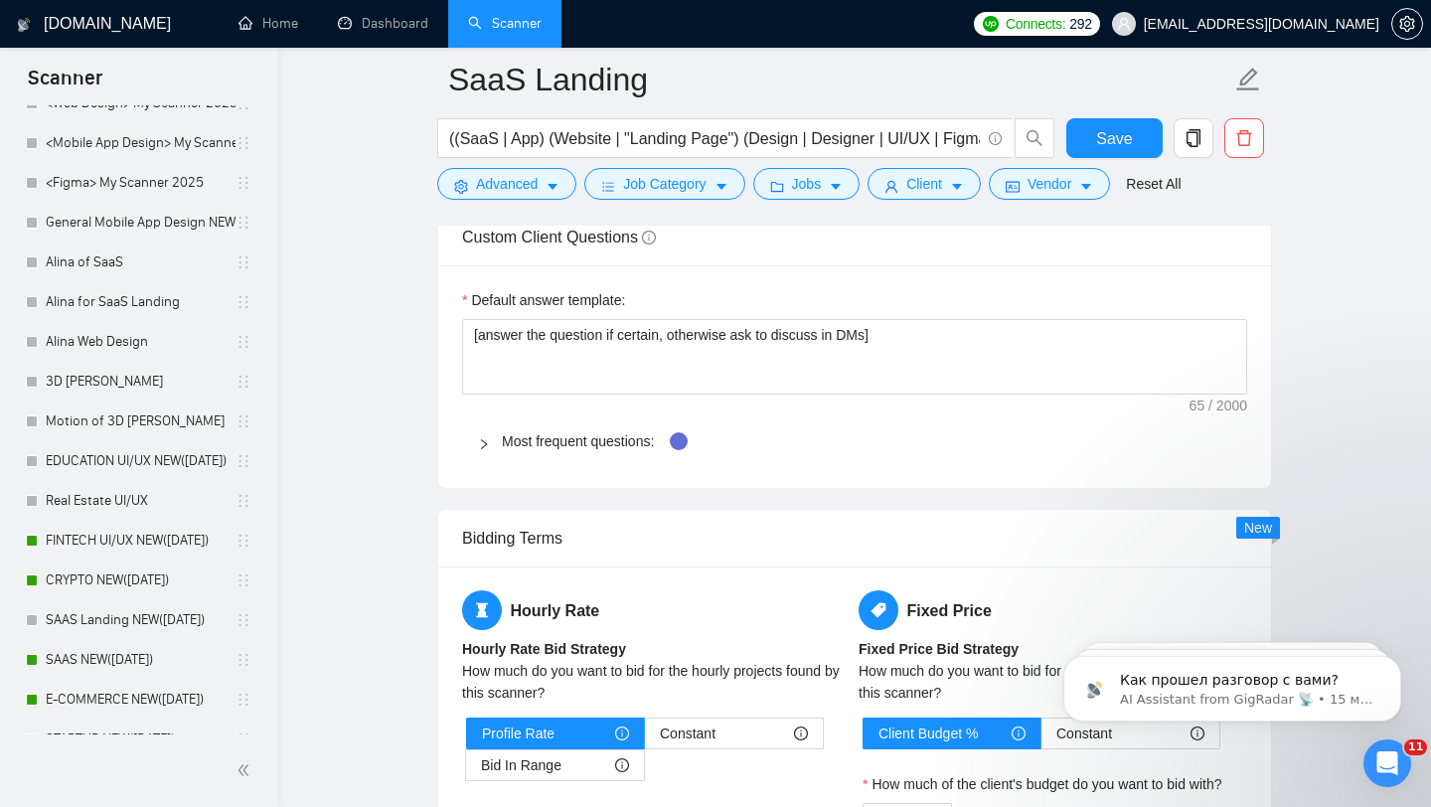
scroll to position [637, 0]
click at [132, 615] on link "SAAS Landing NEW([DATE])" at bounding box center [141, 617] width 190 height 40
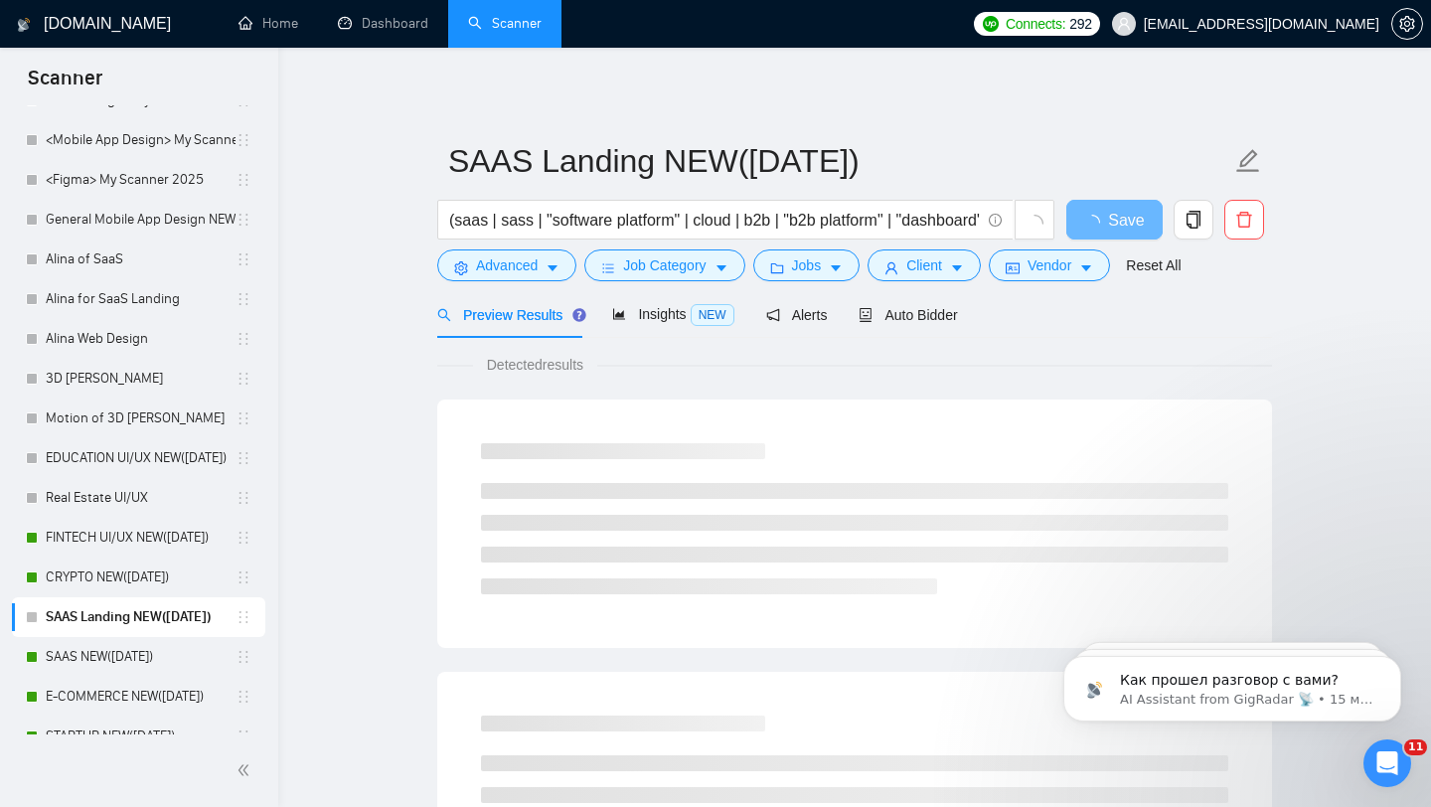
click at [846, 309] on div "Preview Results Insights NEW Alerts Auto Bidder" at bounding box center [697, 314] width 521 height 47
click at [882, 309] on span "Auto Bidder" at bounding box center [908, 315] width 98 height 16
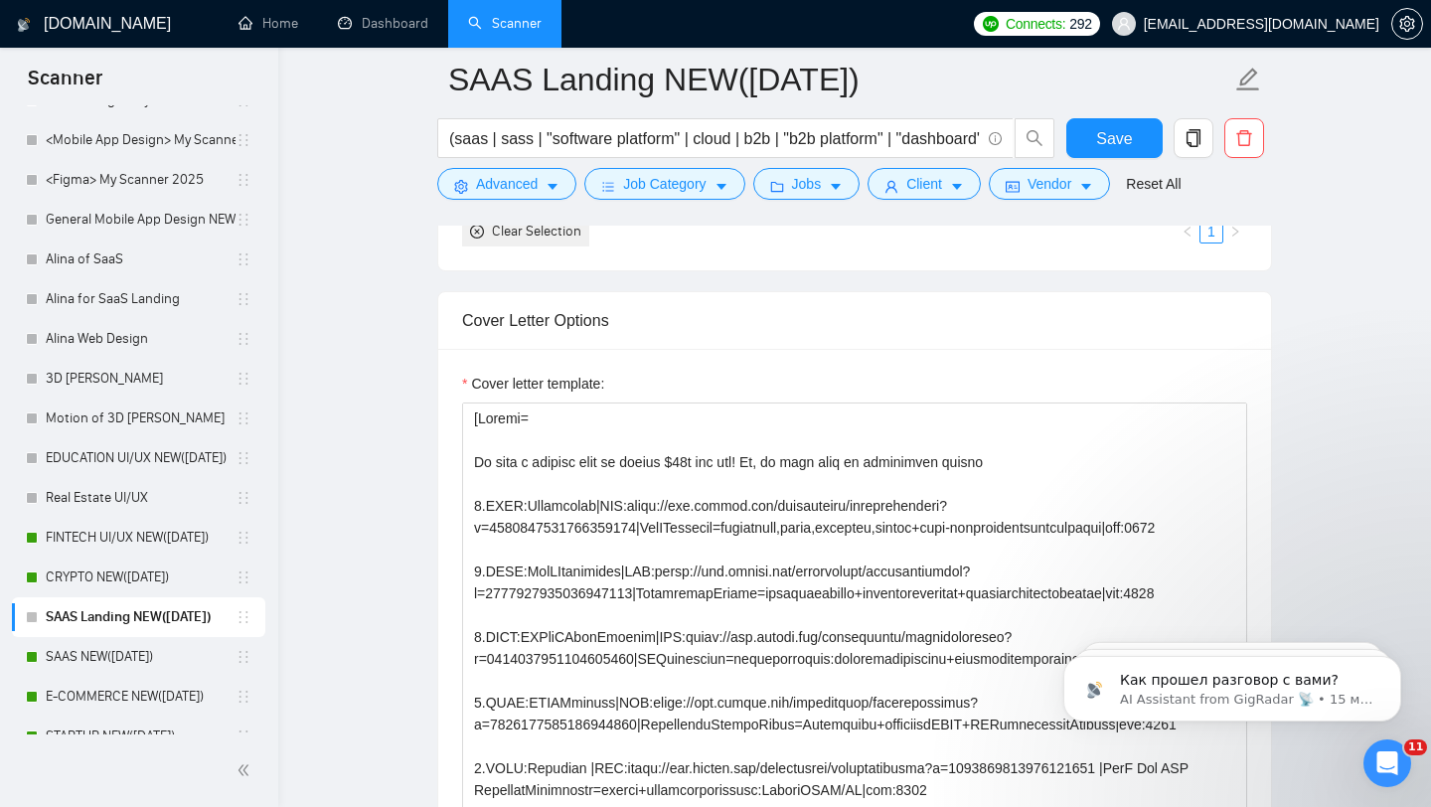
scroll to position [2156, 0]
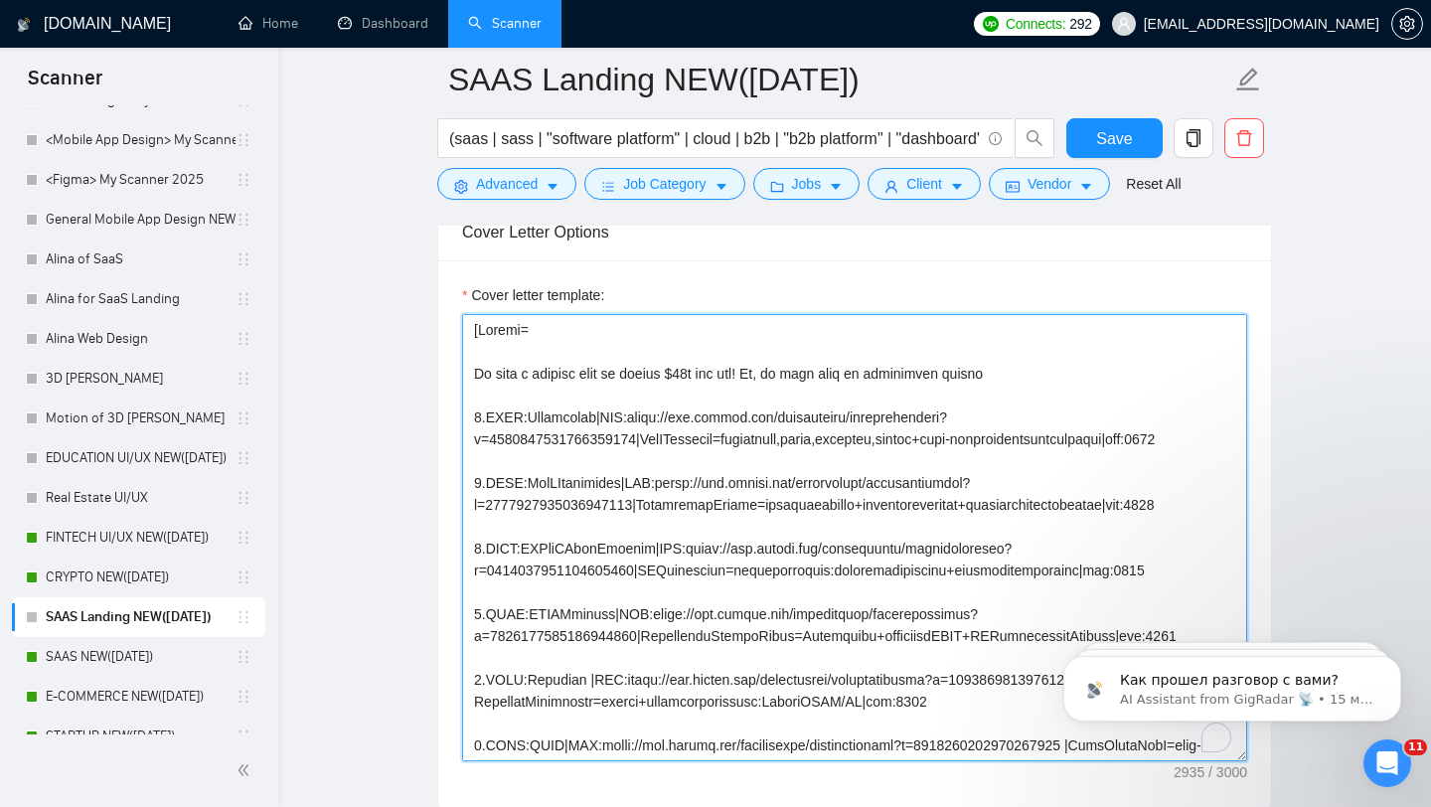
click at [554, 431] on textarea "Cover letter template:" at bounding box center [854, 537] width 785 height 447
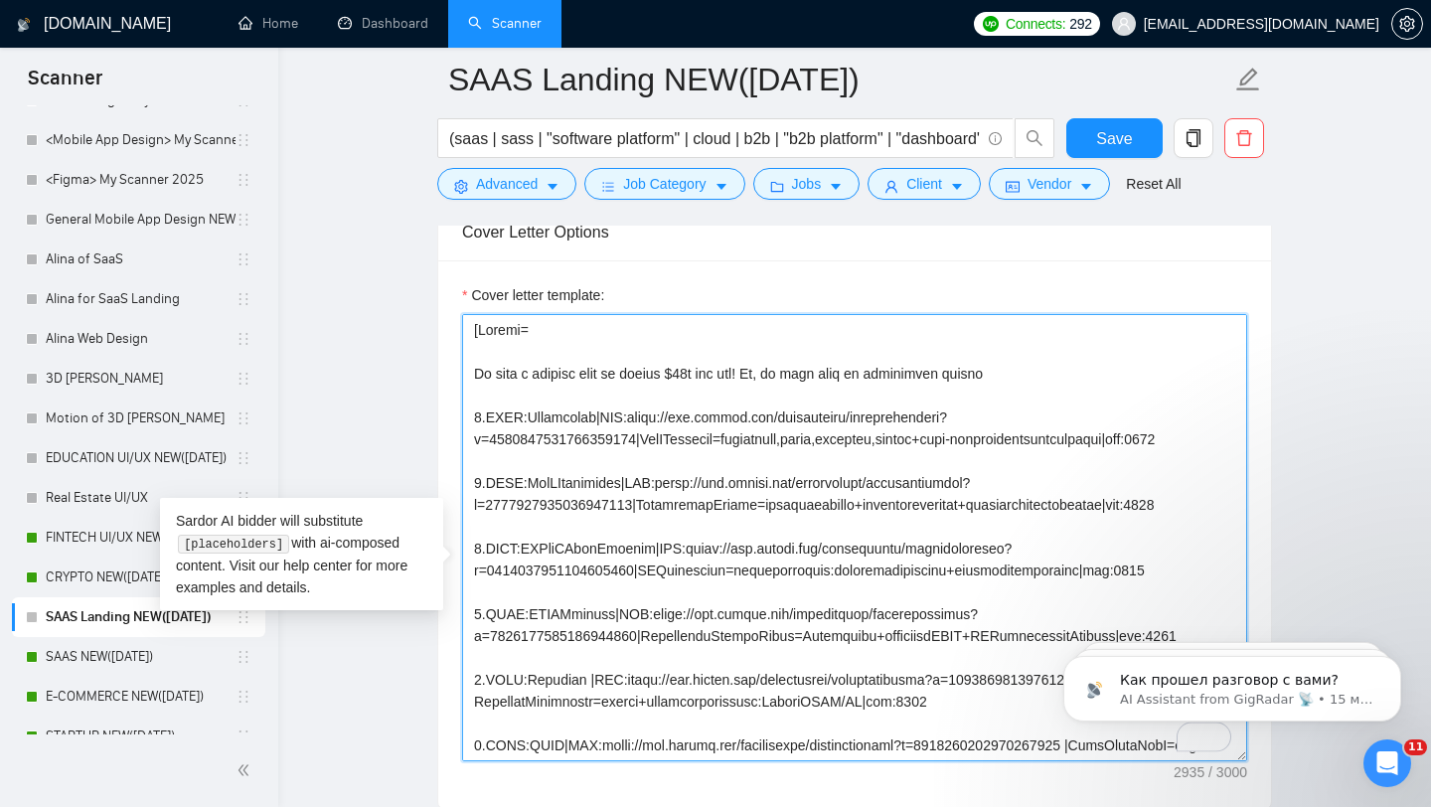
paste textarea "1.CLNT:Lifeee |URL:https://www.upwork.com/freelancers/tarasoliinykkk?p=17330681…"
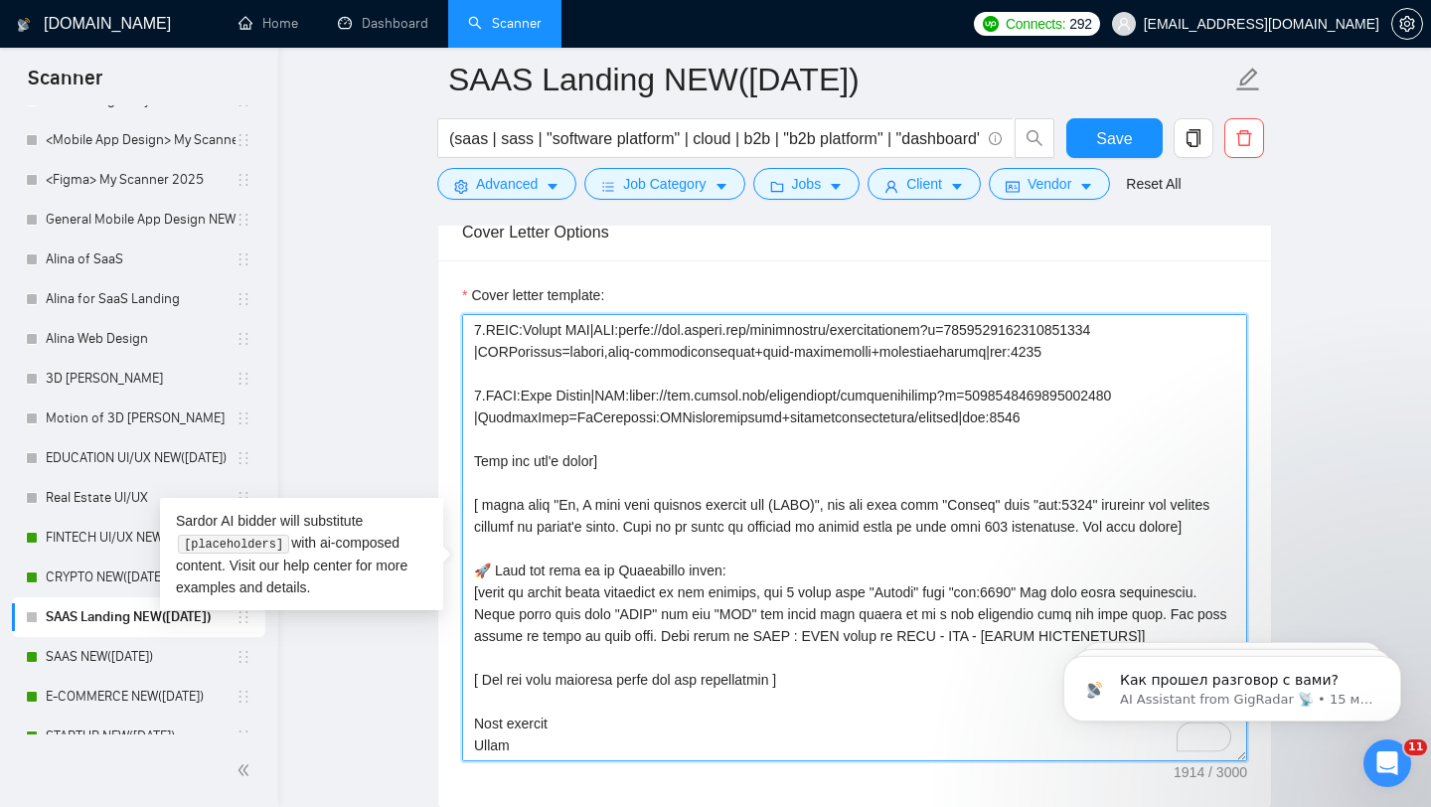
scroll to position [0, 0]
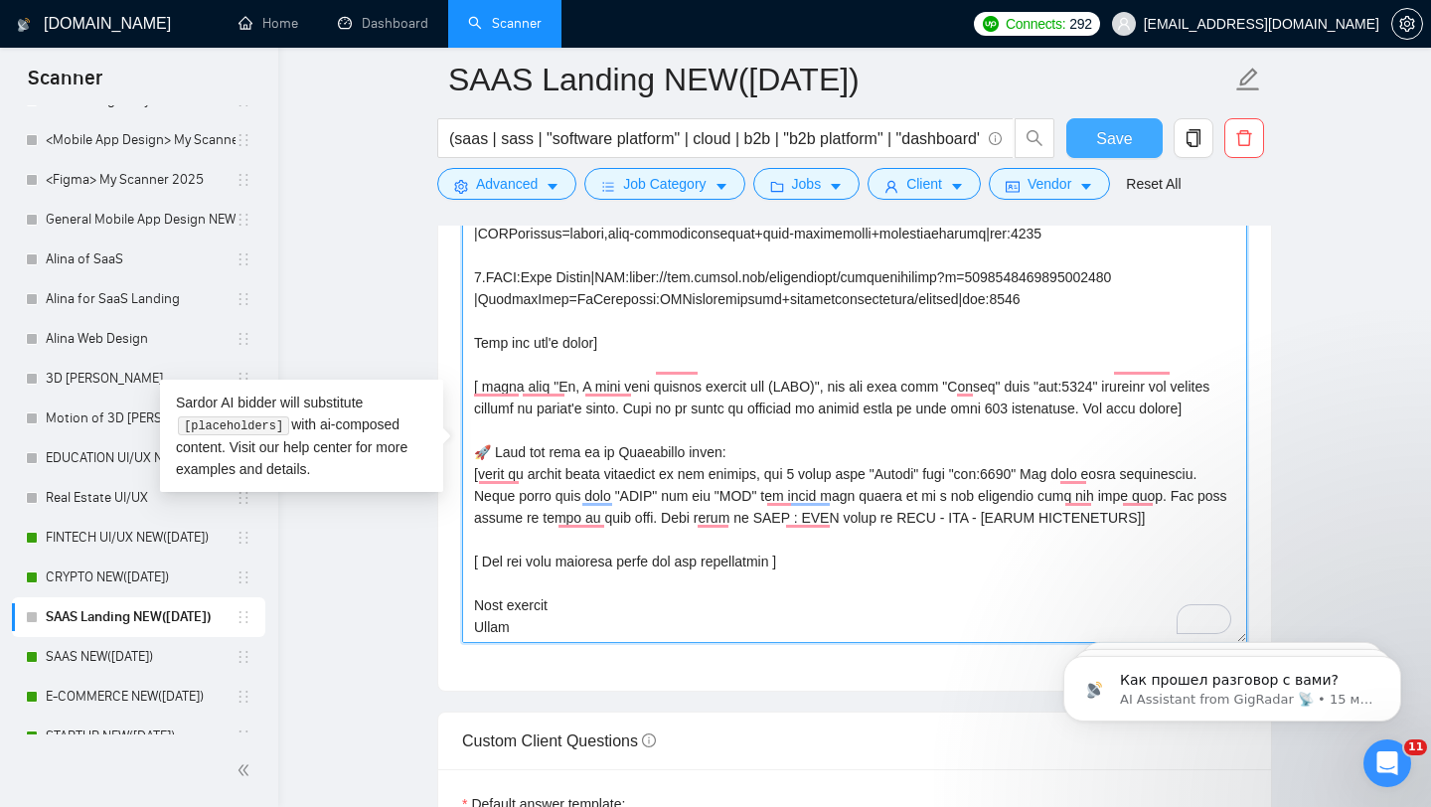
type textarea "[Folder= 1.CLNT:Lifeee |URL:[URL][DOMAIN_NAME] |LandingPage=lifeeemessageschedu…"
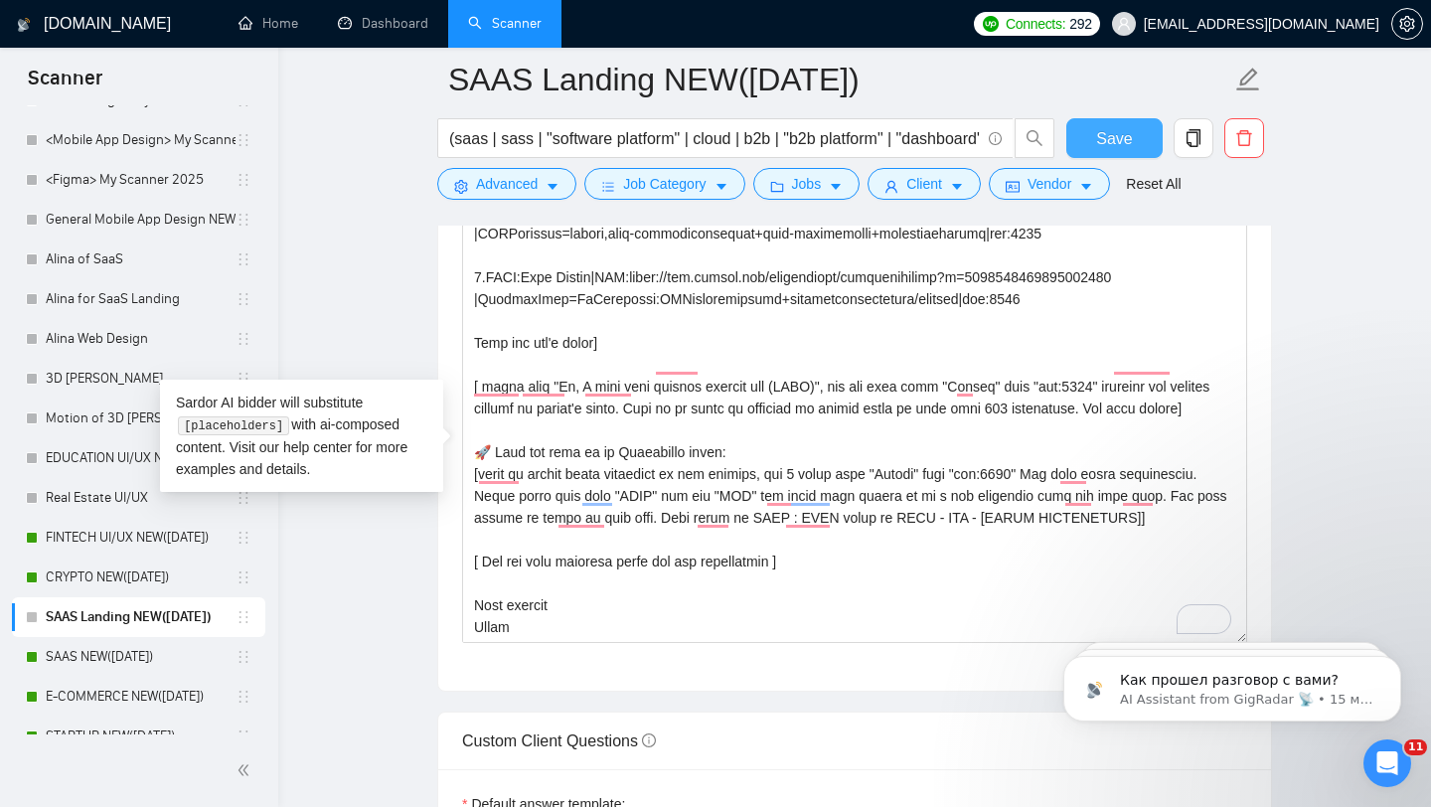
click at [1114, 135] on span "Save" at bounding box center [1114, 138] width 36 height 25
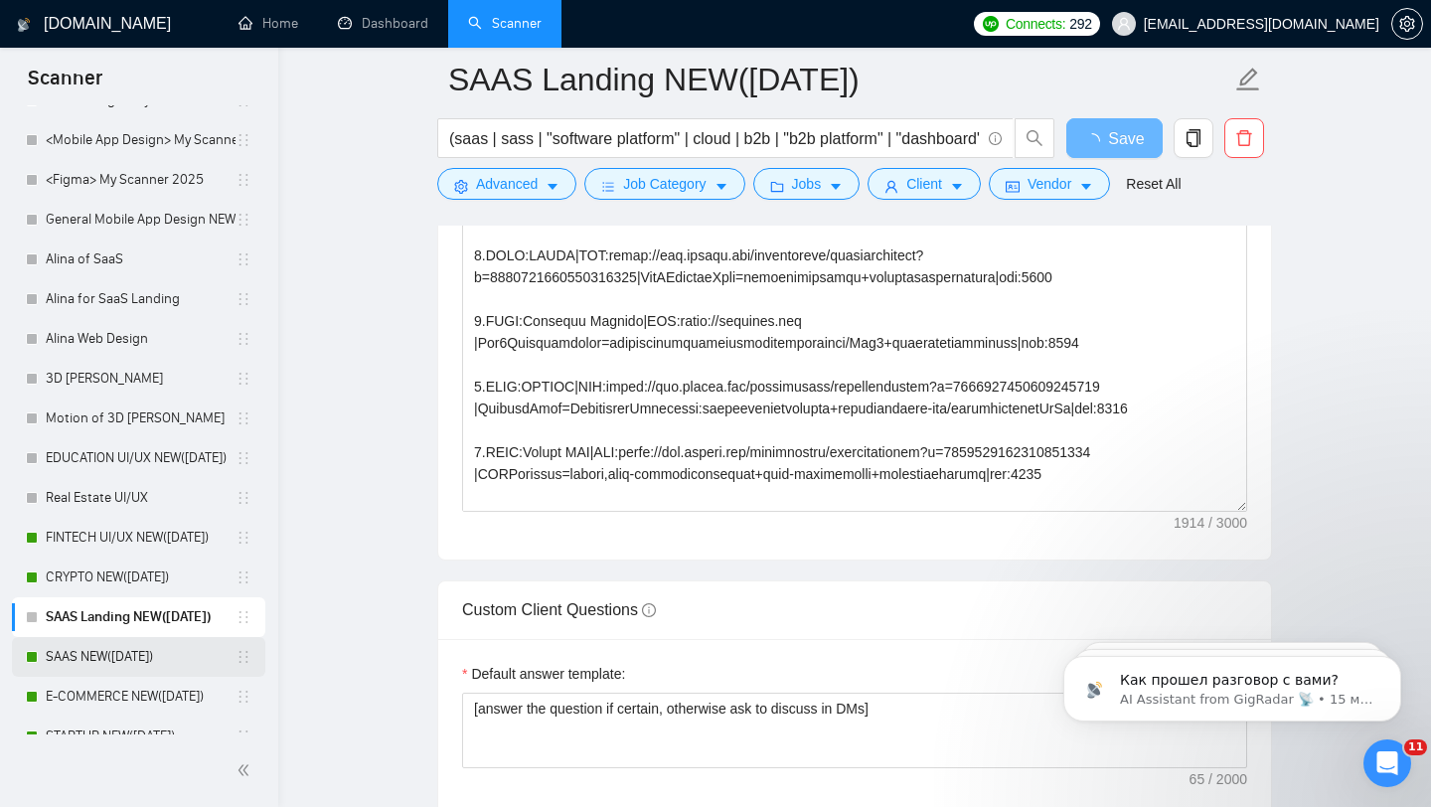
click at [122, 652] on link "SAAS NEW([DATE])" at bounding box center [141, 657] width 190 height 40
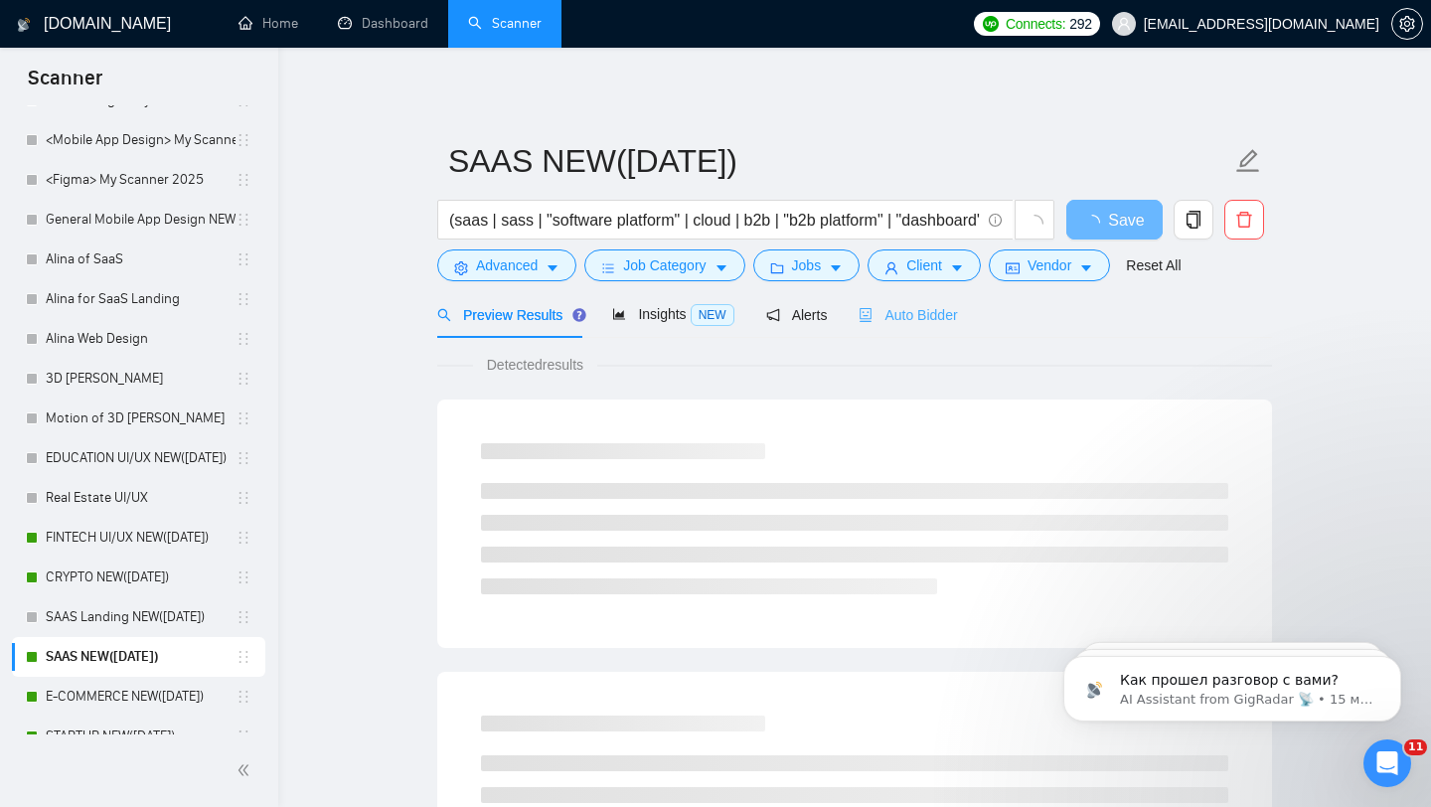
click at [898, 327] on div "Auto Bidder" at bounding box center [908, 314] width 98 height 47
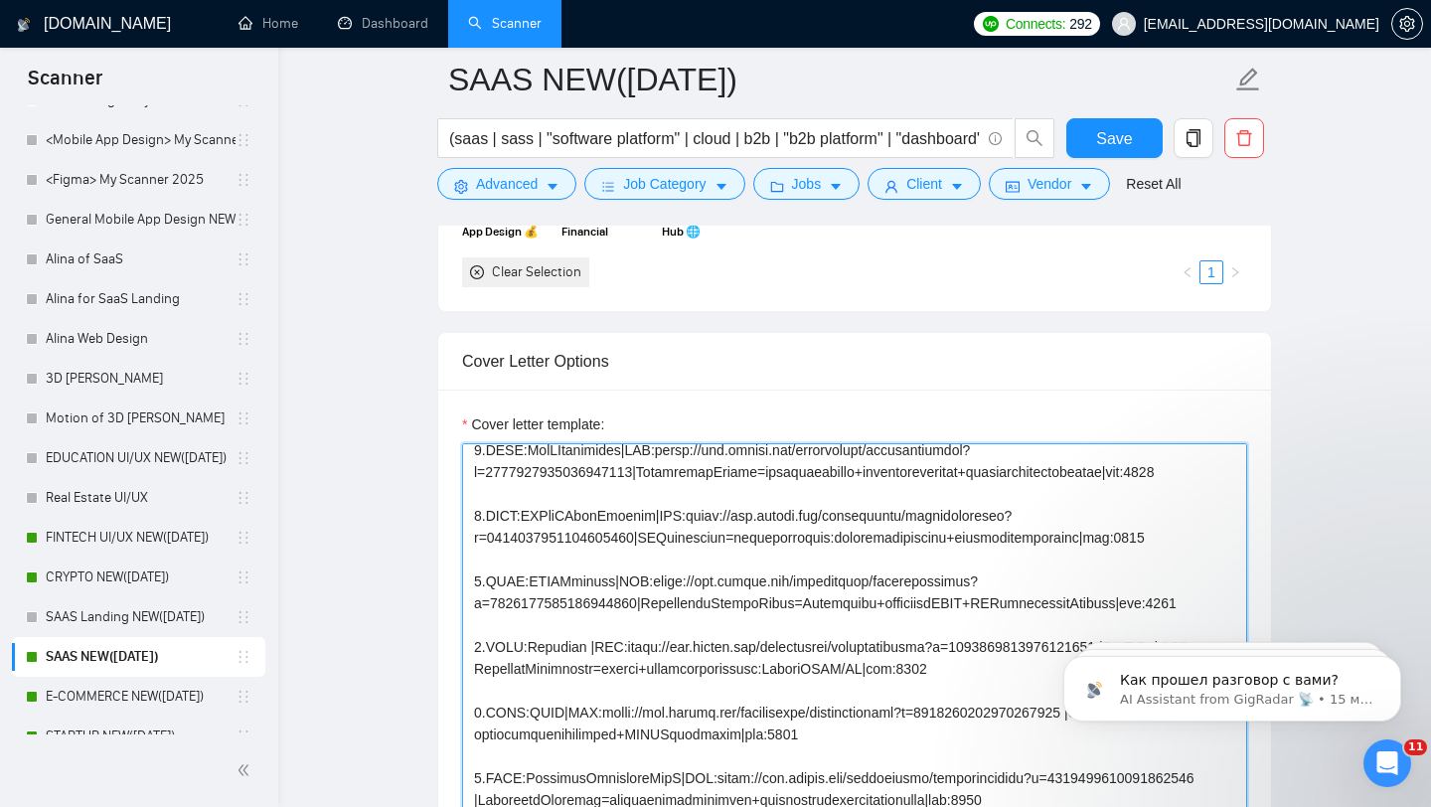
click at [711, 609] on textarea "Cover letter template:" at bounding box center [854, 666] width 785 height 447
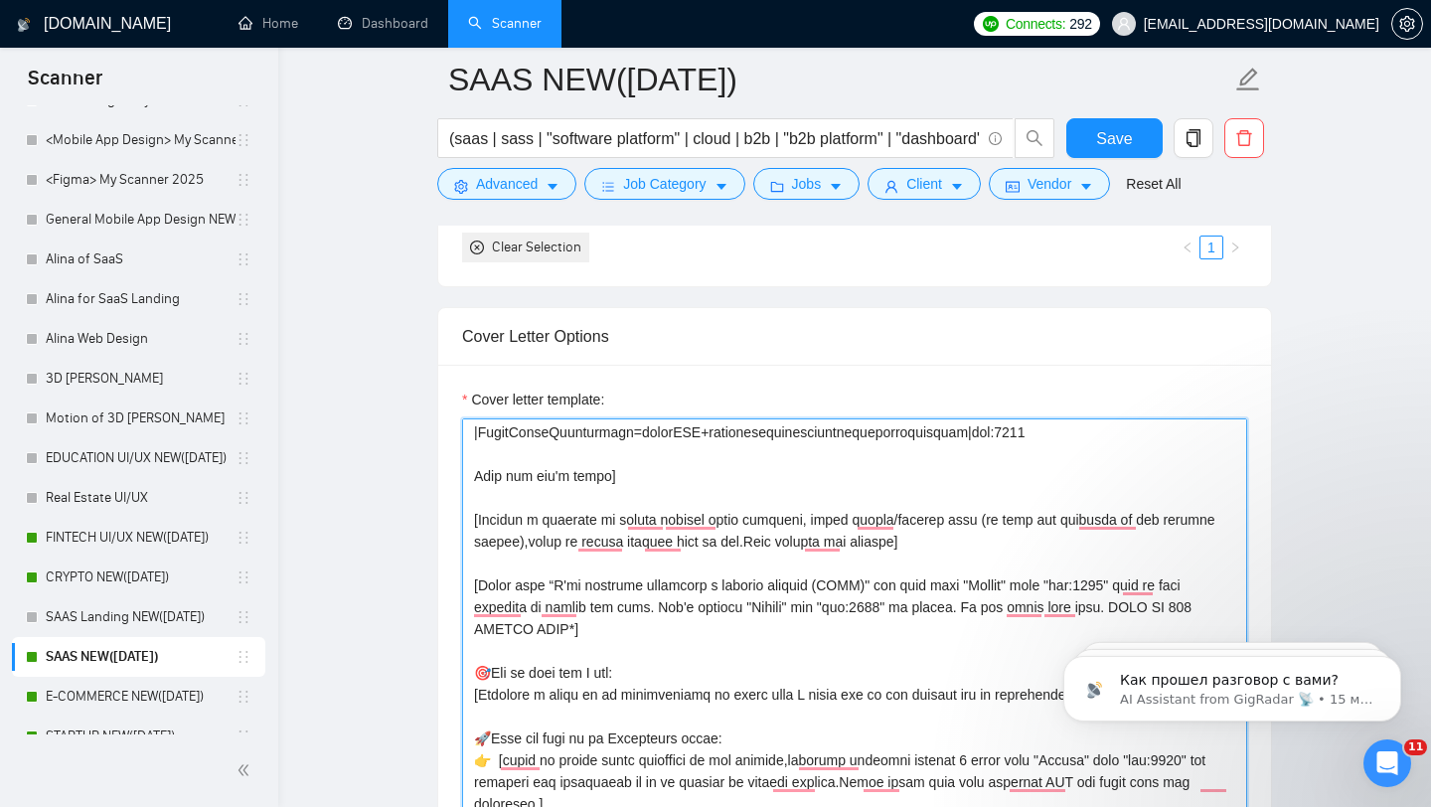
drag, startPoint x: 471, startPoint y: 567, endPoint x: 602, endPoint y: 786, distance: 255.0
click at [602, 786] on textarea "Cover letter template:" at bounding box center [854, 641] width 785 height 447
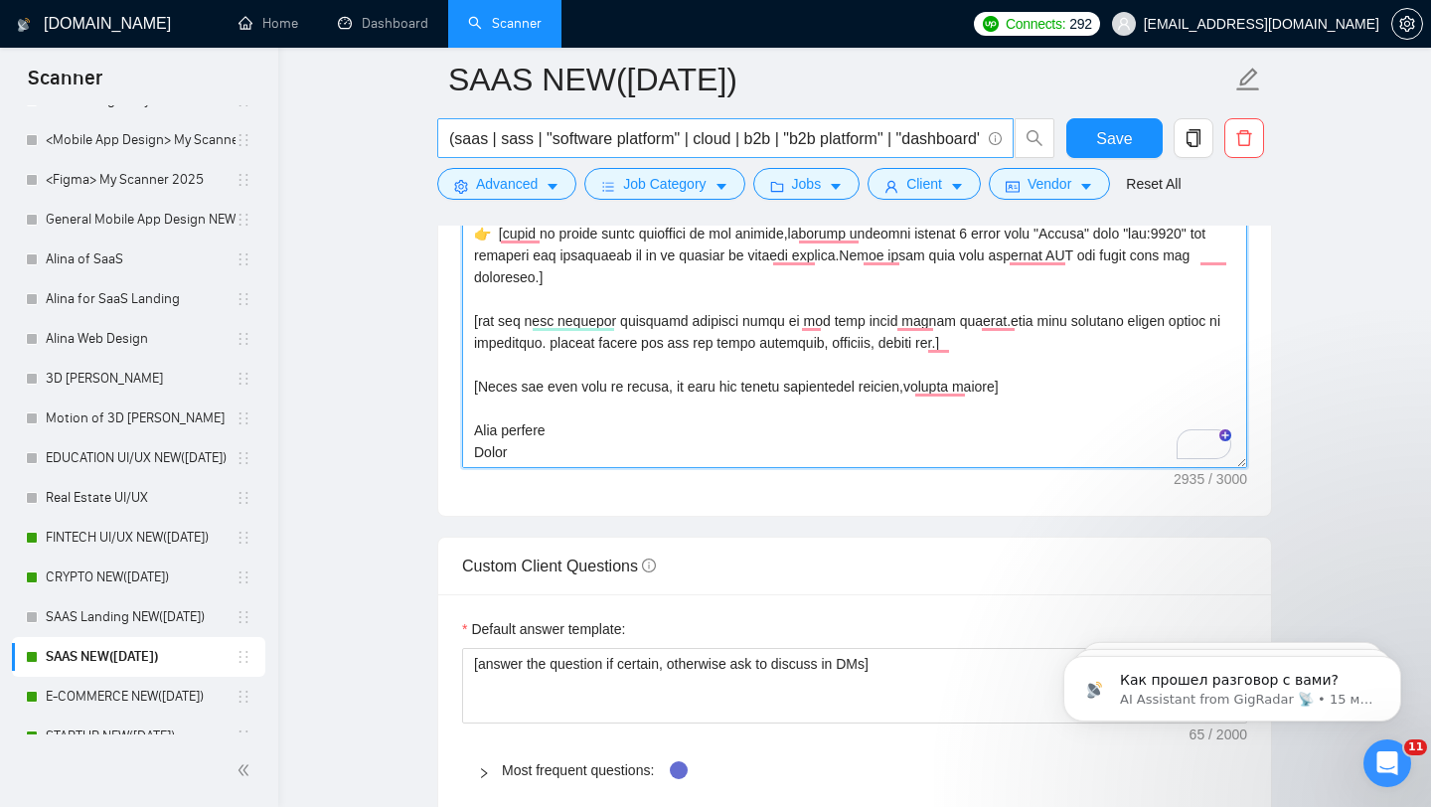
drag, startPoint x: 542, startPoint y: 486, endPoint x: 473, endPoint y: 134, distance: 358.4
click at [473, 134] on div "SAAS NEW(23.08.2025) (saas | sass | "software platform" | cloud | b2b | "b2b pl…" at bounding box center [854, 294] width 835 height 5327
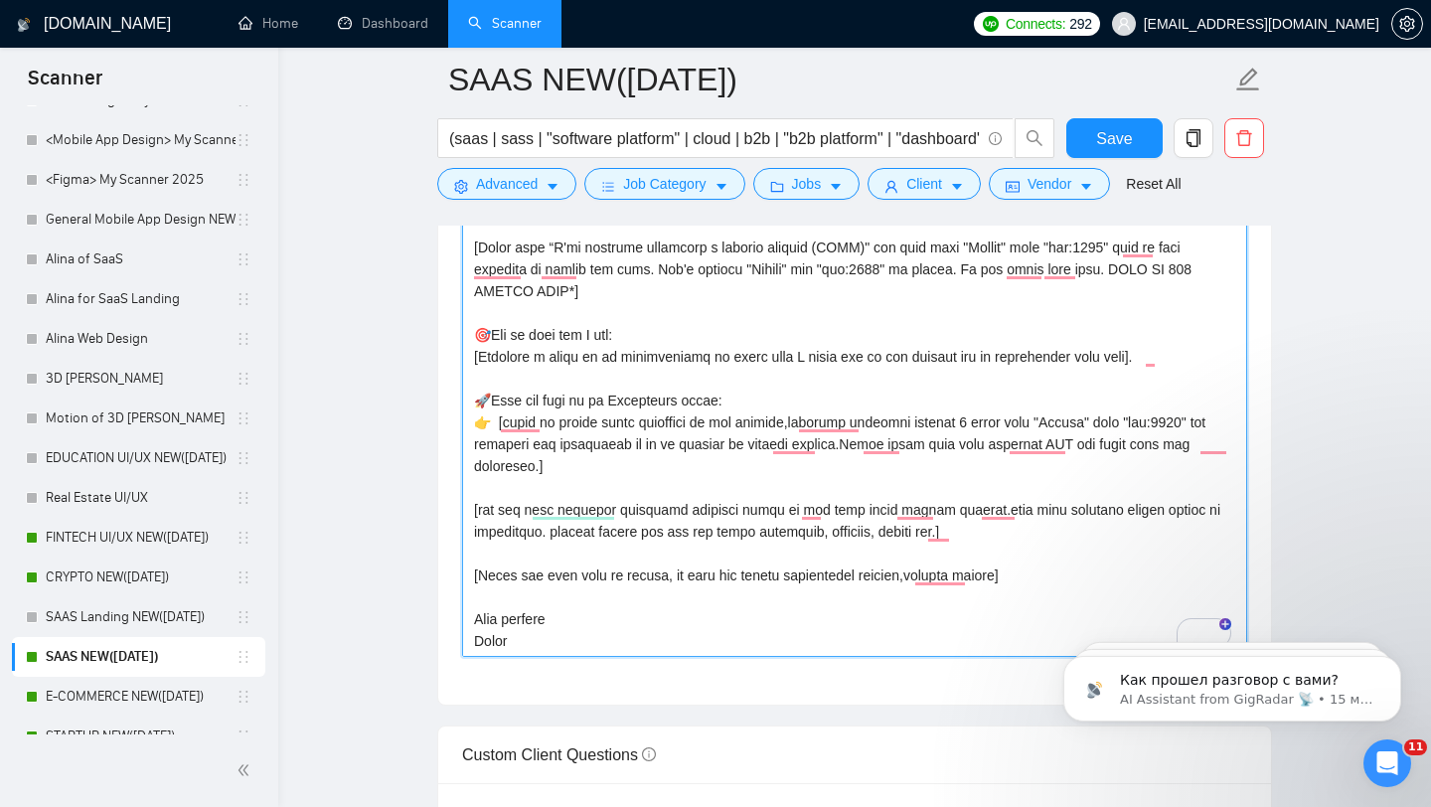
click at [632, 405] on textarea "Cover letter template:" at bounding box center [854, 433] width 785 height 447
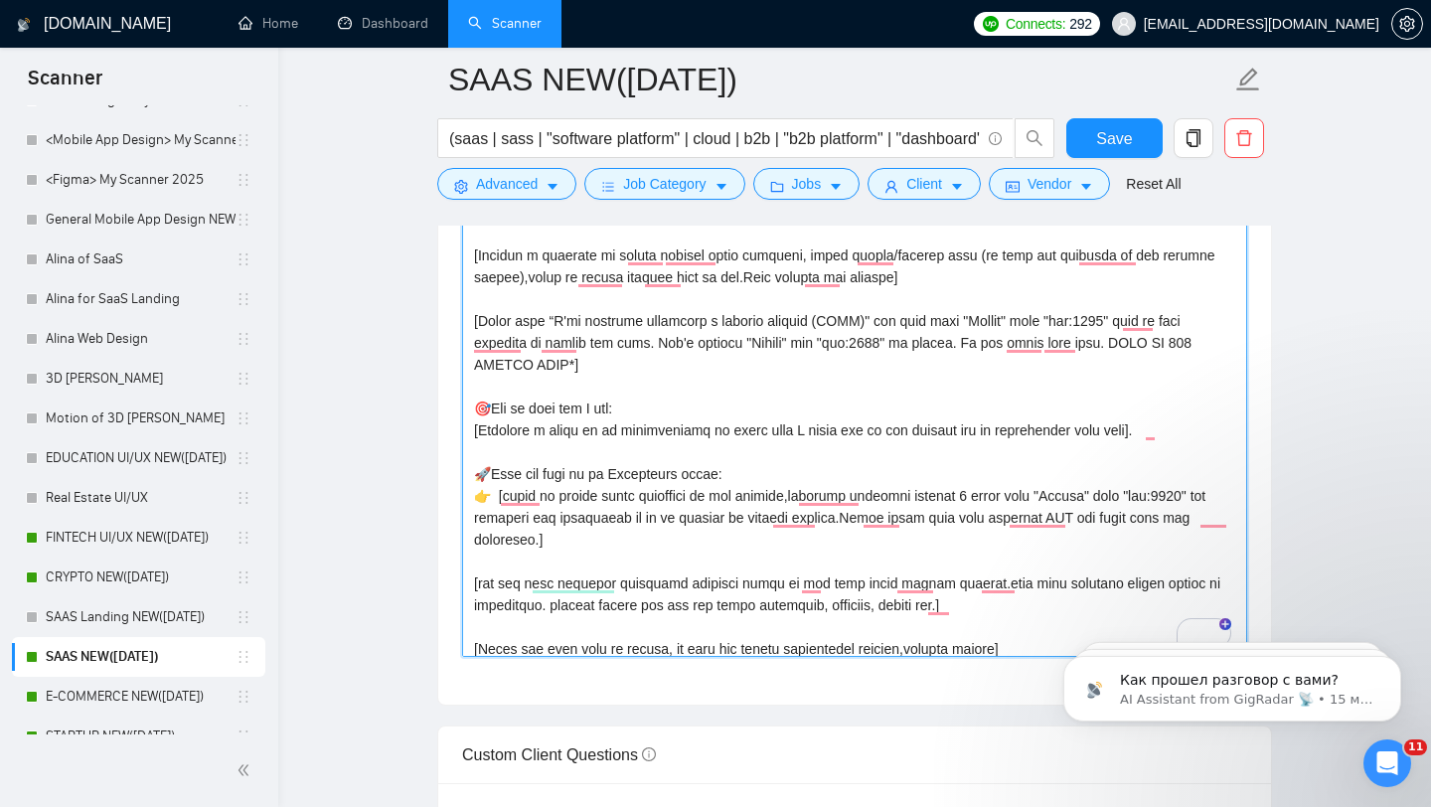
drag, startPoint x: 543, startPoint y: 671, endPoint x: 471, endPoint y: 278, distance: 399.0
click at [471, 278] on textarea "Cover letter template:" at bounding box center [854, 433] width 785 height 447
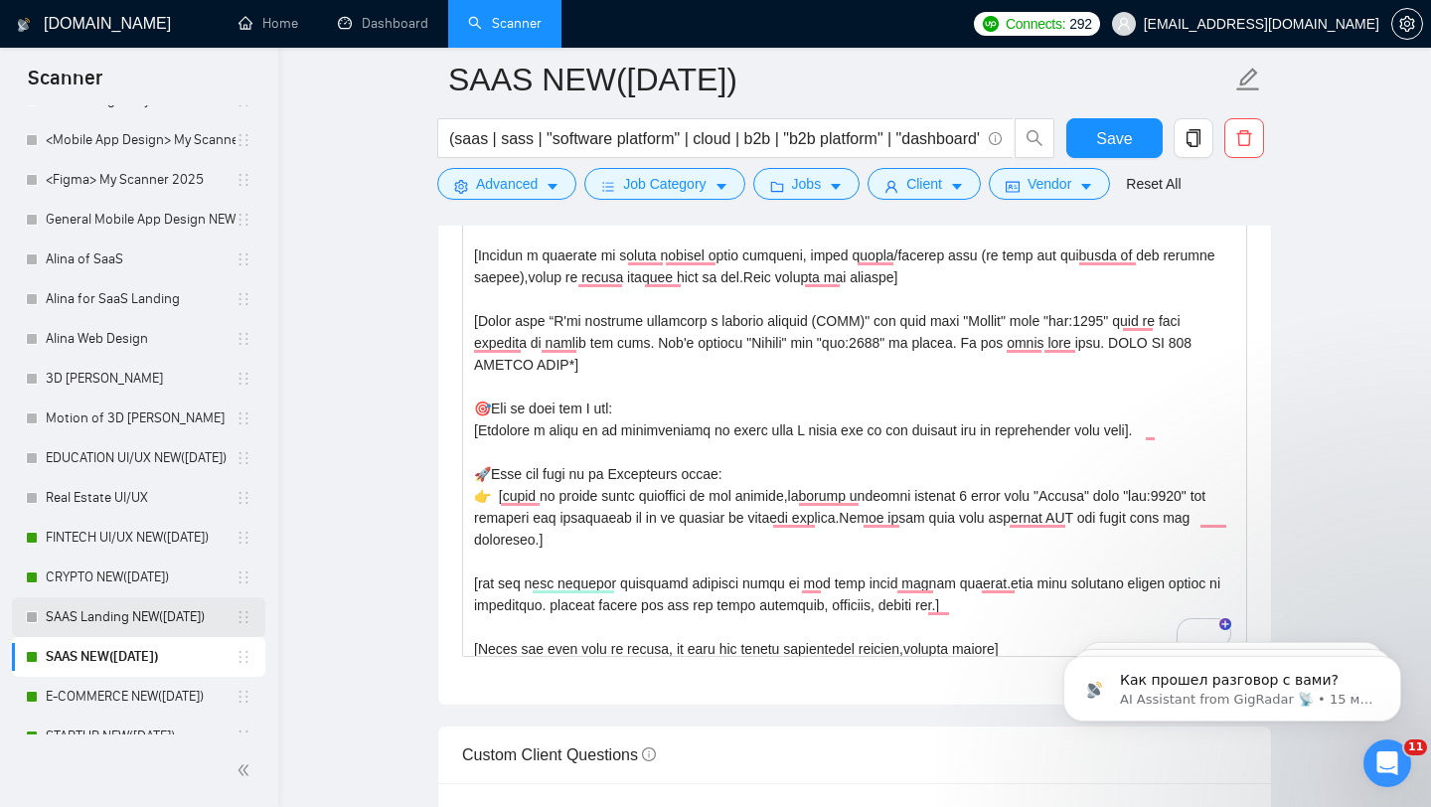
click at [114, 620] on link "SAAS Landing NEW([DATE])" at bounding box center [141, 617] width 190 height 40
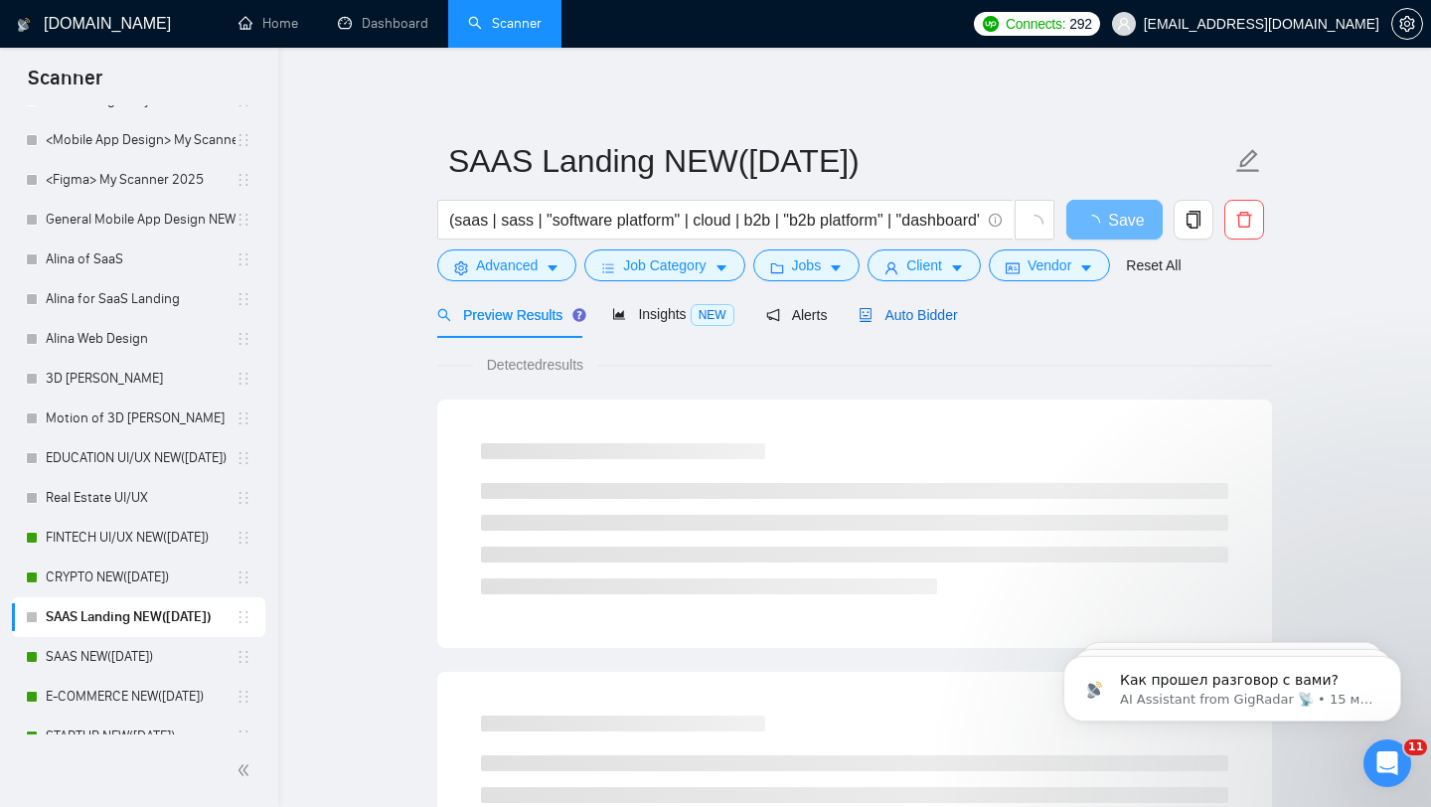
click at [873, 316] on icon "robot" at bounding box center [867, 315] width 12 height 14
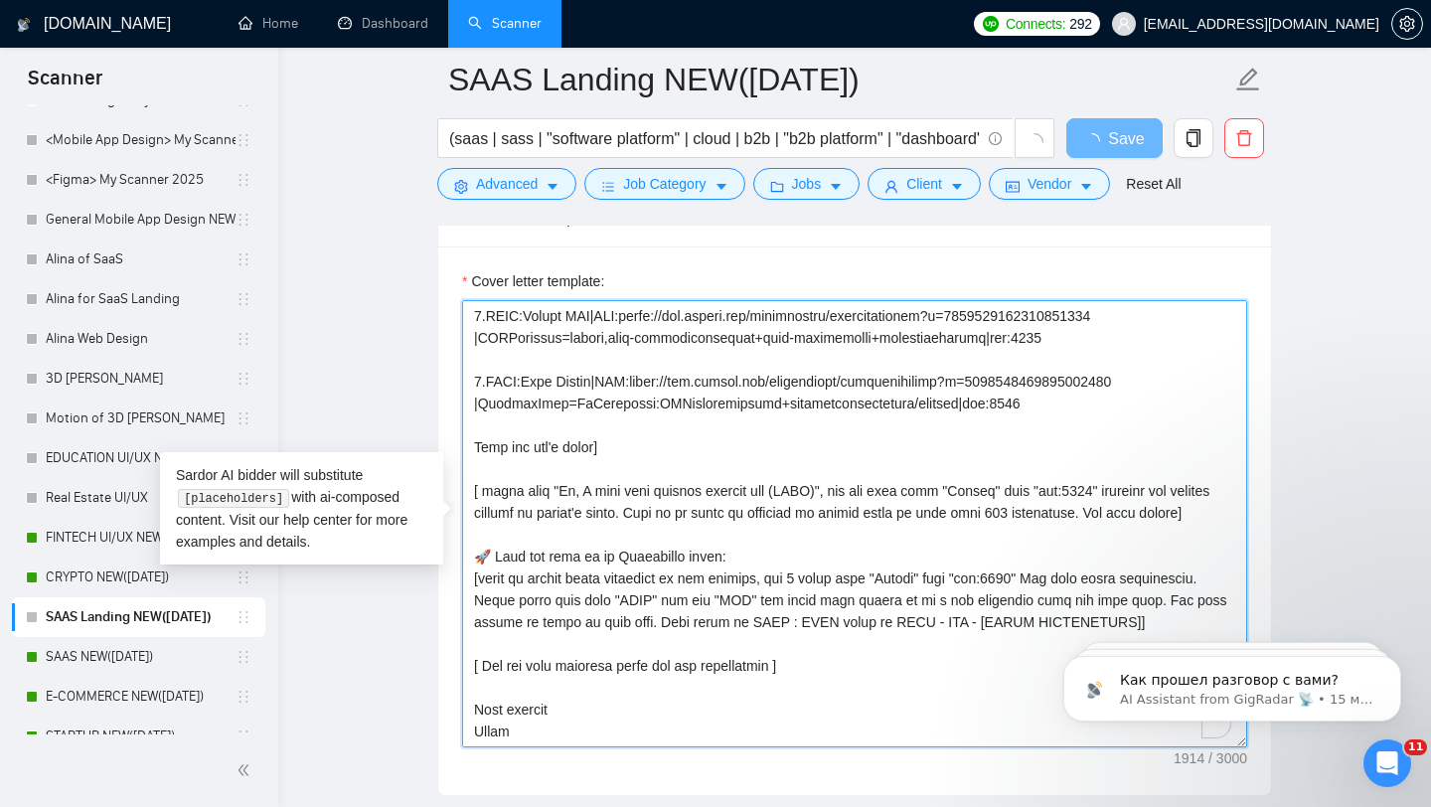
drag, startPoint x: 472, startPoint y: 473, endPoint x: 577, endPoint y: 751, distance: 297.6
click at [577, 751] on div "Cover letter template:" at bounding box center [854, 520] width 833 height 549
paste textarea "Loremip d sitametc ad elitse doeiusm tempo incididu, utlab etdolo/magnaal enim …"
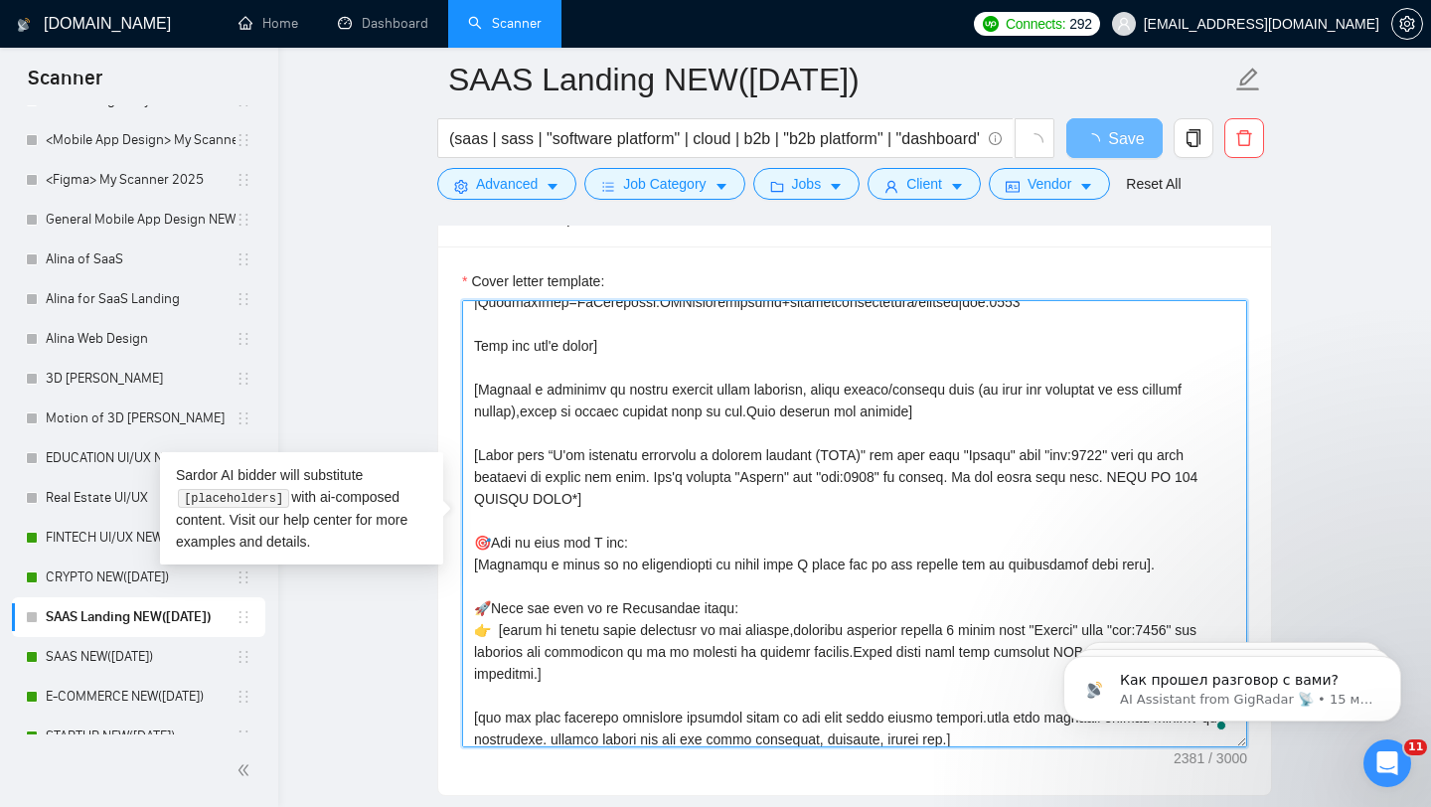
drag, startPoint x: 482, startPoint y: 449, endPoint x: 539, endPoint y: 449, distance: 56.6
click at [539, 449] on textarea "Cover letter template:" at bounding box center [854, 523] width 785 height 447
click at [578, 456] on textarea "Cover letter template:" at bounding box center [854, 523] width 785 height 447
drag, startPoint x: 807, startPoint y: 461, endPoint x: 764, endPoint y: 461, distance: 42.7
click at [764, 461] on textarea "Cover letter template:" at bounding box center [854, 523] width 785 height 447
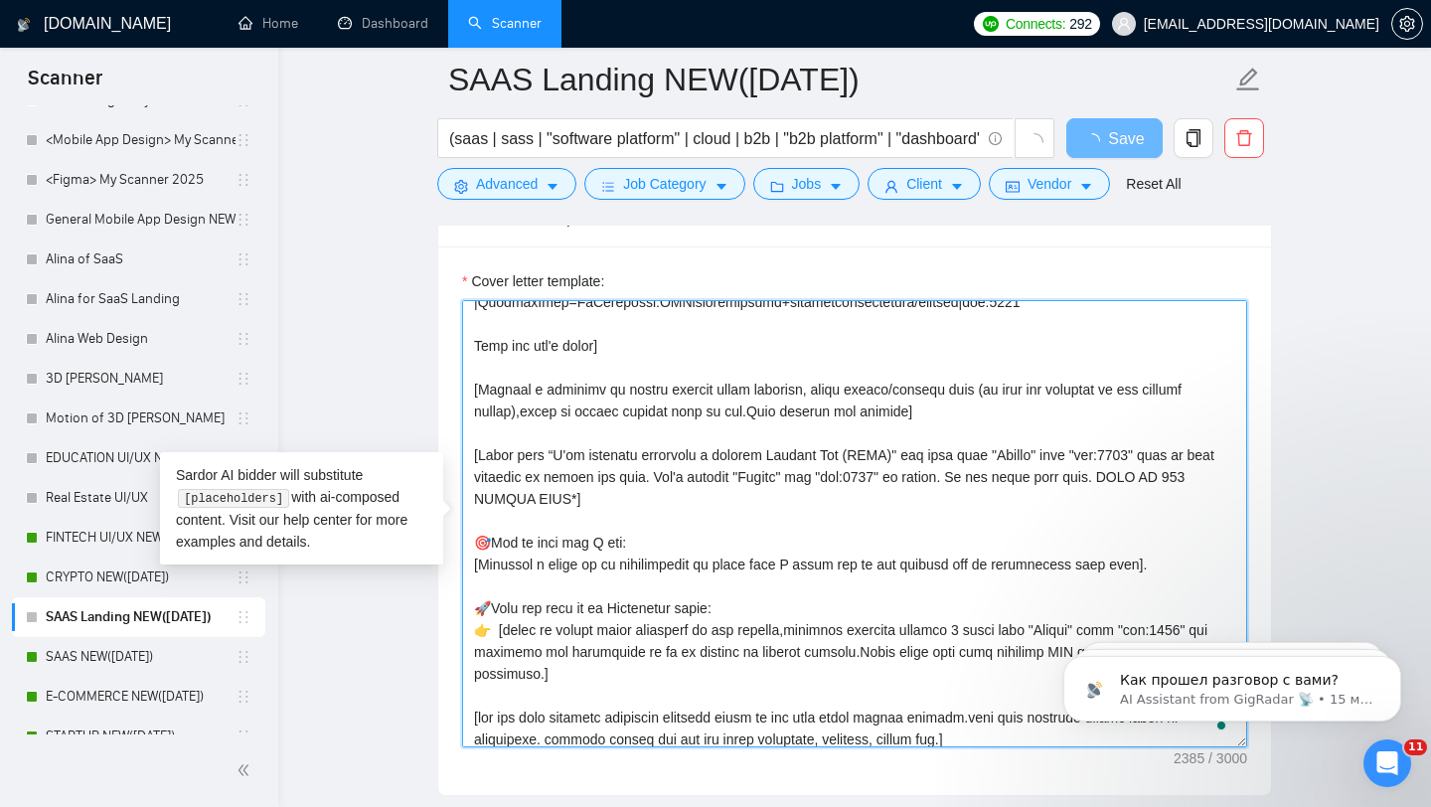
type textarea "[Folder= 1.CLNT:Lifeee |URL:[URL][DOMAIN_NAME] |LandingPage=lifeeemessageschedu…"
click at [704, 503] on textarea "Cover letter template:" at bounding box center [854, 523] width 785 height 447
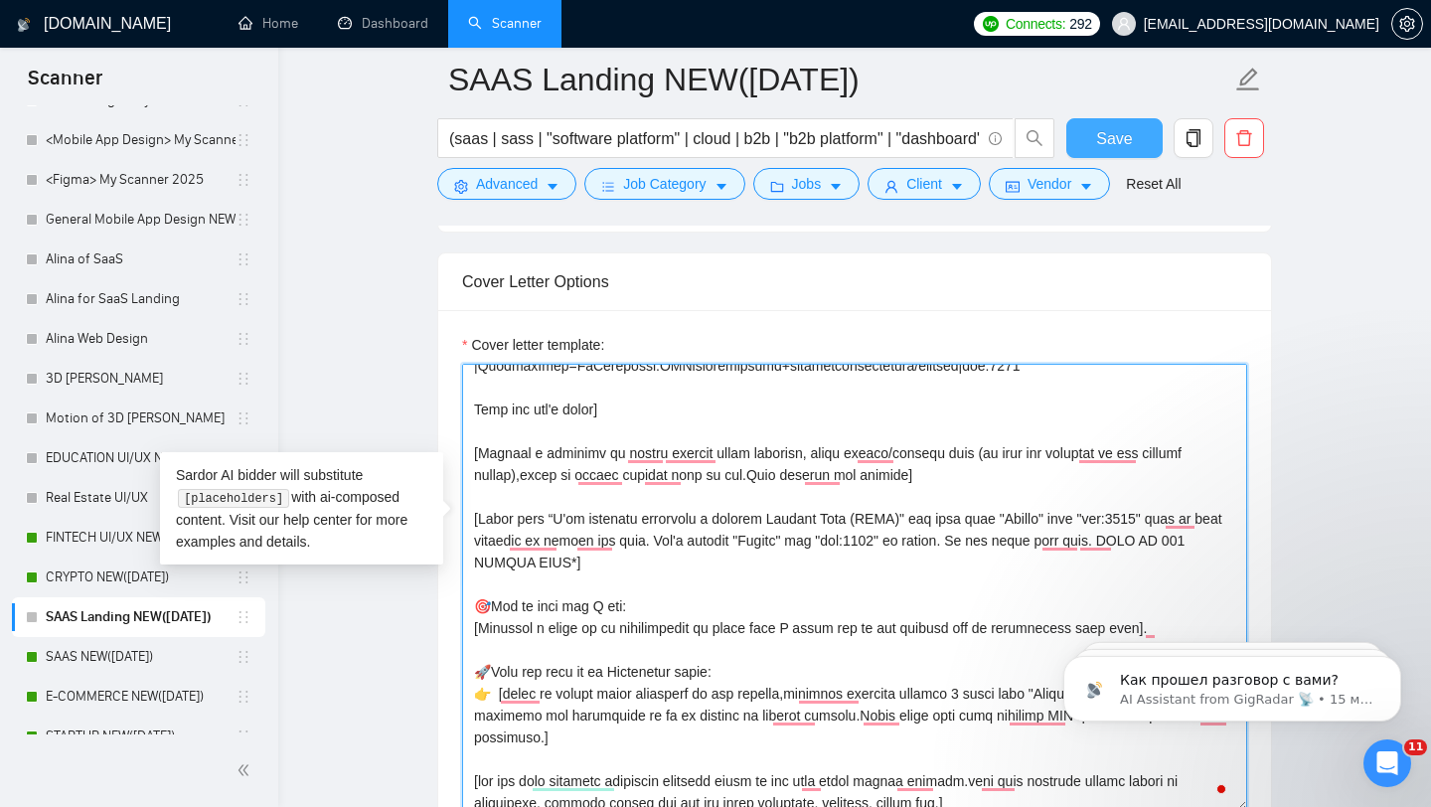
type textarea "[Folder= 1.CLNT:Lifeee |URL:[URL][DOMAIN_NAME] |LandingPage=lifeeemessageschedu…"
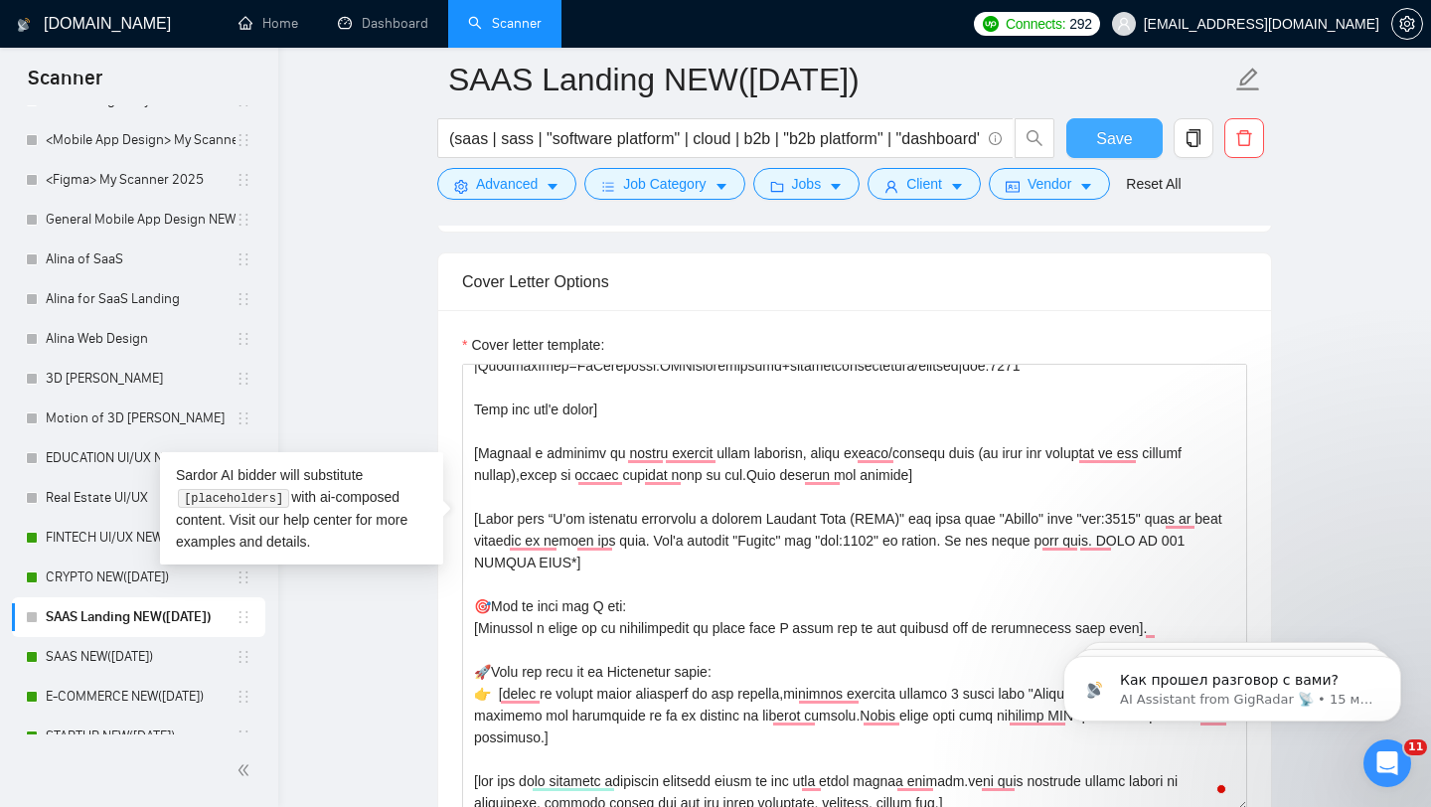
click at [1115, 145] on span "Save" at bounding box center [1114, 138] width 36 height 25
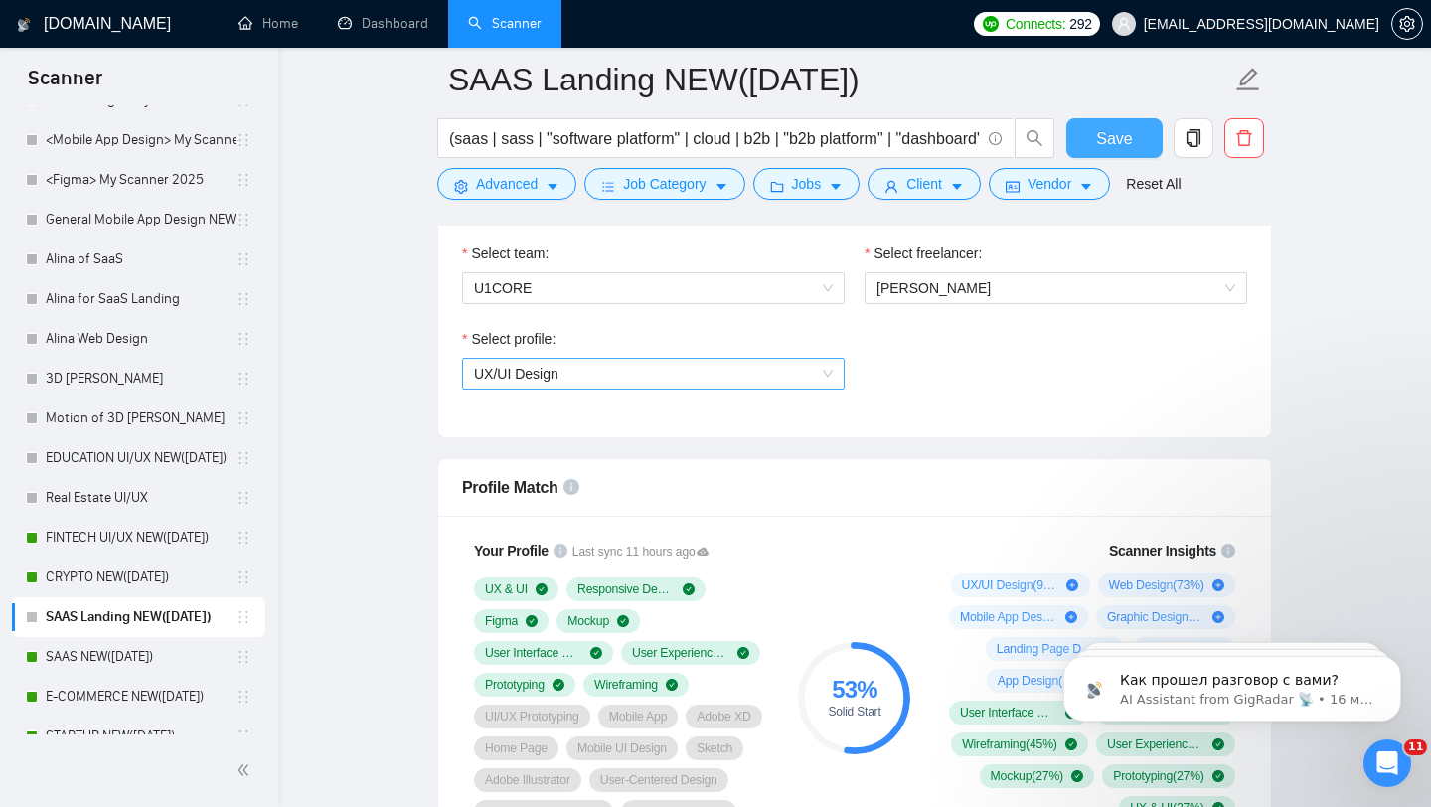
click at [641, 364] on span "UX/UI Design" at bounding box center [653, 374] width 359 height 30
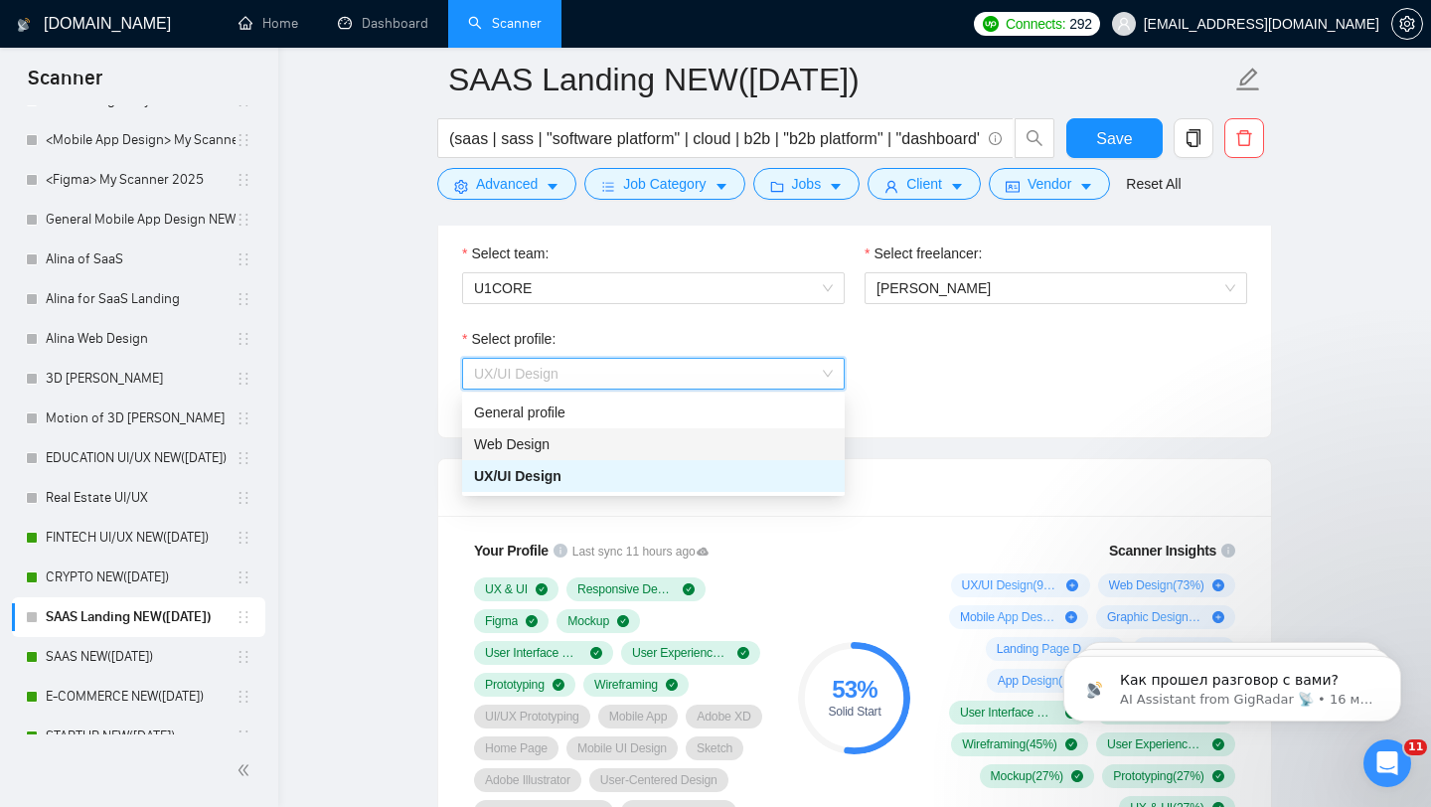
click at [551, 451] on div "Web Design" at bounding box center [653, 444] width 359 height 22
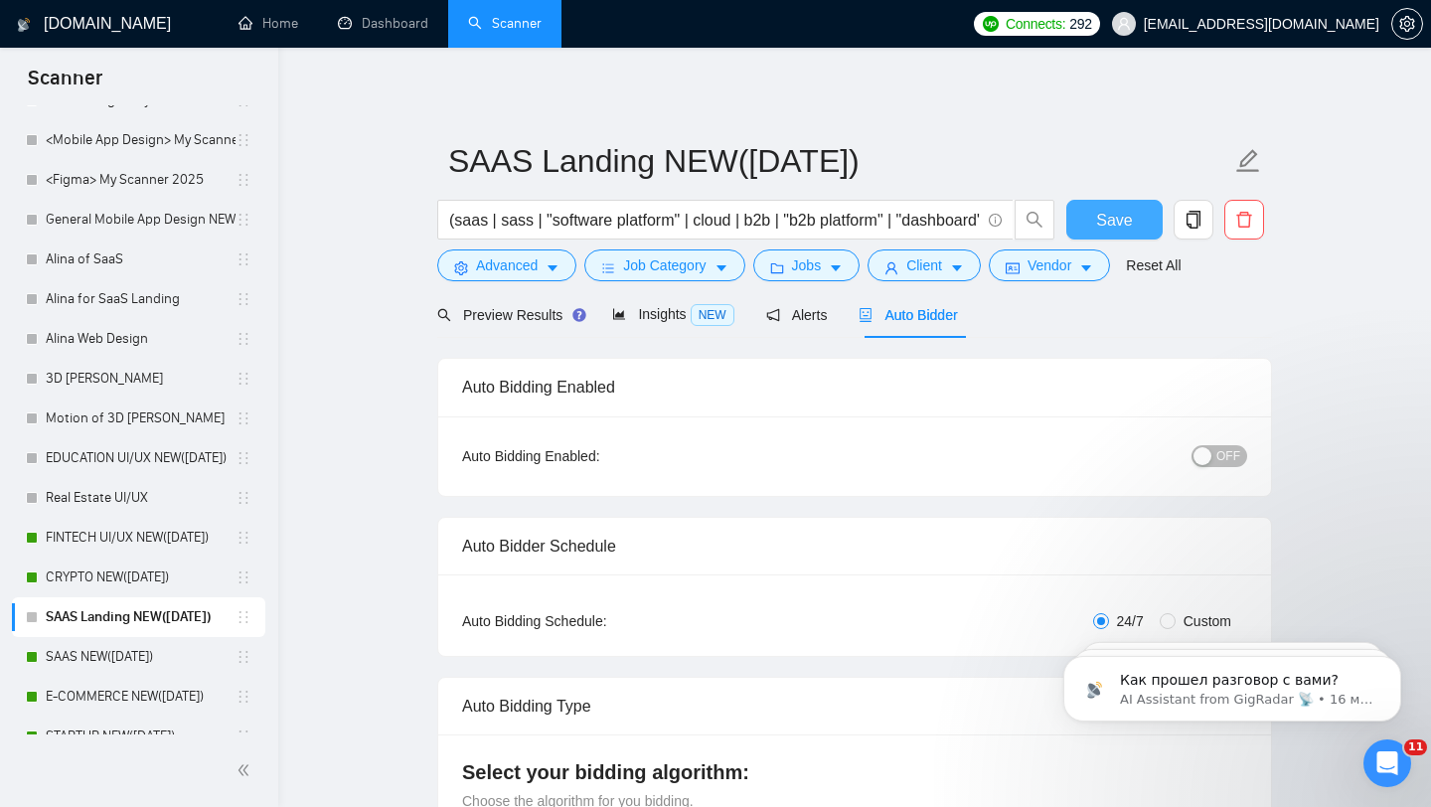
click at [1109, 219] on span "Save" at bounding box center [1114, 220] width 36 height 25
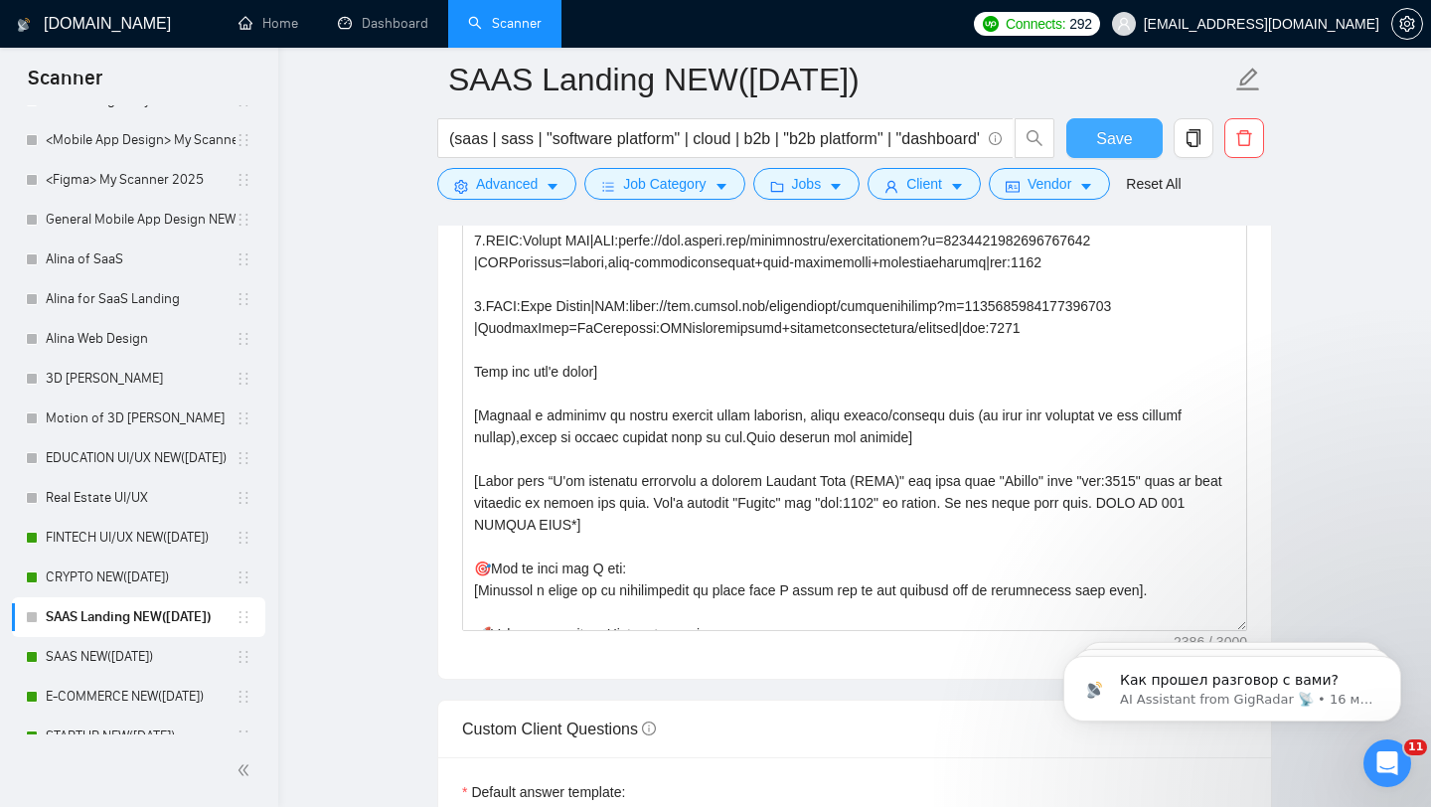
scroll to position [2316, 0]
click at [1079, 150] on button "Save" at bounding box center [1114, 138] width 96 height 40
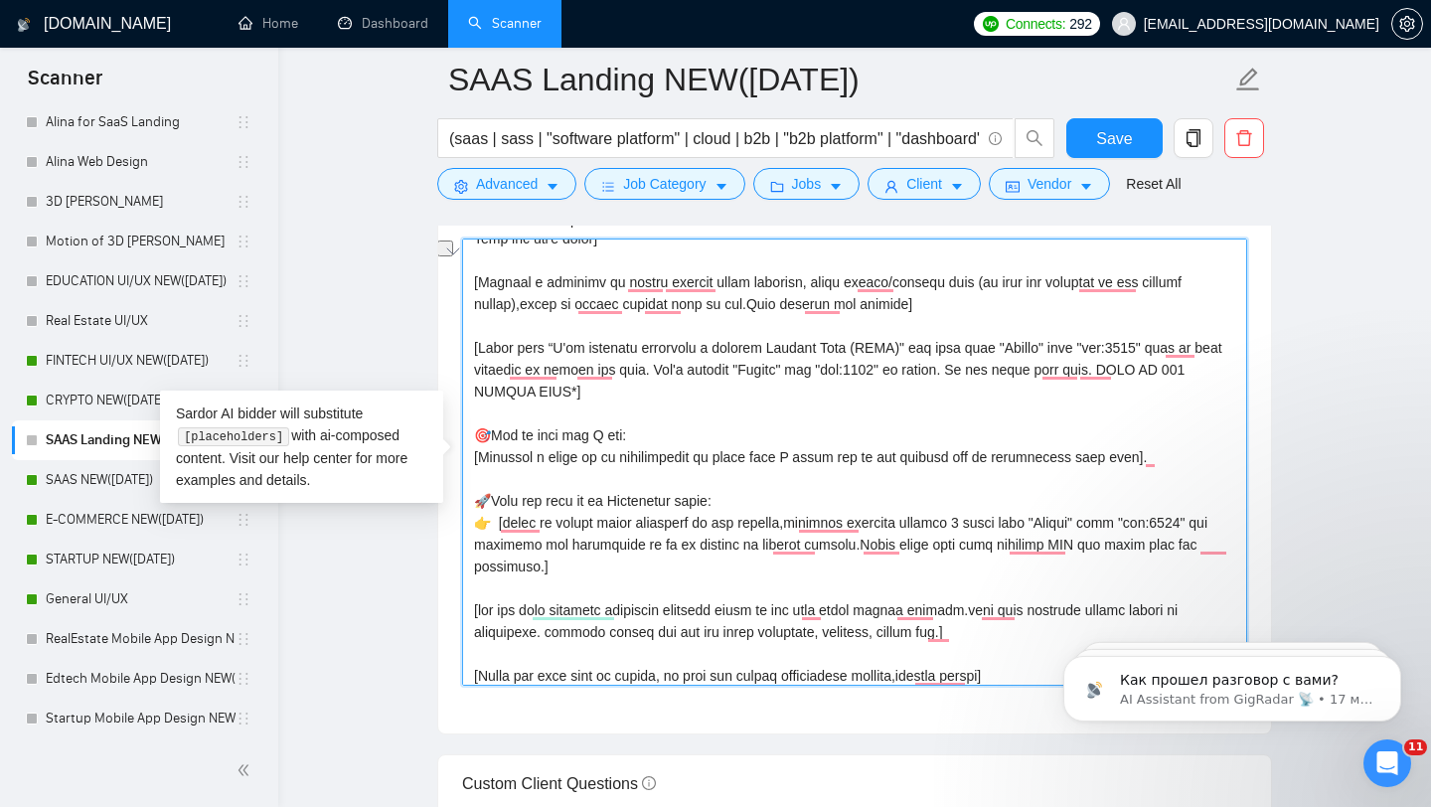
scroll to position [519, 0]
drag, startPoint x: 850, startPoint y: 350, endPoint x: 554, endPoint y: 350, distance: 296.2
click at [554, 350] on textarea "Cover letter template:" at bounding box center [854, 462] width 785 height 447
drag, startPoint x: 549, startPoint y: 353, endPoint x: 846, endPoint y: 346, distance: 297.2
click at [846, 346] on textarea "Cover letter template:" at bounding box center [854, 462] width 785 height 447
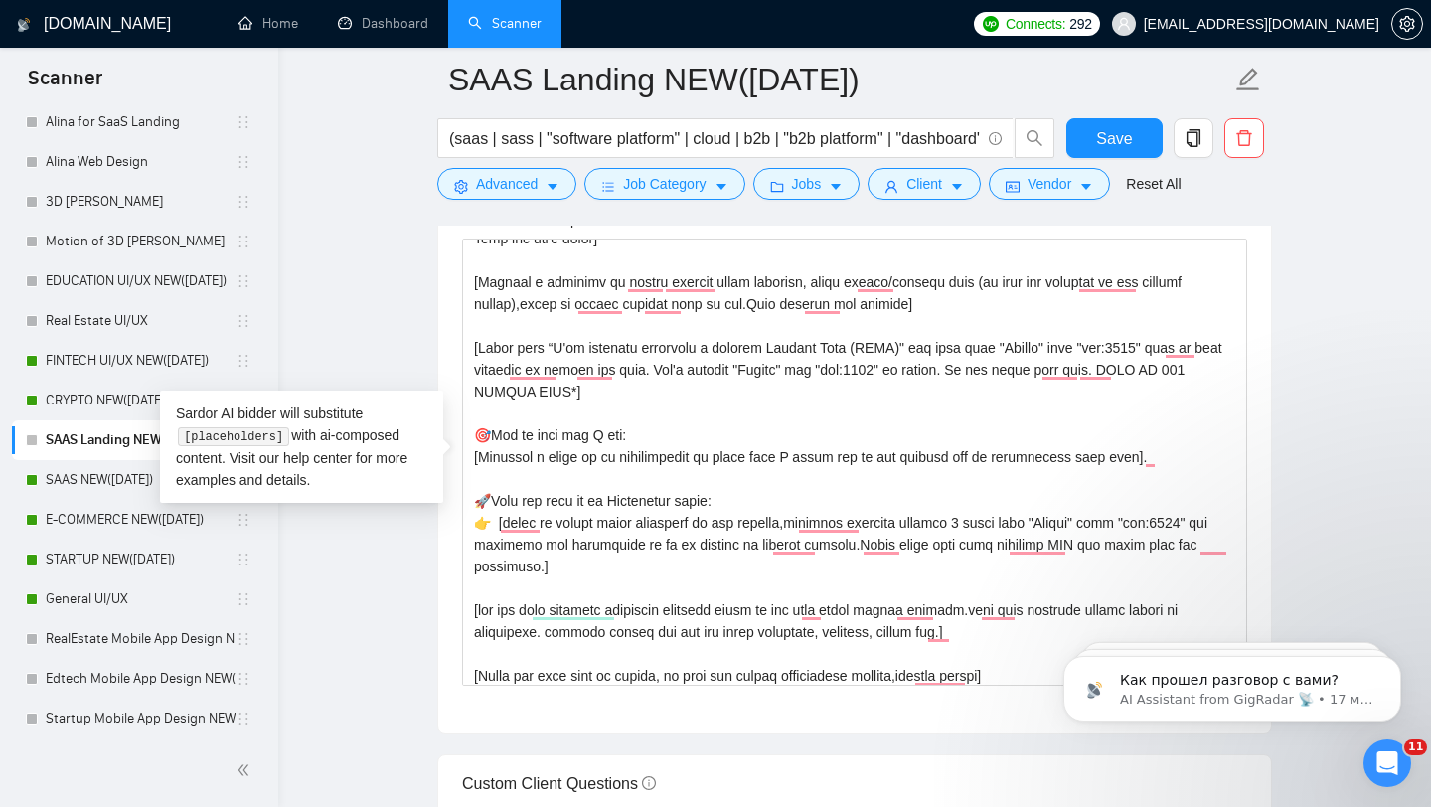
click at [1355, 433] on main "SAAS Landing NEW(23.08.2025) (saas | sass | "software platform" | cloud | b2b |…" at bounding box center [854, 496] width 1089 height 5359
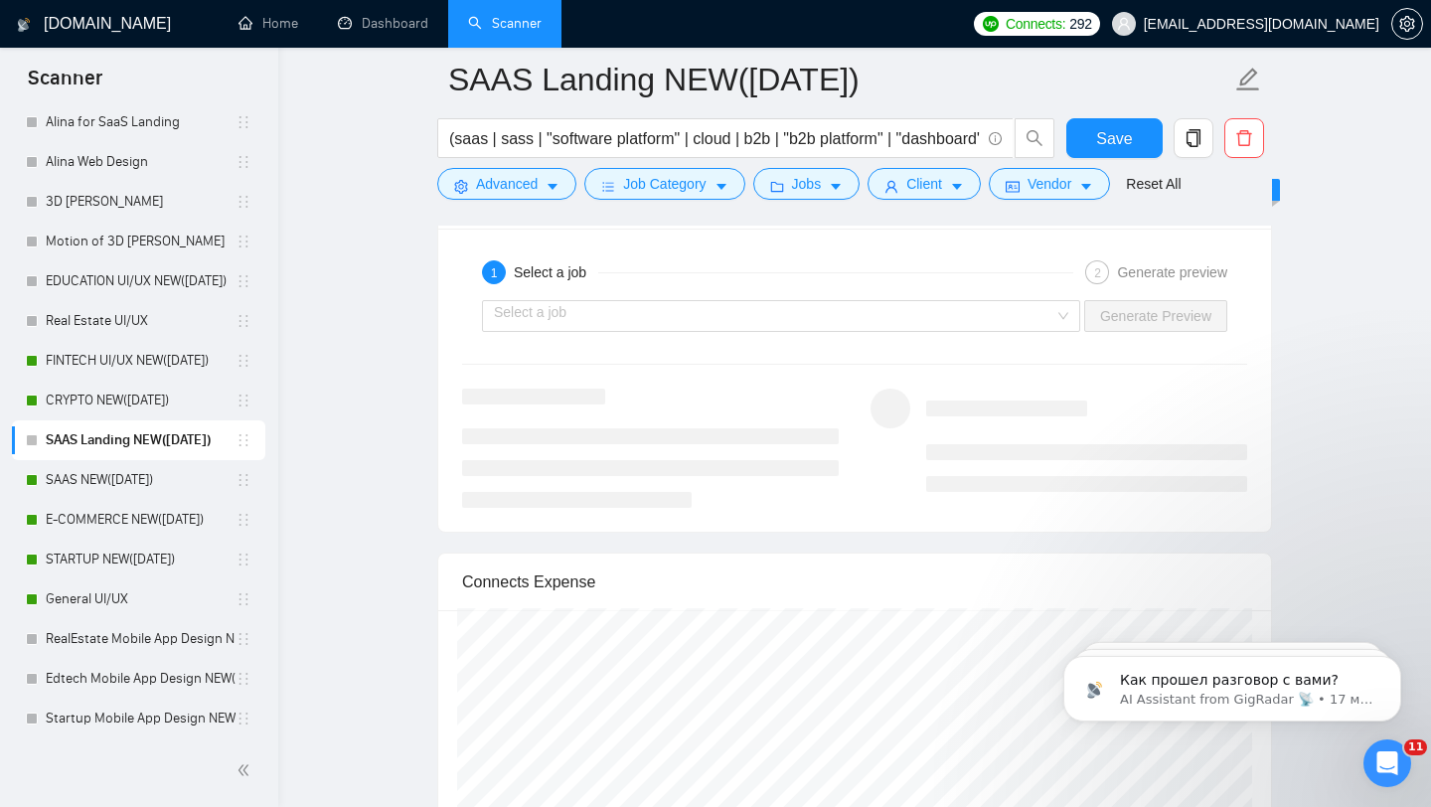
scroll to position [3712, 0]
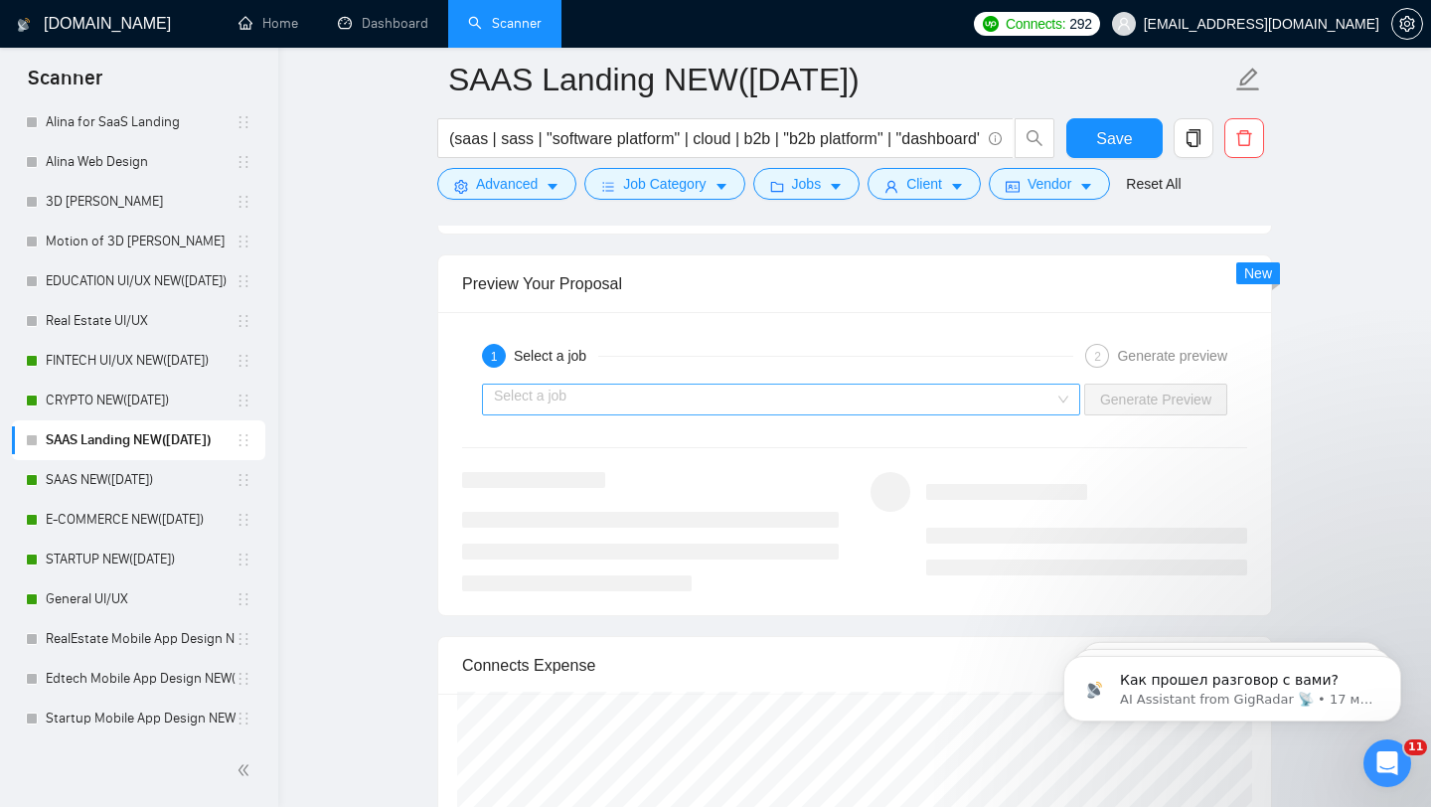
click at [940, 403] on input "search" at bounding box center [774, 400] width 561 height 30
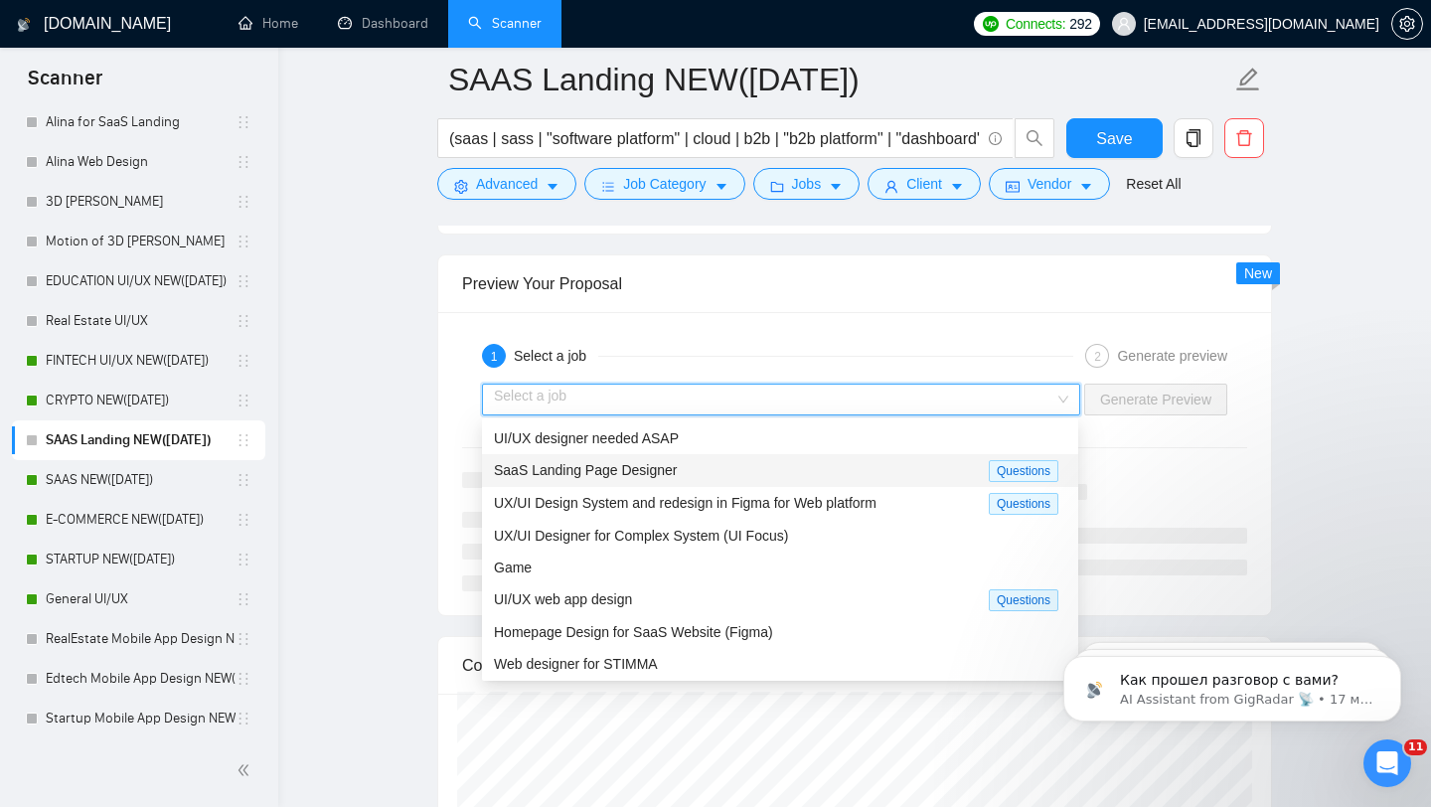
click at [625, 478] on div "SaaS Landing Page Designer" at bounding box center [741, 470] width 495 height 23
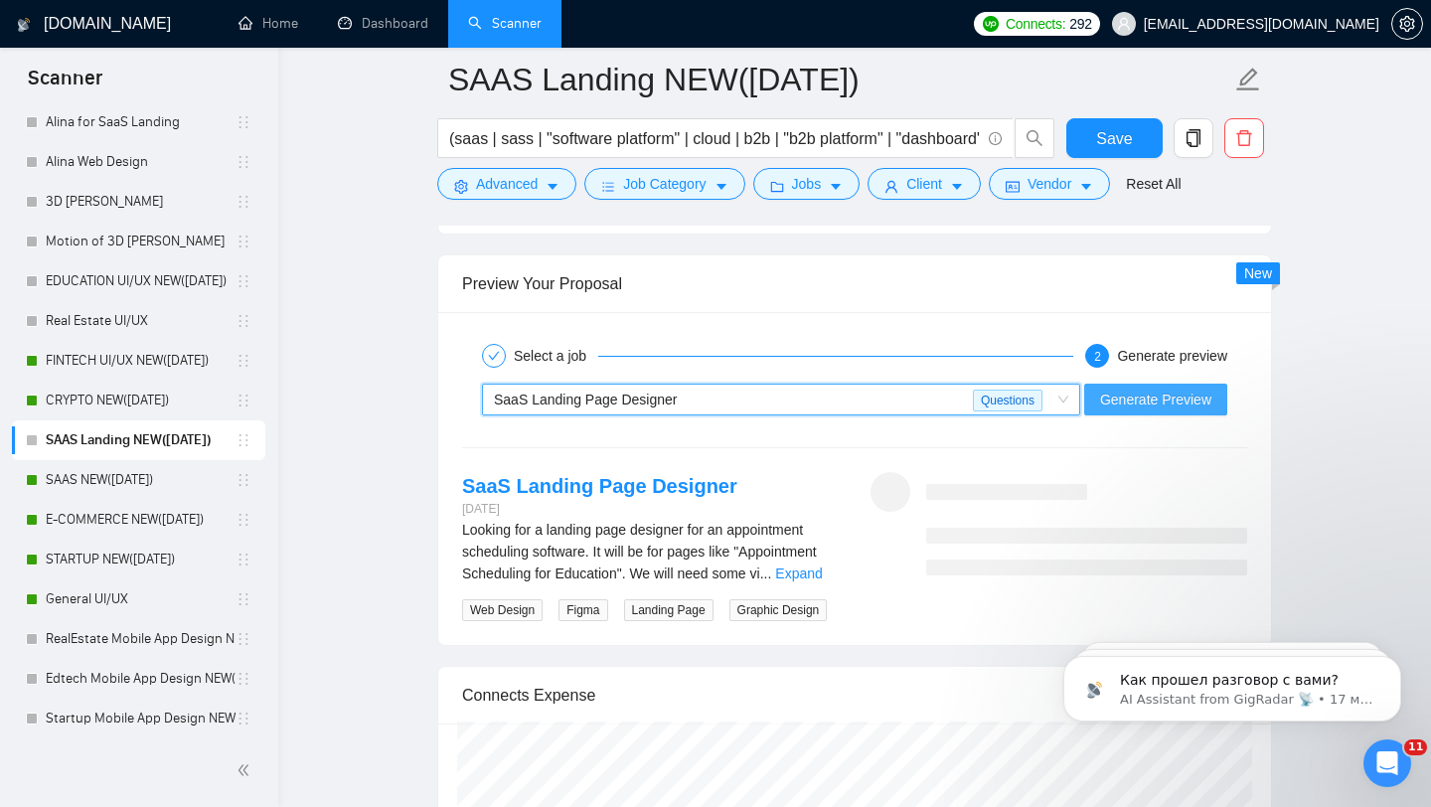
click at [1148, 391] on span "Generate Preview" at bounding box center [1155, 400] width 111 height 22
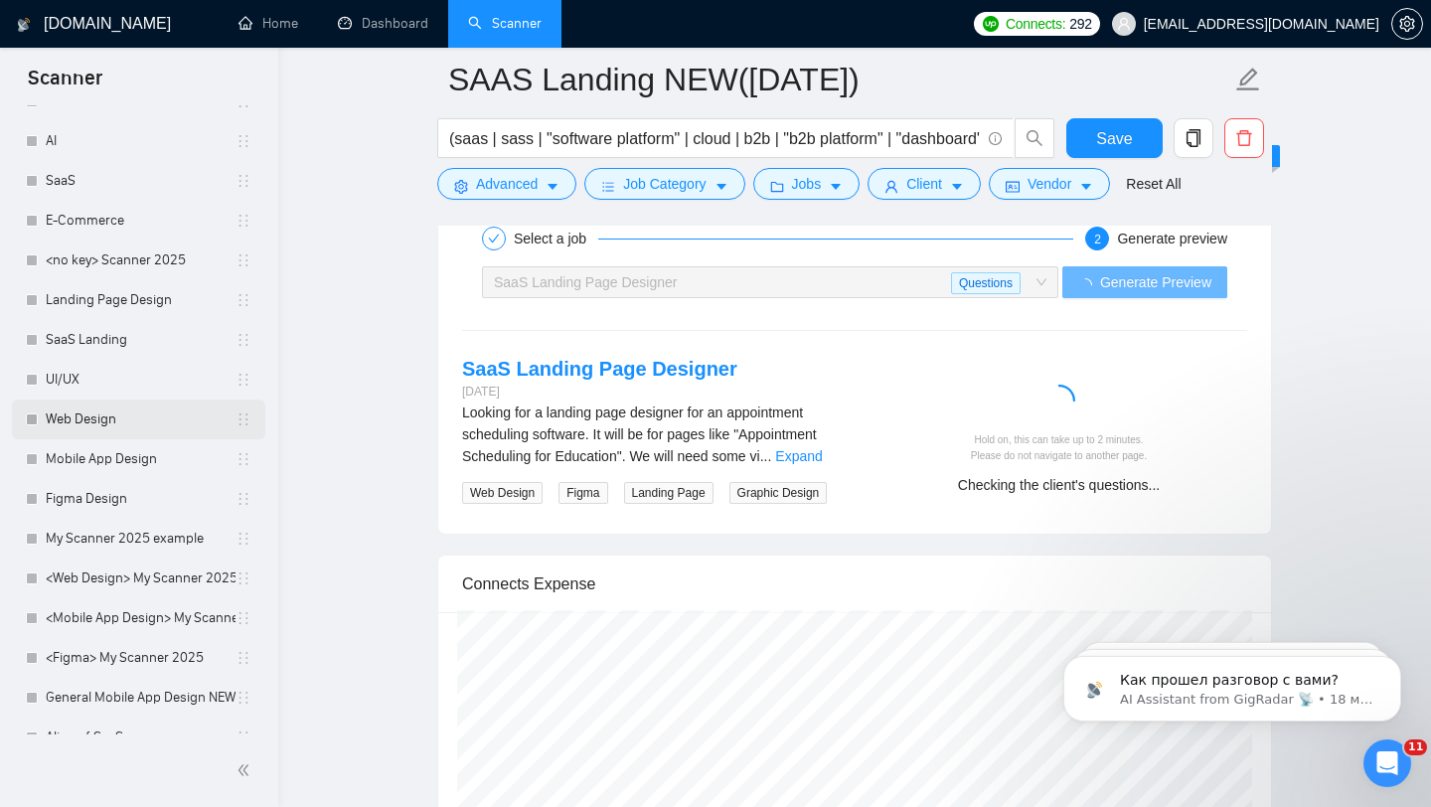
scroll to position [0, 0]
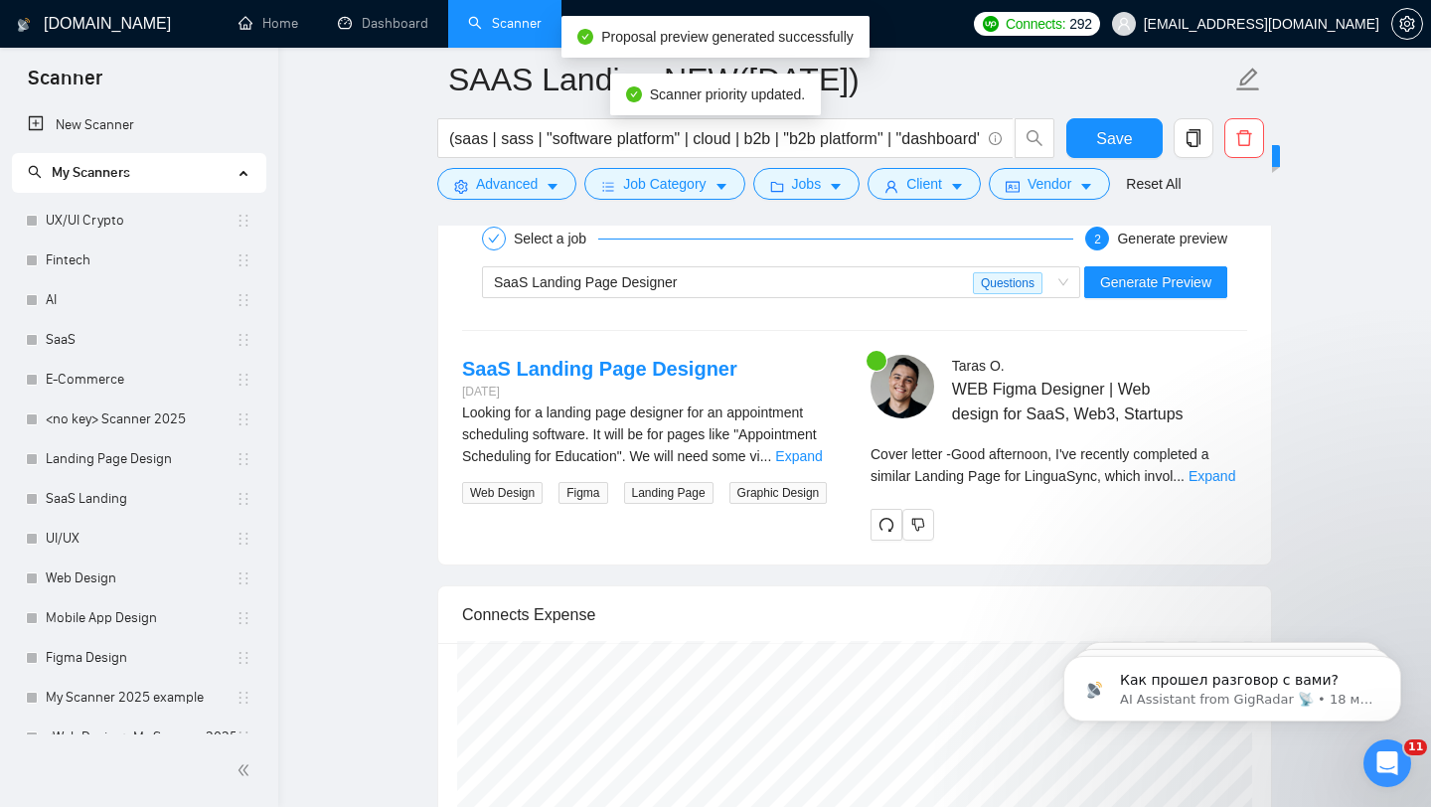
click at [1228, 373] on div at bounding box center [1137, 366] width 222 height 22
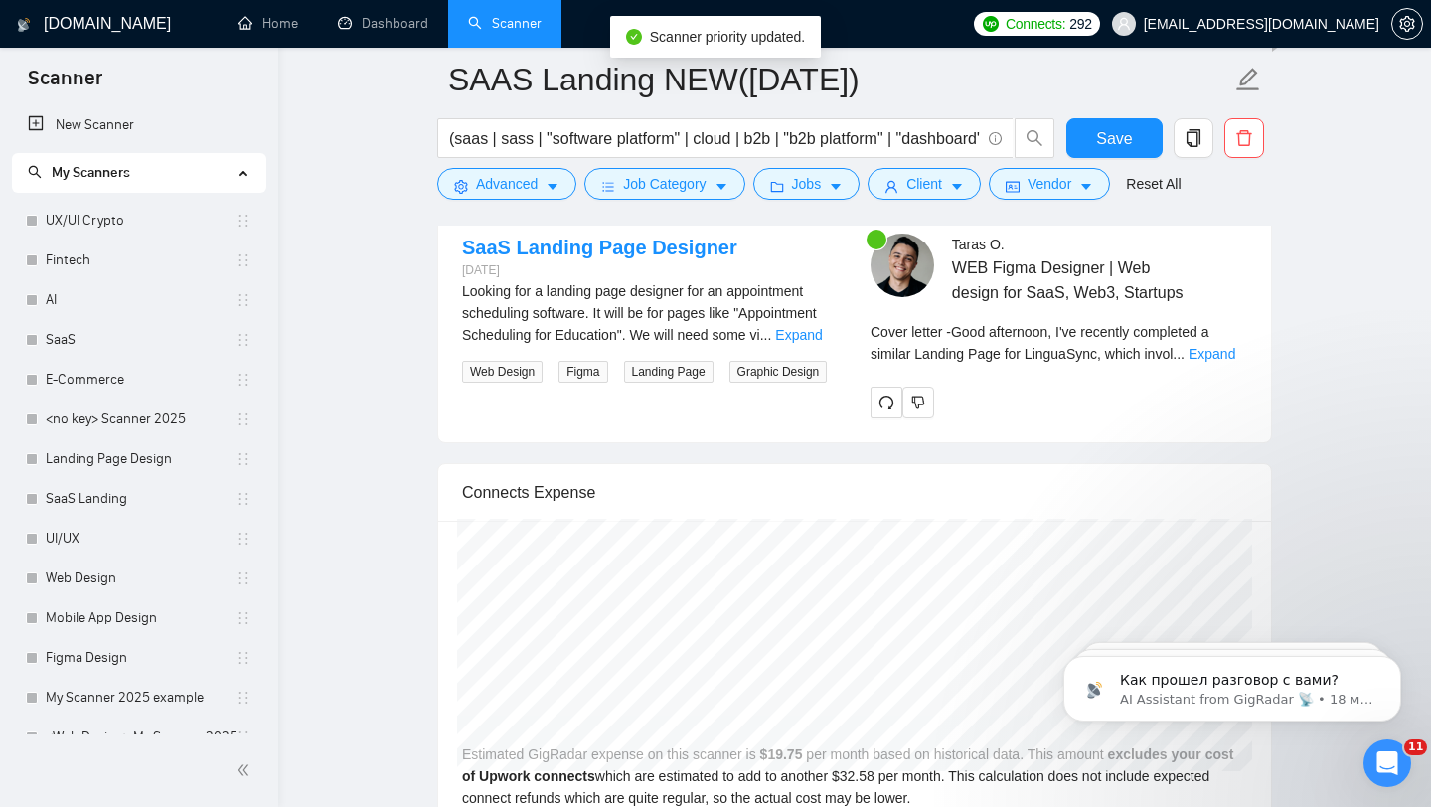
click at [1214, 504] on div "Connects Expense" at bounding box center [854, 492] width 785 height 57
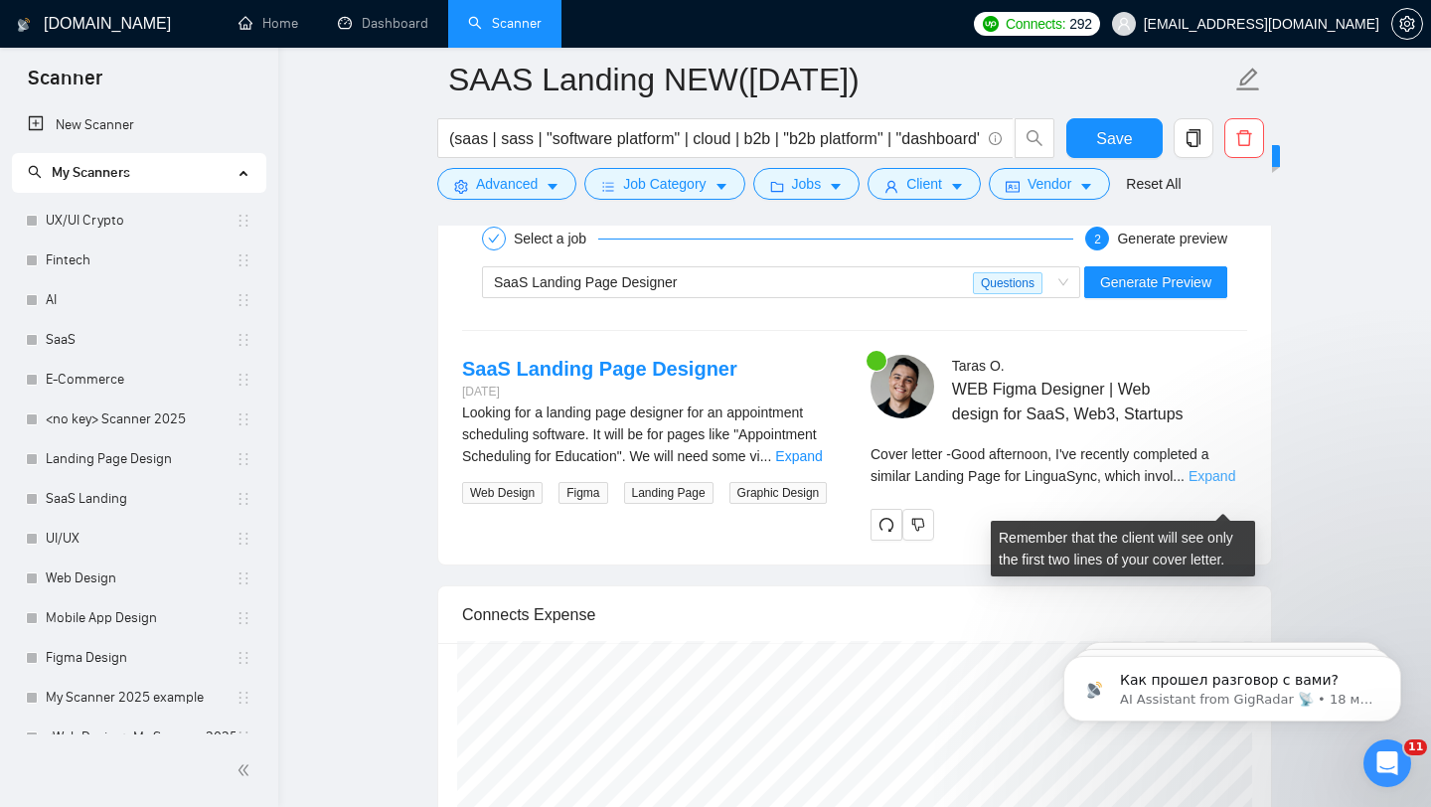
click at [1216, 484] on link "Expand" at bounding box center [1212, 476] width 47 height 16
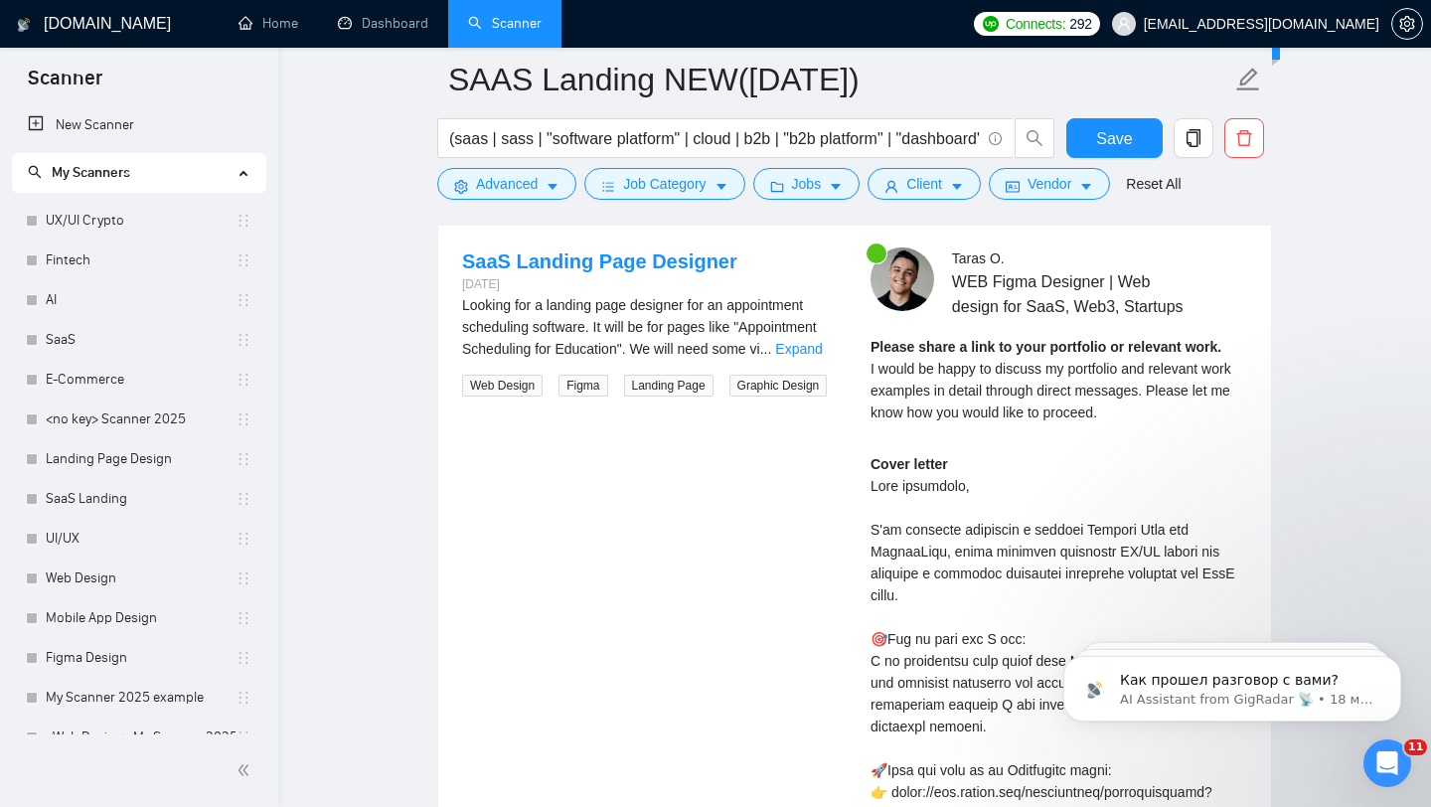
scroll to position [3946, 0]
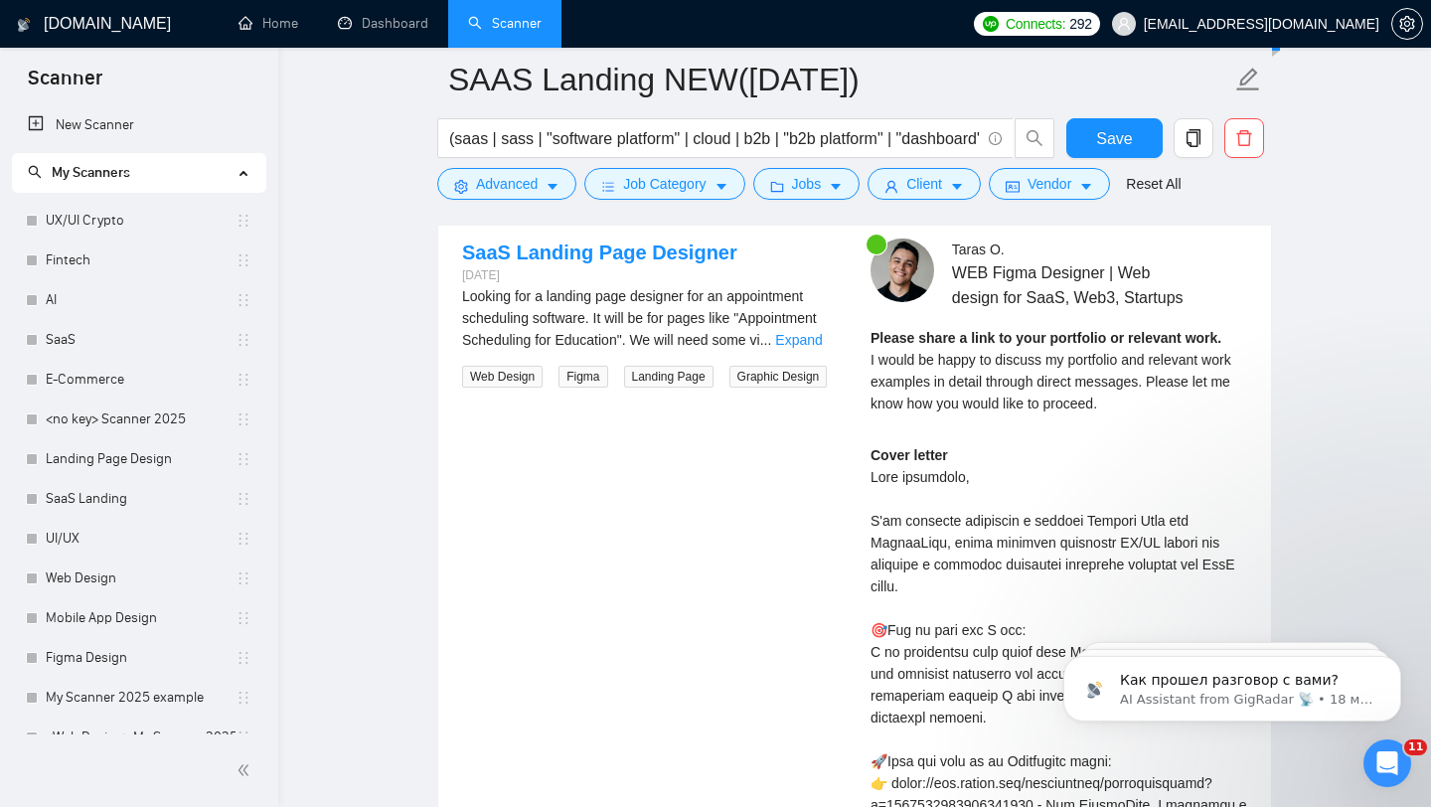
drag, startPoint x: 870, startPoint y: 571, endPoint x: 945, endPoint y: 568, distance: 75.6
click at [945, 569] on div "Taras O . WEB Figma Designer | Web design for SaaS, Web3, Startups Please share…" at bounding box center [1059, 772] width 408 height 1067
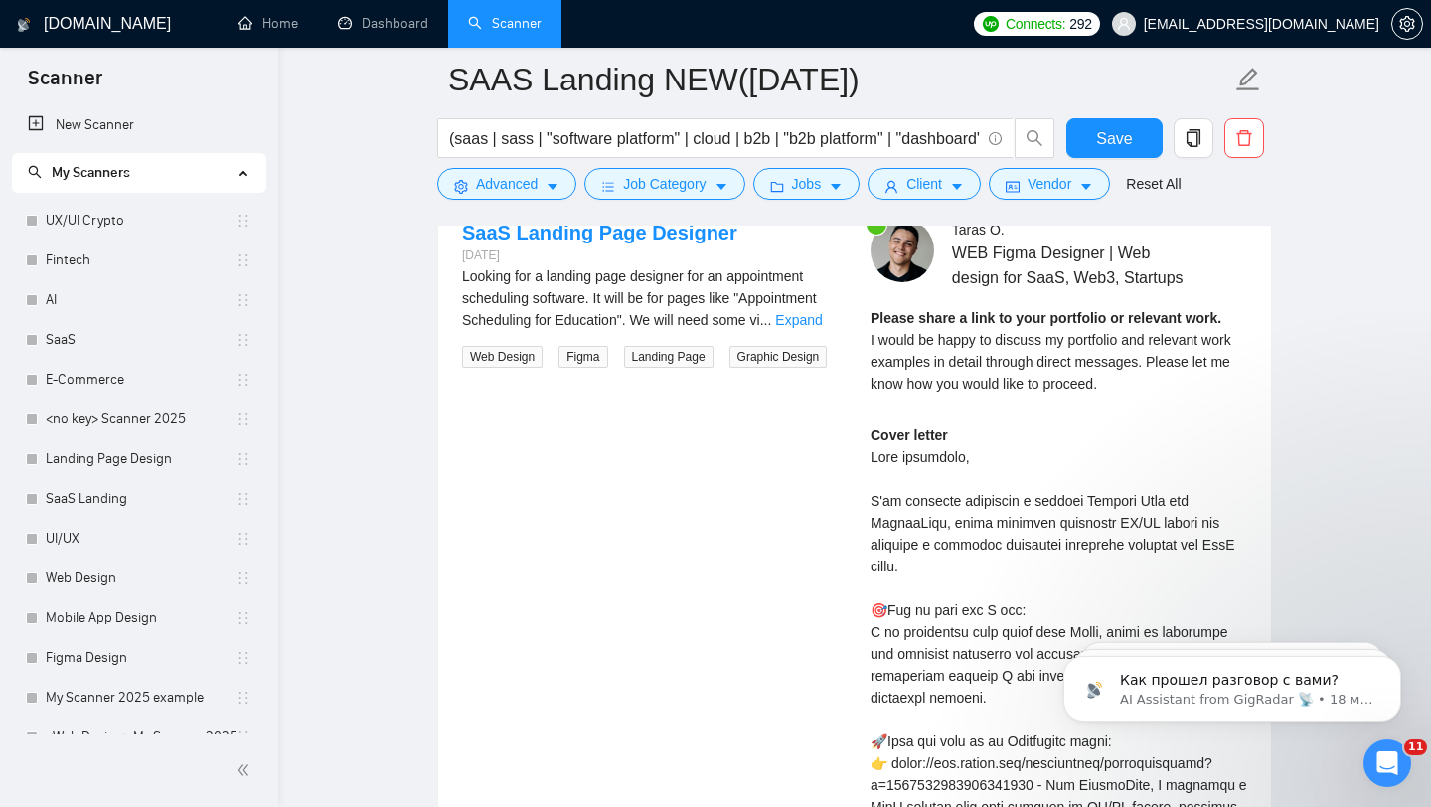
scroll to position [3967, 0]
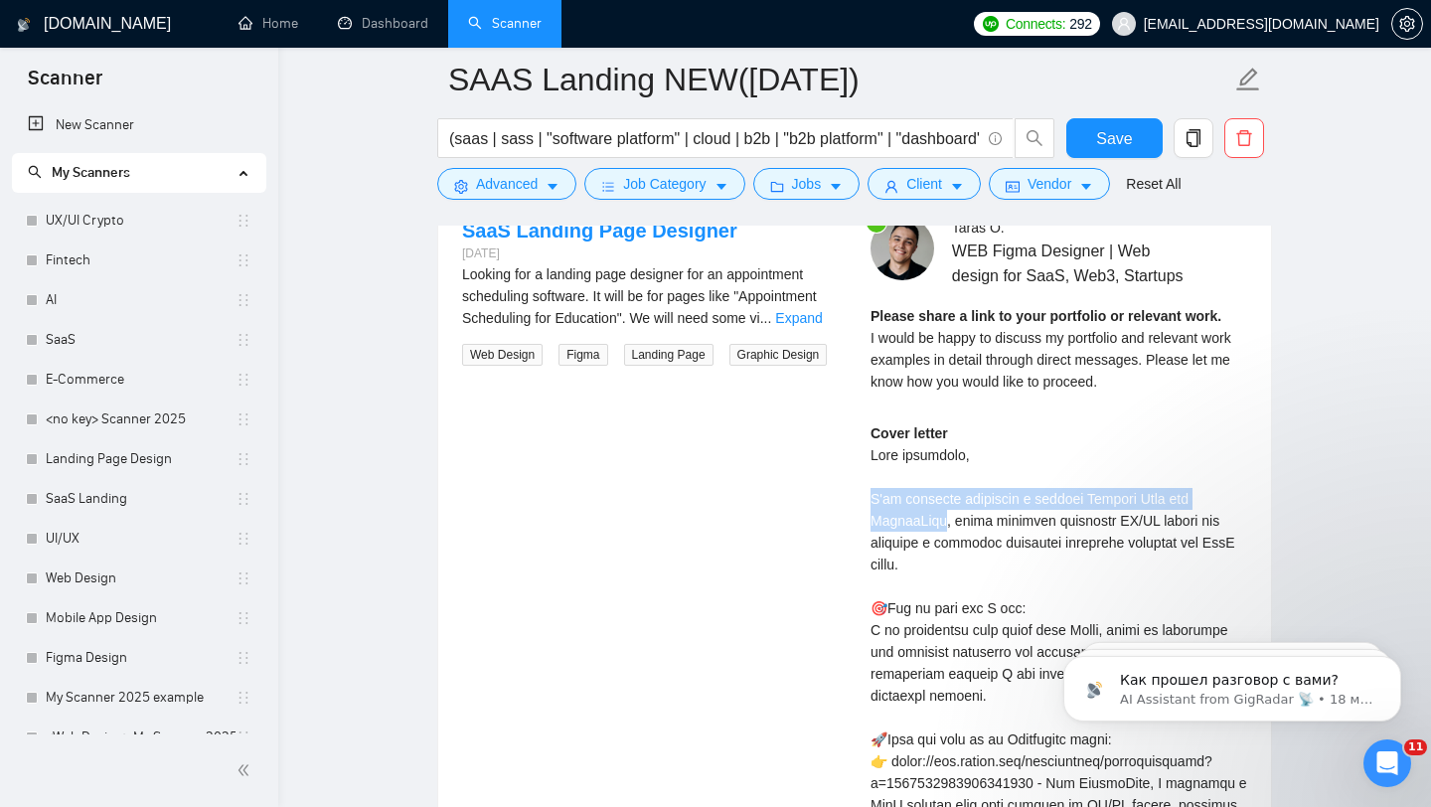
drag, startPoint x: 871, startPoint y: 527, endPoint x: 942, endPoint y: 550, distance: 75.1
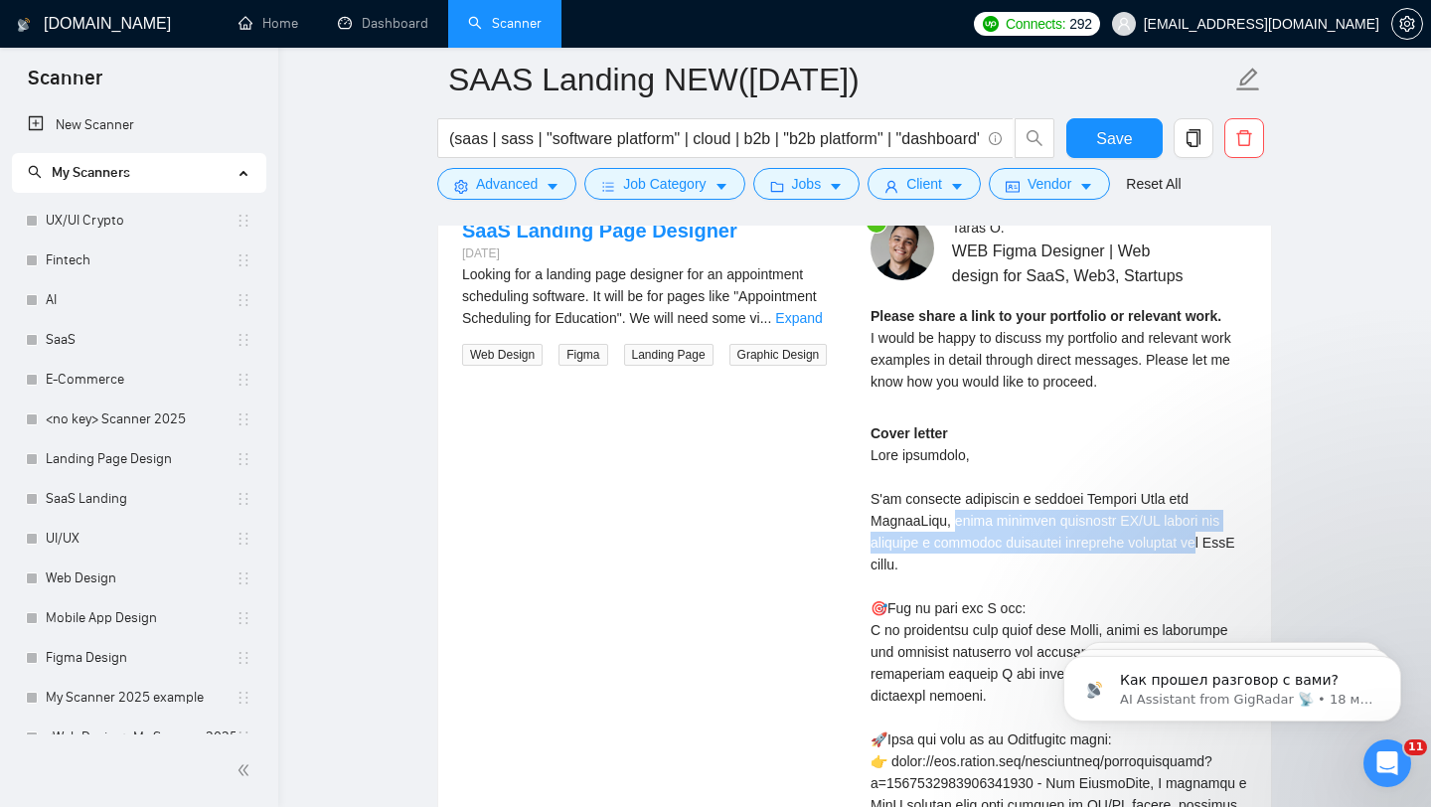
drag, startPoint x: 955, startPoint y: 548, endPoint x: 1178, endPoint y: 576, distance: 224.5
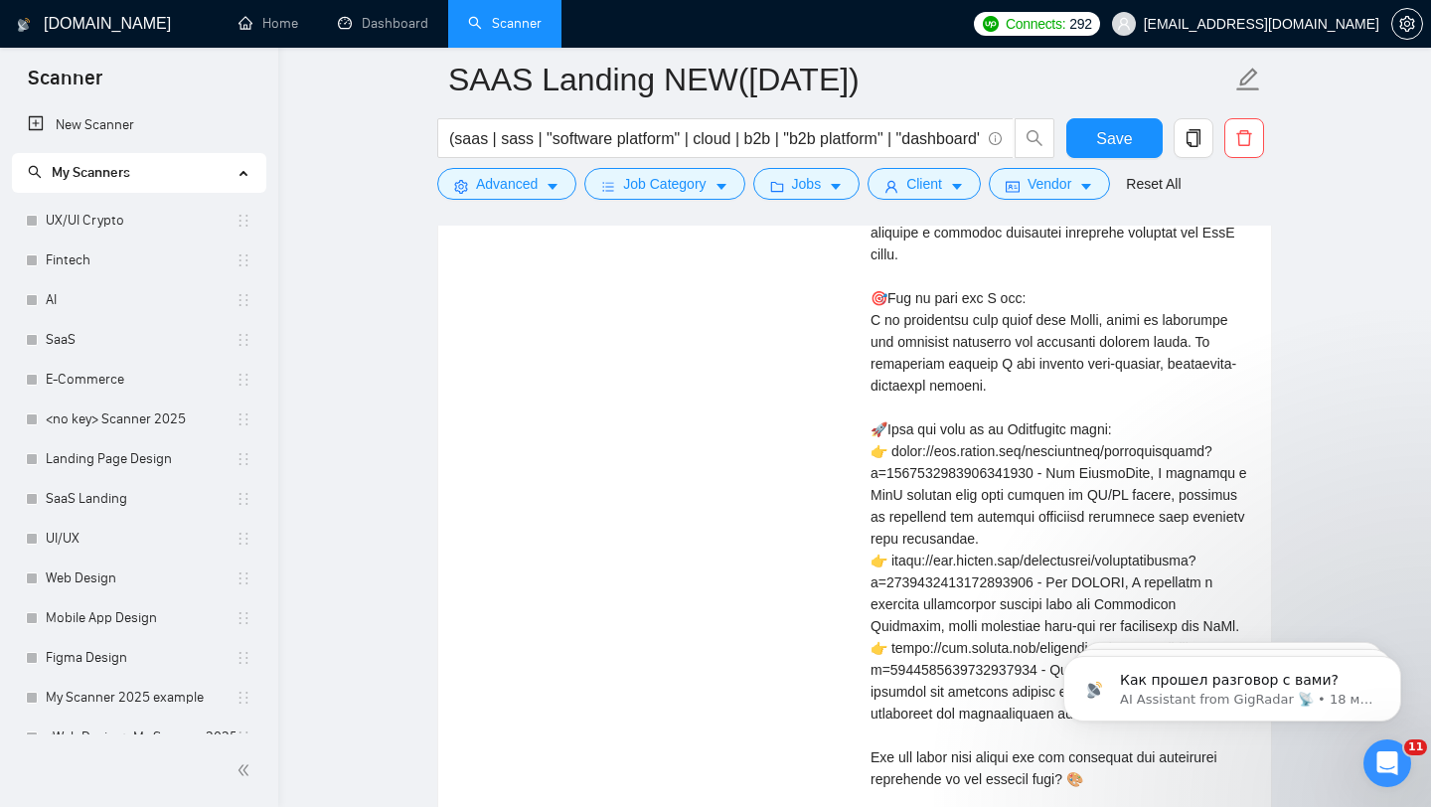
scroll to position [4281, 0]
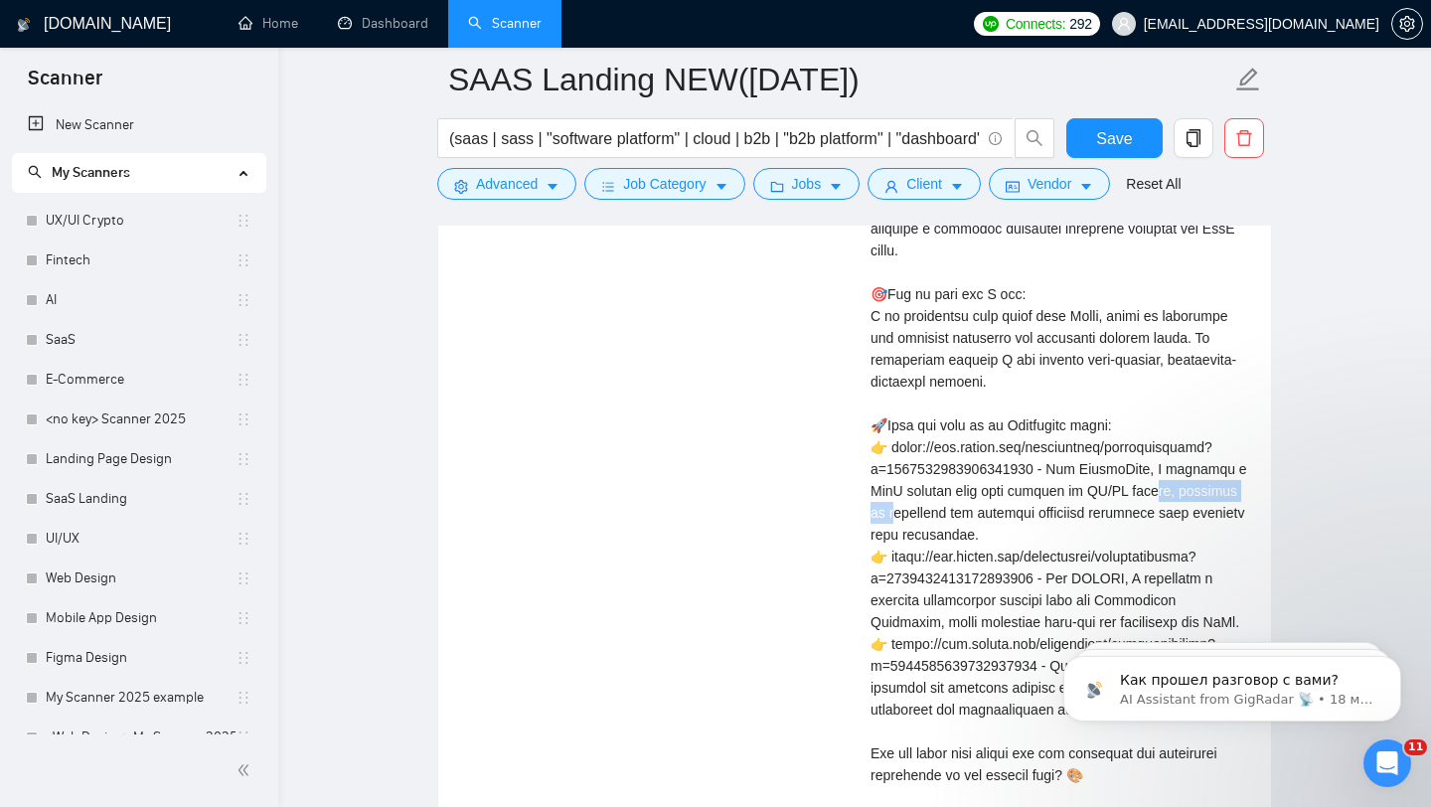
drag, startPoint x: 854, startPoint y: 519, endPoint x: 983, endPoint y: 512, distance: 129.4
click at [985, 518] on div "SaaS Landing Page Designer 5 days ago Looking for a landing page designer for a…" at bounding box center [854, 436] width 817 height 1067
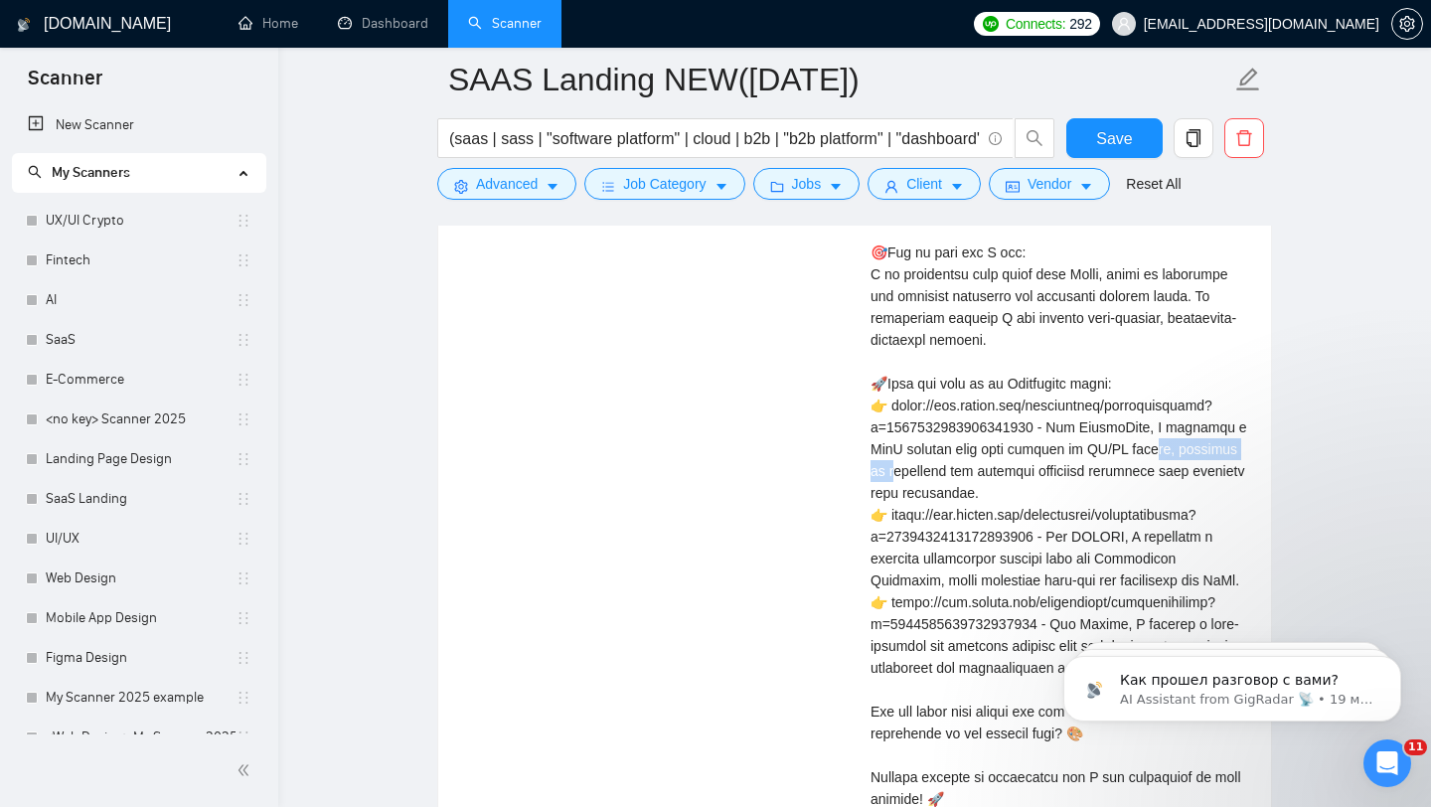
scroll to position [4360, 0]
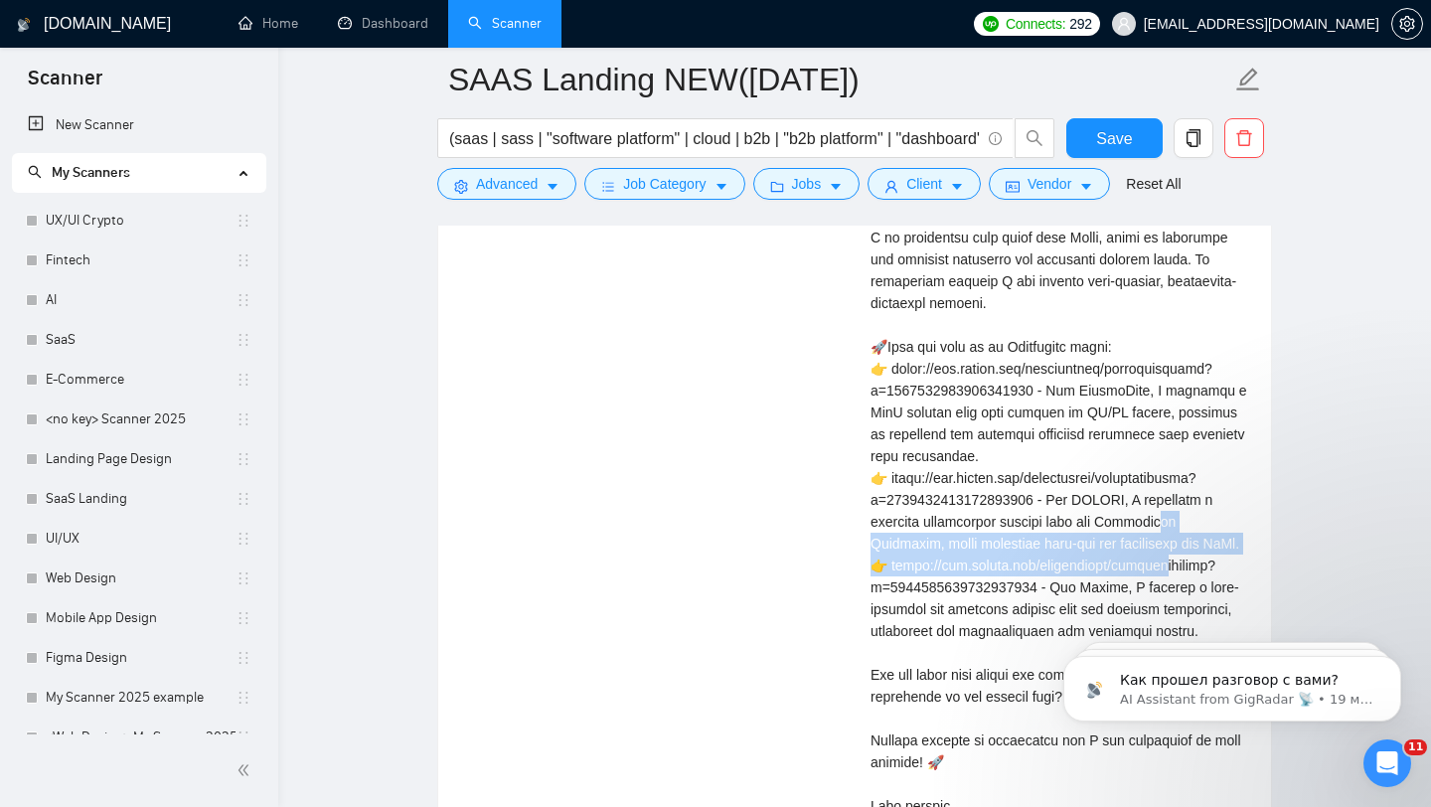
drag, startPoint x: 871, startPoint y: 548, endPoint x: 1209, endPoint y: 562, distance: 338.2
click at [1209, 562] on div "Cover letter" at bounding box center [1059, 434] width 377 height 809
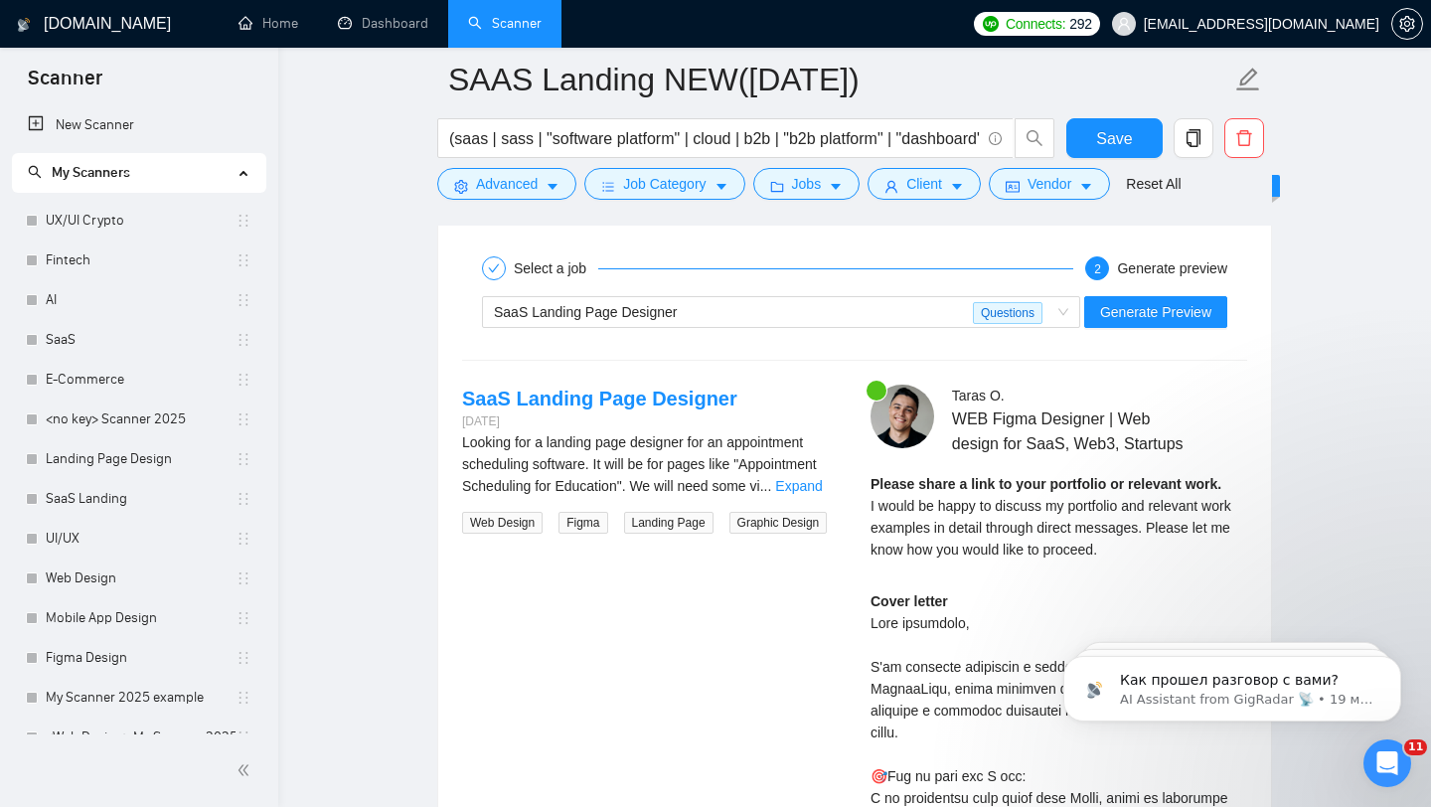
scroll to position [3722, 0]
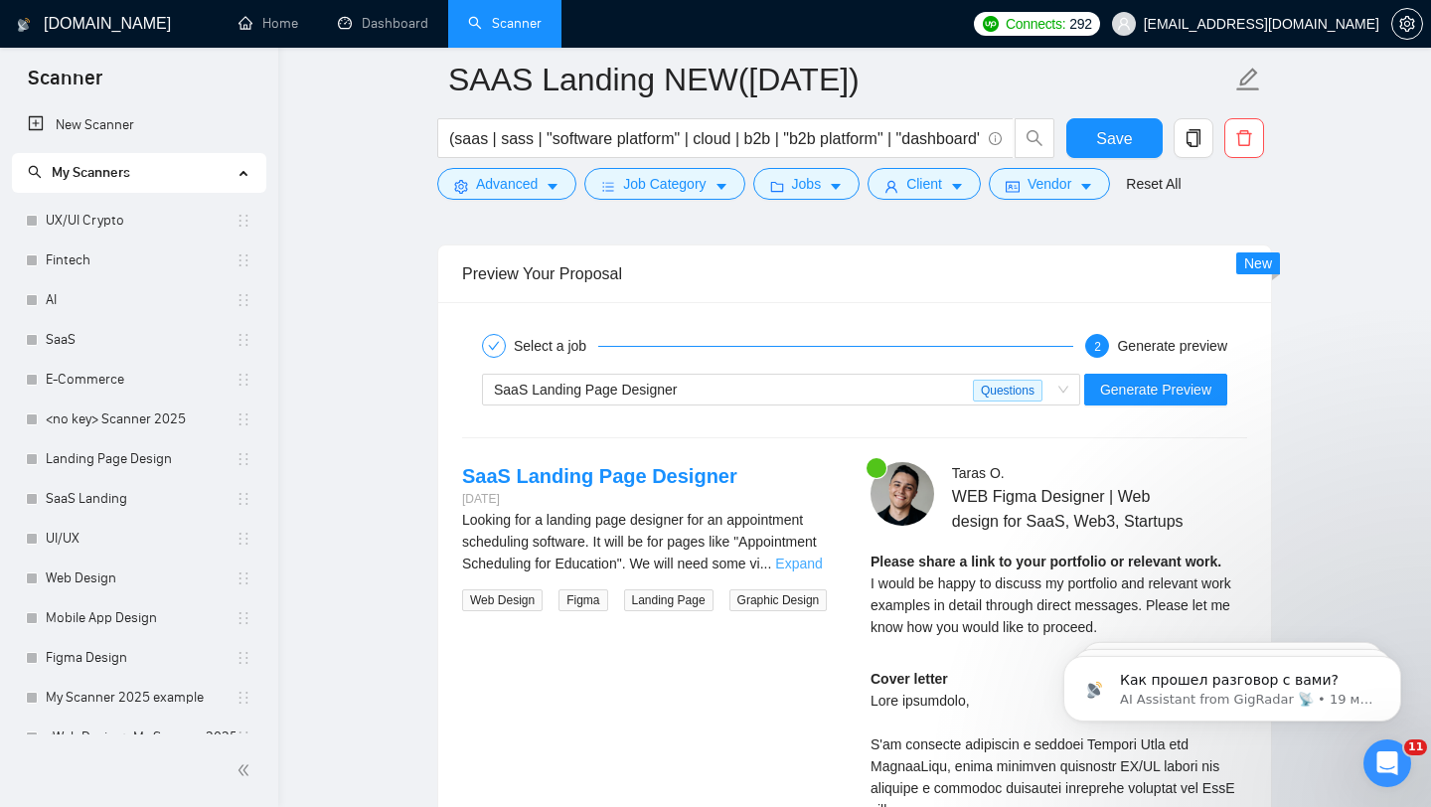
click at [789, 566] on link "Expand" at bounding box center [798, 564] width 47 height 16
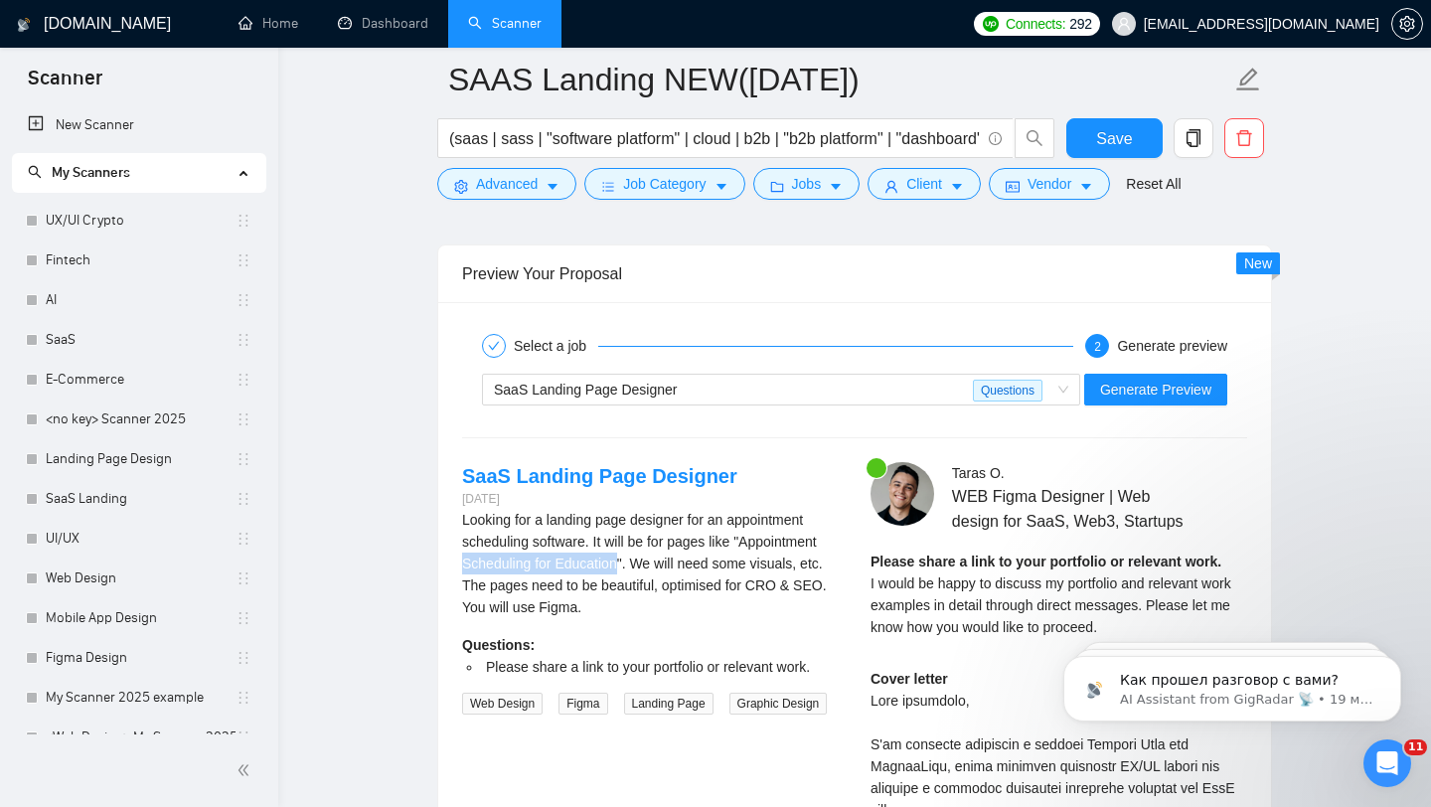
drag, startPoint x: 464, startPoint y: 565, endPoint x: 623, endPoint y: 563, distance: 159.0
click at [623, 563] on div "Looking for a landing page designer for an appointment scheduling software. It …" at bounding box center [650, 563] width 377 height 109
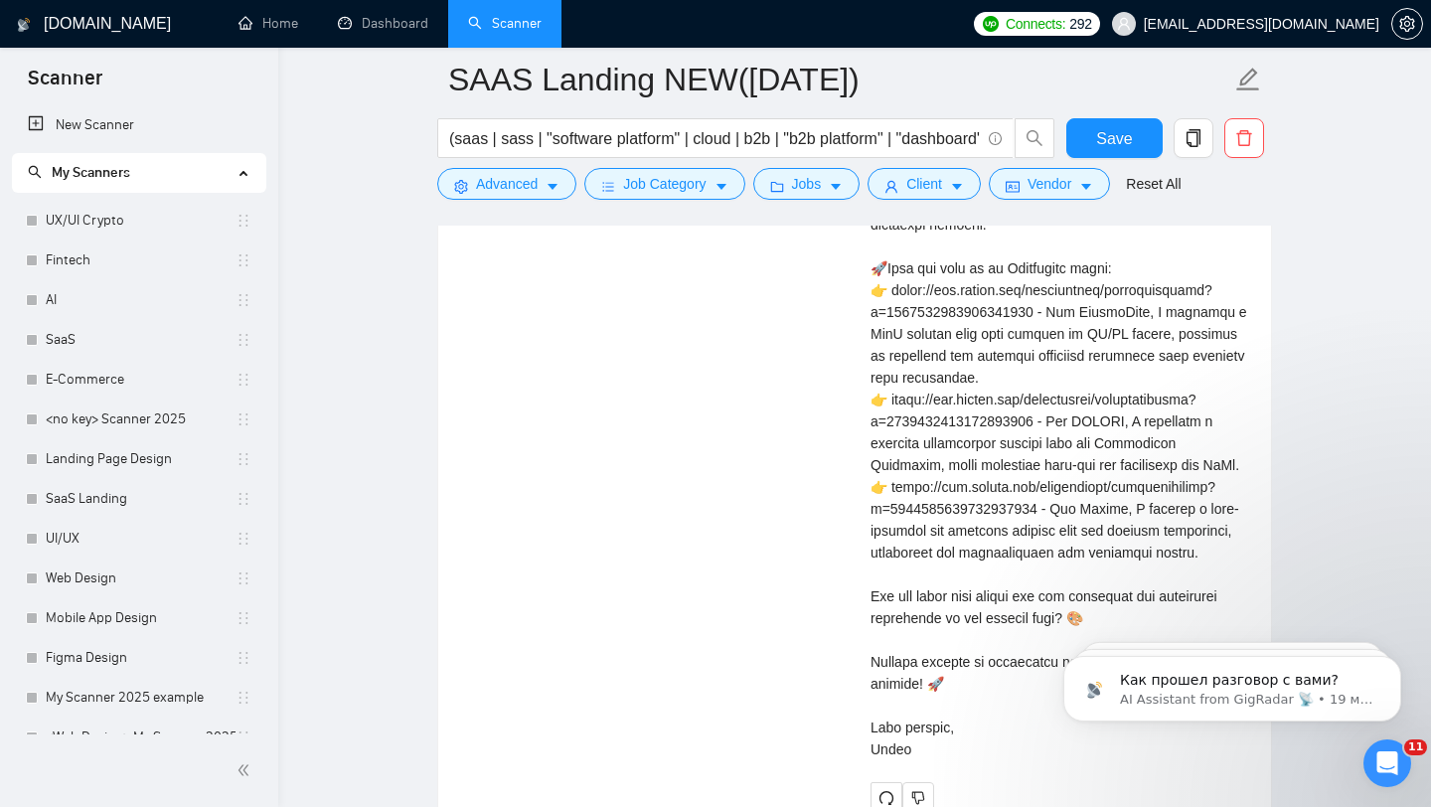
scroll to position [4460, 0]
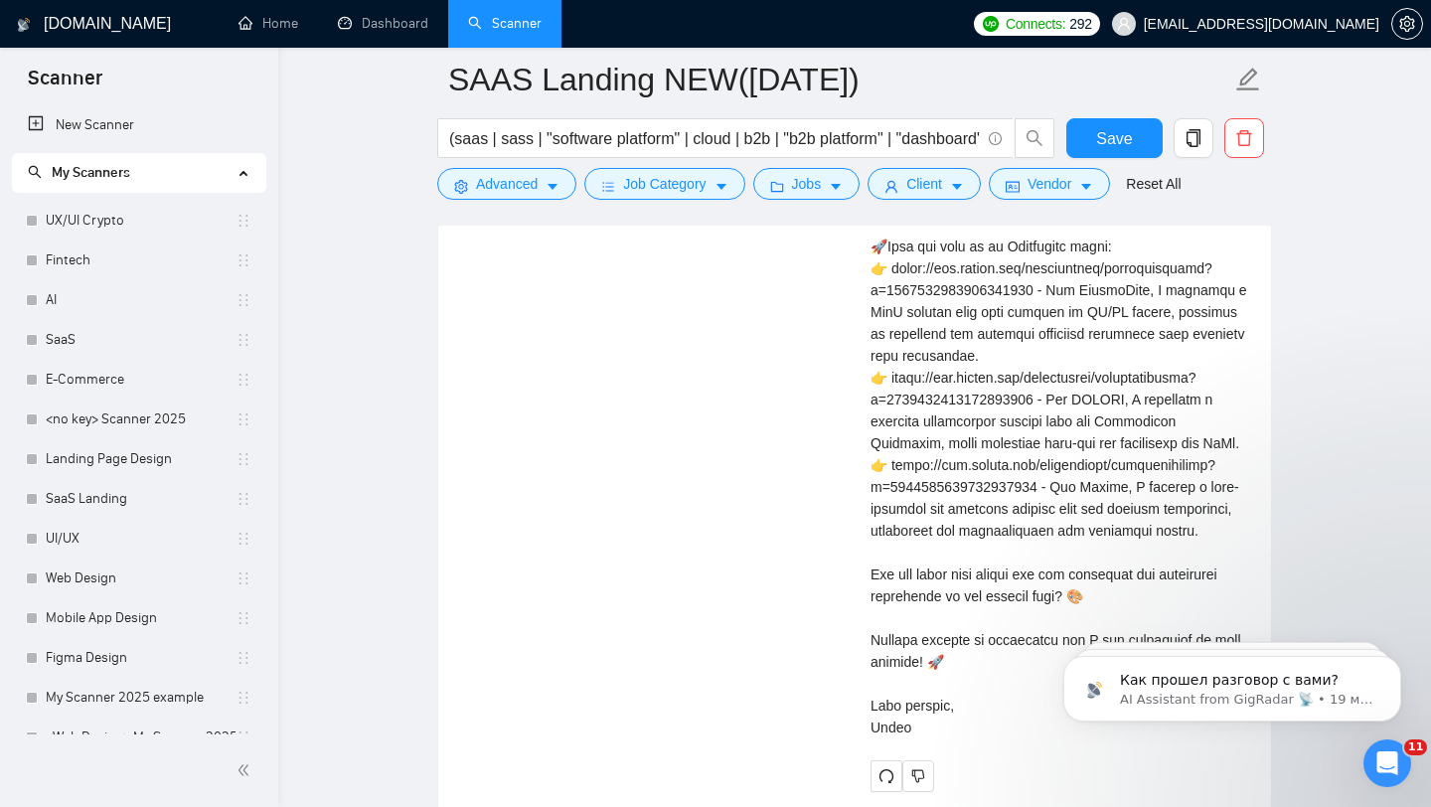
click at [950, 487] on div "Cover letter" at bounding box center [1059, 333] width 377 height 809
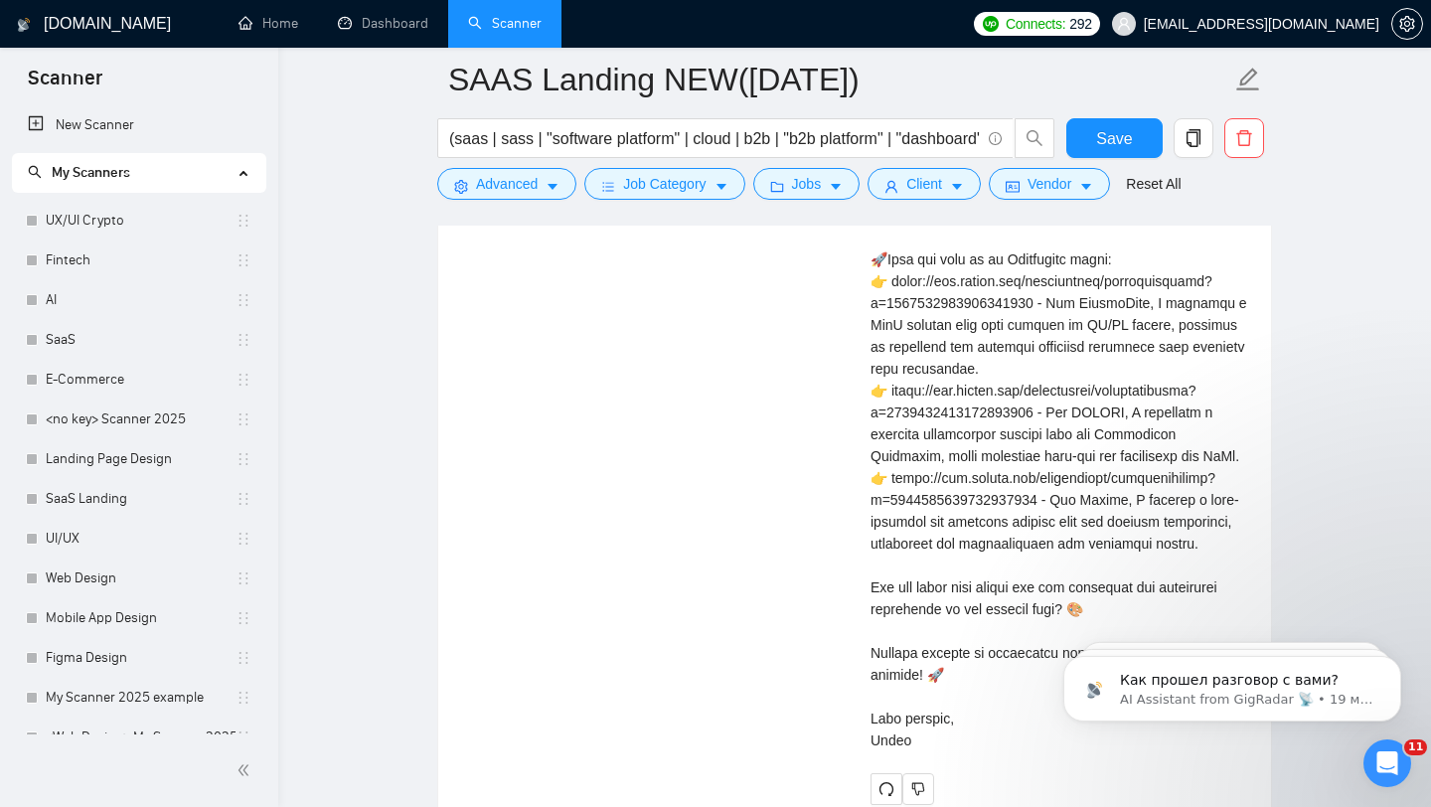
scroll to position [4444, 0]
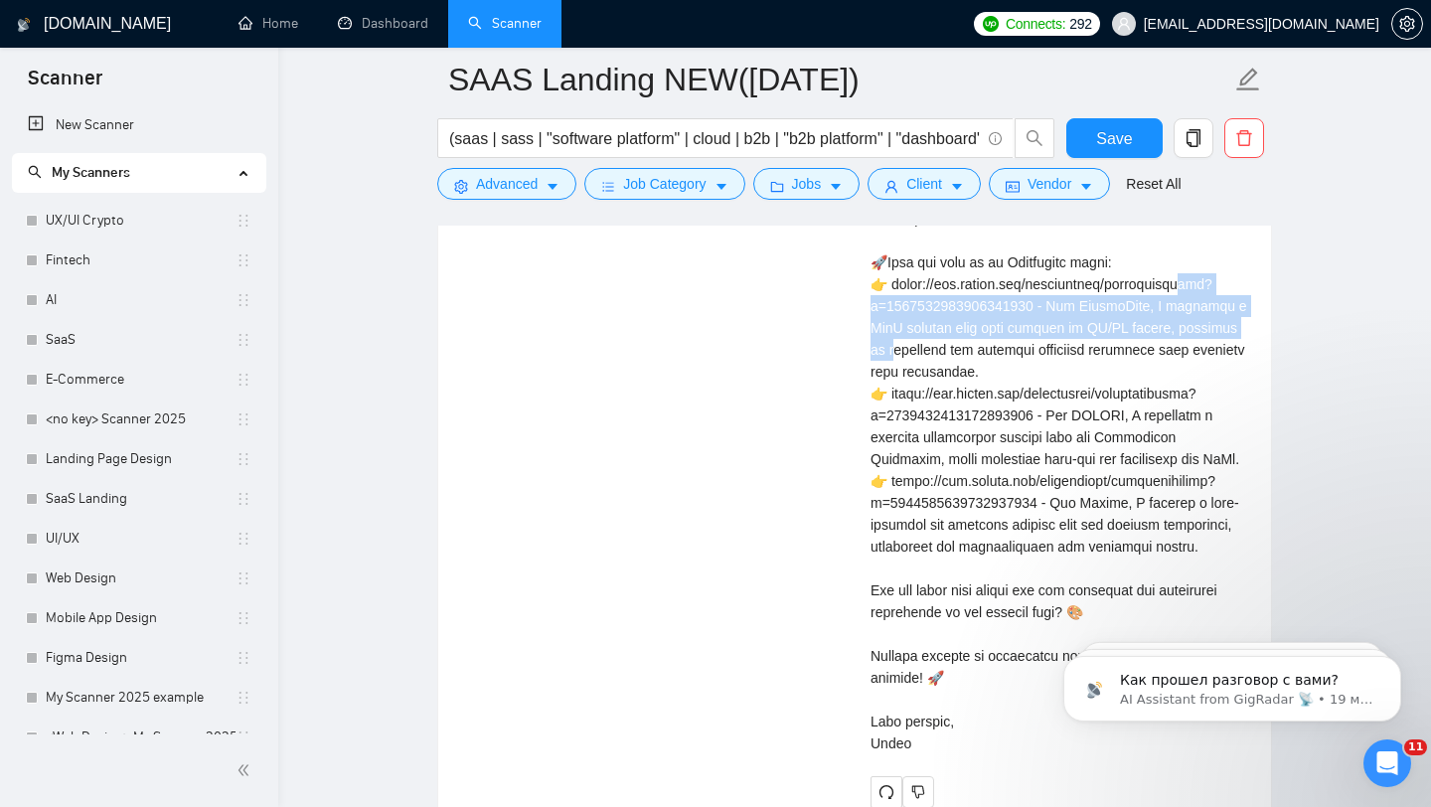
drag, startPoint x: 889, startPoint y: 311, endPoint x: 981, endPoint y: 345, distance: 97.5
click at [981, 345] on div "Cover letter" at bounding box center [1059, 349] width 377 height 809
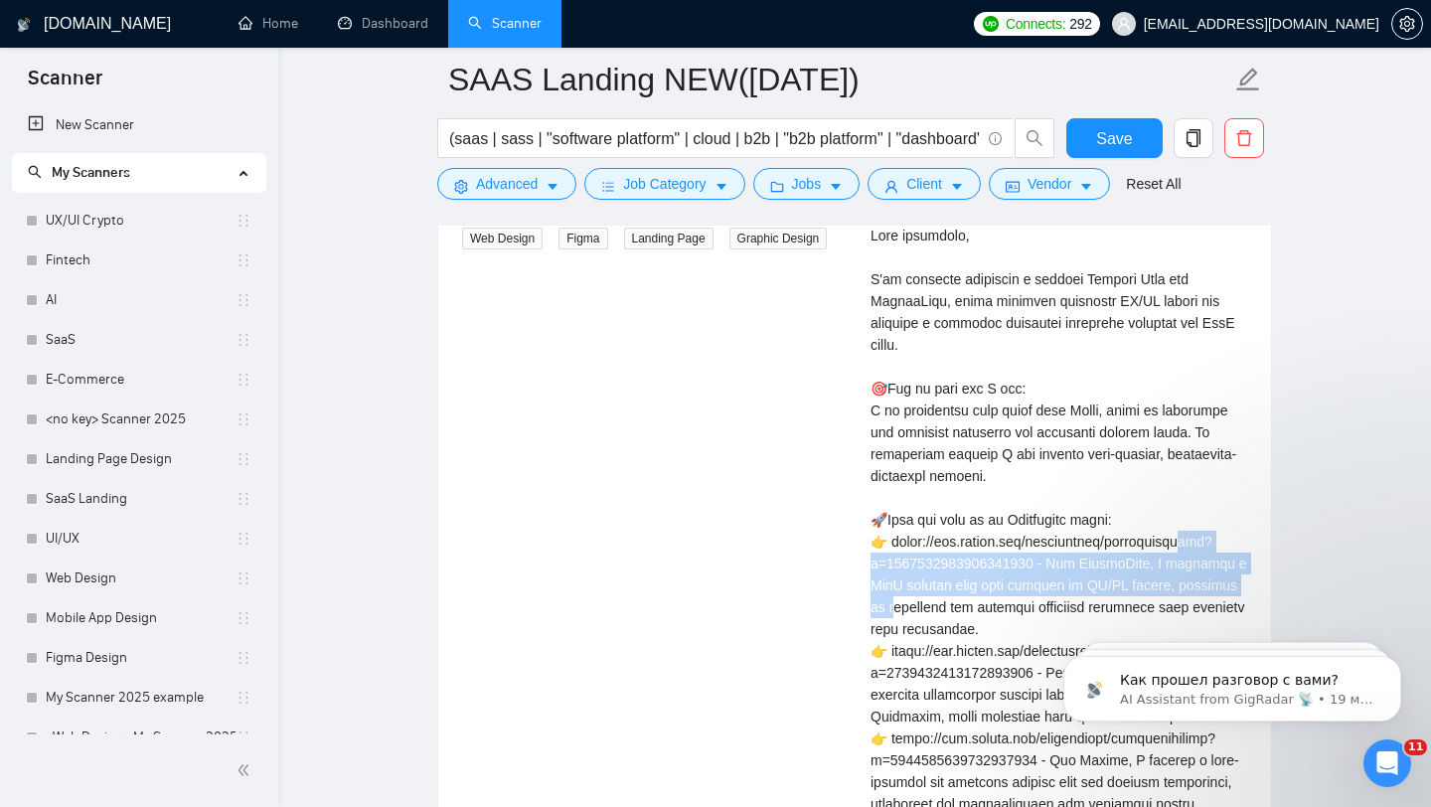
scroll to position [4148, 0]
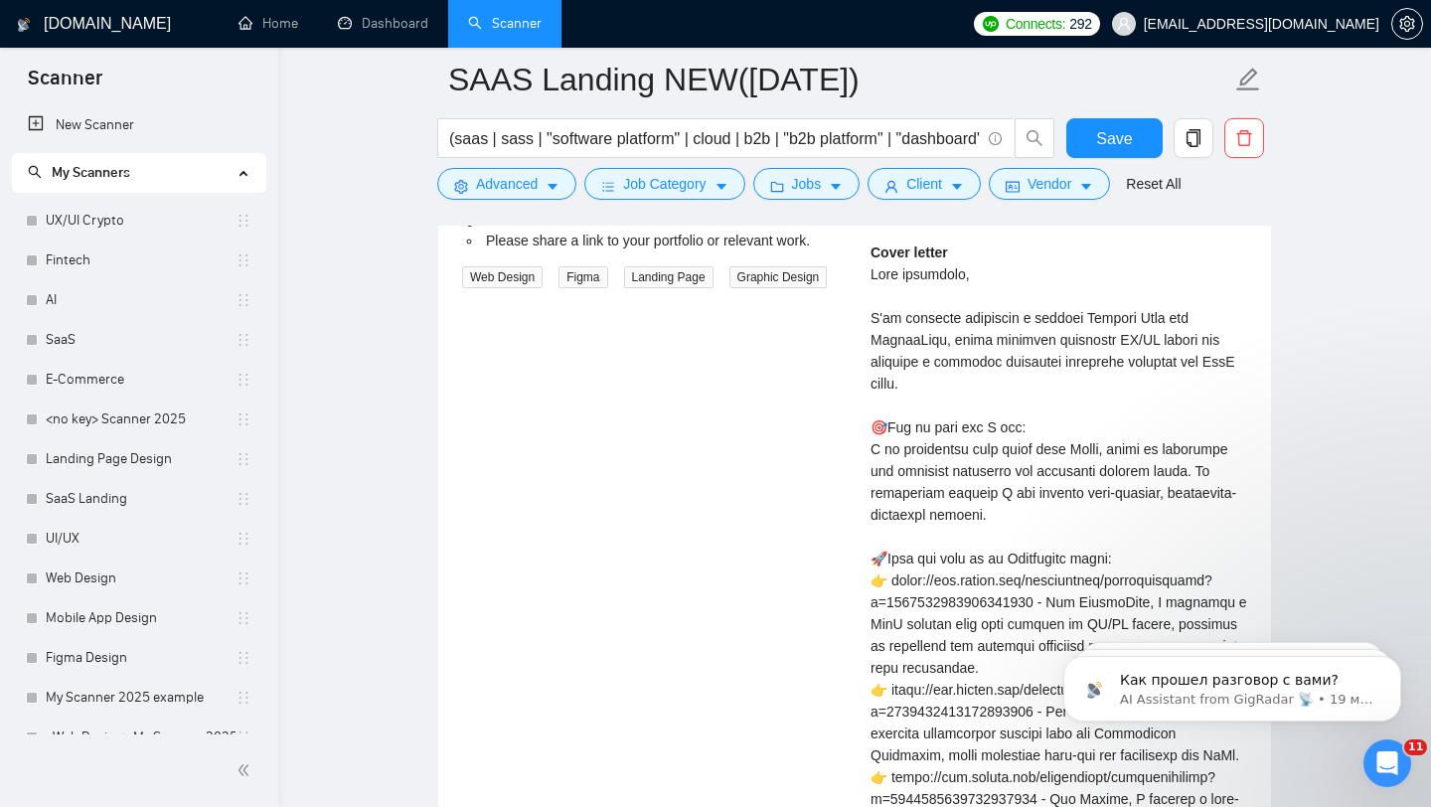
click at [1098, 346] on div "Cover letter" at bounding box center [1059, 646] width 377 height 809
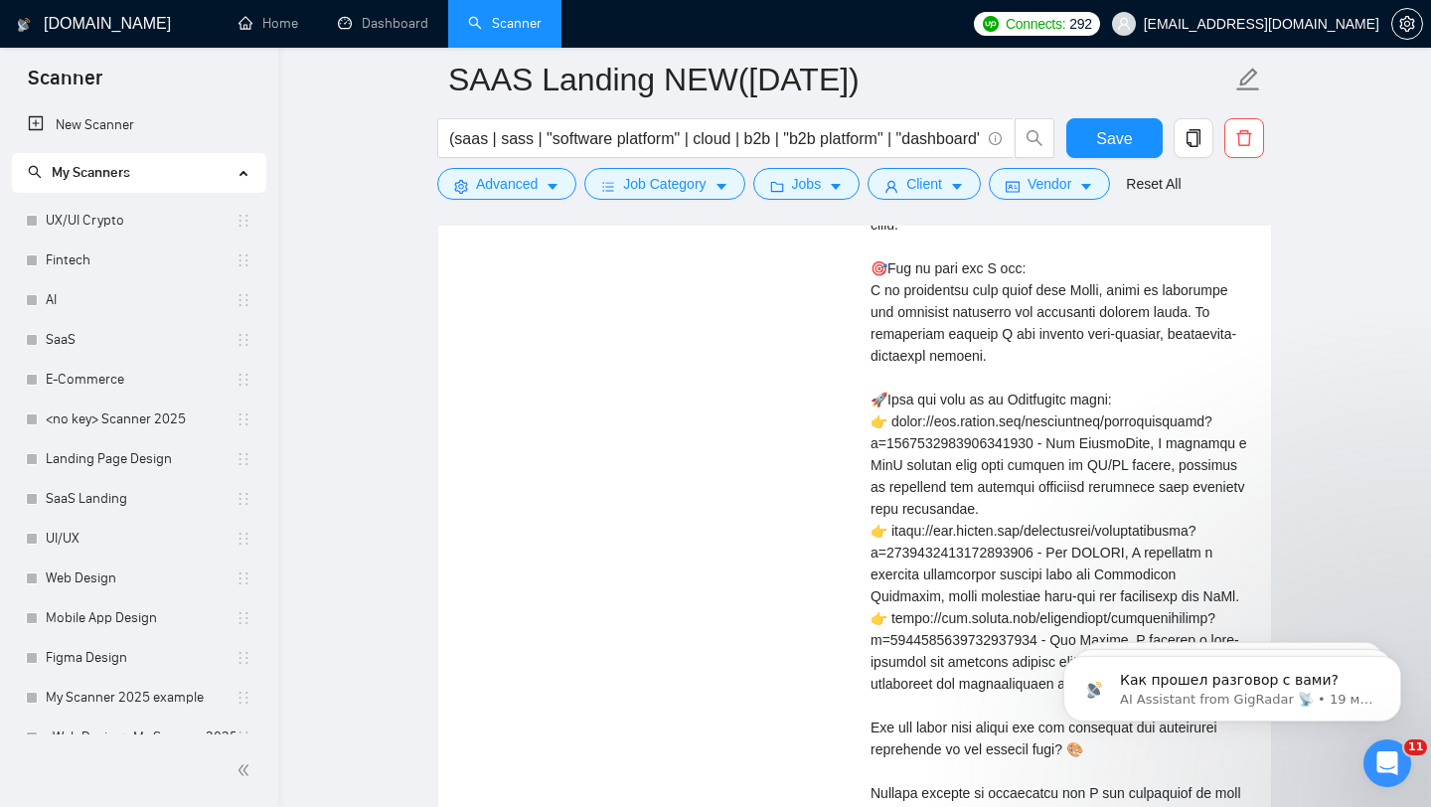
scroll to position [4332, 0]
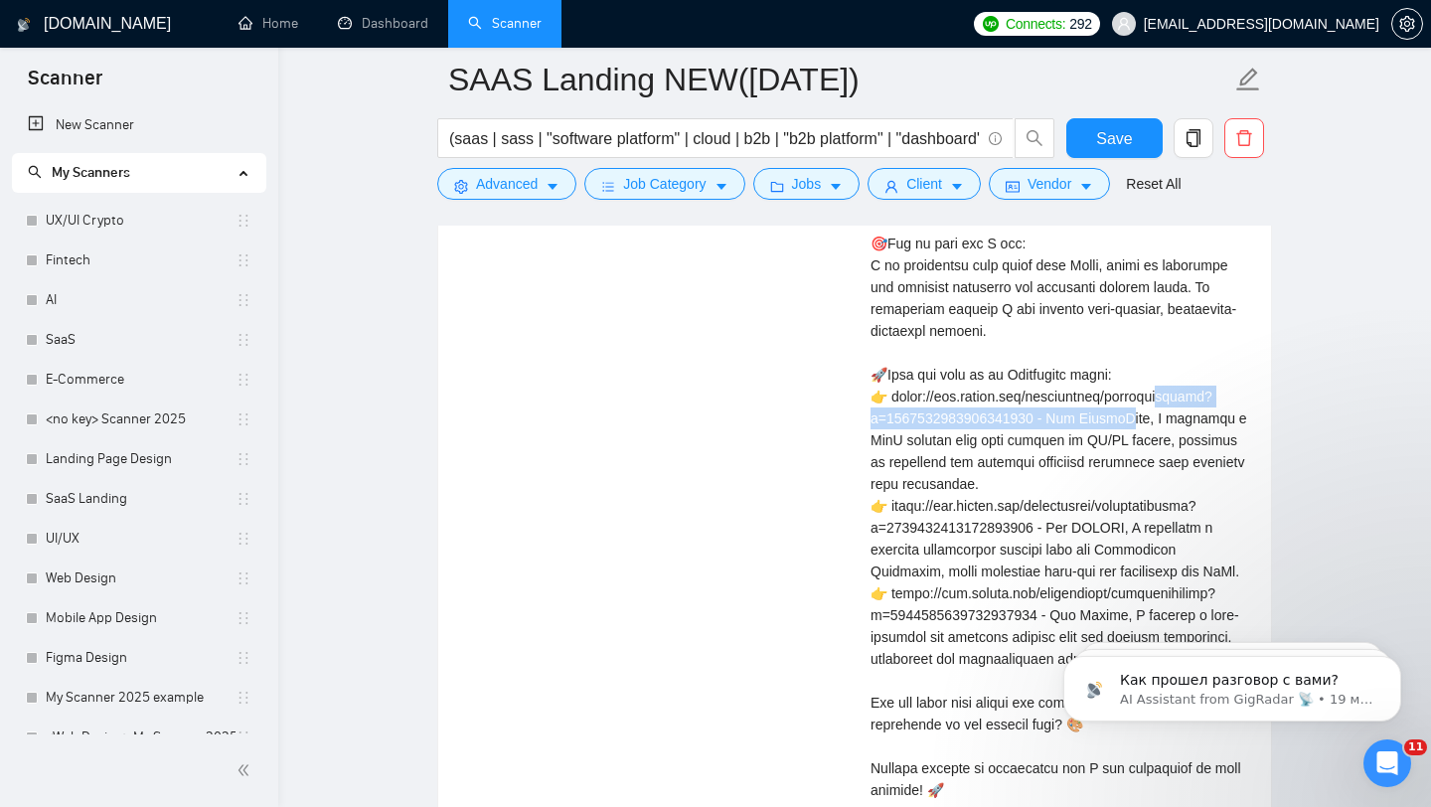
drag, startPoint x: 867, startPoint y: 424, endPoint x: 1154, endPoint y: 425, distance: 287.2
click at [1154, 425] on div "Taras O . WEB Figma Designer | Web design for SaaS, Web3, Startups Please share…" at bounding box center [1059, 385] width 408 height 1067
click at [1060, 454] on div "Cover letter" at bounding box center [1059, 462] width 377 height 809
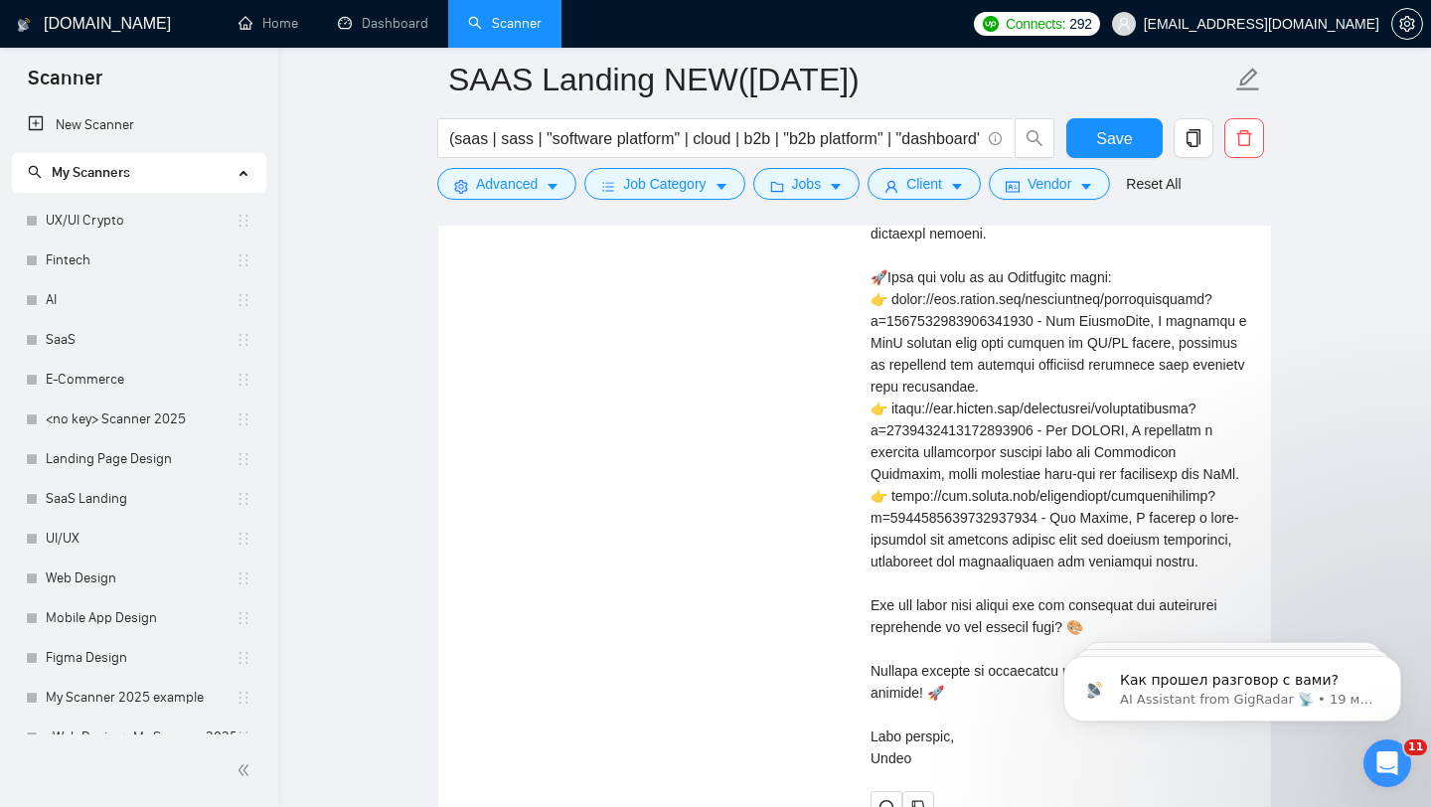
scroll to position [4432, 0]
drag, startPoint x: 1063, startPoint y: 348, endPoint x: 1162, endPoint y: 347, distance: 98.4
click at [1162, 347] on div "Cover letter" at bounding box center [1059, 362] width 377 height 809
click at [969, 407] on div "Cover letter" at bounding box center [1059, 362] width 377 height 809
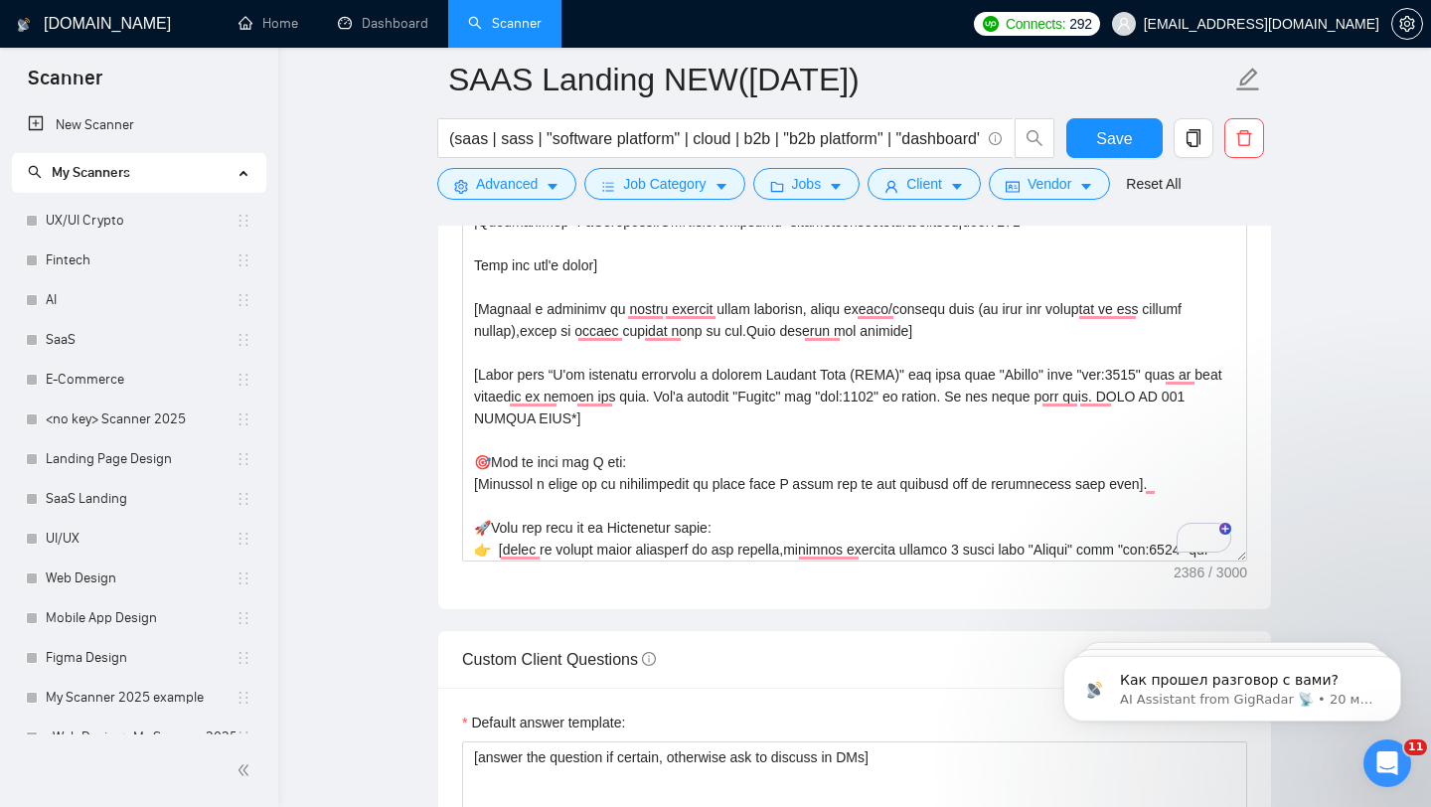
scroll to position [222, 0]
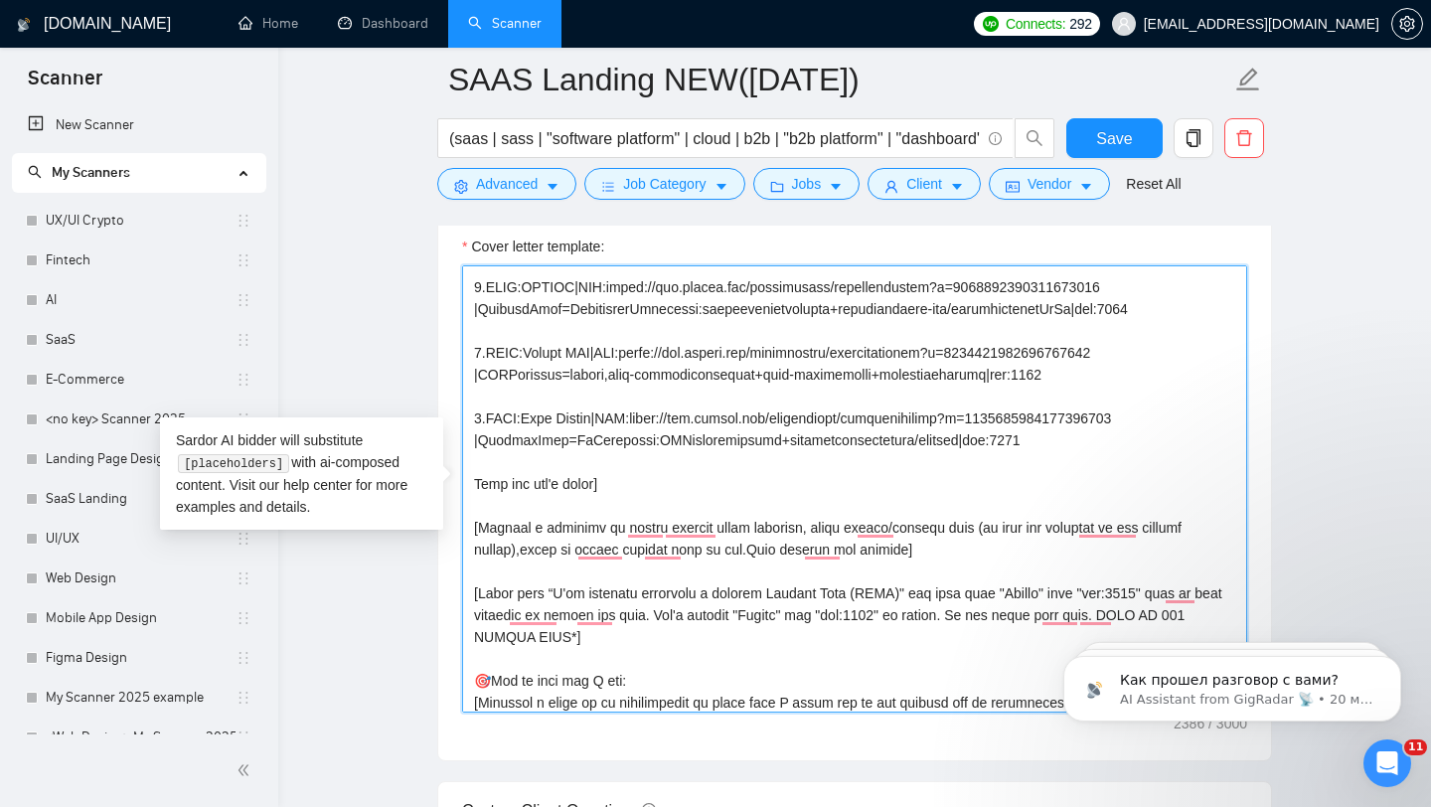
drag, startPoint x: 489, startPoint y: 350, endPoint x: 521, endPoint y: 346, distance: 32.1
click at [521, 348] on textarea "Cover letter template:" at bounding box center [854, 488] width 785 height 447
drag, startPoint x: 609, startPoint y: 351, endPoint x: 630, endPoint y: 349, distance: 21.0
click at [630, 349] on textarea "Cover letter template:" at bounding box center [854, 488] width 785 height 447
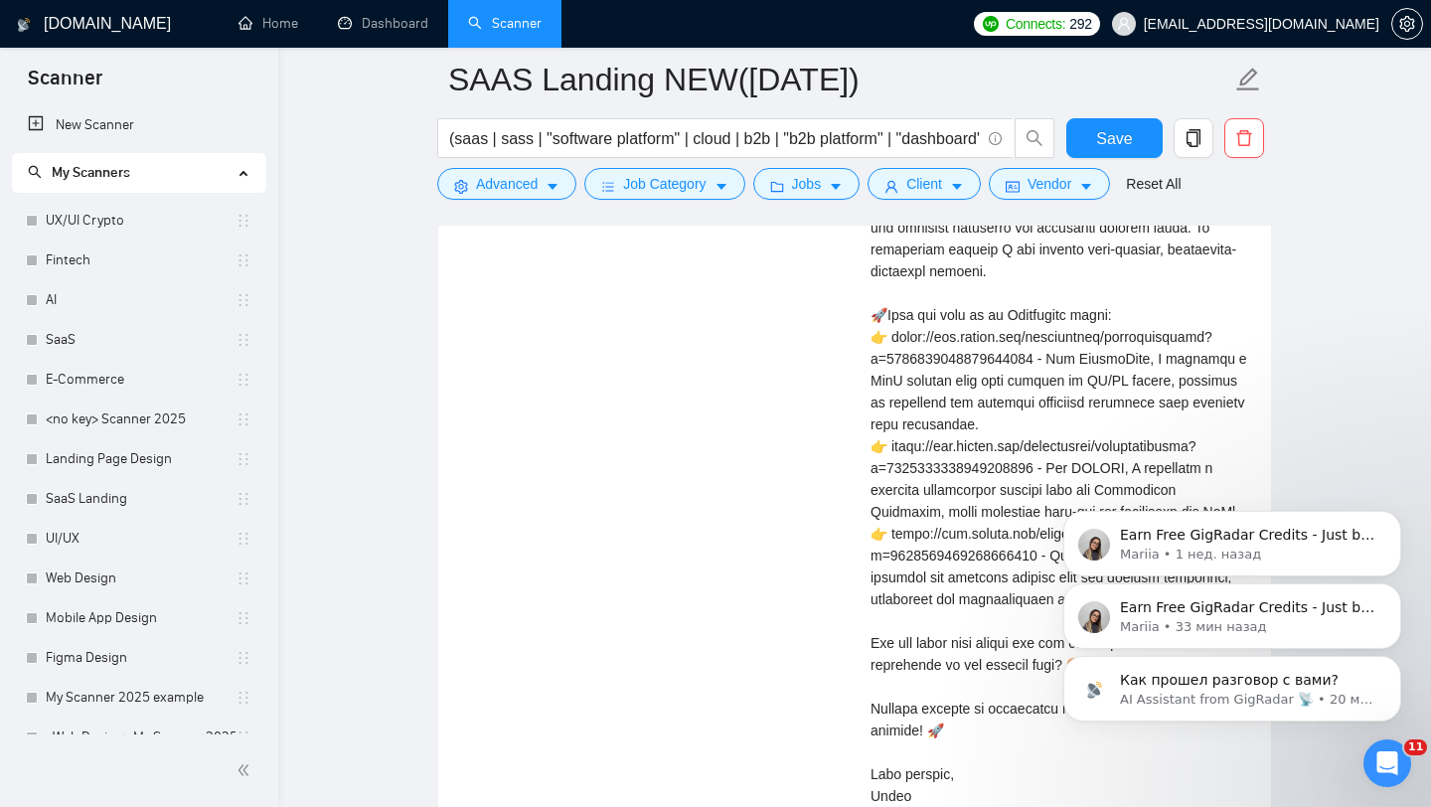
scroll to position [4398, 0]
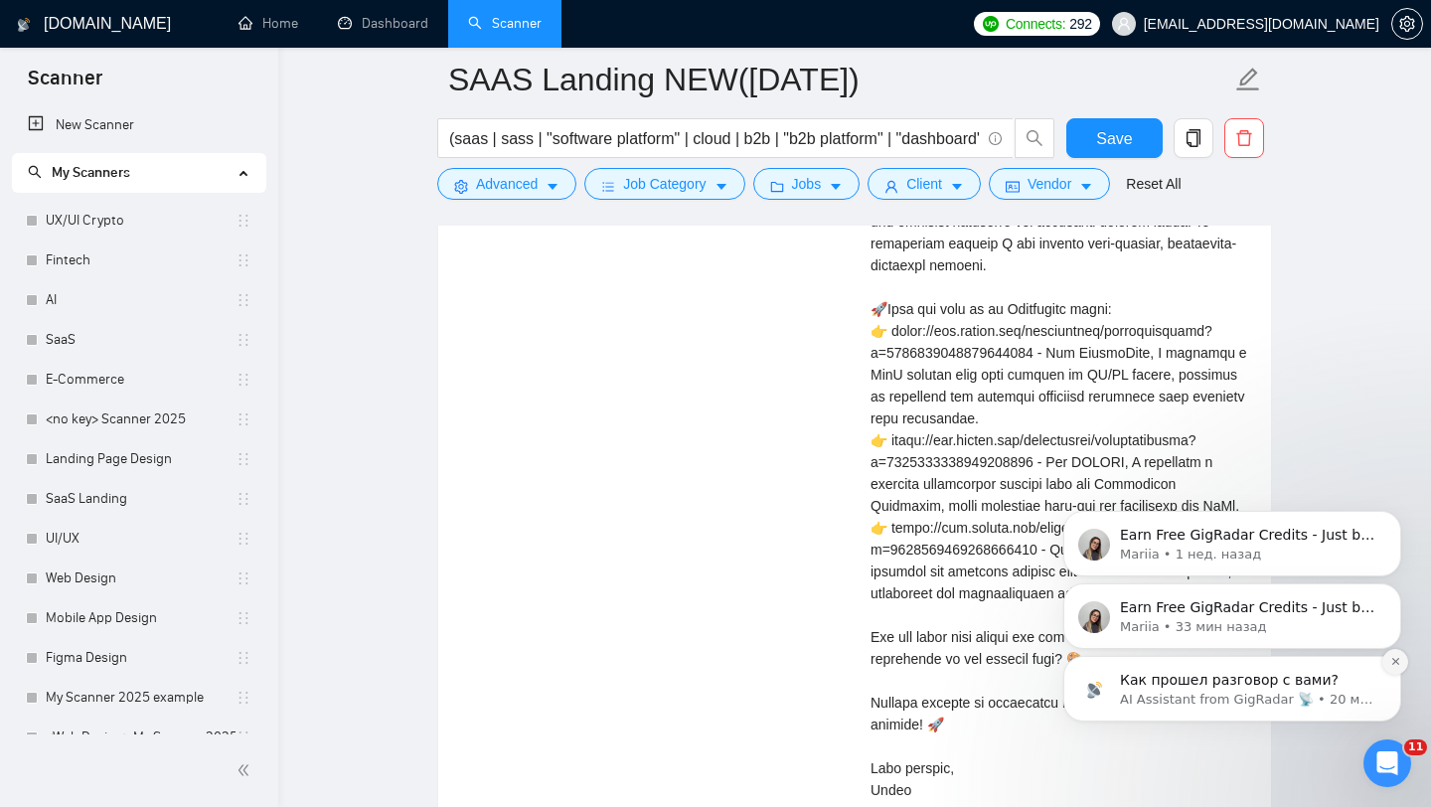
click at [1390, 662] on icon "Dismiss notification" at bounding box center [1395, 661] width 11 height 11
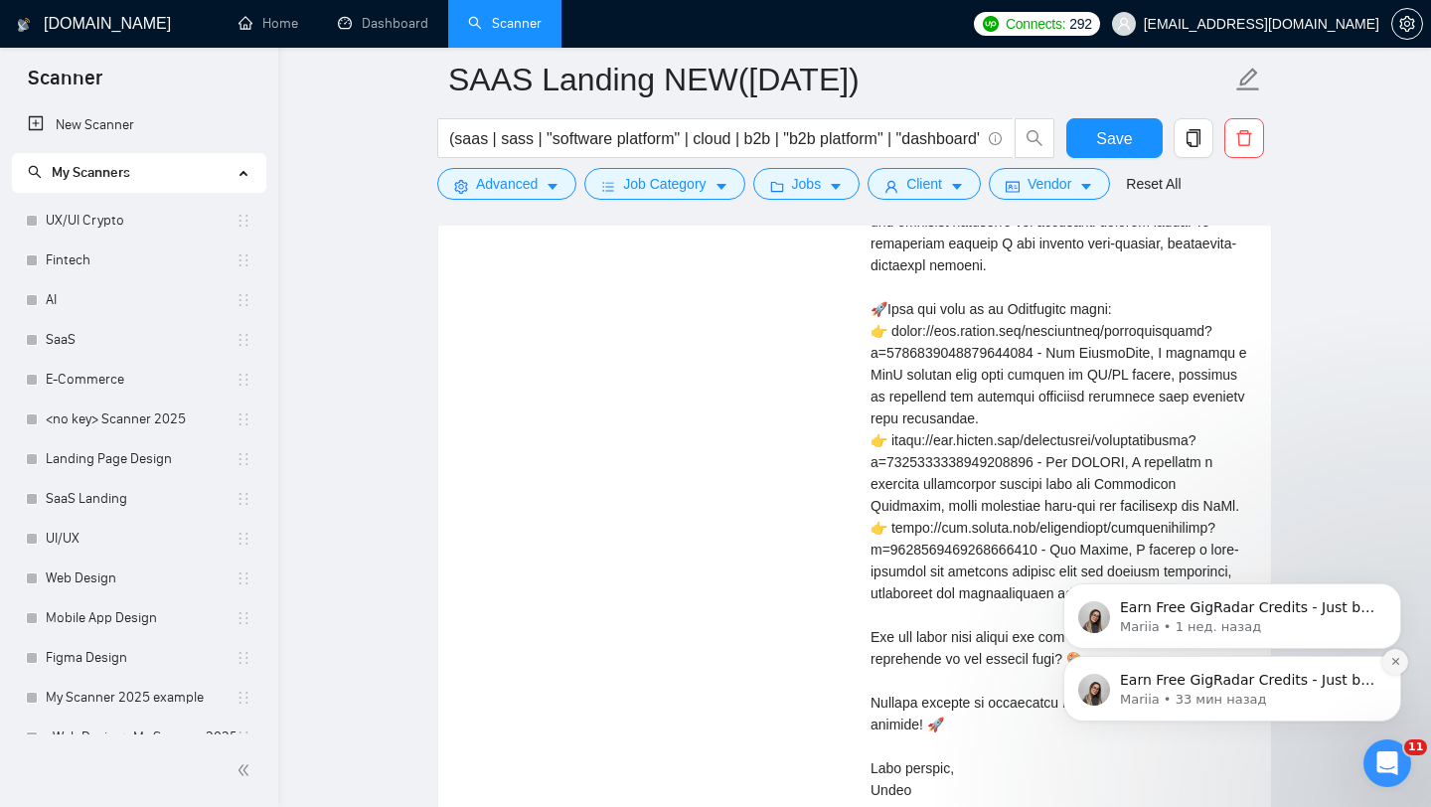
click at [1394, 658] on icon "Dismiss notification" at bounding box center [1395, 661] width 11 height 11
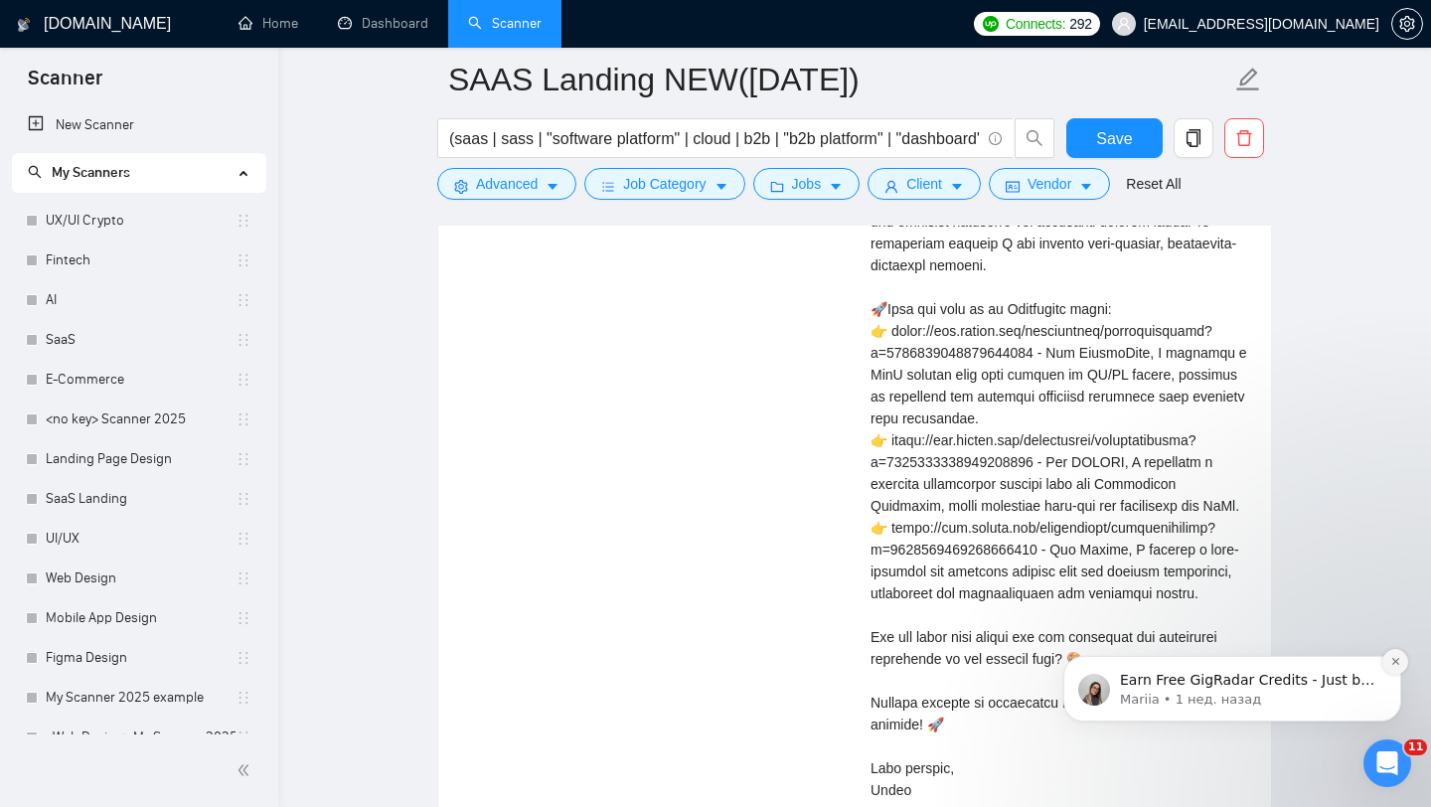
click at [1394, 658] on icon "Dismiss notification" at bounding box center [1395, 661] width 11 height 11
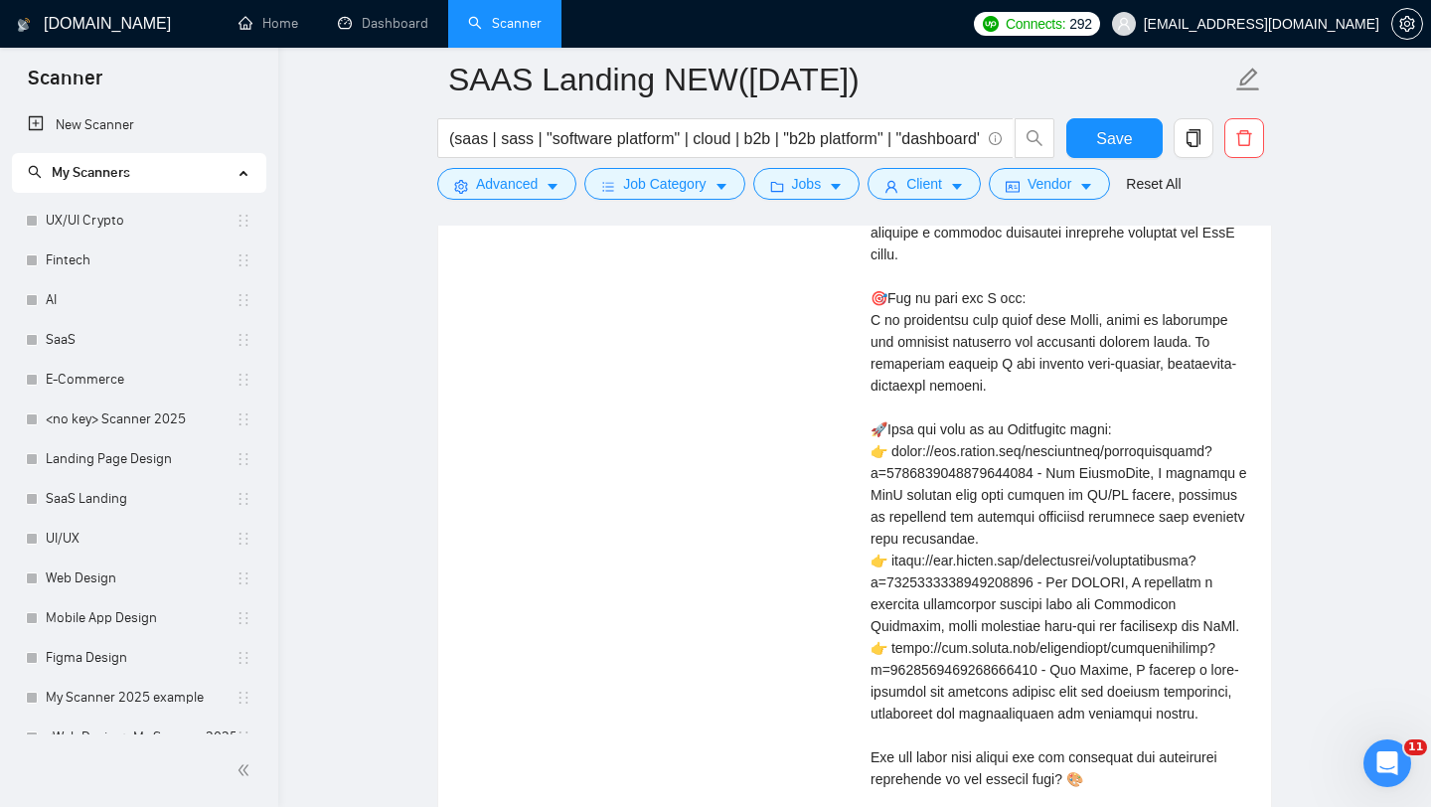
scroll to position [4175, 0]
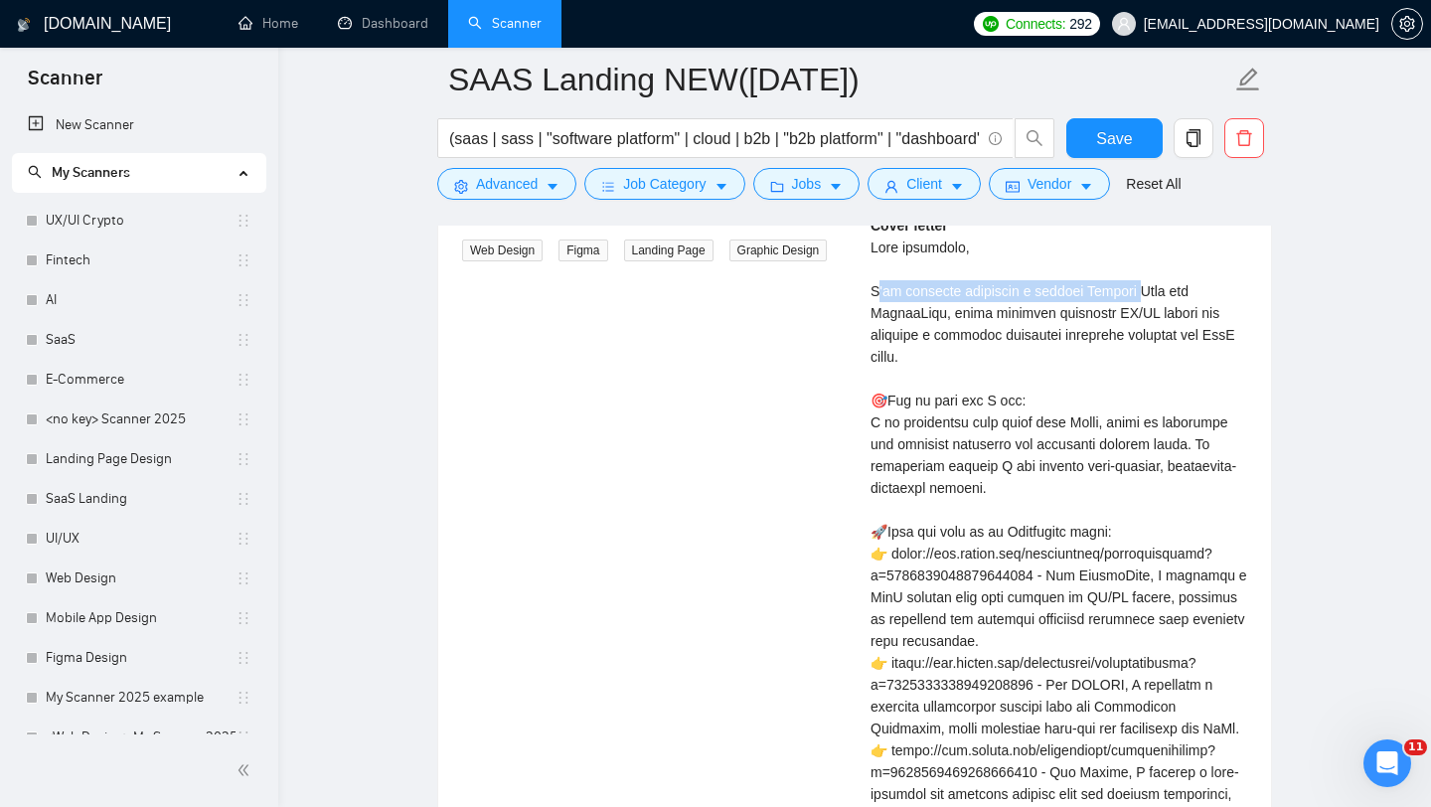
drag, startPoint x: 875, startPoint y: 316, endPoint x: 1142, endPoint y: 315, distance: 267.3
click at [1142, 315] on div "Cover letter" at bounding box center [1059, 619] width 377 height 809
drag, startPoint x: 1167, startPoint y: 312, endPoint x: 1085, endPoint y: 305, distance: 81.8
click at [1083, 305] on div "Cover letter" at bounding box center [1059, 619] width 377 height 809
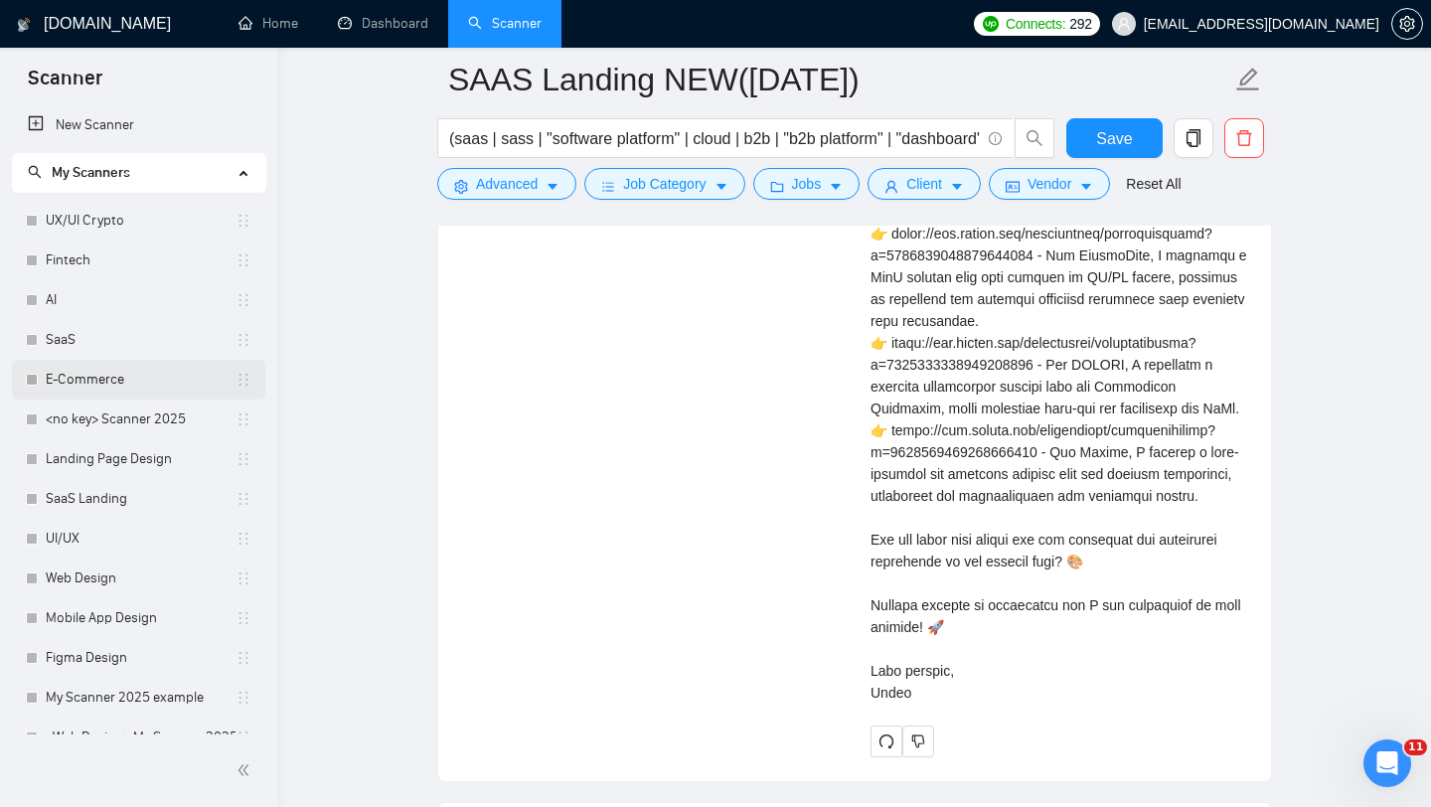
scroll to position [4475, 0]
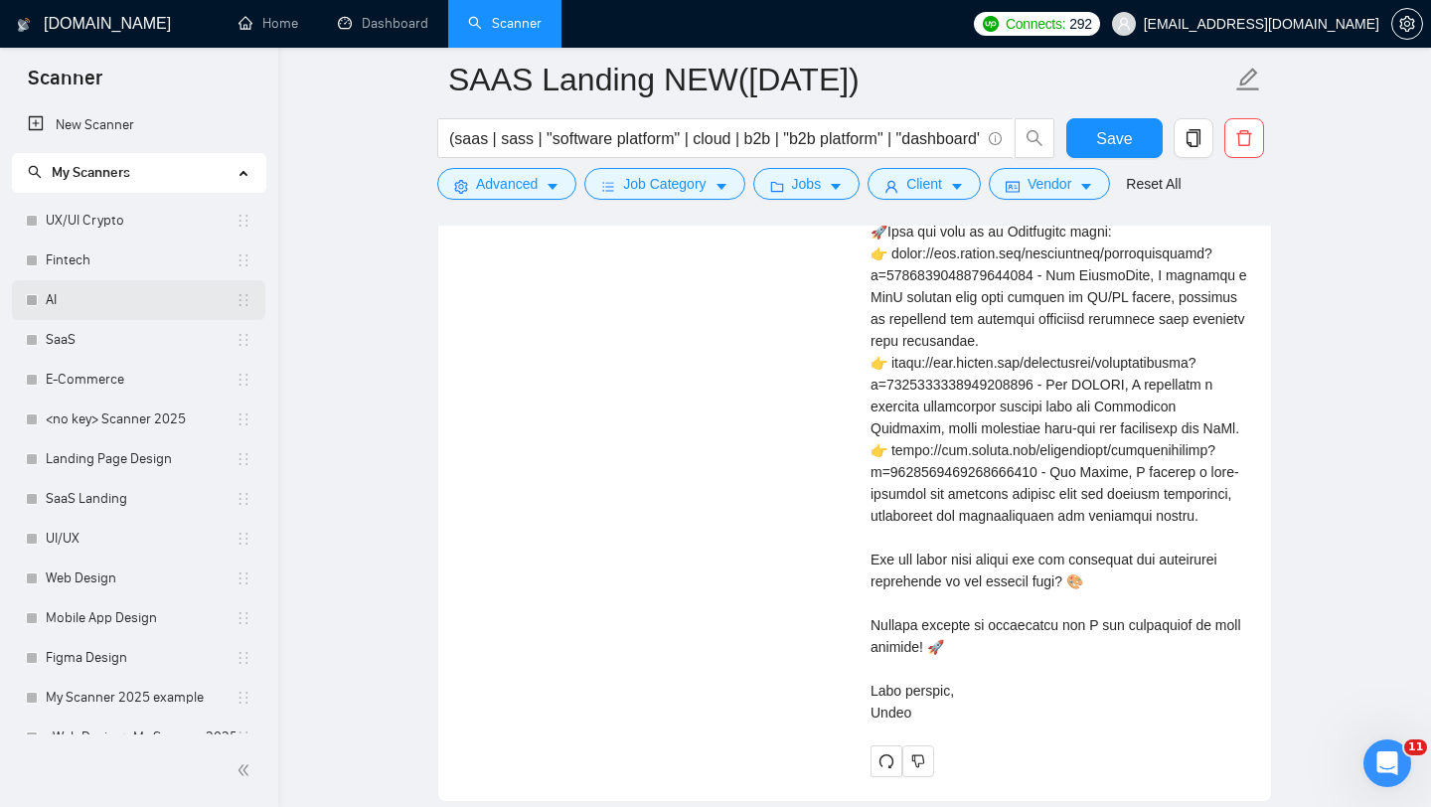
click at [155, 304] on link "AI" at bounding box center [141, 300] width 190 height 40
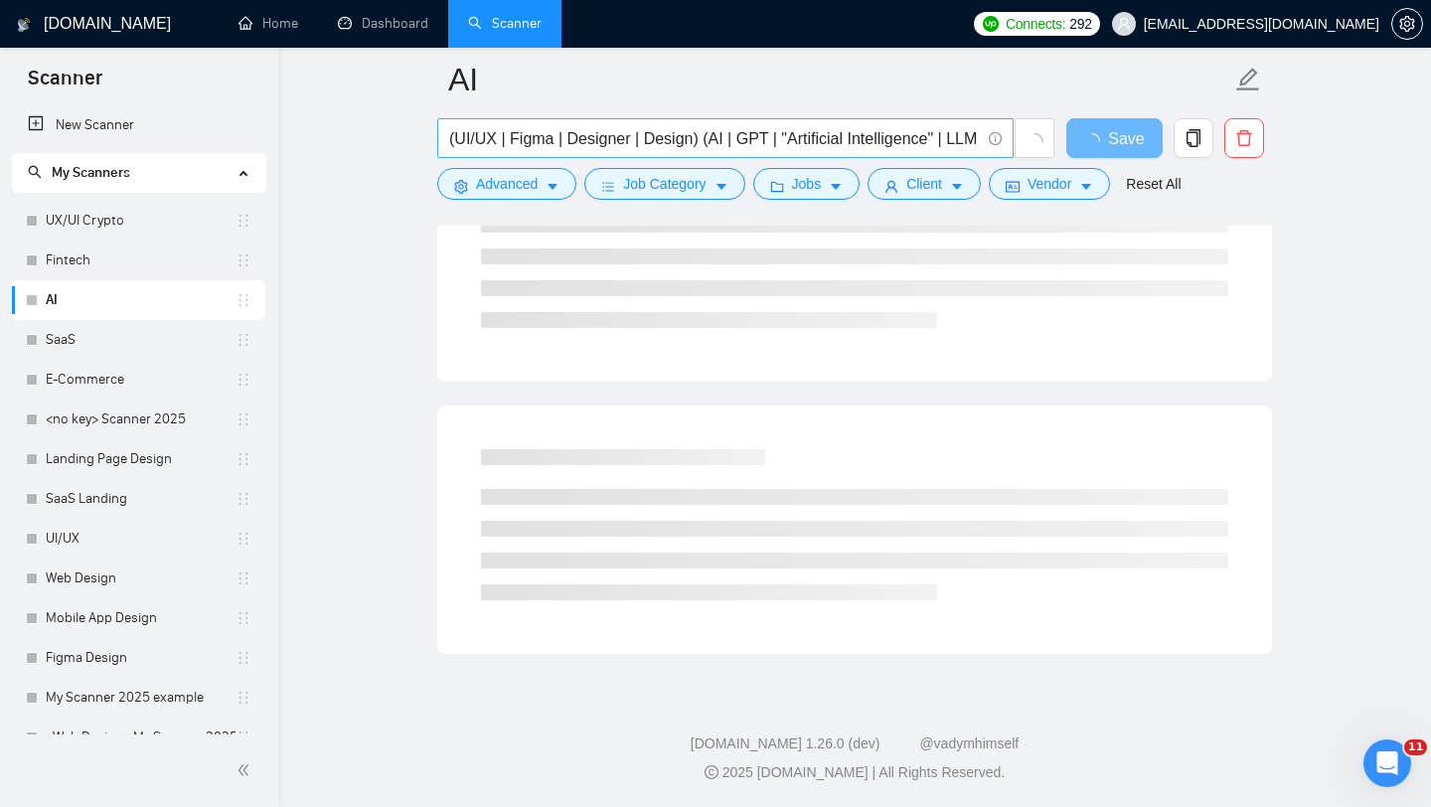
scroll to position [0, 9]
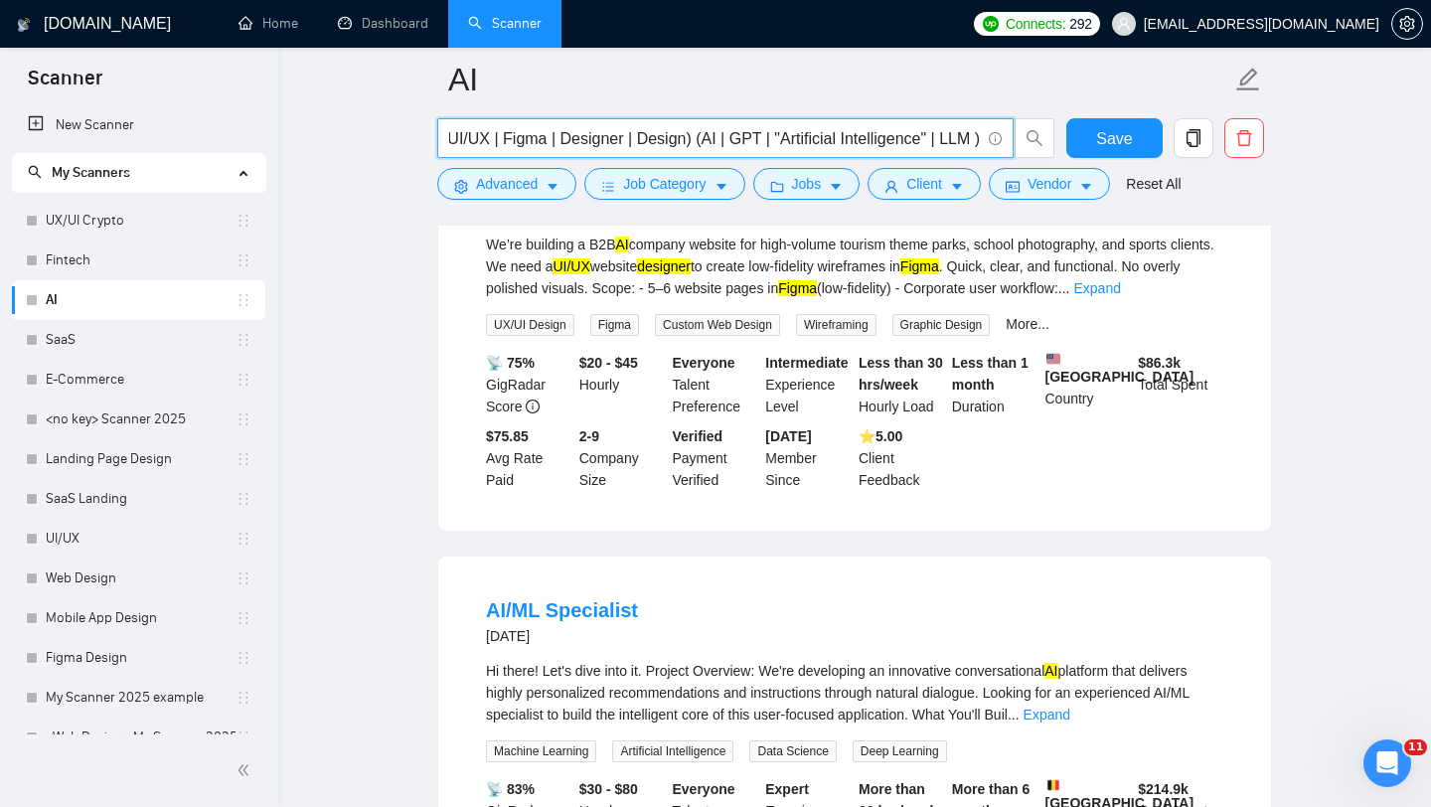
drag, startPoint x: 693, startPoint y: 144, endPoint x: 1028, endPoint y: 159, distance: 335.3
click at [1028, 159] on div "(UI/UX | Figma | Designer | Design) (AI | GPT | "Artificial Intelligence" | LLM…" at bounding box center [746, 143] width 626 height 50
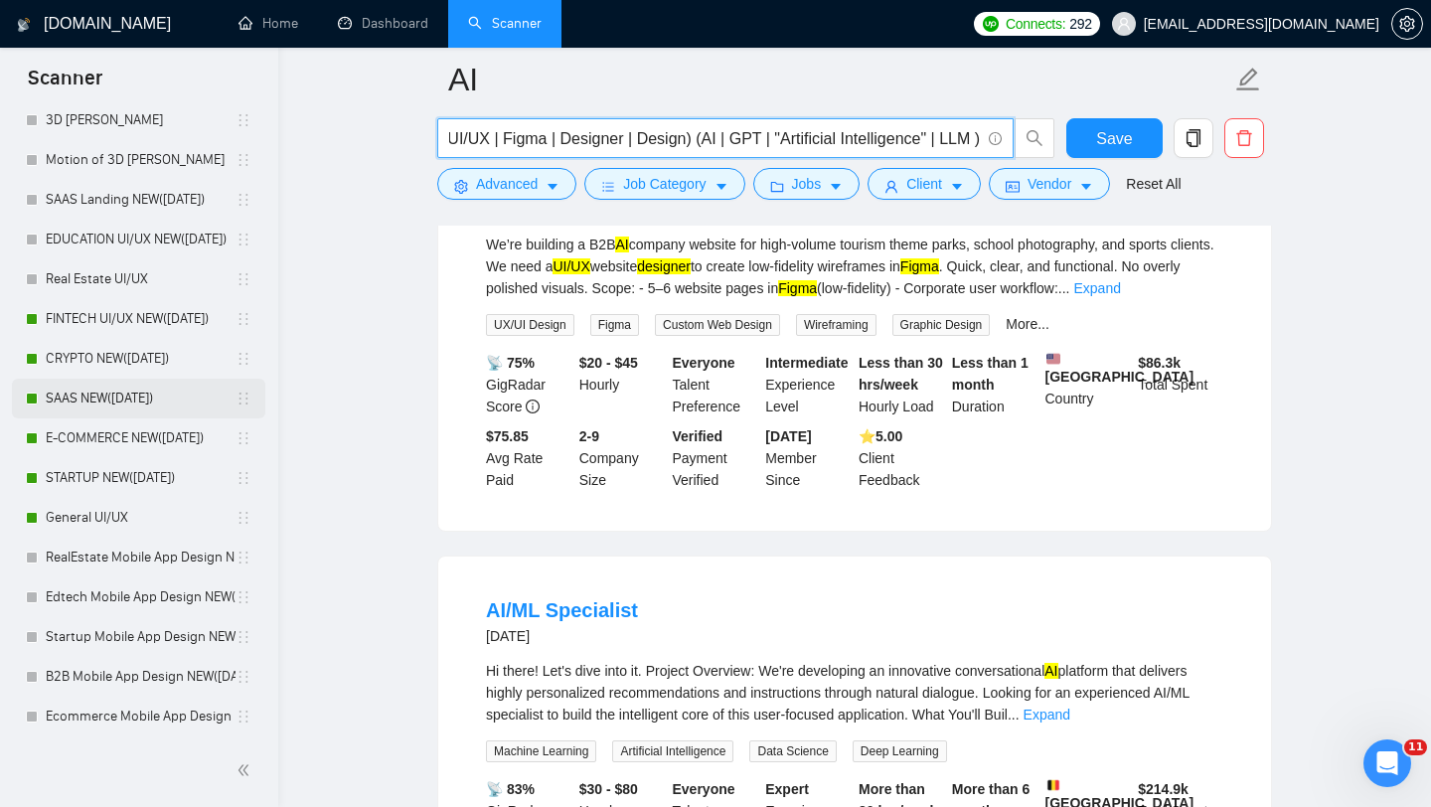
scroll to position [933, 0]
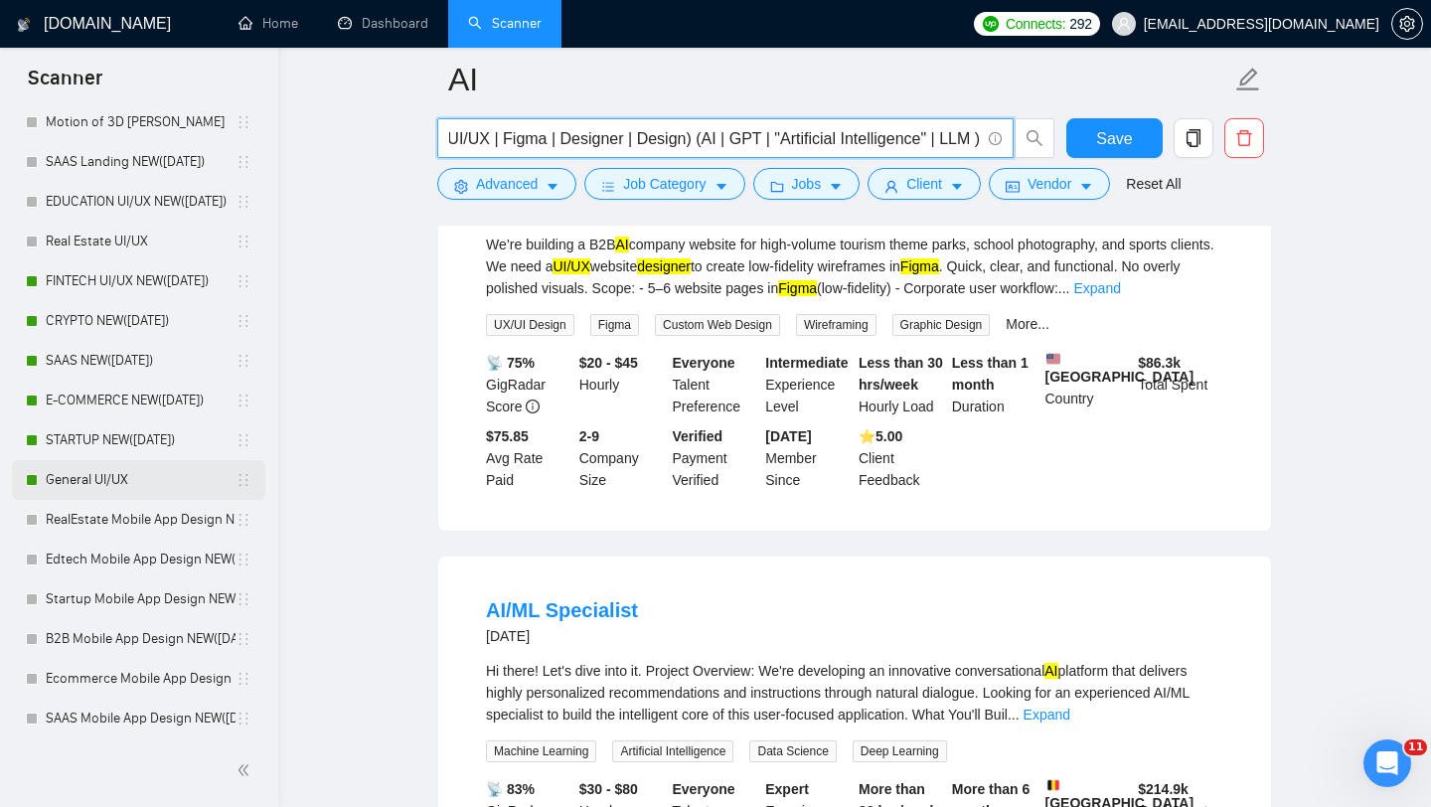
click at [186, 473] on link "General UI/UX" at bounding box center [141, 480] width 190 height 40
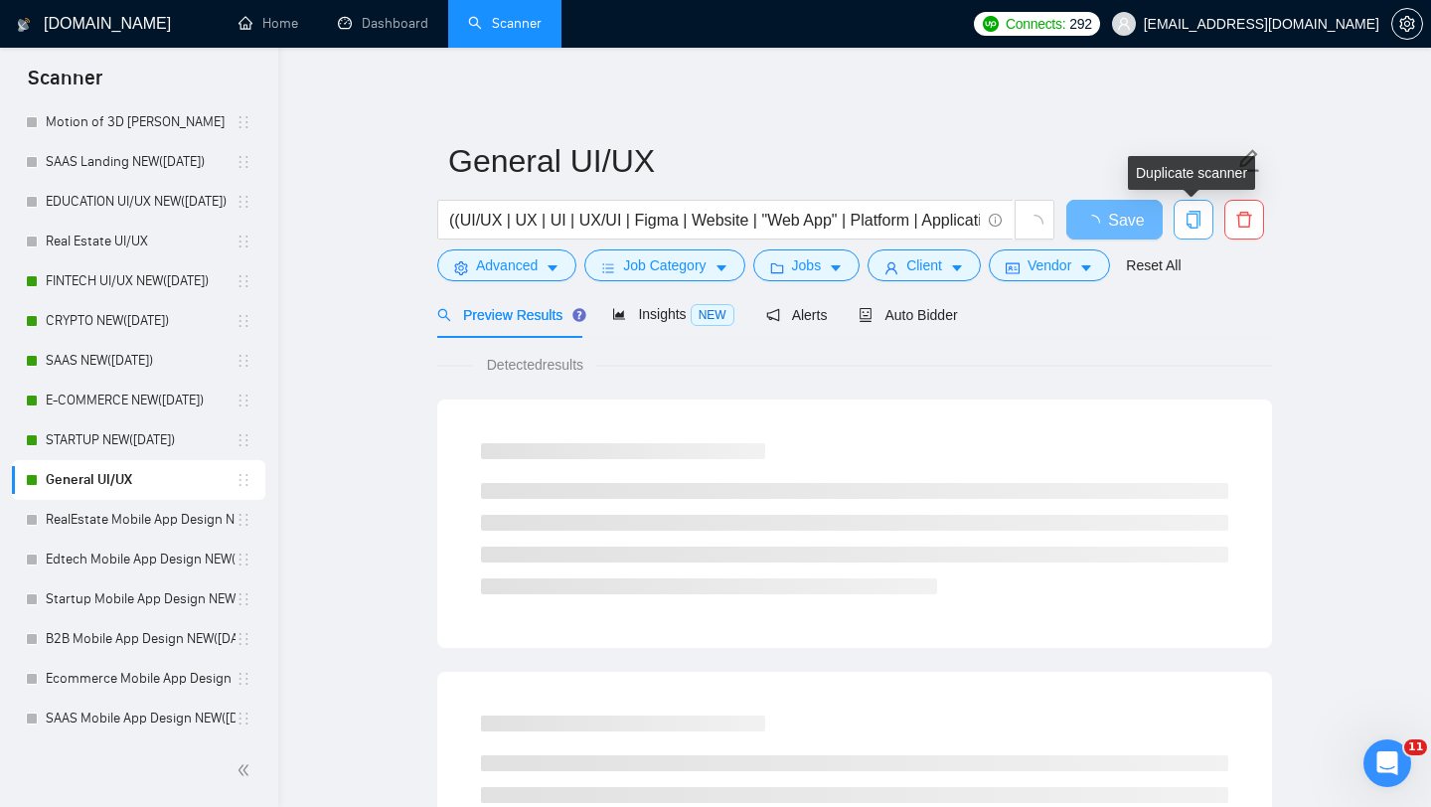
click at [1201, 223] on icon "copy" at bounding box center [1194, 220] width 18 height 18
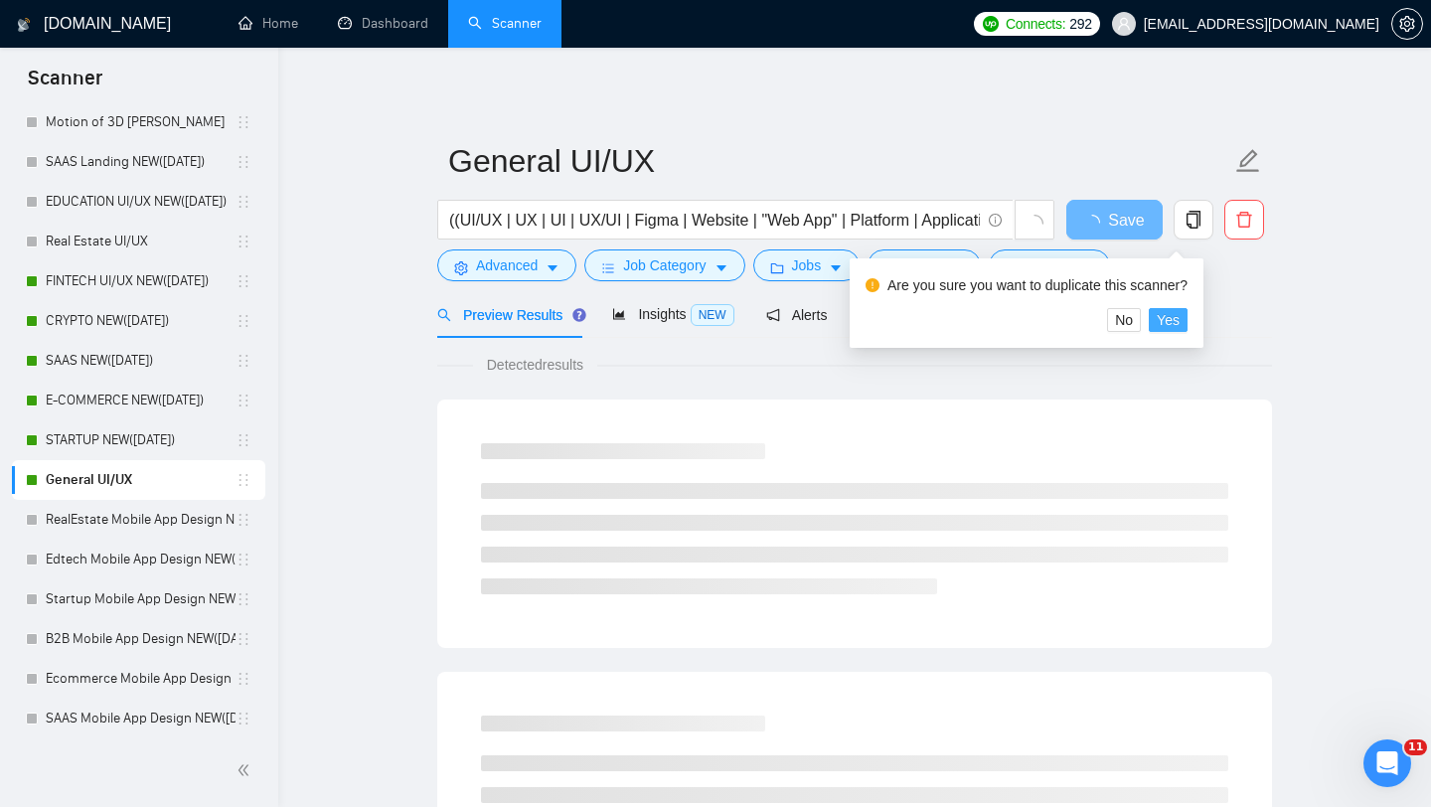
click at [1178, 321] on span "Yes" at bounding box center [1168, 320] width 23 height 22
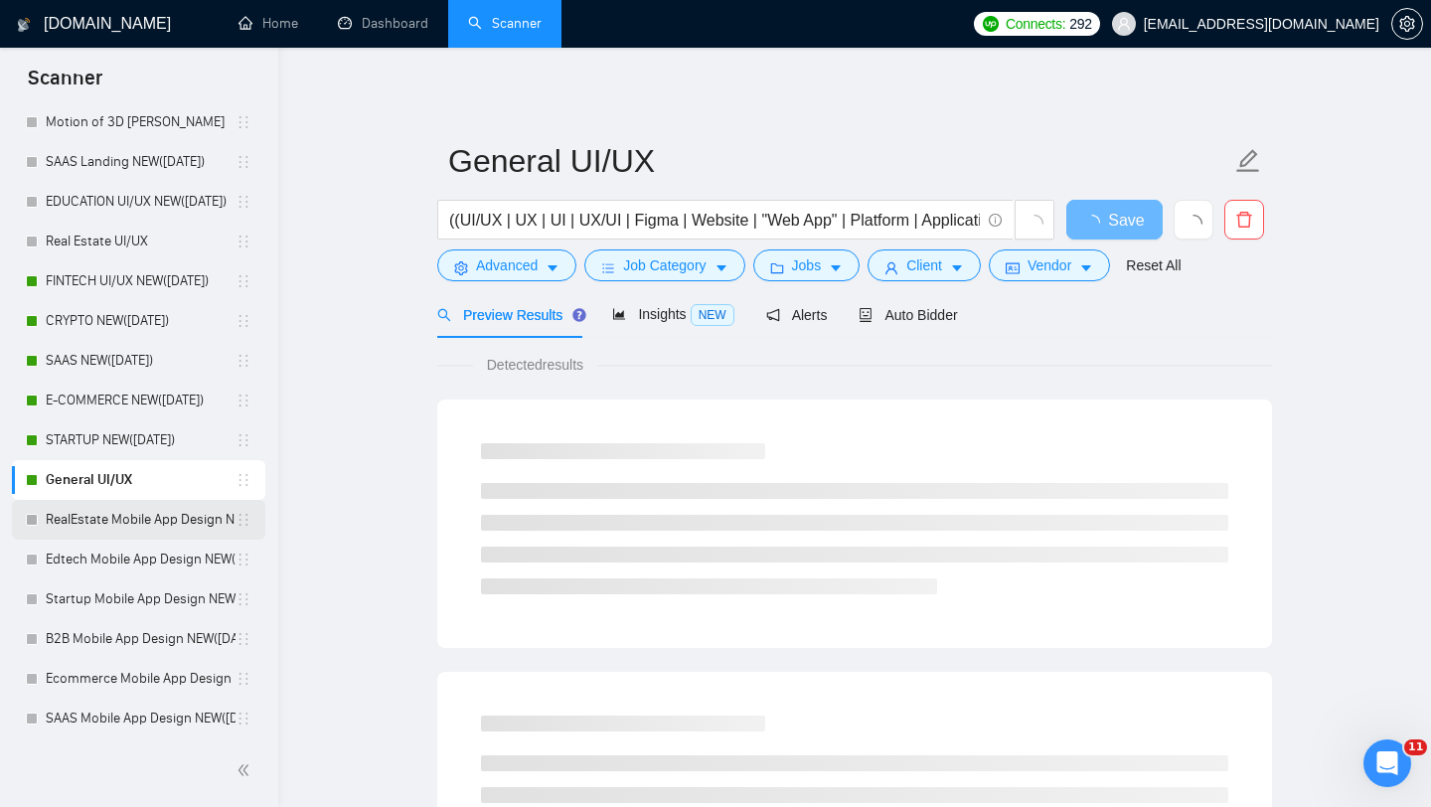
scroll to position [1017, 0]
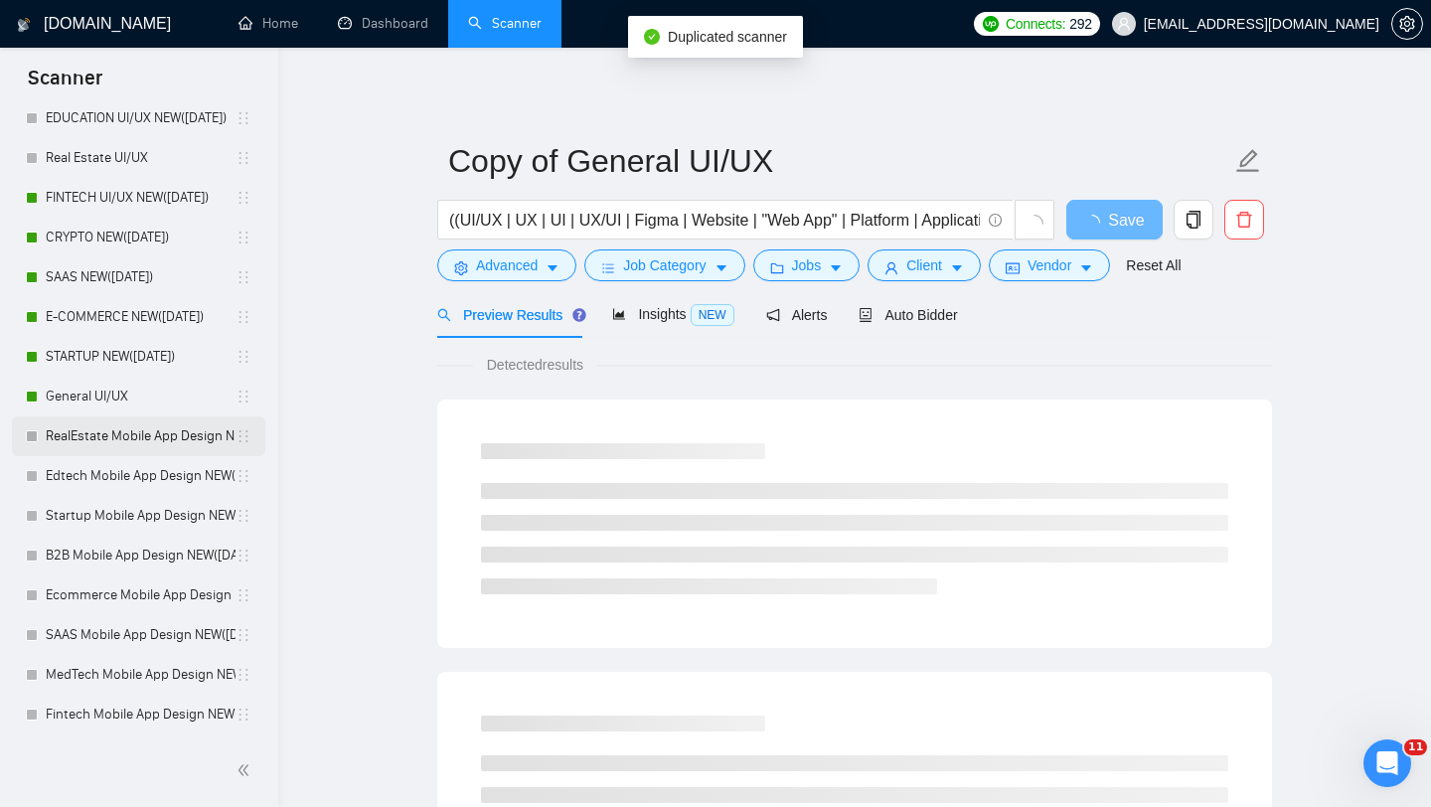
scroll to position [1056, 0]
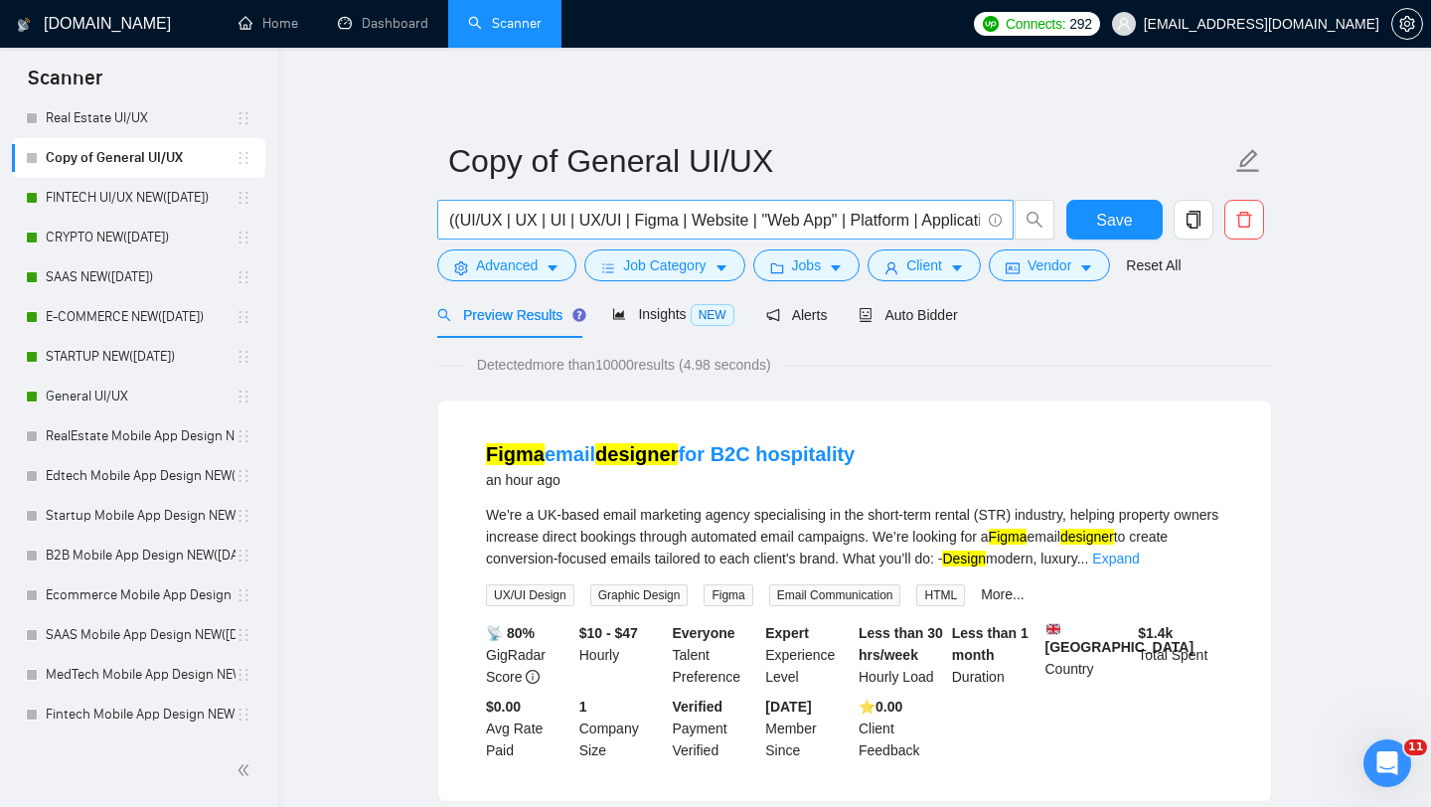
click at [450, 217] on input "((UI/UX | UX | UI | UX/UI | Figma | Website | "Web App" | Platform | Applicatio…" at bounding box center [714, 220] width 531 height 25
paste input "(AI | GPT | "Artificial Intelligence" | LLM )"
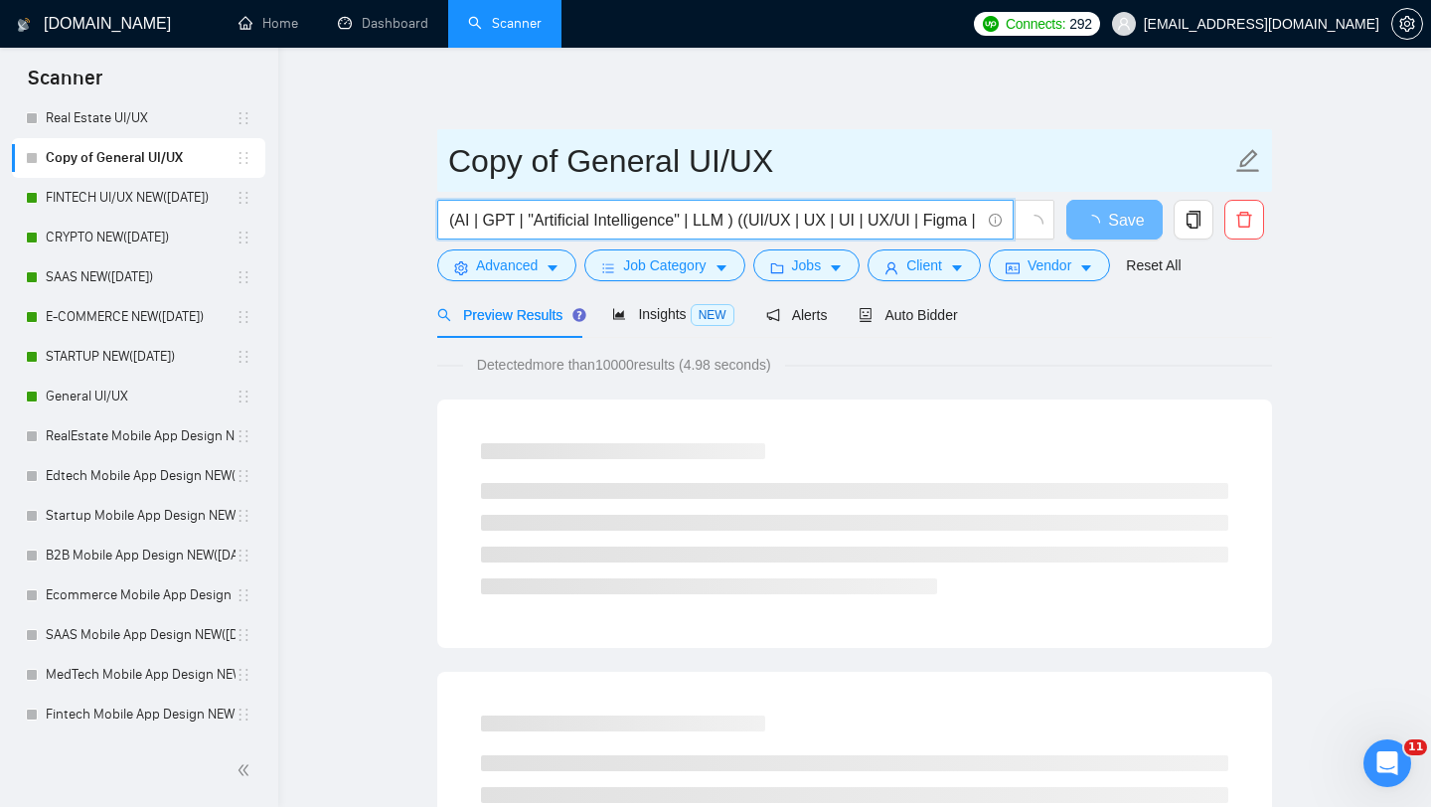
type input "(AI | GPT | "Artificial Intelligence" | LLM ) ((UI/UX | UX | UI | UX/UI | Figma…"
drag, startPoint x: 673, startPoint y: 149, endPoint x: 422, endPoint y: 127, distance: 251.4
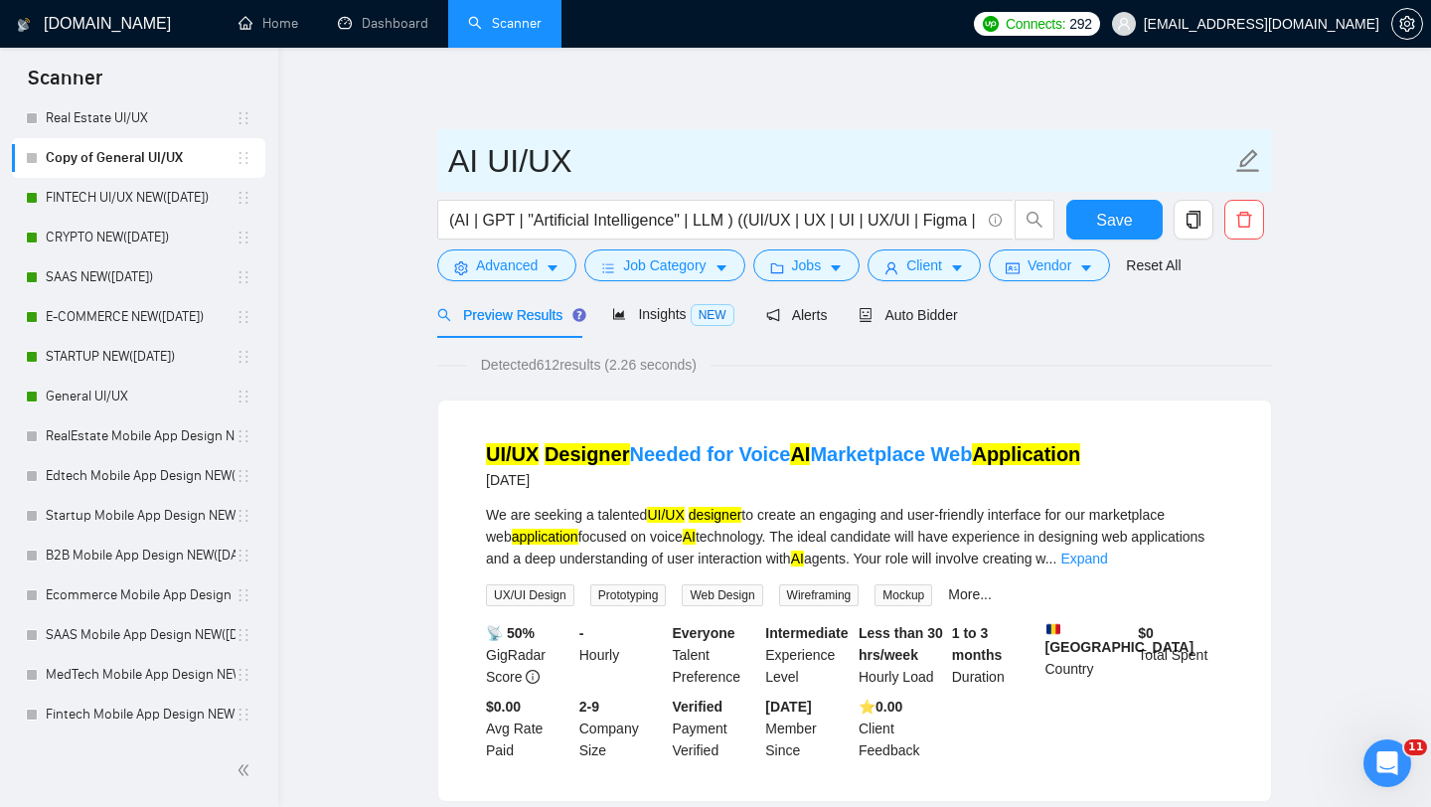
click at [621, 159] on input "AI UI/UX" at bounding box center [839, 161] width 783 height 50
type input "AI UI/UX NEW"
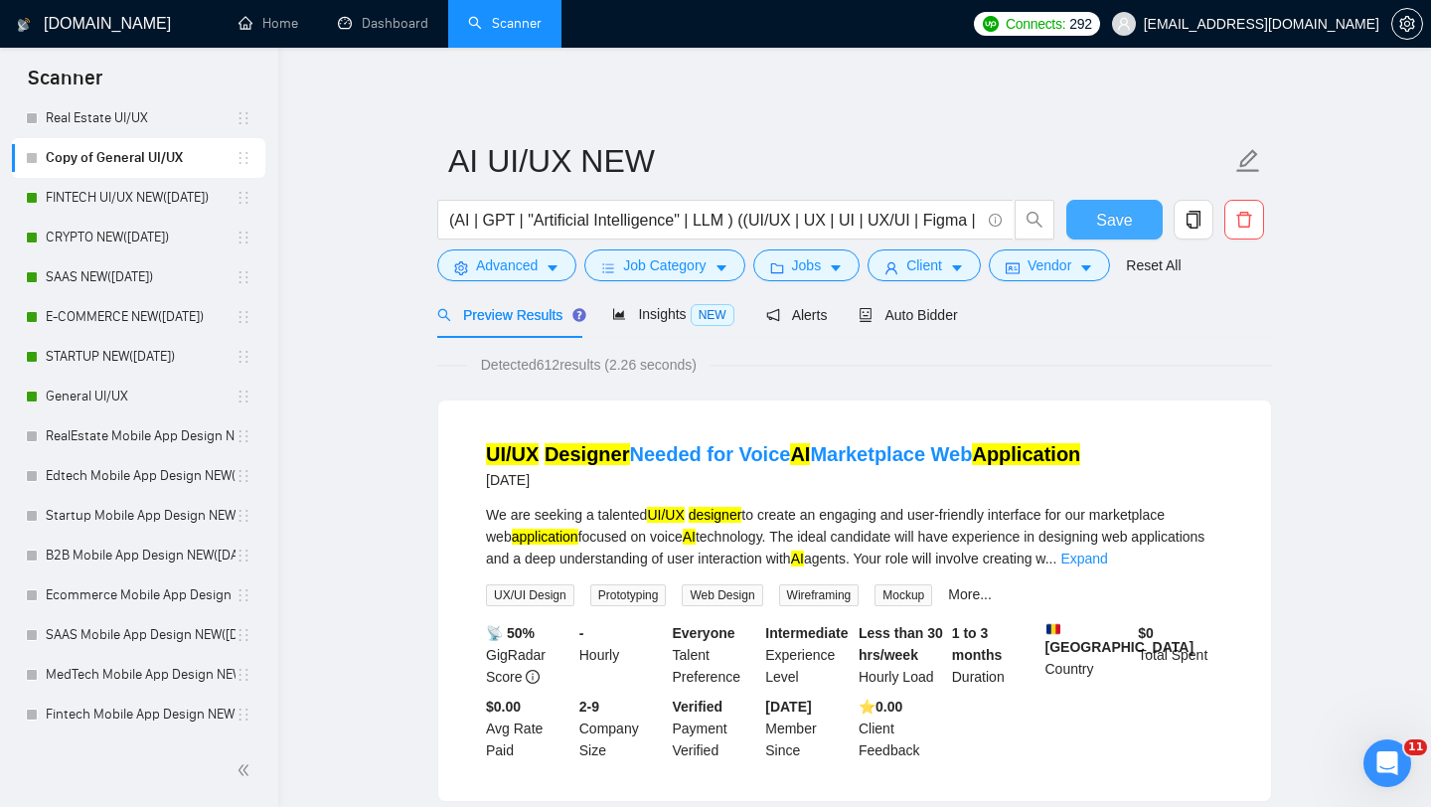
click at [1117, 202] on button "Save" at bounding box center [1114, 220] width 96 height 40
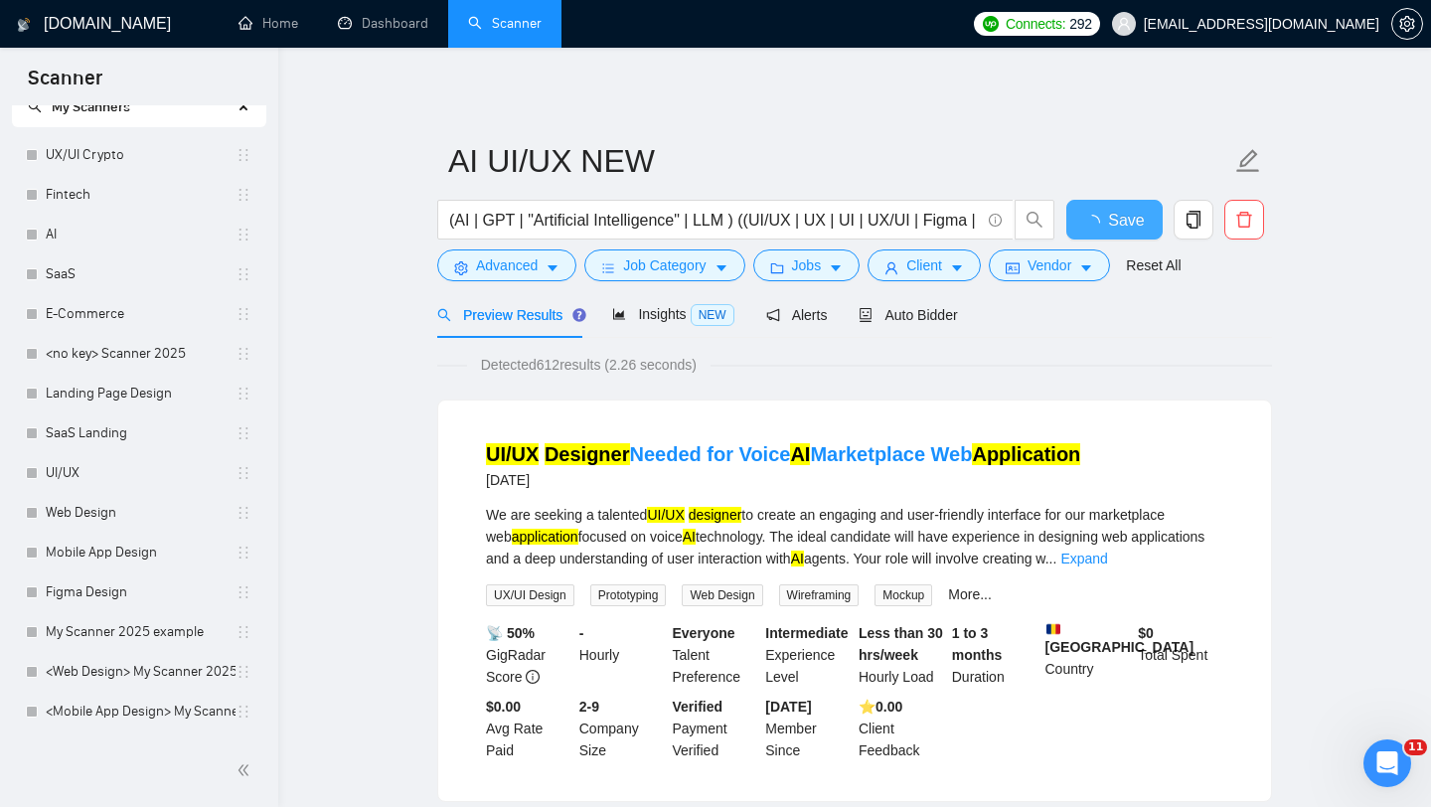
scroll to position [62, 0]
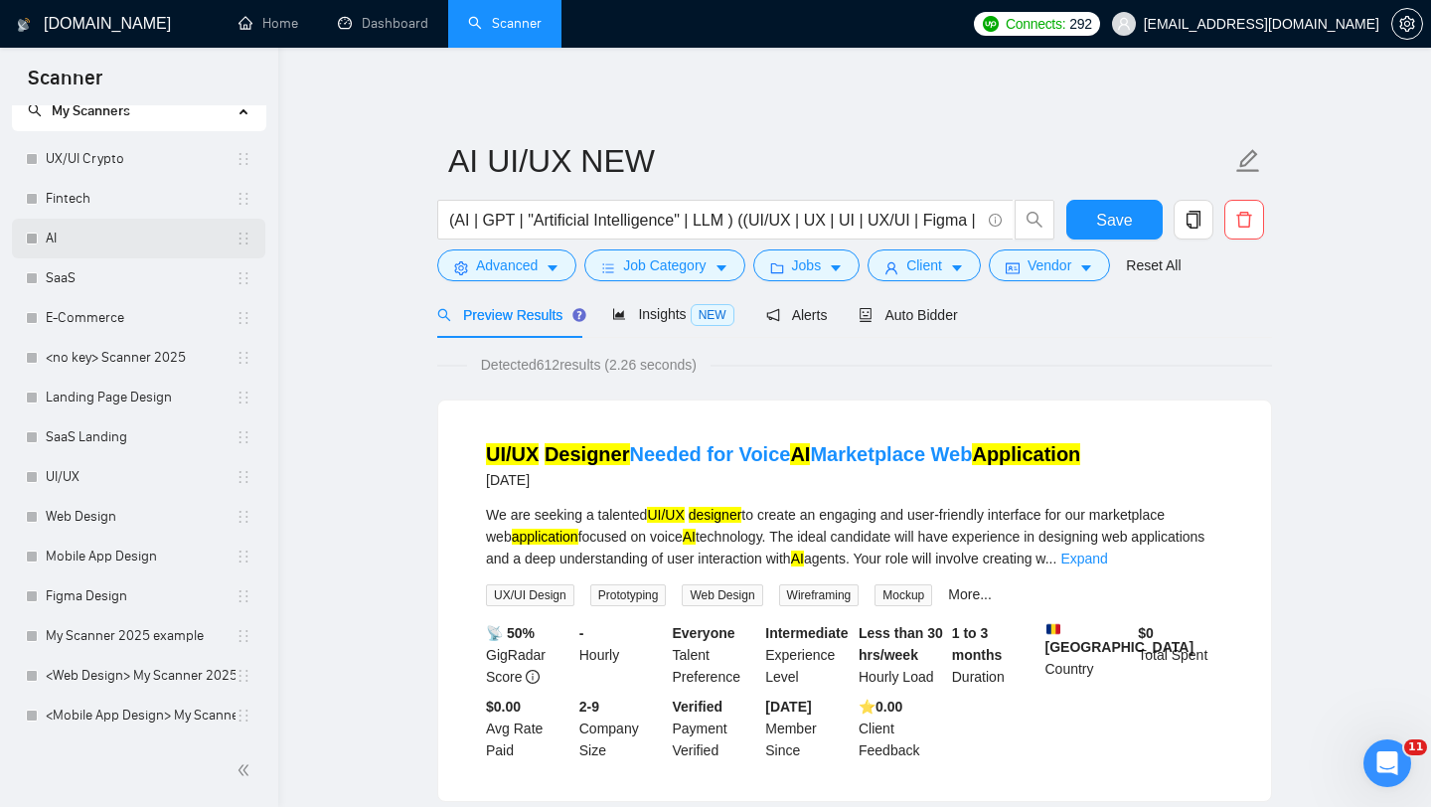
click at [124, 229] on link "AI" at bounding box center [141, 239] width 190 height 40
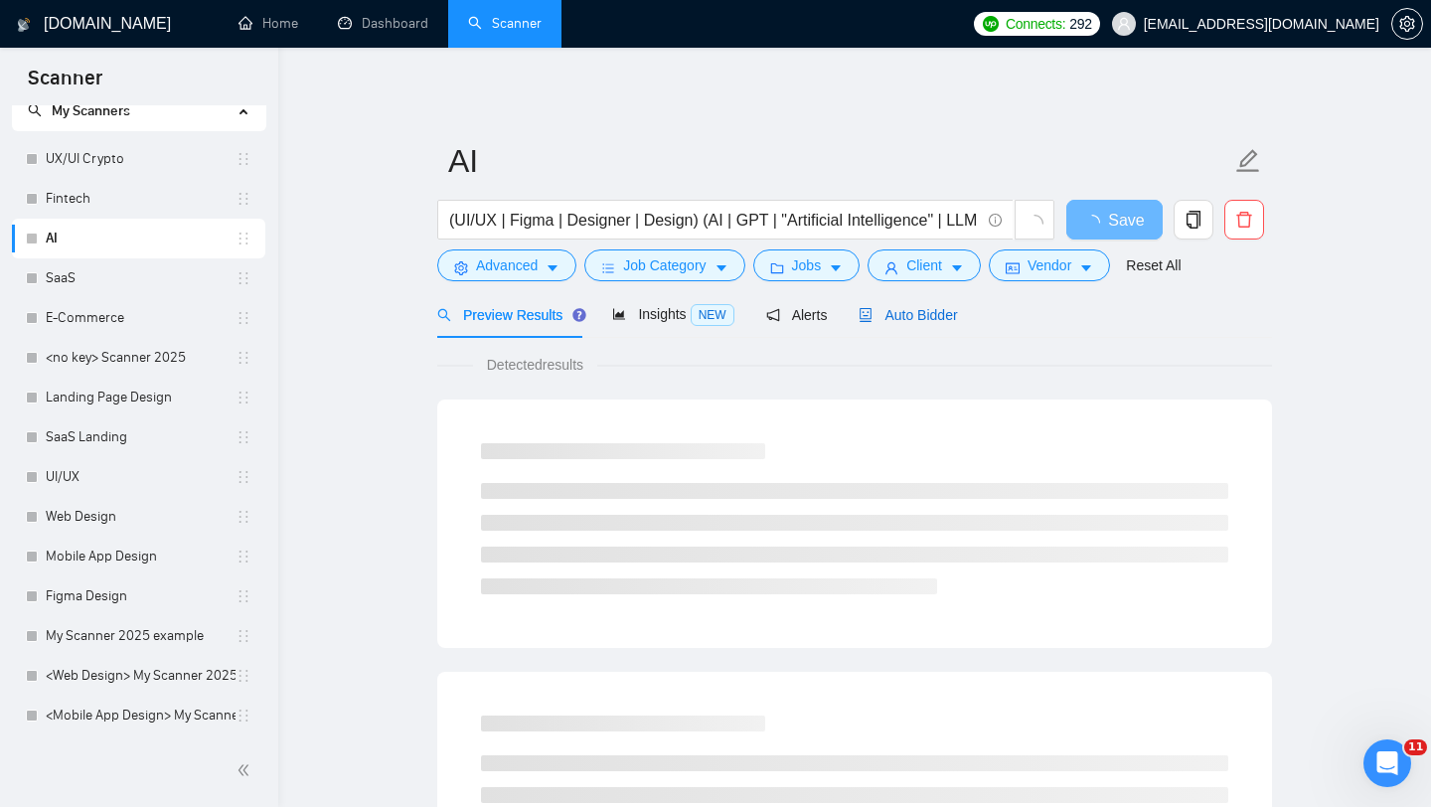
click at [931, 321] on span "Auto Bidder" at bounding box center [908, 315] width 98 height 16
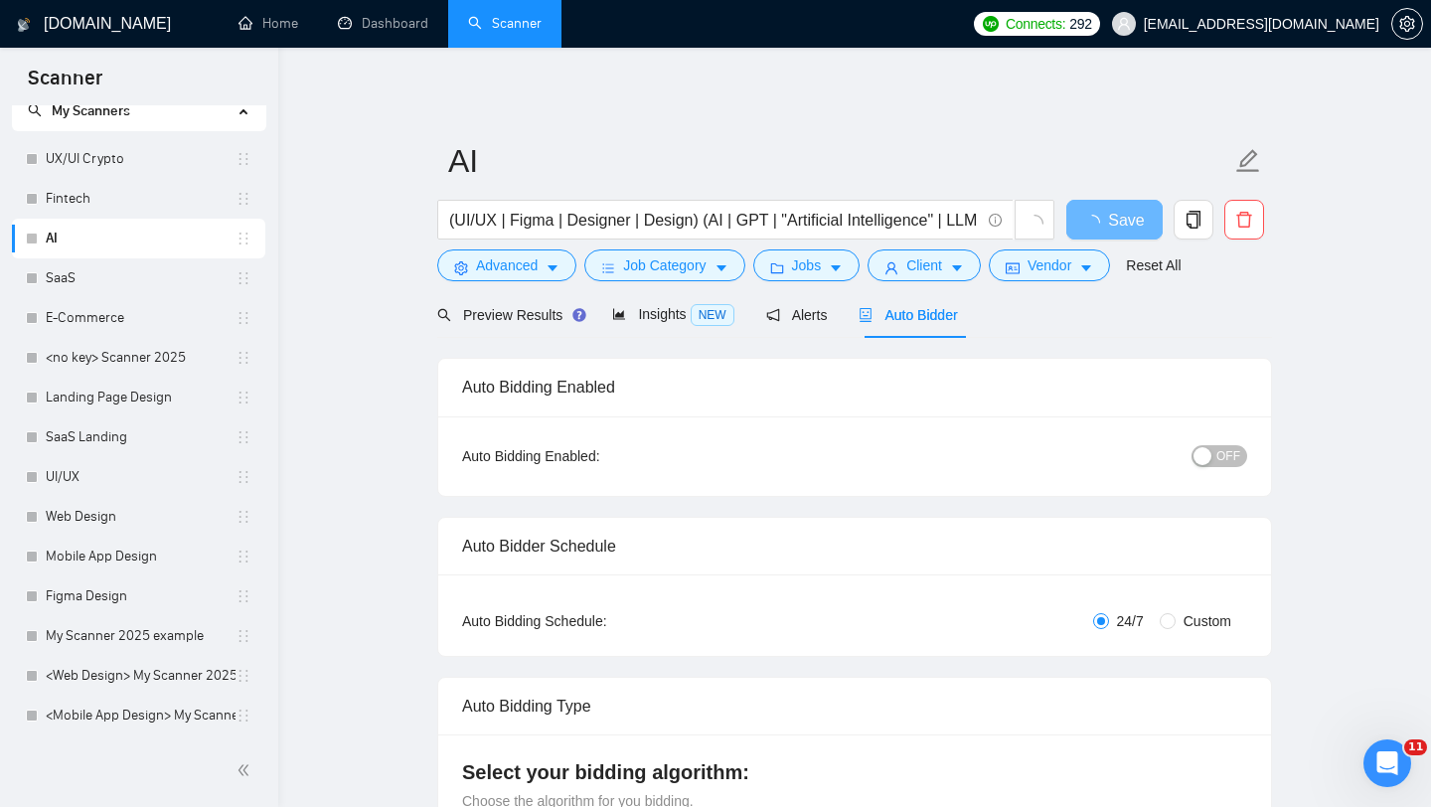
checkbox input "true"
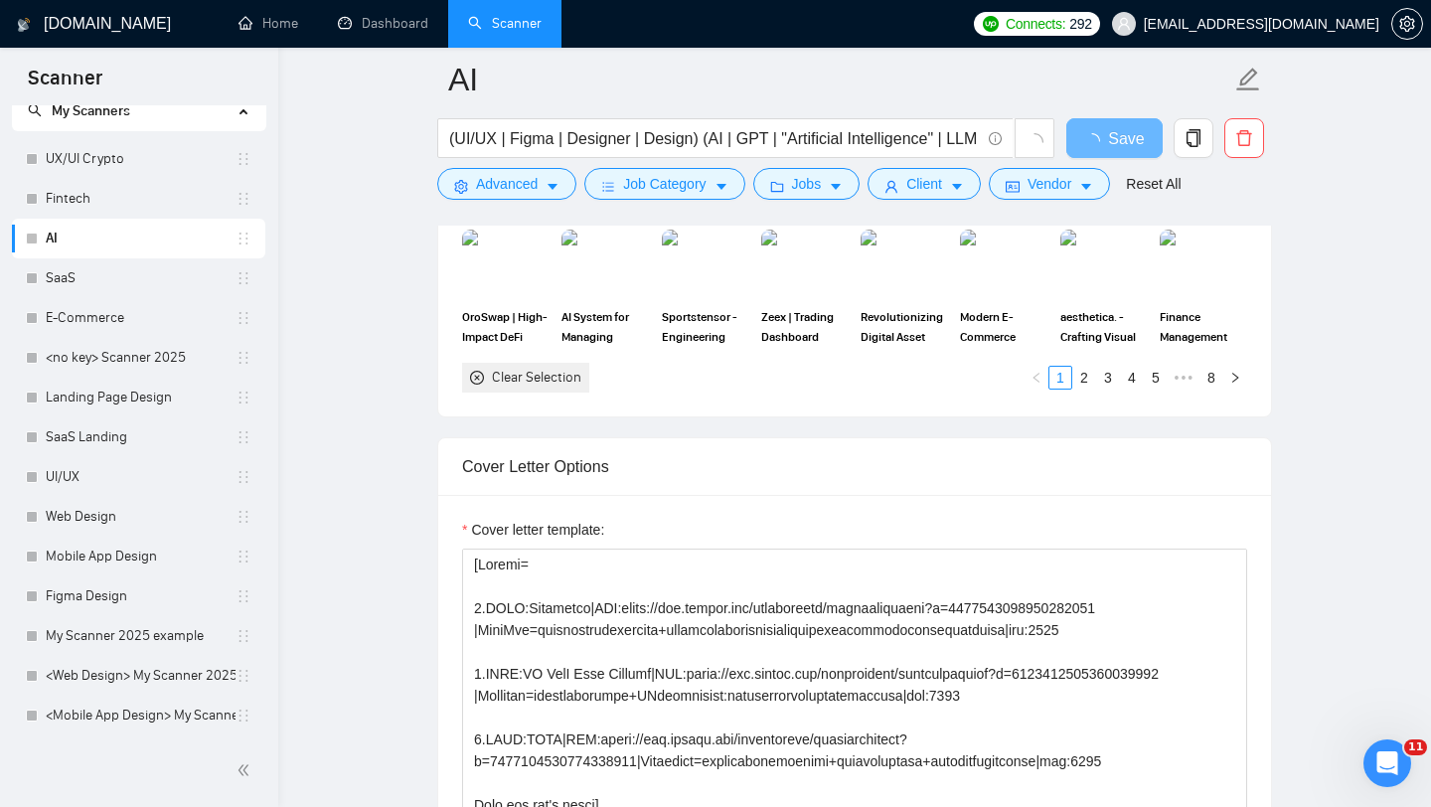
scroll to position [2314, 0]
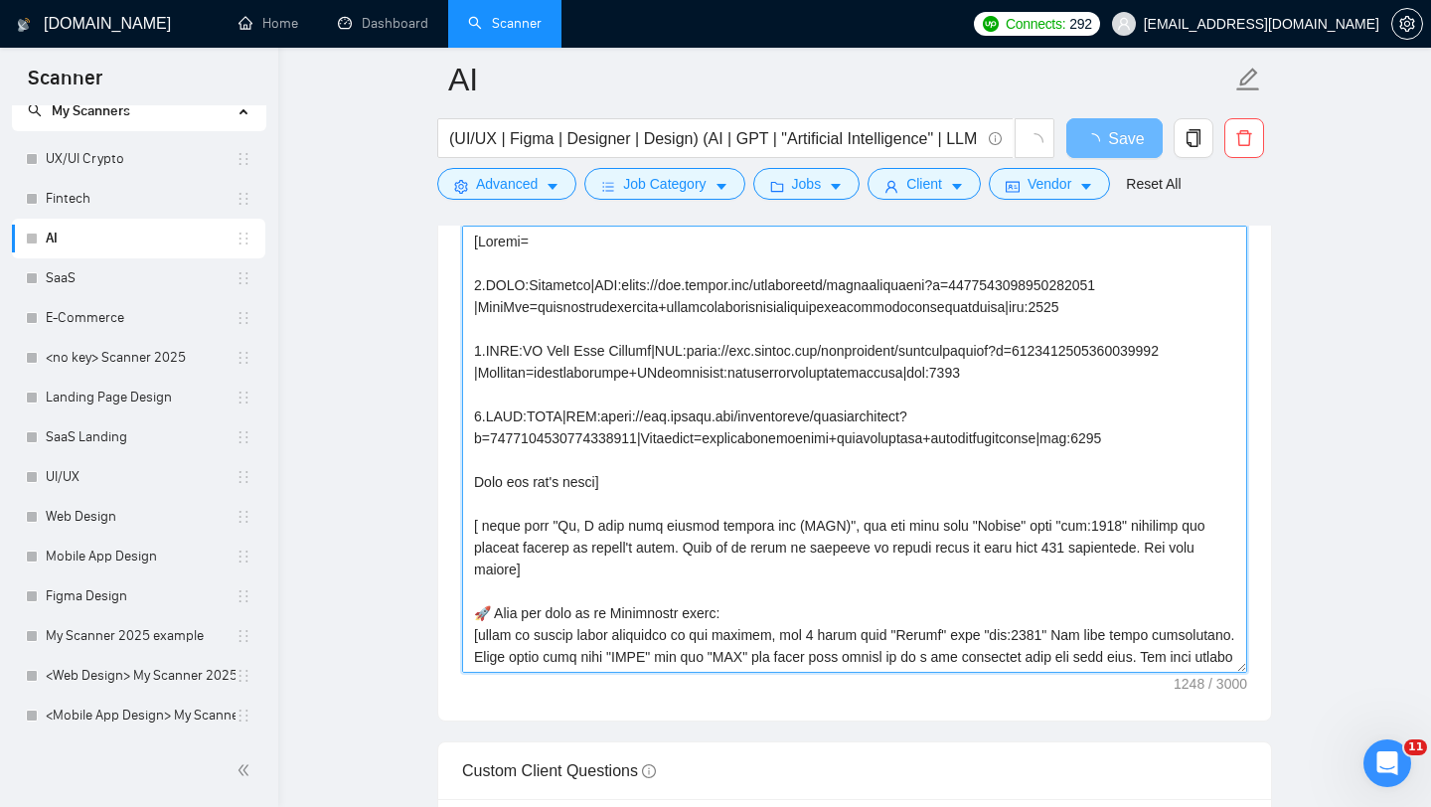
click at [931, 321] on textarea "Cover letter template:" at bounding box center [854, 449] width 785 height 447
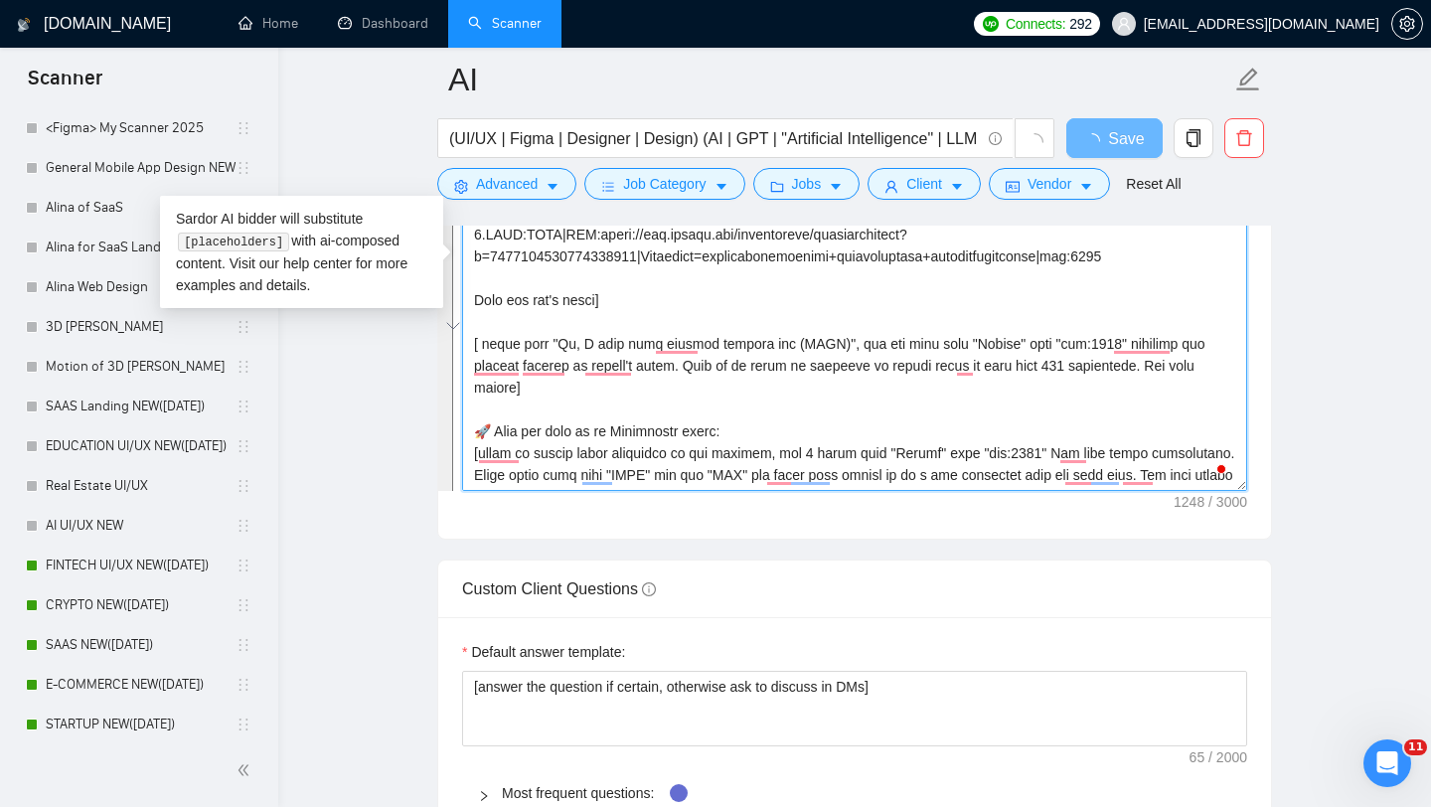
scroll to position [922, 0]
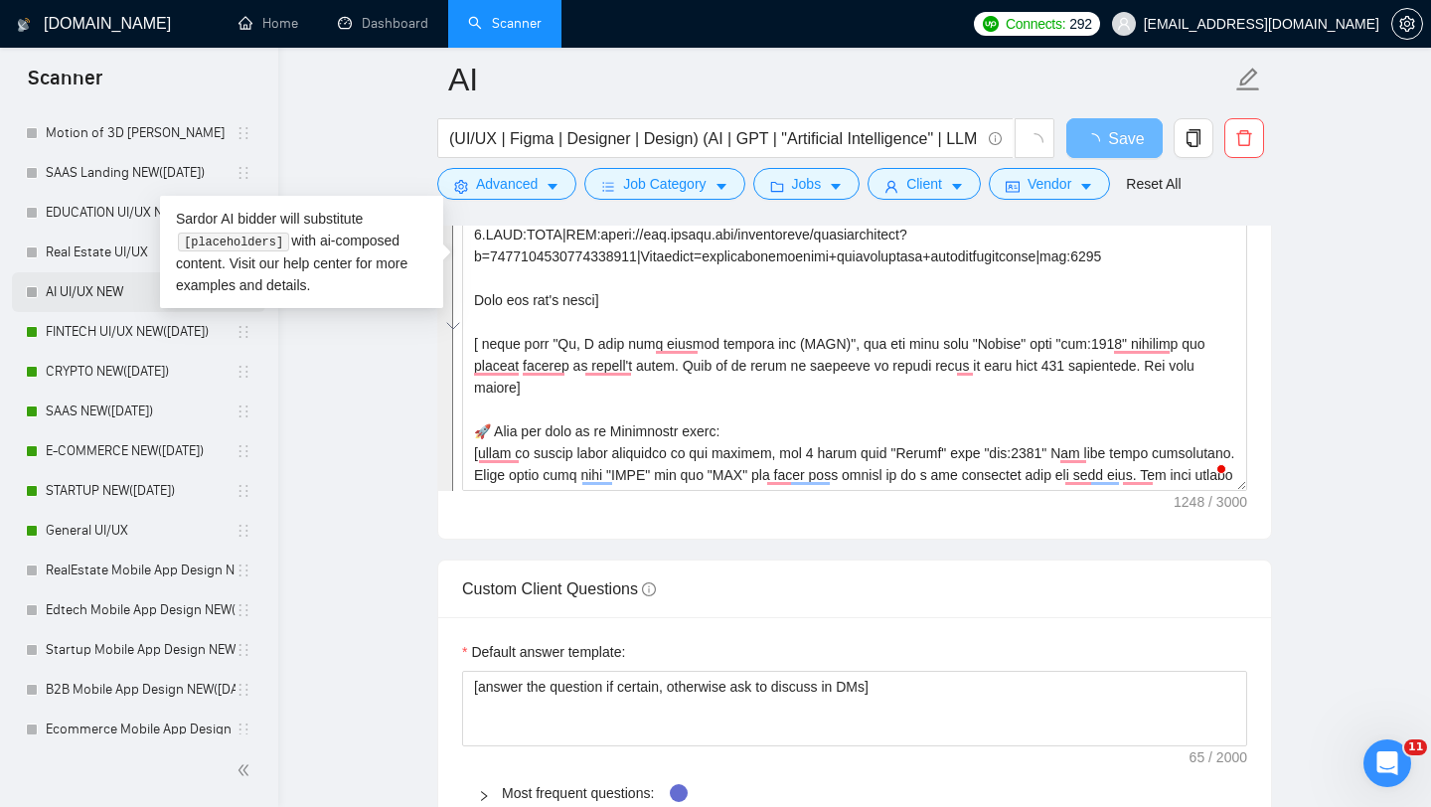
click at [61, 294] on link "AI UI/UX NEW" at bounding box center [141, 292] width 190 height 40
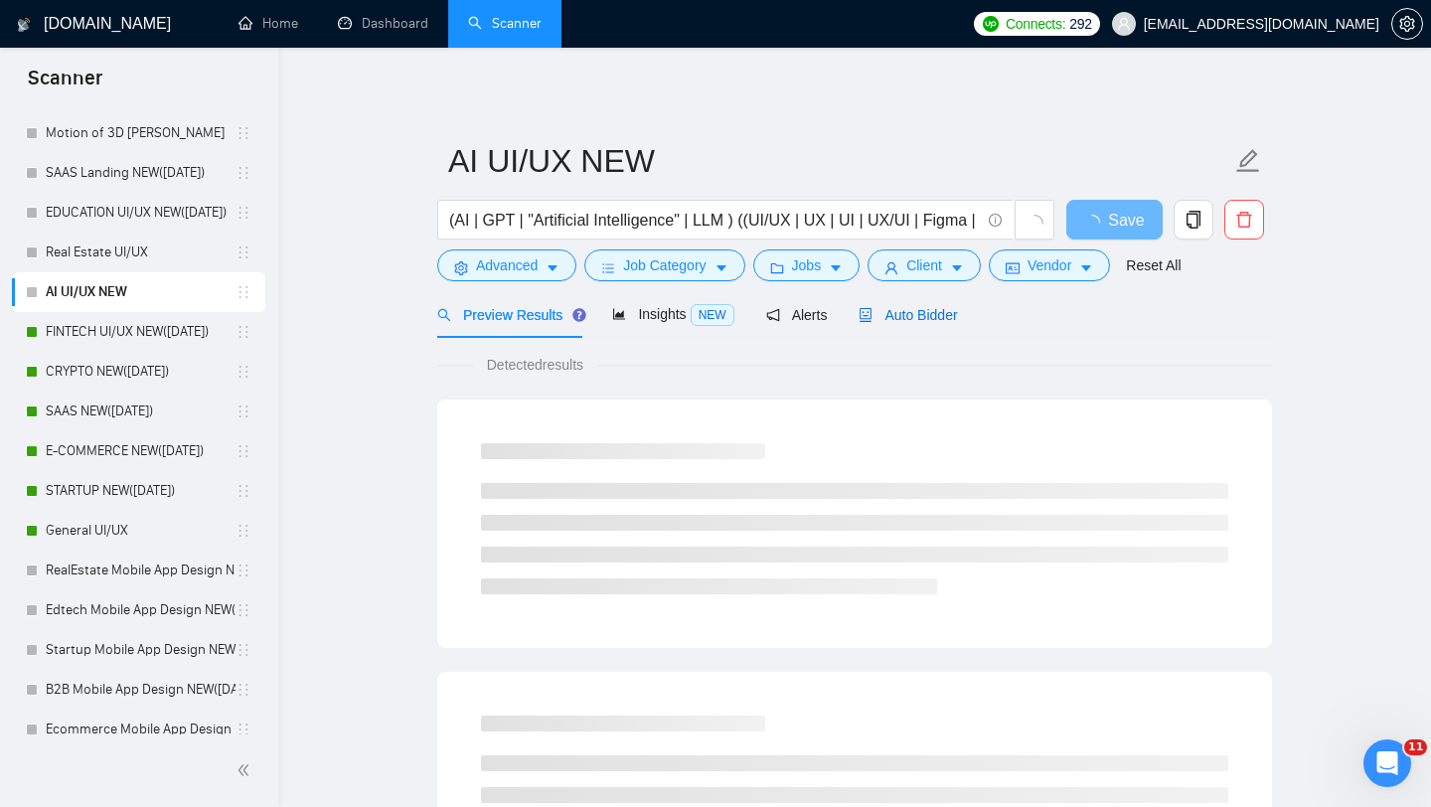
click at [946, 316] on span "Auto Bidder" at bounding box center [908, 315] width 98 height 16
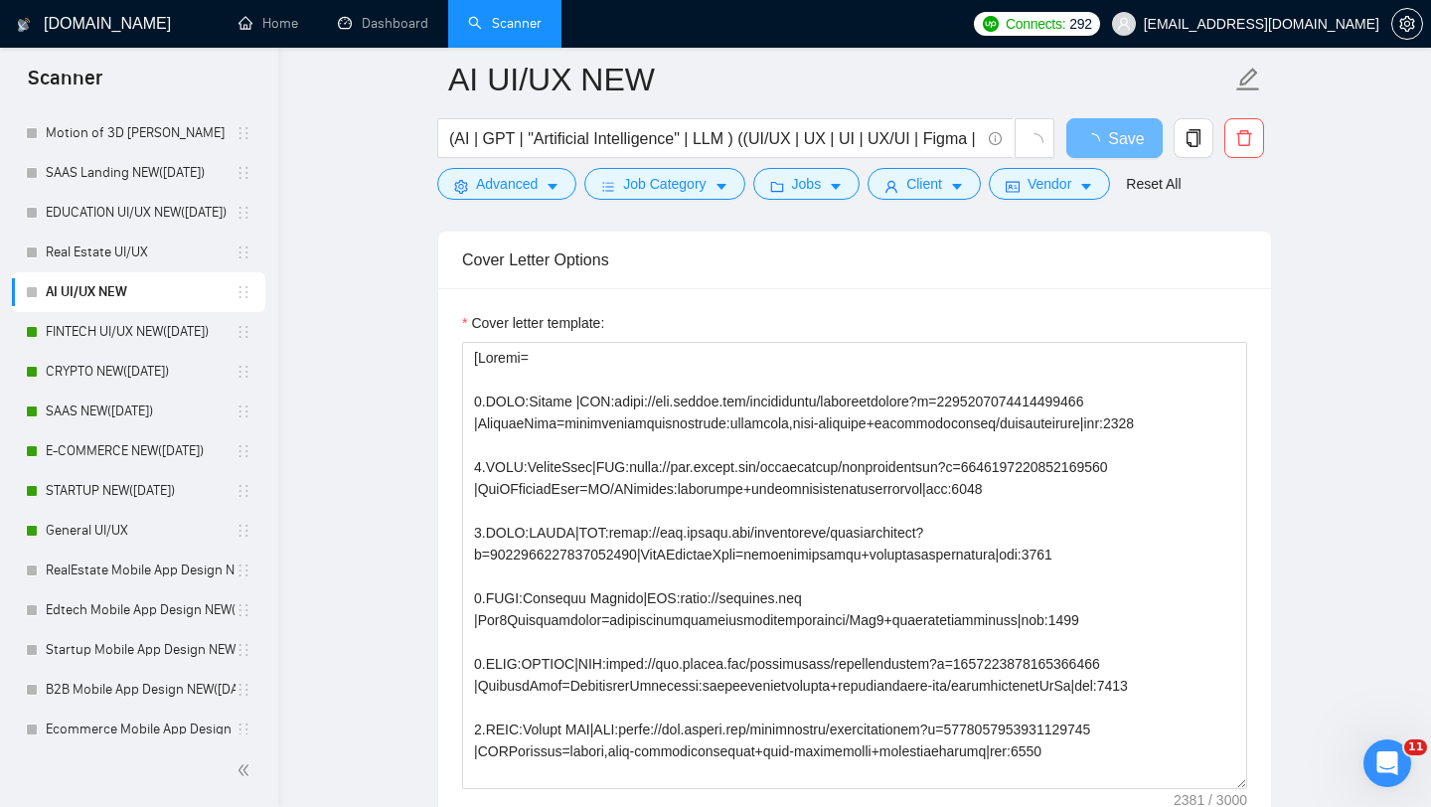
scroll to position [2084, 0]
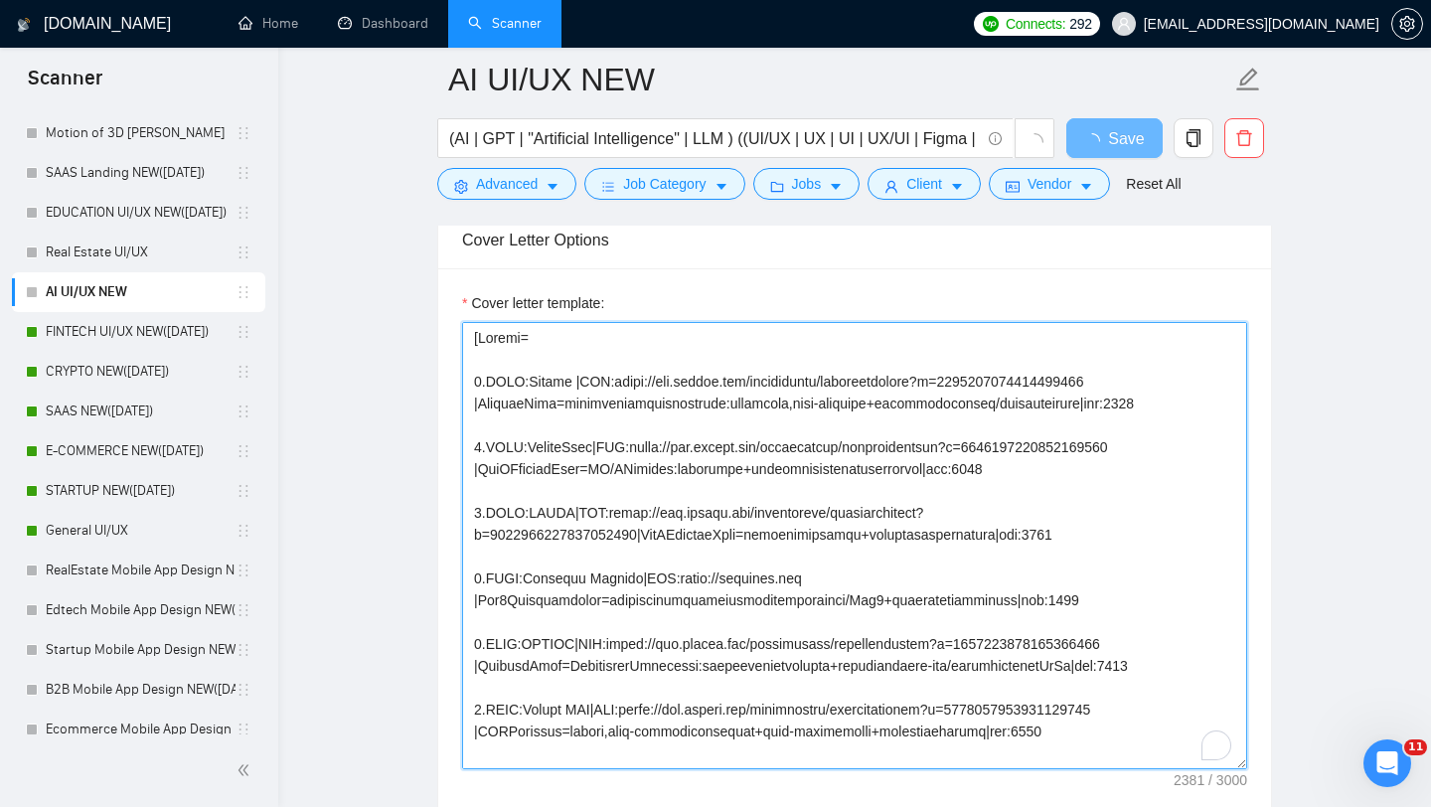
click at [620, 457] on textarea "Cover letter template:" at bounding box center [854, 545] width 785 height 447
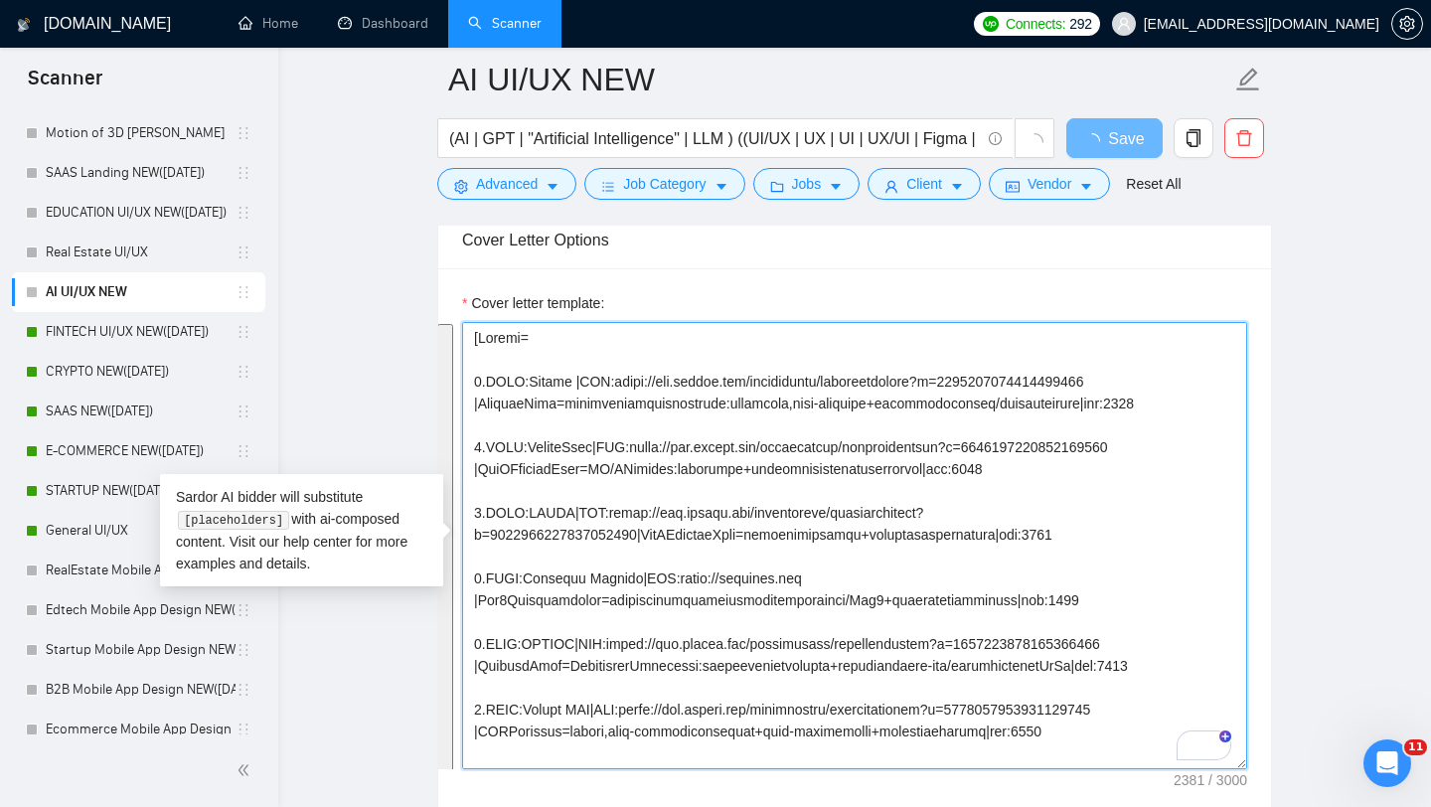
paste textarea "Loremipsu|DOL:sitam://con.adipis.eli/seddoeiusmo/temporincididu?u=5428128536049…"
type textarea "[Loremi= 7.DOLO:Sitametco|ADI:elits://doe.tempor.inc/utlaboreetd/magnaaliquaeni…"
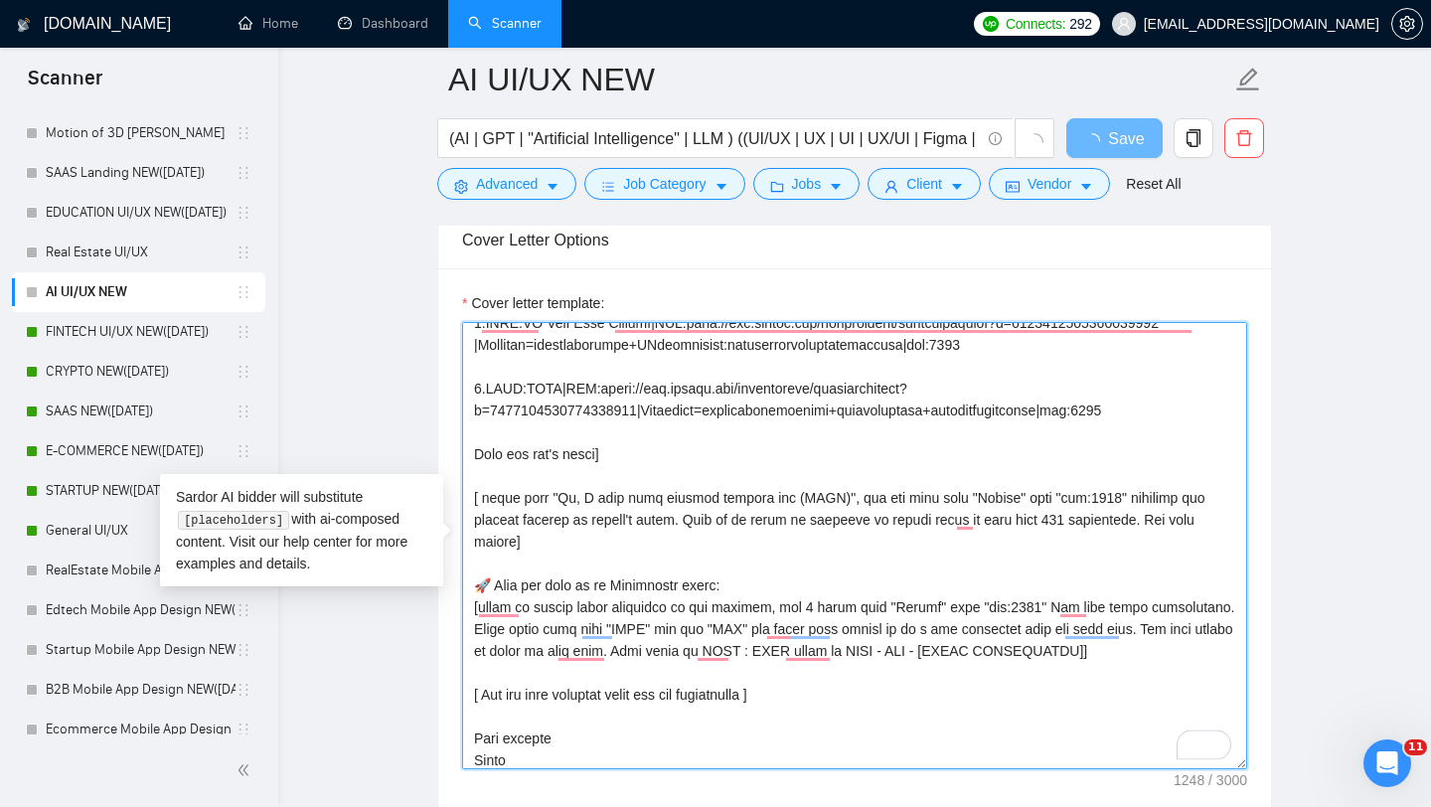
scroll to position [131, 0]
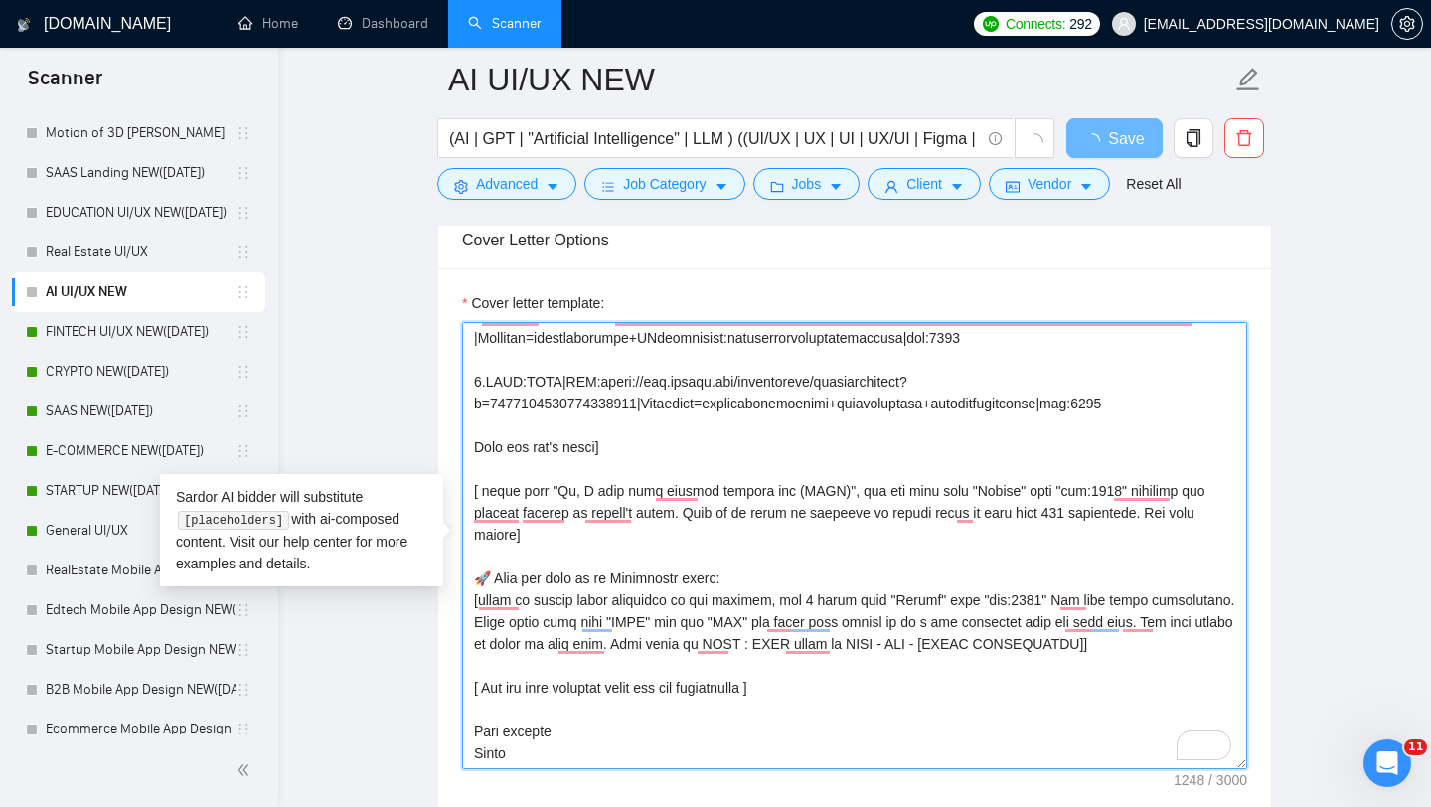
click at [573, 493] on textarea "Cover letter template:" at bounding box center [854, 545] width 785 height 447
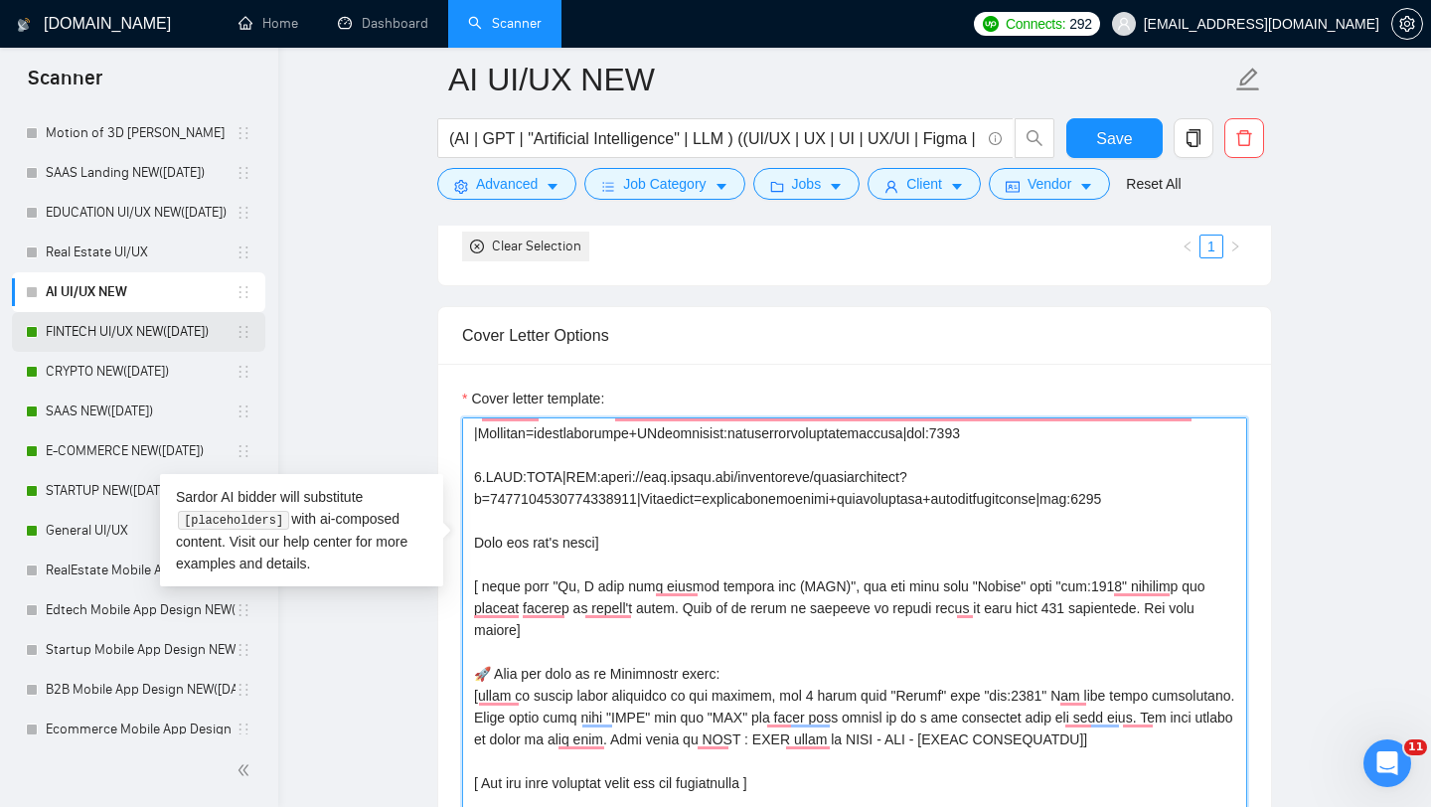
type textarea "[Loremi= 7.DOLO:Sitametco|ADI:elits://doe.tempor.inc/utlaboreetd/magnaaliquaeni…"
click at [146, 327] on link "FINTECH UI/UX NEW([DATE])" at bounding box center [141, 332] width 190 height 40
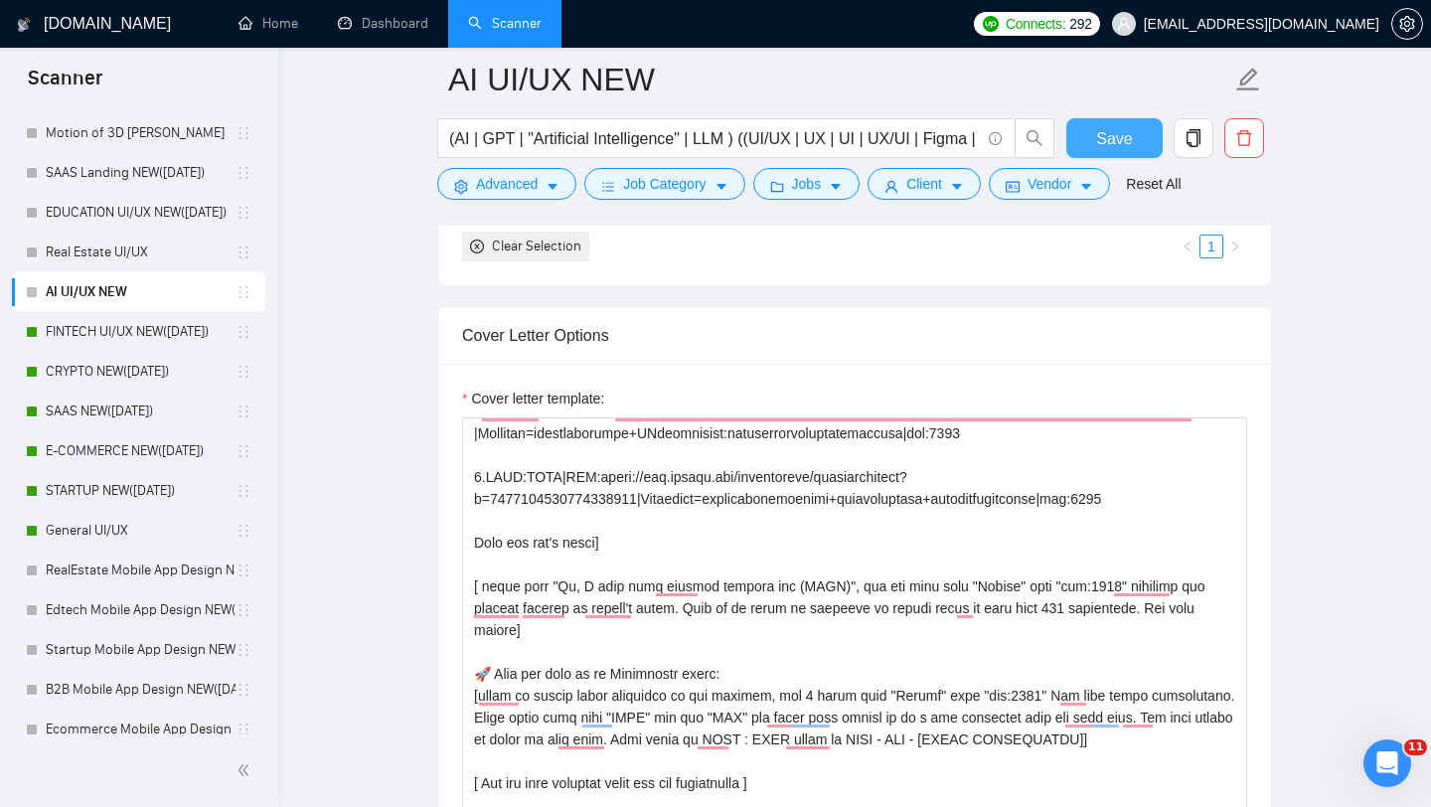
drag, startPoint x: 1095, startPoint y: 142, endPoint x: 933, endPoint y: 257, distance: 198.8
click at [1095, 142] on button "Save" at bounding box center [1114, 138] width 96 height 40
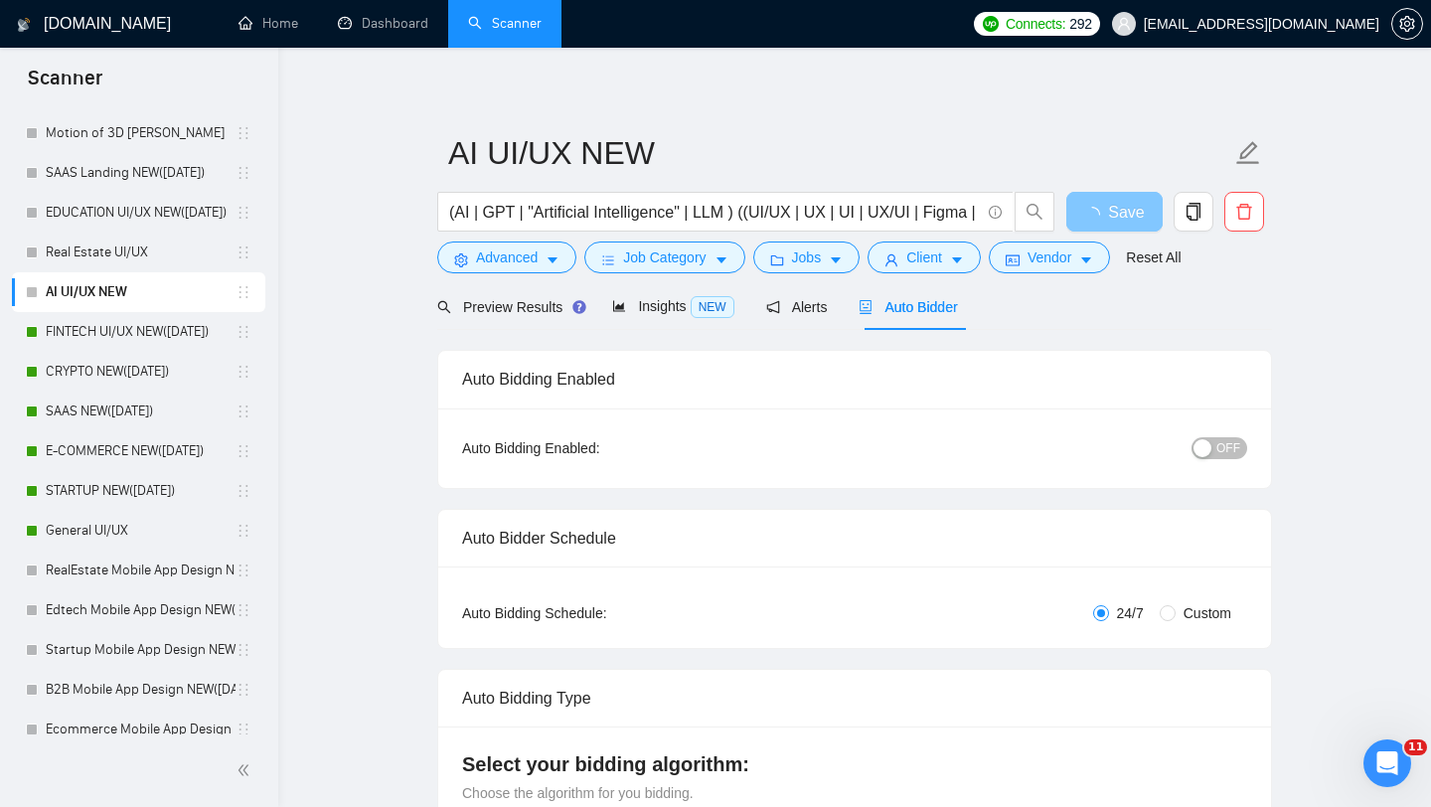
scroll to position [0, 0]
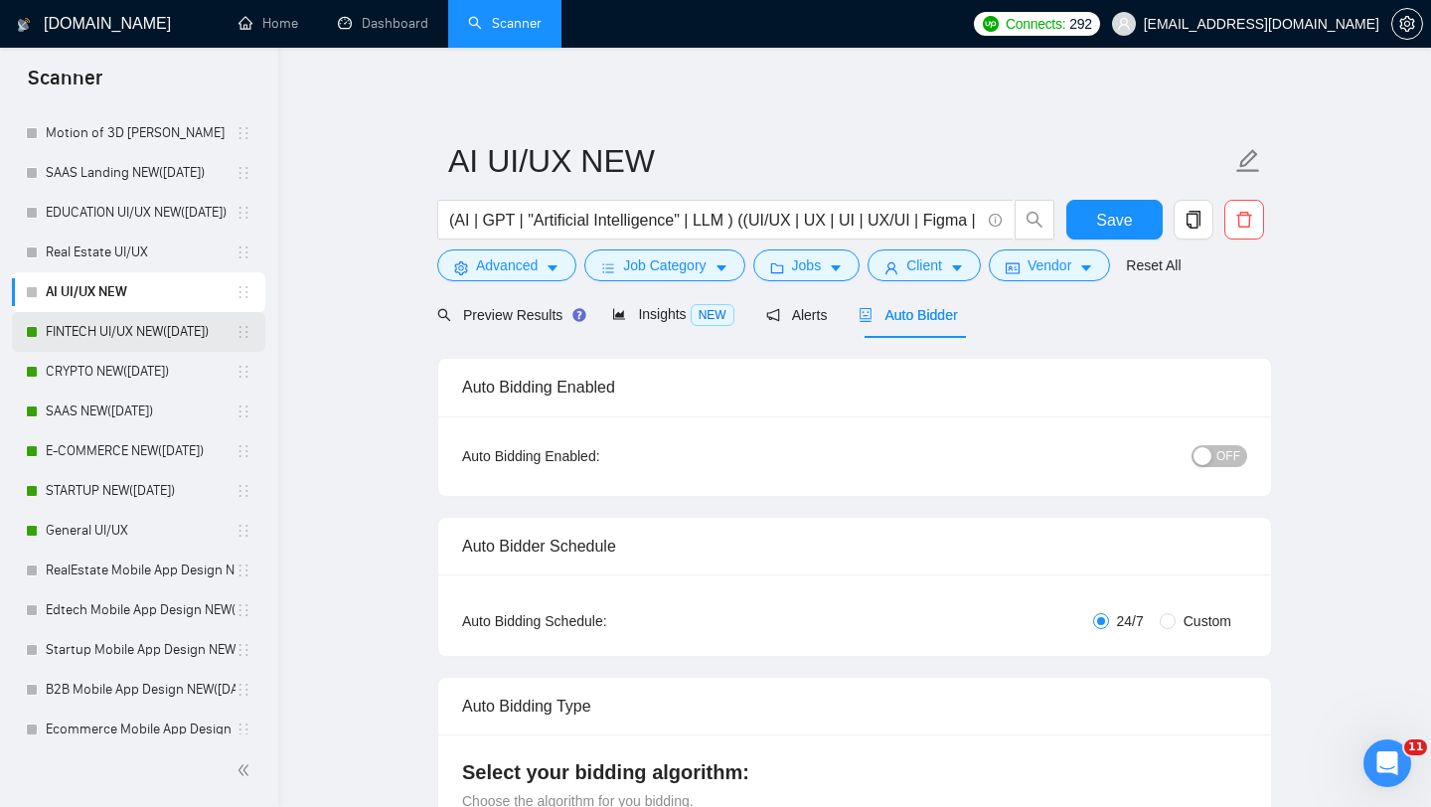
click at [115, 335] on link "FINTECH UI/UX NEW([DATE])" at bounding box center [141, 332] width 190 height 40
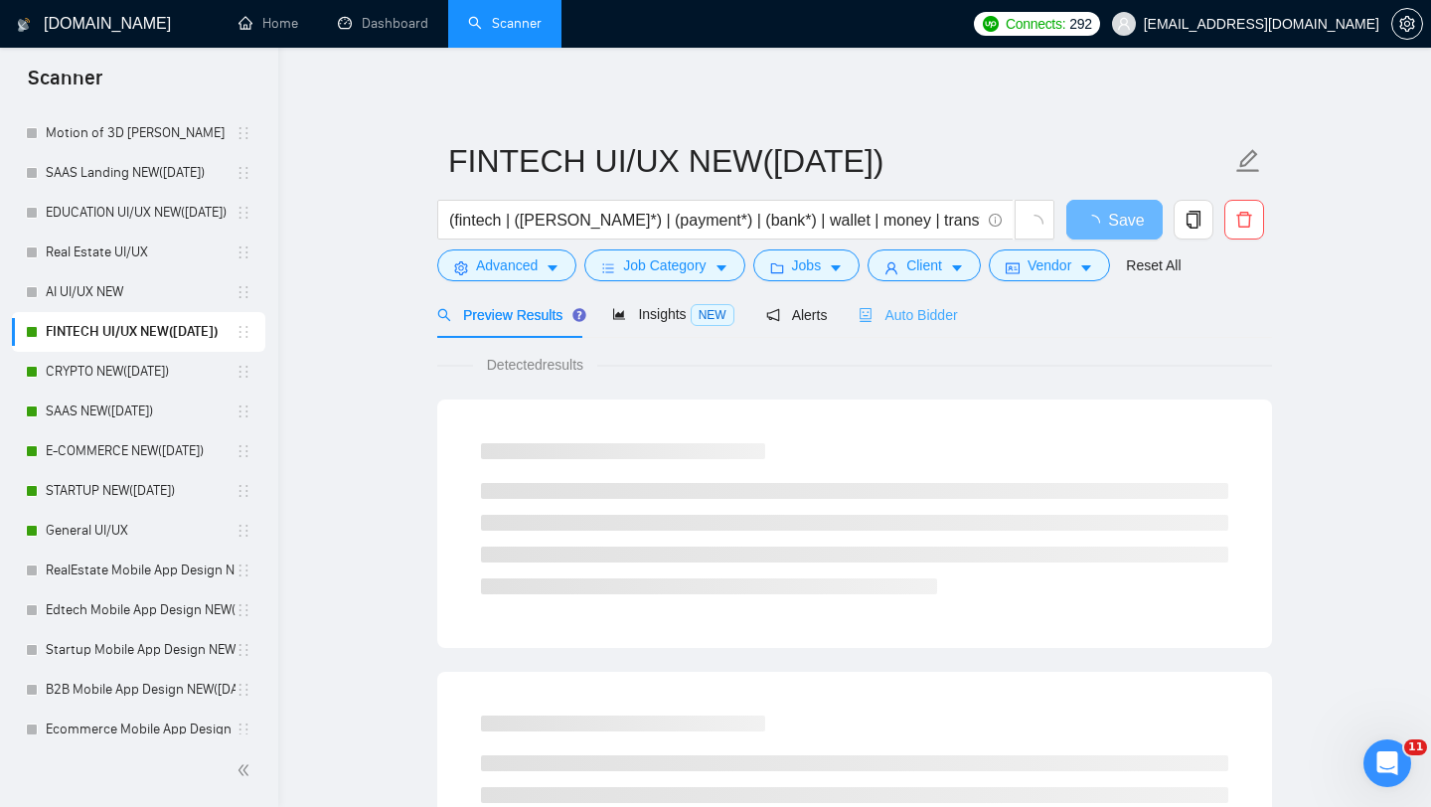
click at [910, 299] on div "Auto Bidder" at bounding box center [908, 314] width 98 height 47
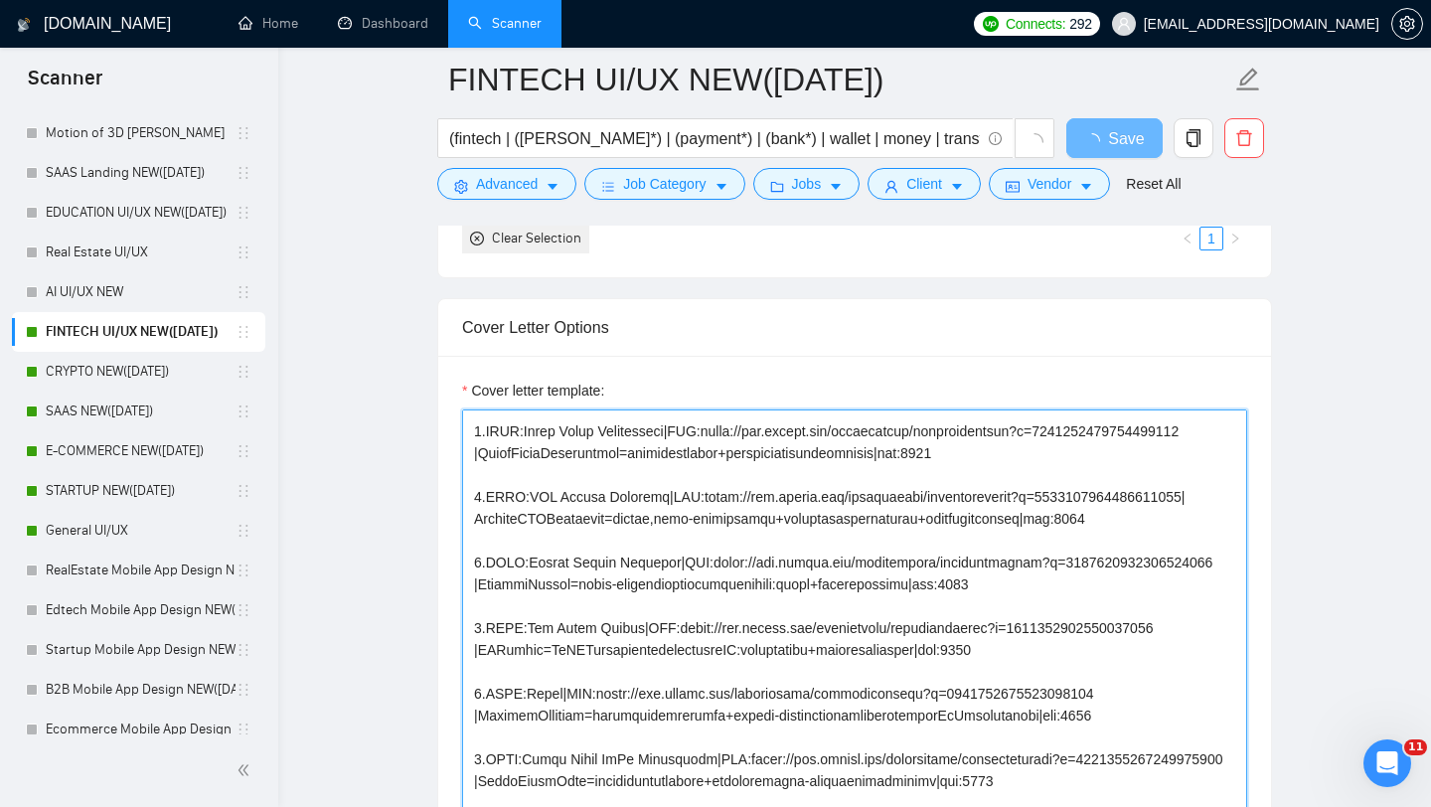
scroll to position [111, 0]
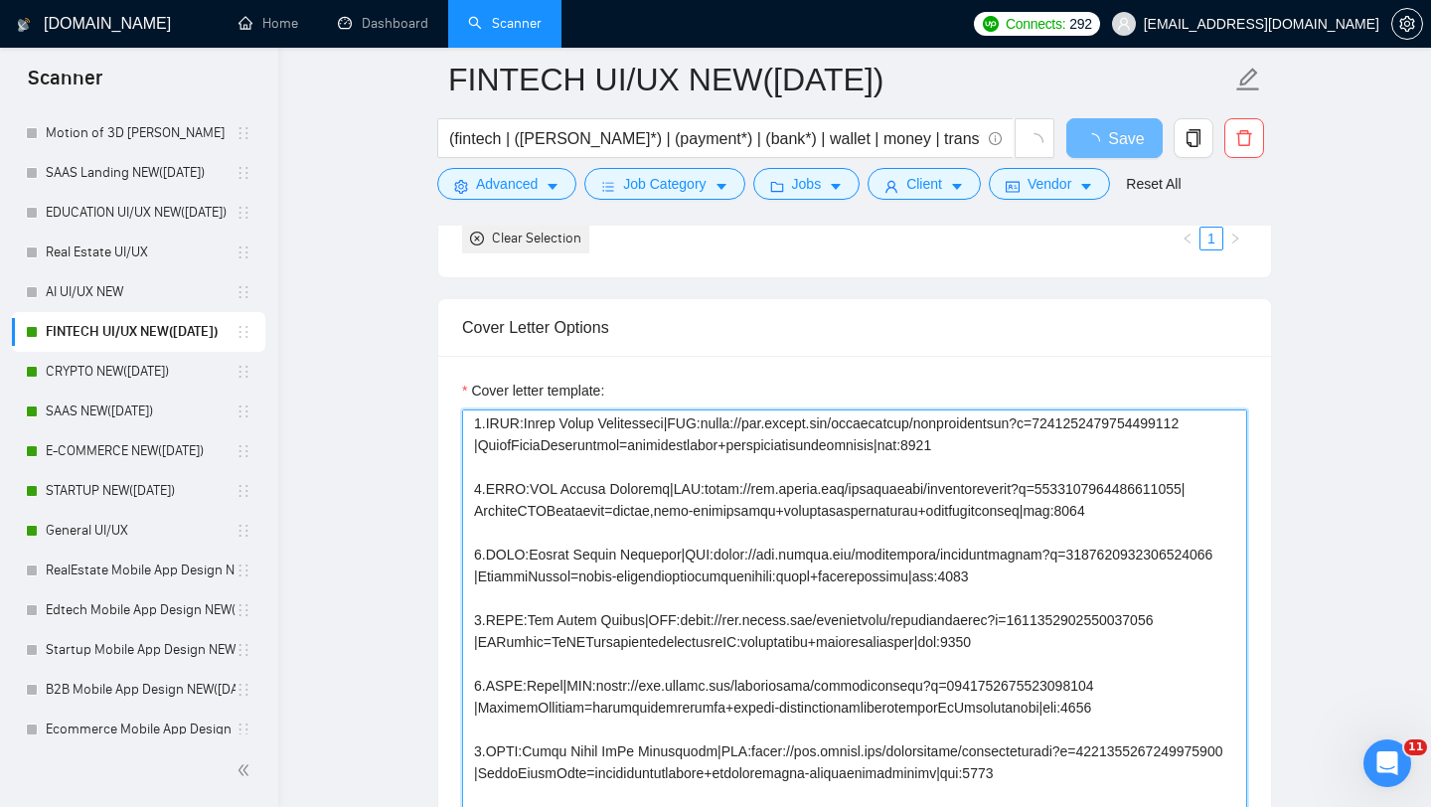
click at [742, 441] on textarea "Cover letter template:" at bounding box center [854, 632] width 785 height 447
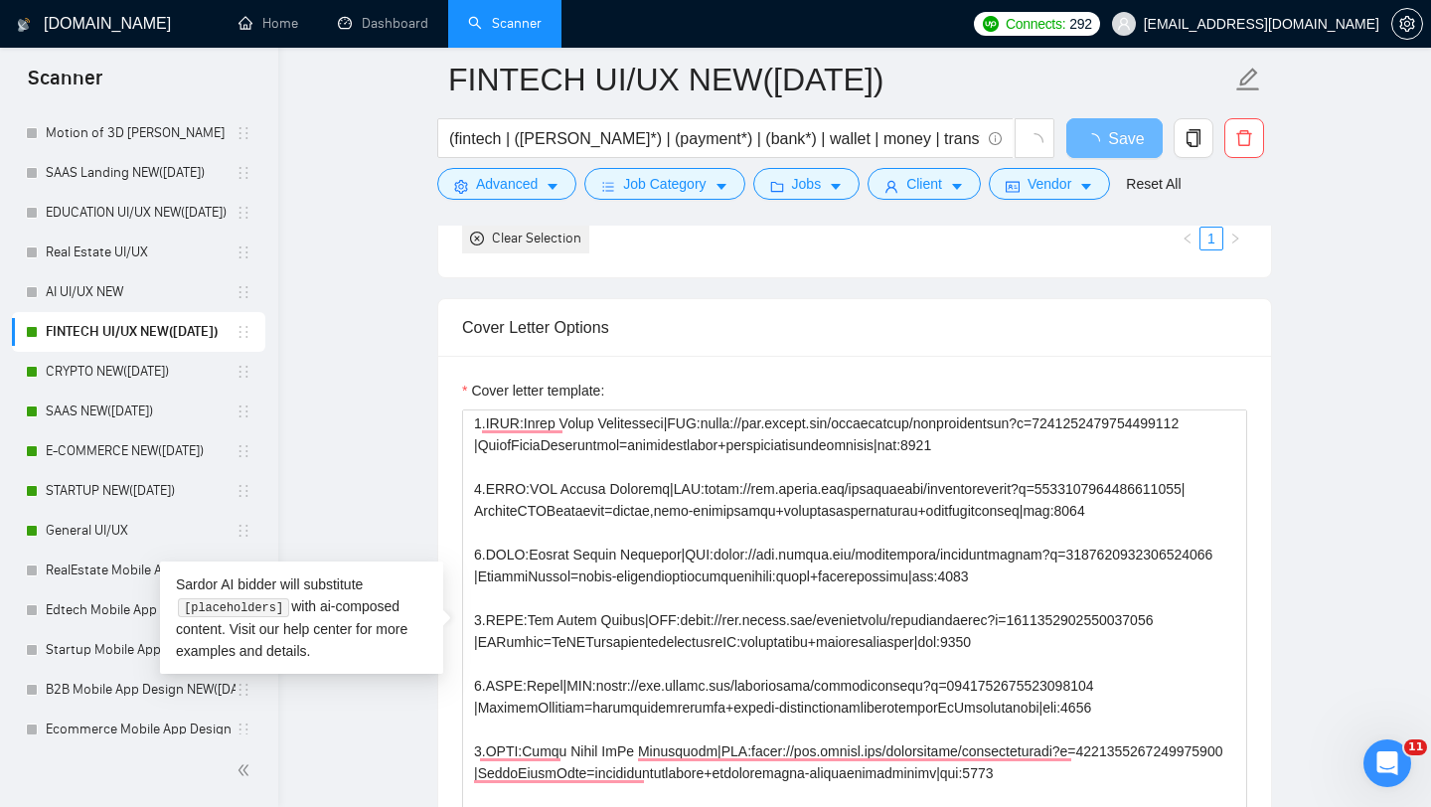
click at [323, 440] on main "FINTECH UI/UX NEW([DATE]) (fintech | ([PERSON_NAME]*) | (payment*) | (bank*) | …" at bounding box center [854, 638] width 1089 height 5110
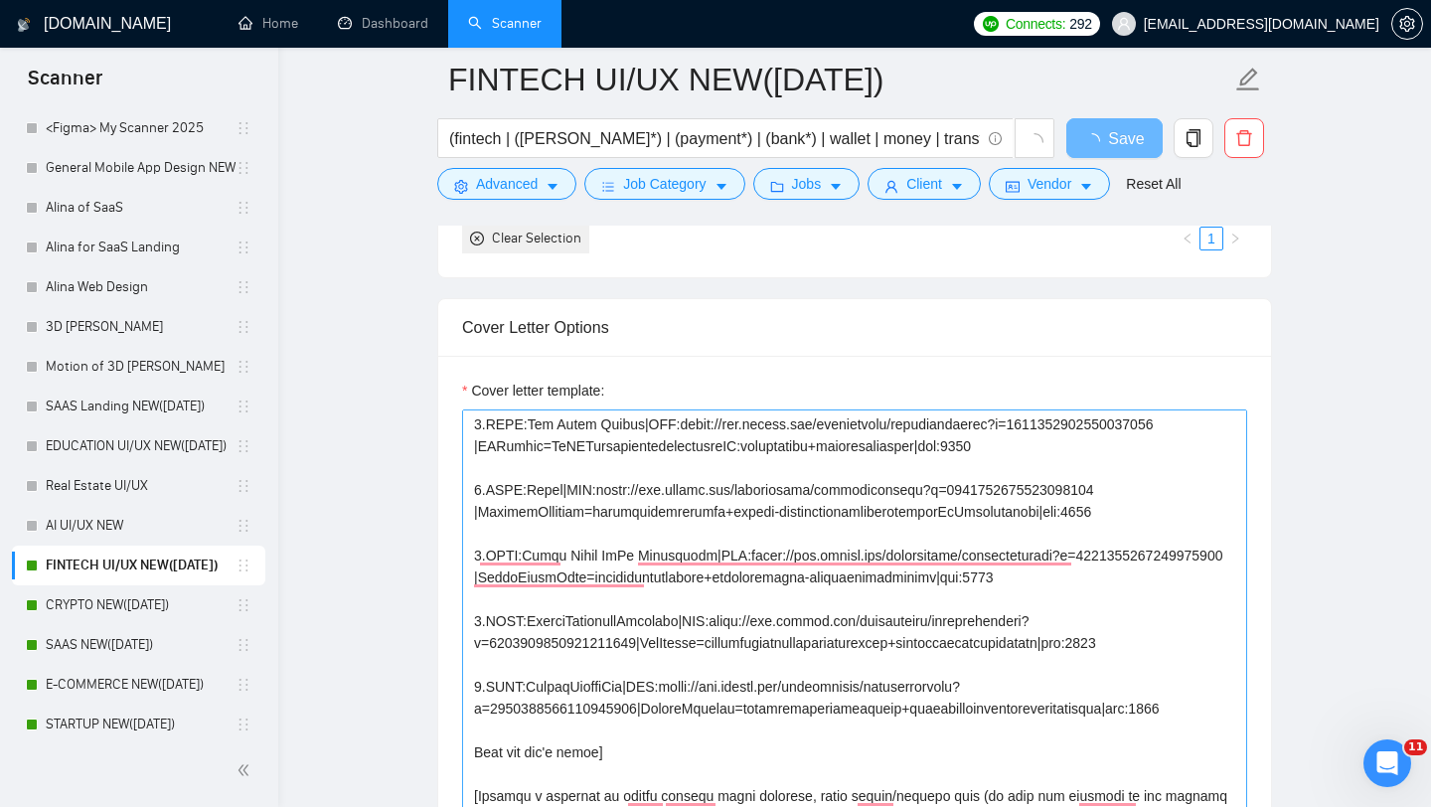
scroll to position [0, 0]
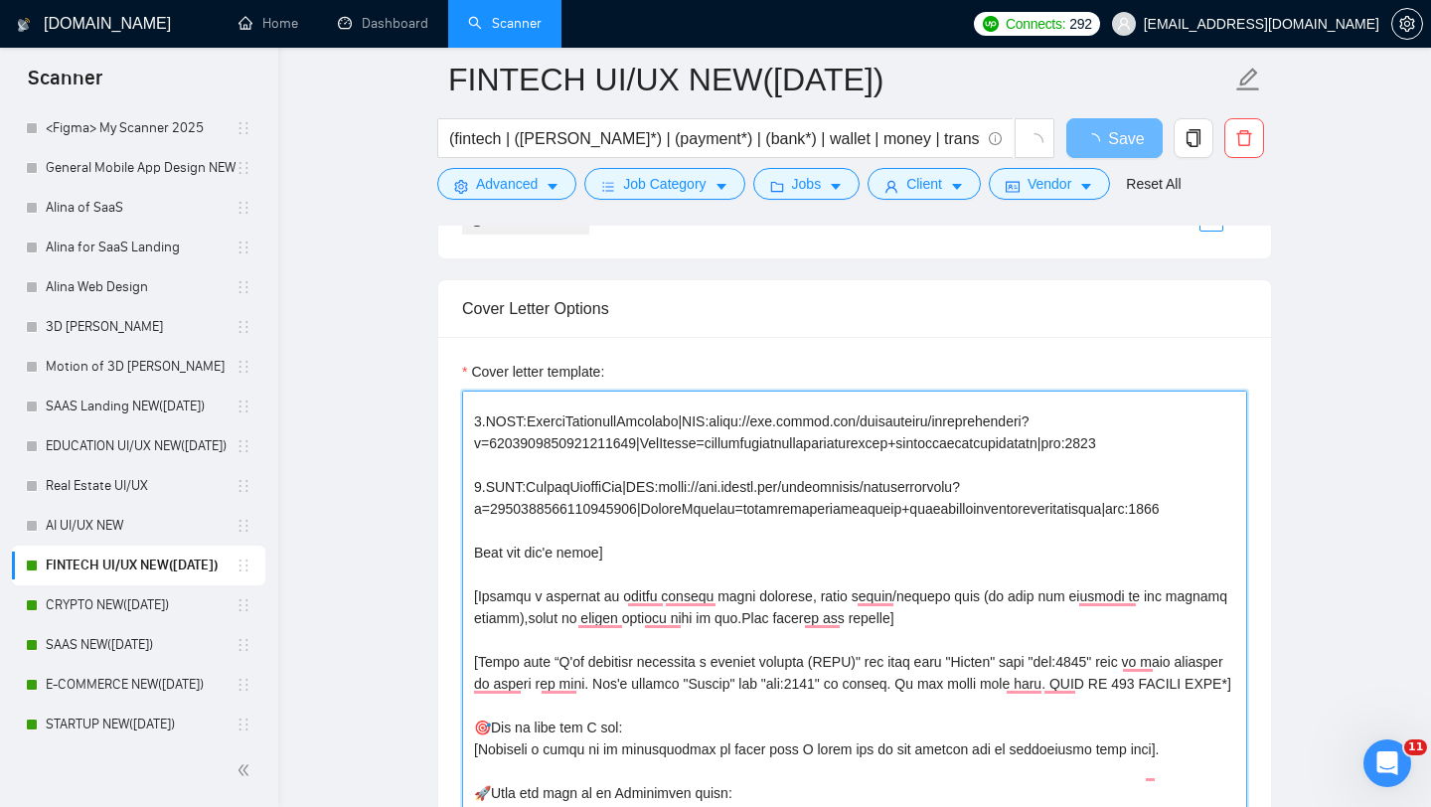
drag, startPoint x: 473, startPoint y: 611, endPoint x: 594, endPoint y: 785, distance: 212.0
click at [594, 785] on textarea "Cover letter template:" at bounding box center [854, 614] width 785 height 447
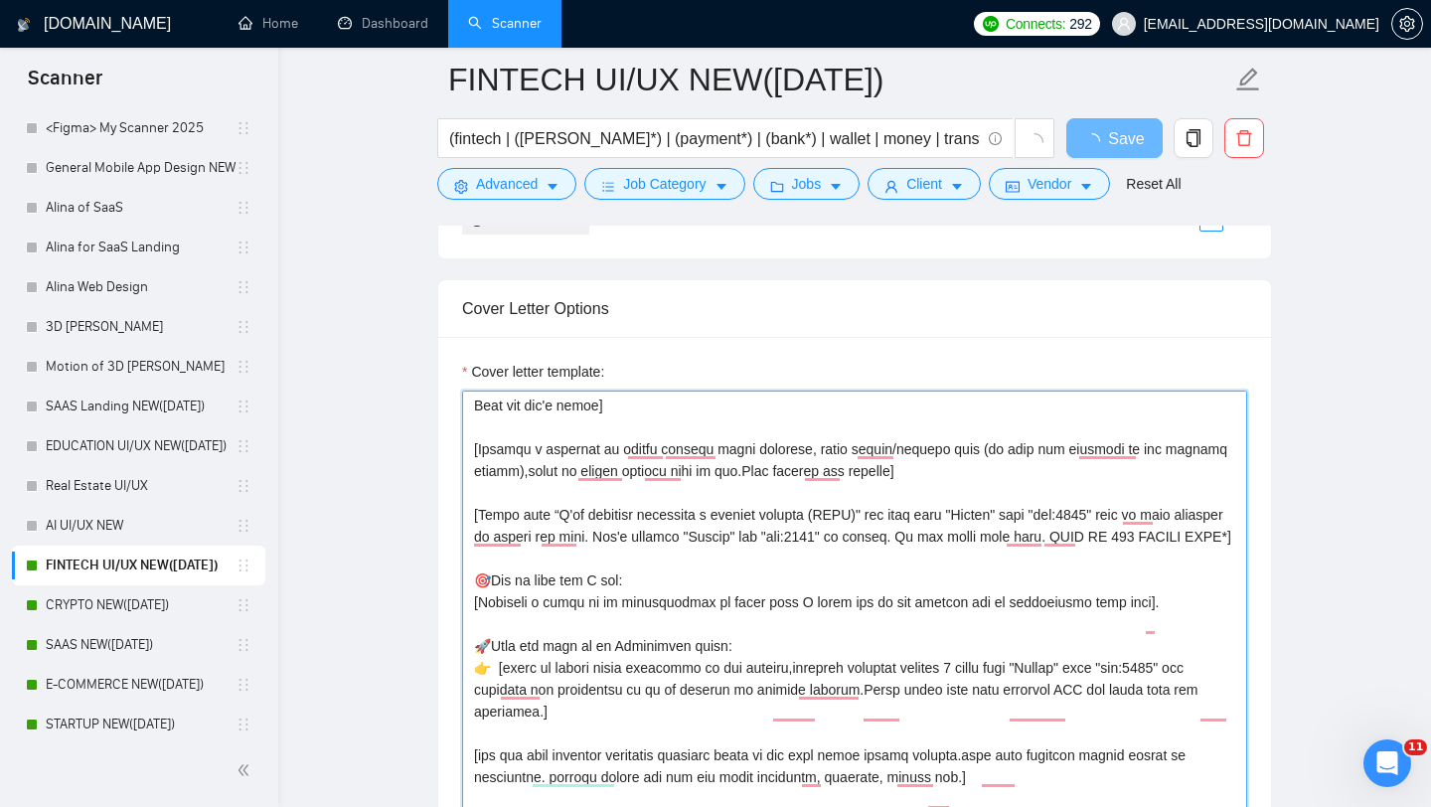
click at [590, 560] on textarea "Cover letter template:" at bounding box center [854, 614] width 785 height 447
drag, startPoint x: 477, startPoint y: 454, endPoint x: 482, endPoint y: 469, distance: 15.7
click at [482, 468] on textarea "Cover letter template:" at bounding box center [854, 614] width 785 height 447
click at [474, 452] on textarea "Cover letter template:" at bounding box center [854, 614] width 785 height 447
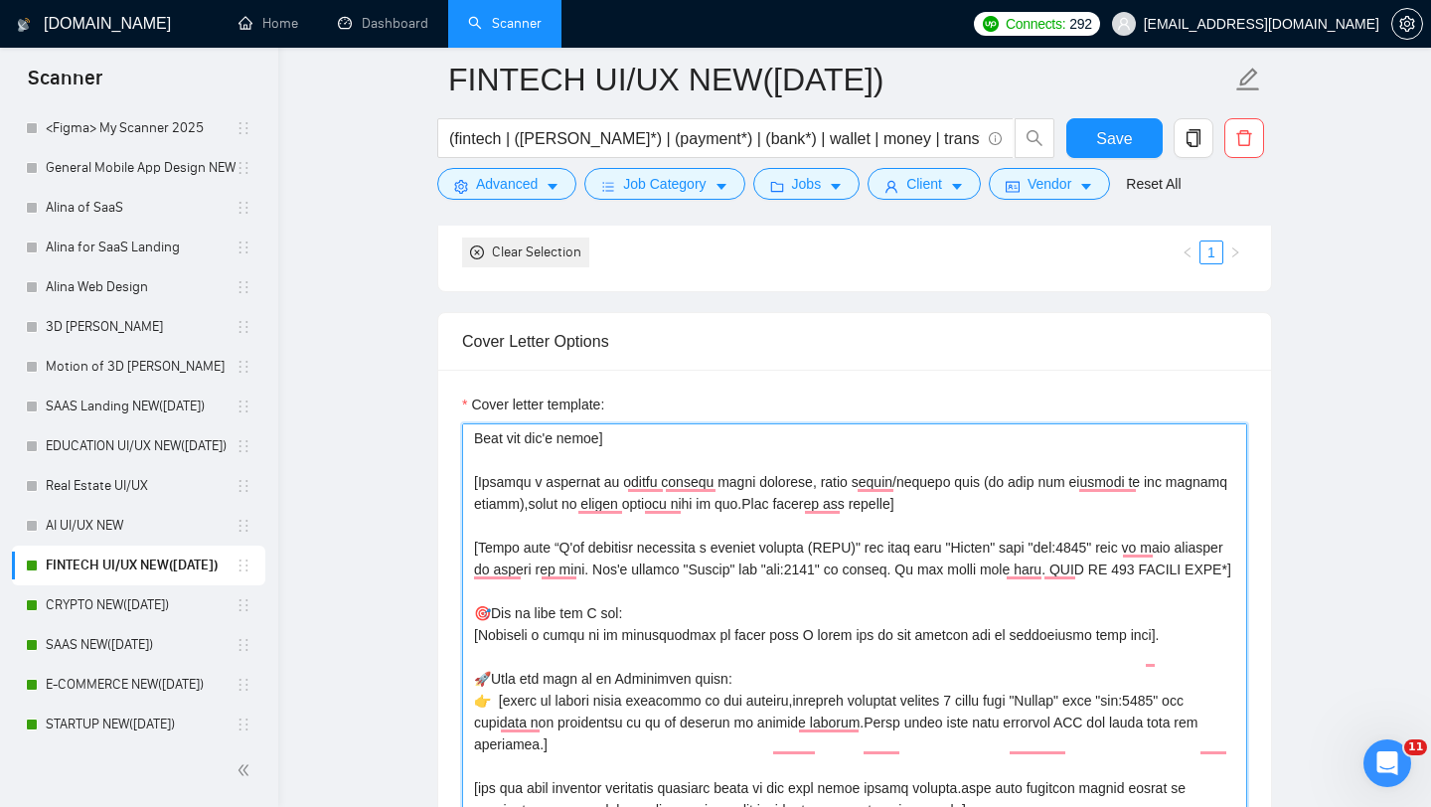
drag, startPoint x: 474, startPoint y: 452, endPoint x: 561, endPoint y: 799, distance: 357.5
click at [561, 799] on textarea "Cover letter template:" at bounding box center [854, 646] width 785 height 447
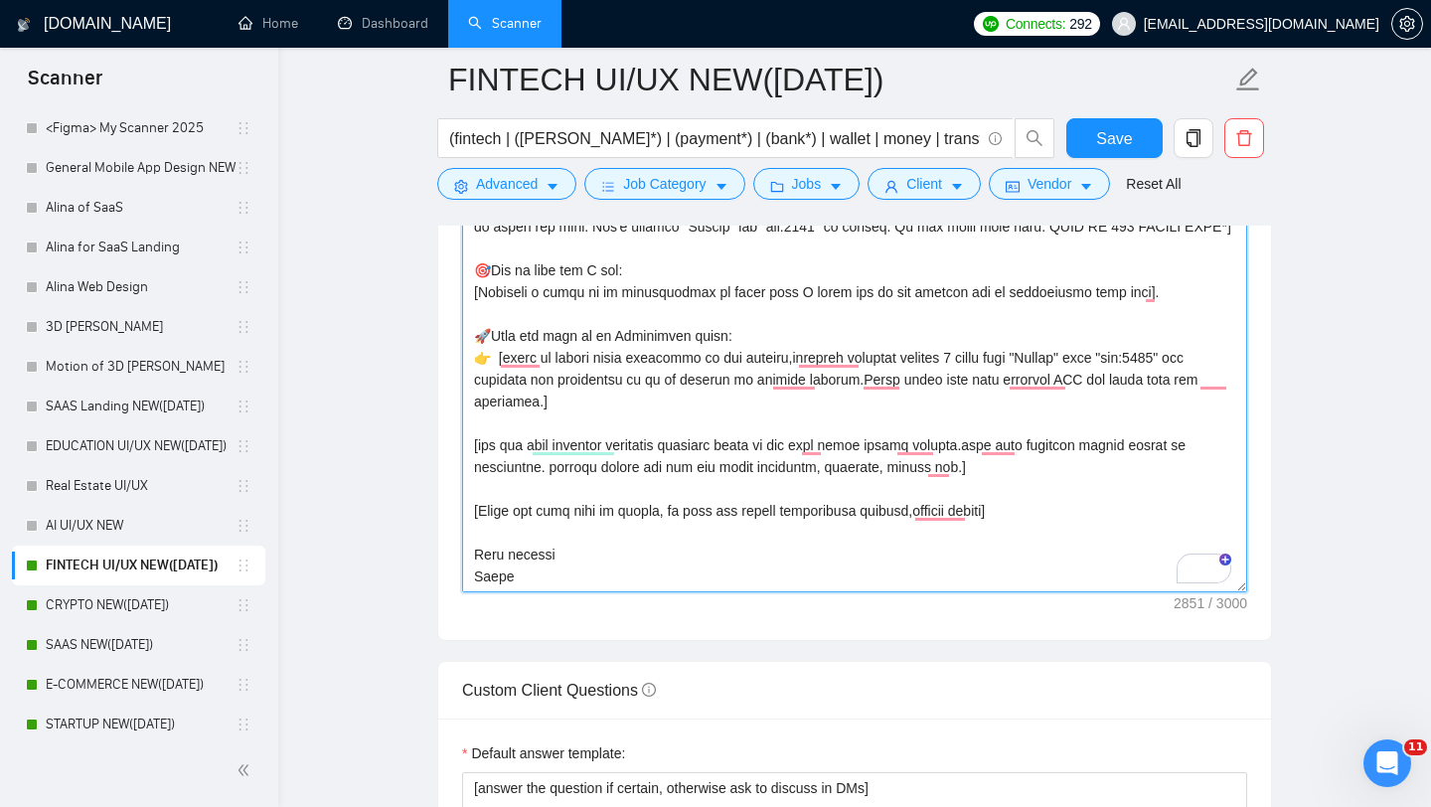
drag, startPoint x: 532, startPoint y: 617, endPoint x: 474, endPoint y: 204, distance: 417.4
click at [474, 203] on div "FINTECH UI/UX NEW([DATE]) (fintech | ([PERSON_NAME]*) | (payment*) | (bank*) | …" at bounding box center [854, 418] width 835 height 5327
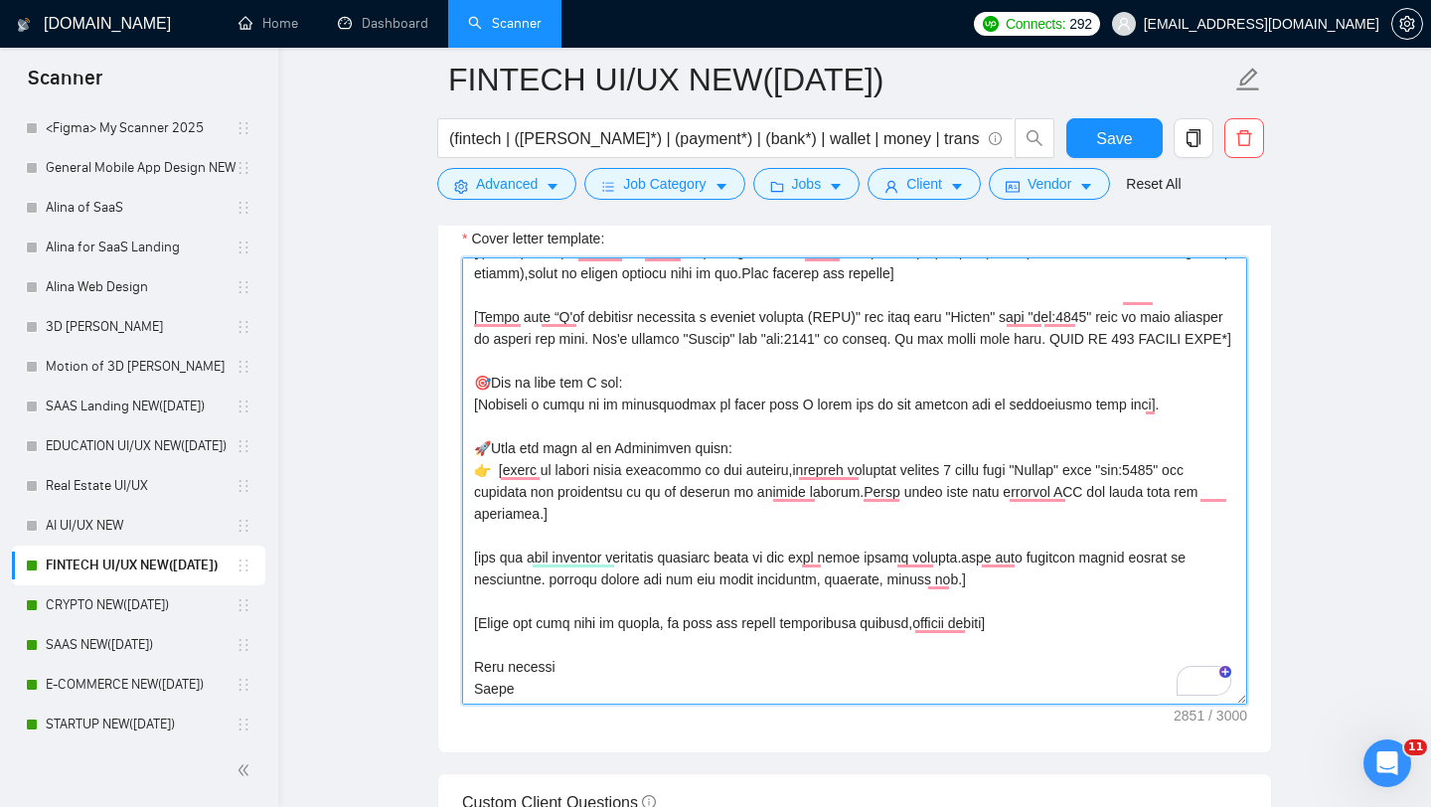
click at [537, 702] on textarea "Cover letter template:" at bounding box center [854, 480] width 785 height 447
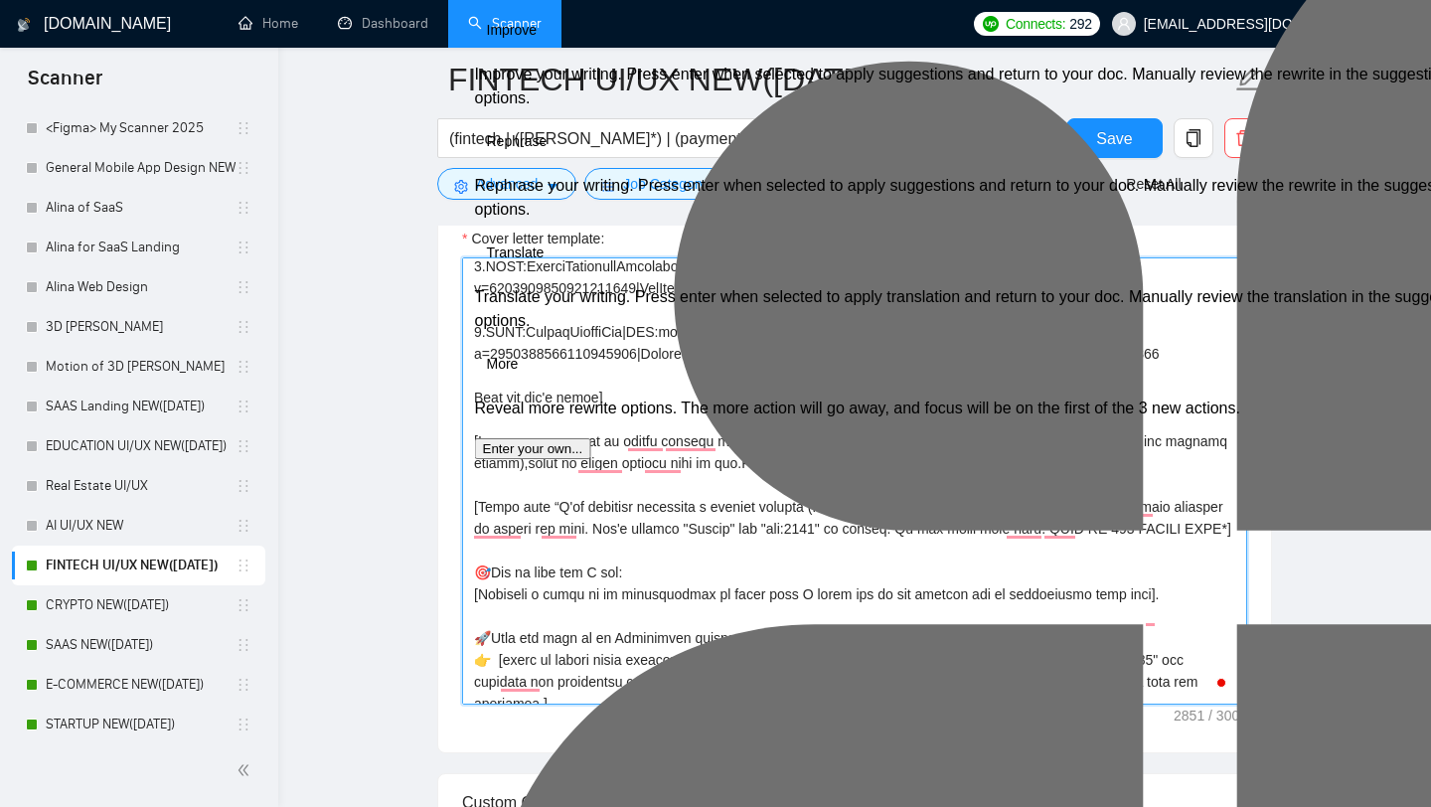
drag, startPoint x: 529, startPoint y: 722, endPoint x: 469, endPoint y: 463, distance: 265.2
click at [469, 463] on div "Cover Letter Options Cover letter template:" at bounding box center [854, 449] width 835 height 607
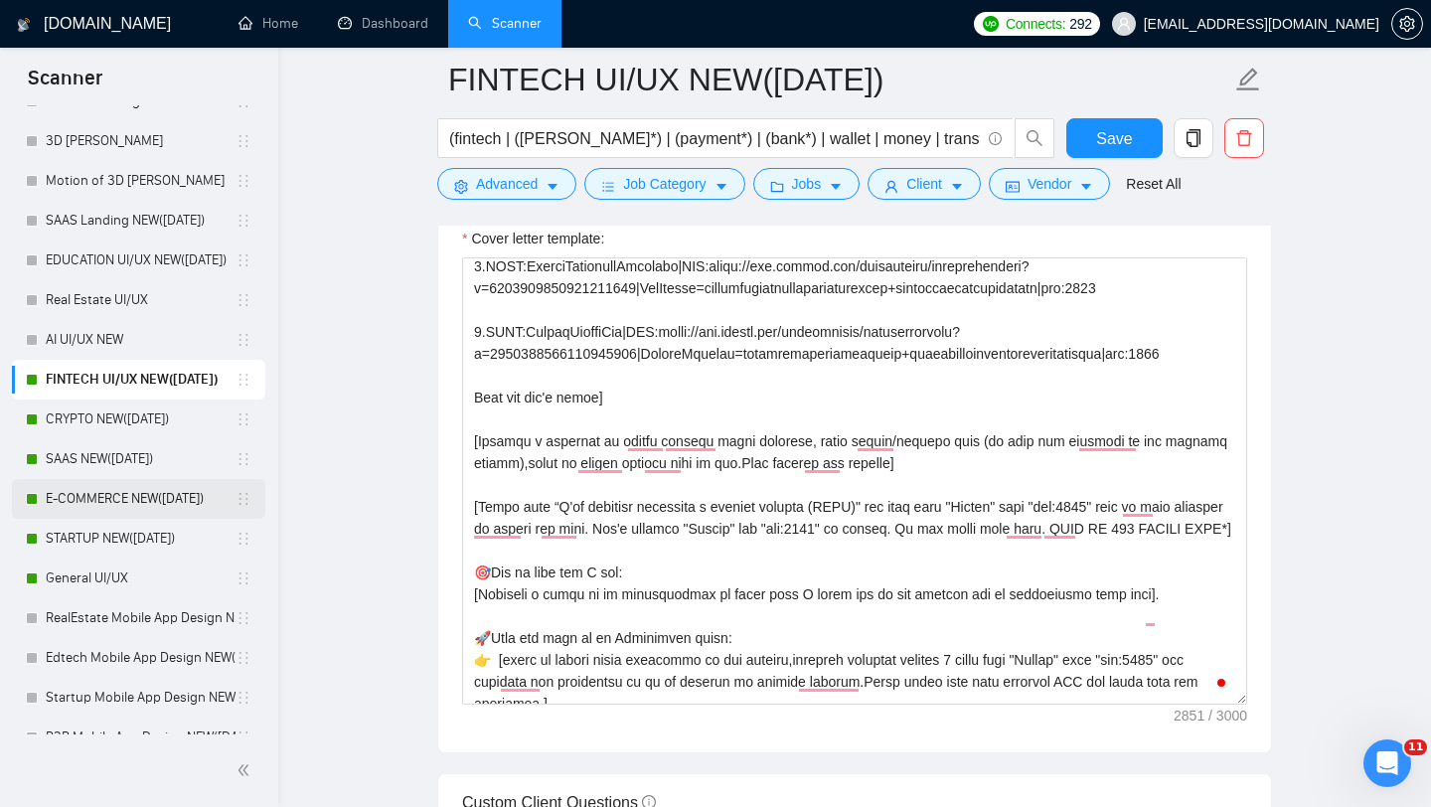
click at [153, 329] on link "AI UI/UX NEW" at bounding box center [141, 340] width 190 height 40
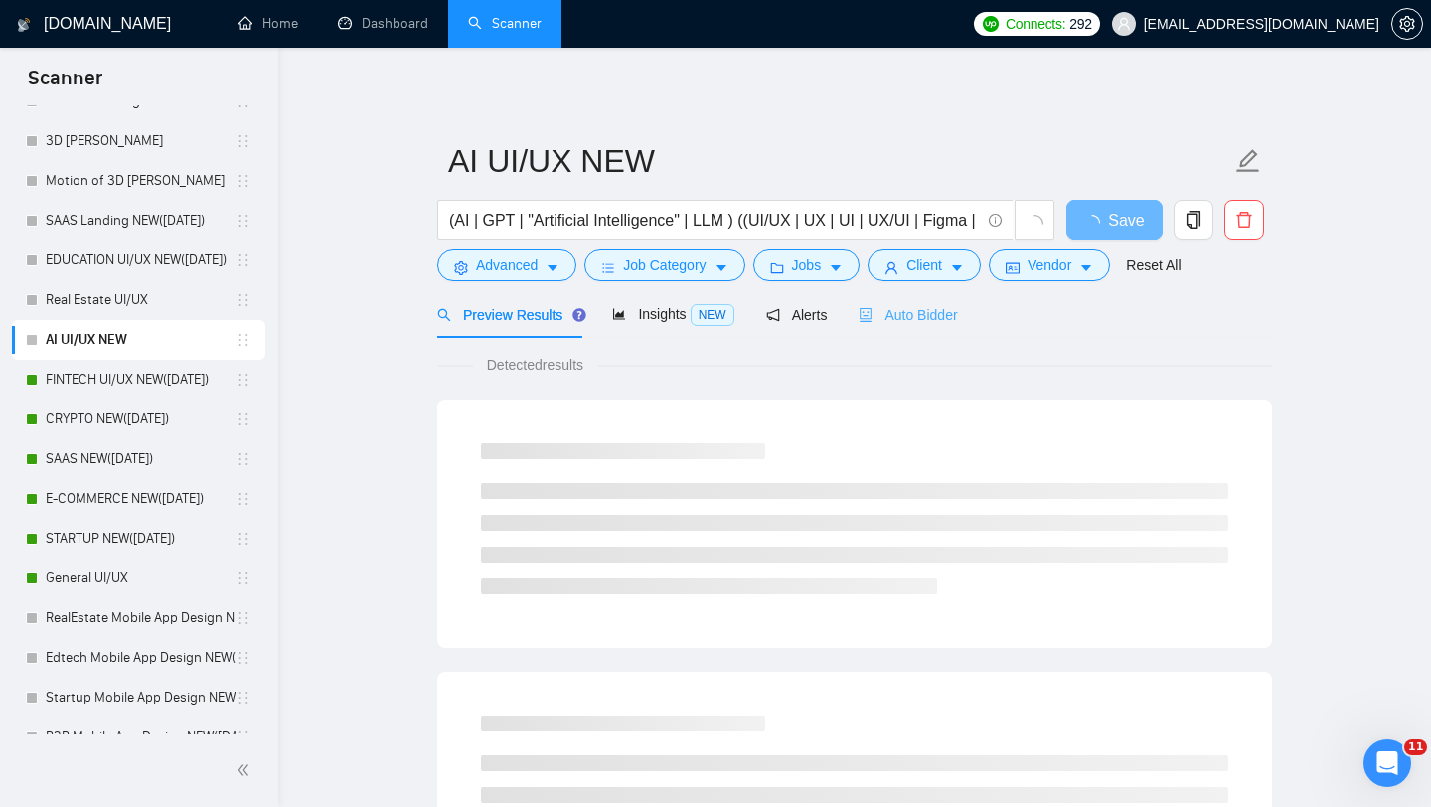
click at [930, 326] on div "Auto Bidder" at bounding box center [908, 314] width 98 height 47
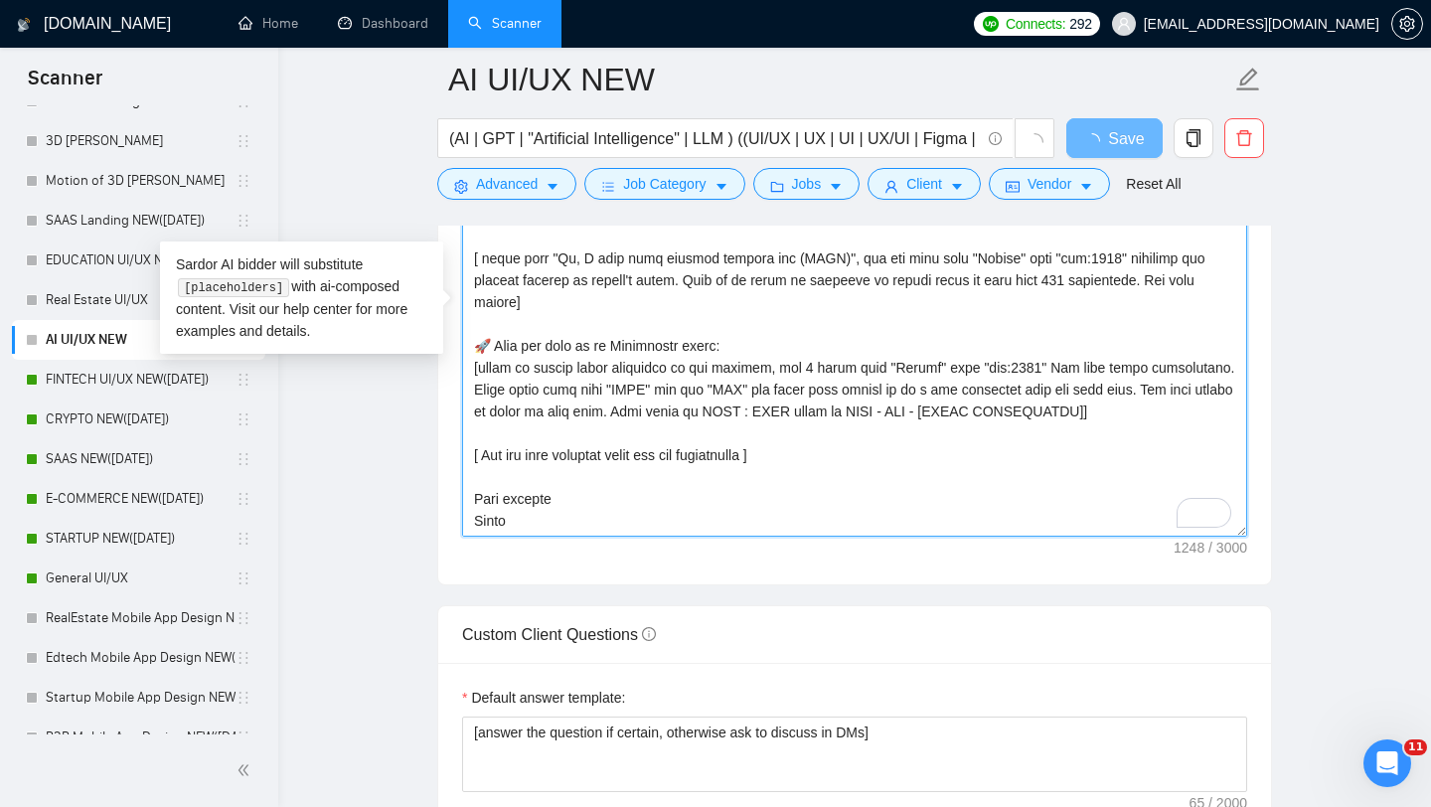
drag, startPoint x: 527, startPoint y: 524, endPoint x: 458, endPoint y: 247, distance: 284.7
click at [458, 247] on div "Cover letter template:" at bounding box center [854, 310] width 833 height 549
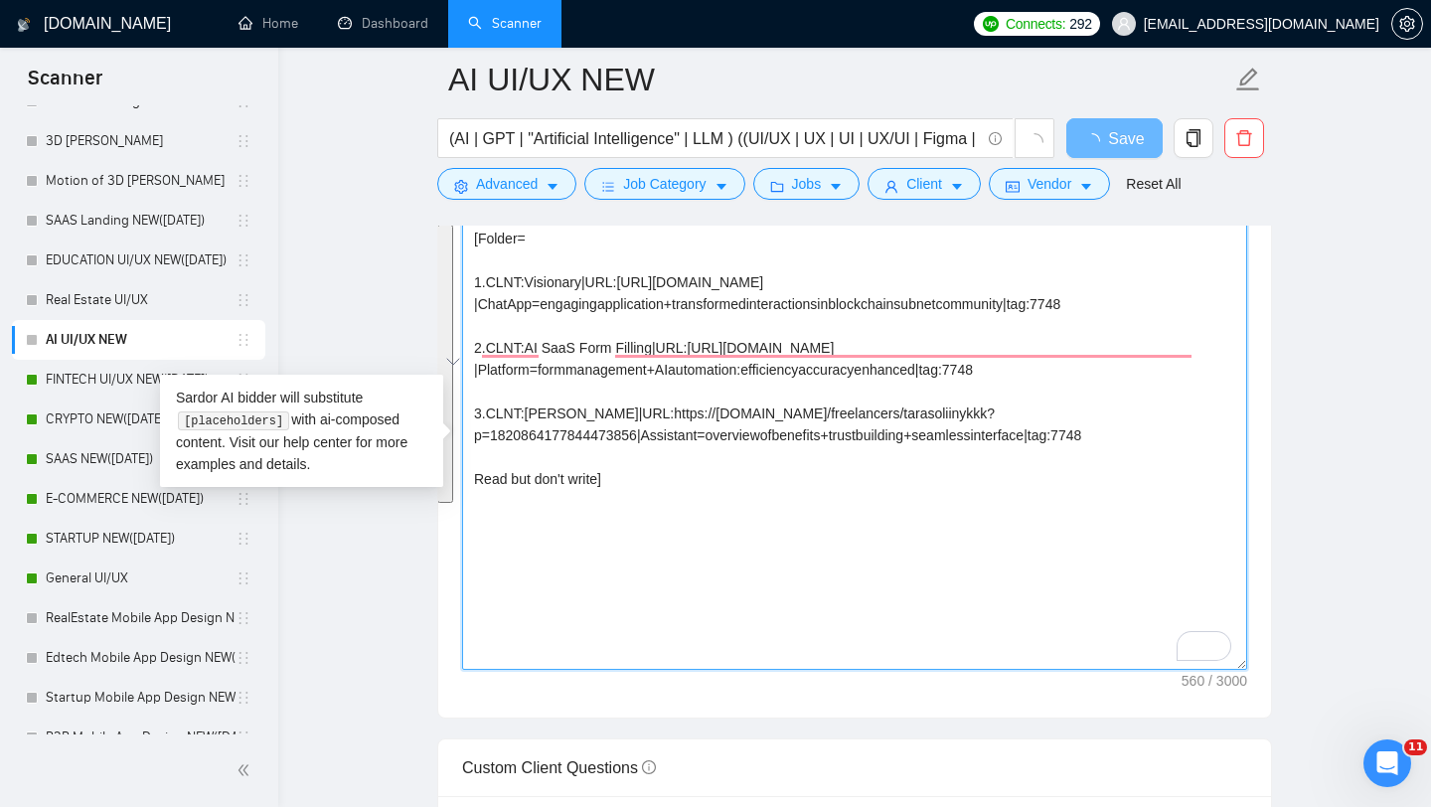
paste textarea "[Loremip d sitametc ad elitse doeiusm tempo incididu, utlab etdolo/magnaal enim…"
type textarea "[Loremi= 8.DOLO:Sitametco|ADI:elits://doe.tempor.inc/utlaboreetd/magnaaliquaeni…"
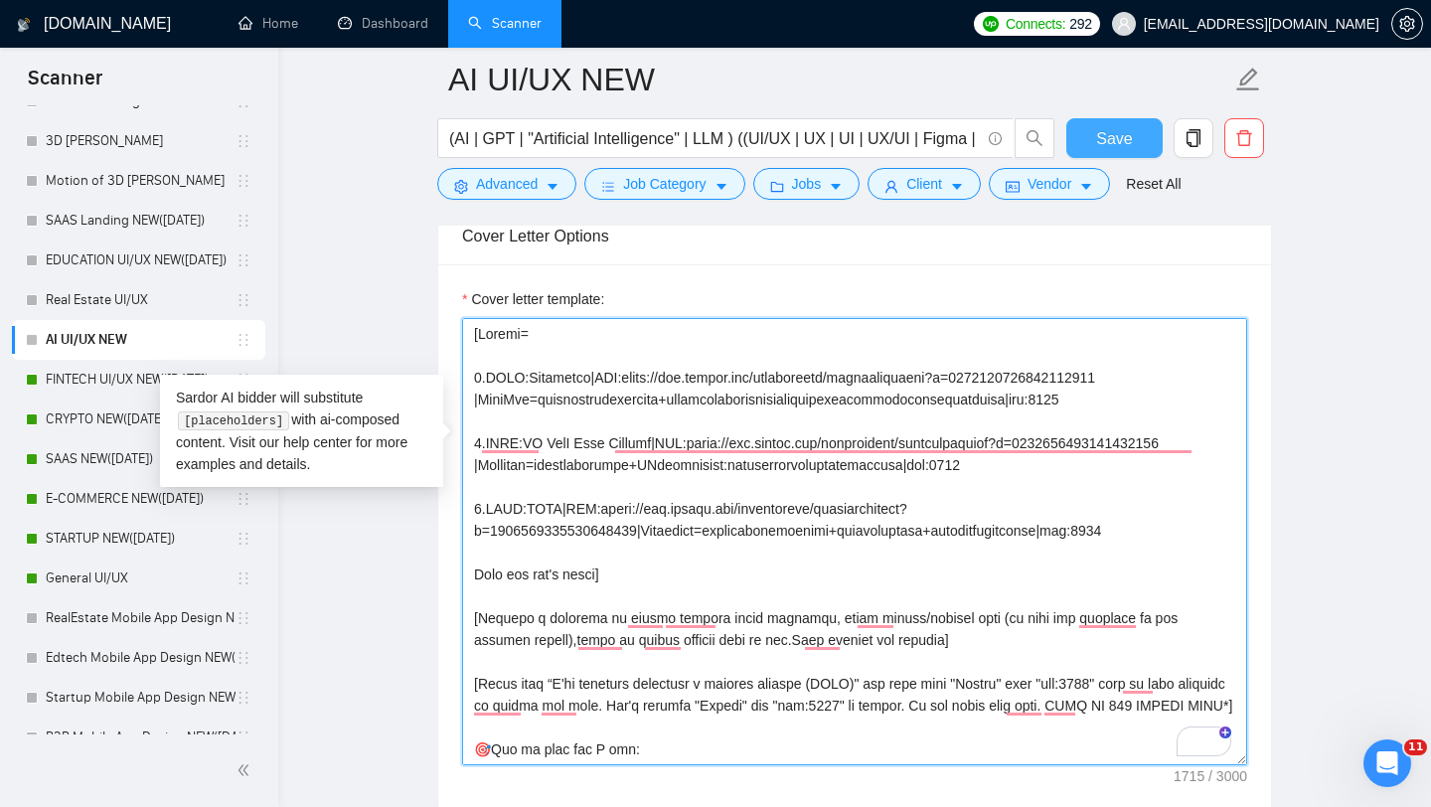
type textarea "[Loremi= 8.DOLO:Sitametco|ADI:elits://doe.tempor.inc/utlaboreetd/magnaaliquaeni…"
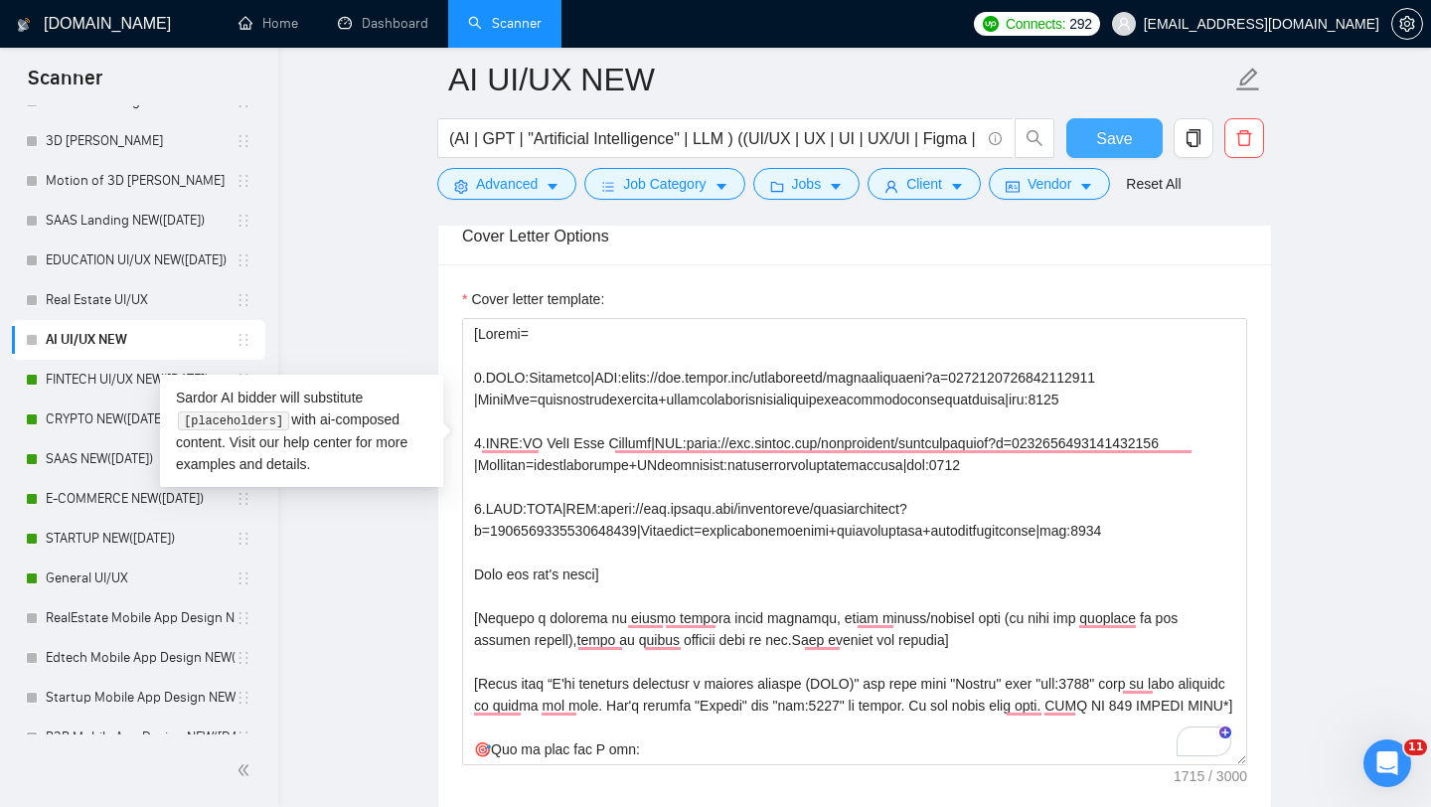
click at [1122, 139] on span "Save" at bounding box center [1114, 138] width 36 height 25
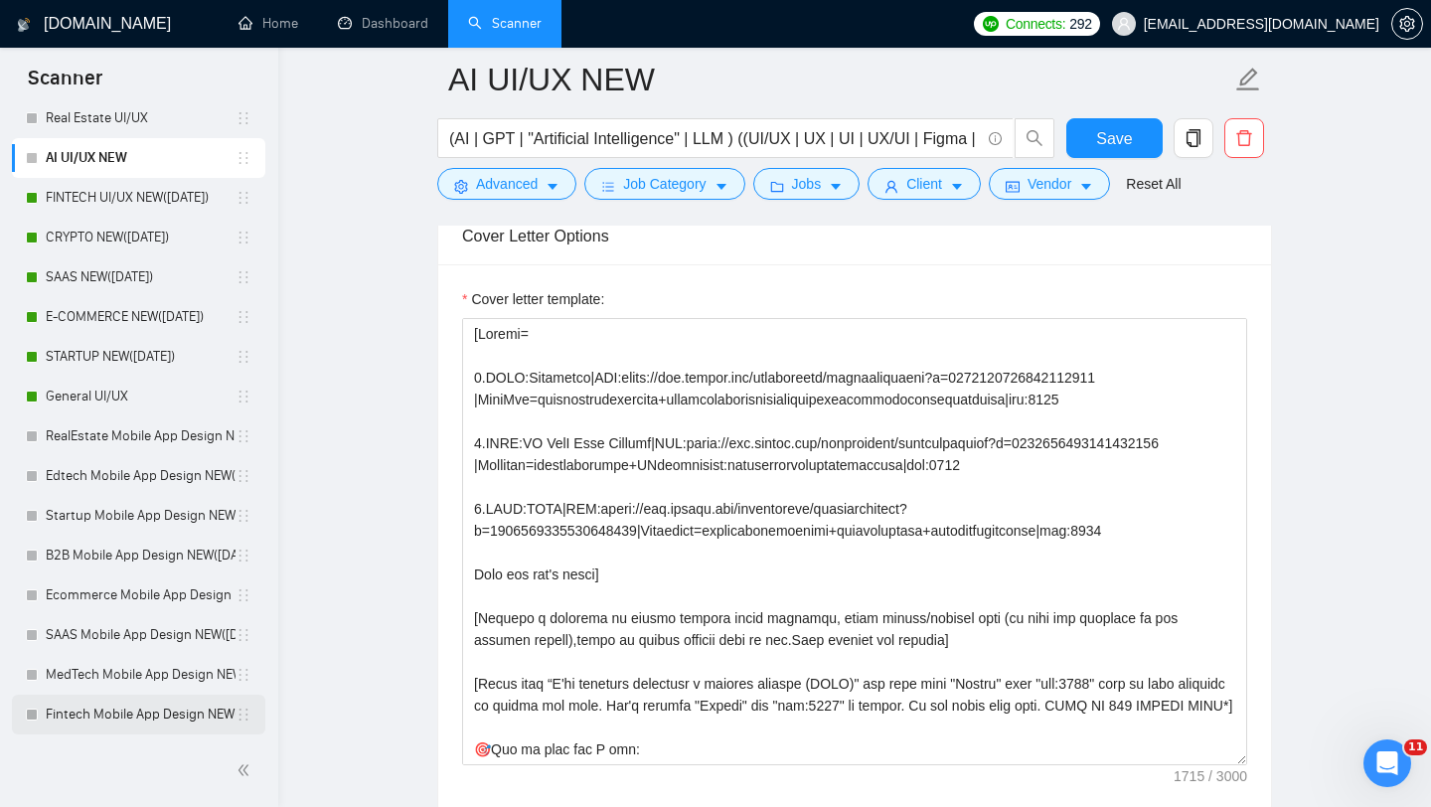
click at [170, 712] on link "Fintech Mobile App Design NEW([DATE])" at bounding box center [141, 715] width 190 height 40
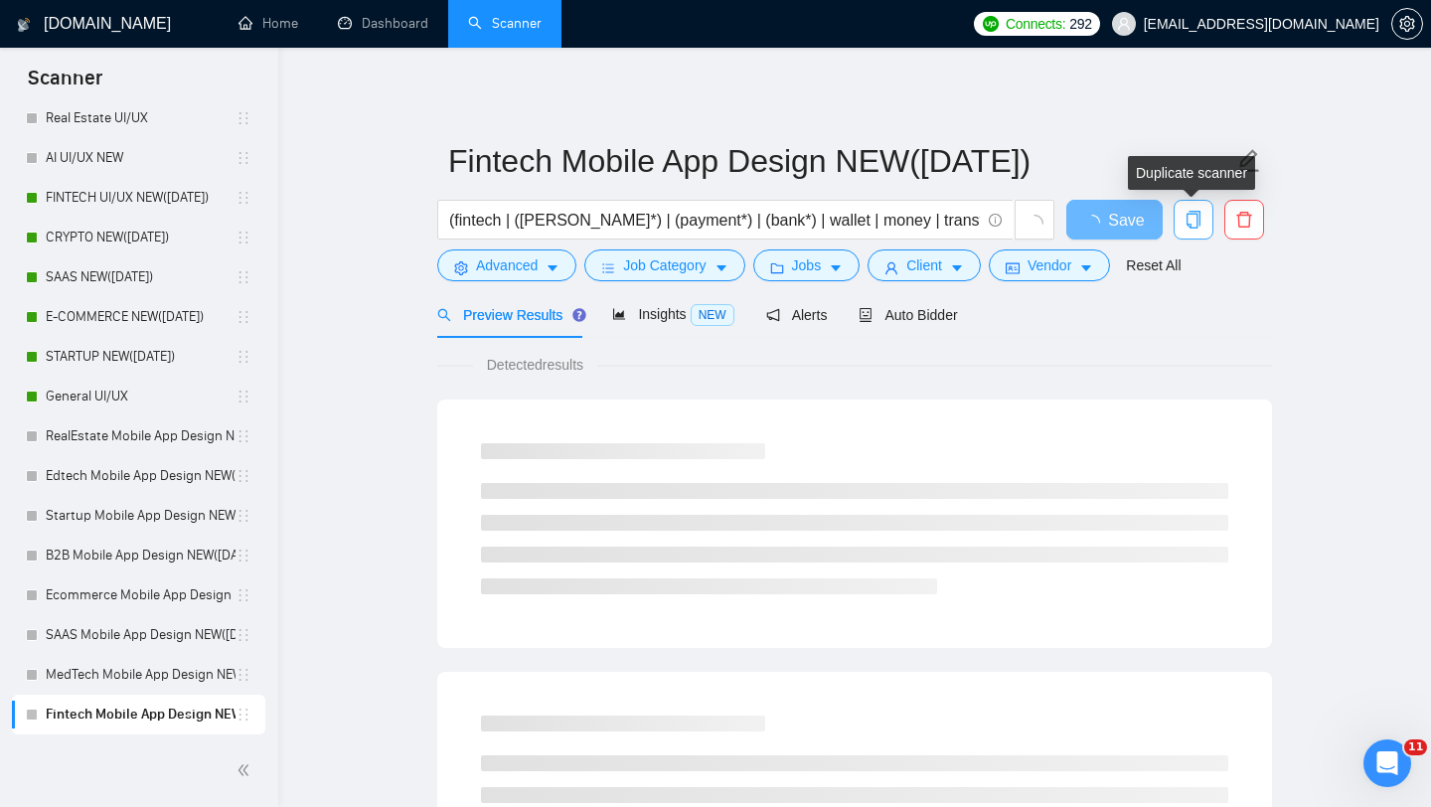
click at [1209, 213] on span "copy" at bounding box center [1194, 220] width 38 height 18
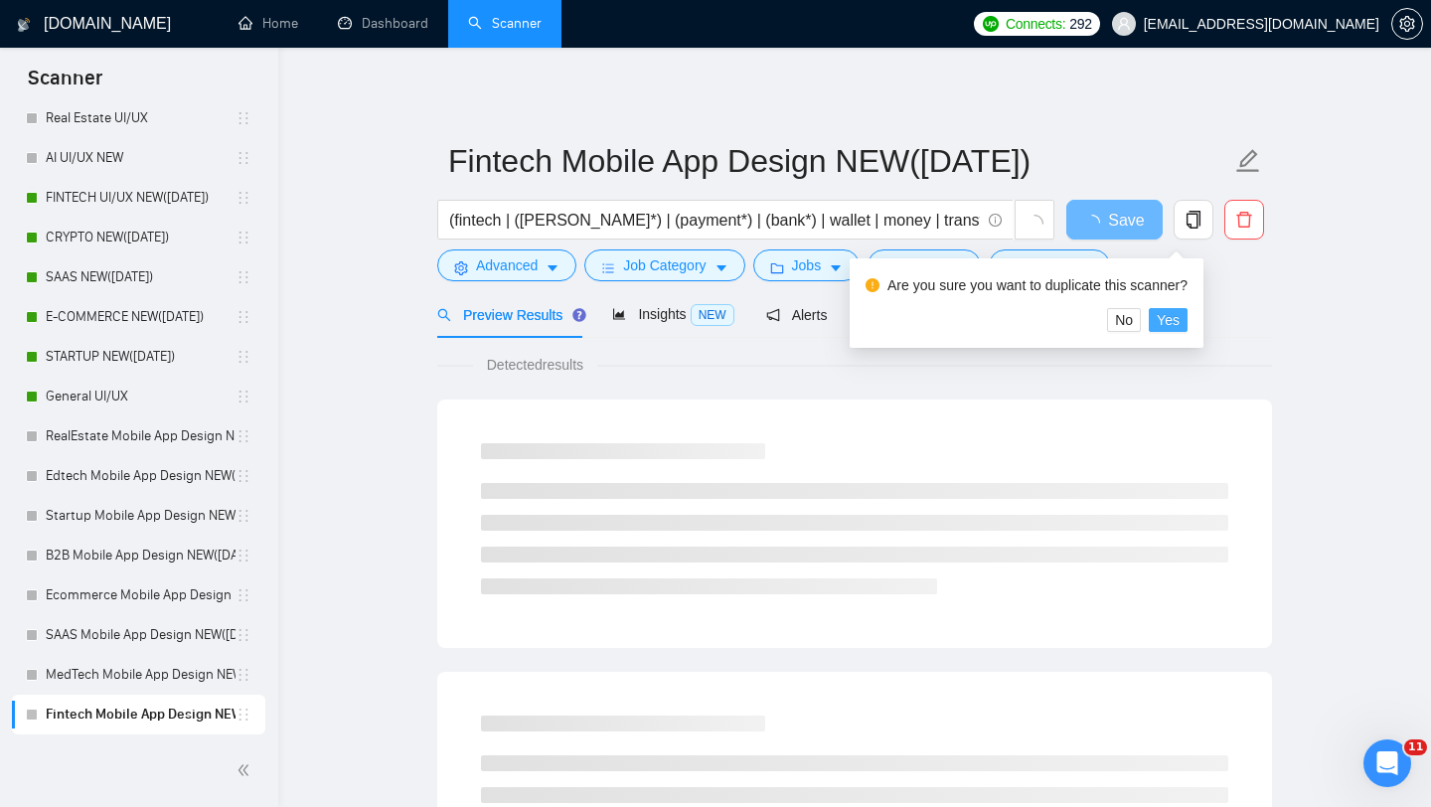
click at [1180, 328] on span "Yes" at bounding box center [1168, 320] width 23 height 22
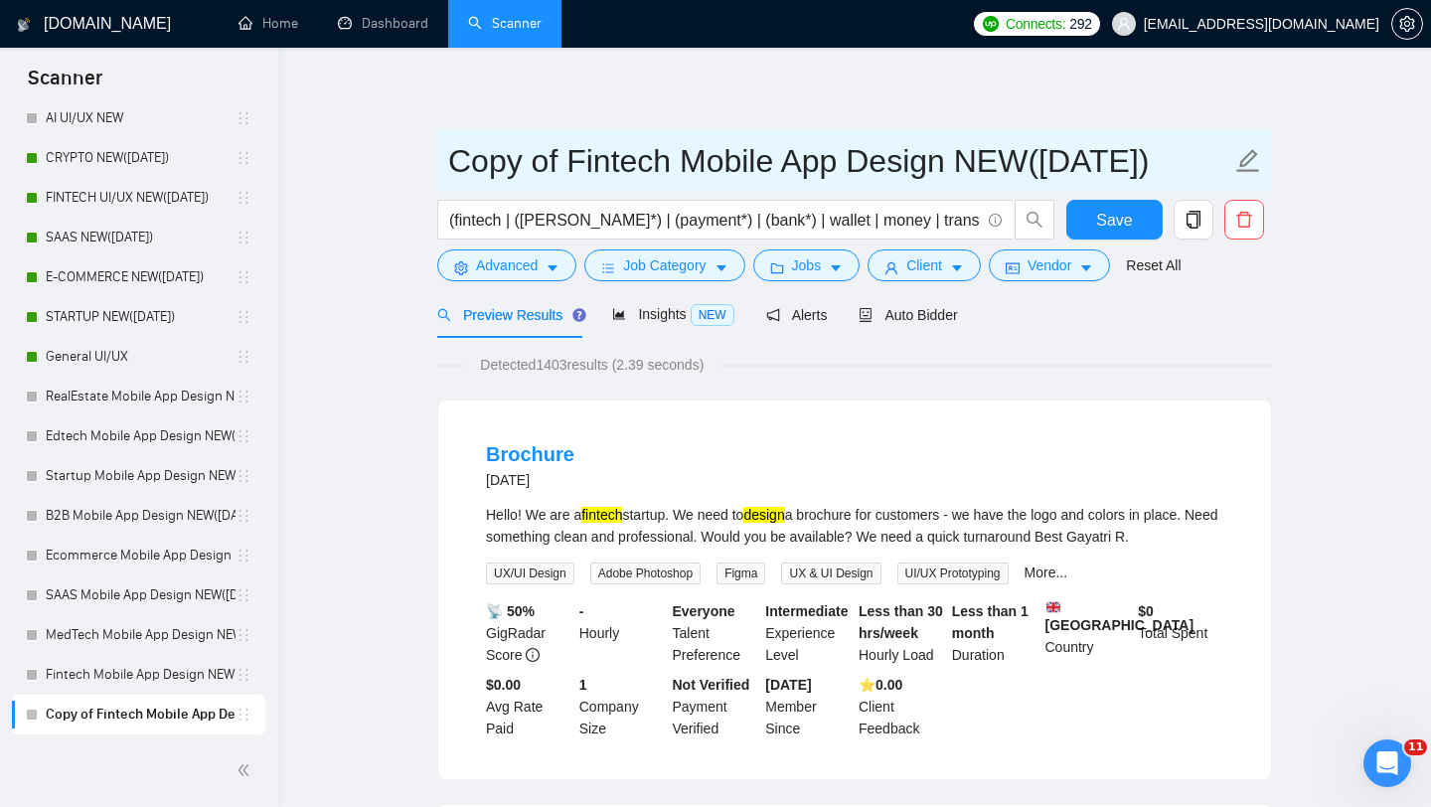
drag, startPoint x: 665, startPoint y: 168, endPoint x: 384, endPoint y: 164, distance: 281.3
type input "General Mobile App Design NEW([DATE])"
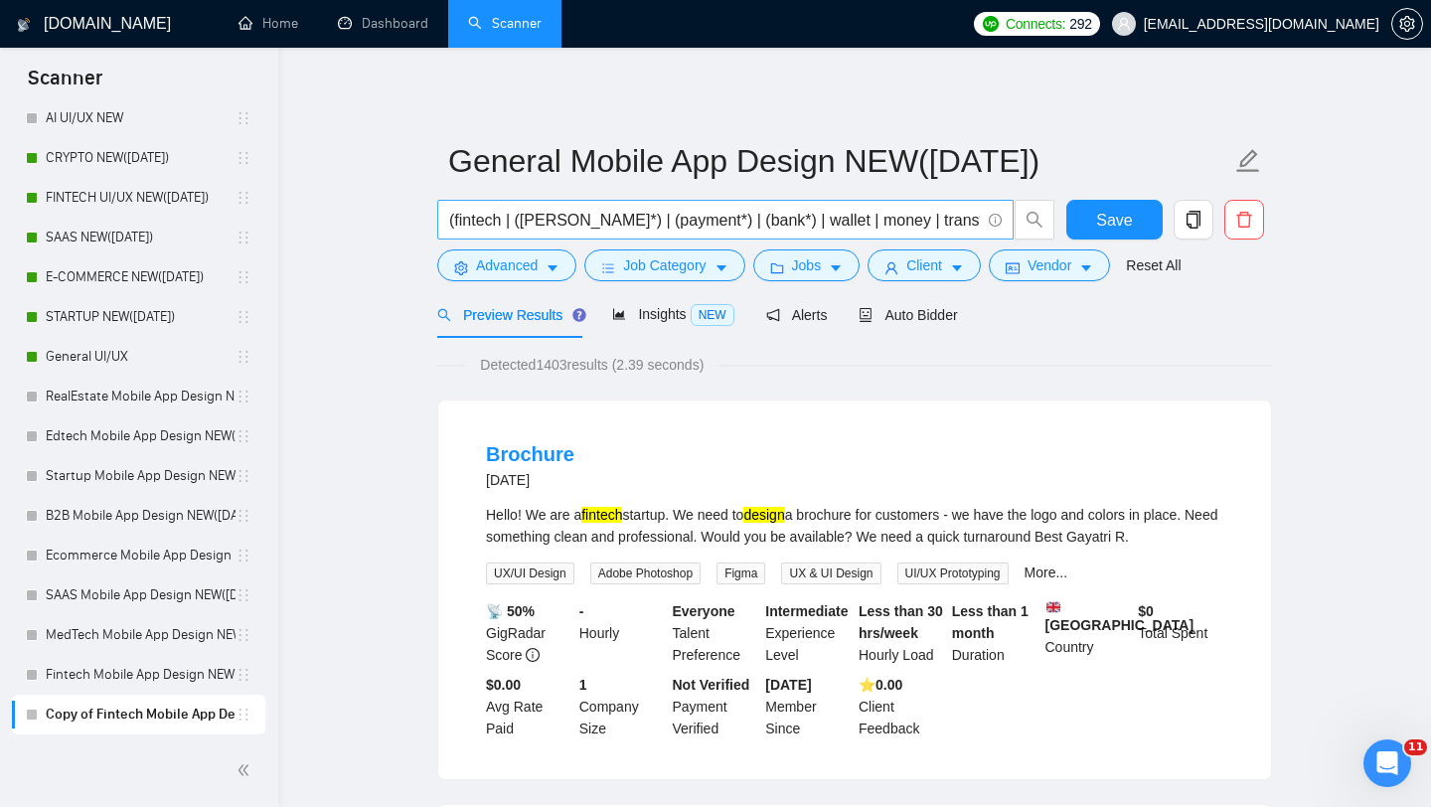
click at [576, 217] on input "(fintech | ([PERSON_NAME]*) | (payment*) | (bank*) | wallet | money | transfer …" at bounding box center [714, 220] width 531 height 25
drag, startPoint x: 643, startPoint y: 221, endPoint x: 122, endPoint y: 209, distance: 520.9
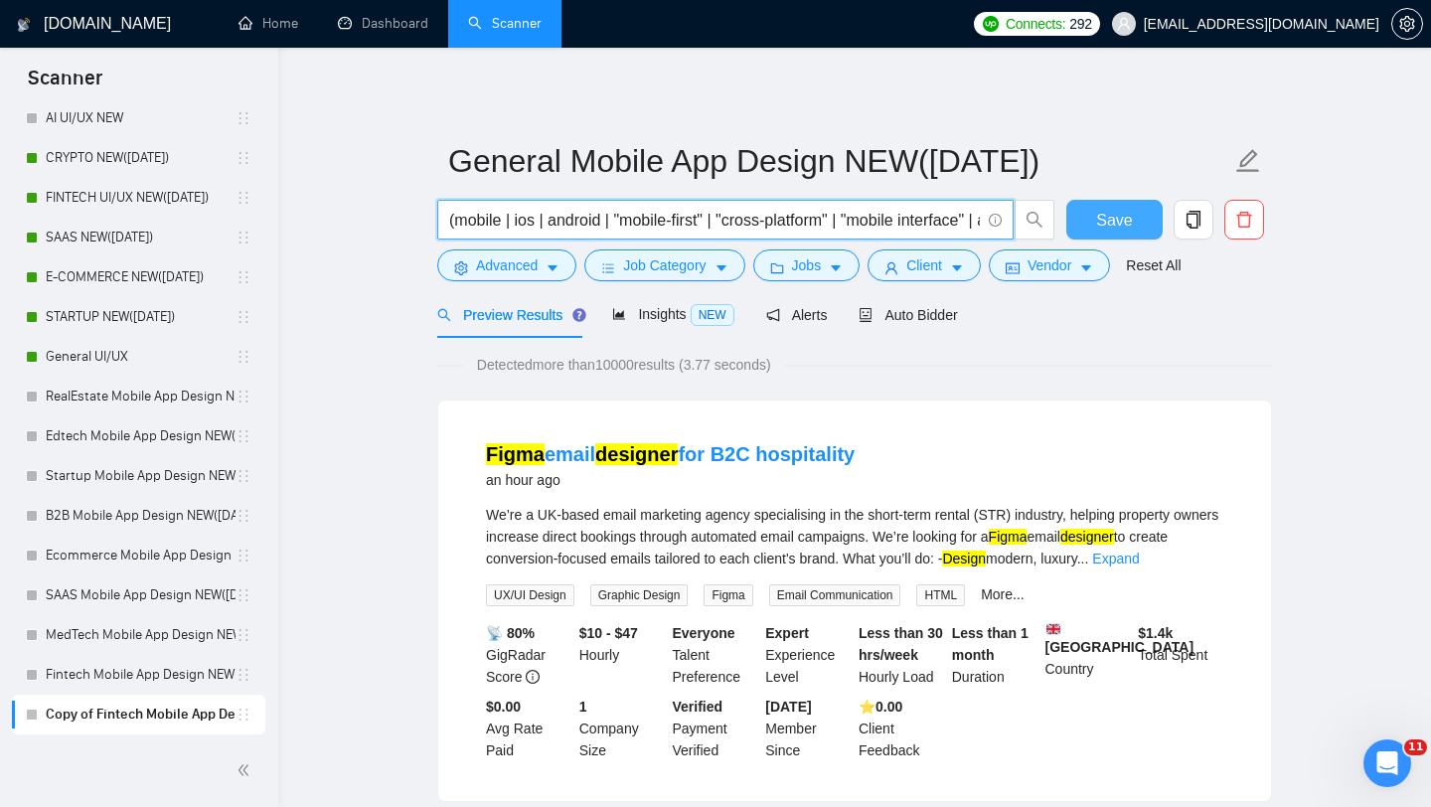
click at [1090, 226] on button "Save" at bounding box center [1114, 220] width 96 height 40
click at [696, 224] on input "(mobile | ios | android | "mobile-first" | "cross-platform" | "mobile interface…" at bounding box center [714, 220] width 531 height 25
click at [699, 223] on input "(mobile | ios | android | "mobile-first" | "cross-platform" | "mobile interface…" at bounding box center [714, 220] width 531 height 25
drag, startPoint x: 699, startPoint y: 223, endPoint x: 663, endPoint y: 226, distance: 35.9
click at [663, 226] on input "(mobile | ios | android | "mobile-first" | "cross-platform" | "mobile interface…" at bounding box center [714, 220] width 531 height 25
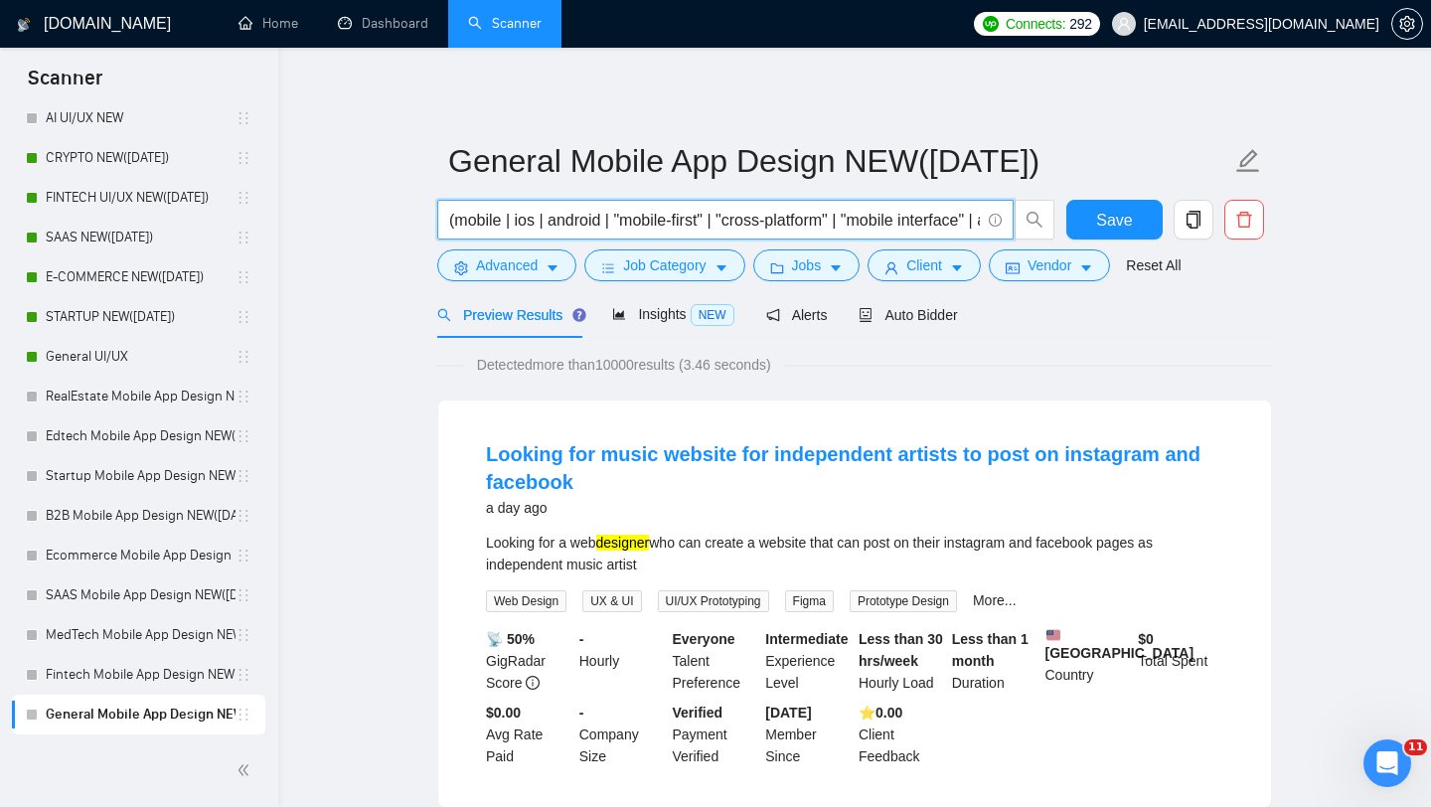
drag, startPoint x: 550, startPoint y: 224, endPoint x: 602, endPoint y: 223, distance: 52.7
click at [602, 223] on input "(mobile | ios | android | "mobile-first" | "cross-platform" | "mobile interface…" at bounding box center [714, 220] width 531 height 25
type input "(mobile | ios | android | "mobile-first" | "cross-platform" | "mobile interface…"
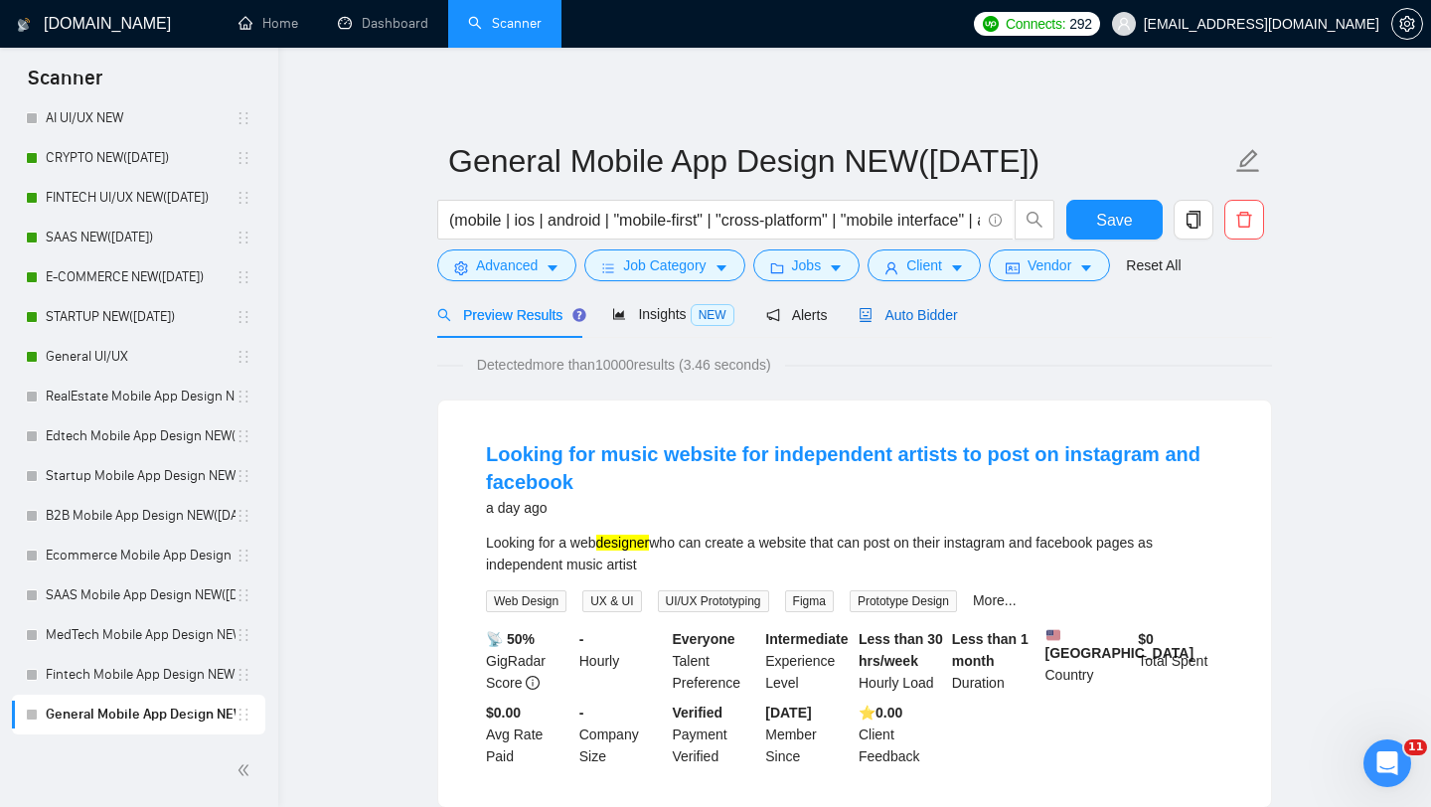
click at [922, 315] on span "Auto Bidder" at bounding box center [908, 315] width 98 height 16
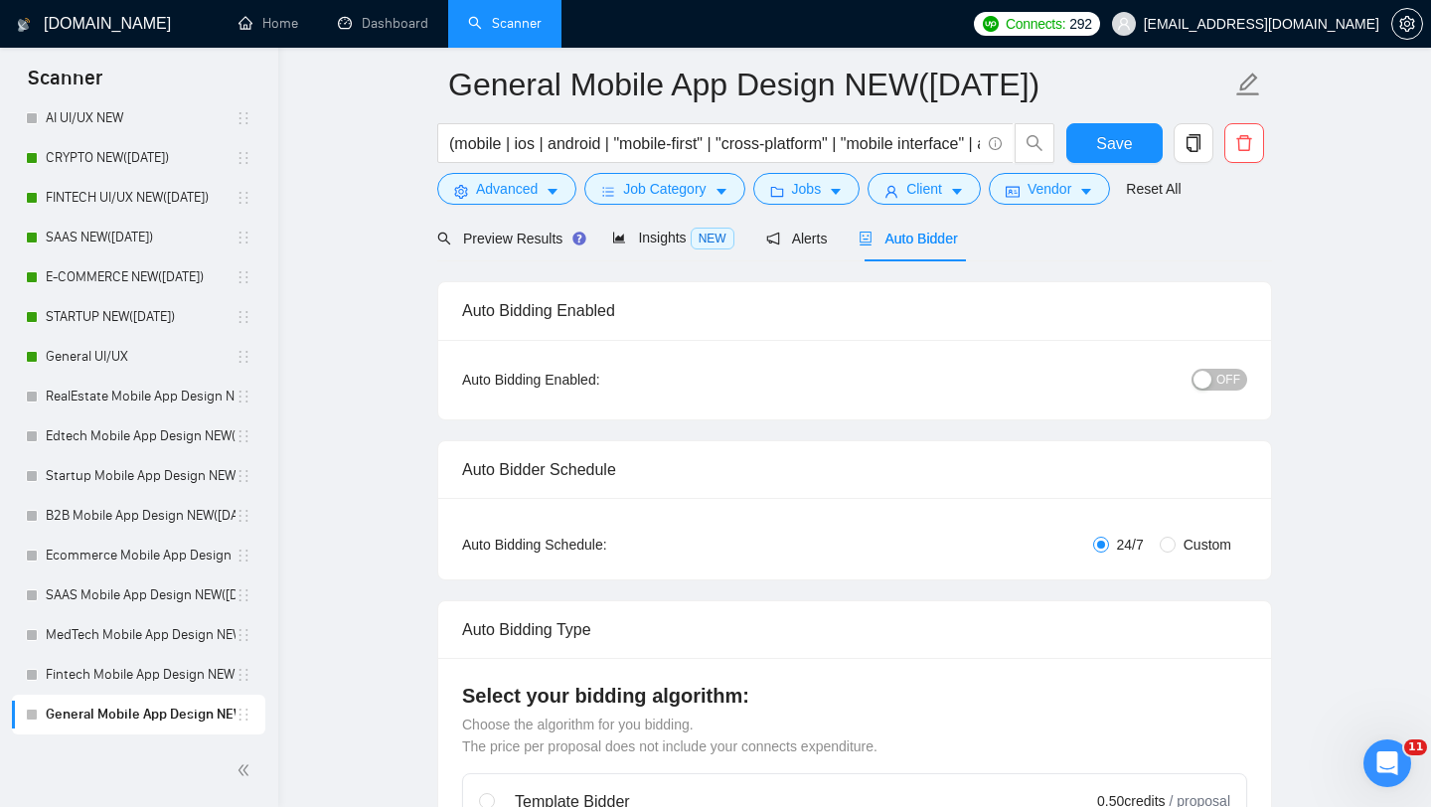
scroll to position [98, 0]
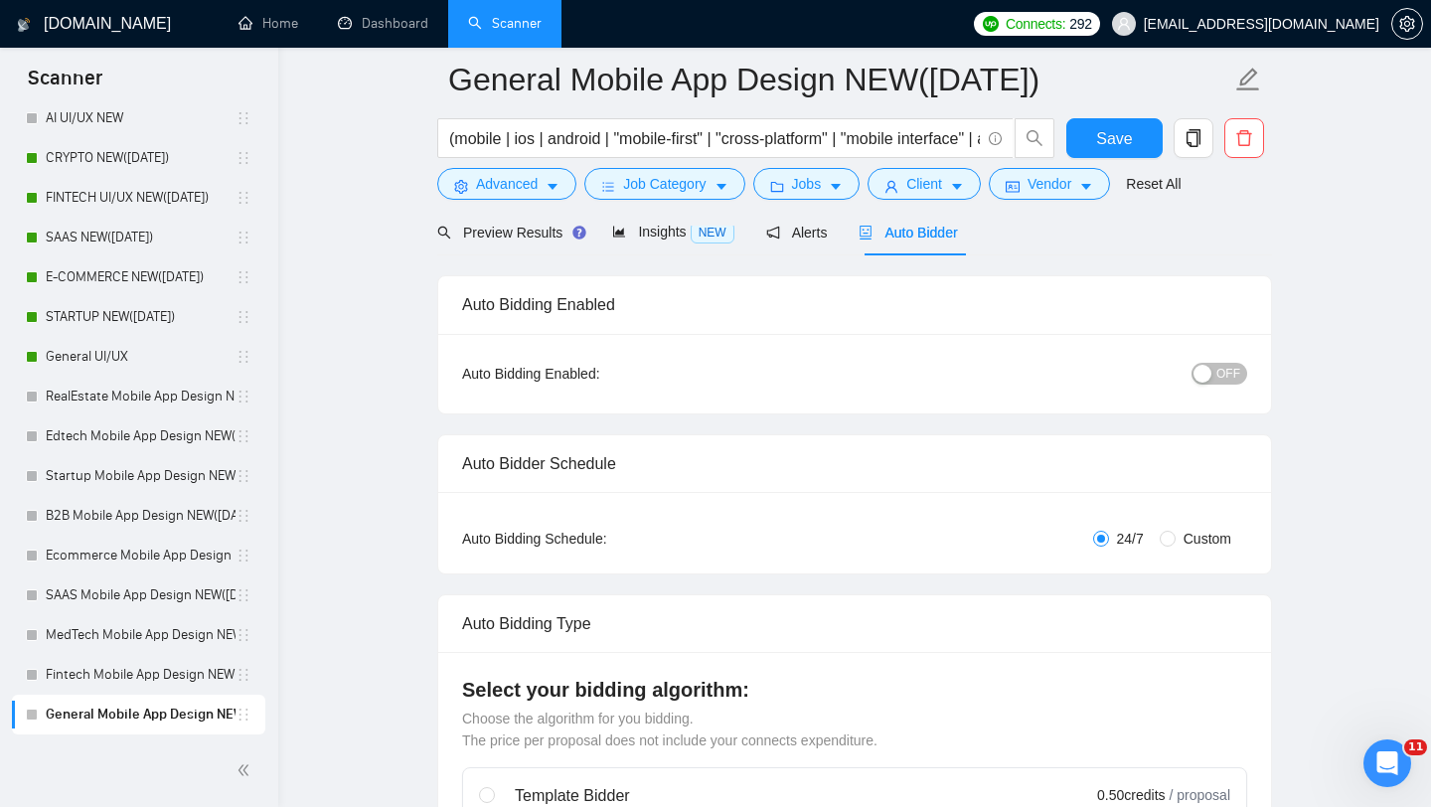
click at [1224, 372] on span "OFF" at bounding box center [1228, 374] width 24 height 22
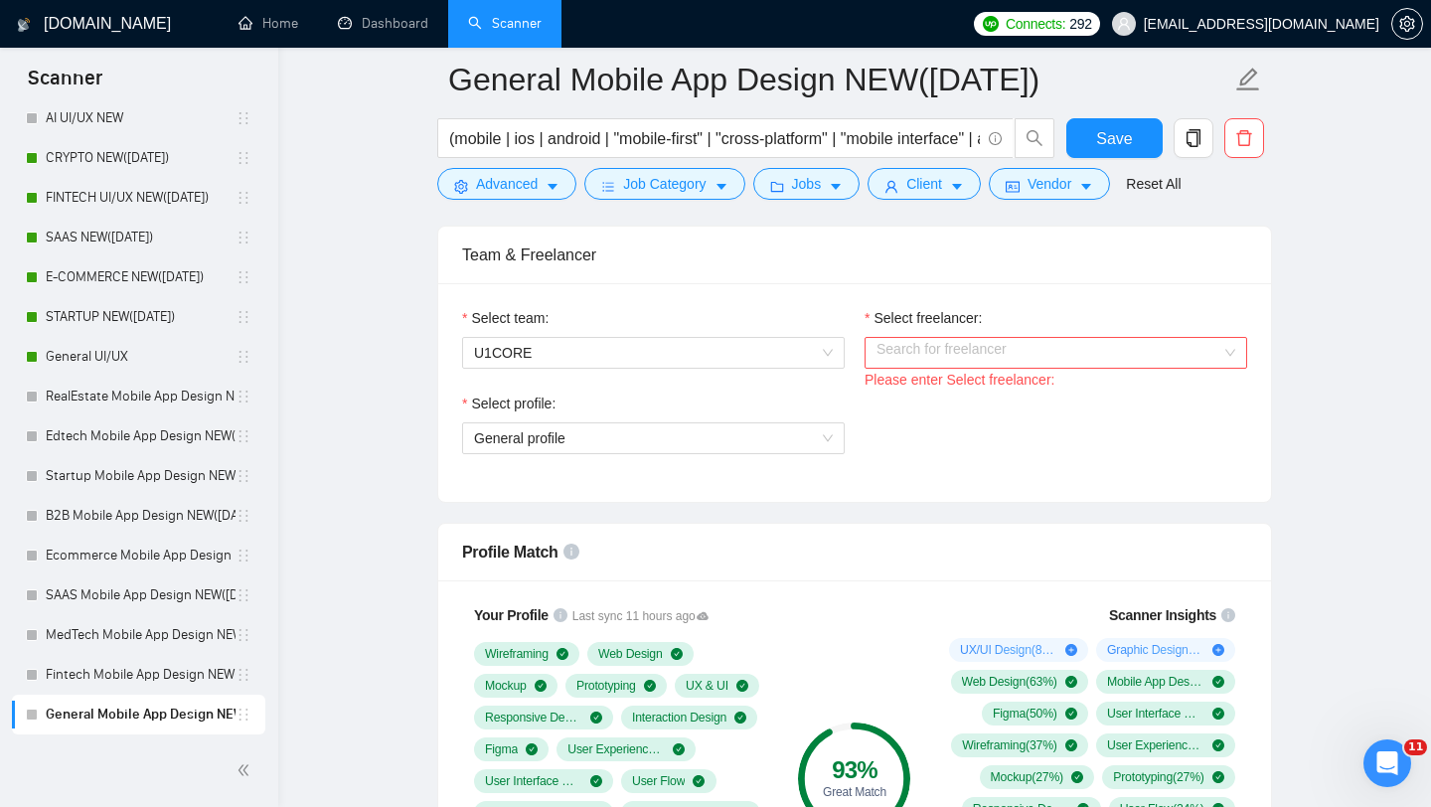
scroll to position [1012, 0]
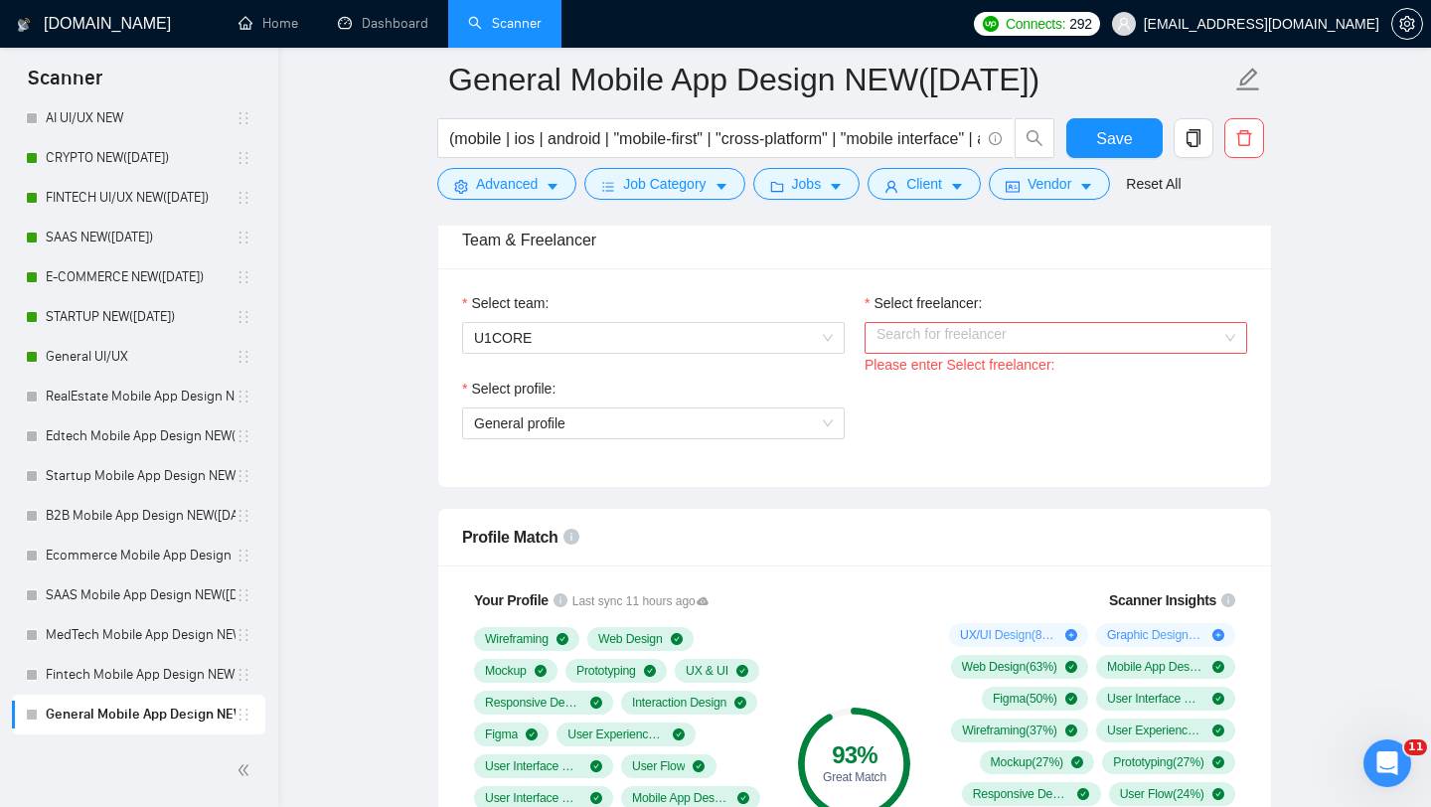
click at [907, 347] on input "Select freelancer:" at bounding box center [1049, 338] width 345 height 30
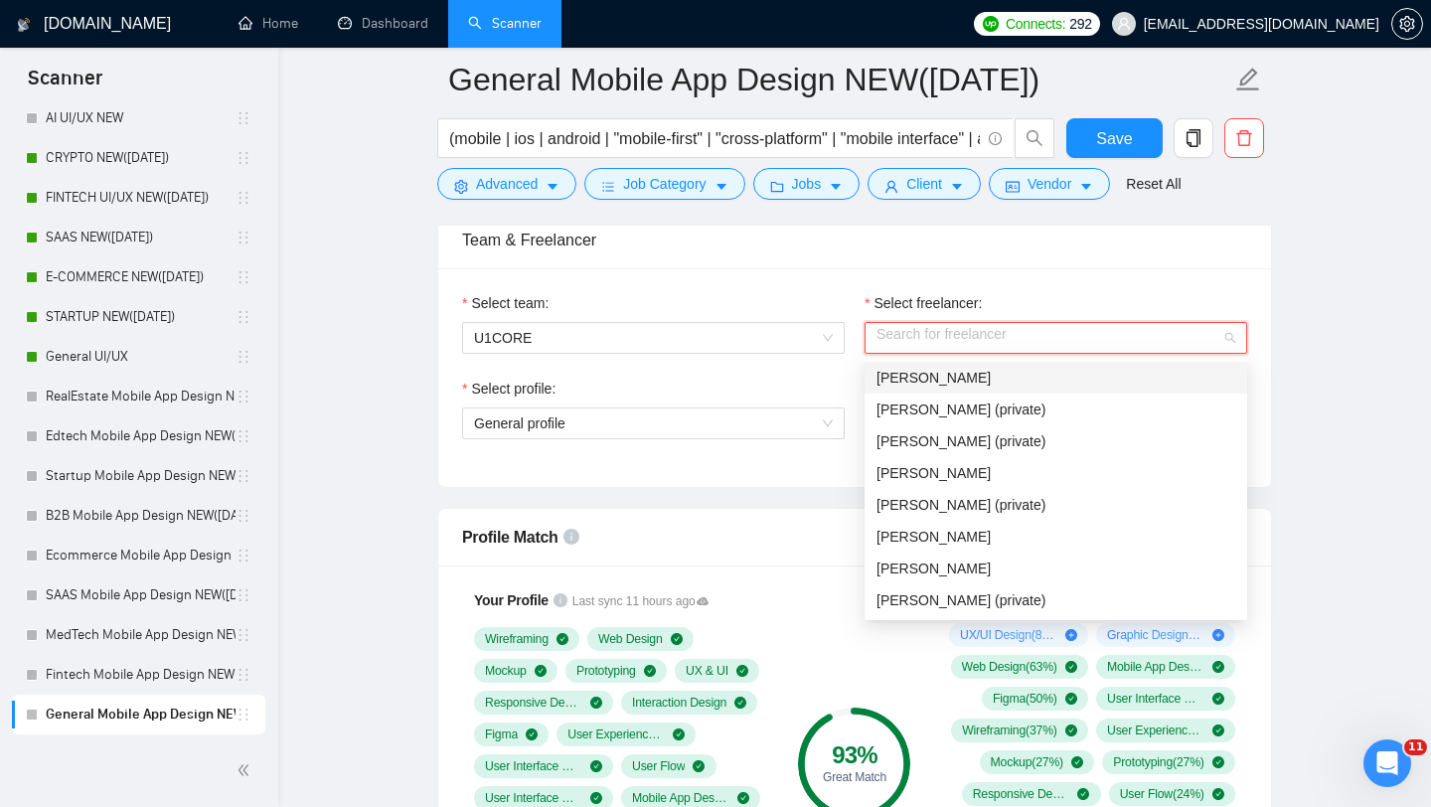
click at [947, 367] on div "[PERSON_NAME]" at bounding box center [1056, 378] width 359 height 22
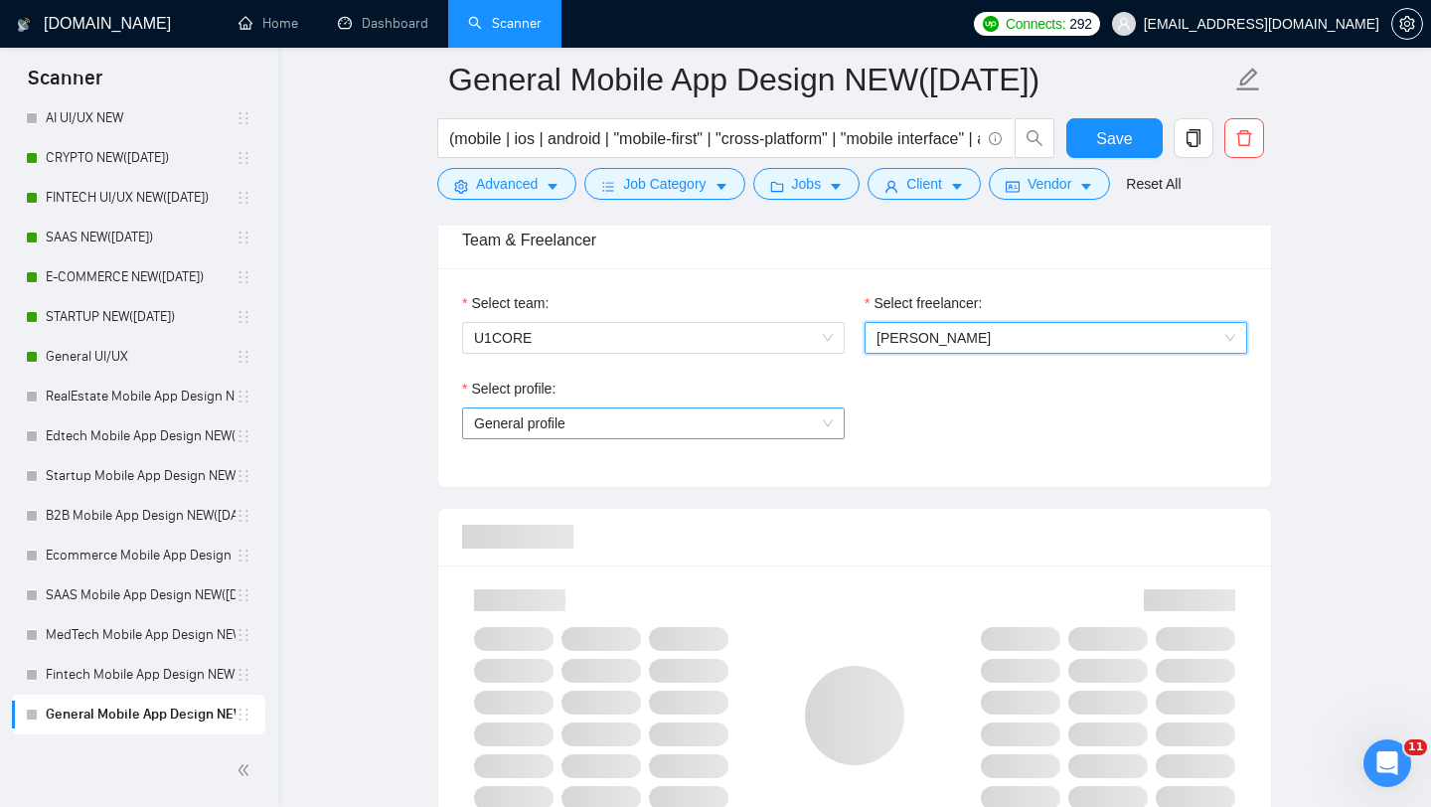
click at [756, 428] on span "General profile" at bounding box center [653, 423] width 359 height 30
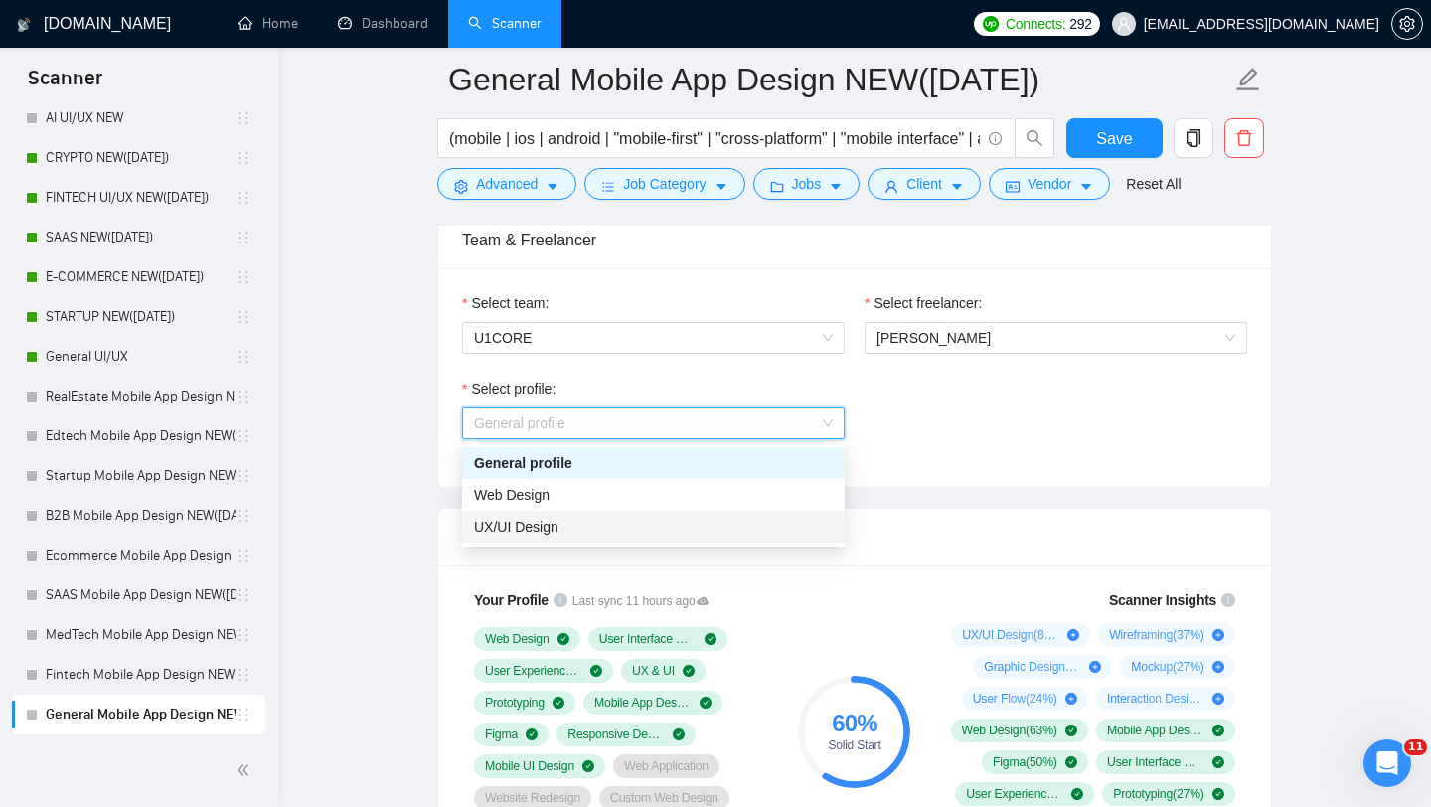
click at [690, 527] on div "UX/UI Design" at bounding box center [653, 527] width 359 height 22
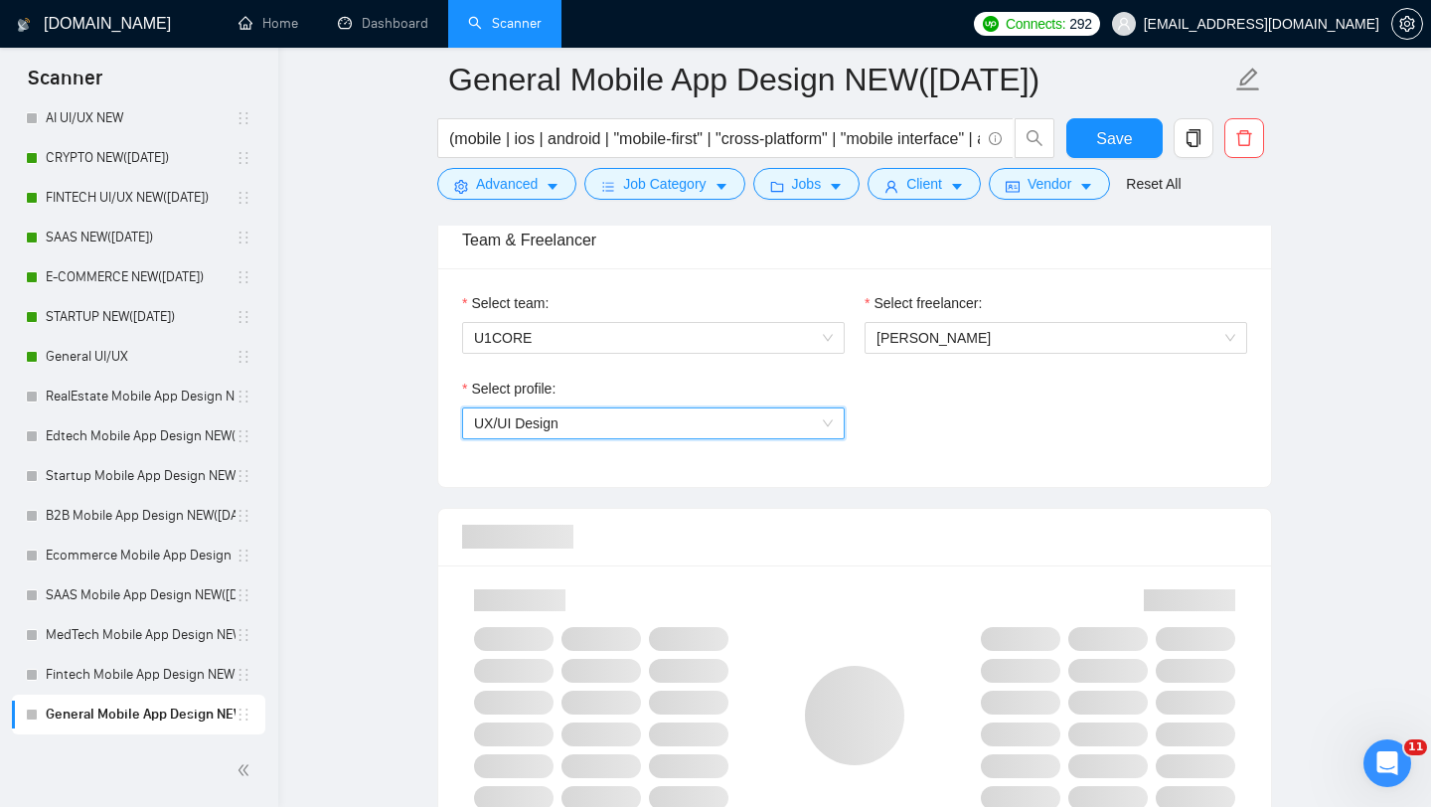
click at [824, 421] on span "UX/UI Design" at bounding box center [653, 423] width 359 height 30
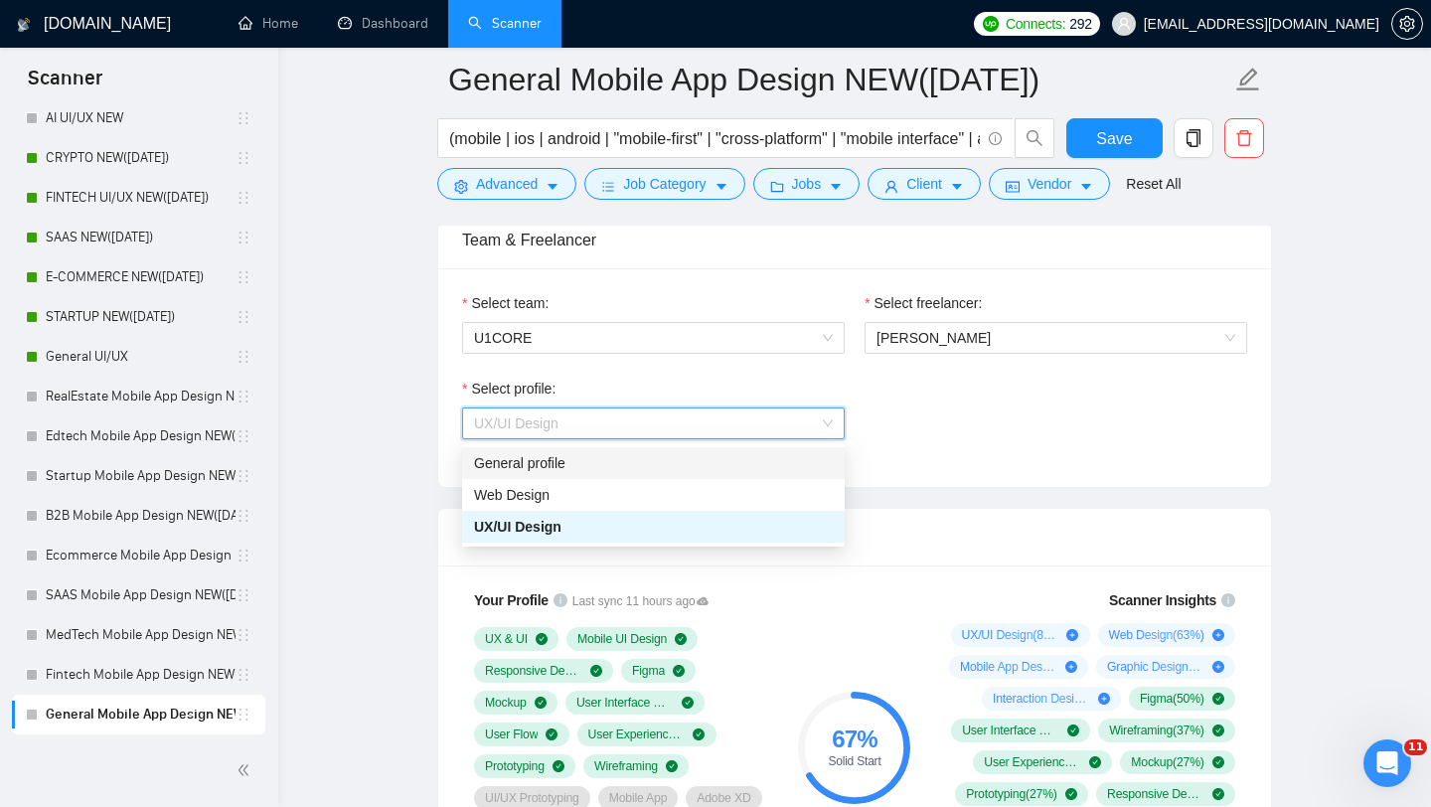
click at [1076, 404] on div "Select profile: UX/UI Design" at bounding box center [854, 420] width 805 height 85
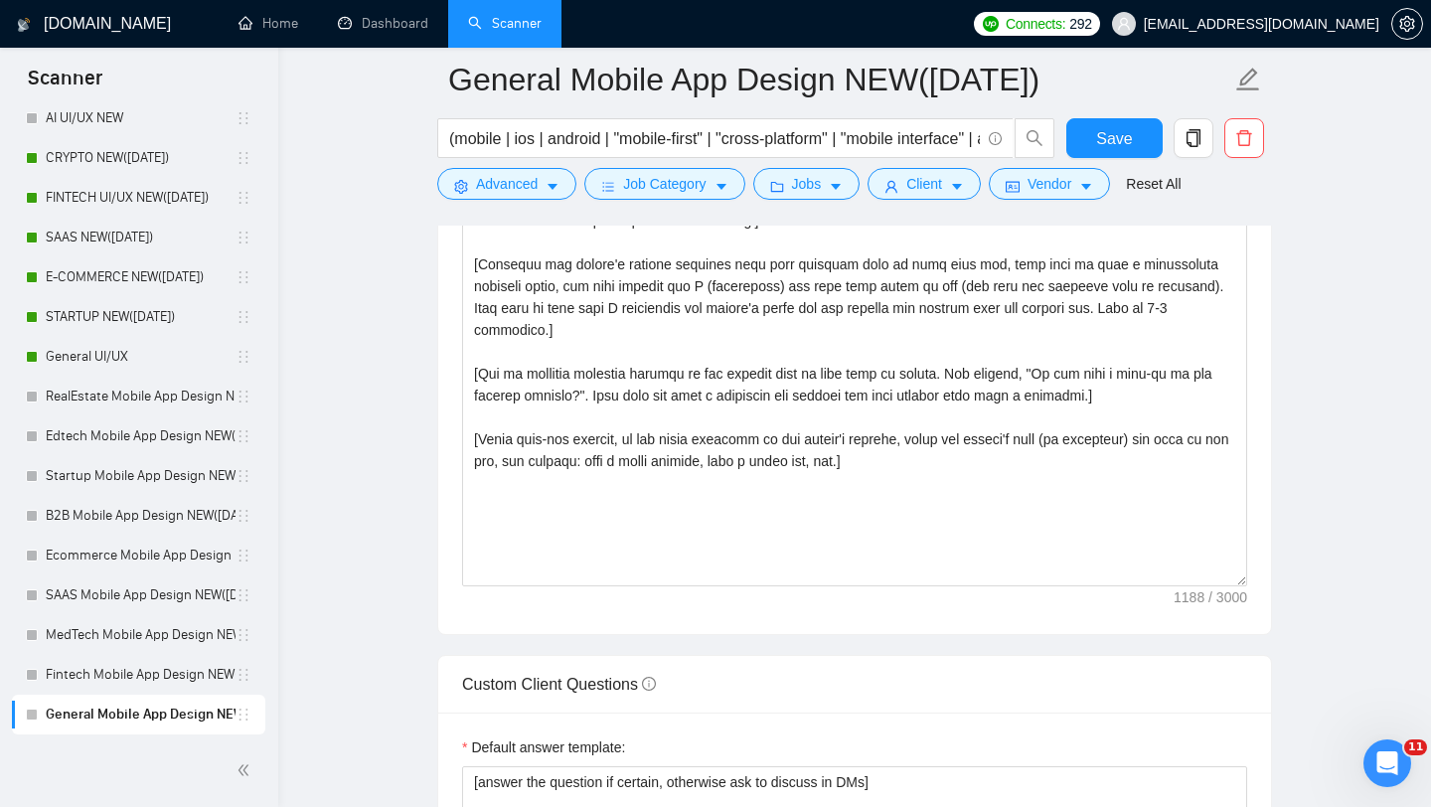
scroll to position [2334, 0]
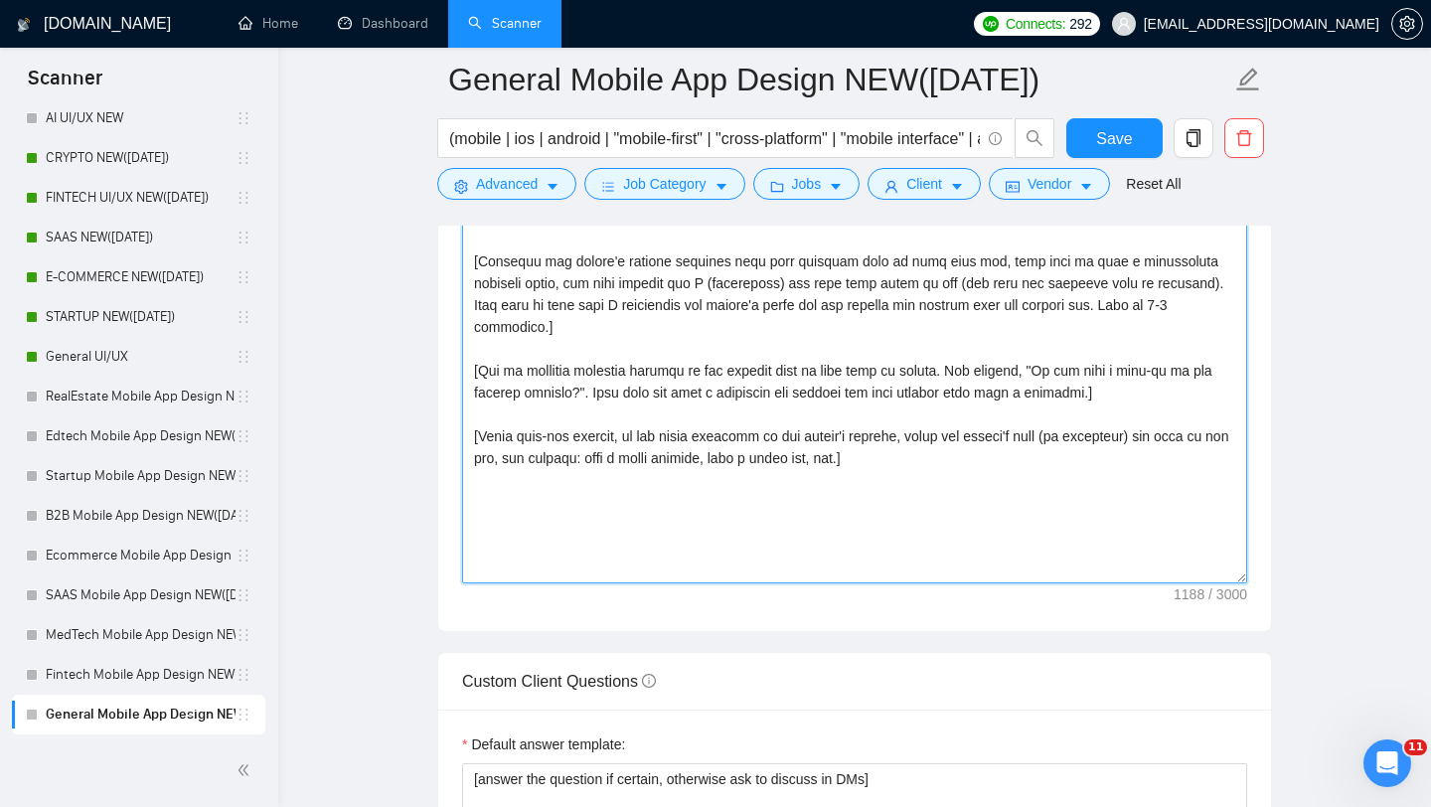
click at [666, 502] on textarea "Cover letter template:" at bounding box center [854, 359] width 785 height 447
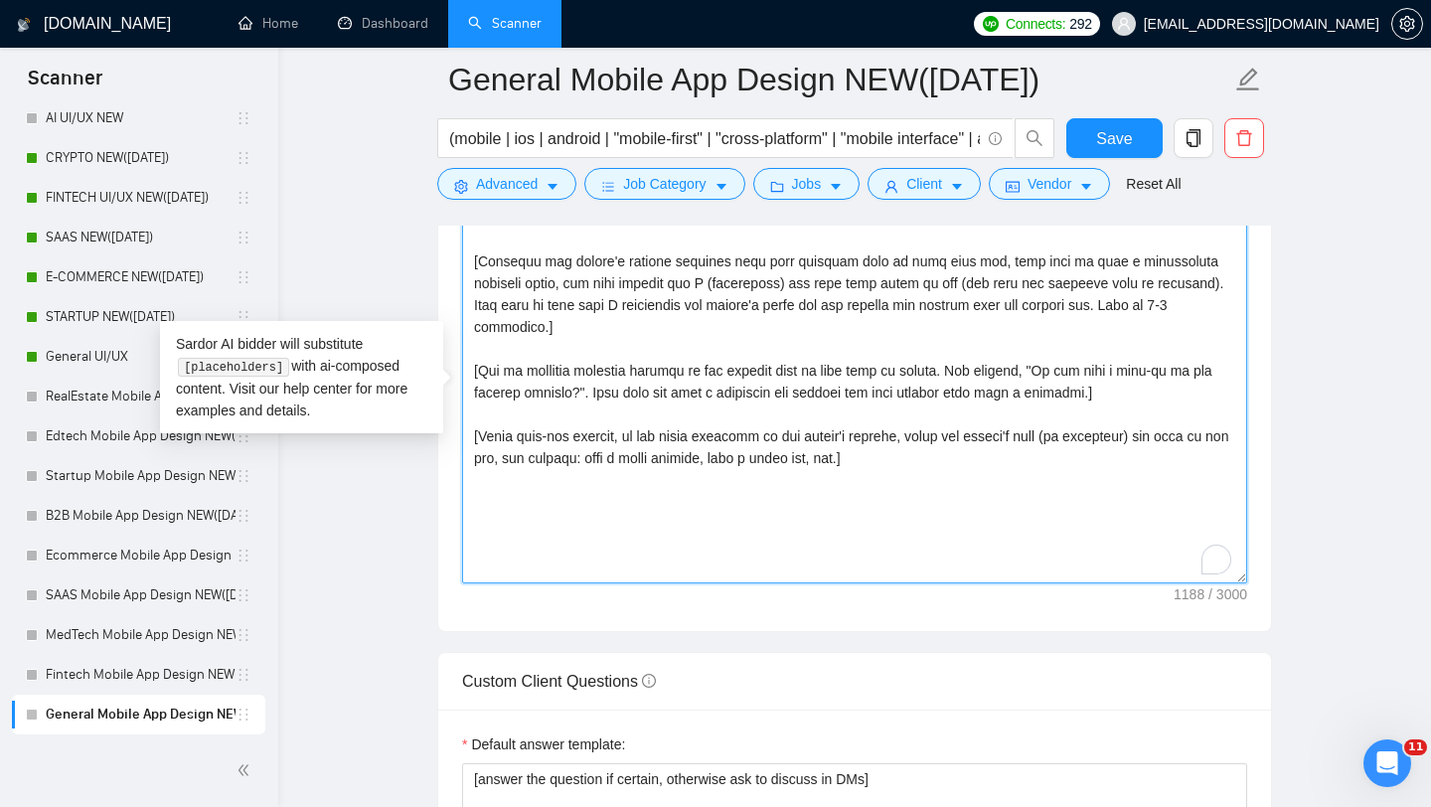
click at [666, 502] on textarea "Cover letter template:" at bounding box center [854, 359] width 785 height 447
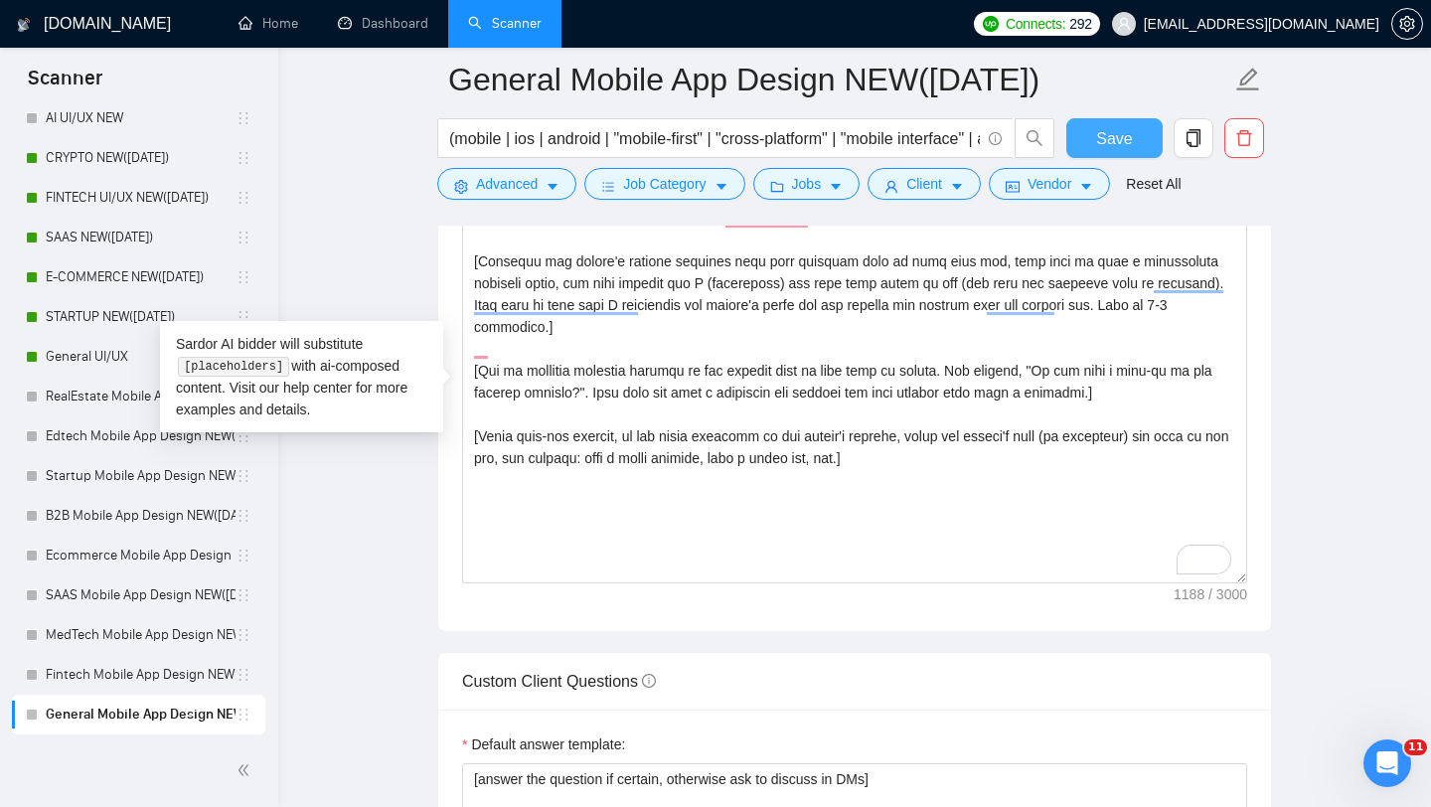
click at [1098, 146] on span "Save" at bounding box center [1114, 138] width 36 height 25
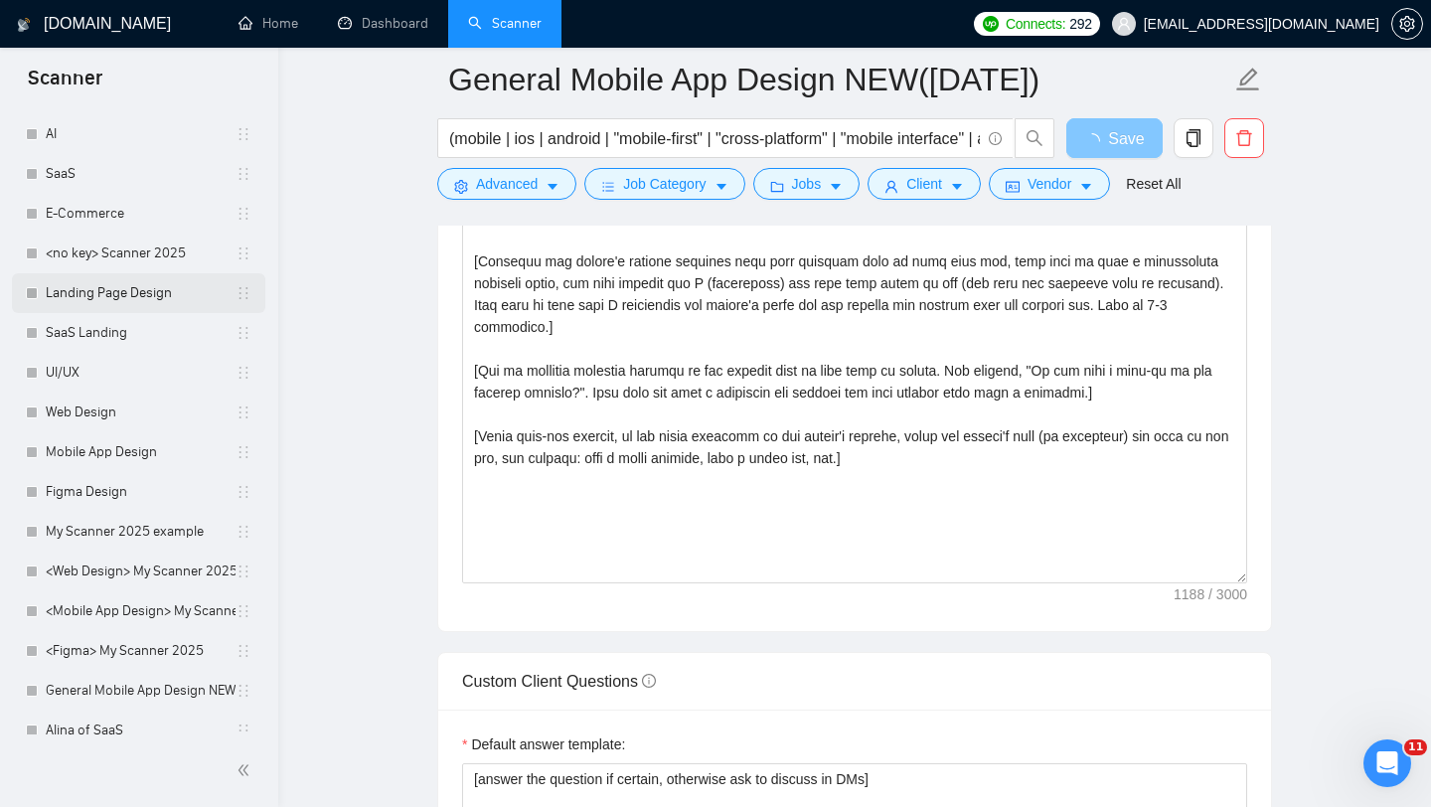
scroll to position [229, 0]
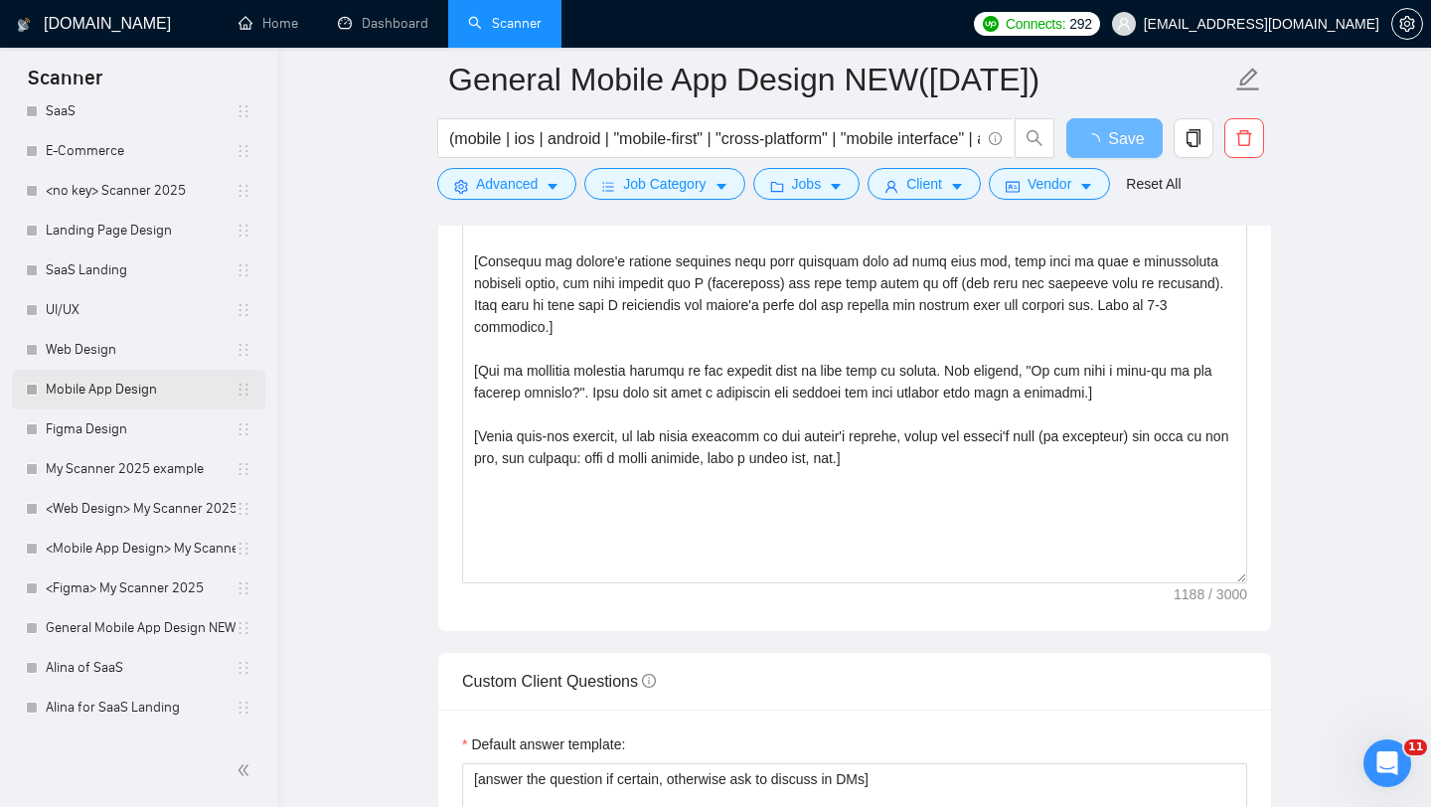
click at [131, 379] on link "Mobile App Design" at bounding box center [141, 390] width 190 height 40
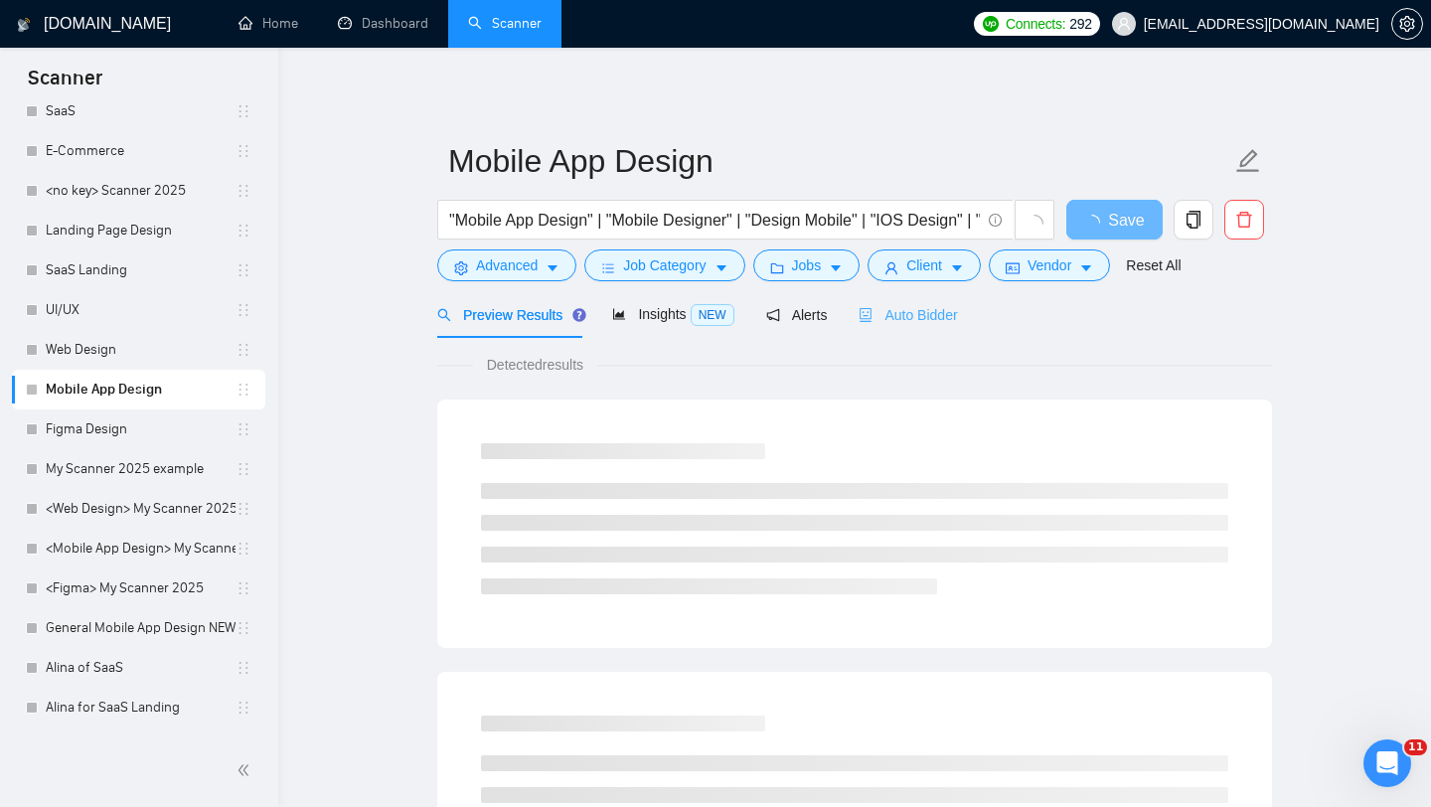
click at [943, 329] on div "Auto Bidder" at bounding box center [908, 314] width 98 height 47
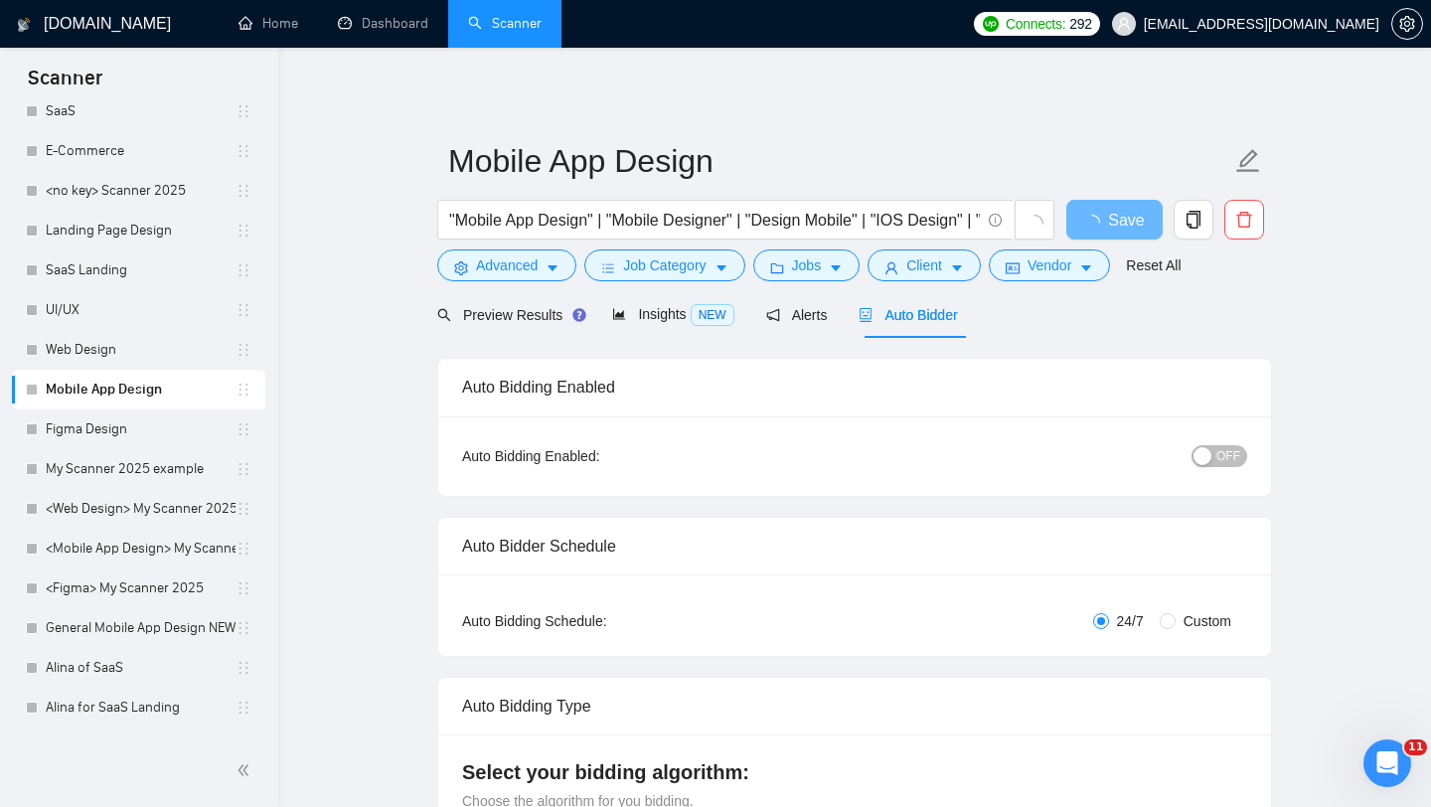
checkbox input "true"
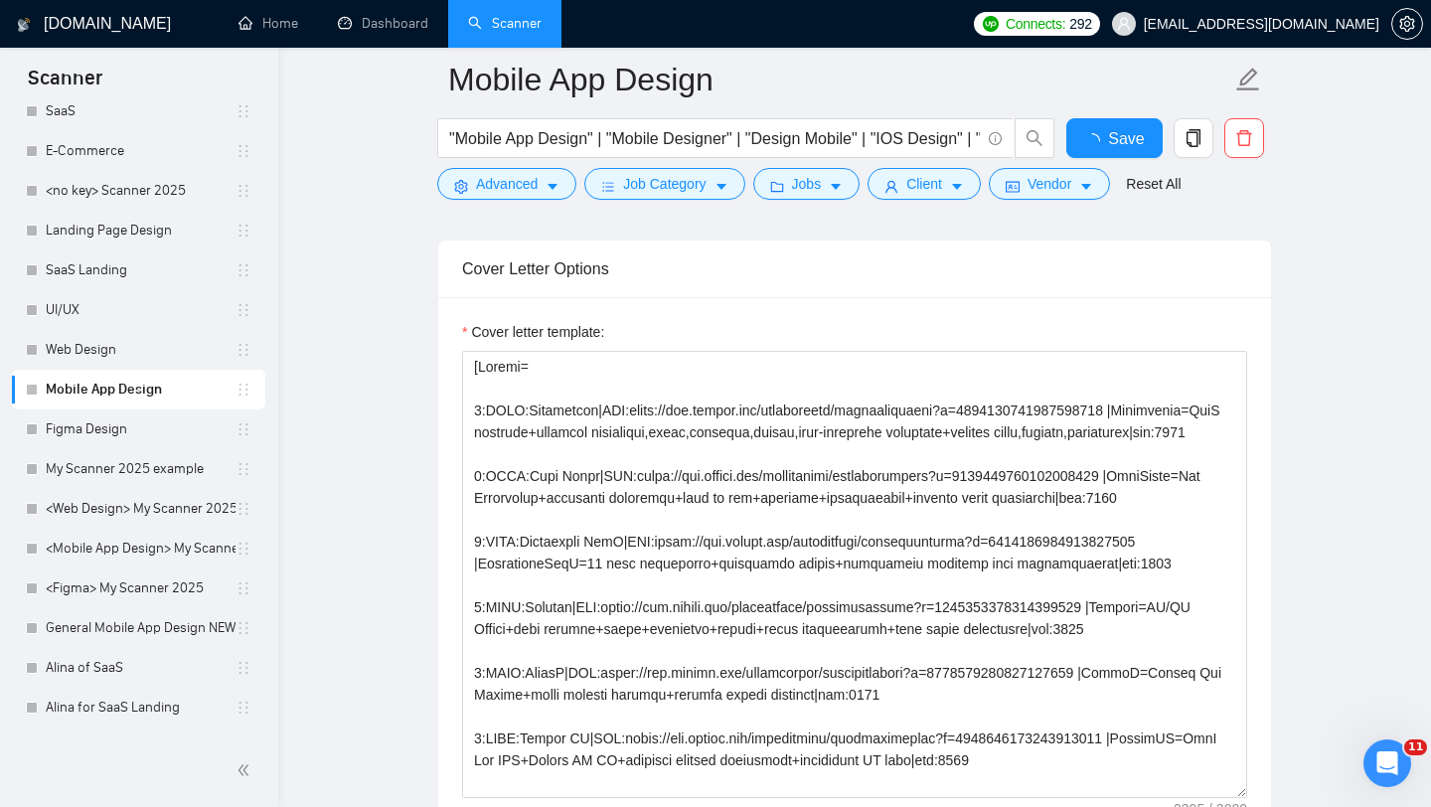
scroll to position [59, 0]
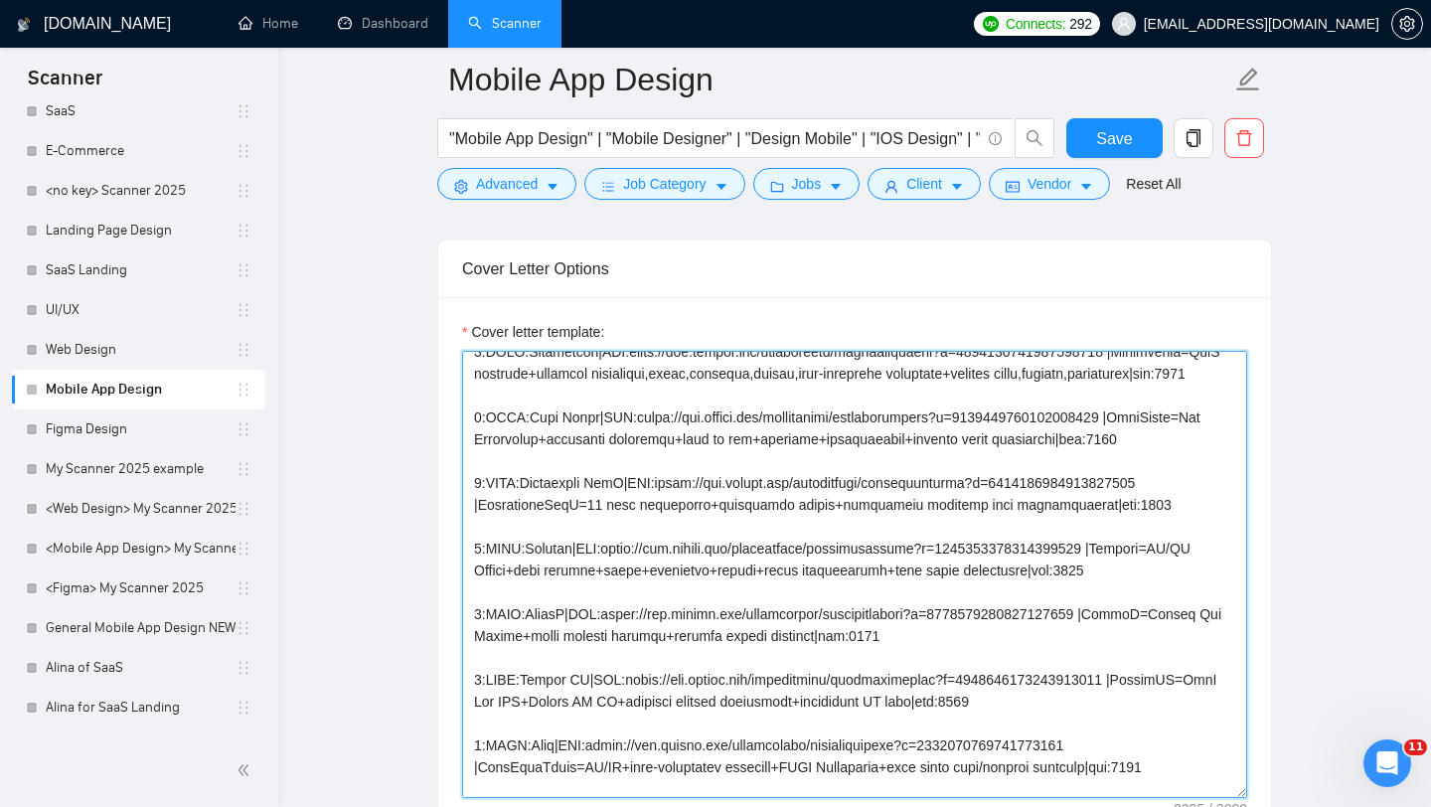
click at [792, 487] on textarea "Cover letter template:" at bounding box center [854, 574] width 785 height 447
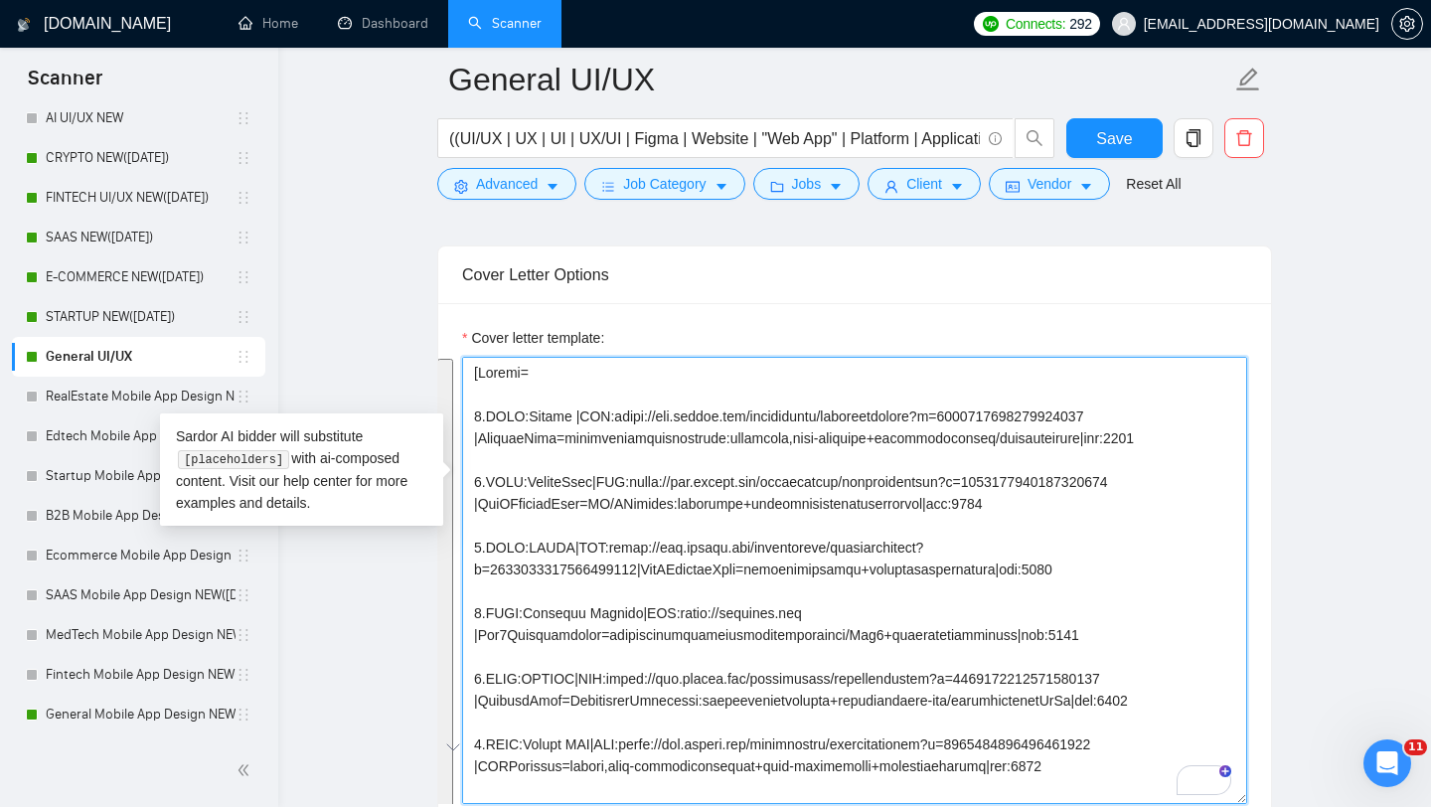
drag, startPoint x: 529, startPoint y: 687, endPoint x: 480, endPoint y: 667, distance: 52.6
click at [480, 667] on textarea "Cover letter template:" at bounding box center [854, 580] width 785 height 447
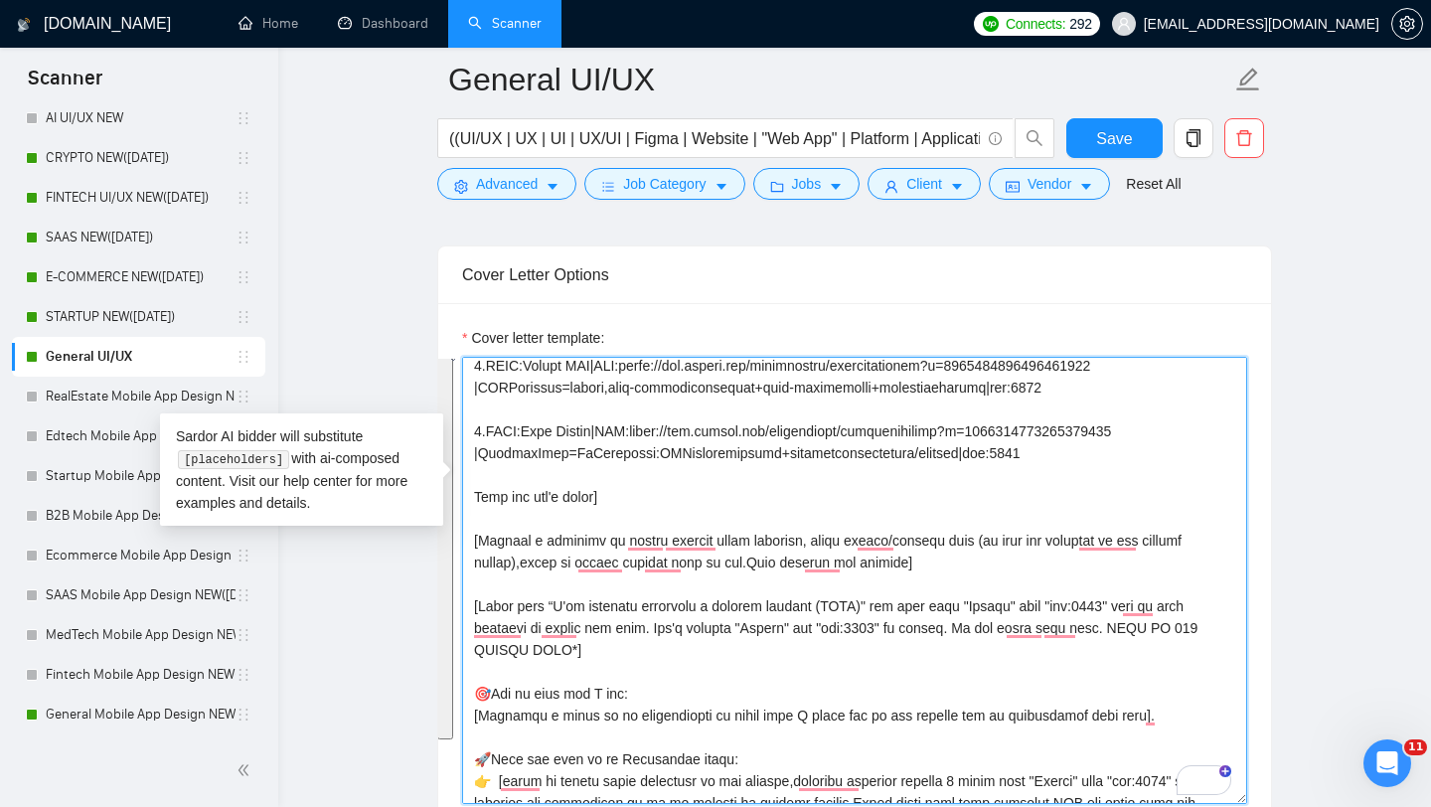
click at [546, 627] on textarea "Cover letter template:" at bounding box center [854, 580] width 785 height 447
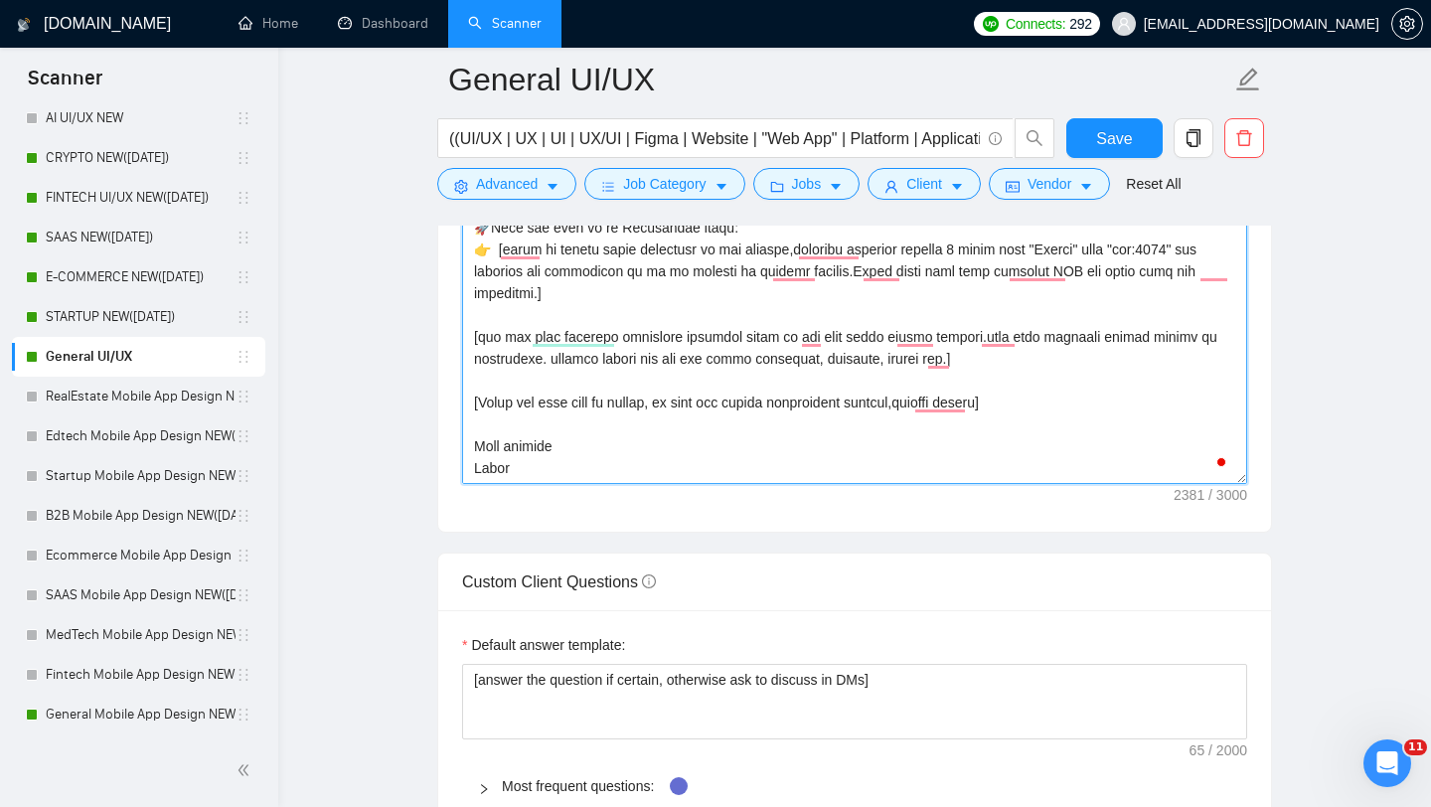
drag, startPoint x: 473, startPoint y: 569, endPoint x: 526, endPoint y: 515, distance: 75.9
click at [526, 515] on div "Cover letter template:" at bounding box center [854, 257] width 833 height 549
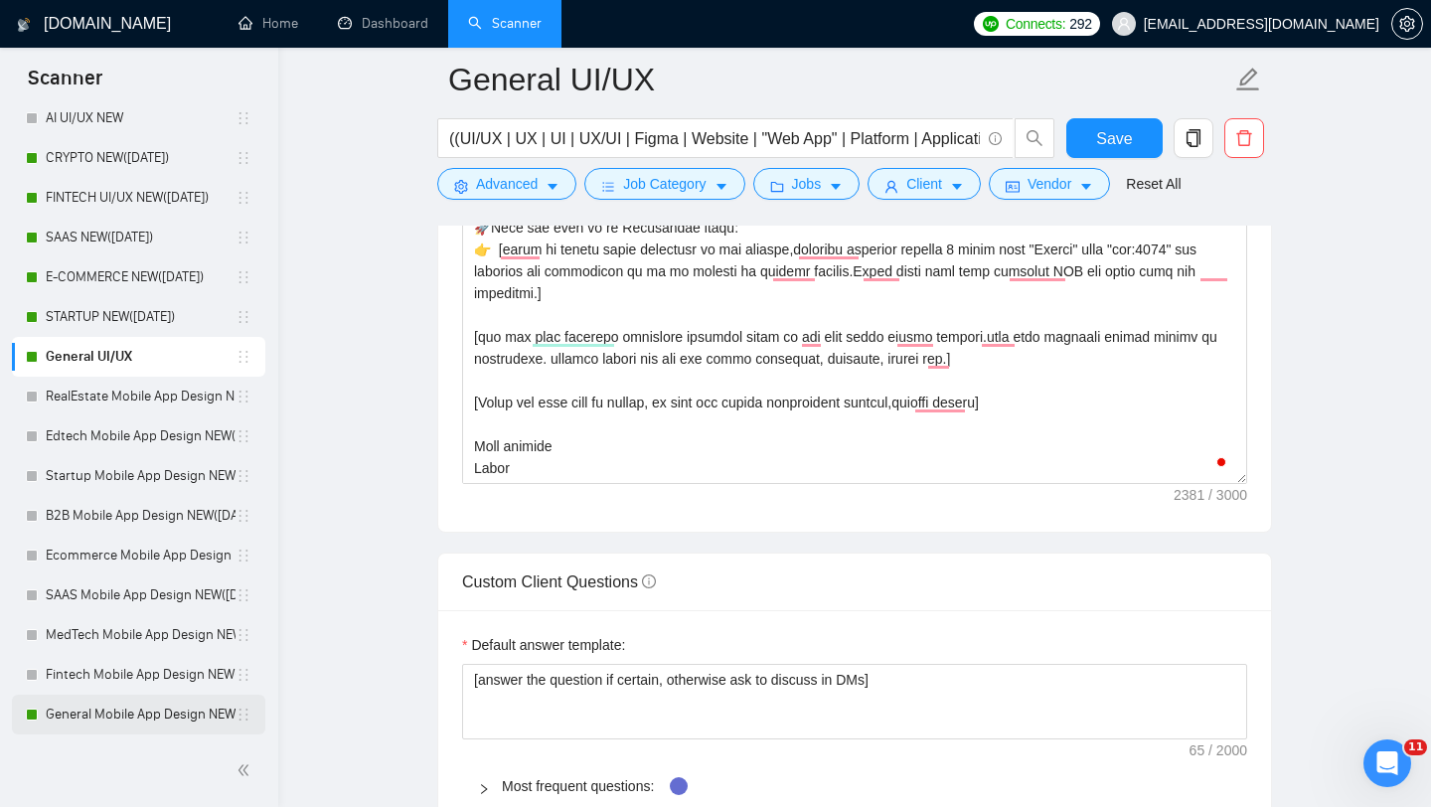
click at [174, 700] on link "General Mobile App Design NEW([DATE])" at bounding box center [141, 715] width 190 height 40
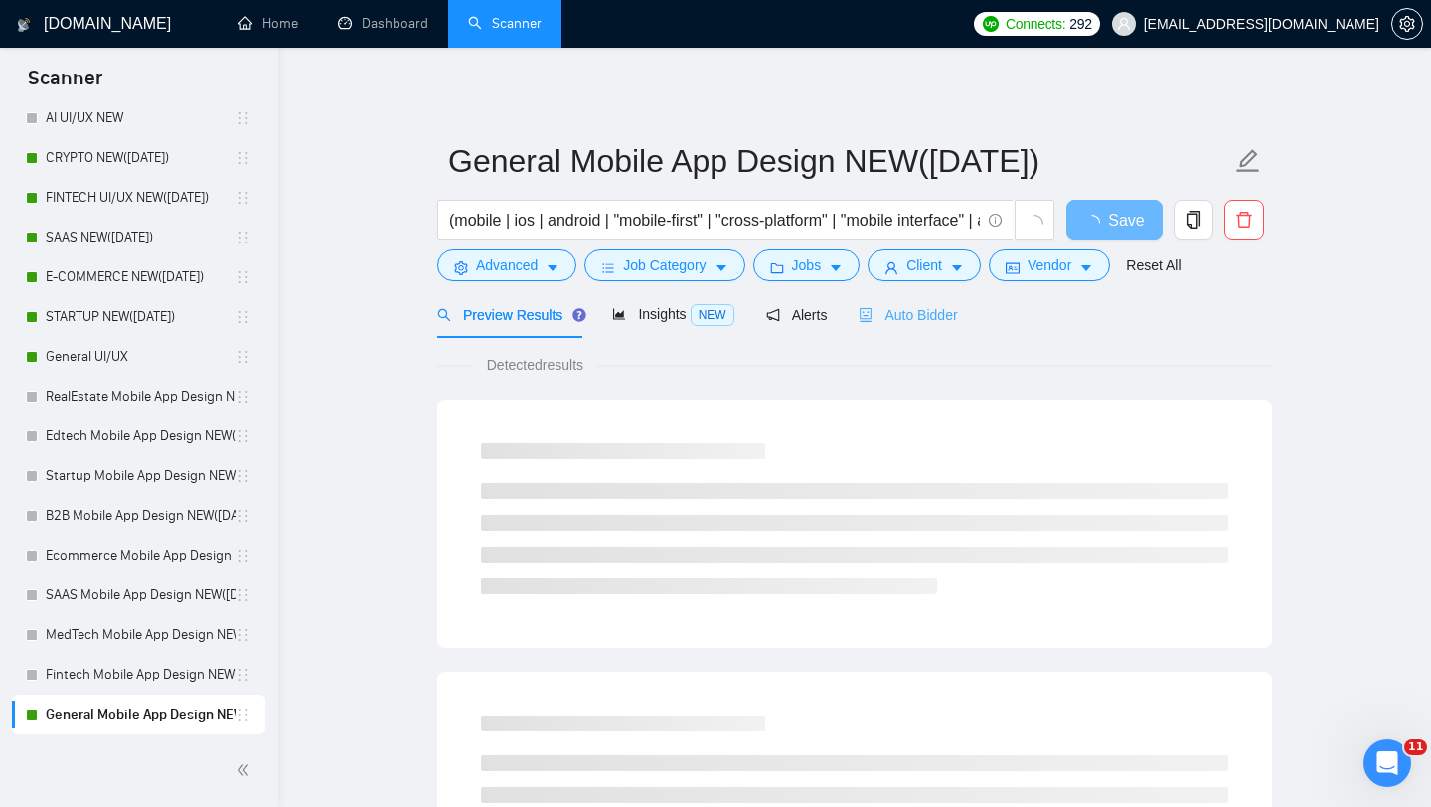
click at [874, 332] on div "Auto Bidder" at bounding box center [908, 314] width 98 height 47
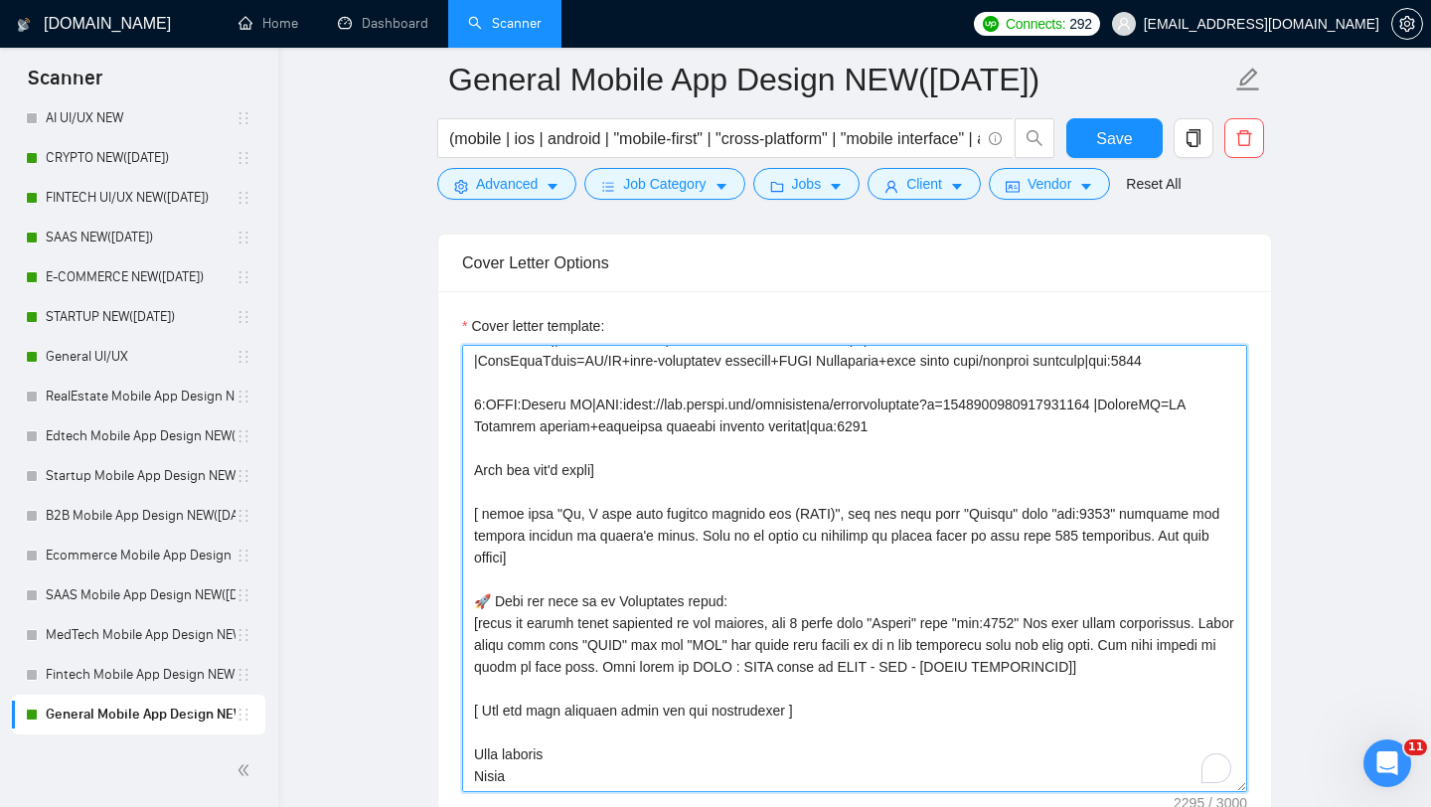
click at [470, 443] on textarea "Cover letter template:" at bounding box center [854, 568] width 785 height 447
drag, startPoint x: 473, startPoint y: 544, endPoint x: 543, endPoint y: 788, distance: 254.2
click at [543, 788] on textarea "Cover letter template:" at bounding box center [854, 567] width 785 height 447
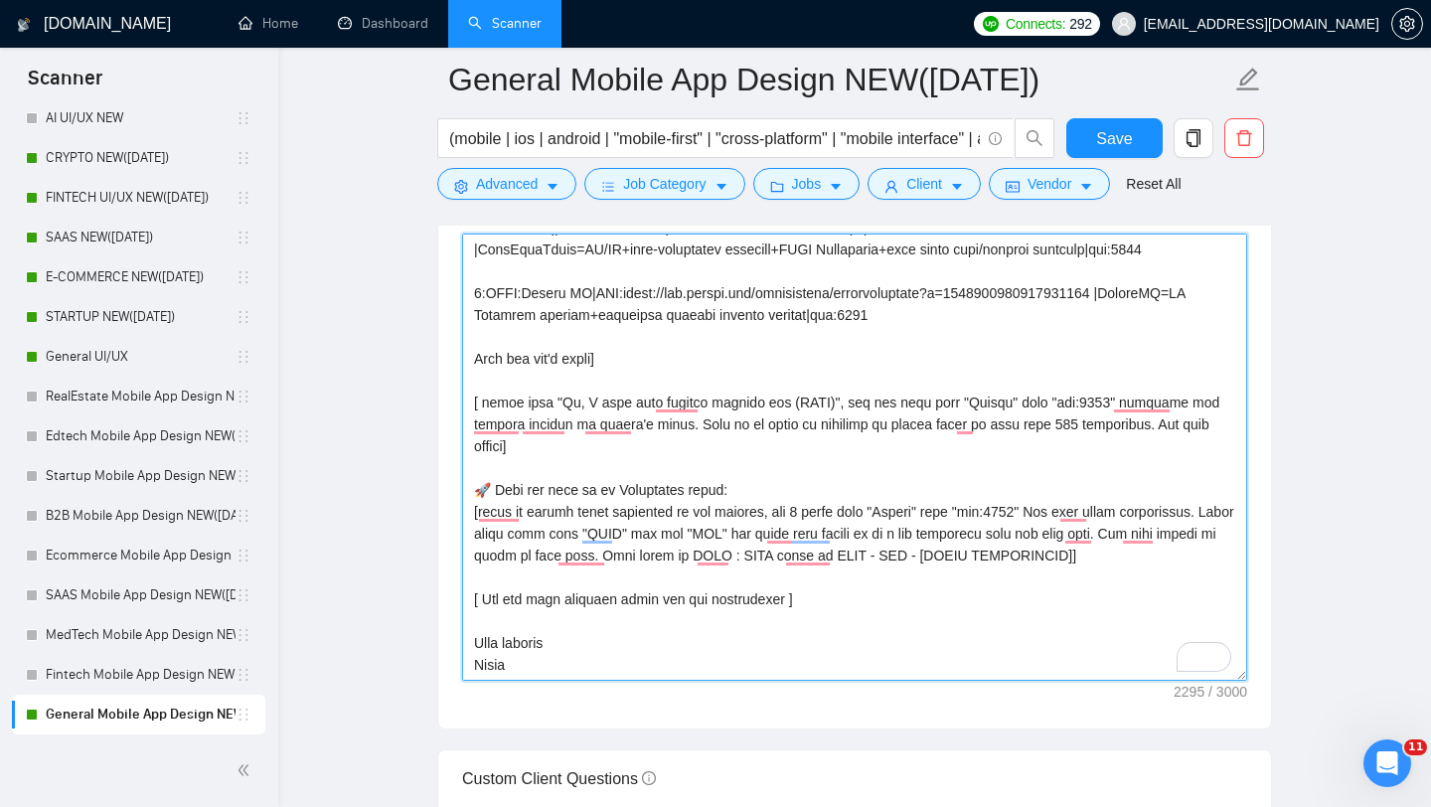
drag, startPoint x: 535, startPoint y: 697, endPoint x: 473, endPoint y: 440, distance: 263.7
click at [473, 440] on textarea "Cover letter template:" at bounding box center [854, 457] width 785 height 447
paste textarea "Loremip d sitametc ad elitse doeiusm tempo incididu, utlab etdolo/magnaal enim …"
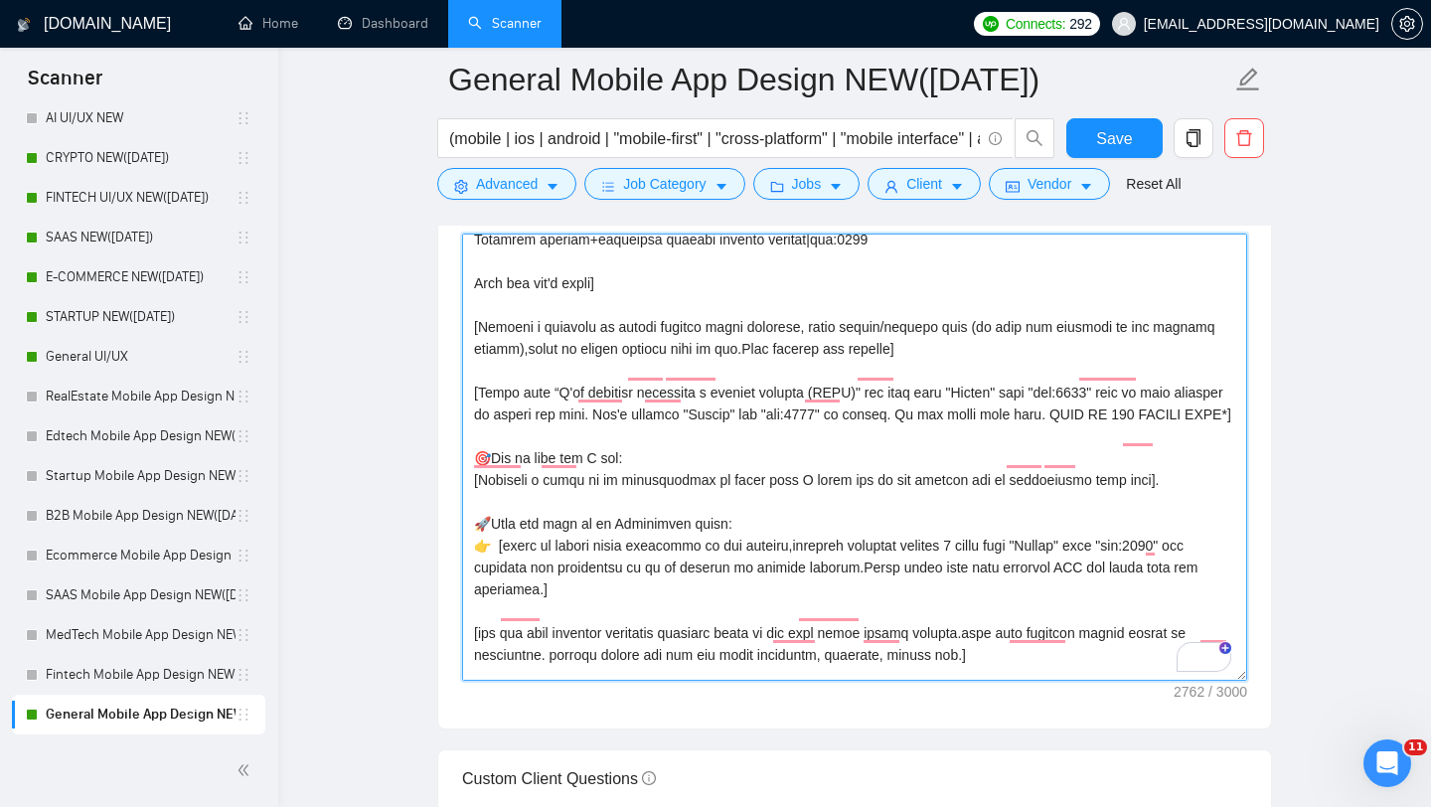
click at [804, 466] on textarea "Cover letter template:" at bounding box center [854, 457] width 785 height 447
drag, startPoint x: 808, startPoint y: 466, endPoint x: 717, endPoint y: 471, distance: 91.6
click at [717, 471] on textarea "Cover letter template:" at bounding box center [854, 457] width 785 height 447
type textarea "[Folder= 1:CLNT:Profoundly|URL:[URL][DOMAIN_NAME] |Profoundly=SaaS platform+dat…"
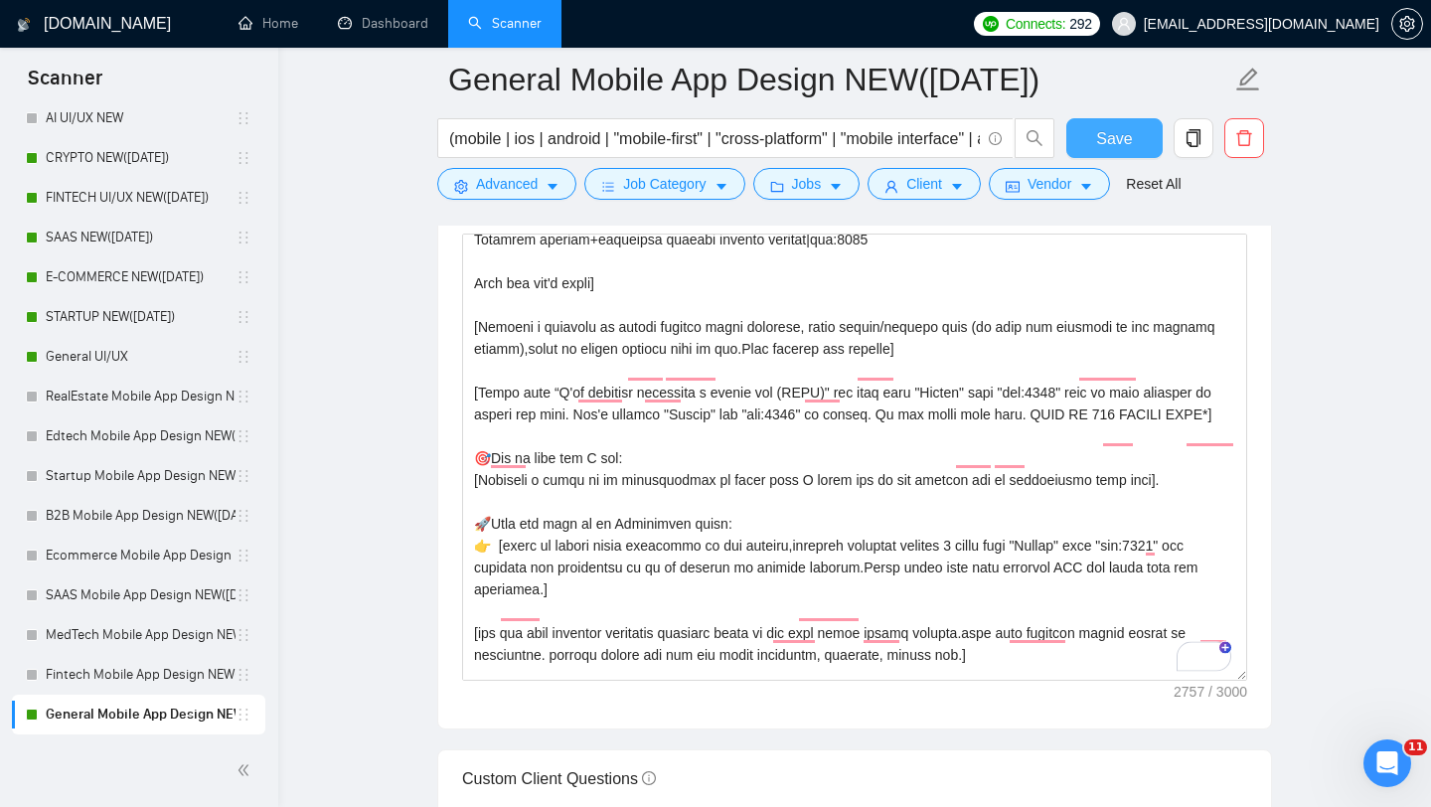
click at [1088, 151] on button "Save" at bounding box center [1114, 138] width 96 height 40
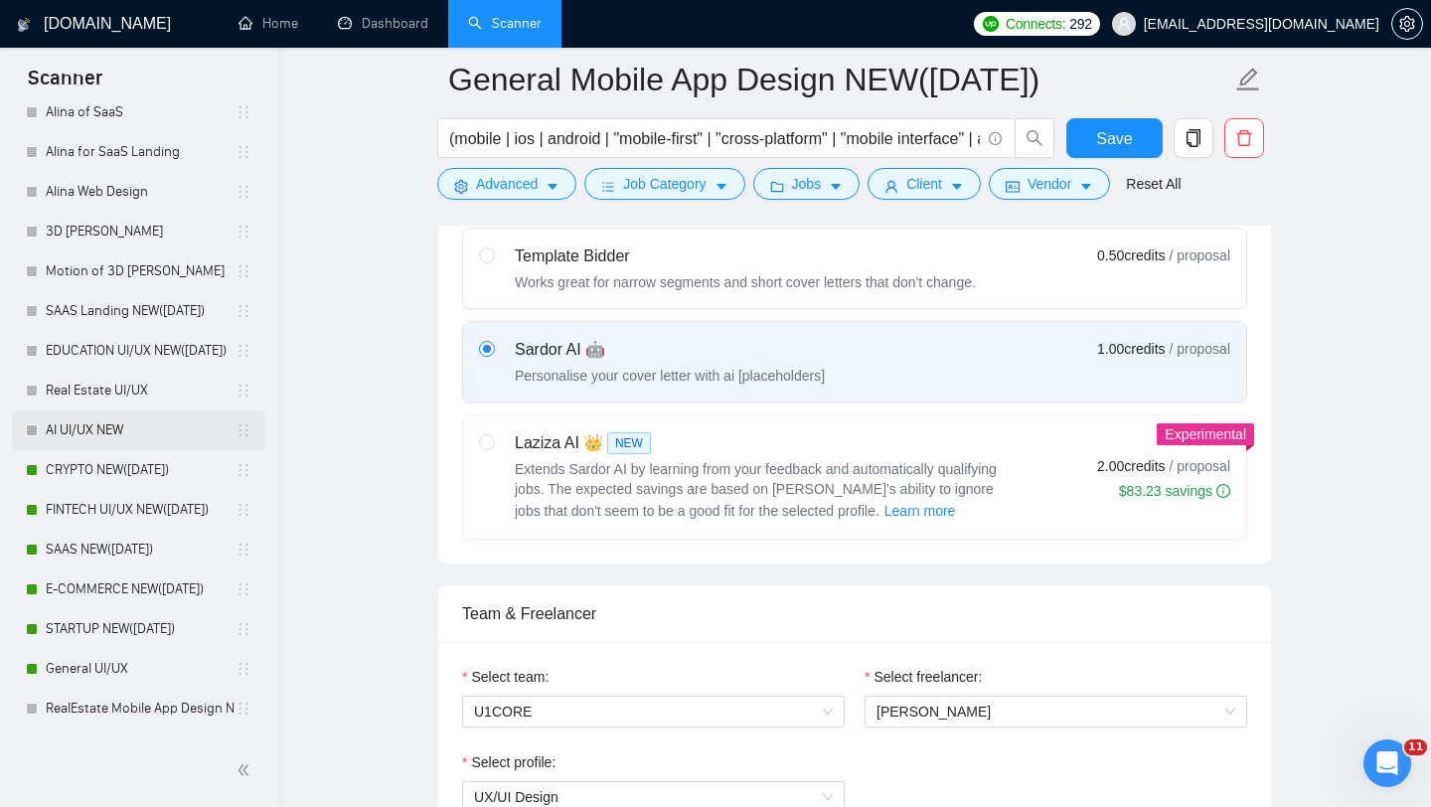
click at [170, 414] on link "AI UI/UX NEW" at bounding box center [141, 430] width 190 height 40
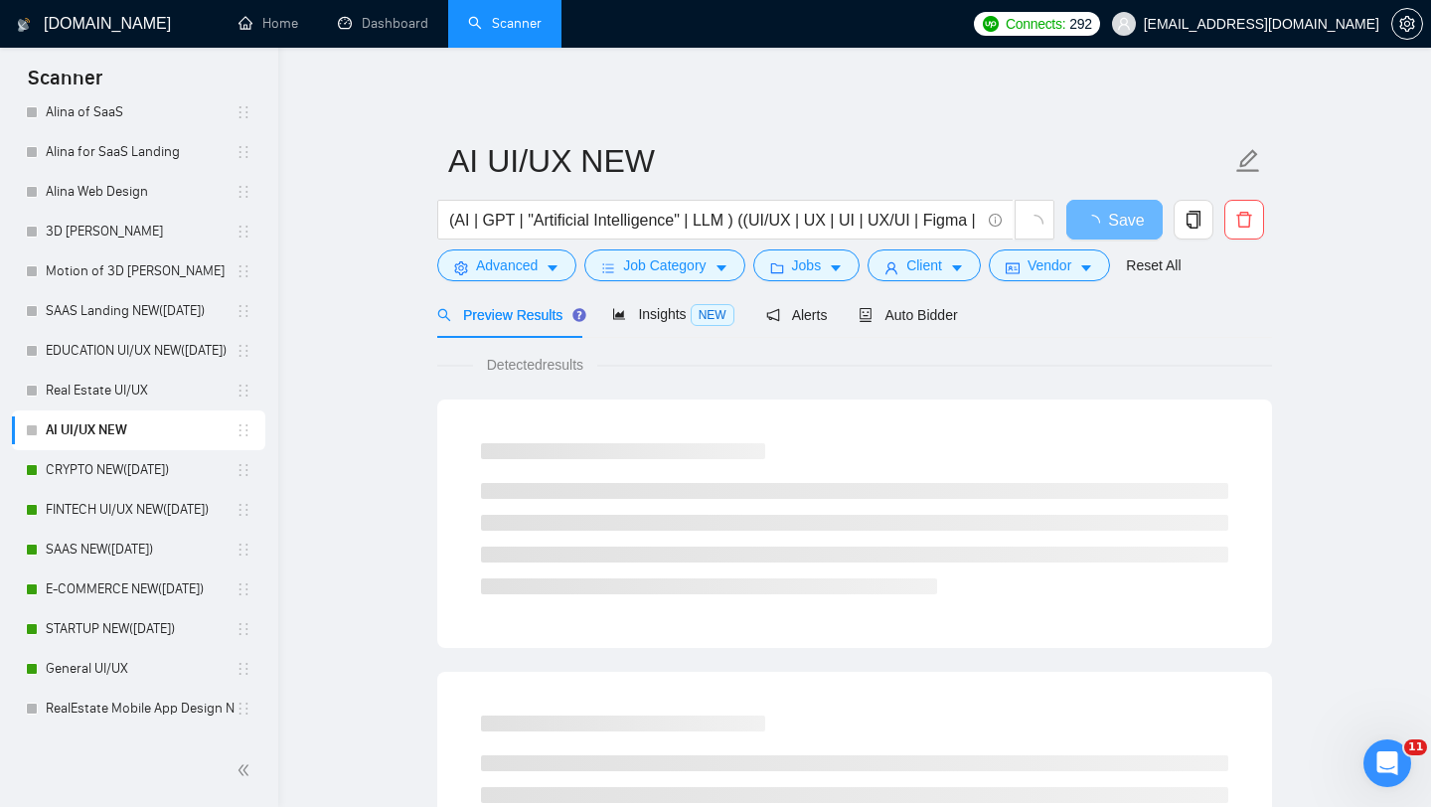
click at [928, 316] on span "Auto Bidder" at bounding box center [908, 315] width 98 height 16
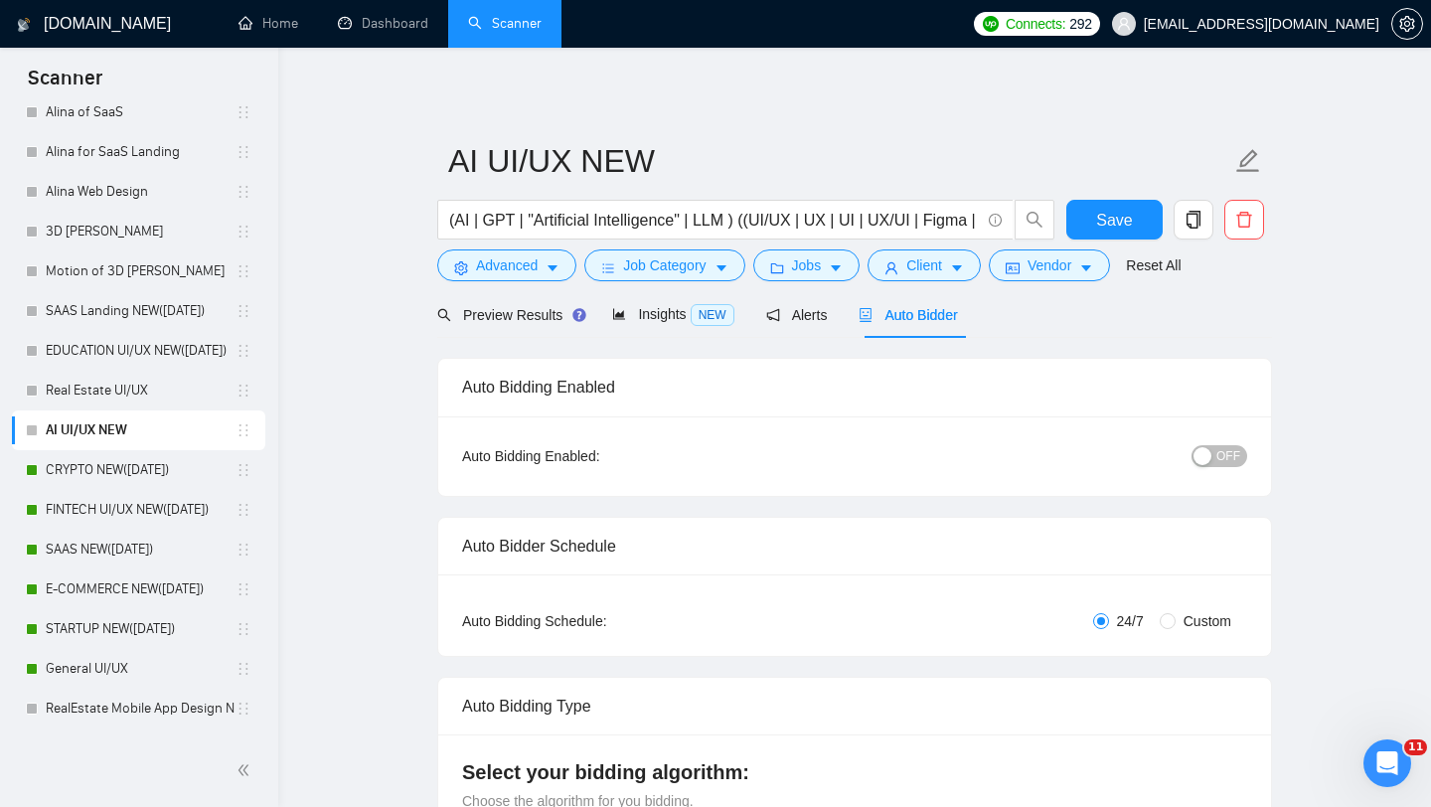
click at [1214, 444] on div "OFF" at bounding box center [1116, 455] width 261 height 23
click at [1218, 479] on div "Auto Bidding Enabled: OFF" at bounding box center [854, 456] width 833 height 80
click at [1218, 456] on span "OFF" at bounding box center [1228, 456] width 24 height 22
click at [1120, 226] on span "Save" at bounding box center [1114, 220] width 36 height 25
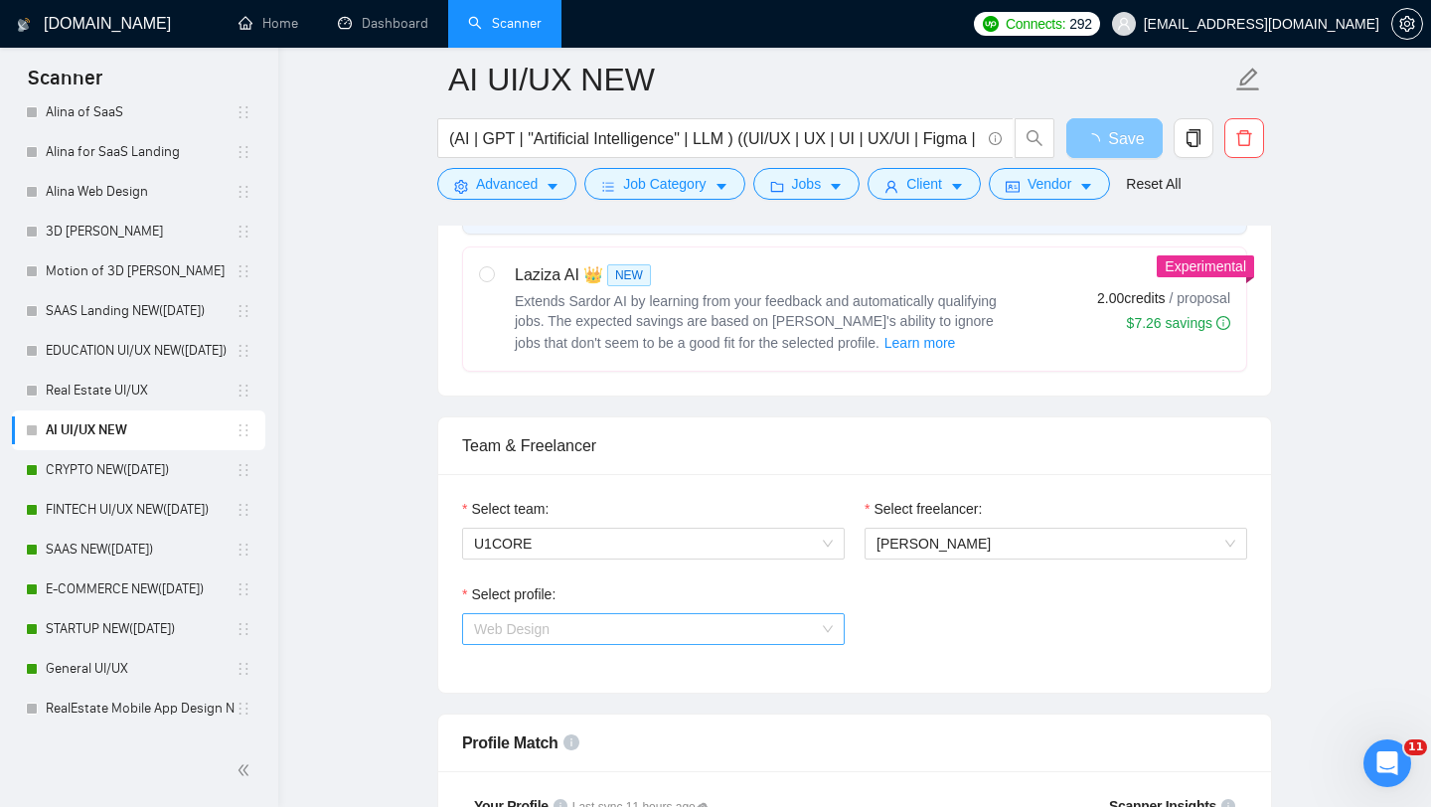
click at [751, 629] on span "Web Design" at bounding box center [653, 629] width 359 height 30
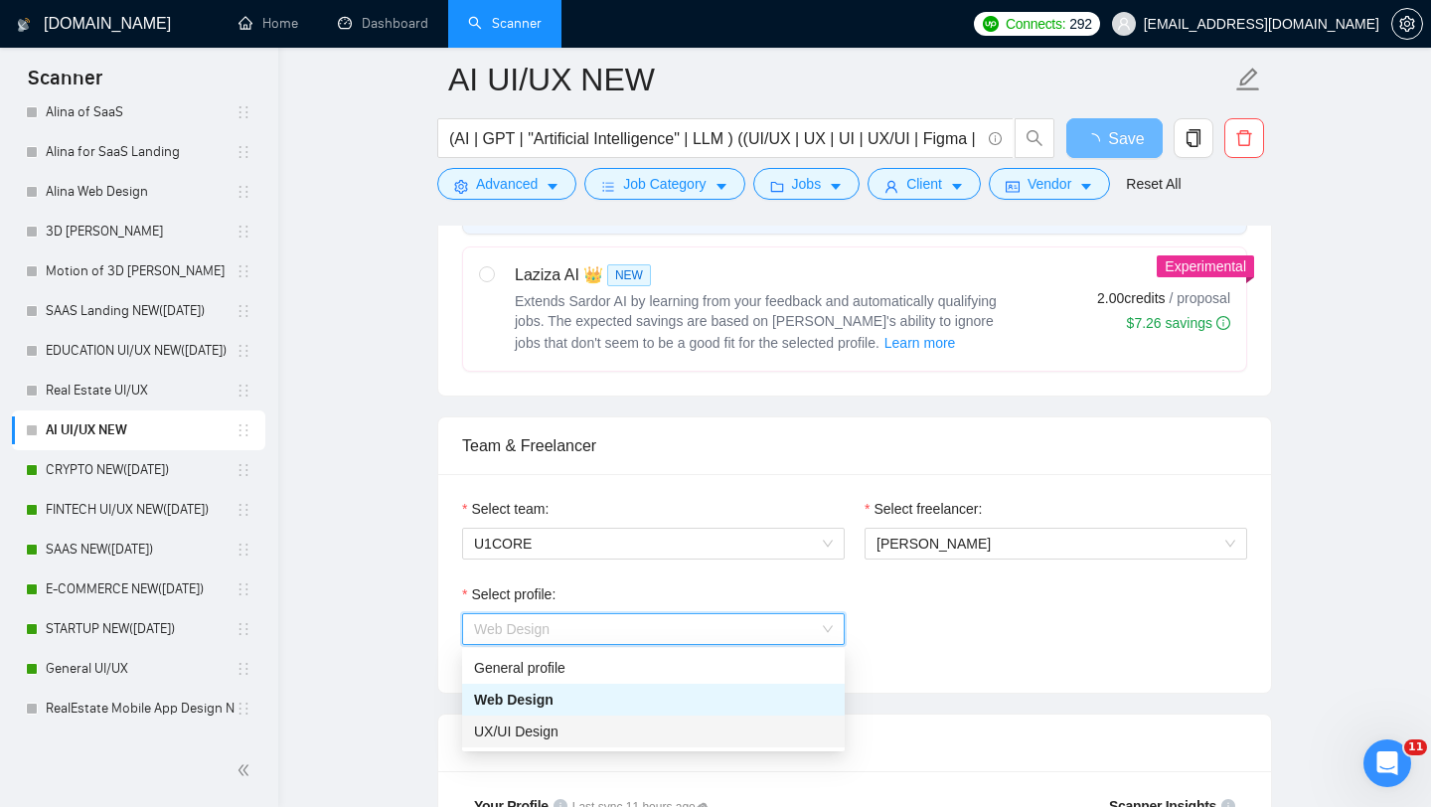
click at [606, 733] on div "UX/UI Design" at bounding box center [653, 732] width 359 height 22
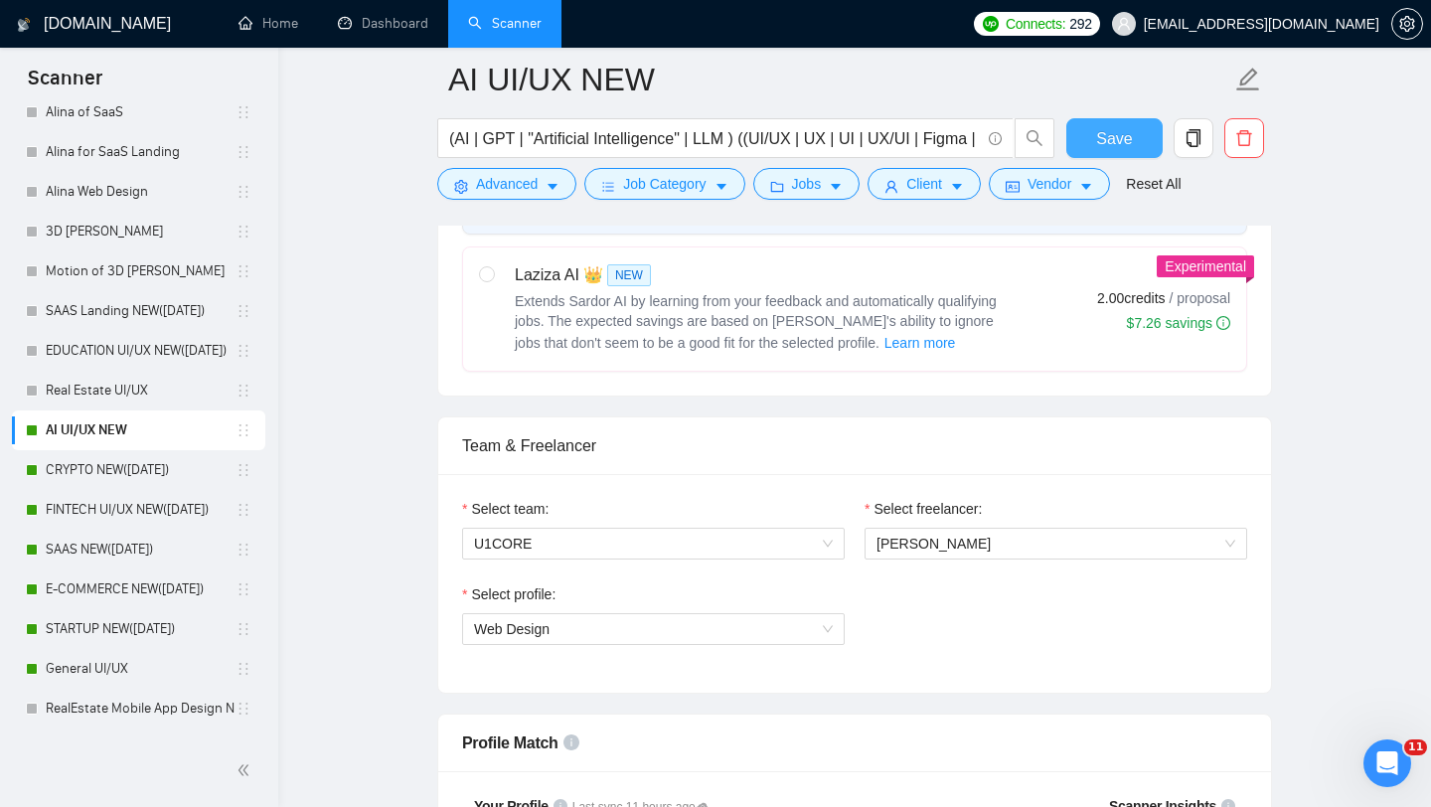
click at [1137, 140] on button "Save" at bounding box center [1114, 138] width 96 height 40
